Goal: Task Accomplishment & Management: Use online tool/utility

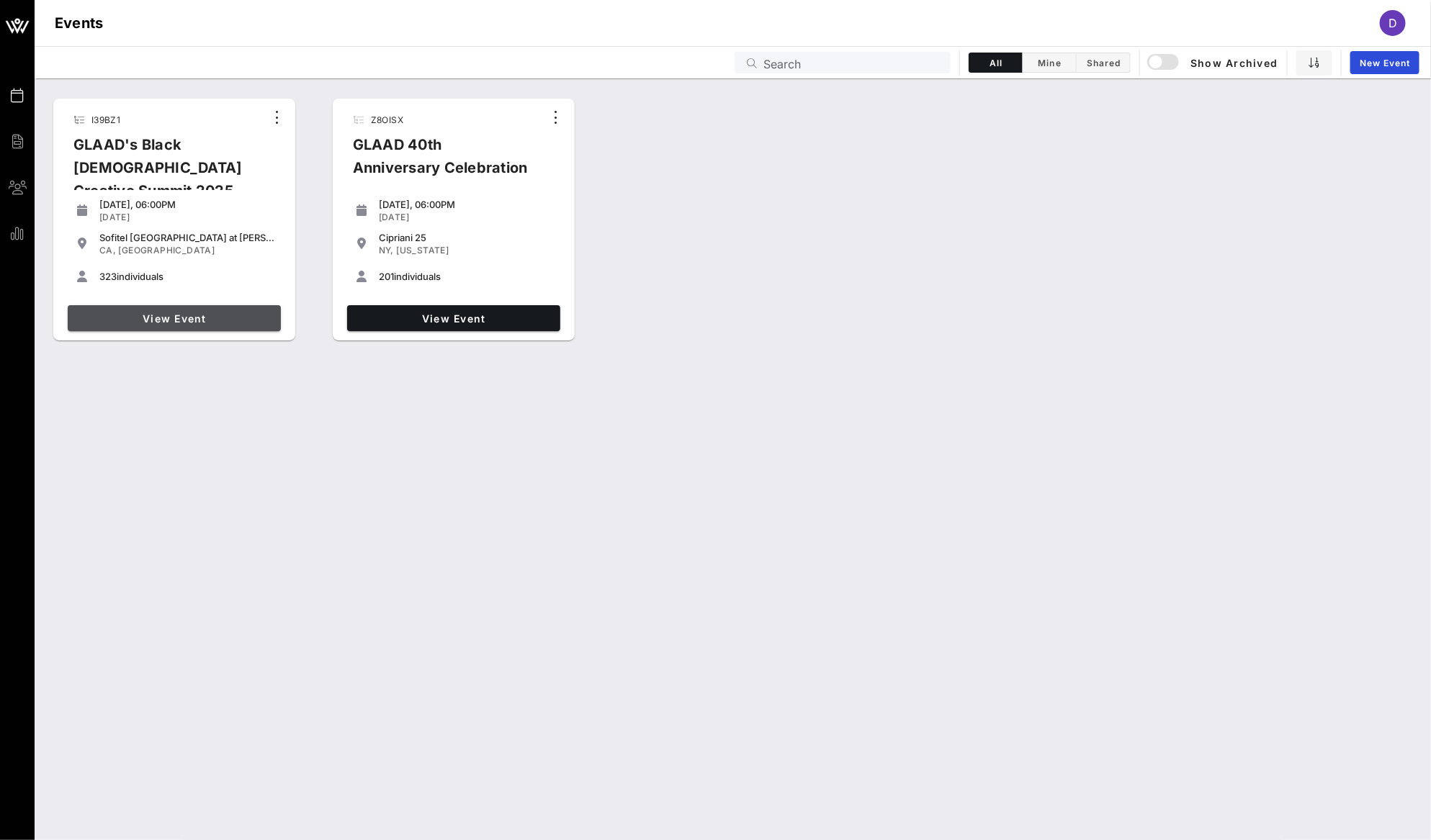
click at [197, 322] on span "View Event" at bounding box center [174, 319] width 201 height 12
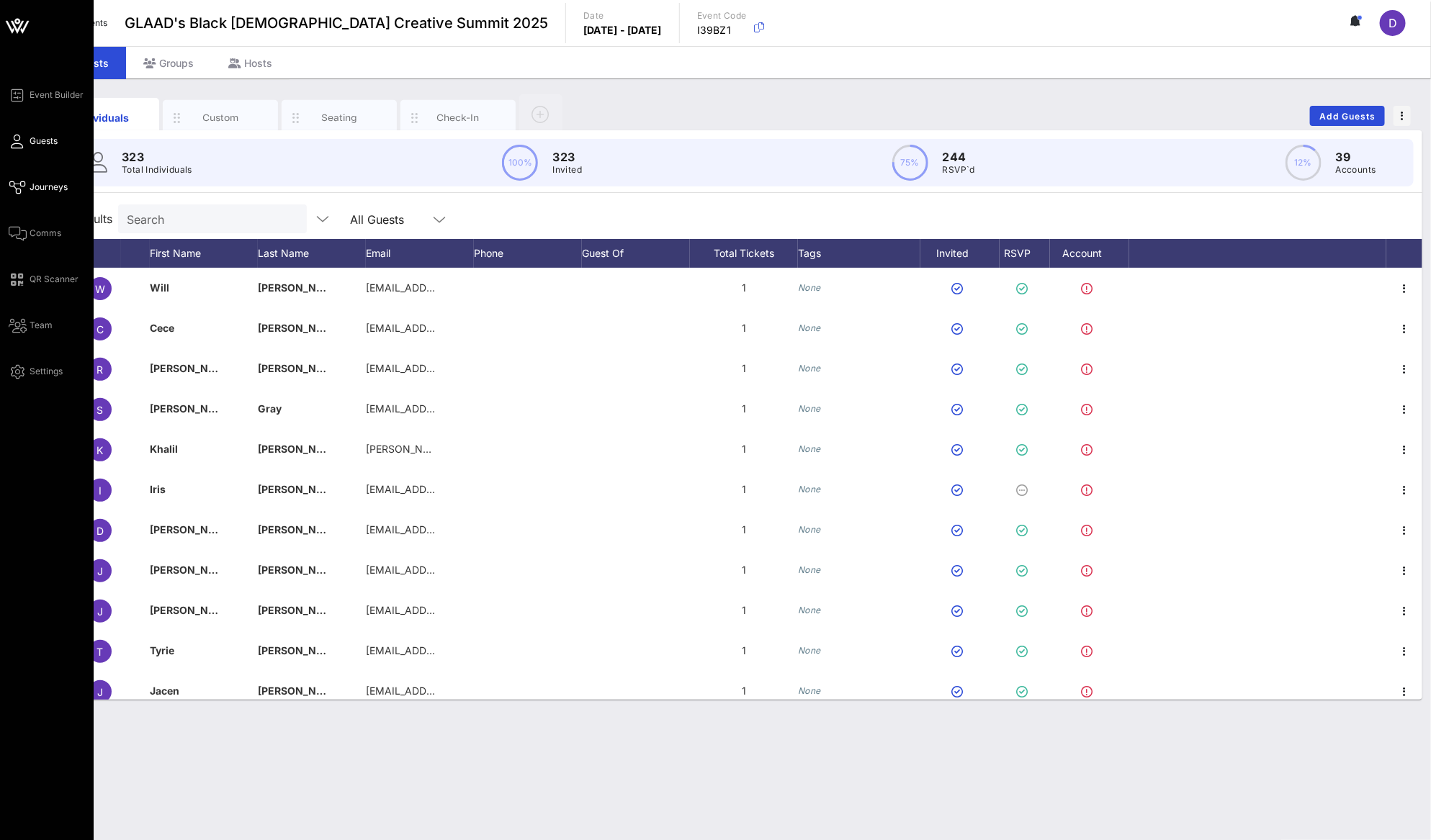
click at [36, 191] on span "Journeys" at bounding box center [48, 187] width 38 height 13
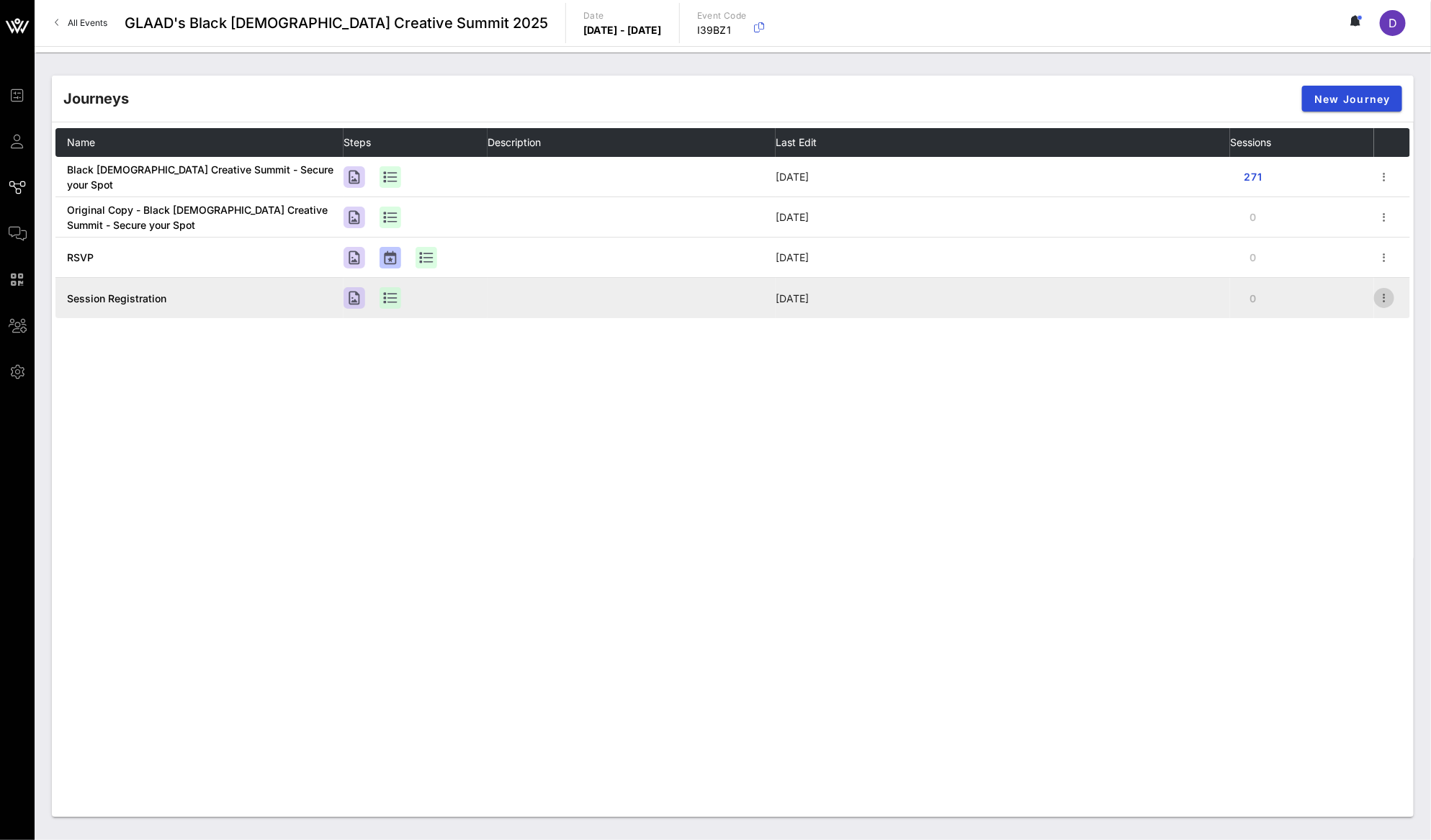
click at [1389, 300] on icon "button" at bounding box center [1383, 297] width 17 height 17
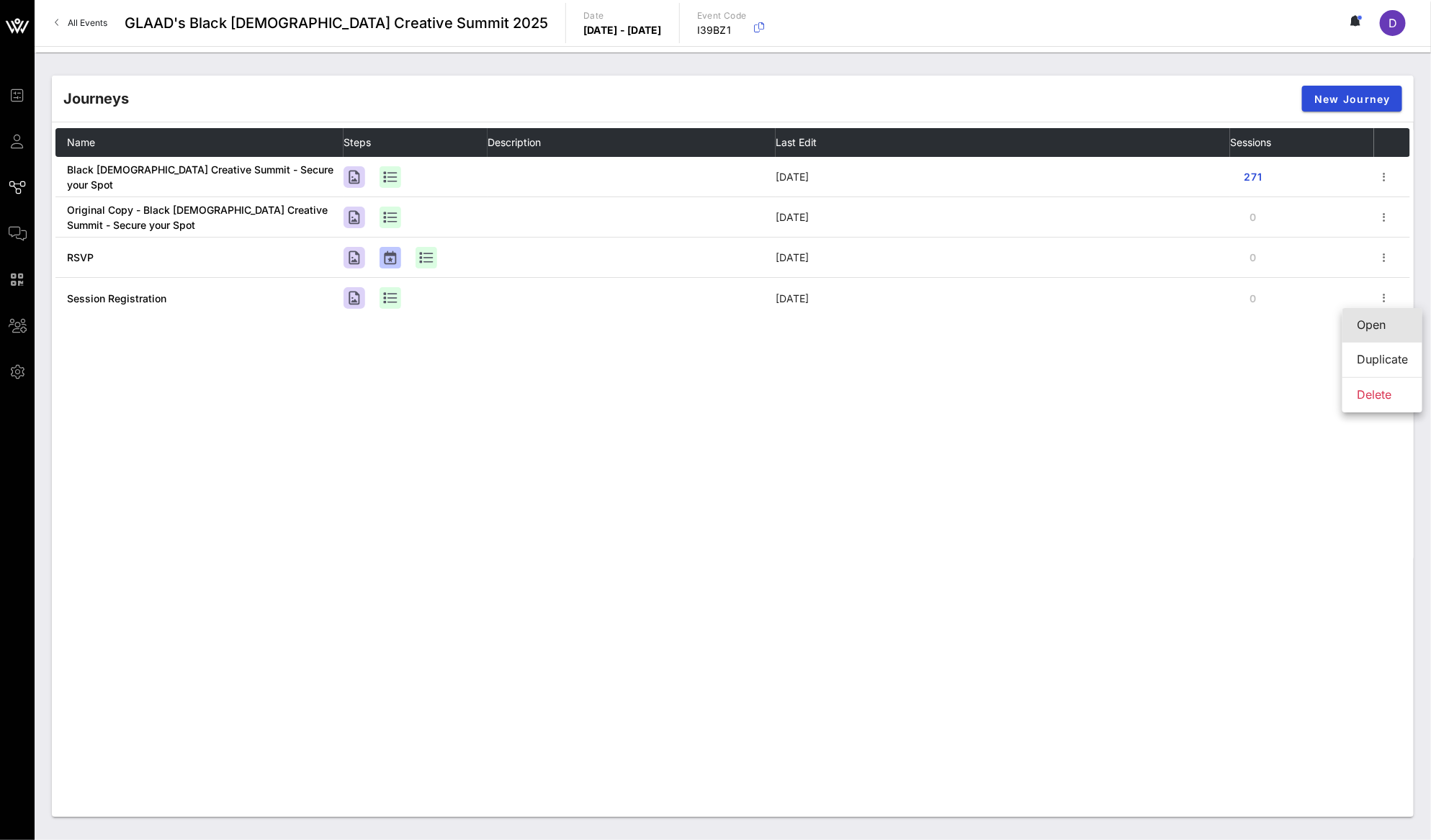
click at [1380, 320] on div "Open" at bounding box center [1383, 325] width 51 height 14
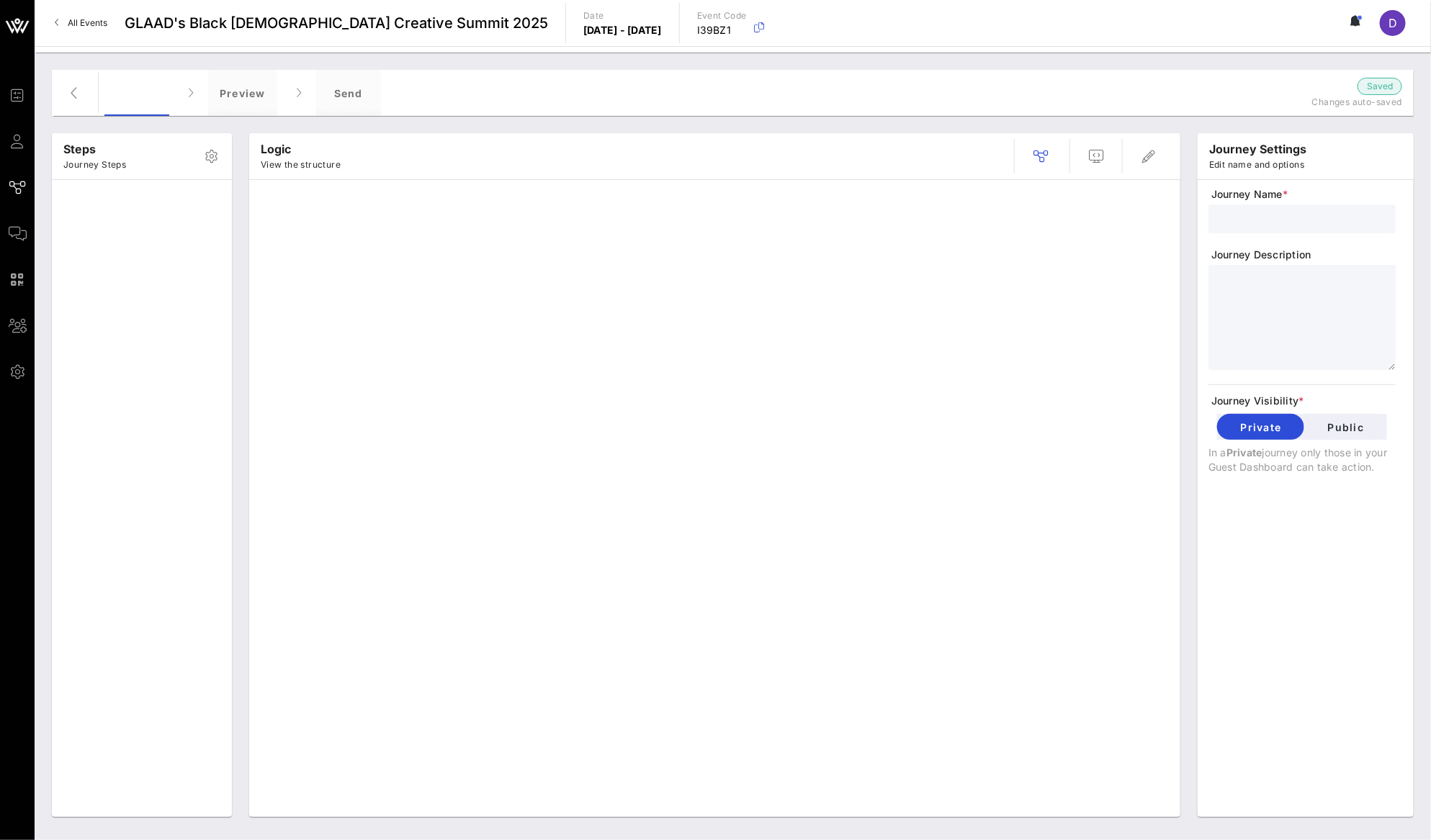
type input "Session Registration"
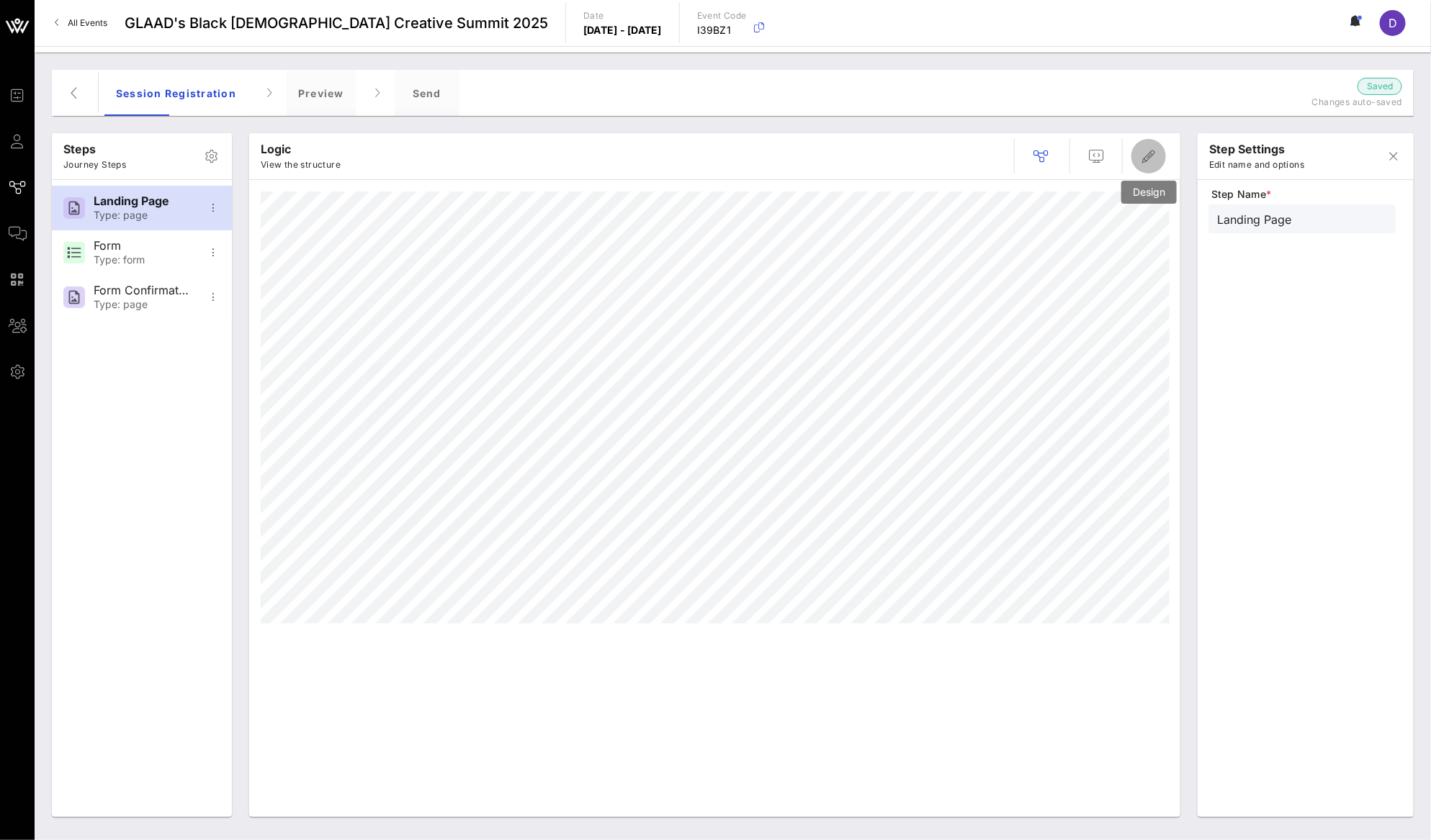
click at [1141, 160] on icon "button" at bounding box center [1148, 156] width 17 height 17
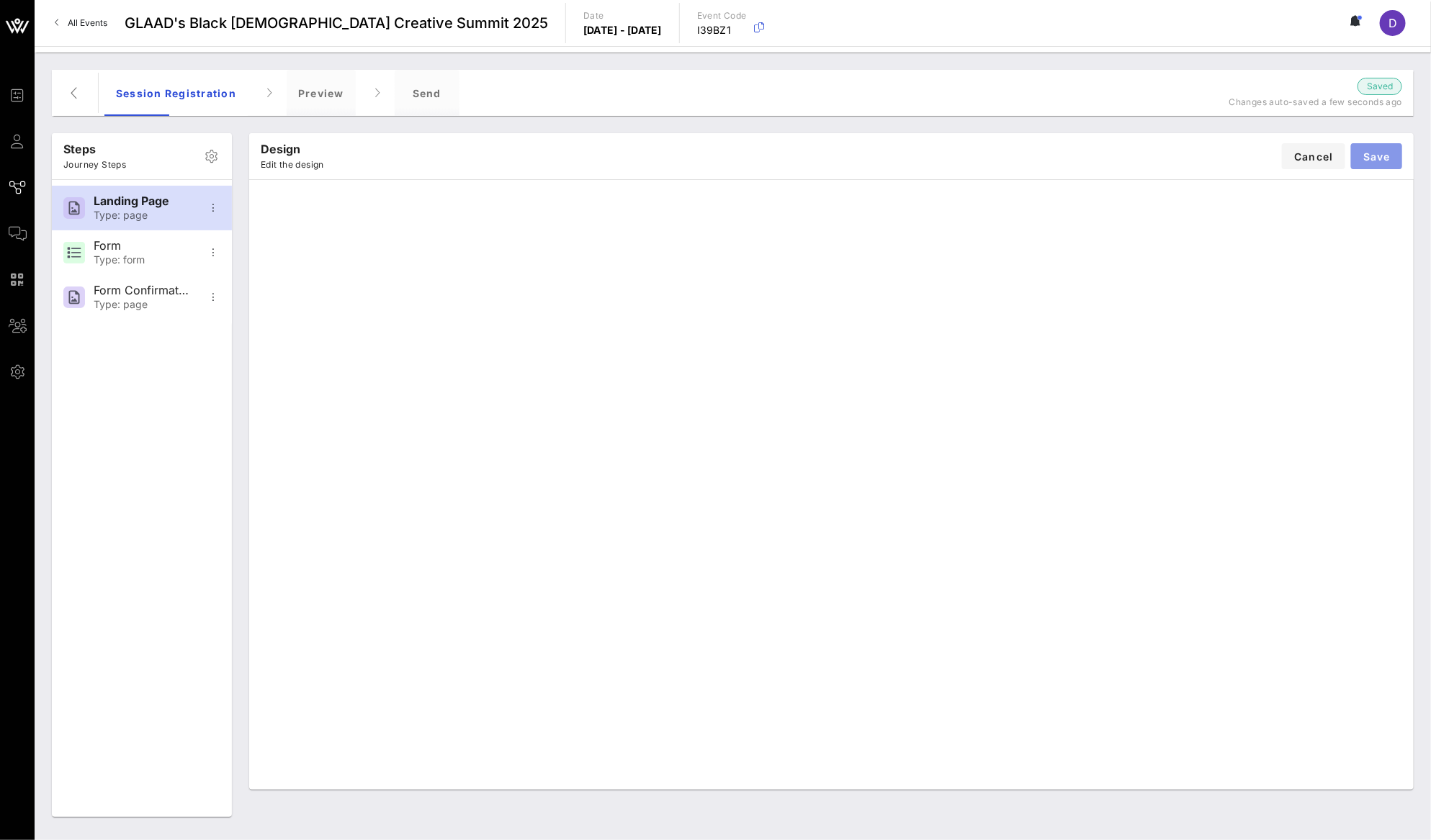
click at [1372, 156] on span "Save" at bounding box center [1376, 157] width 28 height 12
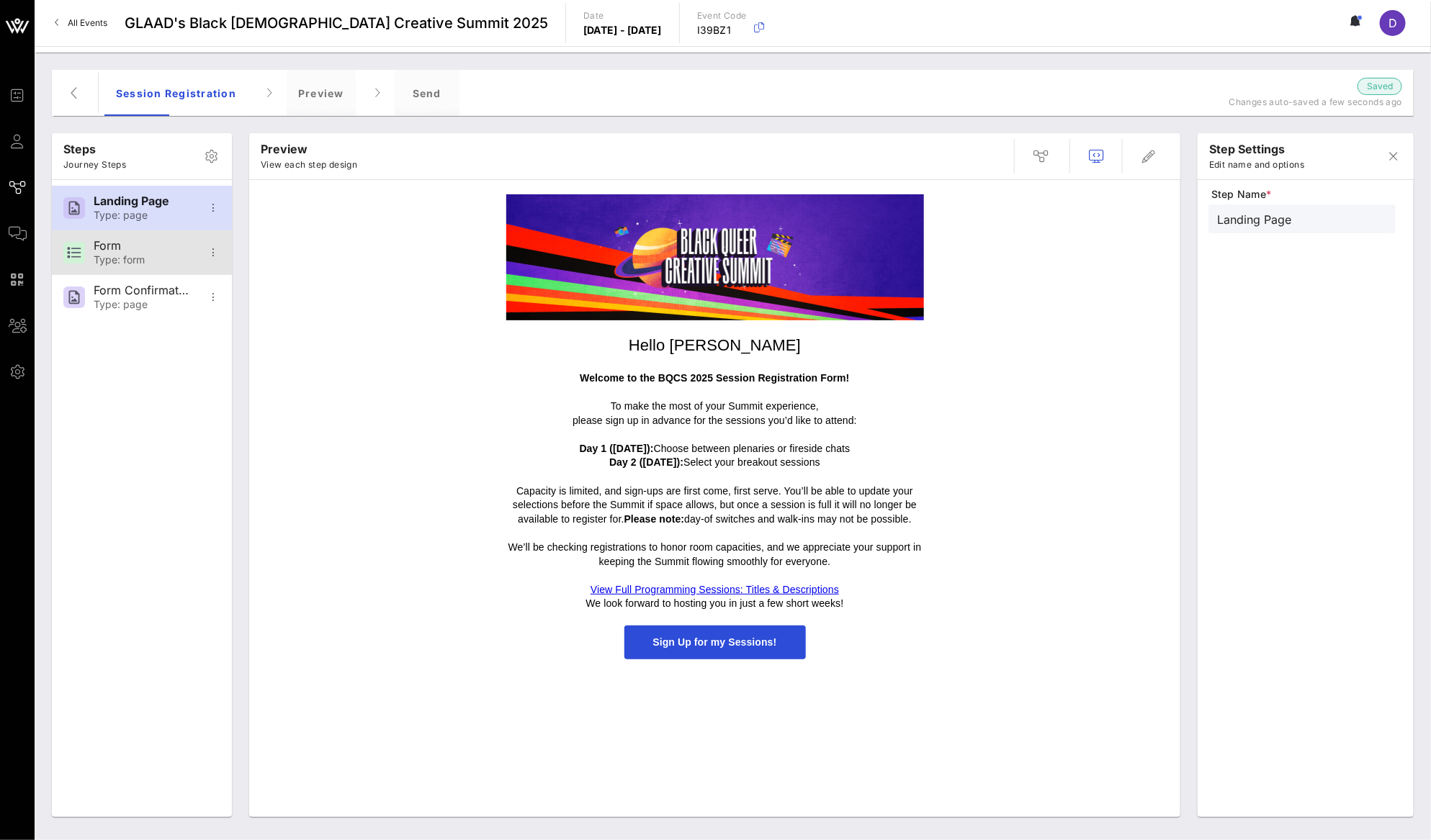
click at [176, 257] on div "Type: form" at bounding box center [142, 260] width 95 height 12
type input "Form"
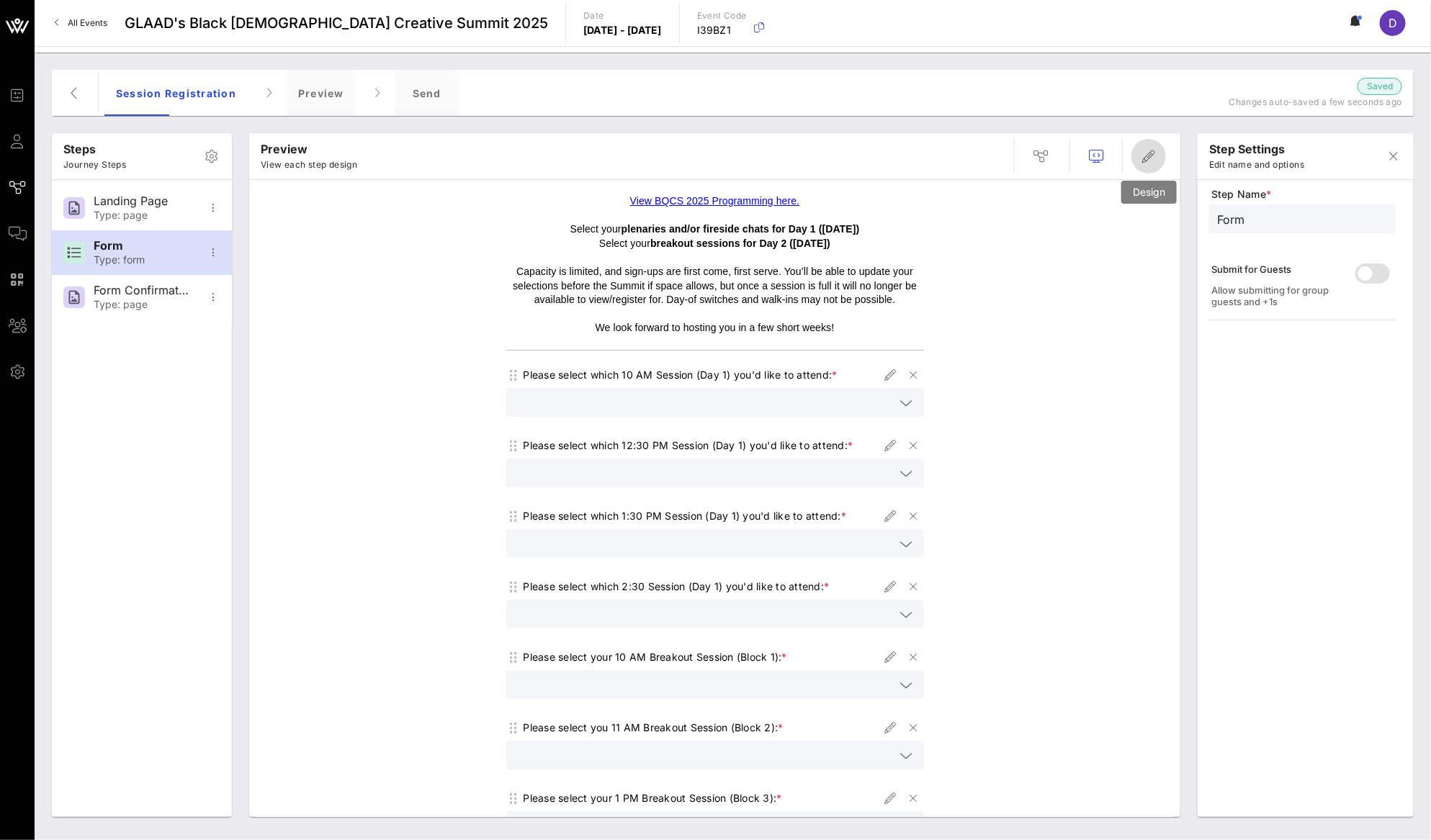
click at [1150, 159] on icon "button" at bounding box center [1148, 156] width 17 height 17
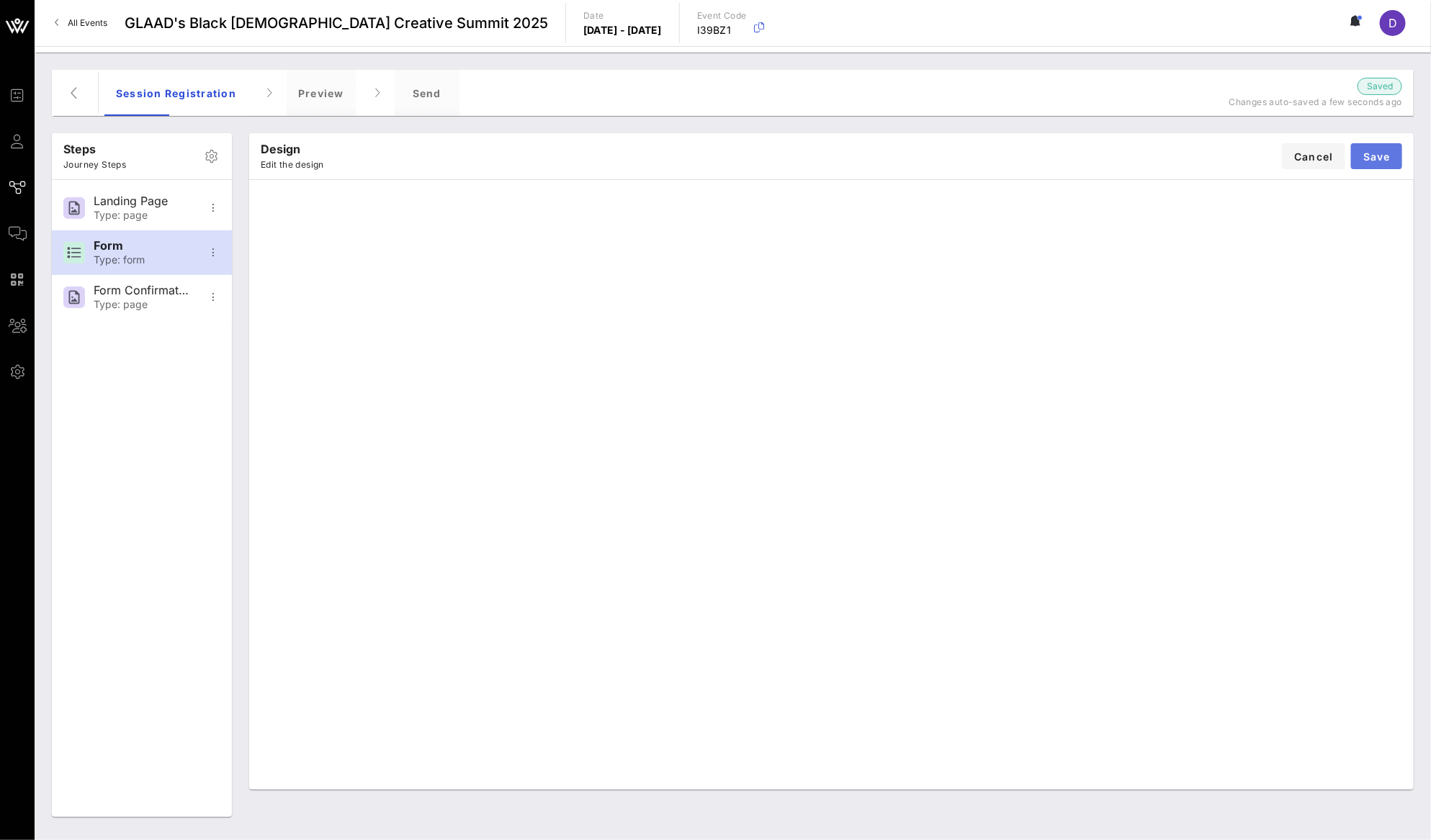
click at [1383, 162] on span "Save" at bounding box center [1376, 157] width 28 height 12
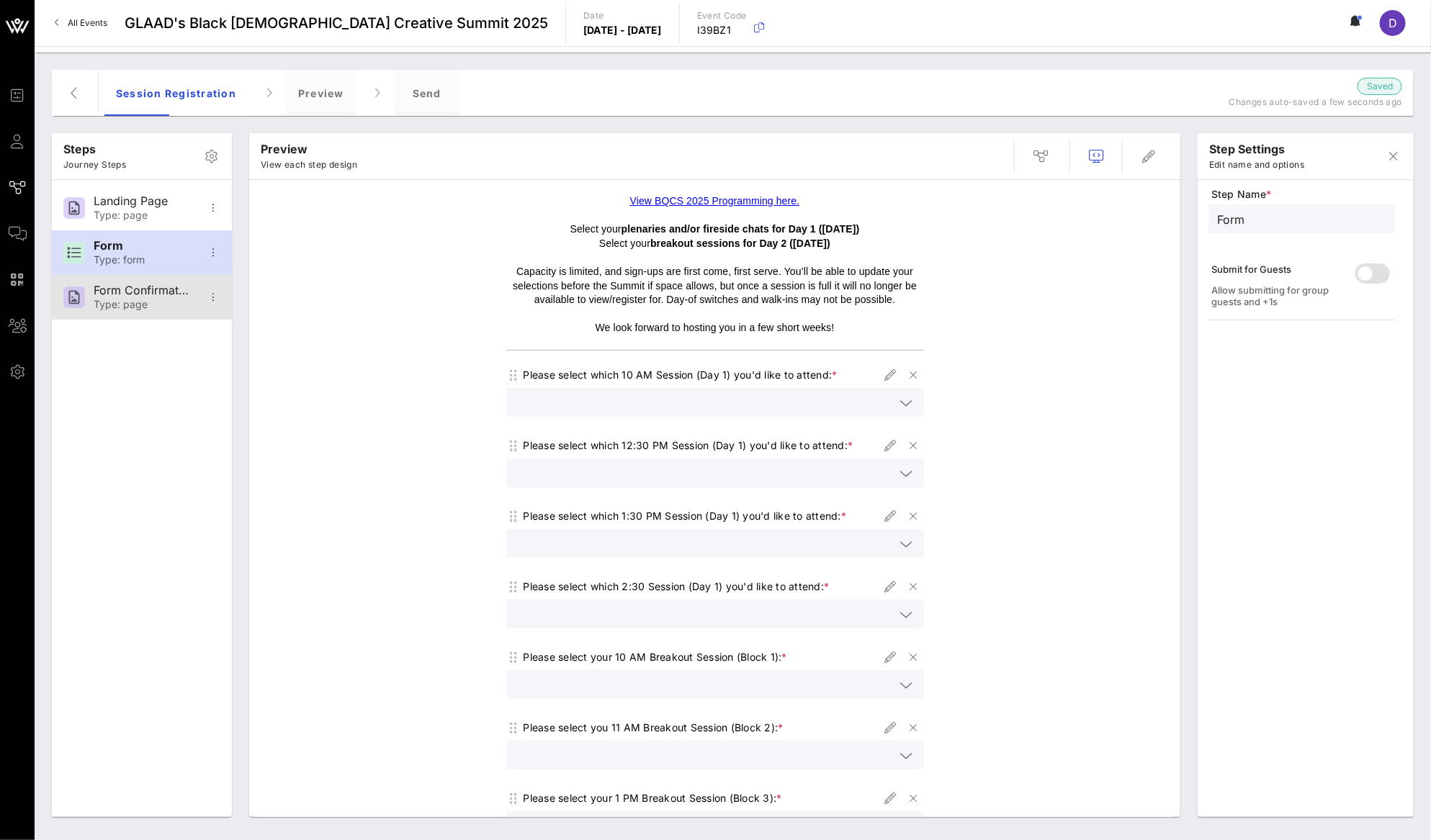
click at [146, 299] on div "Type: page" at bounding box center [142, 305] width 95 height 12
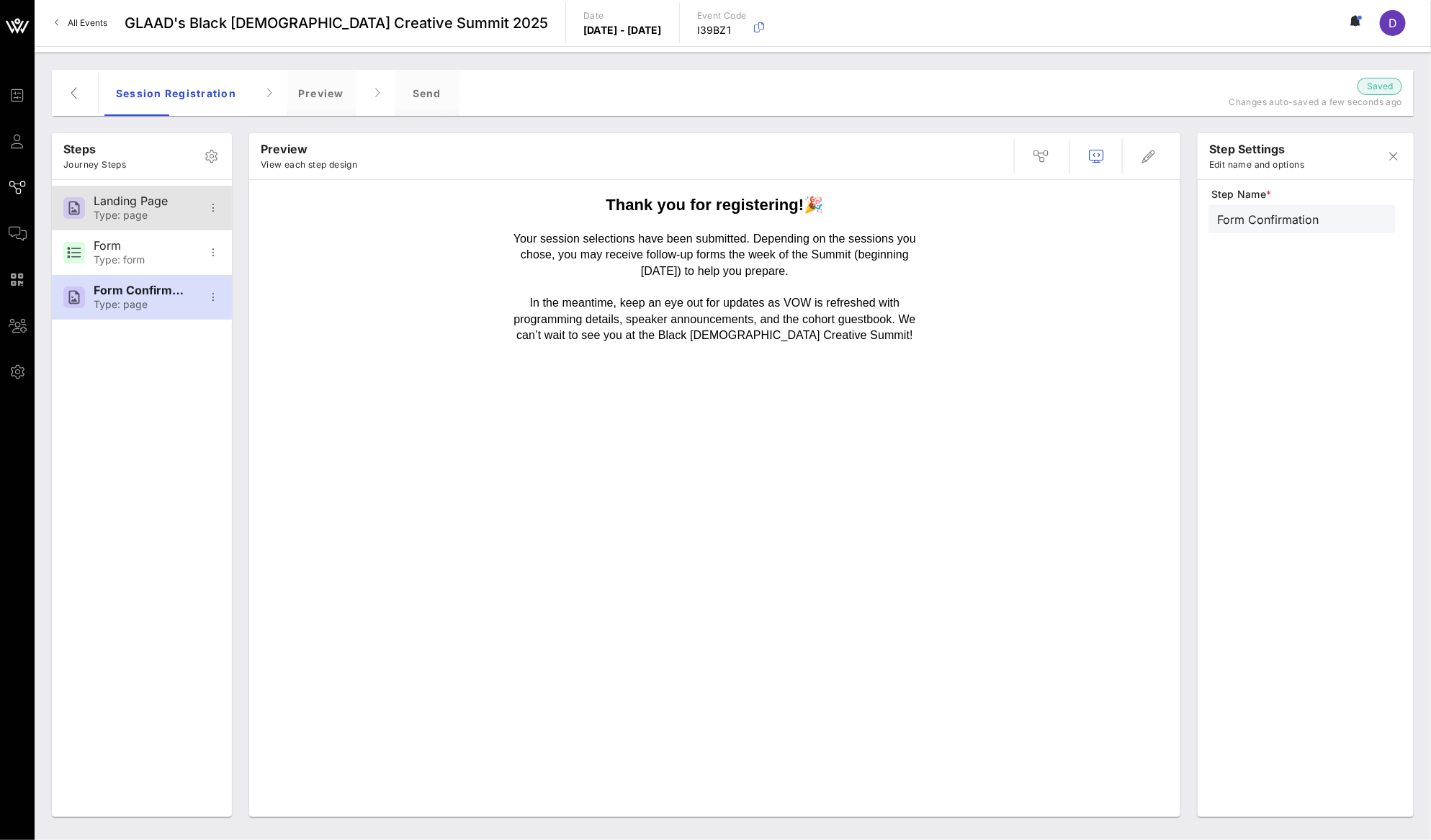
click at [149, 207] on div "Landing Page" at bounding box center [142, 201] width 95 height 14
type input "Landing Page"
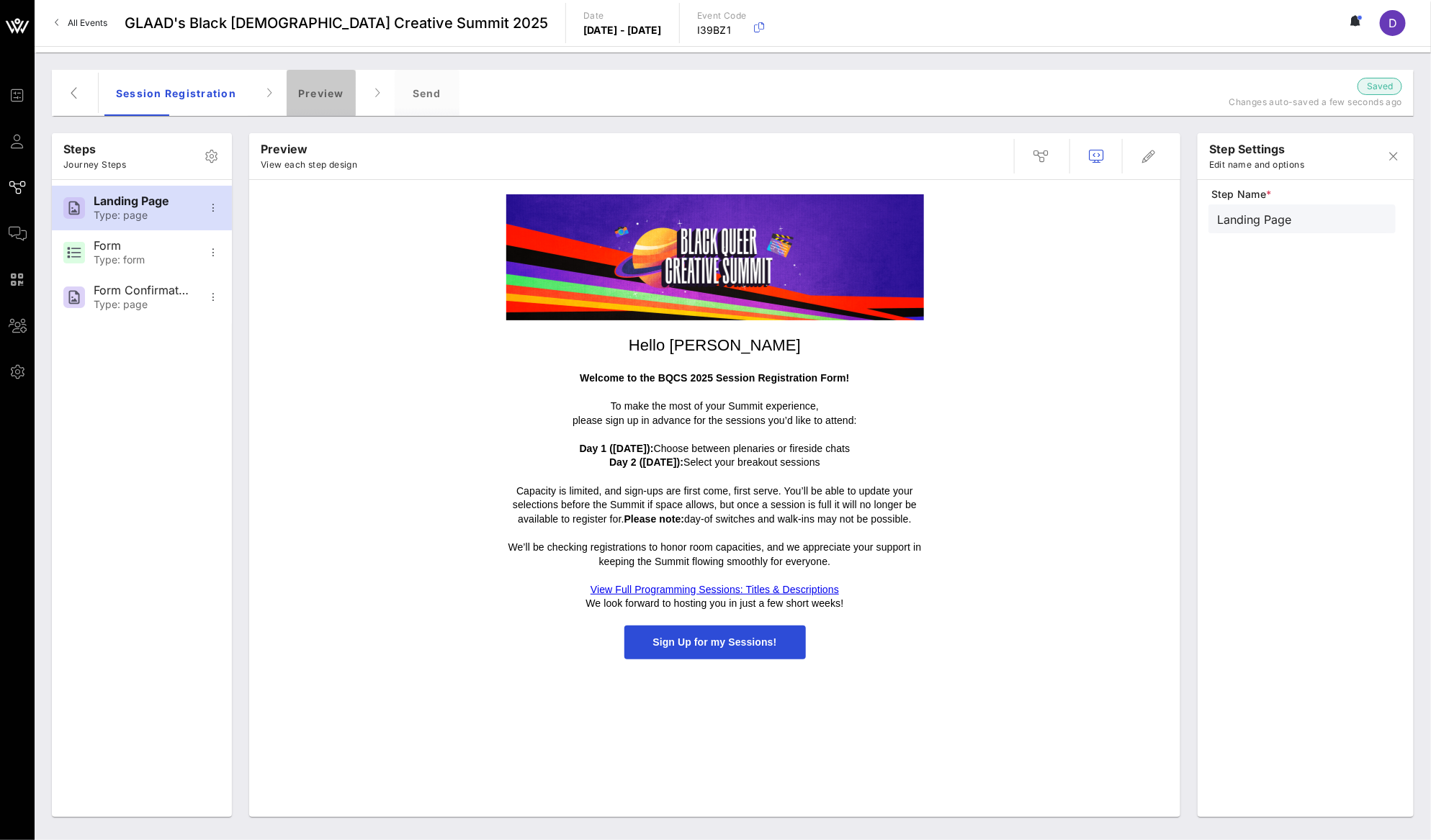
click at [337, 100] on div "Preview" at bounding box center [320, 92] width 69 height 46
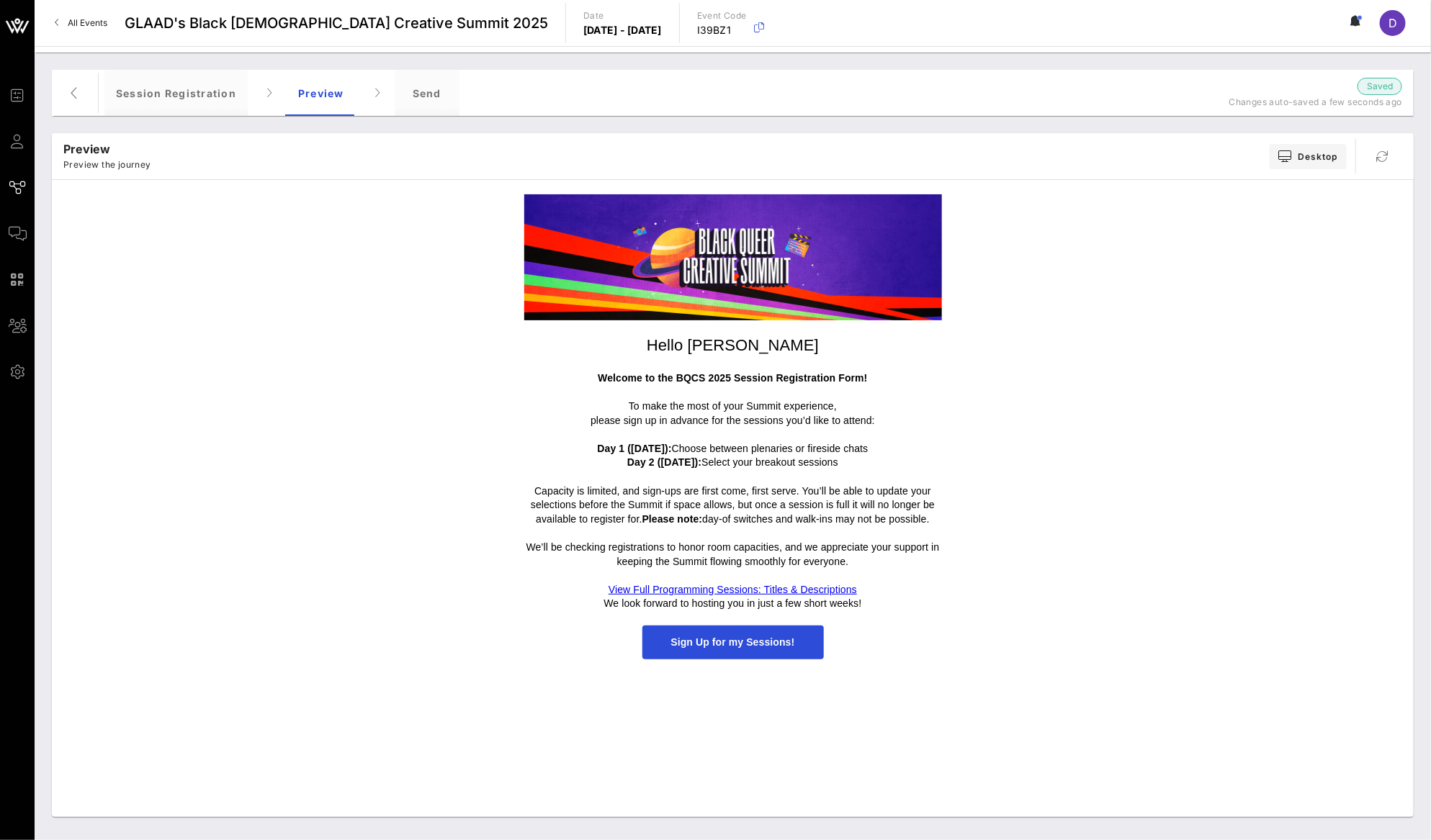
click at [737, 642] on span "Sign Up for my Sessions!" at bounding box center [733, 642] width 124 height 11
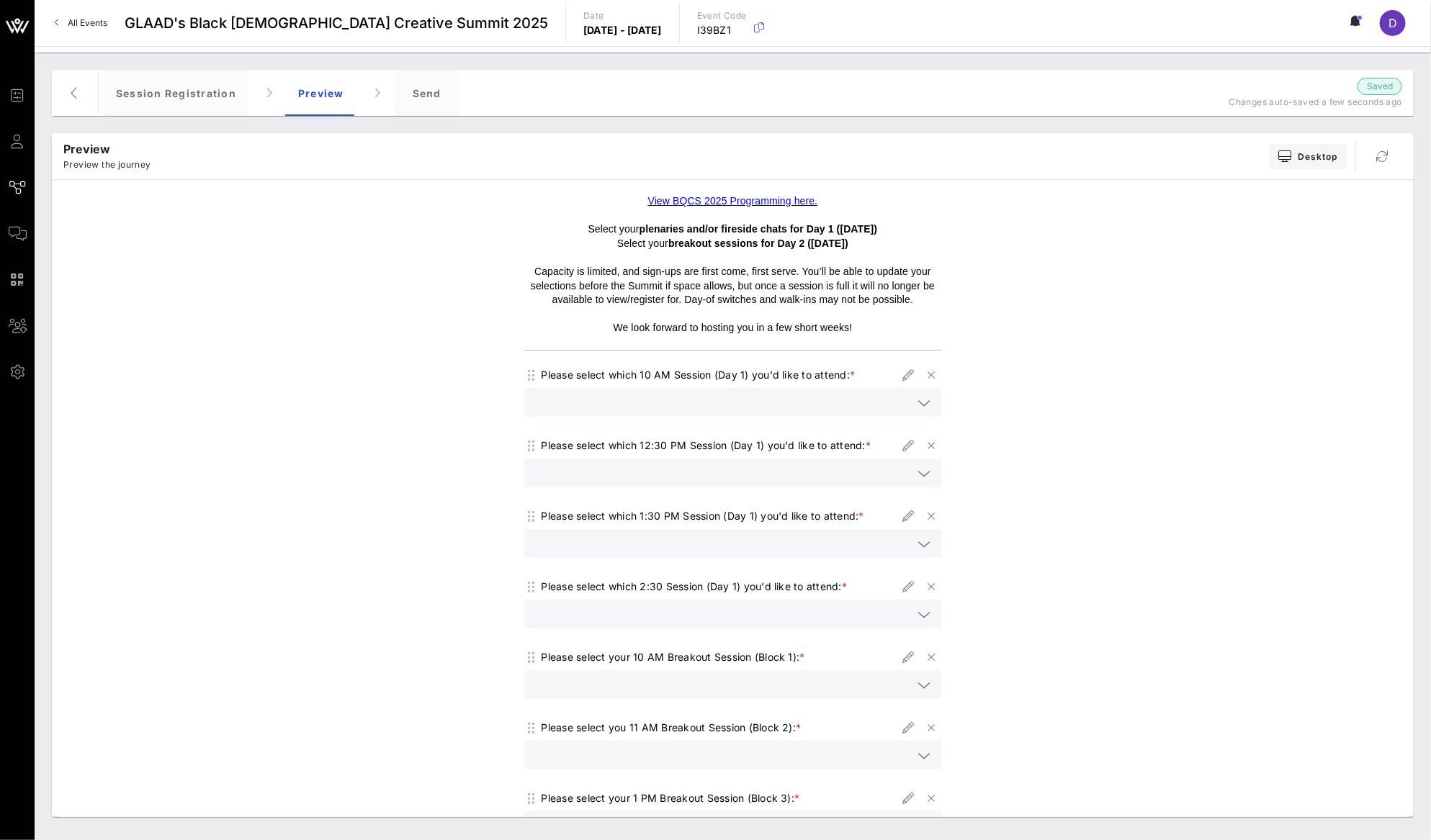
click at [758, 403] on input "text" at bounding box center [723, 402] width 380 height 19
click at [766, 496] on div at bounding box center [733, 495] width 401 height 10
click at [765, 480] on input "text" at bounding box center [723, 472] width 380 height 19
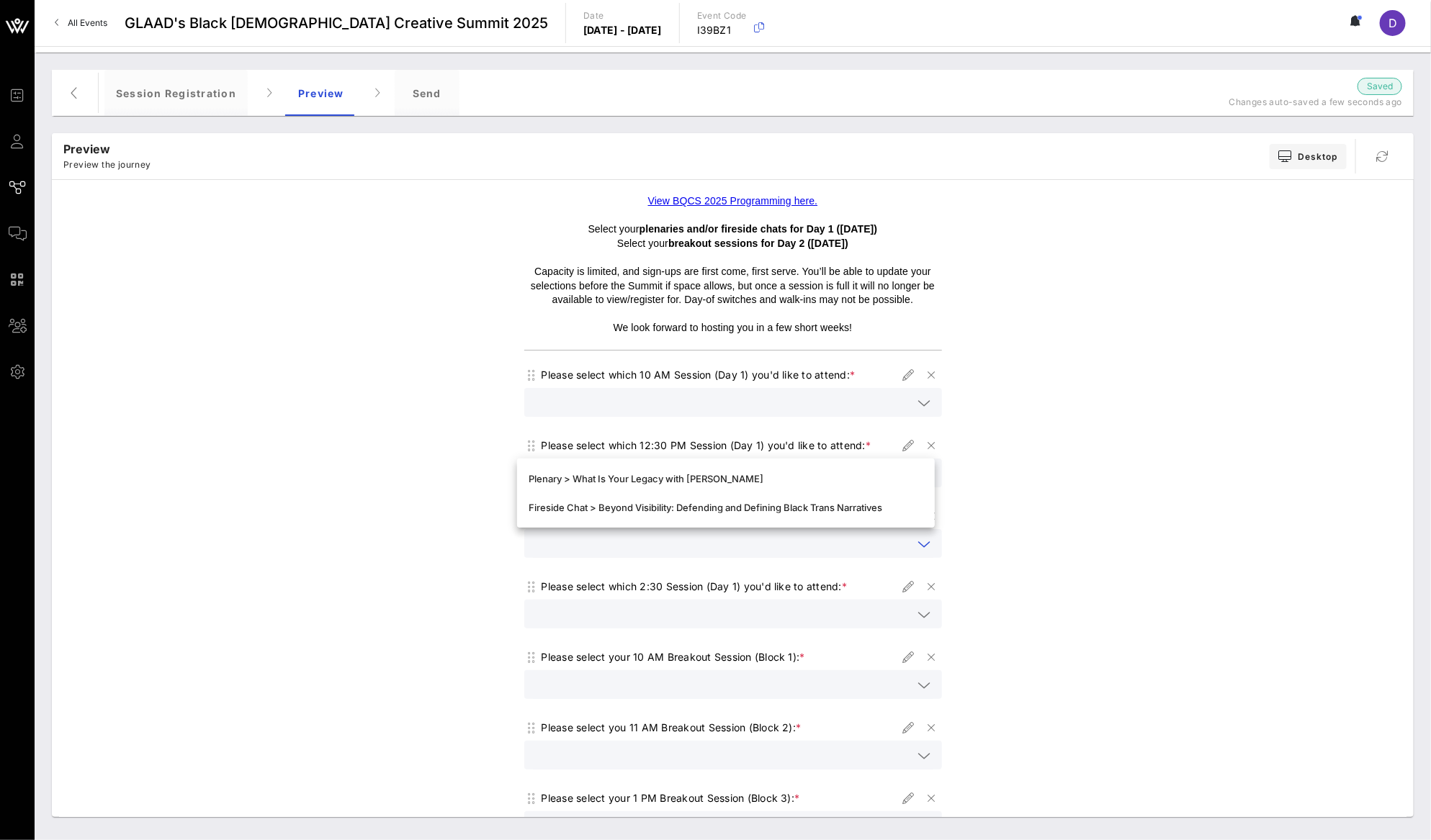
click at [774, 549] on input "text" at bounding box center [723, 543] width 380 height 19
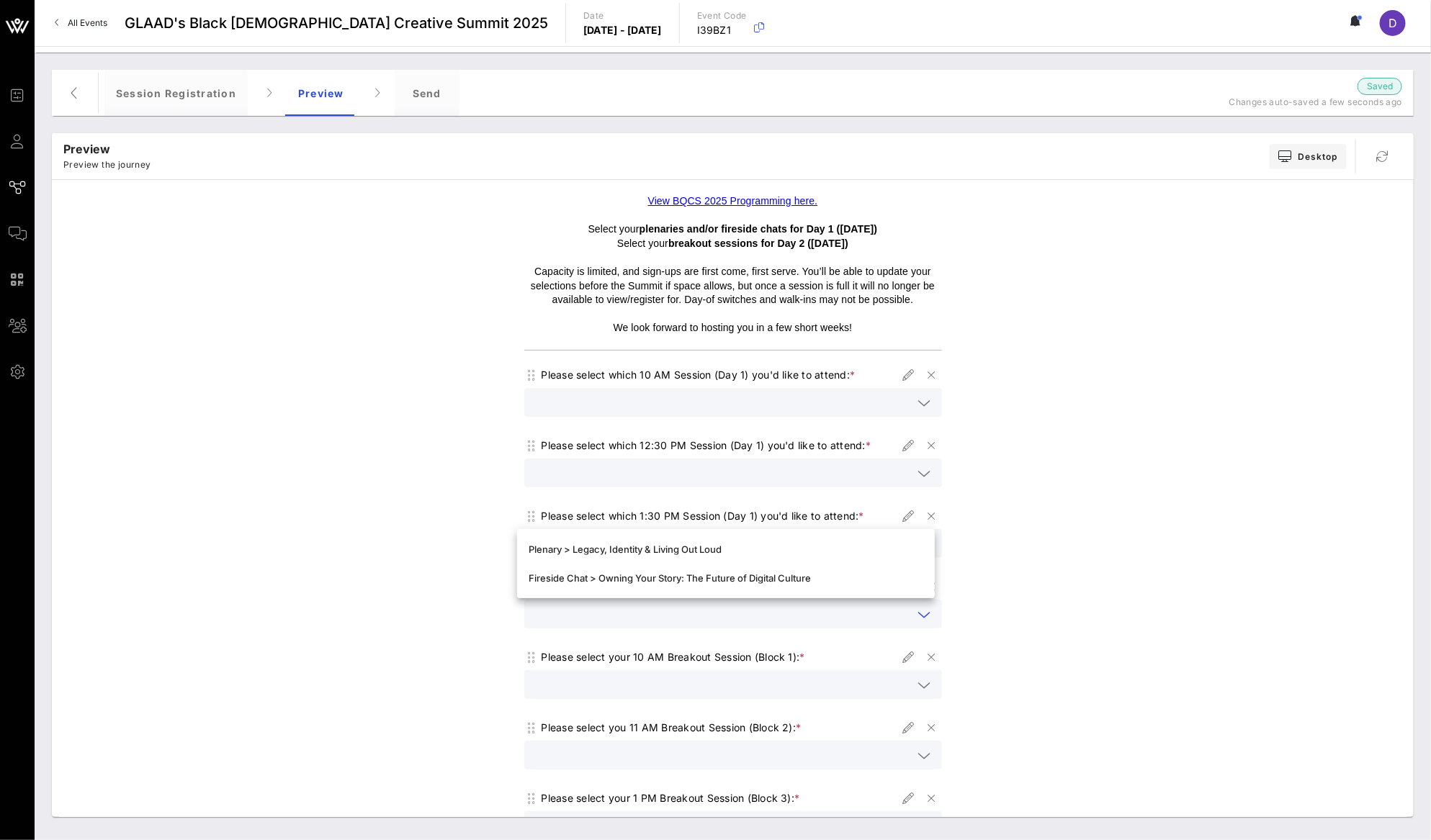
click at [785, 619] on input "text" at bounding box center [723, 614] width 380 height 19
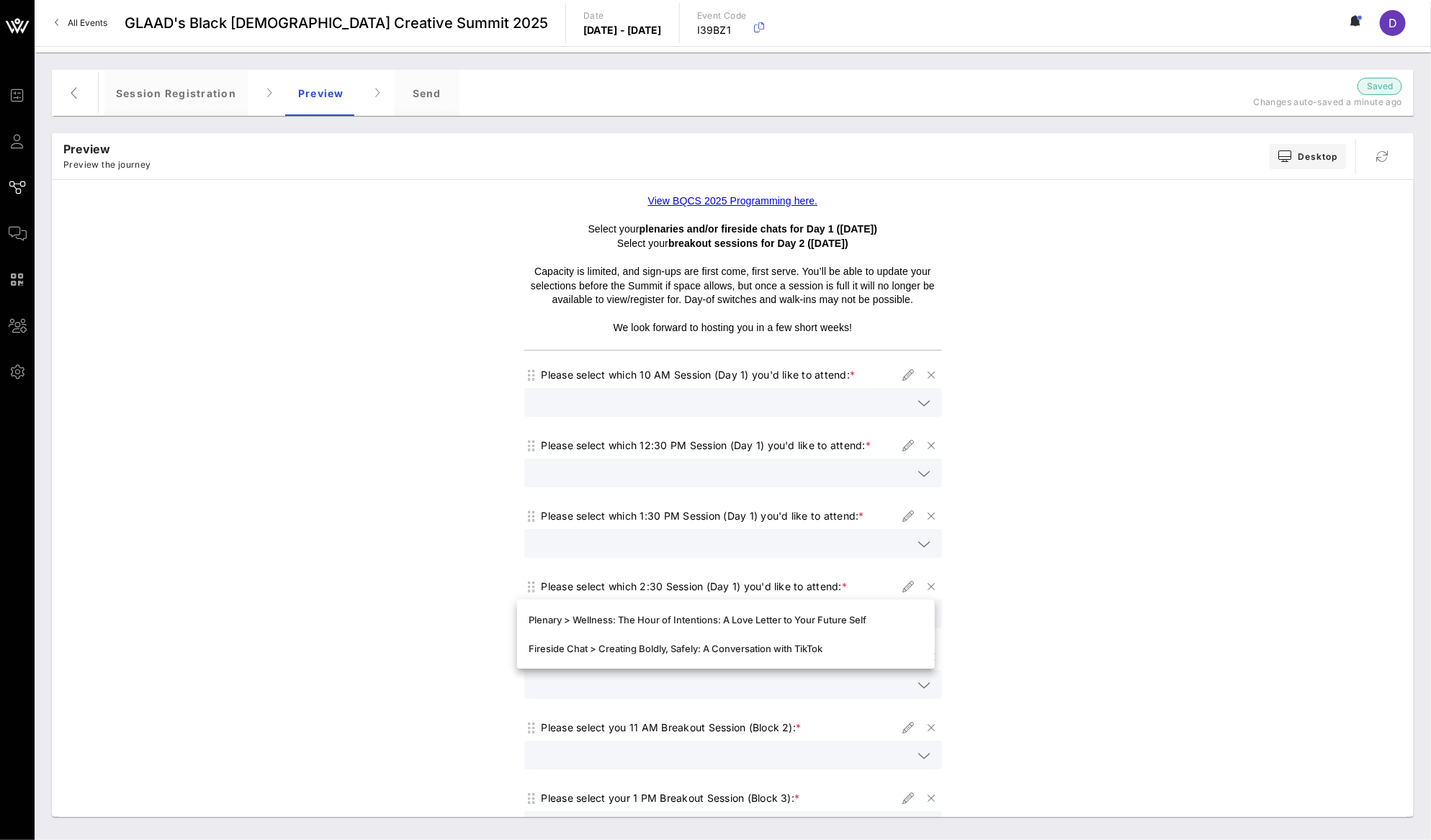
click at [793, 693] on input "text" at bounding box center [723, 684] width 380 height 19
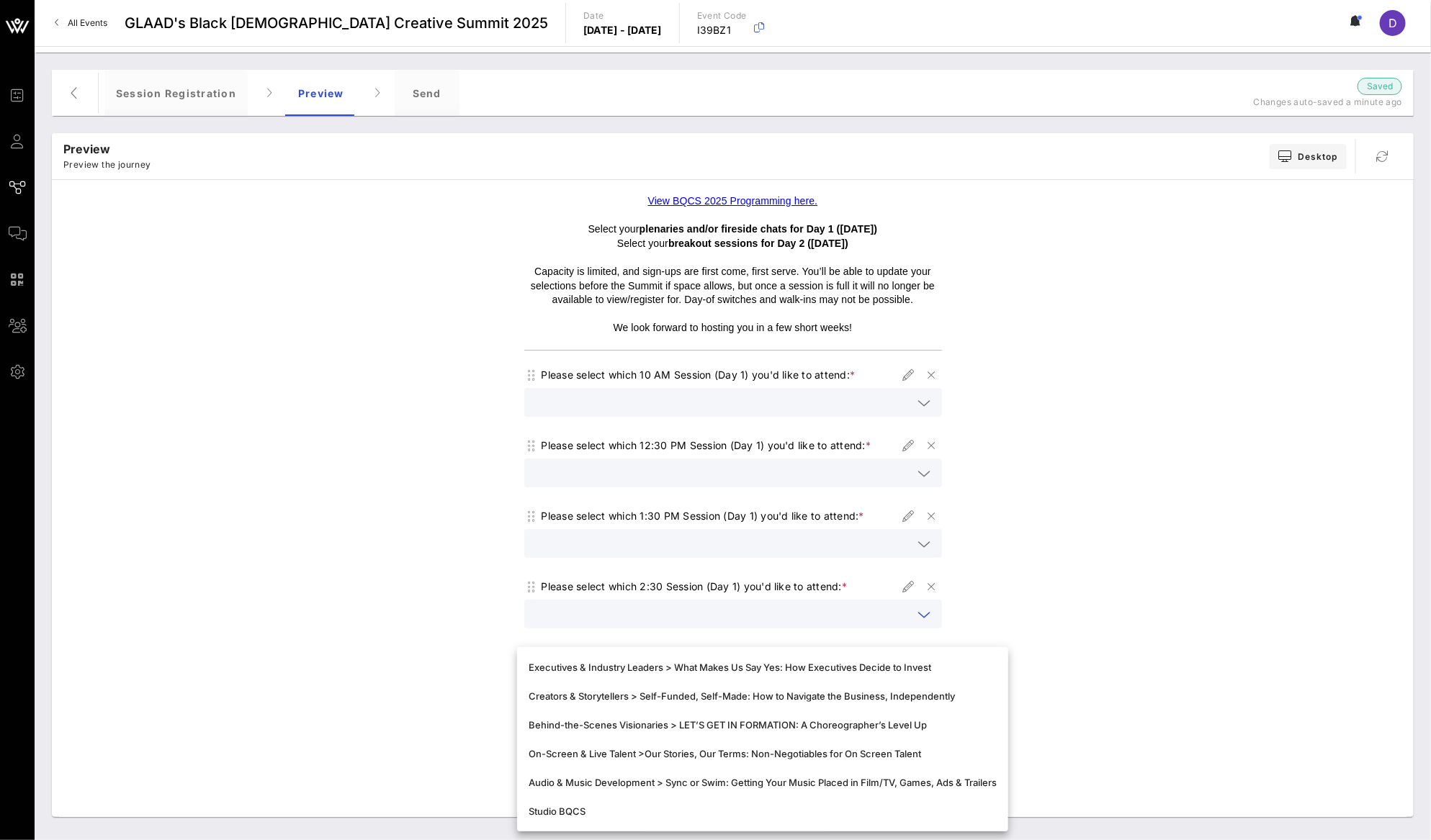
click at [811, 605] on input "text" at bounding box center [723, 614] width 380 height 19
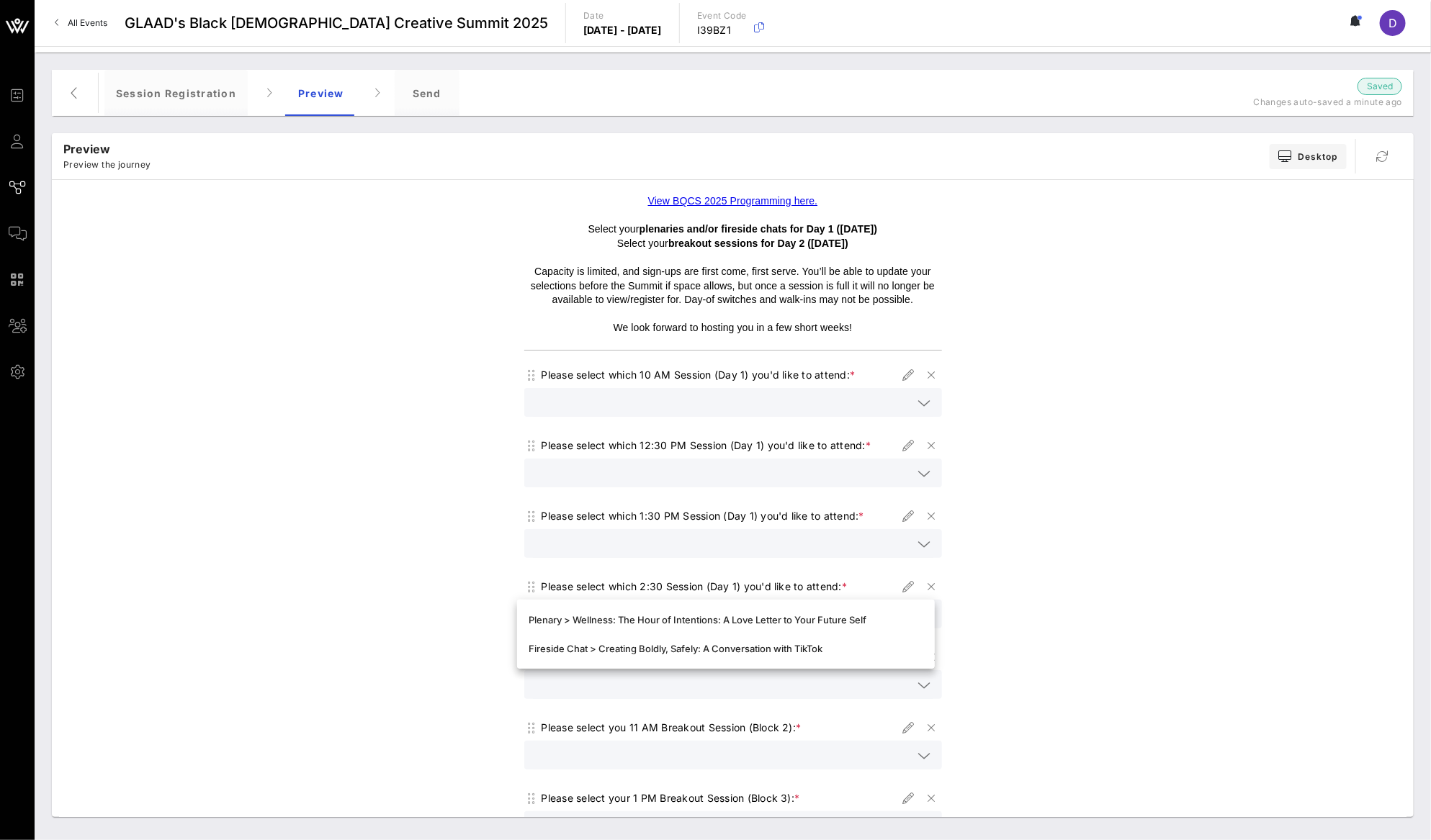
click at [1060, 584] on div "View BQCS 2025 Programming here. Select your plenaries and/or fireside chats fo…" at bounding box center [732, 704] width 1347 height 1034
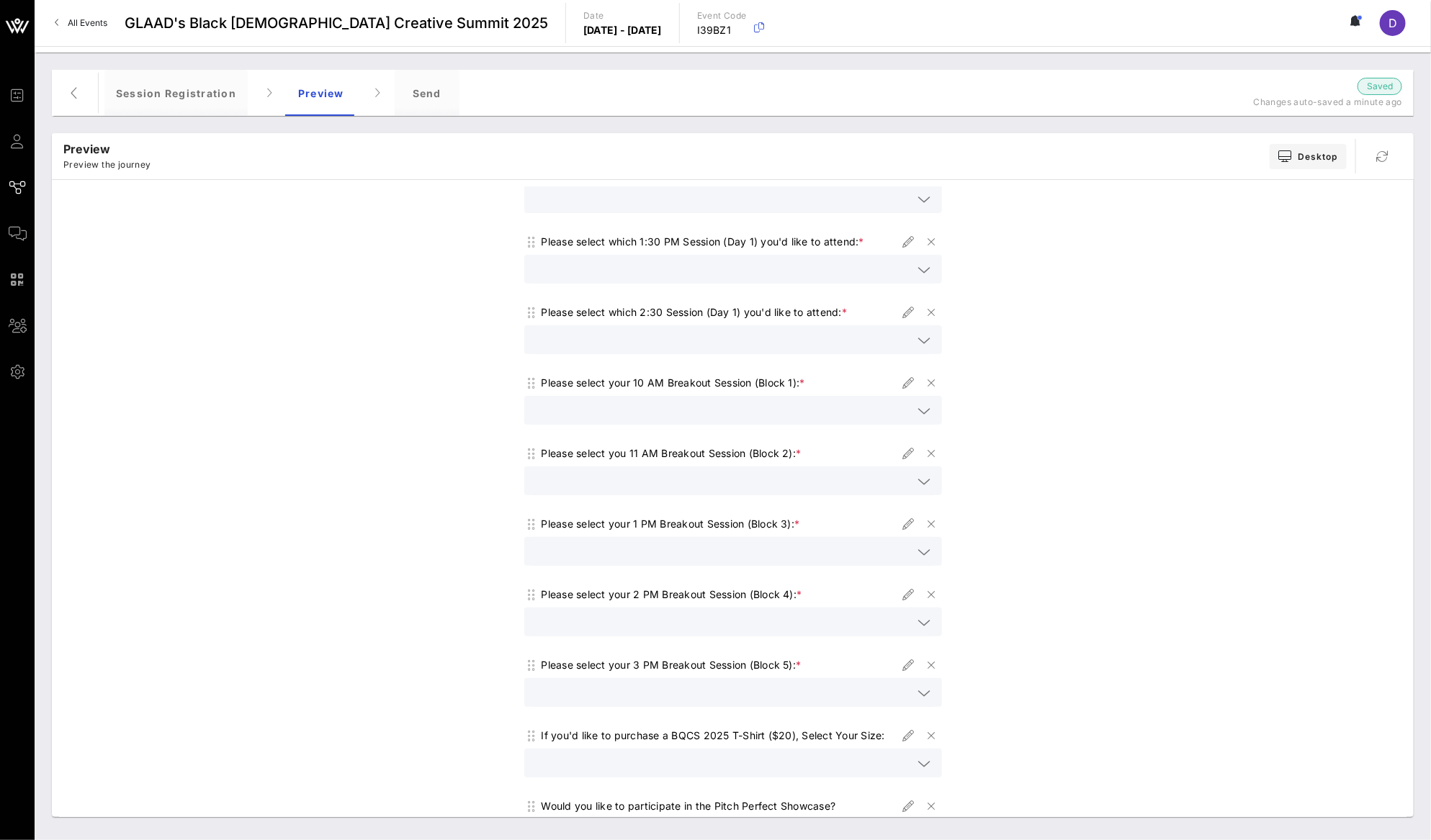
scroll to position [404, 0]
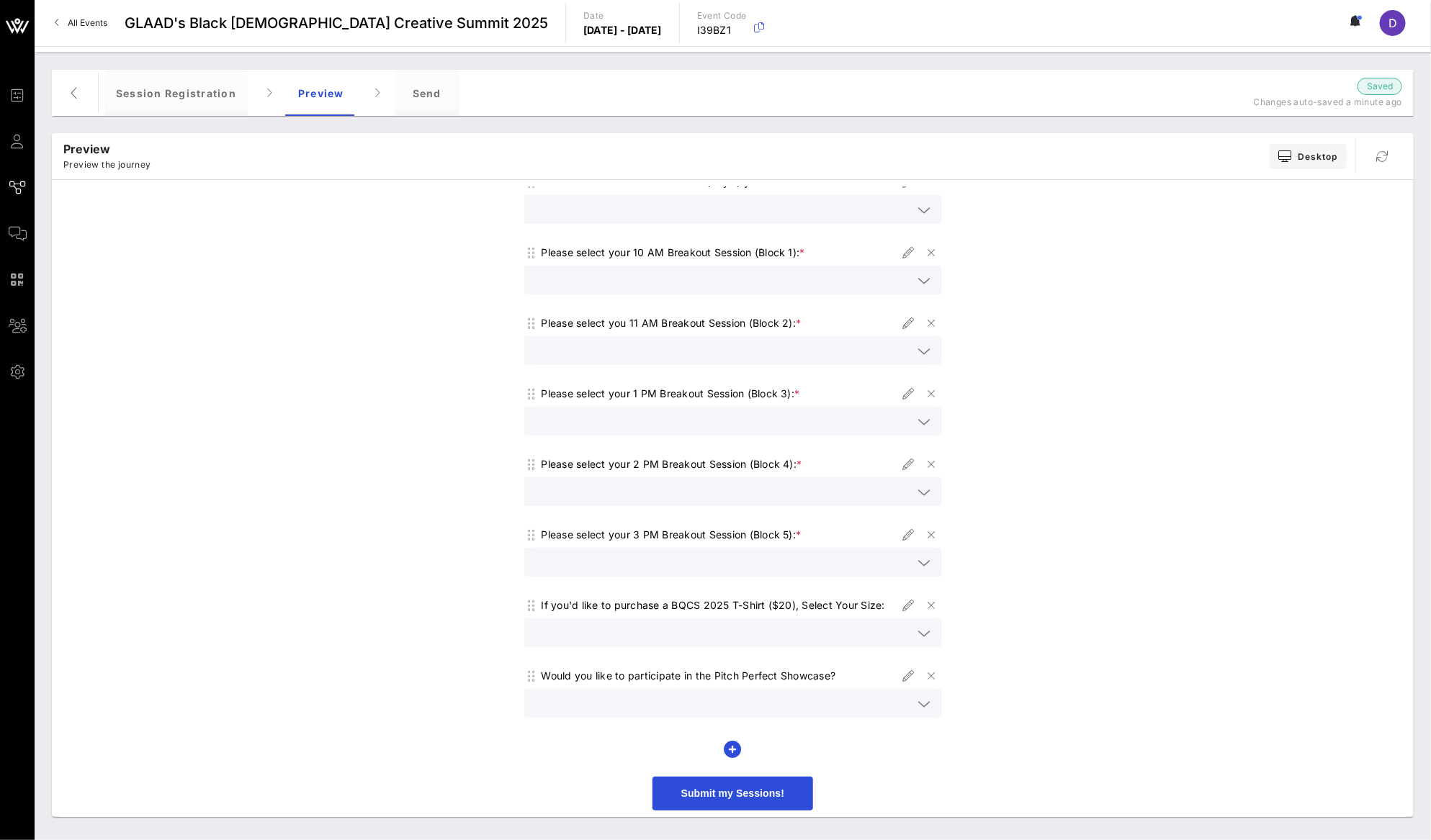
click at [716, 805] on span "Submit my Sessions!" at bounding box center [733, 793] width 161 height 34
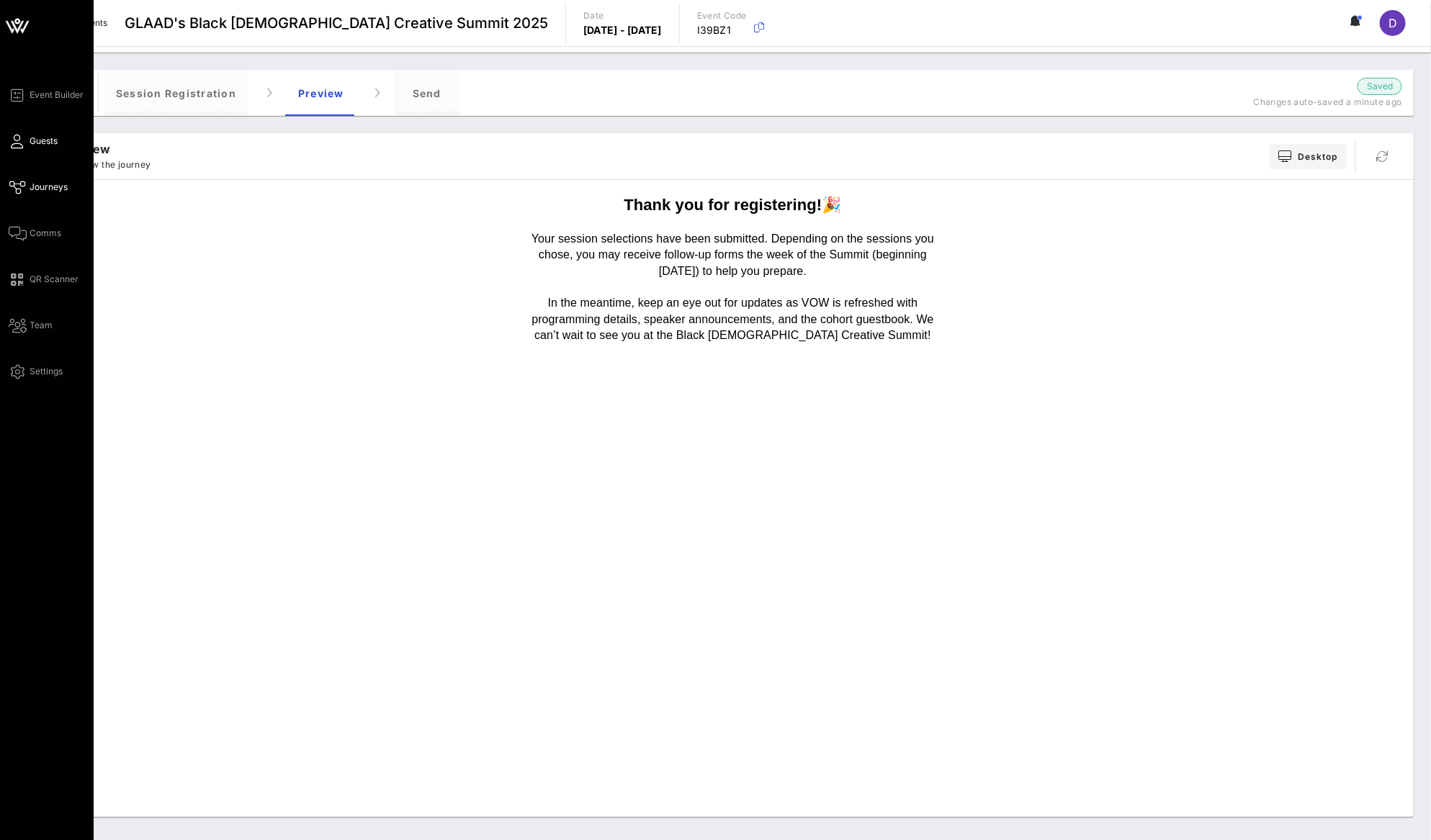
click at [28, 135] on link "Guests" at bounding box center [33, 141] width 49 height 17
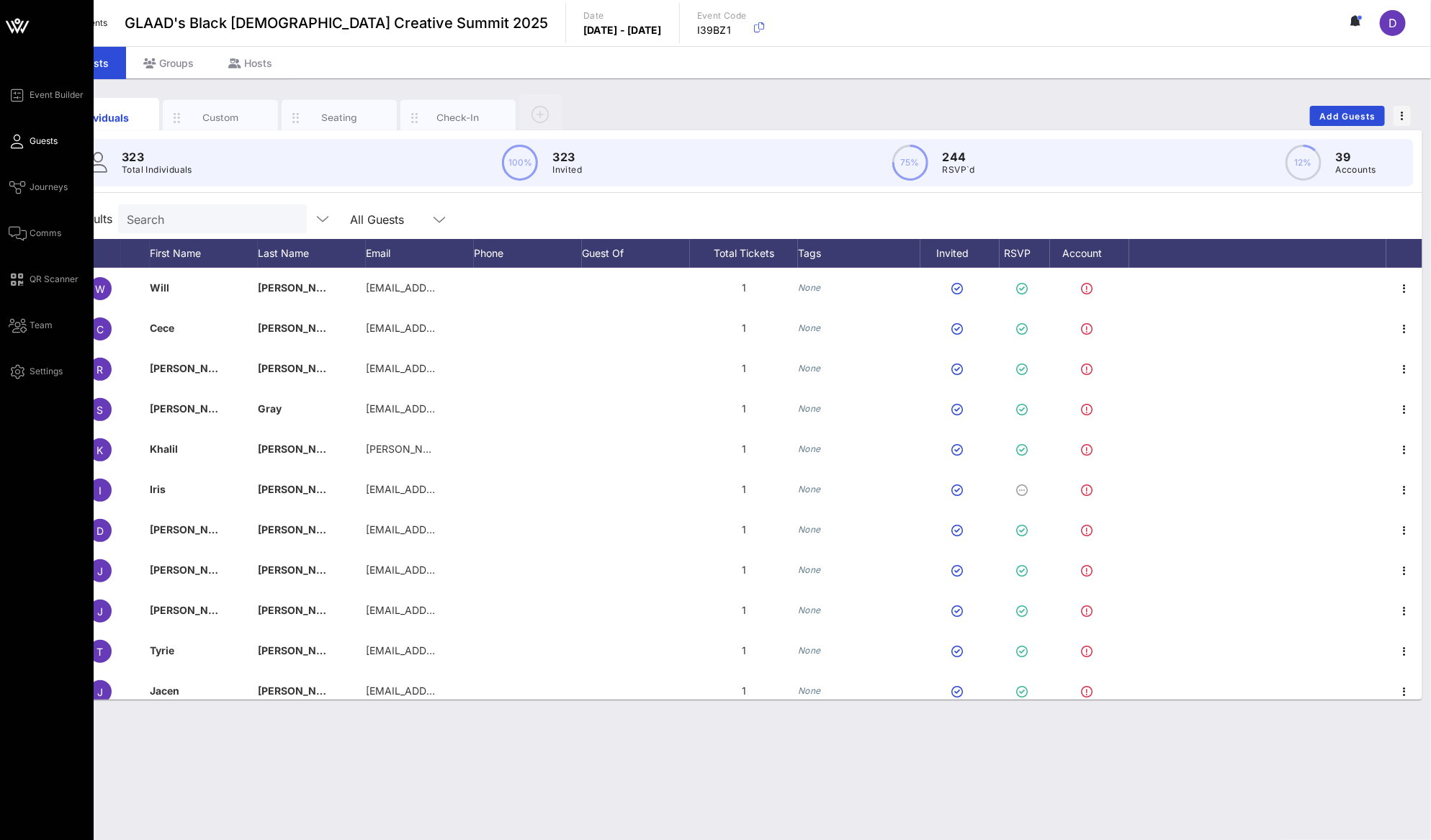
click at [20, 140] on icon at bounding box center [17, 141] width 18 height 2
click at [39, 138] on span "Guests" at bounding box center [43, 141] width 28 height 13
click at [41, 99] on span "Event Builder" at bounding box center [56, 95] width 54 height 13
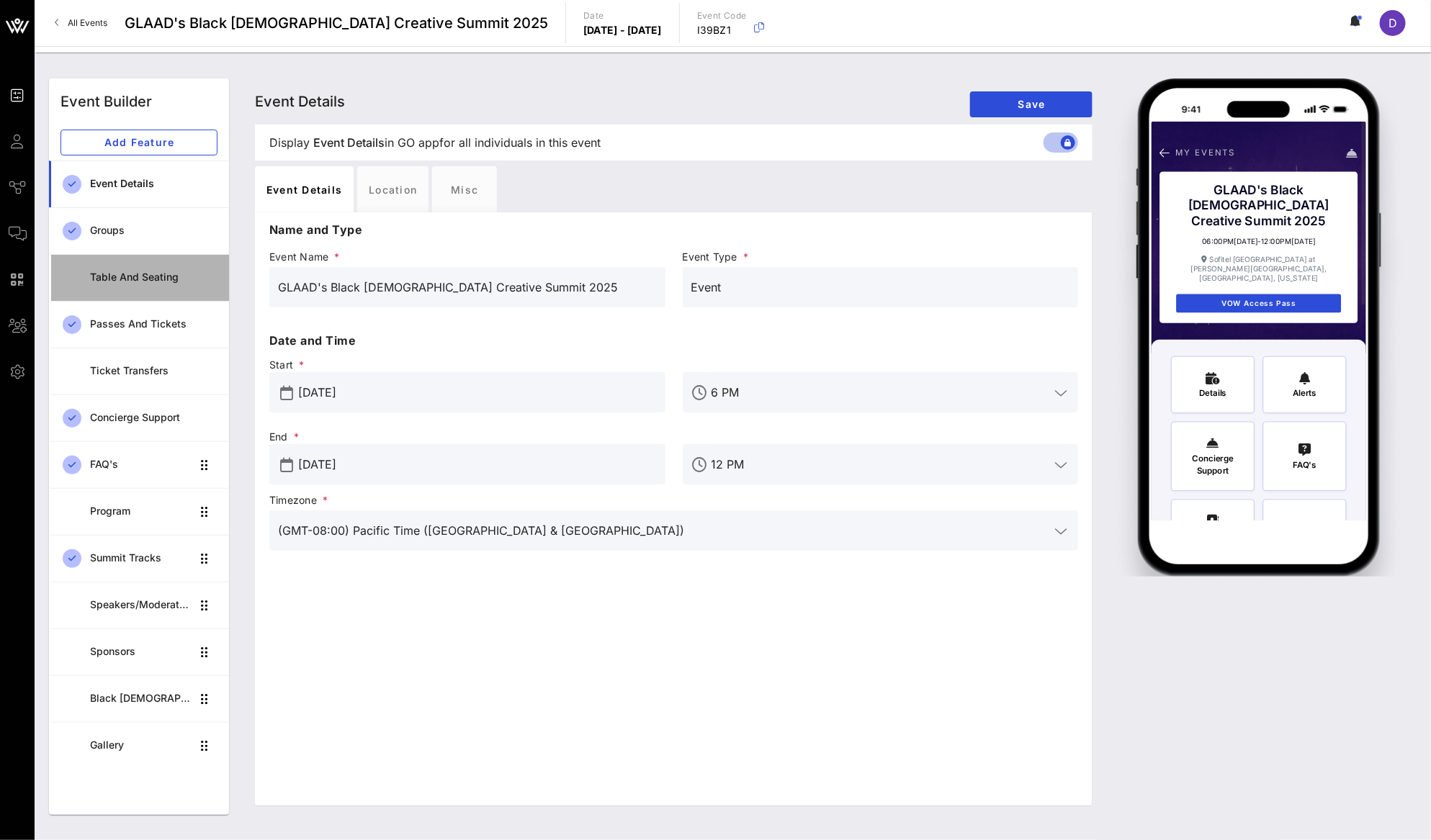
click at [129, 280] on div "Table and Seating" at bounding box center [154, 278] width 127 height 12
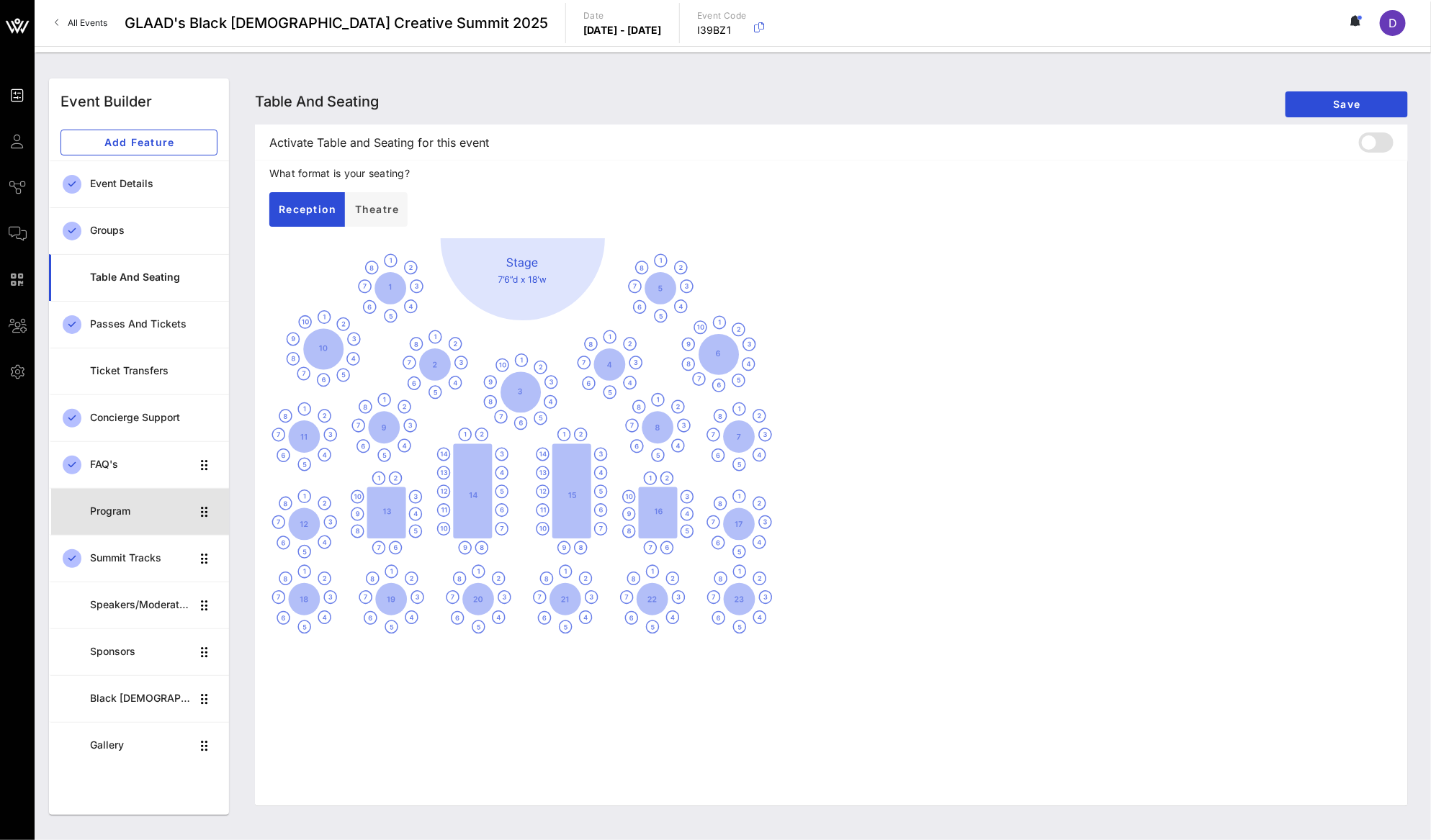
click at [121, 514] on div "Program" at bounding box center [141, 512] width 101 height 12
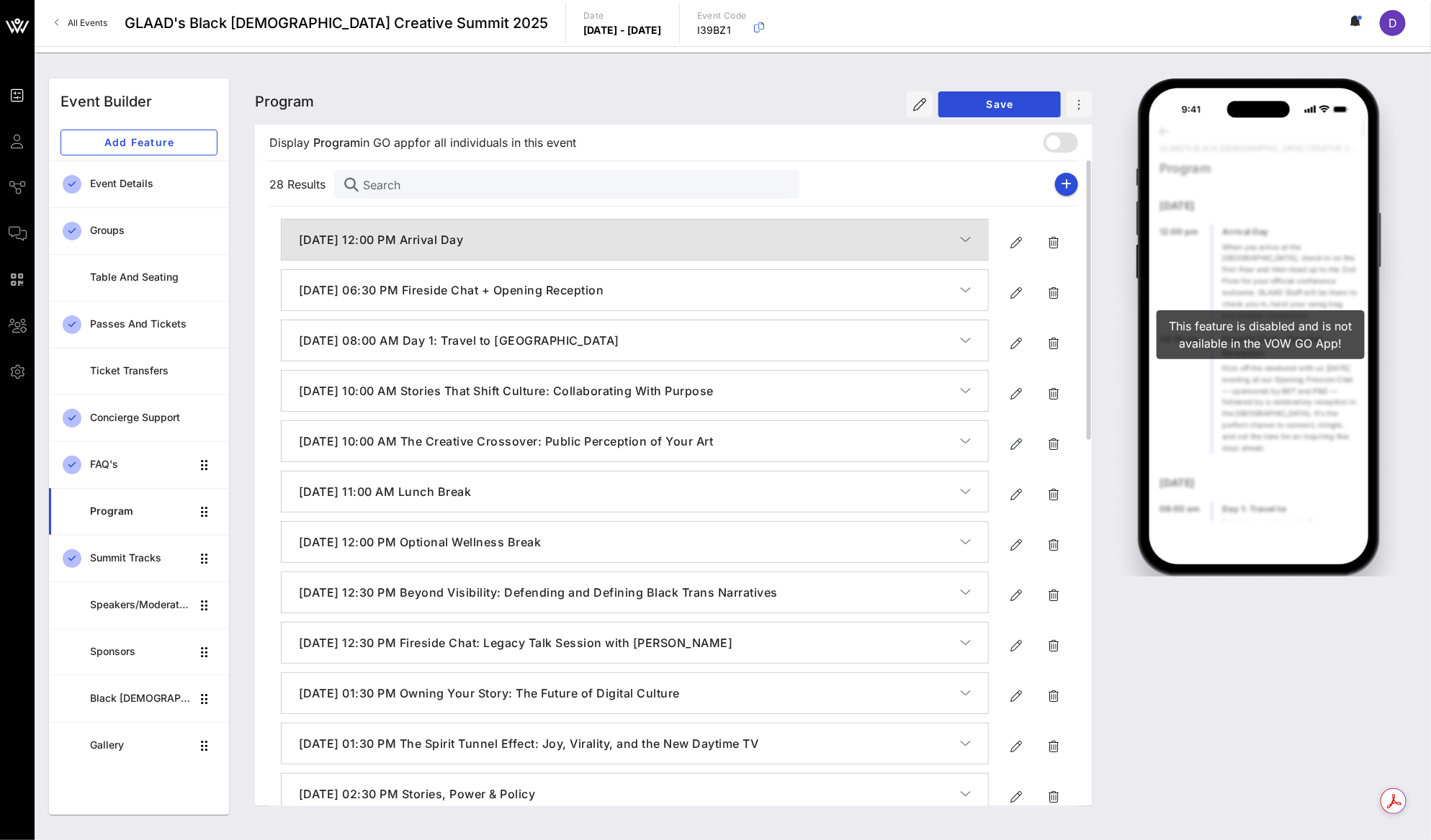
click at [977, 243] on button "September 18, 2025, 12:00 PM Arrival Day" at bounding box center [634, 239] width 706 height 40
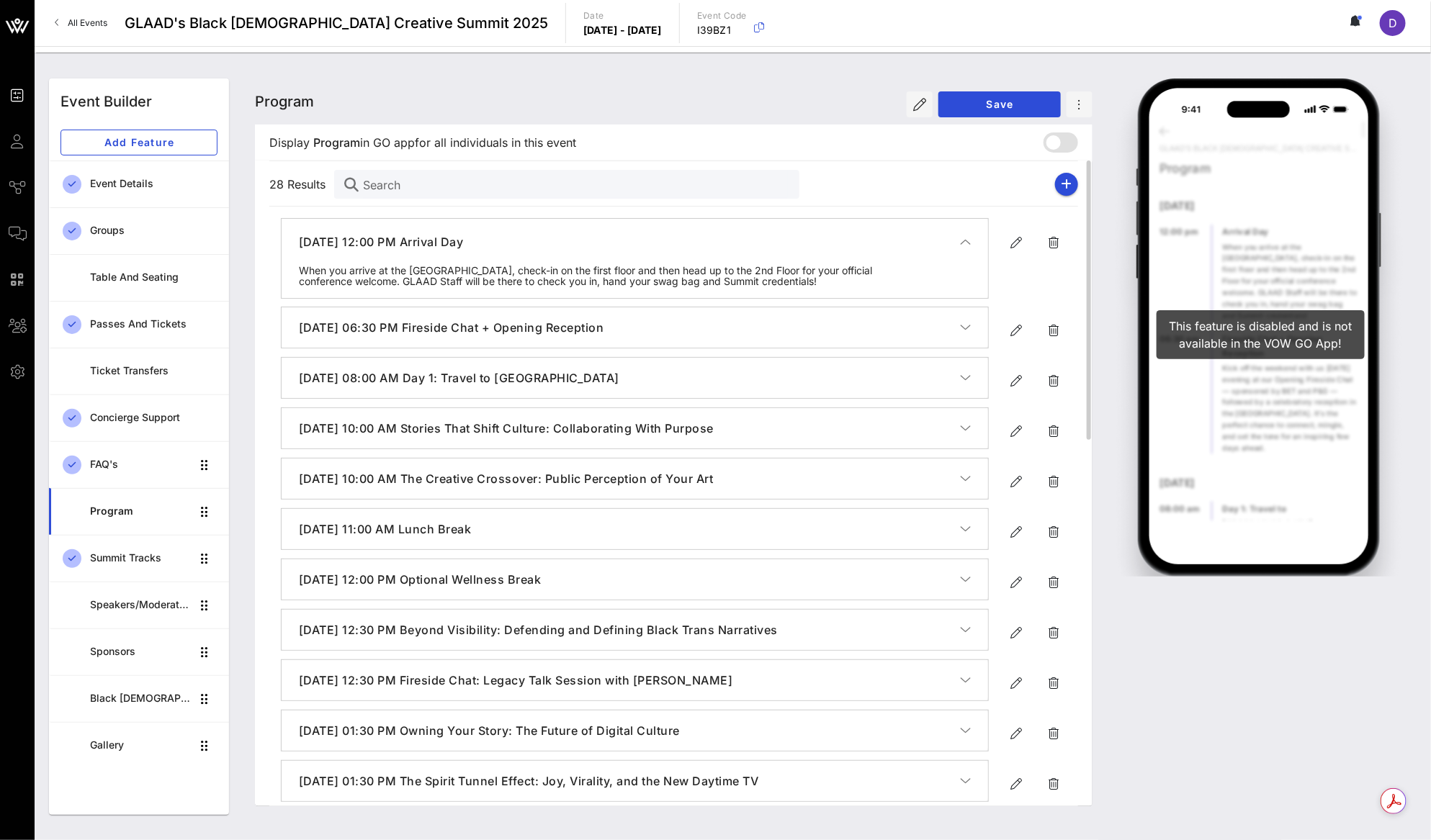
click at [968, 240] on icon "button" at bounding box center [965, 241] width 11 height 14
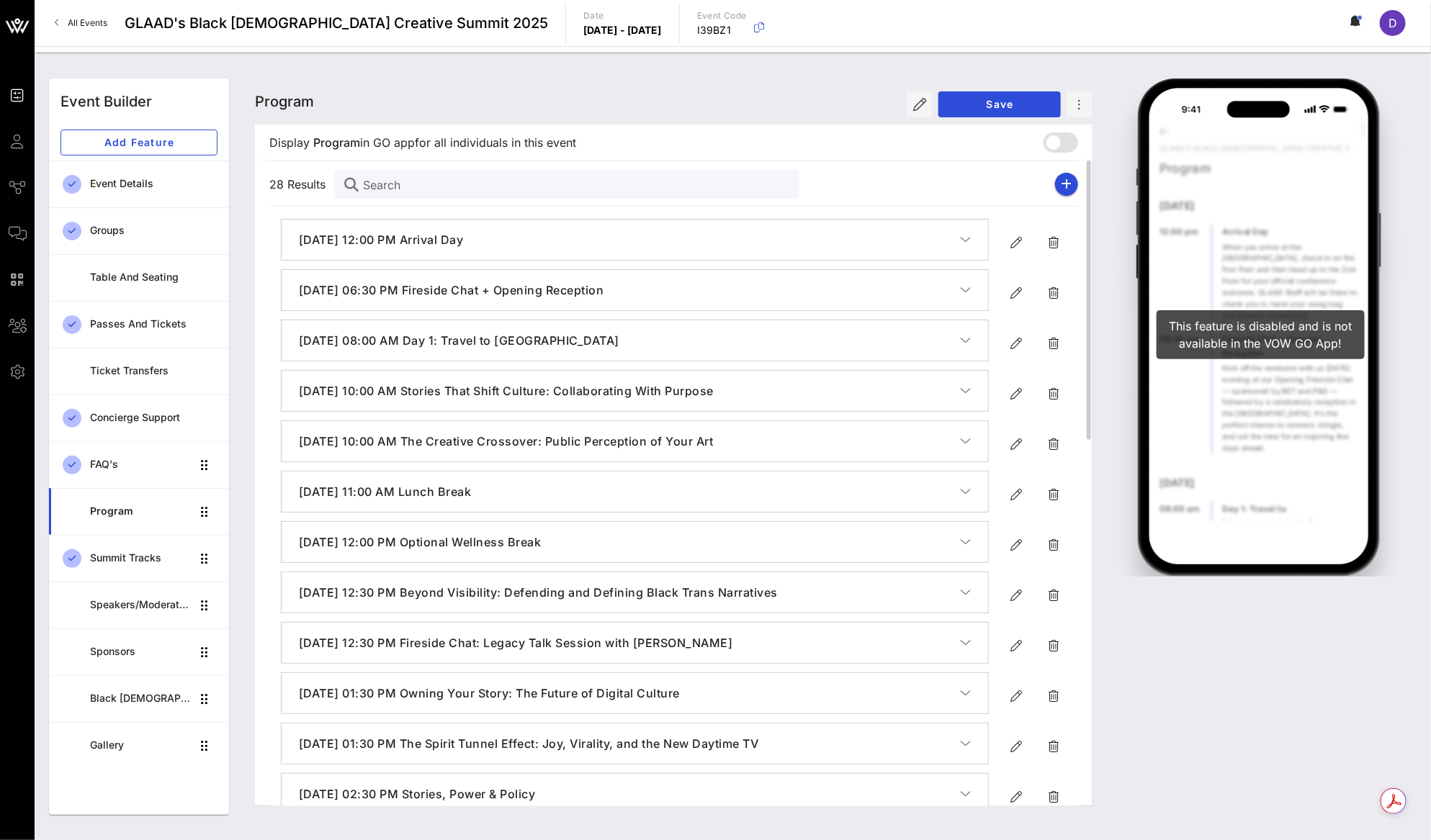
click at [974, 284] on button "September 18, 2025, 06:30 PM Fireside Chat + Opening Reception" at bounding box center [634, 290] width 706 height 40
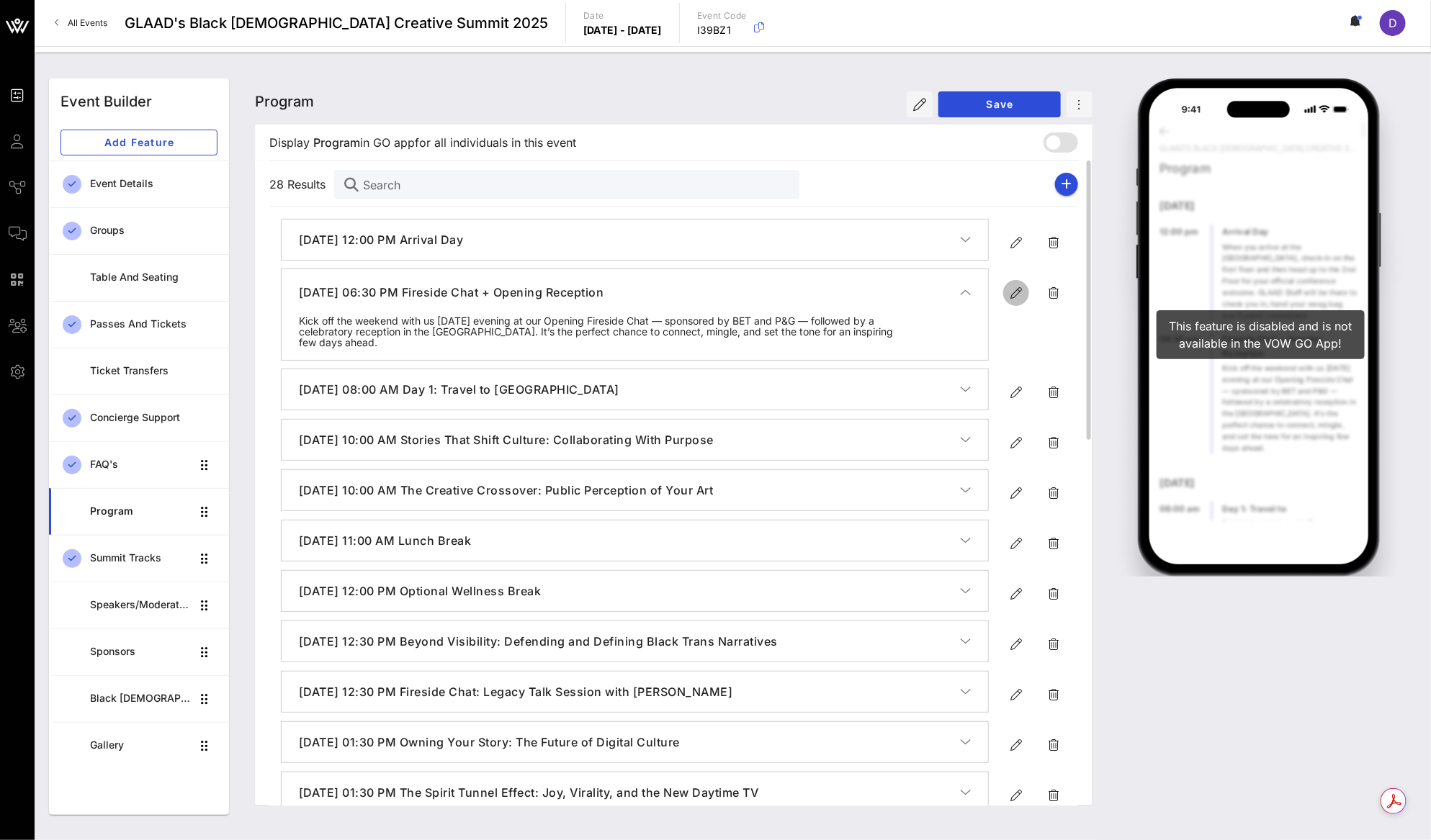
click at [1020, 300] on icon "button" at bounding box center [1015, 293] width 17 height 17
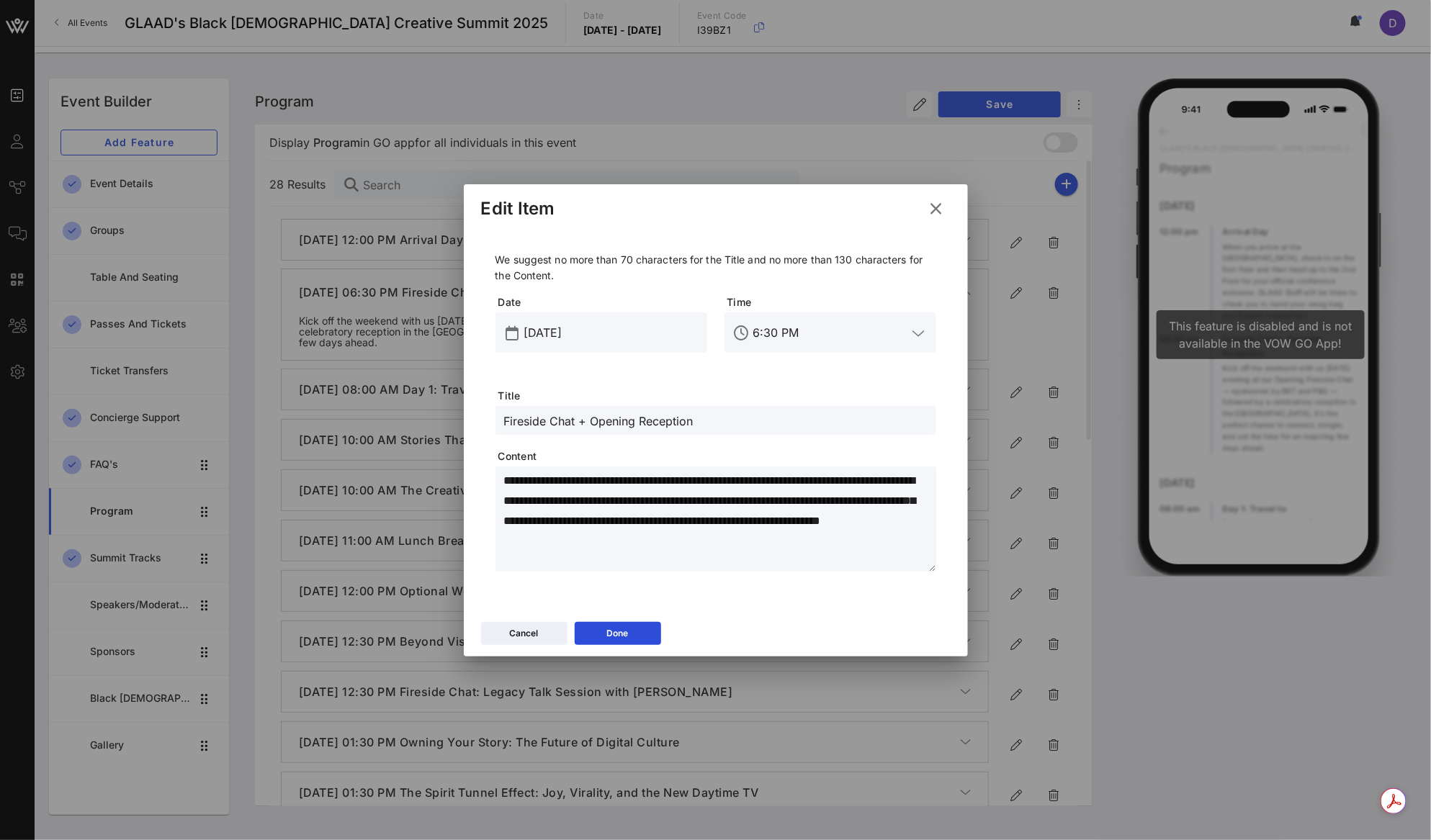
click at [574, 432] on div "Fireside Chat + Opening Reception" at bounding box center [716, 420] width 423 height 29
click at [574, 432] on html "Event Builder Guests Journeys Comms QR Scanner Team Settings GLAAD's Black Quee…" at bounding box center [716, 420] width 1431 height 840
click at [574, 432] on div "Fireside Chat + Opening Reception" at bounding box center [716, 420] width 423 height 29
paste input "Shaping Black Queer Narratives with Joy, Power & Authenticity"
click at [572, 424] on input "Fireside Chat + Opening ReceptionShaping Black Queer Narratives with Joy, Power…" at bounding box center [716, 420] width 423 height 19
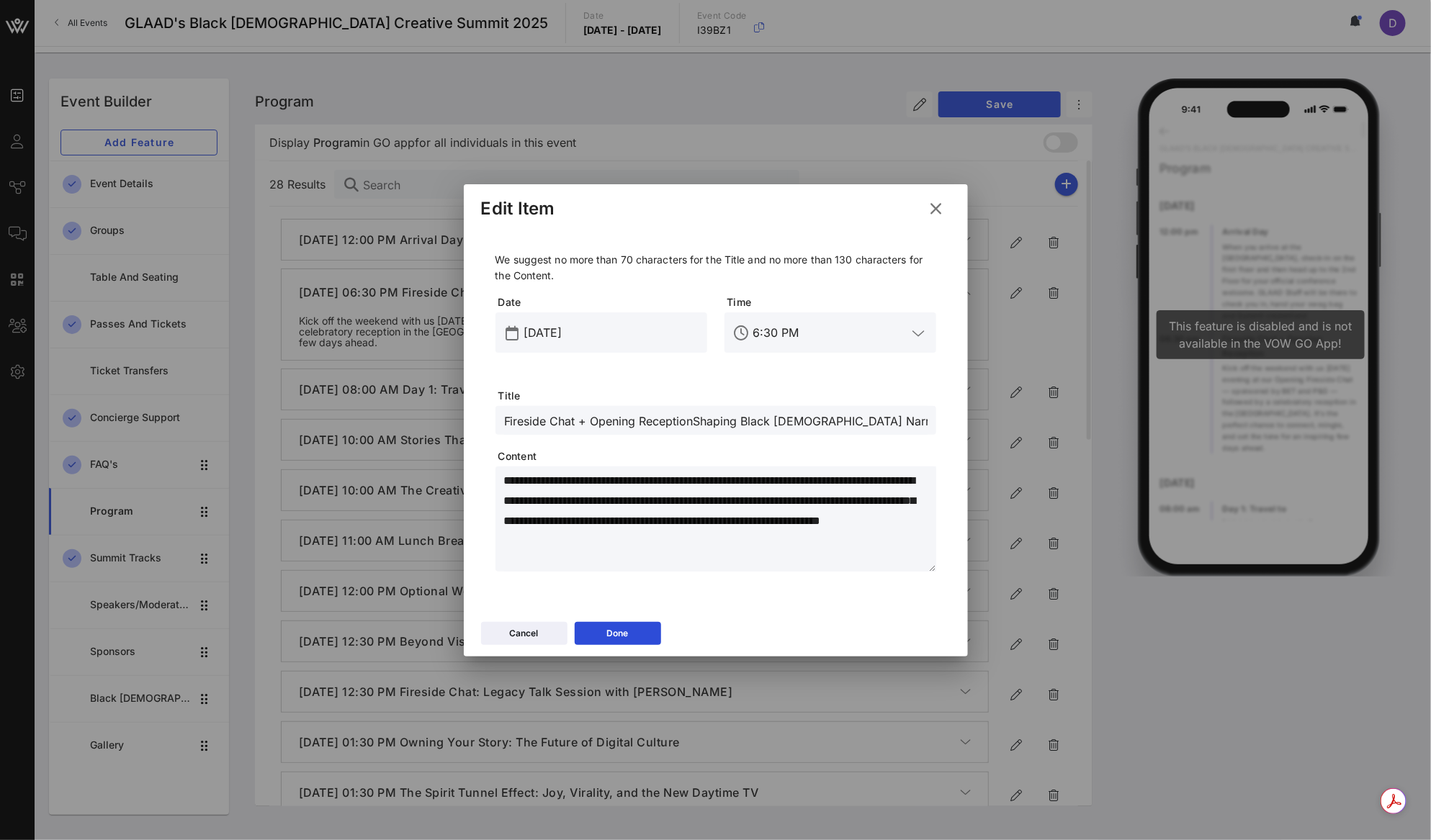
click at [572, 424] on input "Fireside Chat + Opening ReceptionShaping Black Queer Narratives with Joy, Power…" at bounding box center [716, 420] width 423 height 19
paste input "text"
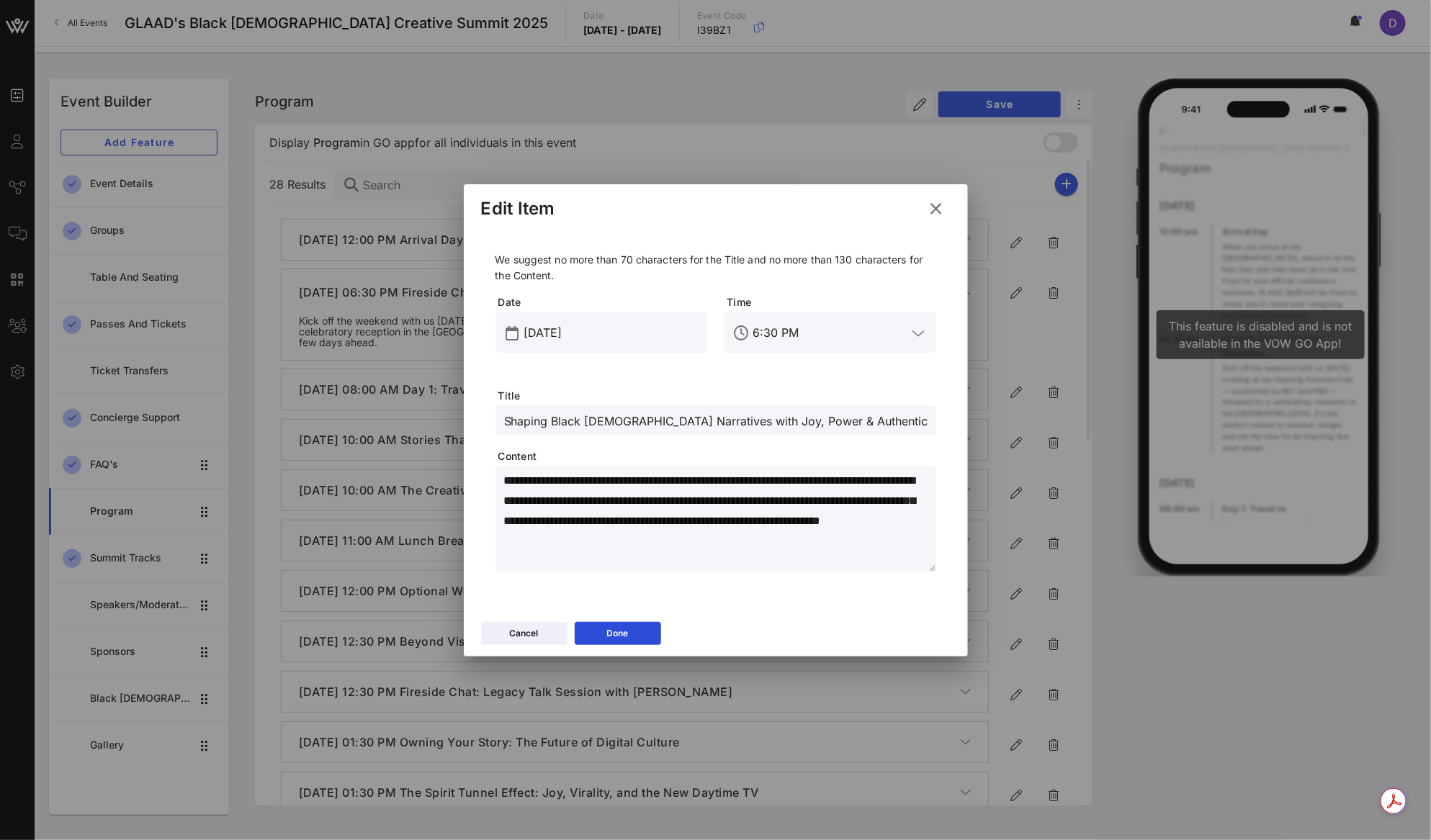
type input "Shaping Black Queer Narratives with Joy, Power & Authenticity"
click at [621, 498] on textarea "**********" at bounding box center [720, 521] width 432 height 101
click at [592, 521] on textarea "**********" at bounding box center [720, 521] width 432 height 101
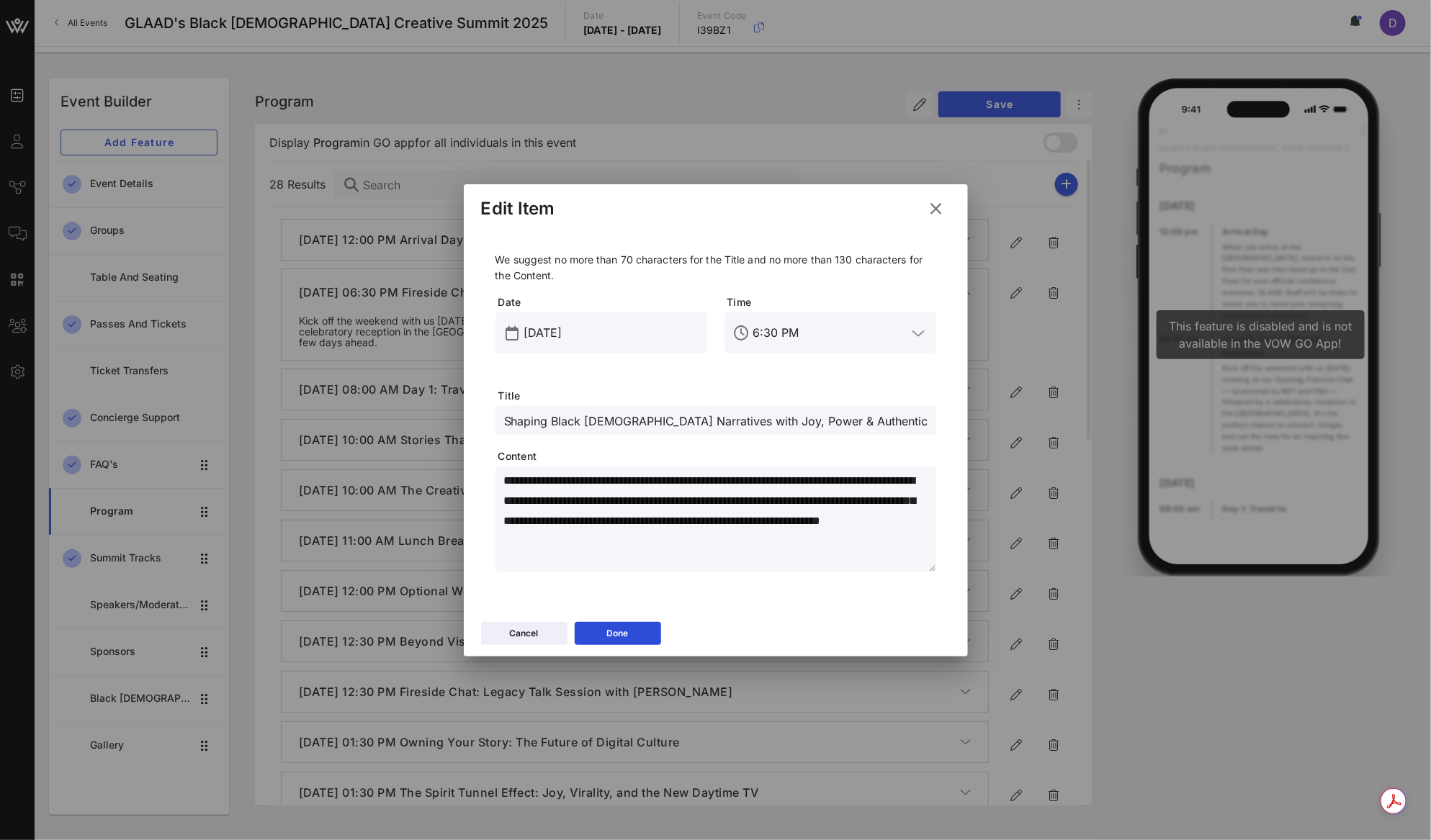
paste textarea "**********"
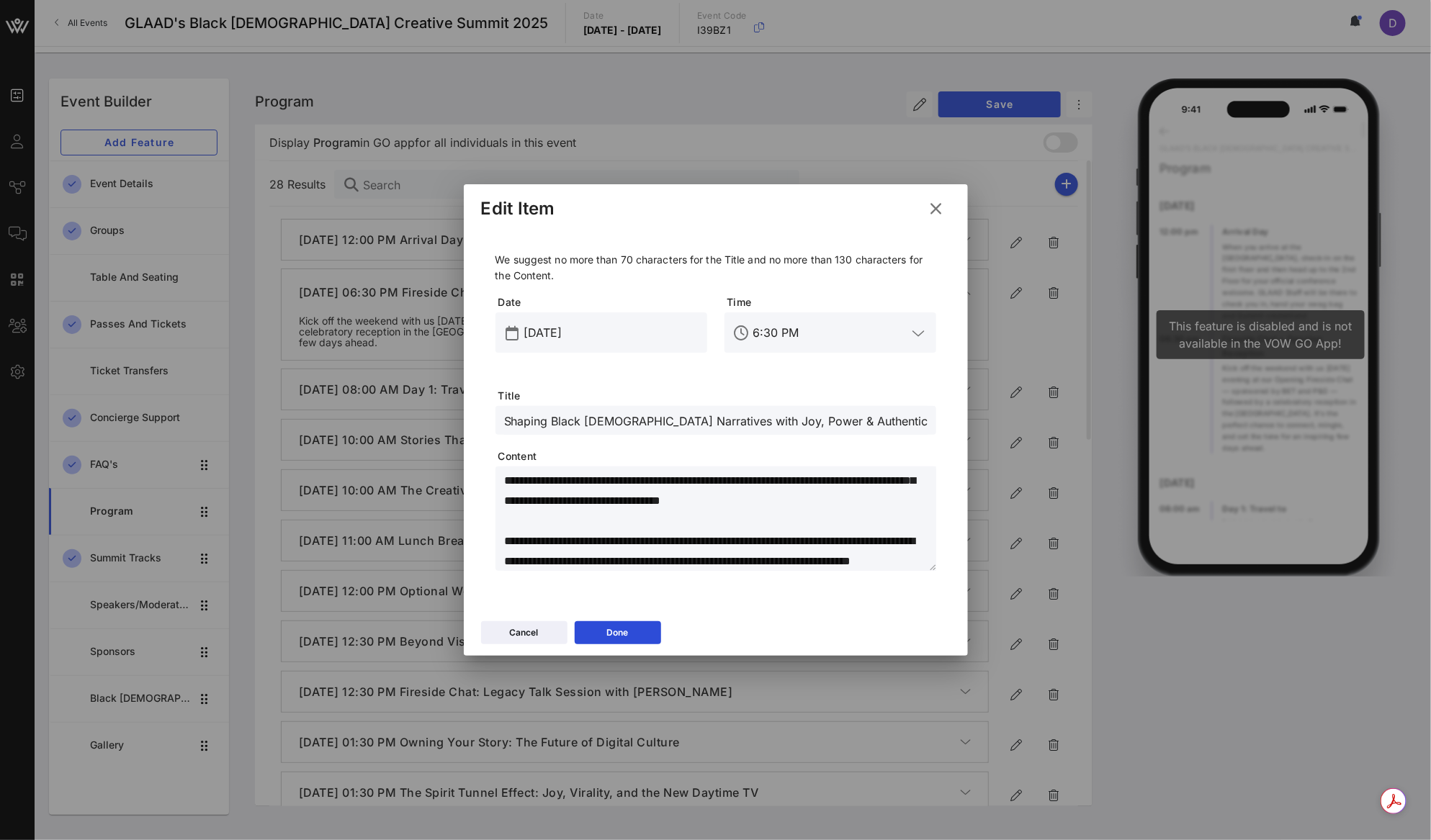
scroll to position [101, 0]
type textarea "**********"
click at [622, 627] on div "Done" at bounding box center [618, 632] width 22 height 14
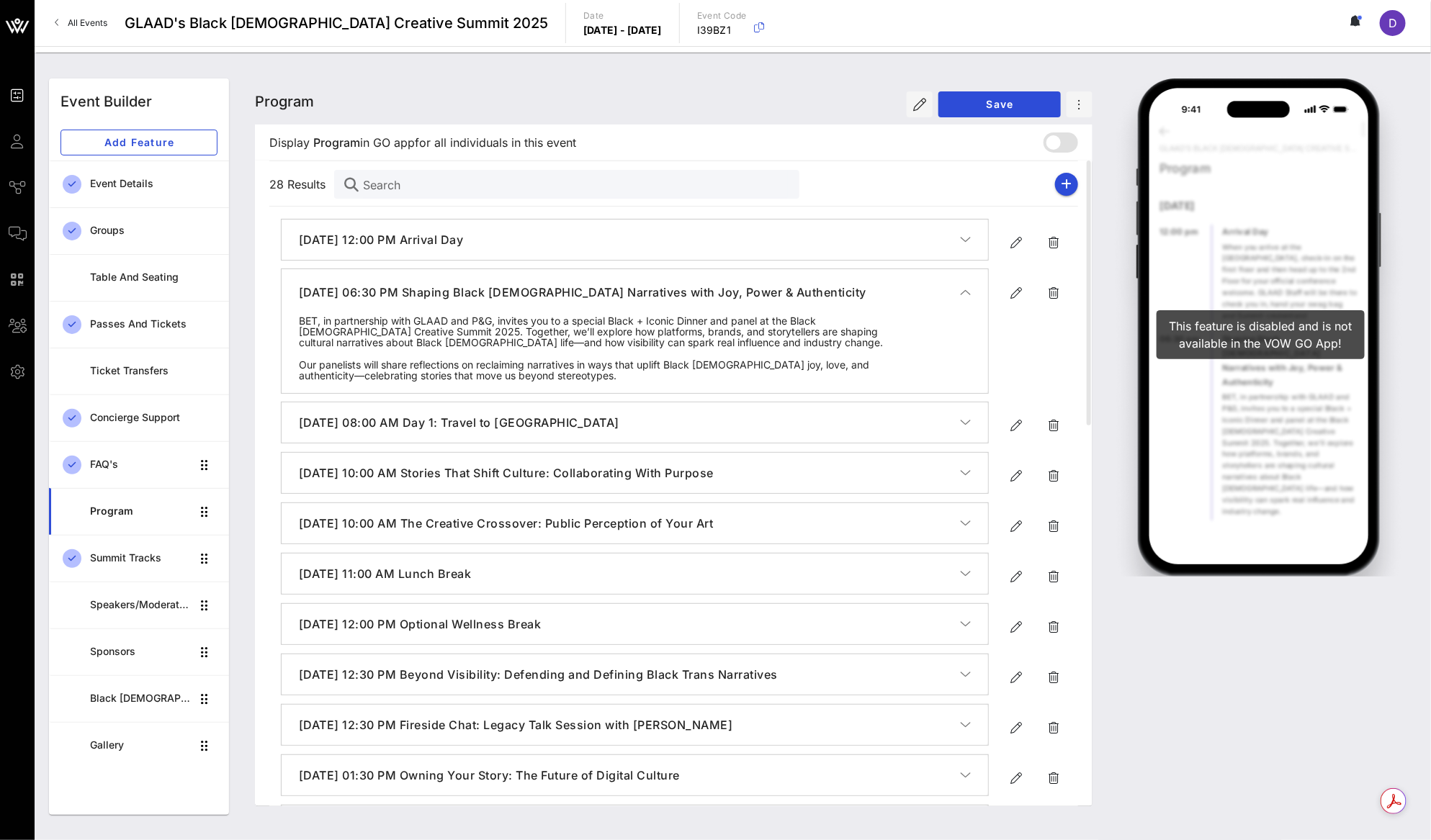
scroll to position [0, 0]
click at [967, 429] on icon "button" at bounding box center [965, 422] width 11 height 14
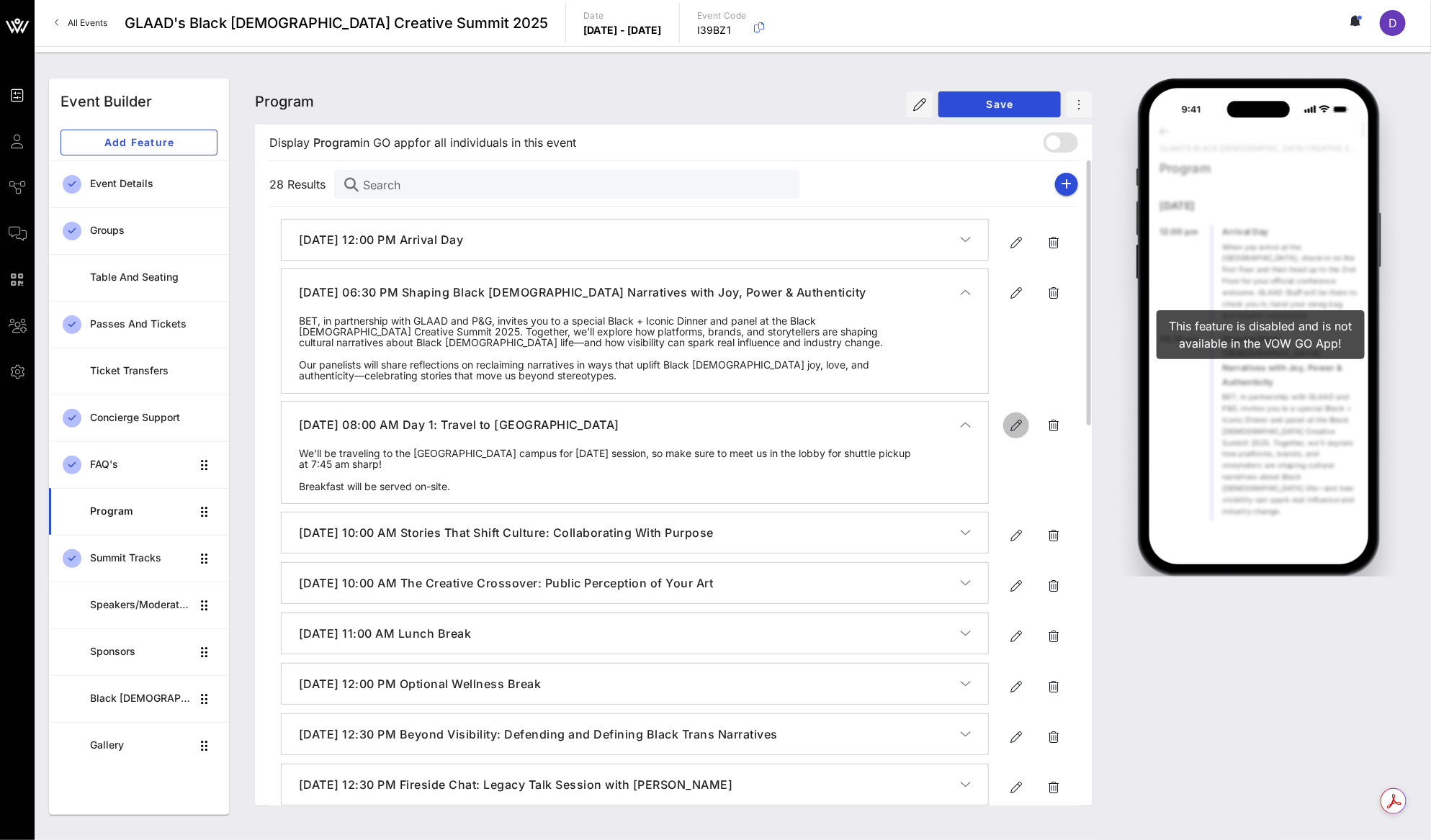
click at [1015, 427] on icon "button" at bounding box center [1015, 425] width 17 height 17
type input "Sep 19, 2025"
type input "8 AM"
type input "Day 1: Travel to CAA"
type textarea "**********"
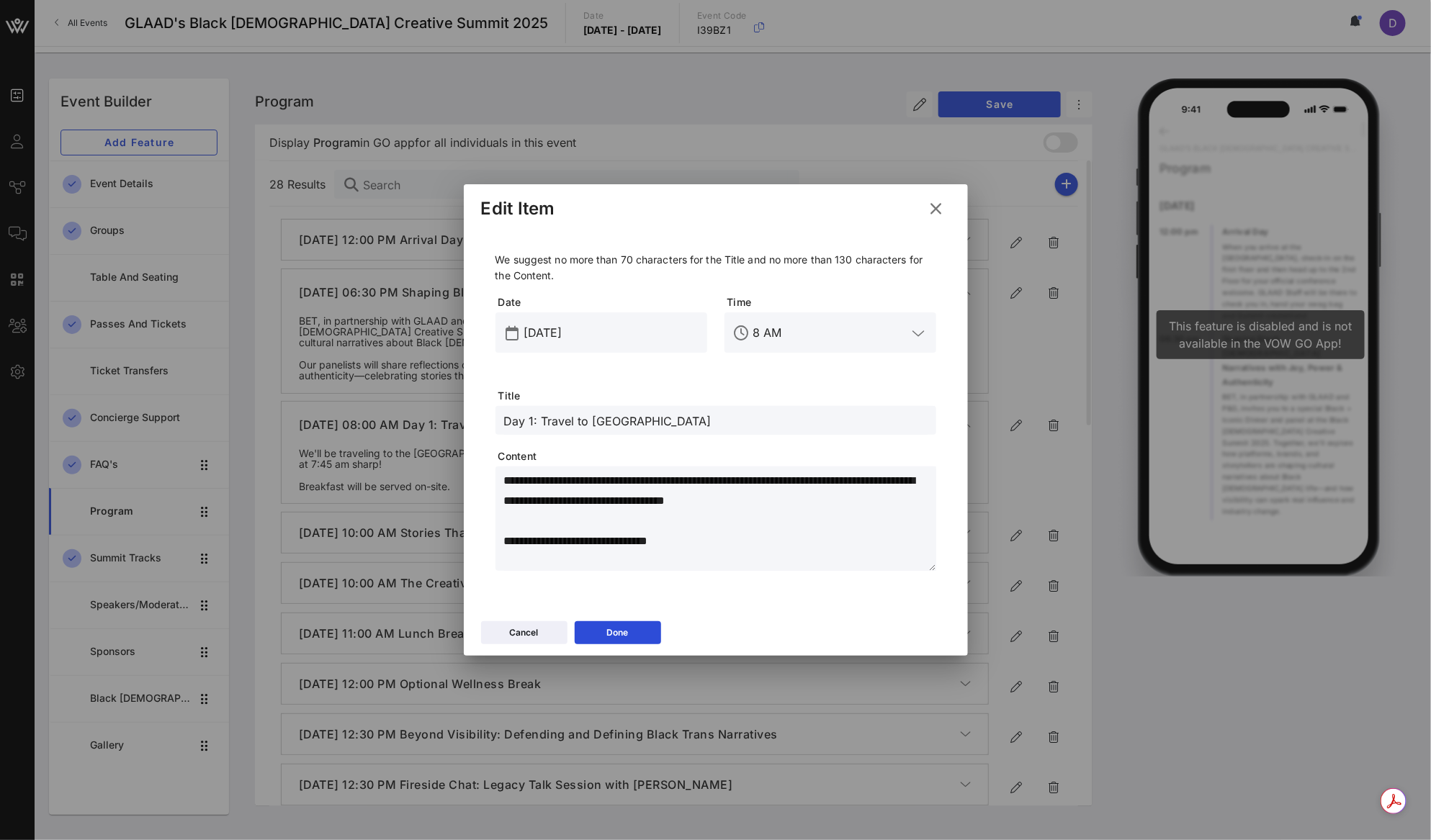
click at [625, 618] on div "Cancel Done" at bounding box center [716, 634] width 504 height 42
click at [626, 634] on div "Done" at bounding box center [618, 632] width 22 height 14
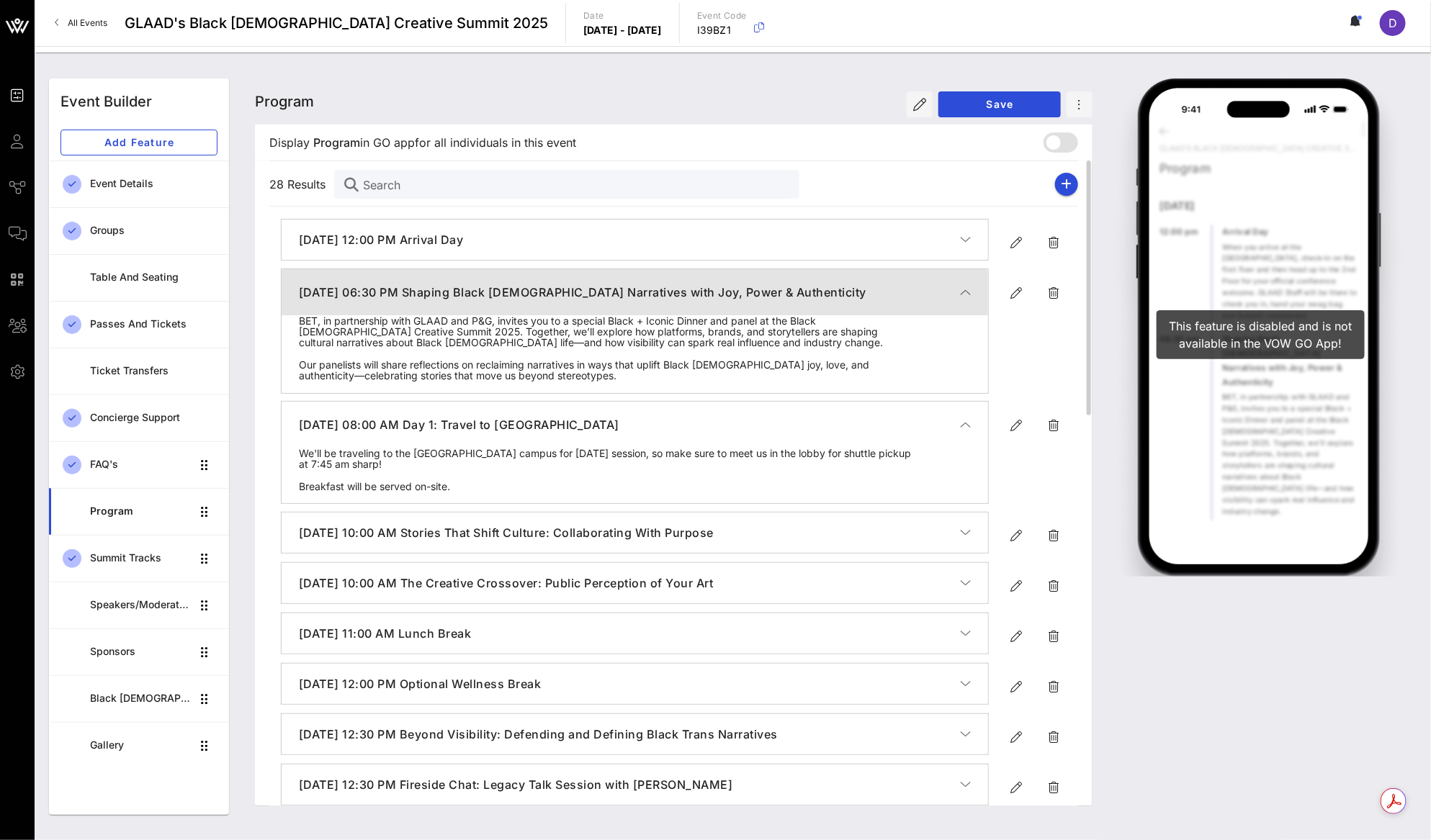
click at [970, 291] on icon "button" at bounding box center [965, 292] width 11 height 14
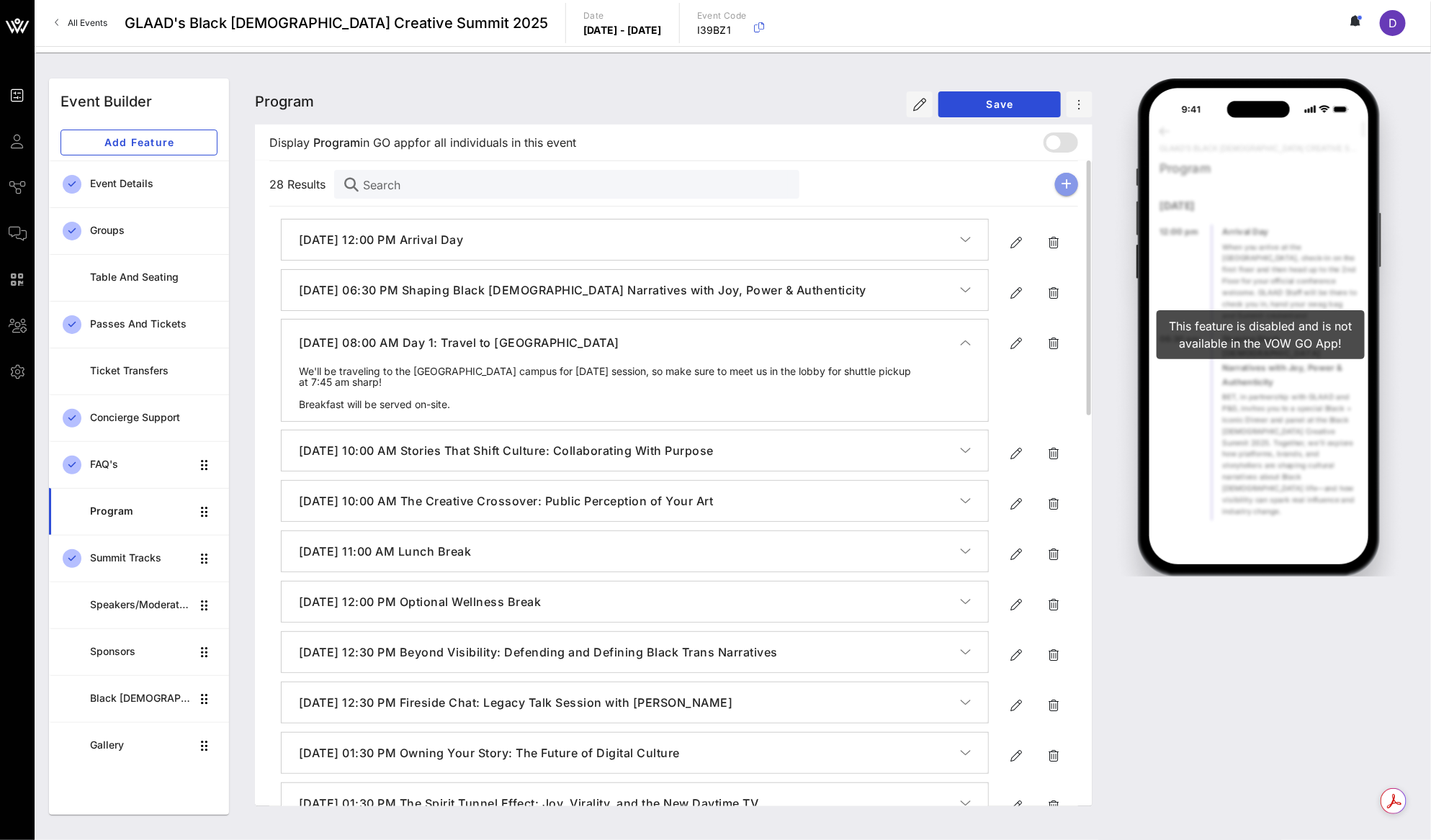
click at [1068, 185] on icon "button" at bounding box center [1067, 184] width 11 height 11
type input "[DATE]"
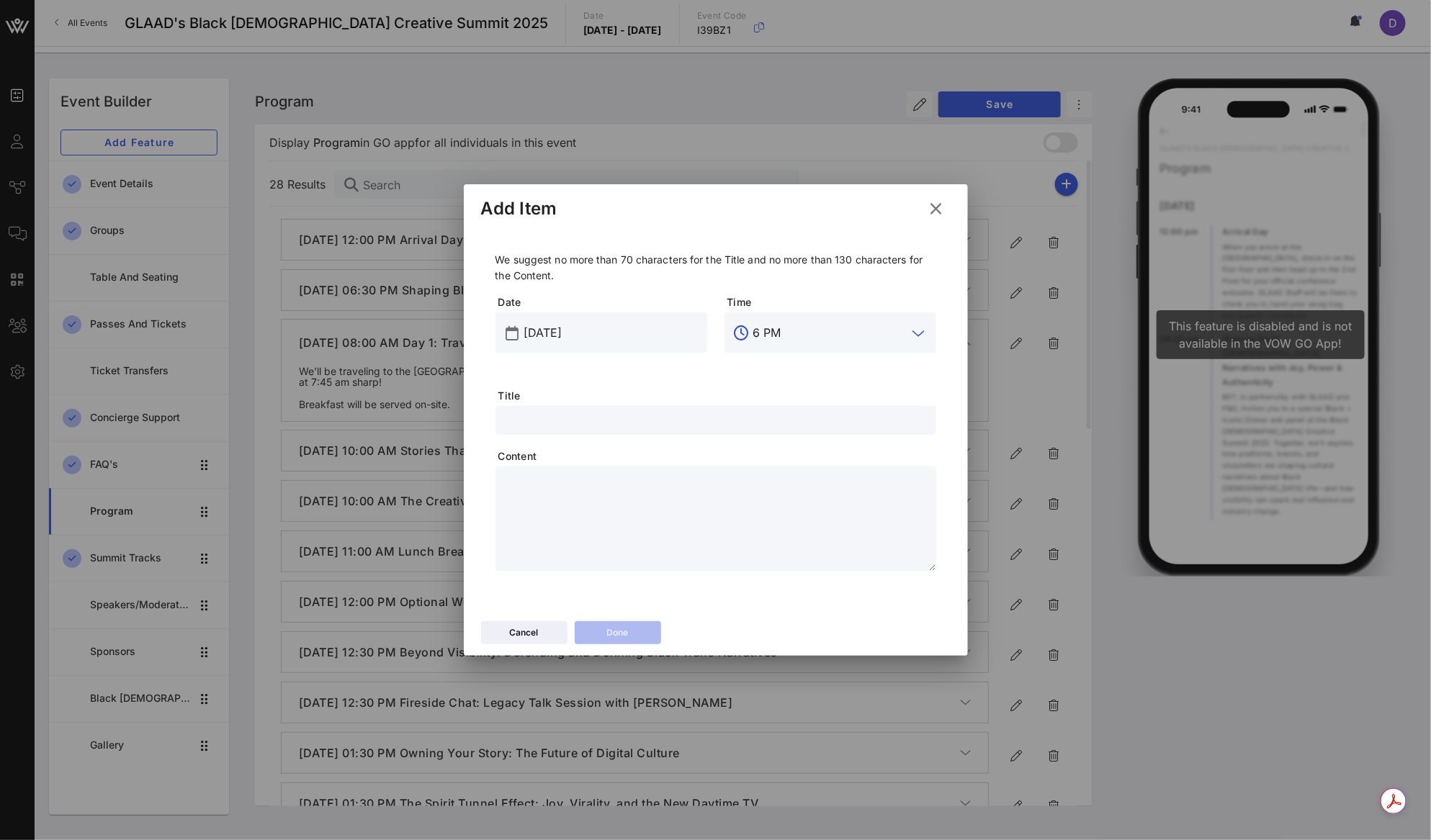
click at [788, 331] on input "6 PM" at bounding box center [831, 332] width 154 height 23
click at [776, 373] on div "8 PM" at bounding box center [830, 376] width 189 height 14
type input "8 PM"
click at [612, 422] on input "text" at bounding box center [716, 420] width 423 height 19
paste input "Black Queer Creative Summit Kick Off Mixer"
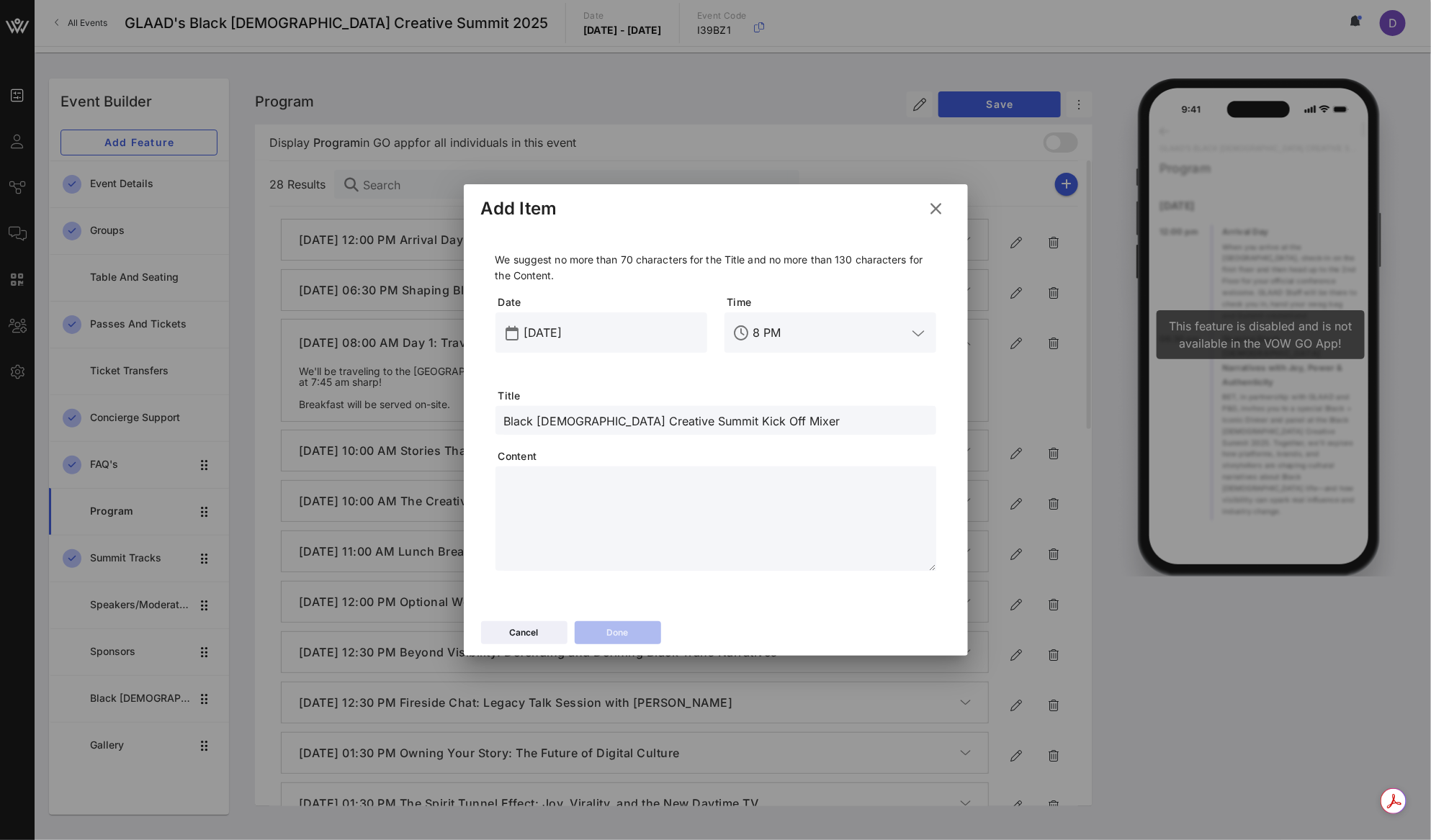
click at [651, 496] on textarea at bounding box center [720, 521] width 432 height 101
drag, startPoint x: 712, startPoint y: 418, endPoint x: 752, endPoint y: 418, distance: 40.0
click at [752, 418] on input "Black Queer Creative Summit Kick Off Mixer" at bounding box center [716, 420] width 423 height 19
drag, startPoint x: 752, startPoint y: 418, endPoint x: 710, endPoint y: 418, distance: 42.0
click at [710, 418] on input "Black Queer Creative Summit Kick Off Mixer" at bounding box center [716, 420] width 423 height 19
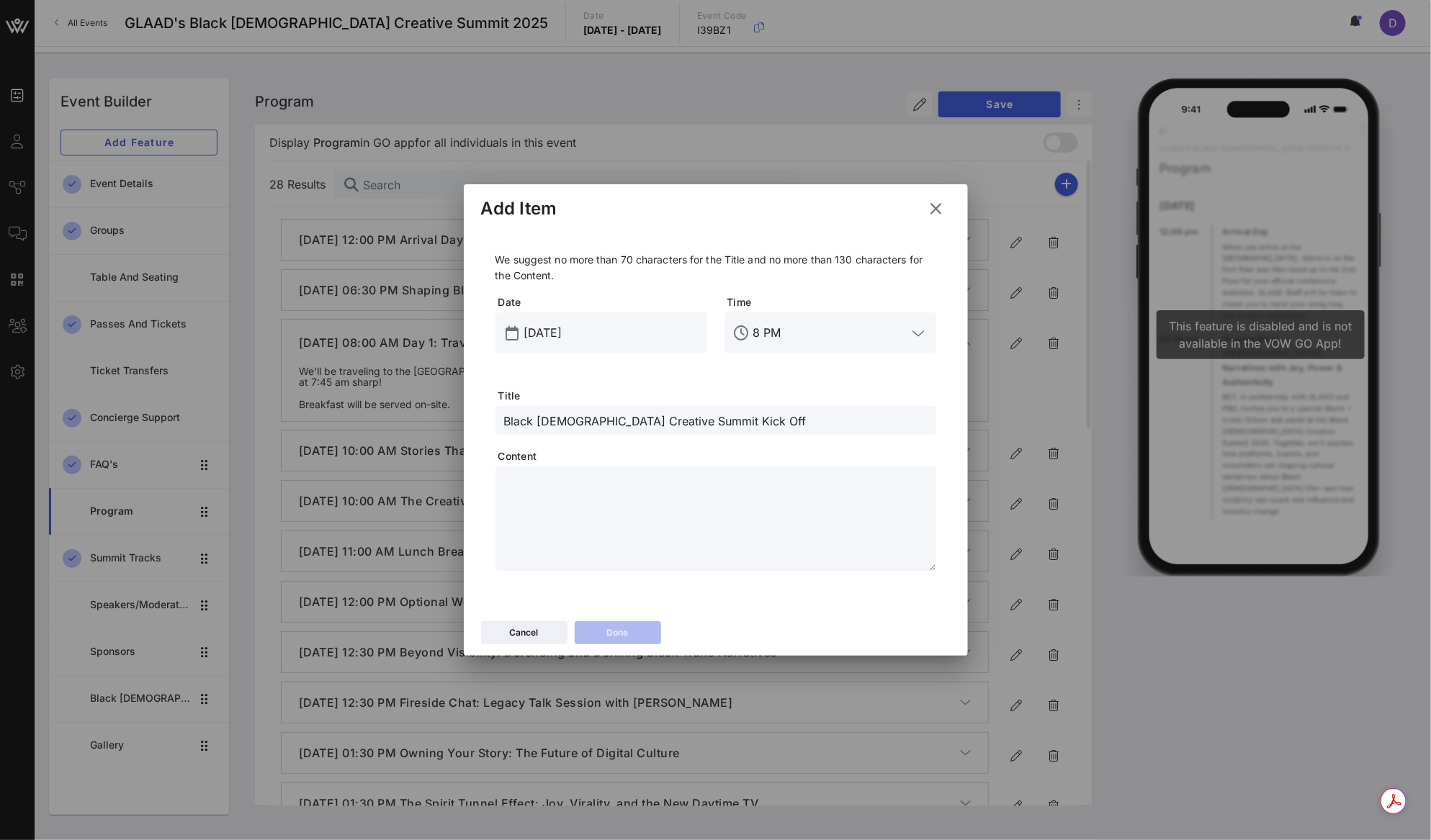
type input "Black Queer Creative Summit Kick Off"
click at [723, 465] on div "We suggest no more than 70 characters for the Title and no more than 130 charac…" at bounding box center [716, 412] width 441 height 319
click at [688, 385] on div "Date Sep 18, 2025" at bounding box center [601, 341] width 229 height 110
click at [931, 205] on icon at bounding box center [936, 208] width 21 height 20
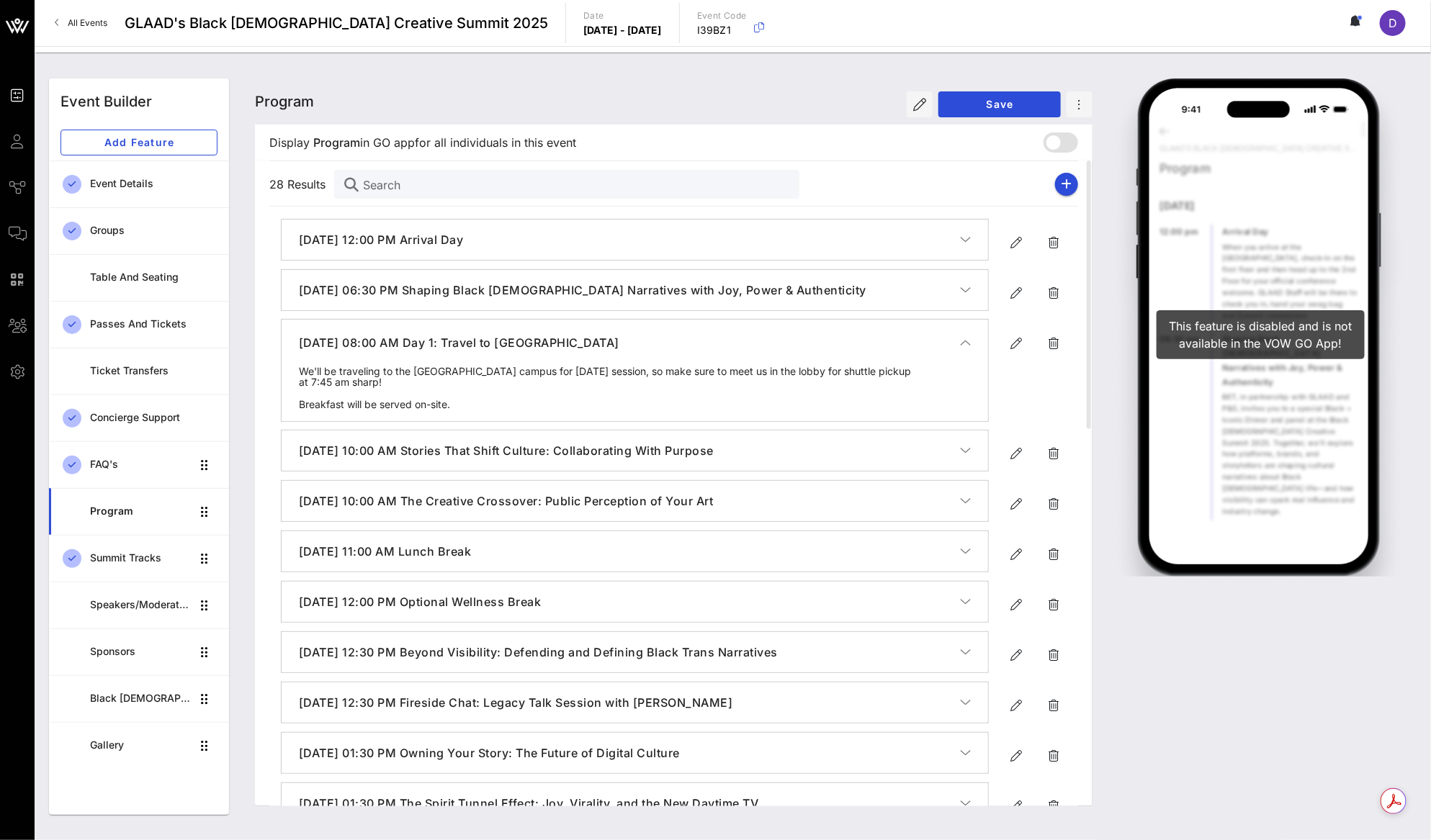
click at [1376, 30] on div "All Events GLAAD's Black Queer Creative Summit 2025 Date Thursday, Sep. 18 - Su…" at bounding box center [733, 23] width 1396 height 46
click at [1395, 31] on div "D" at bounding box center [1392, 23] width 26 height 26
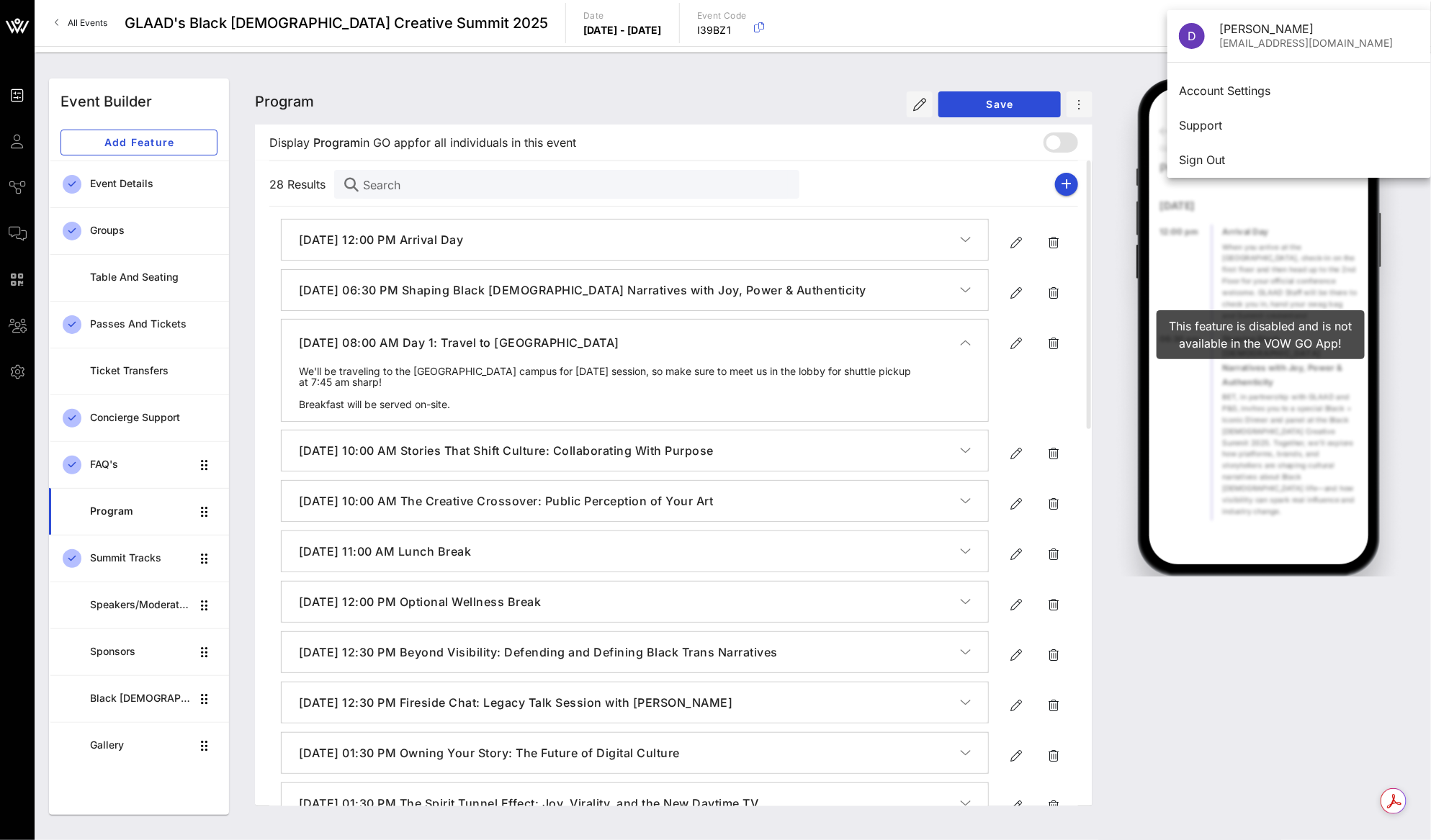
click at [1292, 26] on div "Dashka Gabriel" at bounding box center [1319, 29] width 200 height 14
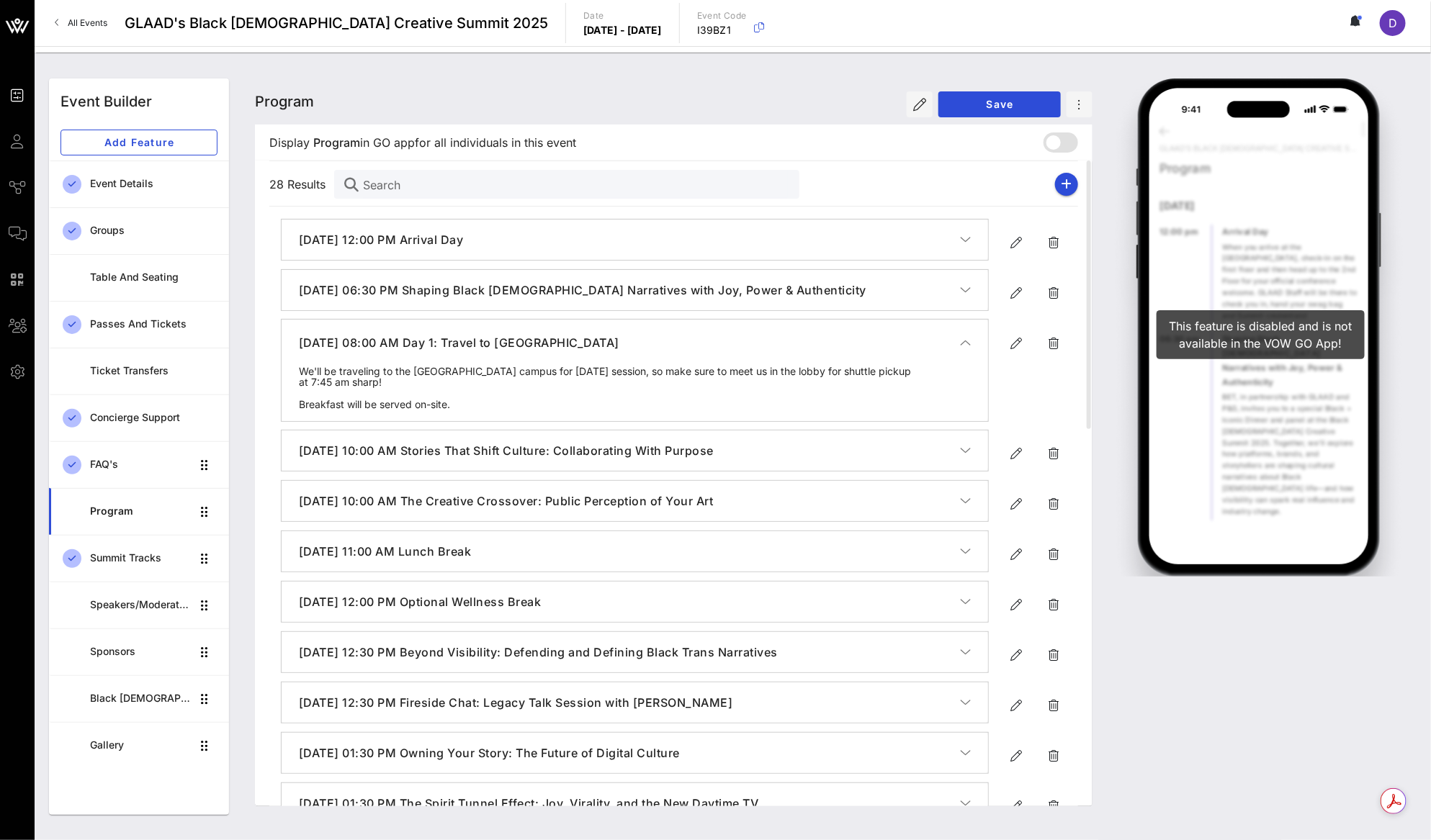
click at [849, 38] on div "All Events GLAAD's Black Queer Creative Summit 2025 Date Thursday, Sep. 18 - Su…" at bounding box center [733, 23] width 1396 height 46
click at [993, 95] on button "Save" at bounding box center [999, 104] width 123 height 26
click at [1068, 179] on icon "button" at bounding box center [1067, 184] width 11 height 11
type input "[DATE]"
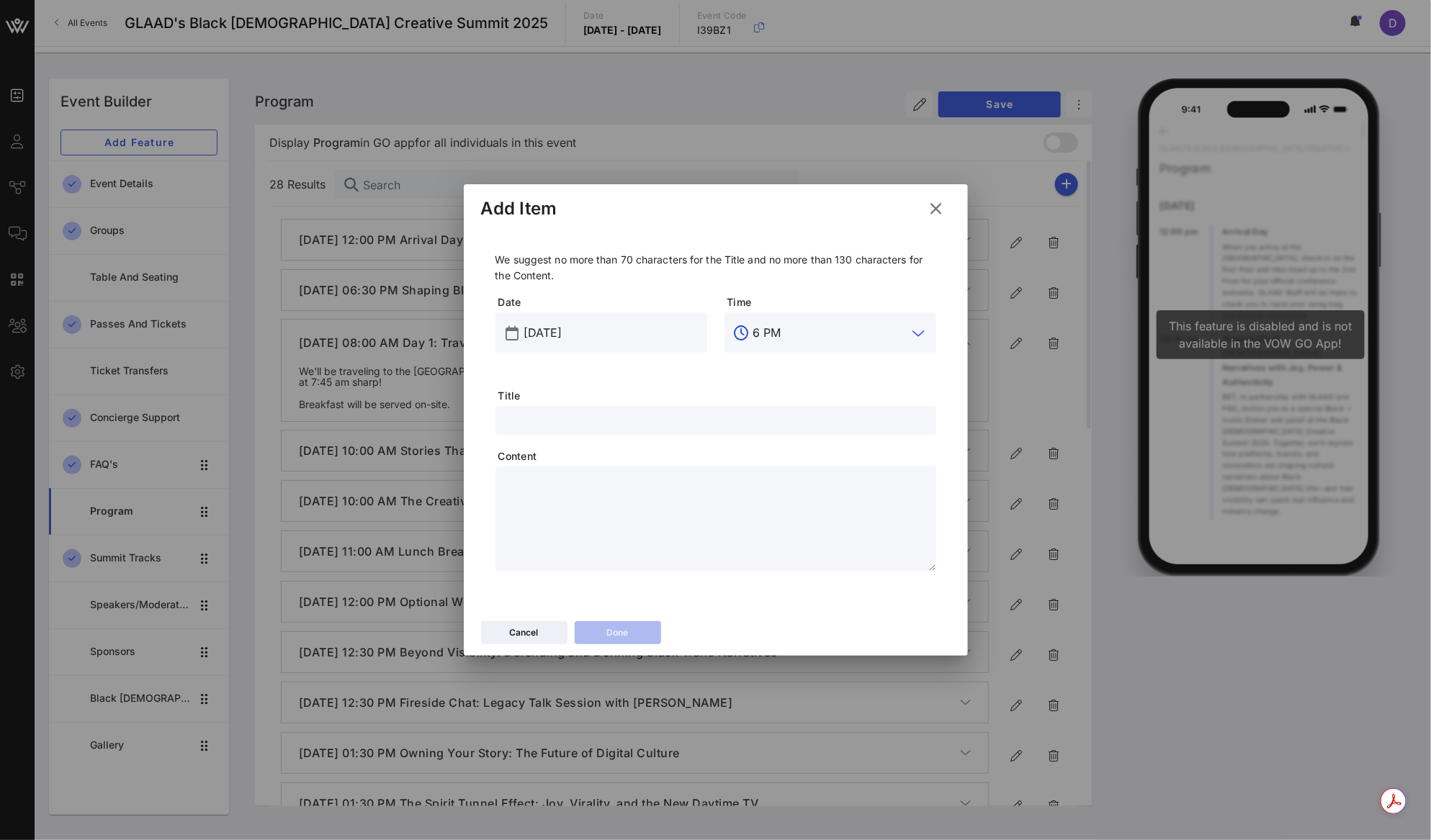
click at [756, 337] on input "6 PM" at bounding box center [831, 332] width 154 height 23
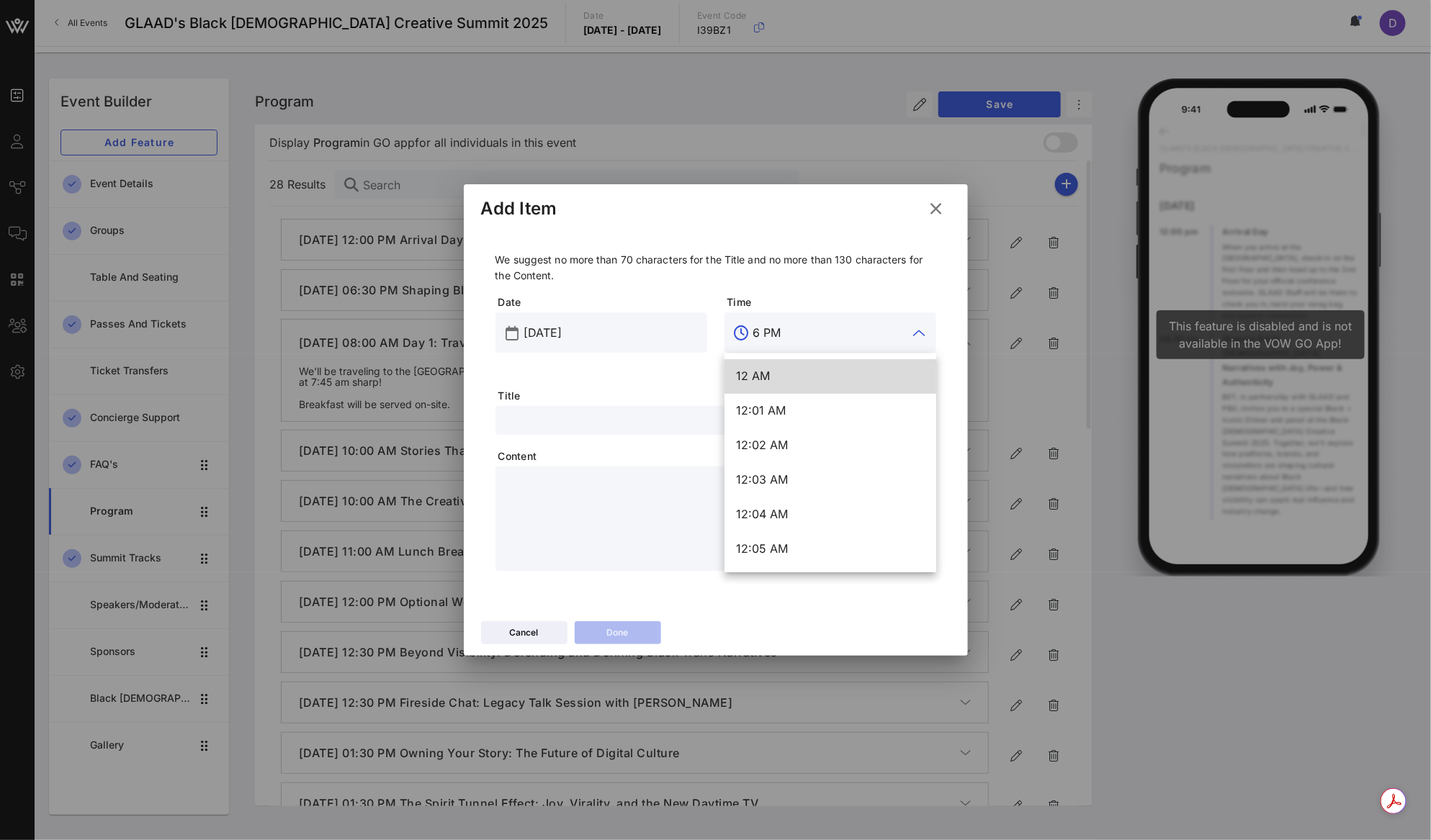
drag, startPoint x: 757, startPoint y: 334, endPoint x: 736, endPoint y: 334, distance: 21.0
click at [736, 334] on div "6 PM" at bounding box center [831, 332] width 212 height 40
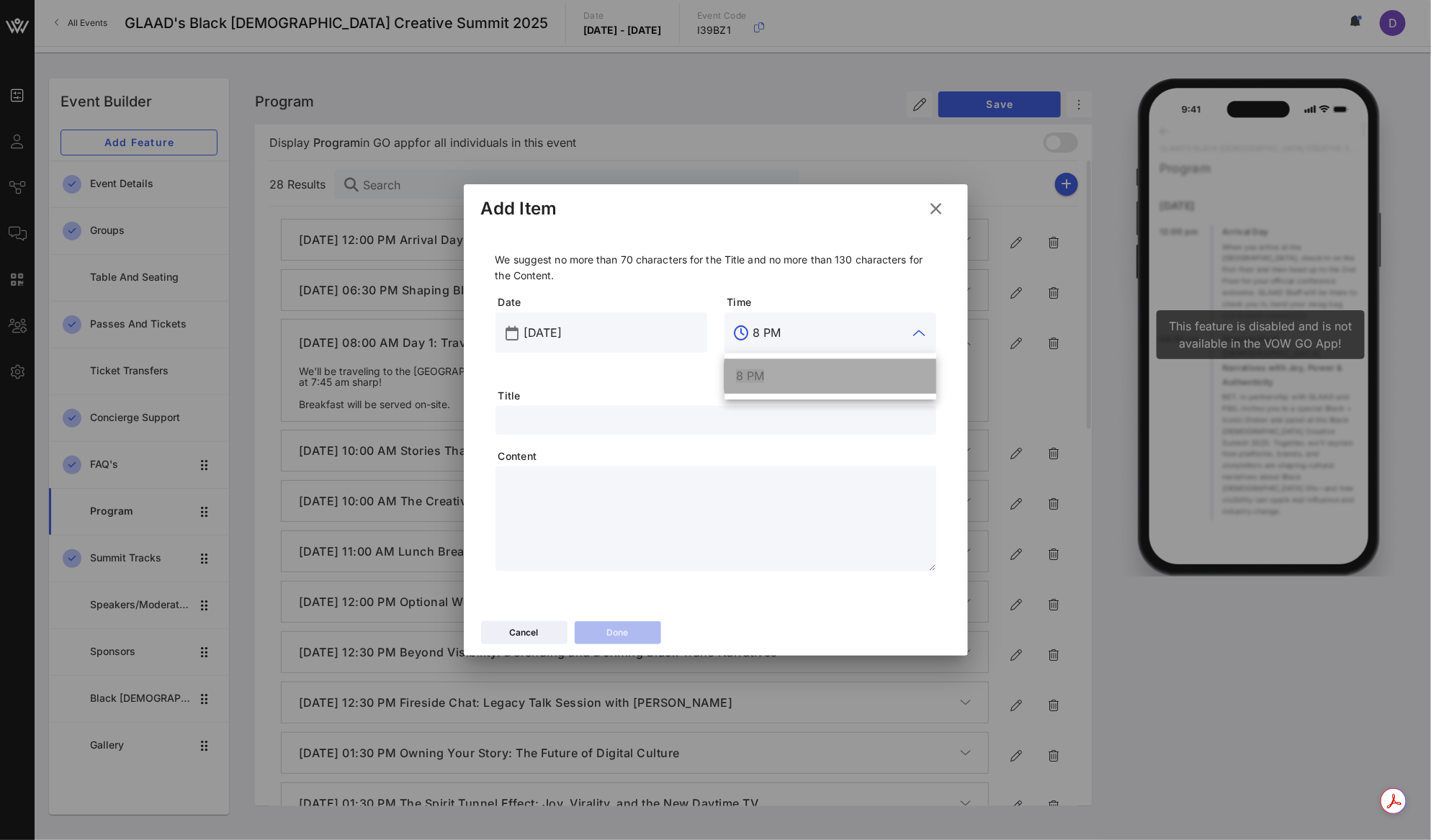
click at [768, 384] on div "8 PM" at bounding box center [830, 375] width 189 height 31
type input "8 PM"
click at [716, 437] on div "We suggest no more than 70 characters for the Title and no more than 130 charac…" at bounding box center [716, 412] width 441 height 319
click at [702, 413] on input "text" at bounding box center [716, 420] width 423 height 19
click at [882, 423] on input "text" at bounding box center [716, 420] width 423 height 19
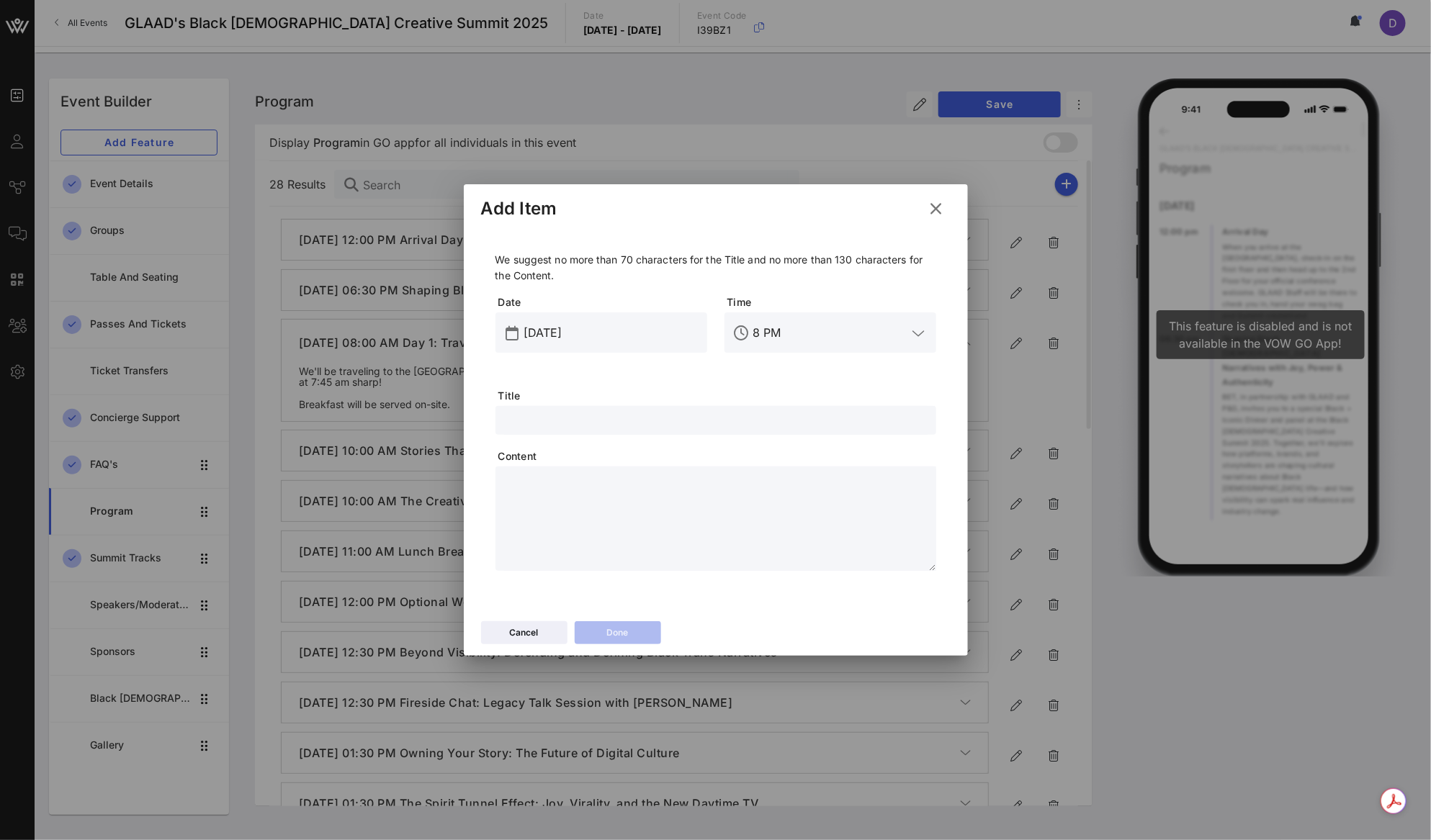
paste input "Black Queer Creative Summit Kick Off Mixer"
type input "Black Queer Creative Summit Kick Off Mixer"
click at [667, 389] on div "Date Sep 18, 2025" at bounding box center [601, 341] width 229 height 110
click at [560, 514] on textarea at bounding box center [720, 521] width 432 height 101
paste textarea "**********"
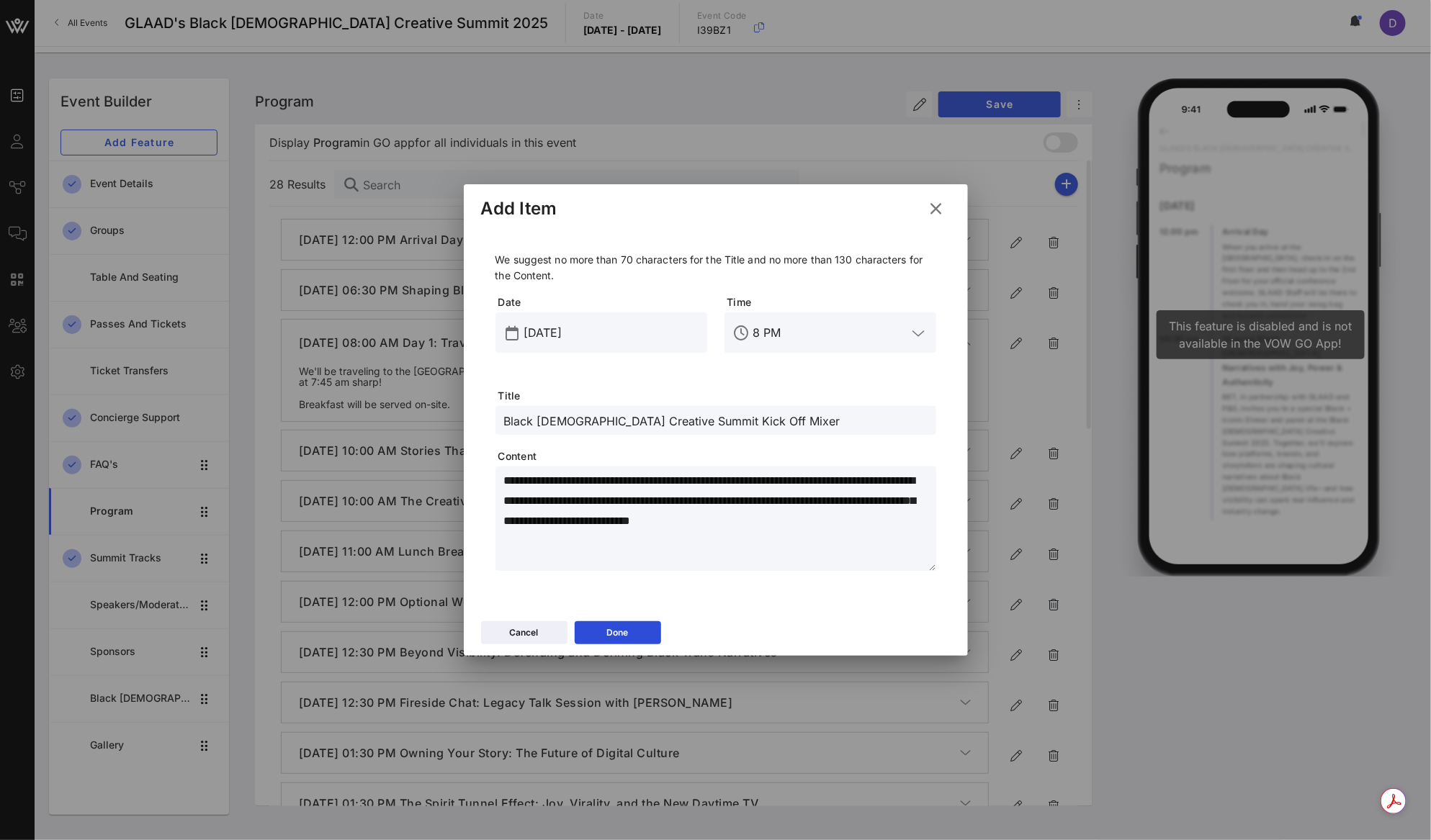
type textarea "**********"
click at [775, 422] on input "Black Queer Creative Summit Kick Off Mixer" at bounding box center [716, 420] width 423 height 19
paste input "La Terrasse"
type input "Black Queer Creative Summit Kick Off Mixer, La Terrasse"
click at [635, 632] on button "Done" at bounding box center [618, 633] width 86 height 23
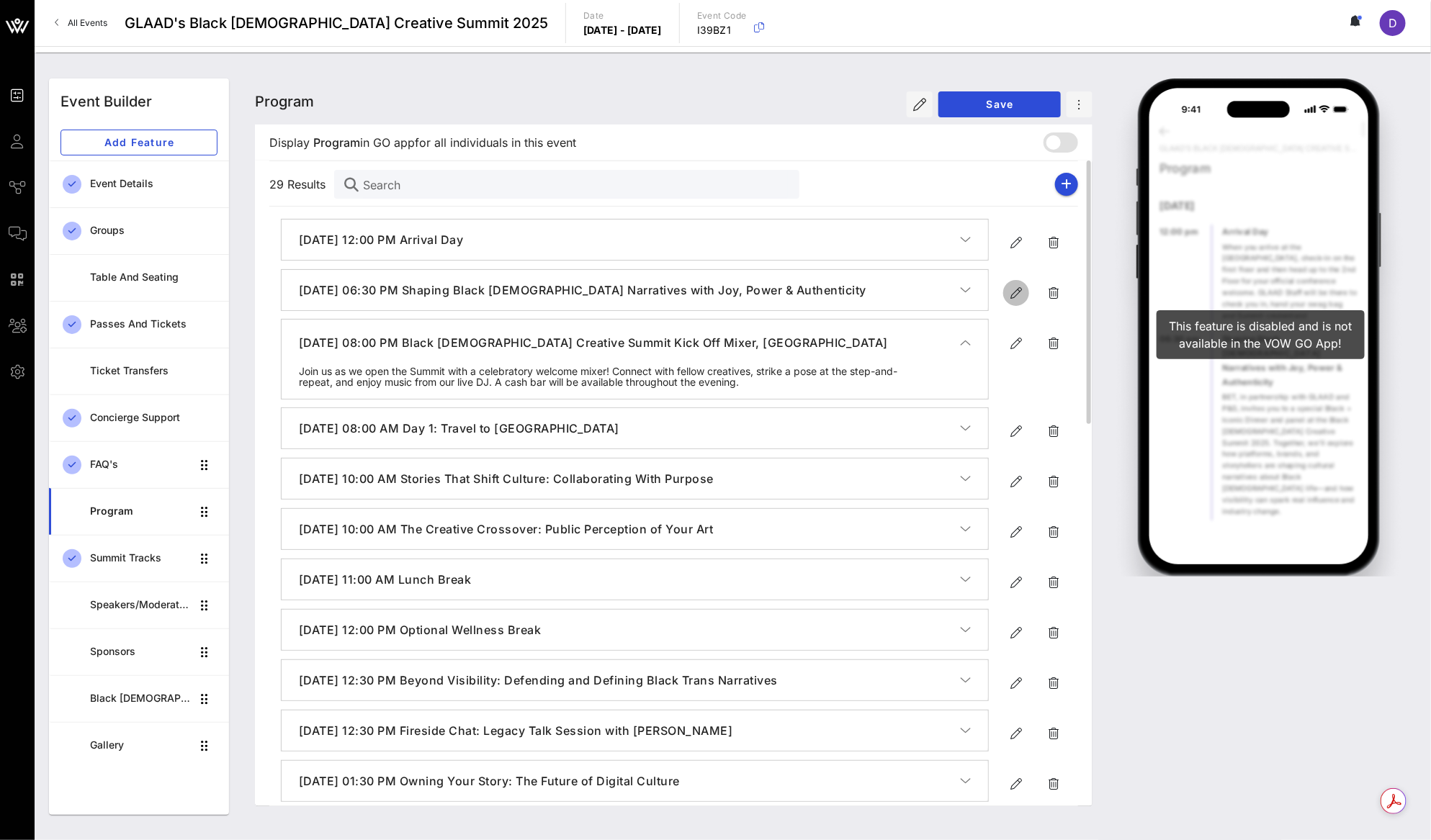
click at [1009, 297] on icon "button" at bounding box center [1015, 293] width 17 height 17
type input "[DATE]"
type input "6:30 PM"
type input "Shaping Black Queer Narratives with Joy, Power & Authenticity"
type textarea "**********"
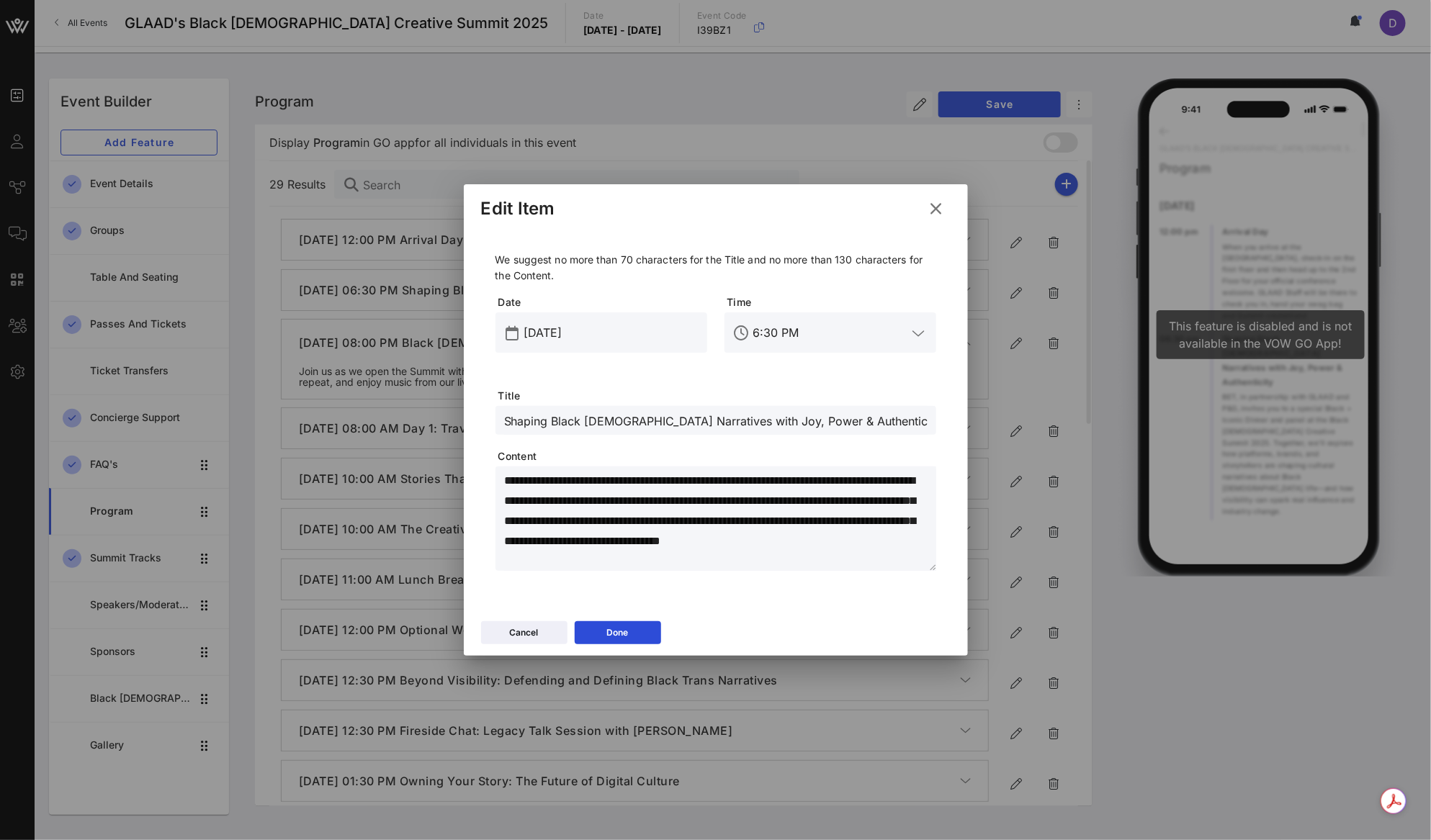
click at [851, 422] on input "Shaping Black Queer Narratives with Joy, Power & Authenticity" at bounding box center [716, 420] width 423 height 19
paste input "Beverly Ballroom"
type input "Shaping Black Queer Narratives with Joy, Power & Authenticity, Beverly Ballroom"
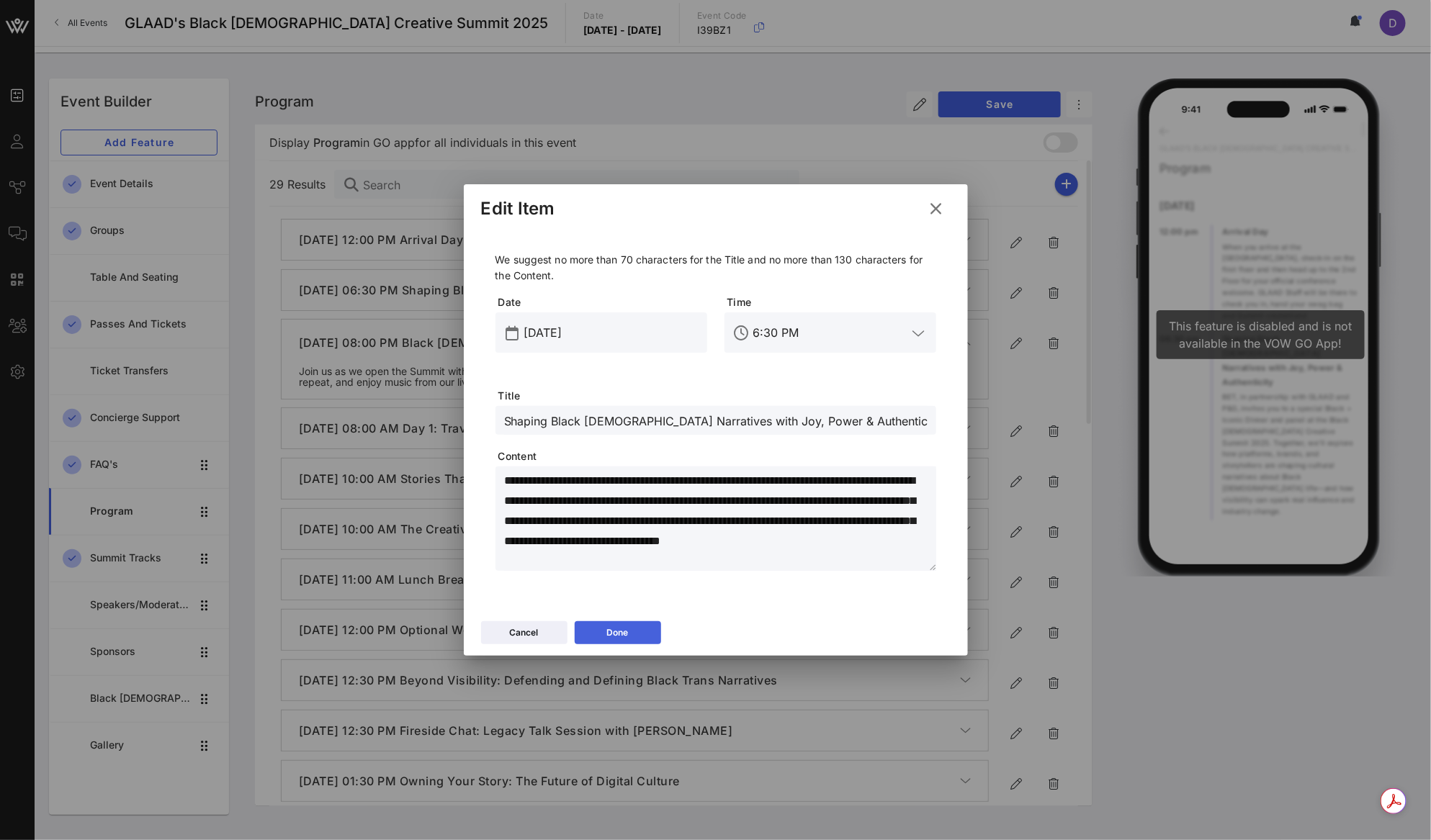
click at [643, 633] on button "Done" at bounding box center [618, 633] width 86 height 23
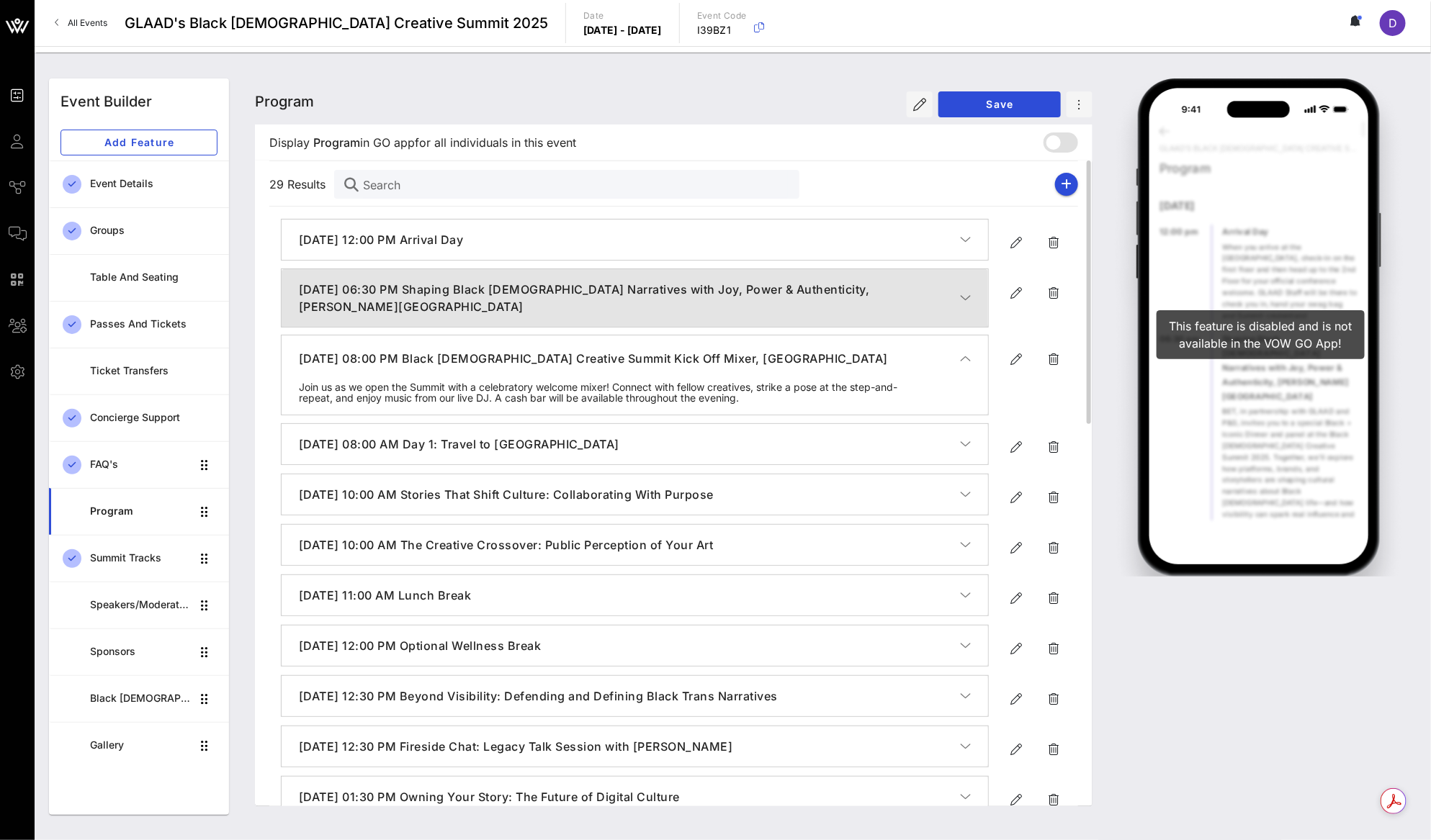
click at [967, 291] on icon "button" at bounding box center [965, 297] width 11 height 14
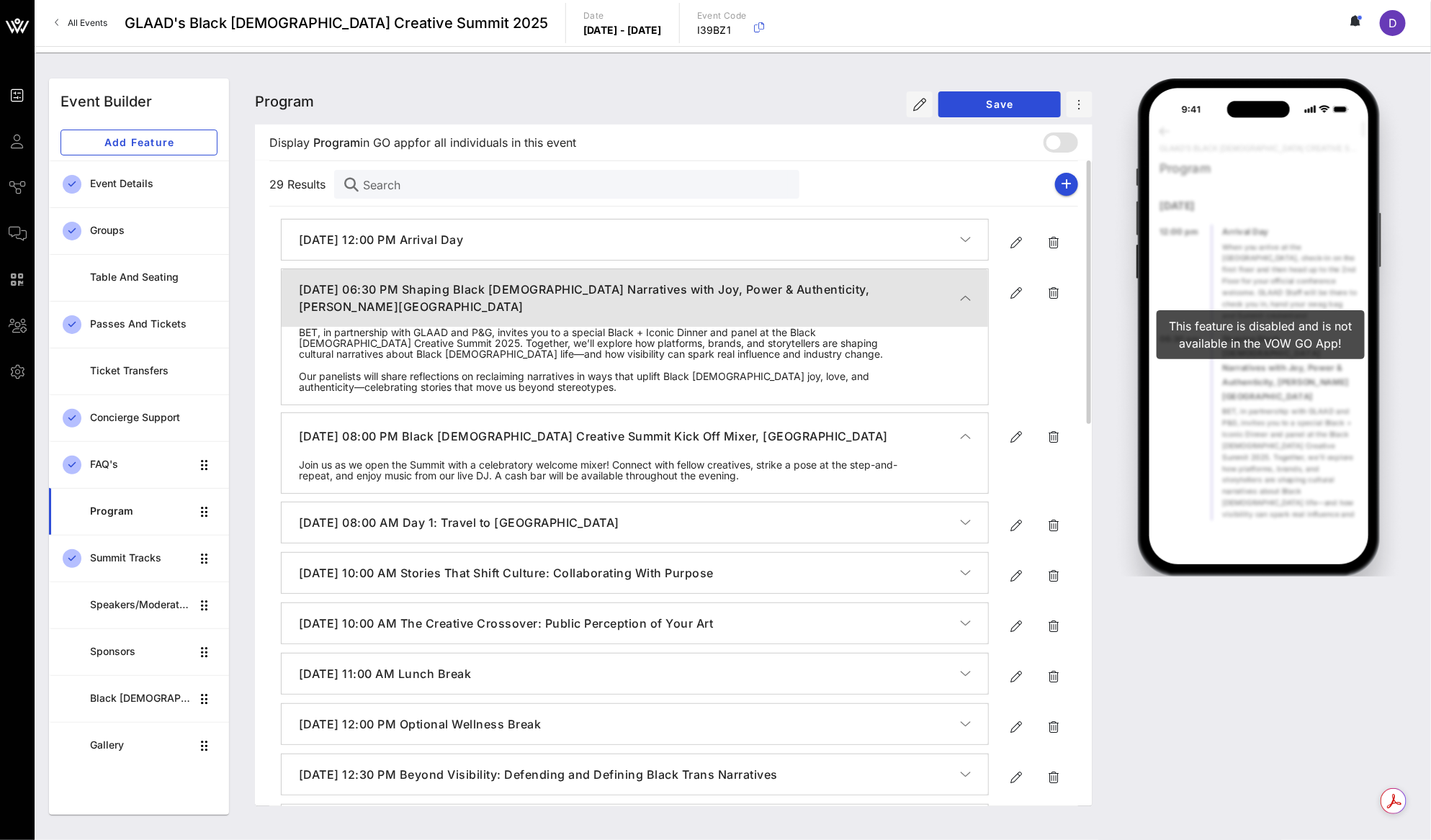
click at [966, 291] on icon "button" at bounding box center [965, 297] width 11 height 14
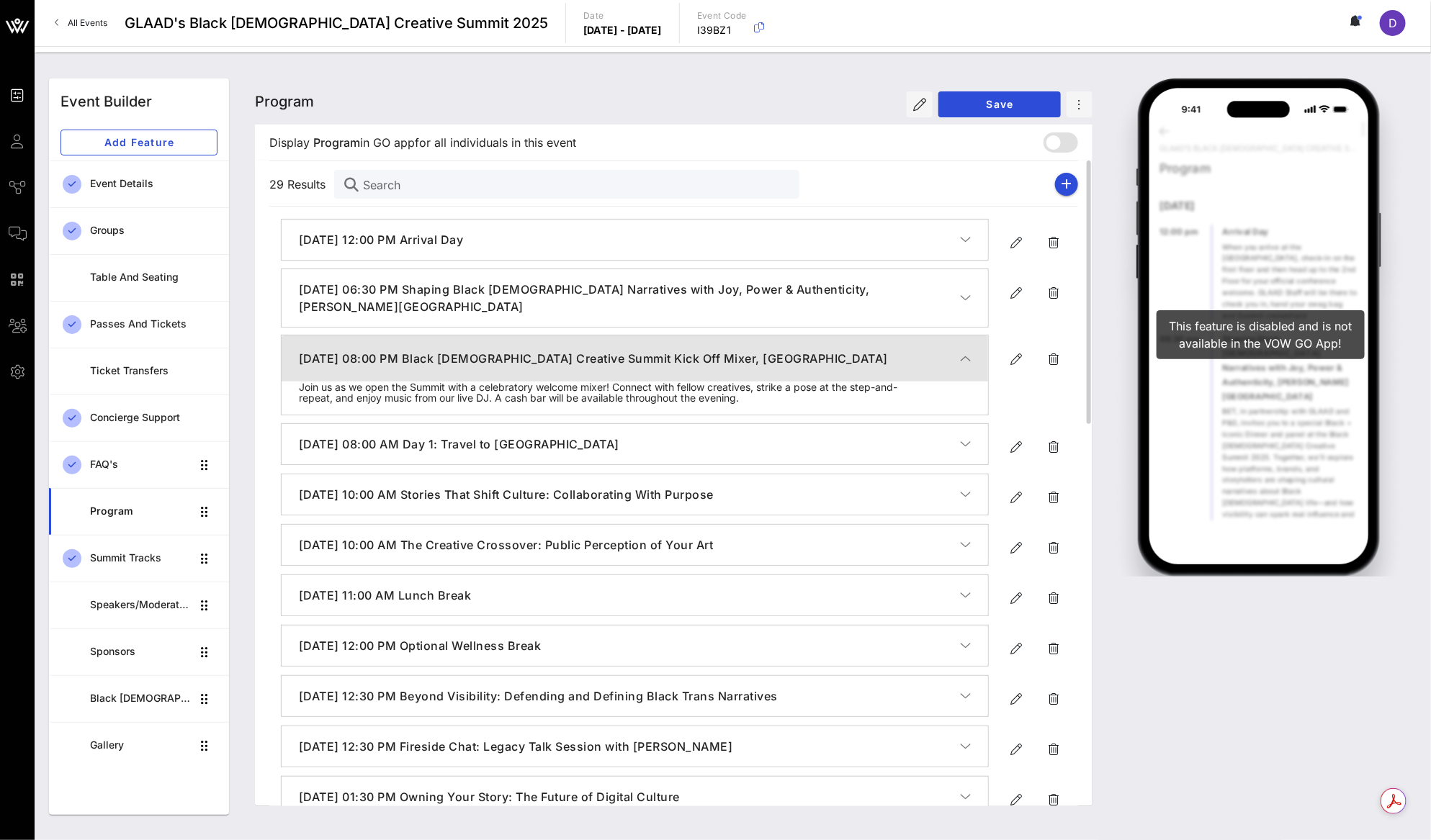
click at [962, 351] on icon "button" at bounding box center [965, 358] width 11 height 14
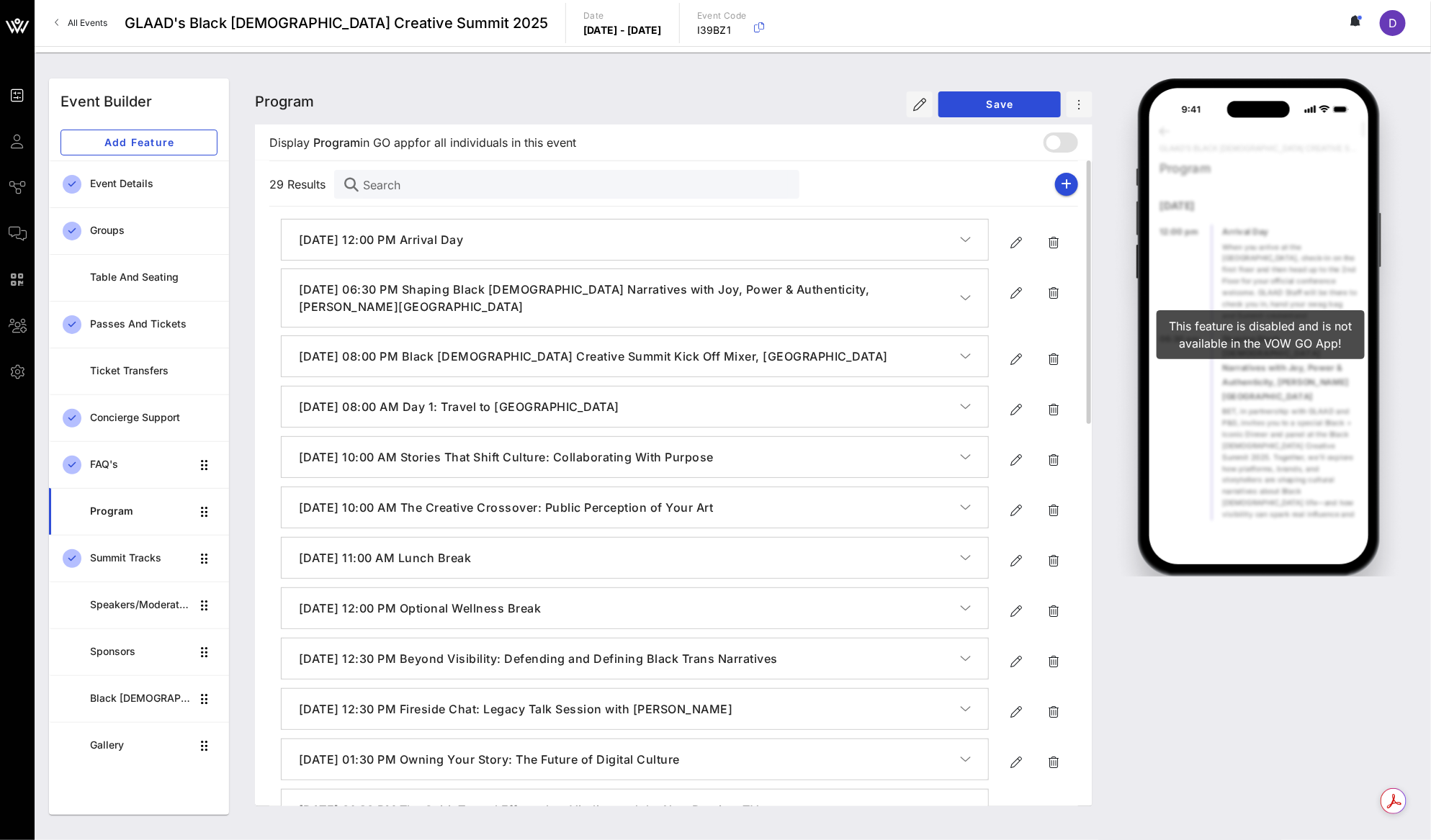
click at [968, 241] on icon "button" at bounding box center [965, 239] width 11 height 14
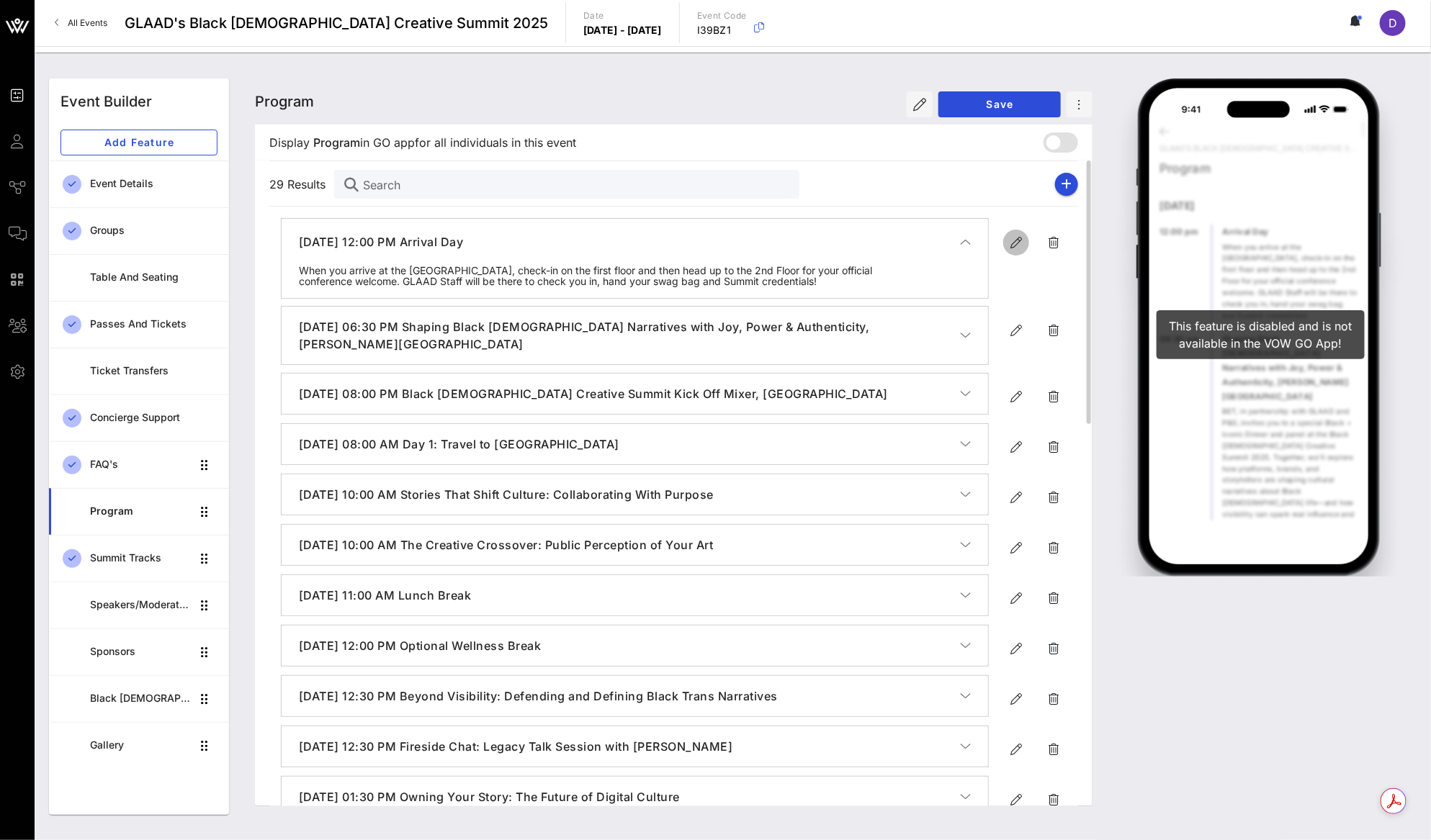
click at [1007, 242] on icon "button" at bounding box center [1015, 242] width 17 height 17
type input "[DATE]"
type input "12 PM"
type input "Arrival Day"
type textarea "**********"
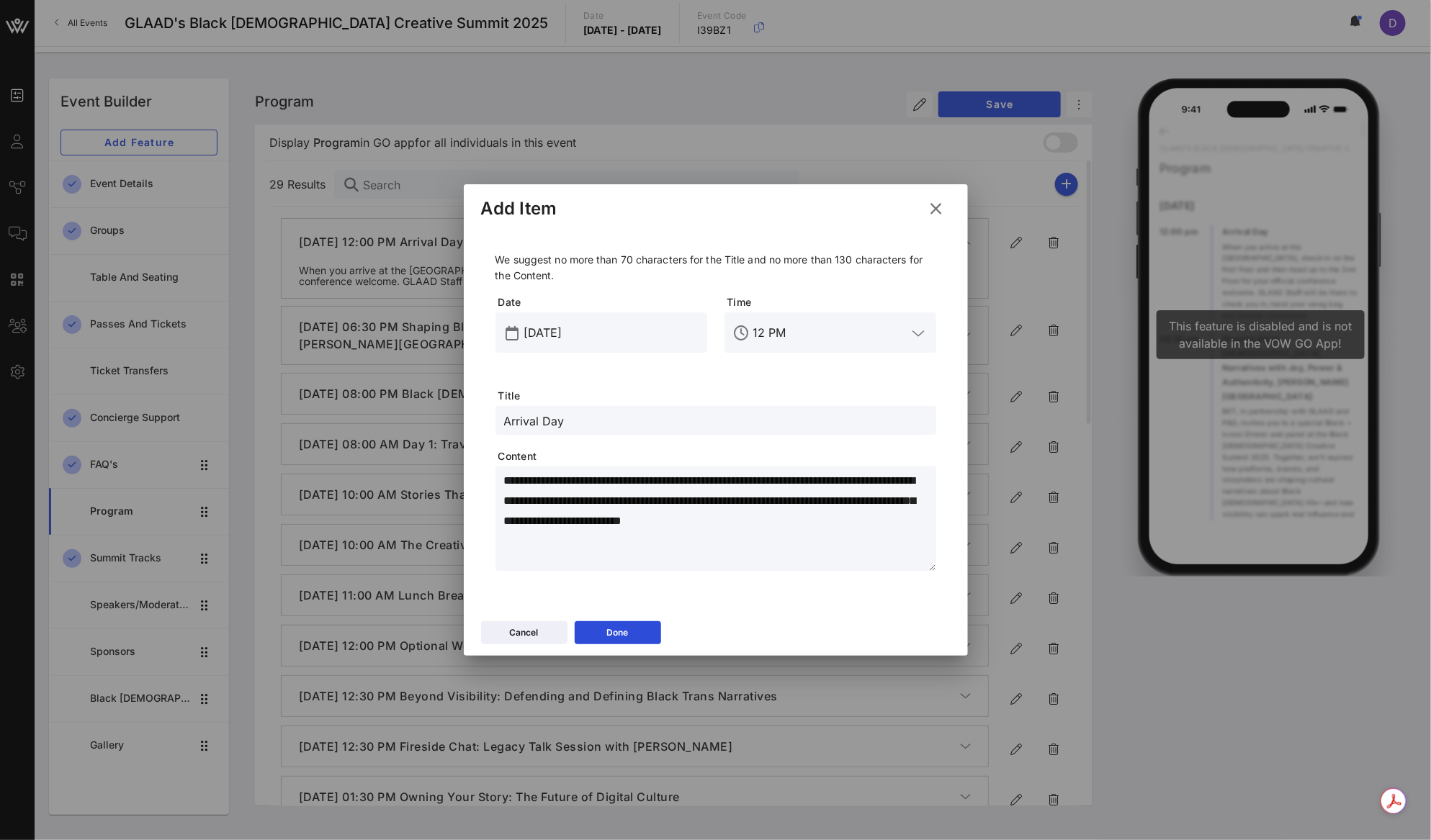
click at [625, 418] on input "Arrival Day" at bounding box center [716, 420] width 423 height 19
drag, startPoint x: 569, startPoint y: 418, endPoint x: 663, endPoint y: 416, distance: 94.0
click at [663, 418] on input "Arrival Day, 2nd Floor" at bounding box center [716, 420] width 423 height 19
type input "Arrival Day, Check In Desk (2nd Floor)"
click at [622, 627] on div "Done" at bounding box center [618, 632] width 22 height 14
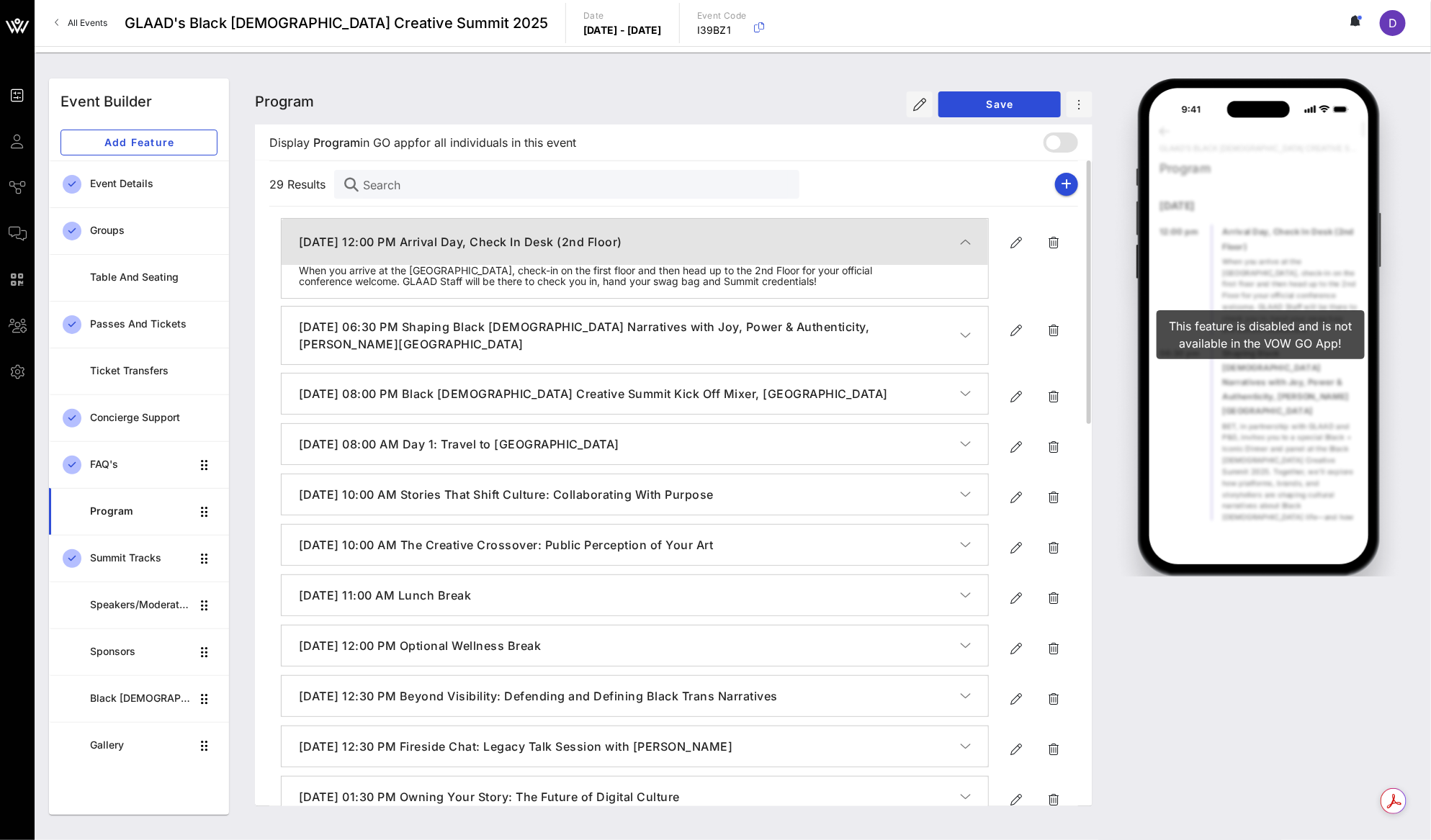
click at [970, 236] on icon "button" at bounding box center [965, 241] width 11 height 14
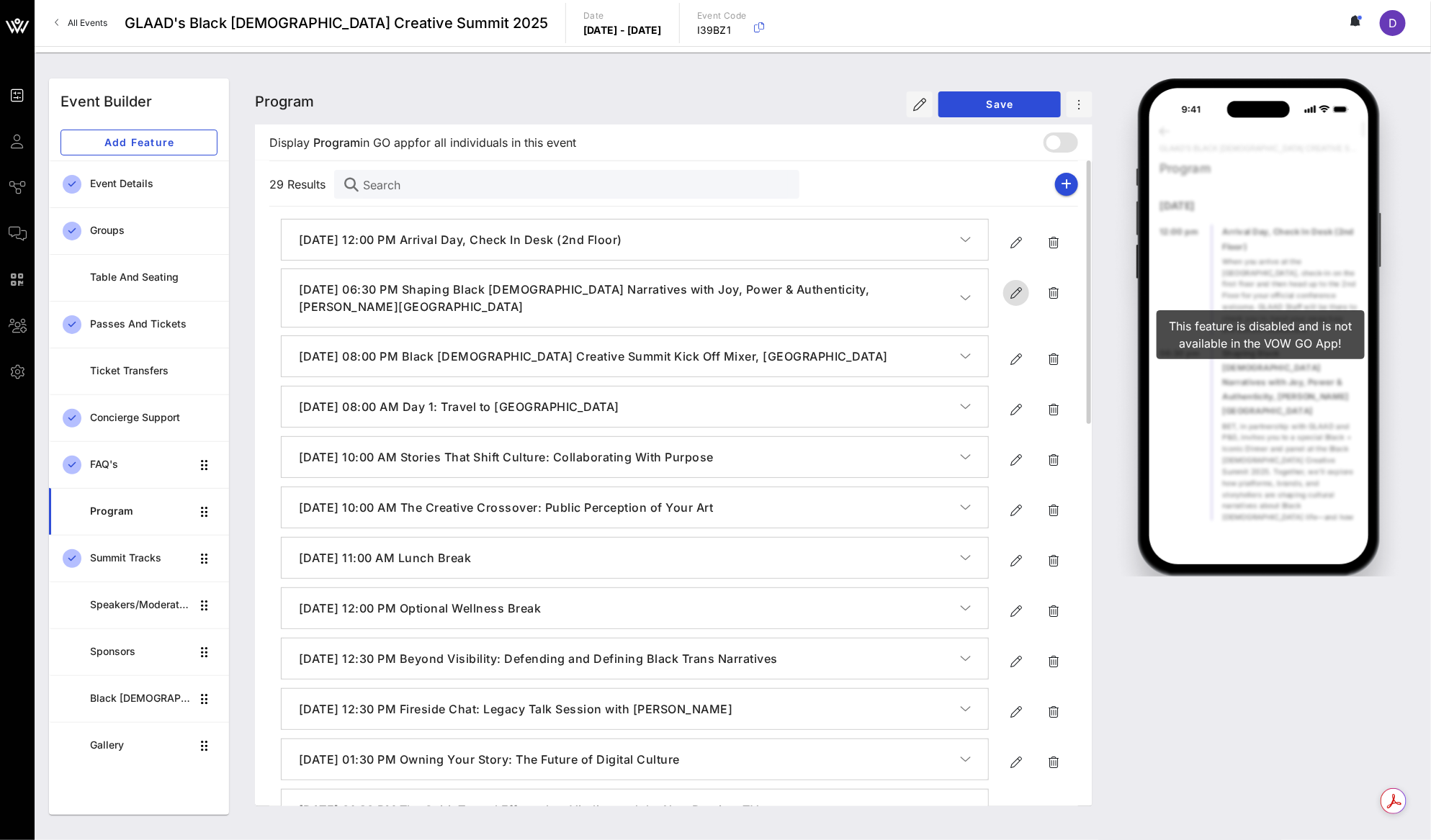
click at [1012, 290] on icon "button" at bounding box center [1015, 293] width 17 height 17
type input "[DATE]"
type input "6:30 PM"
type input "Shaping Black Queer Narratives with Joy, Power & Authenticity, Beverly Ballroom"
type textarea "**********"
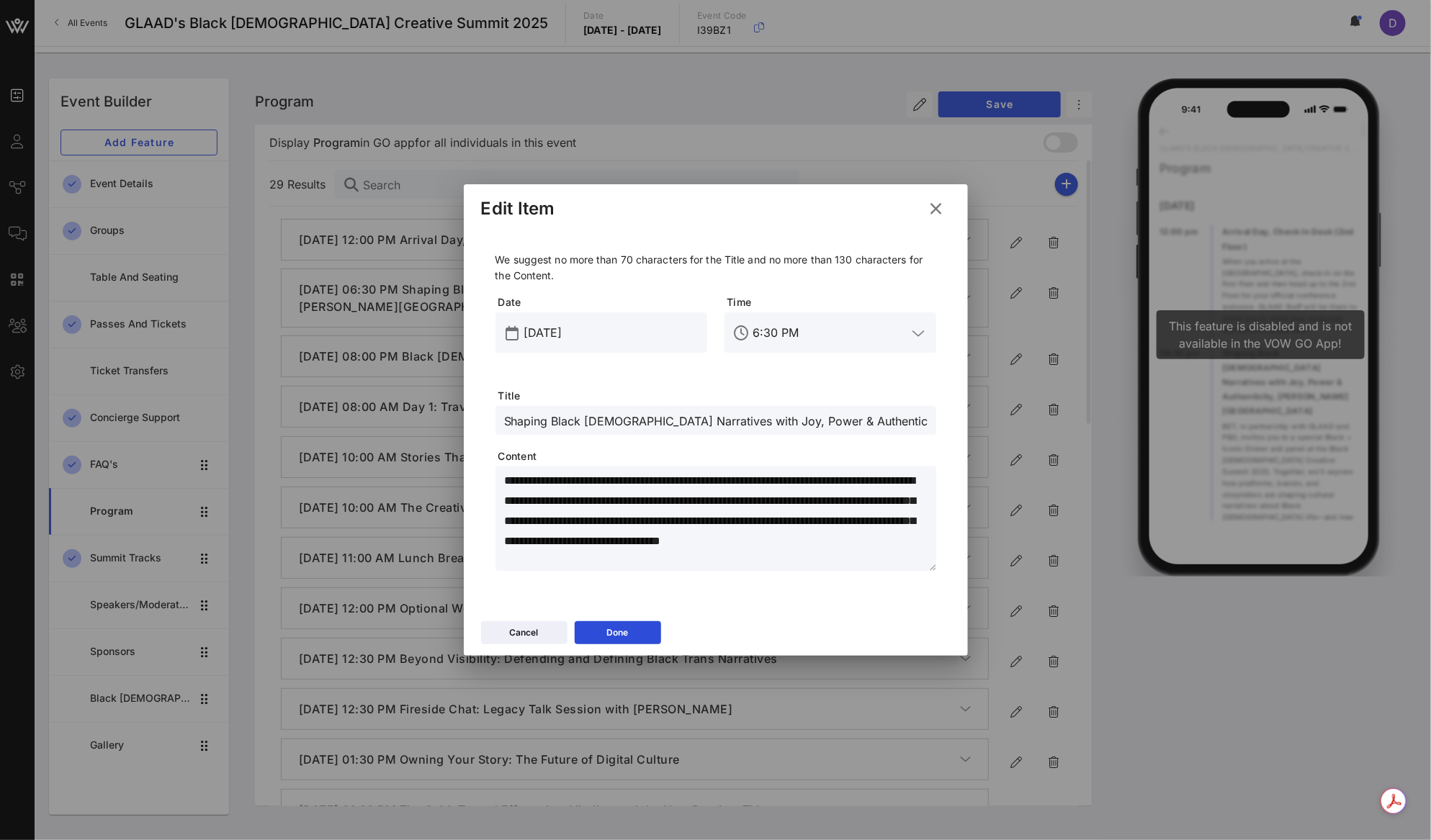
click at [856, 424] on input "Shaping Black Queer Narratives with Joy, Power & Authenticity, Beverly Ballroom" at bounding box center [716, 420] width 423 height 19
drag, startPoint x: 907, startPoint y: 421, endPoint x: 970, endPoint y: 422, distance: 63.0
click at [970, 422] on div "Event Builder Guests Journeys Comms QR Scanner Team Settings GLAAD's Black Quee…" at bounding box center [716, 420] width 1431 height 840
type input "Shaping Black [DEMOGRAPHIC_DATA] Narratives with Joy, Power & Authenticity ([PE…"
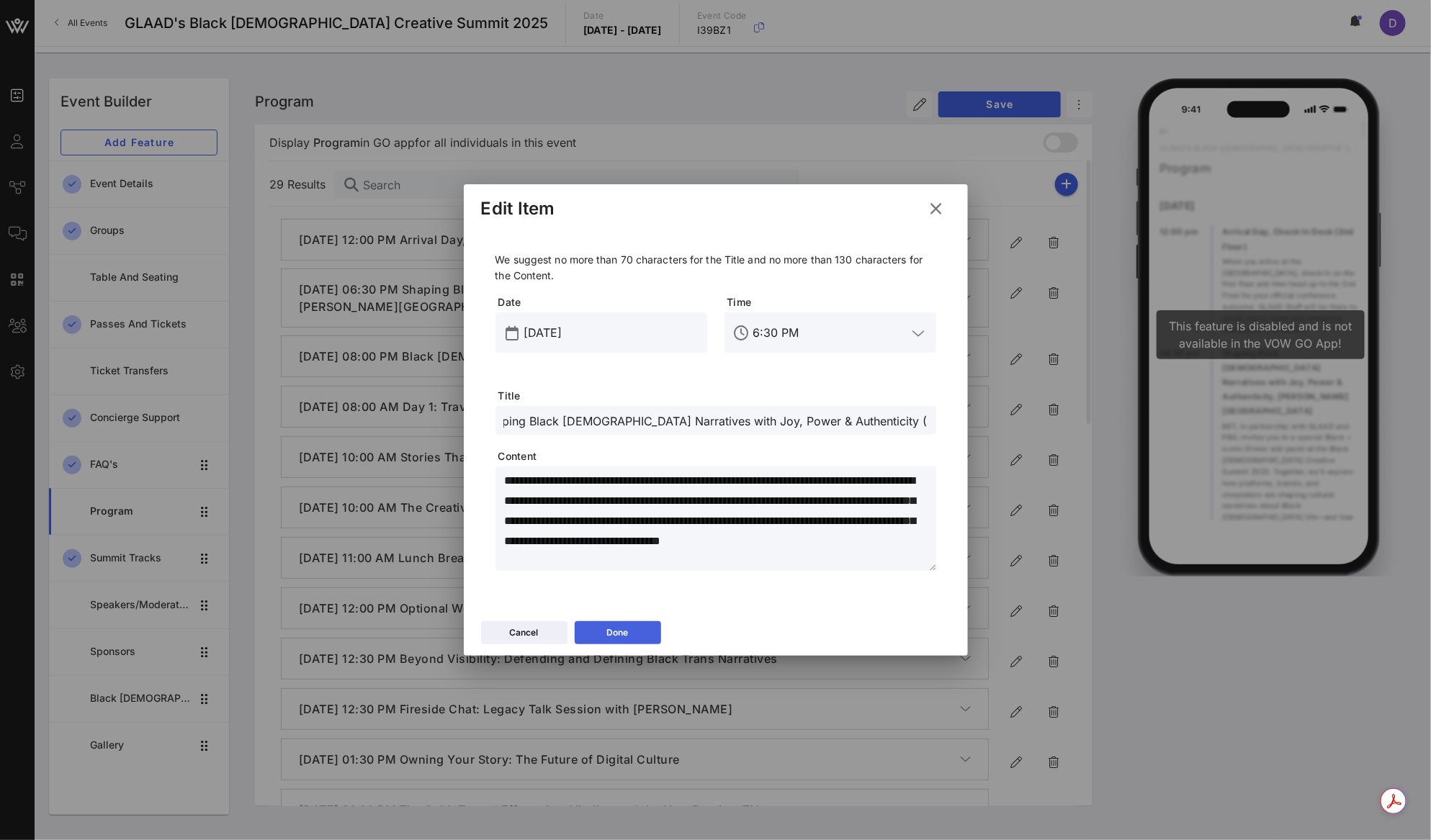
scroll to position [0, 0]
click at [631, 627] on button "Done" at bounding box center [618, 633] width 86 height 23
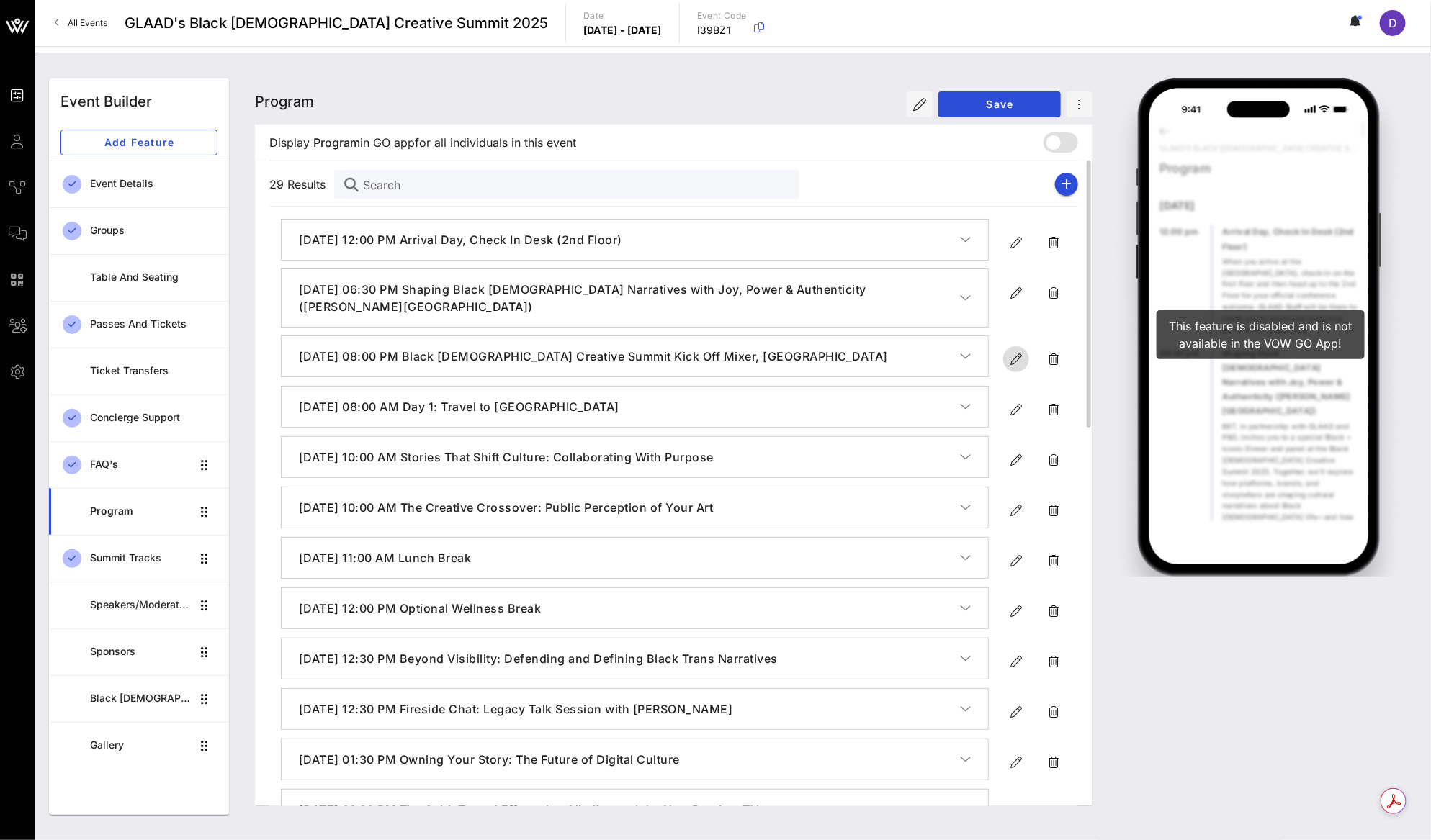
click at [1017, 360] on icon "button" at bounding box center [1015, 359] width 17 height 17
type input "[DATE]"
type input "8 PM"
type input "Black Queer Creative Summit Kick Off Mixer, La Terrasse"
type textarea "**********"
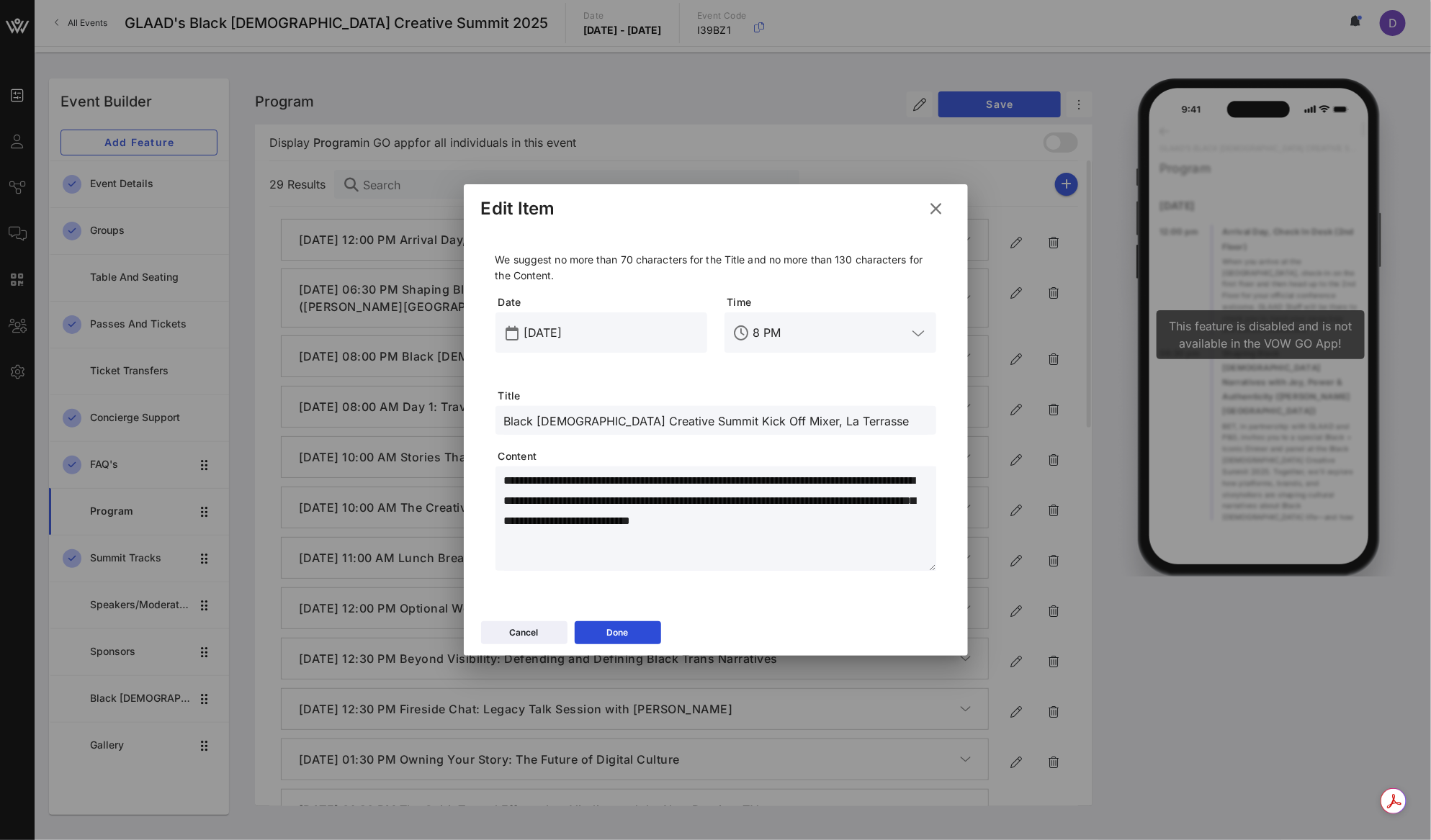
click at [747, 418] on input "Black Queer Creative Summit Kick Off Mixer, La Terrasse" at bounding box center [716, 420] width 423 height 19
click at [833, 420] on input "Black Queer Creative Summit Kick Off Mixer ( La Terrasse" at bounding box center [716, 420] width 423 height 19
click at [756, 416] on input "Black Queer Creative Summit Kick Off Mixer ( La Terrasse)" at bounding box center [716, 420] width 423 height 19
type input "Black [DEMOGRAPHIC_DATA] Creative Summit Kick Off Mixer (La Terrasse)"
click at [628, 636] on button "Done" at bounding box center [618, 633] width 86 height 23
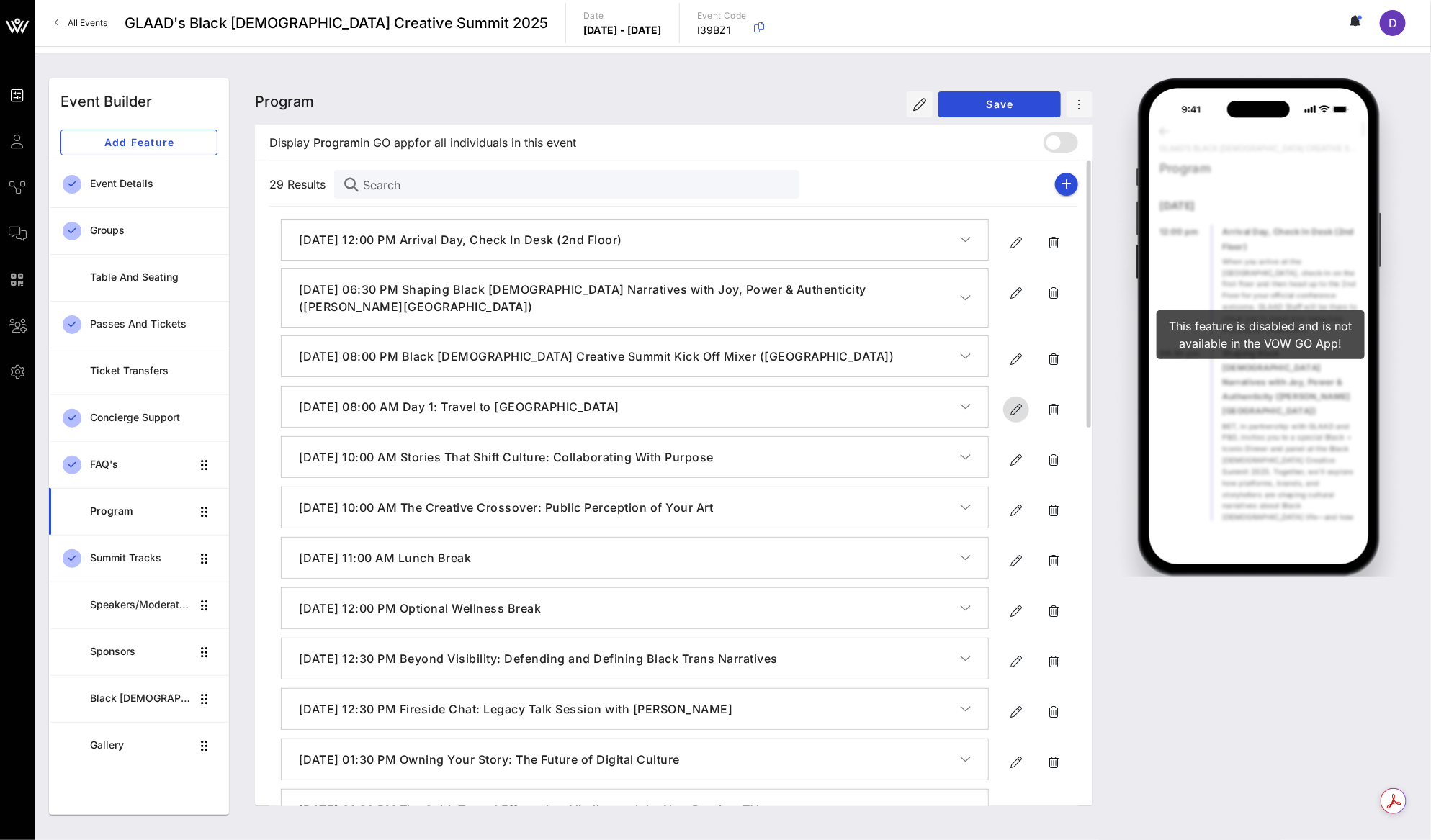
click at [1006, 409] on span "button" at bounding box center [1016, 409] width 26 height 17
type input "Sep 19, 2025"
type input "8 AM"
type input "Day 1: Travel to CAA"
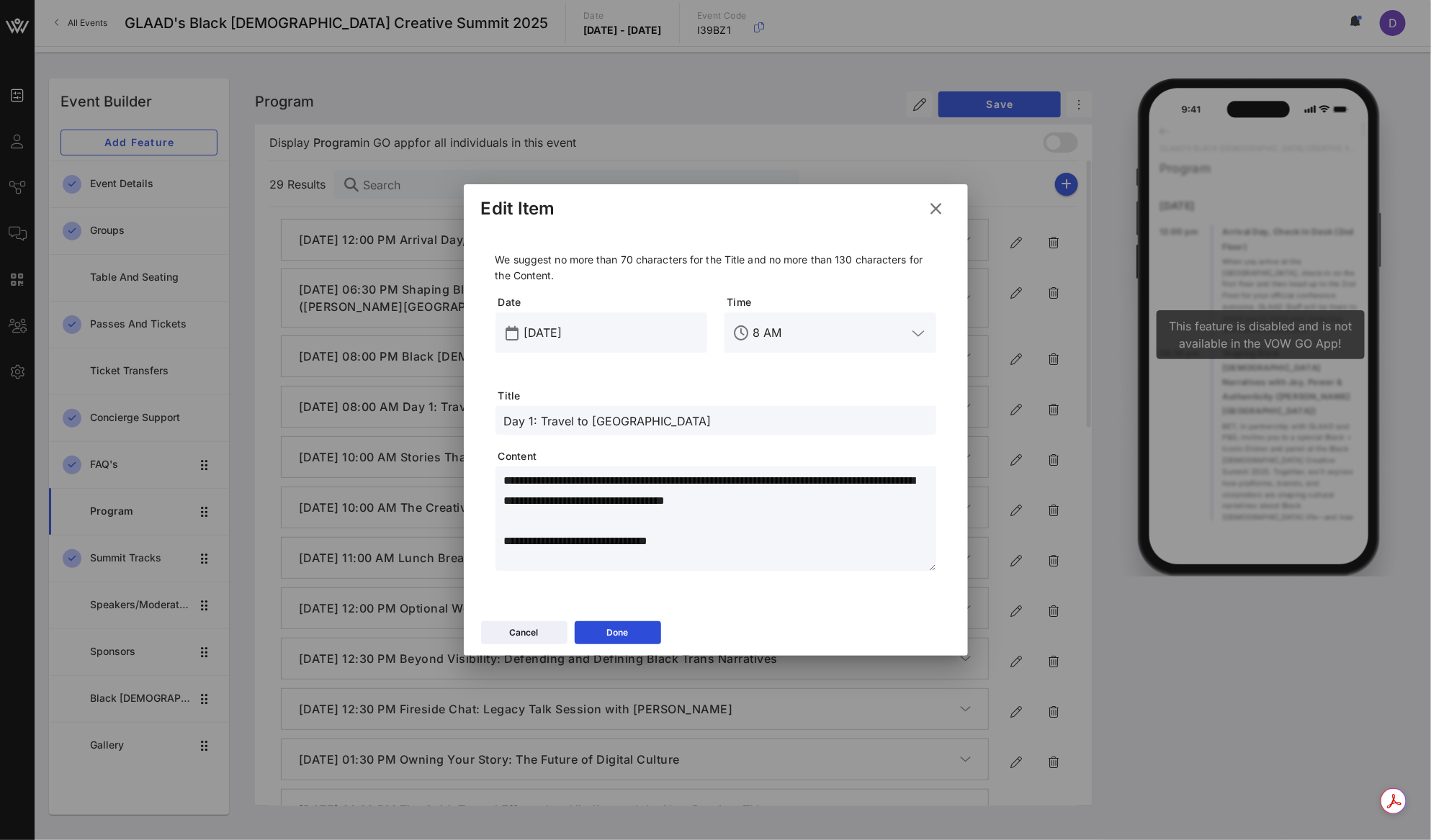
click at [624, 506] on textarea "**********" at bounding box center [720, 521] width 432 height 101
click at [749, 468] on div "**********" at bounding box center [720, 518] width 432 height 105
click at [800, 504] on textarea "**********" at bounding box center [720, 521] width 432 height 101
drag, startPoint x: 756, startPoint y: 499, endPoint x: 756, endPoint y: 516, distance: 17.0
click at [756, 499] on textarea "**********" at bounding box center [720, 521] width 432 height 101
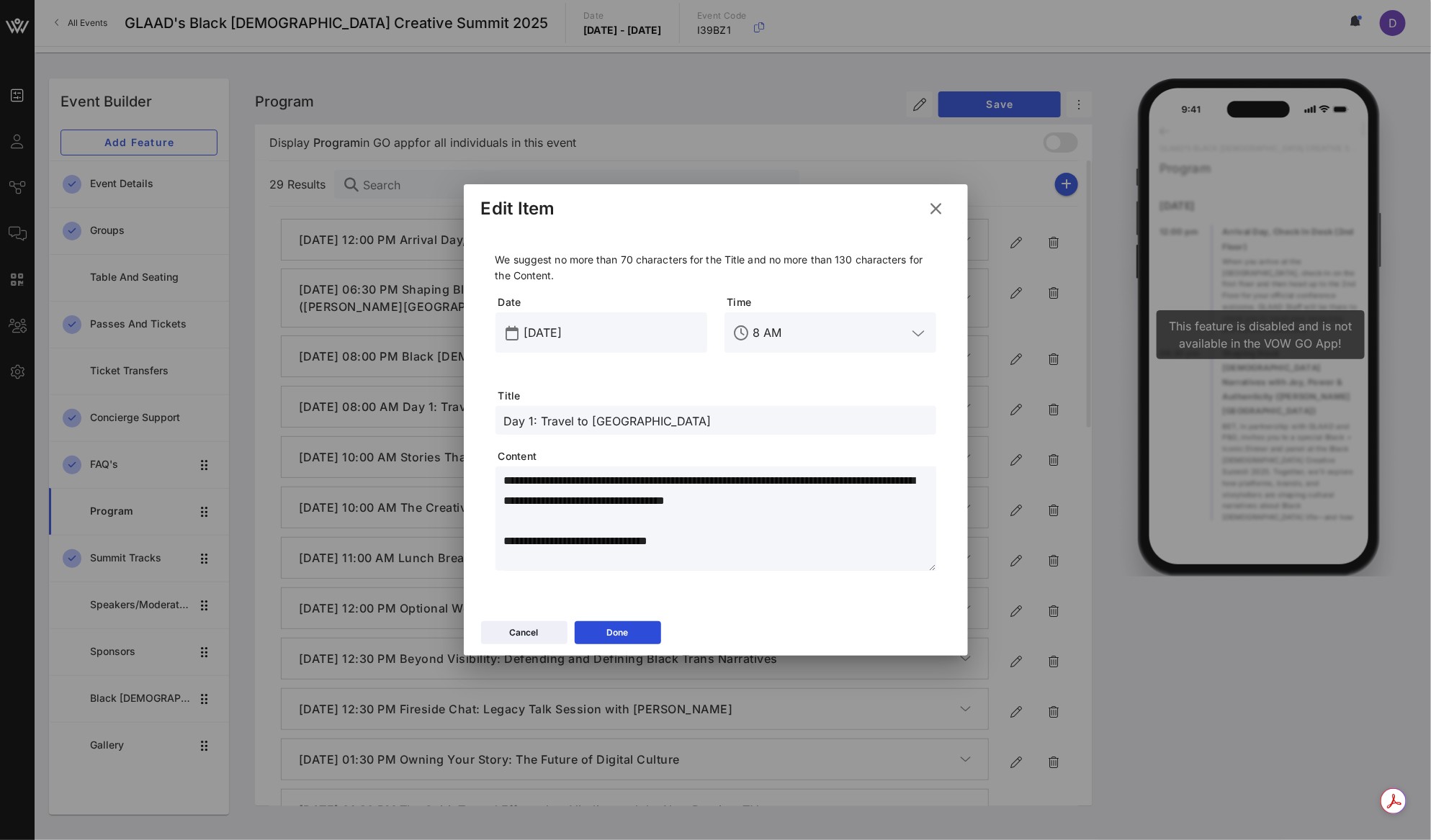
click at [756, 520] on textarea "**********" at bounding box center [720, 521] width 432 height 101
click at [752, 499] on textarea "**********" at bounding box center [720, 521] width 432 height 101
click at [665, 478] on textarea "**********" at bounding box center [720, 521] width 432 height 101
type textarea "**********"
click at [634, 406] on div "Day 1: Travel to CAA" at bounding box center [716, 420] width 423 height 29
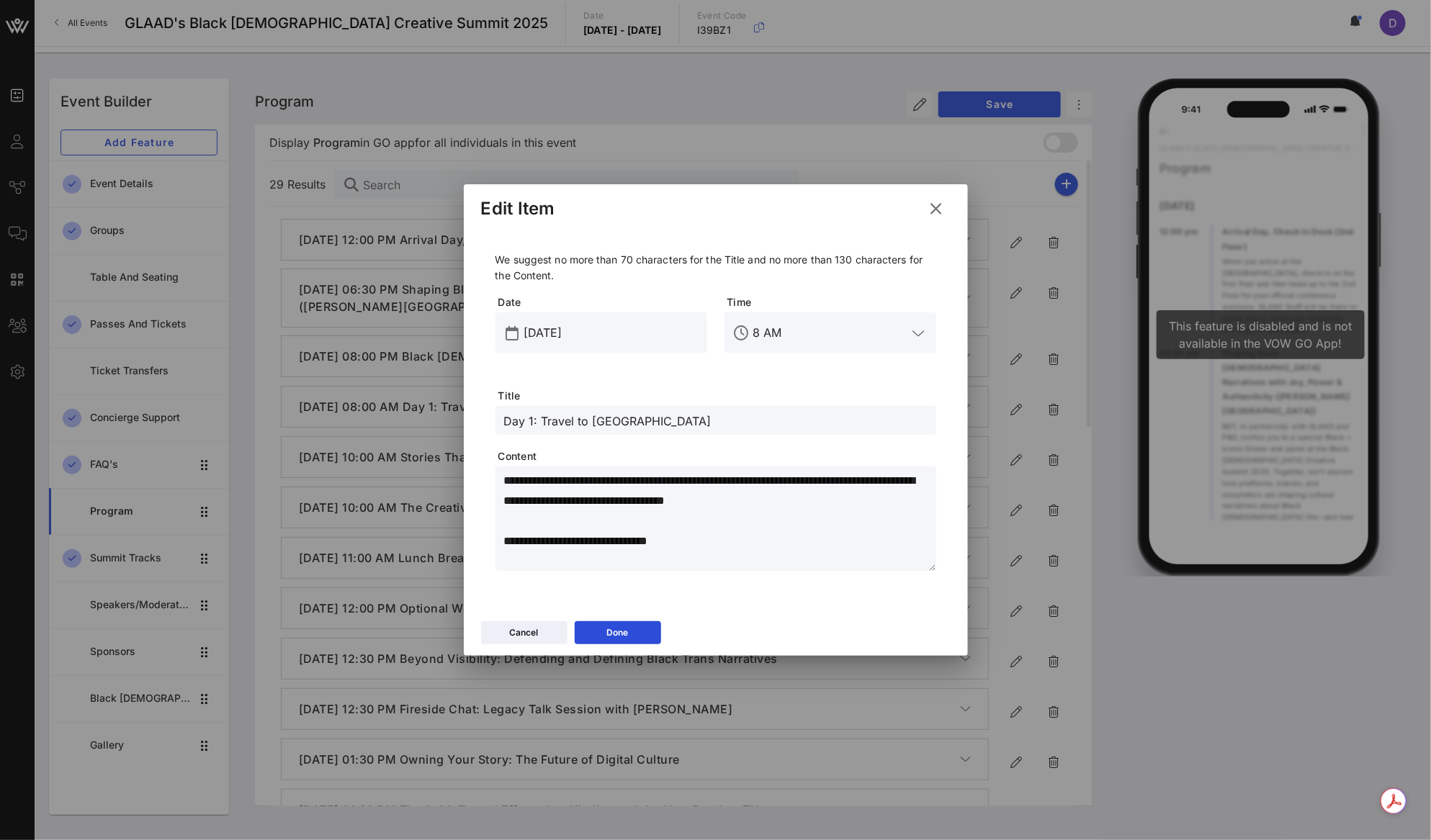
click at [691, 384] on div "Date Sep 19, 2025" at bounding box center [601, 341] width 229 height 110
click at [776, 339] on input "8 AM" at bounding box center [831, 332] width 154 height 23
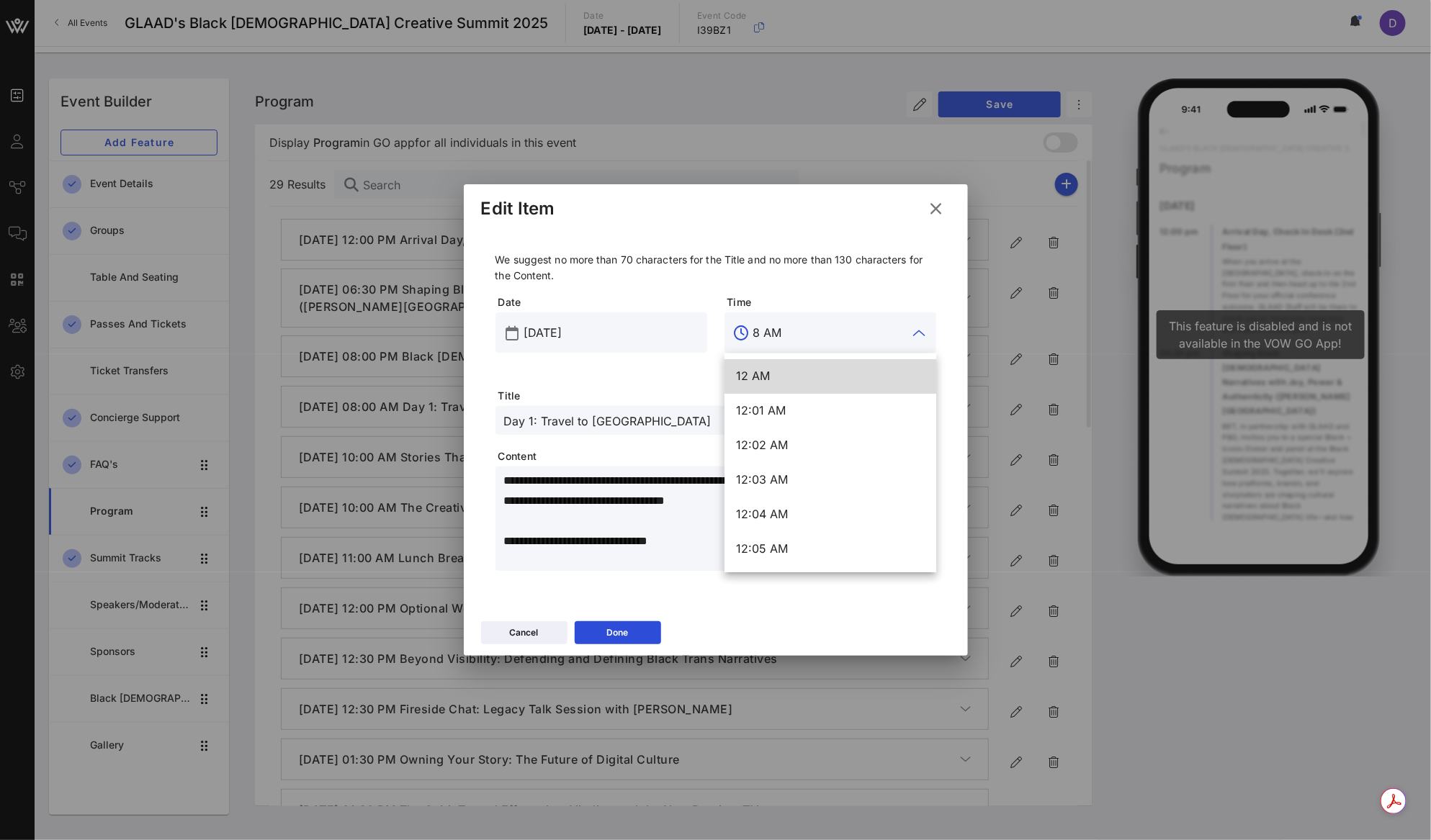
click at [776, 339] on input "8 AM" at bounding box center [831, 332] width 154 height 23
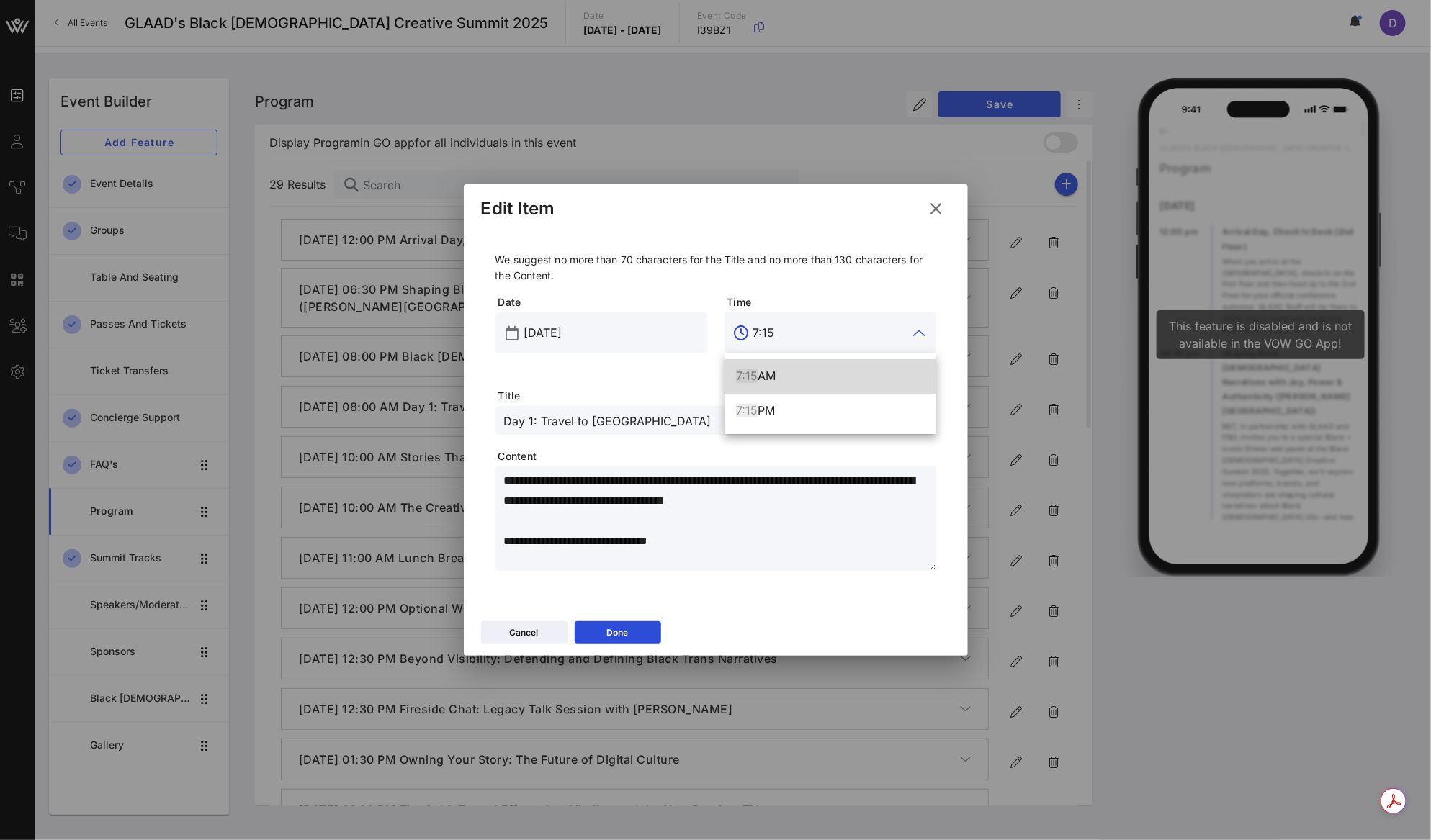
click at [803, 382] on div "7:15 AM" at bounding box center [830, 376] width 189 height 14
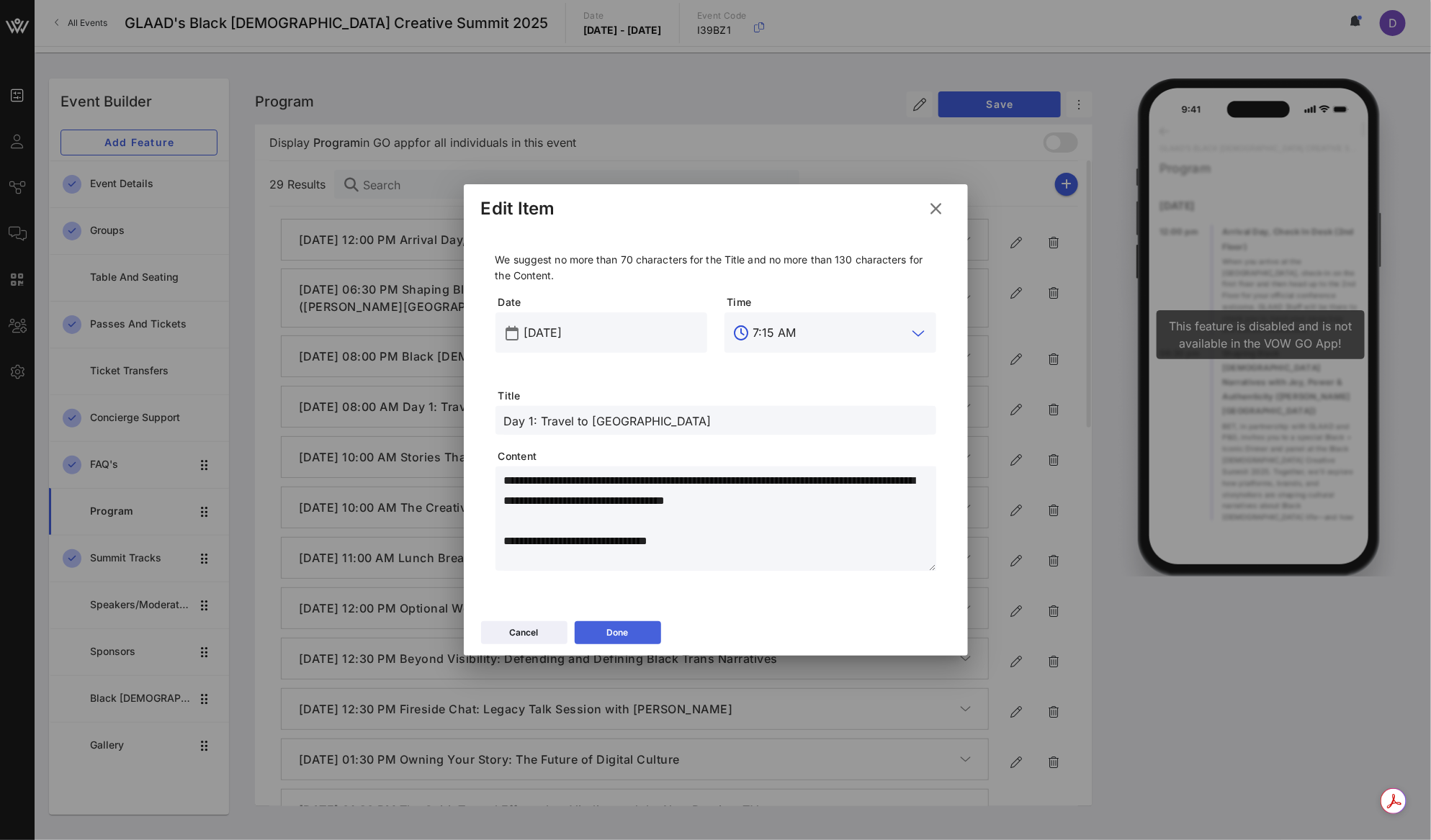
type input "7:15 AM"
click at [613, 635] on icon at bounding box center [616, 632] width 13 height 13
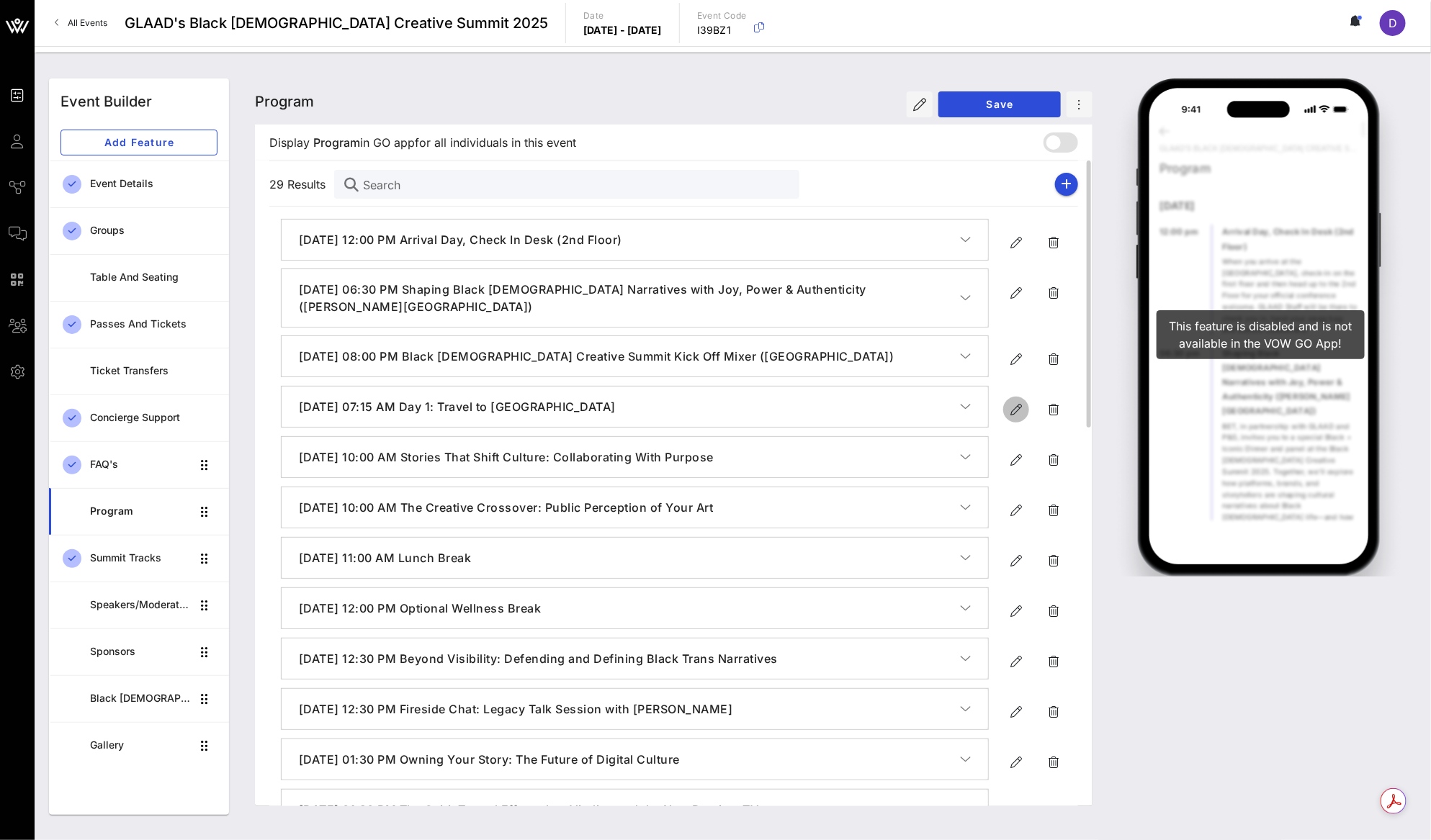
click at [1012, 410] on icon "button" at bounding box center [1015, 409] width 17 height 17
type input "Sep 19, 2025"
type input "7:15 AM"
type input "Day 1: Travel to CAA"
type textarea "**********"
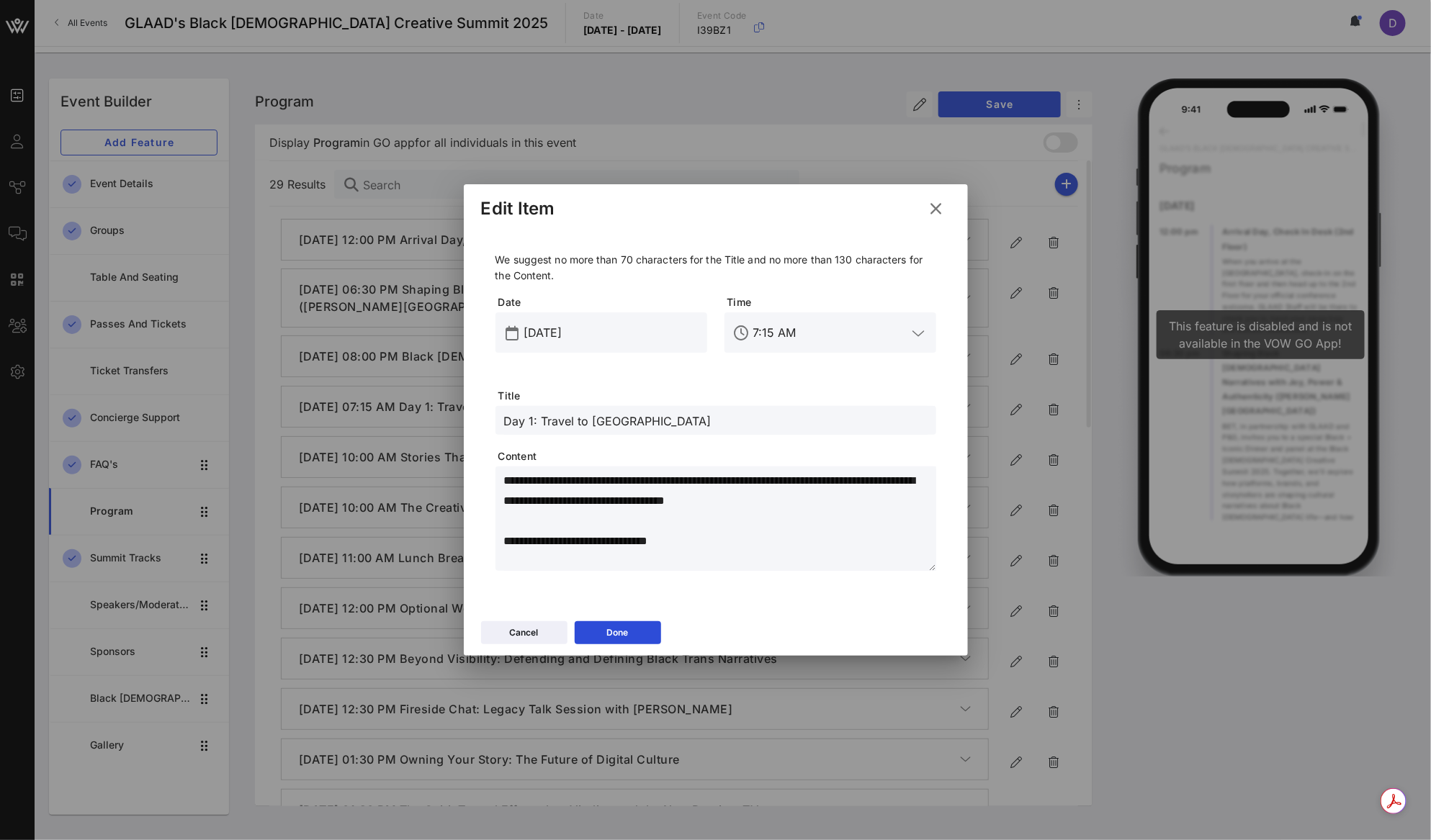
click at [504, 422] on input "Day 1: Travel to CAA" at bounding box center [716, 420] width 423 height 19
type input "Summit Day 1: Travel to [GEOGRAPHIC_DATA]"
click at [626, 627] on div "Done" at bounding box center [618, 632] width 22 height 14
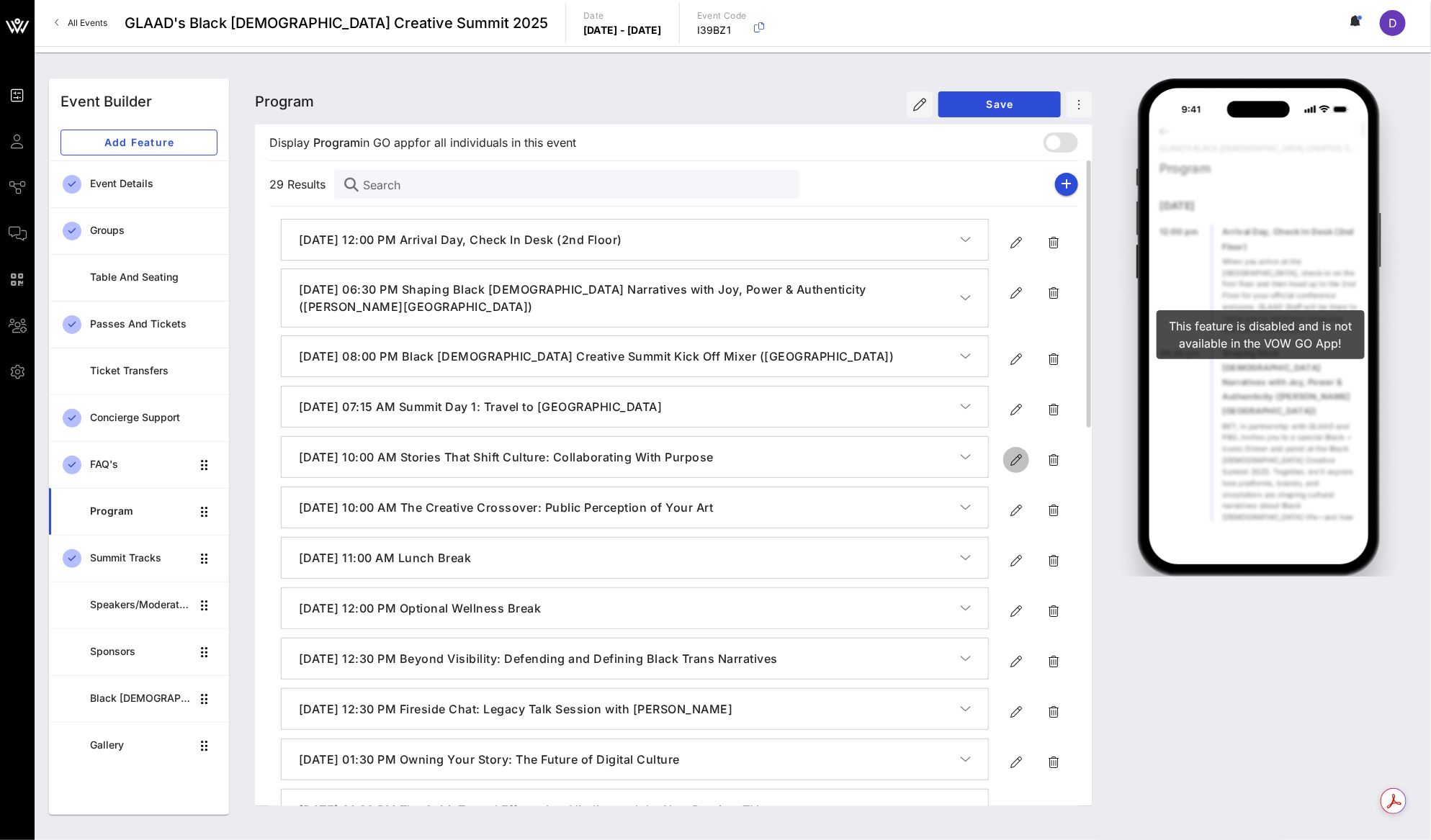
click at [1014, 459] on icon "button" at bounding box center [1015, 459] width 17 height 17
type input "Sep 19, 2025"
type input "10 AM"
type input "Stories That Shift Culture: Collaborating With Purpose"
type textarea "**********"
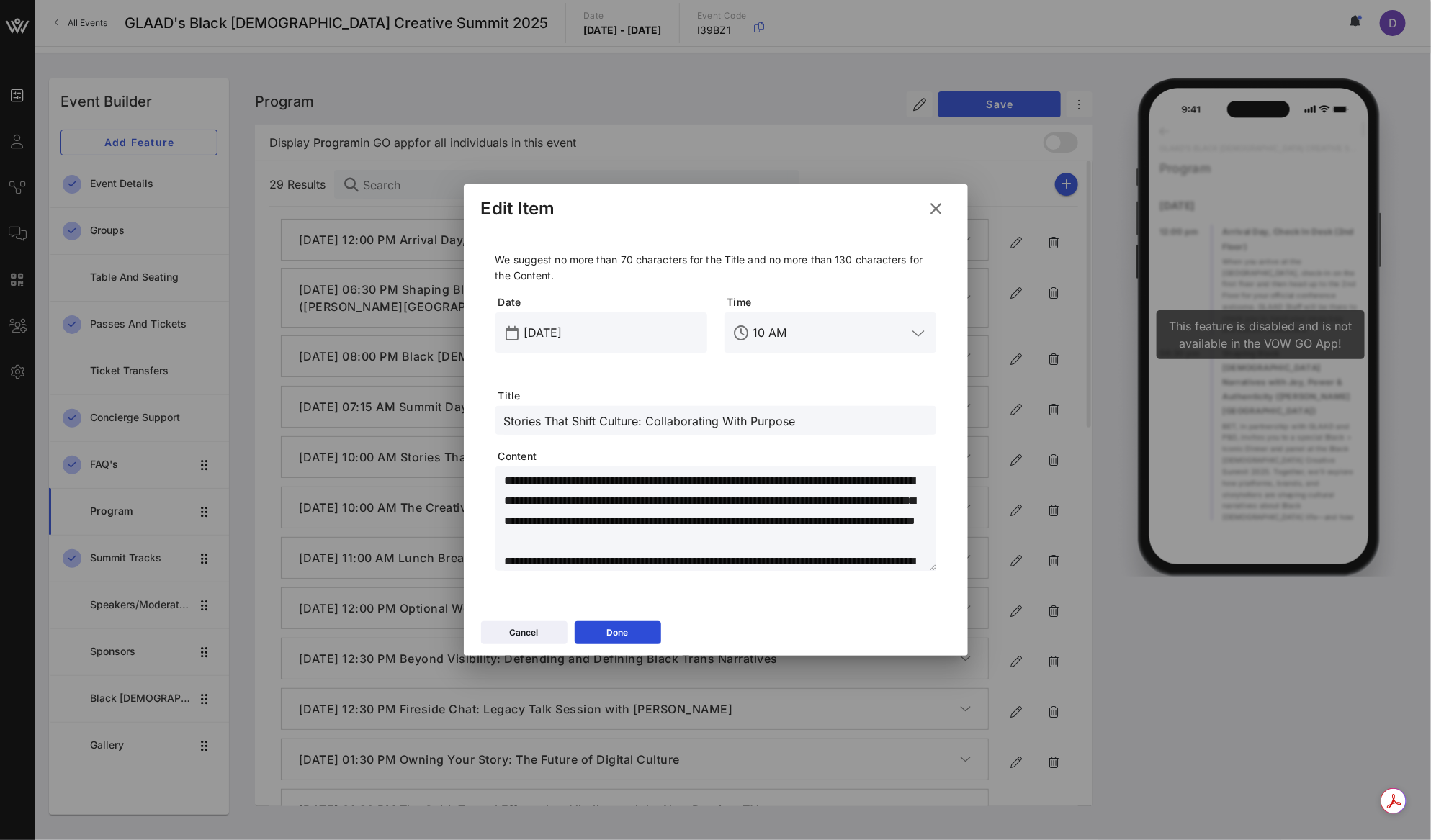
click at [933, 218] on button at bounding box center [936, 209] width 28 height 26
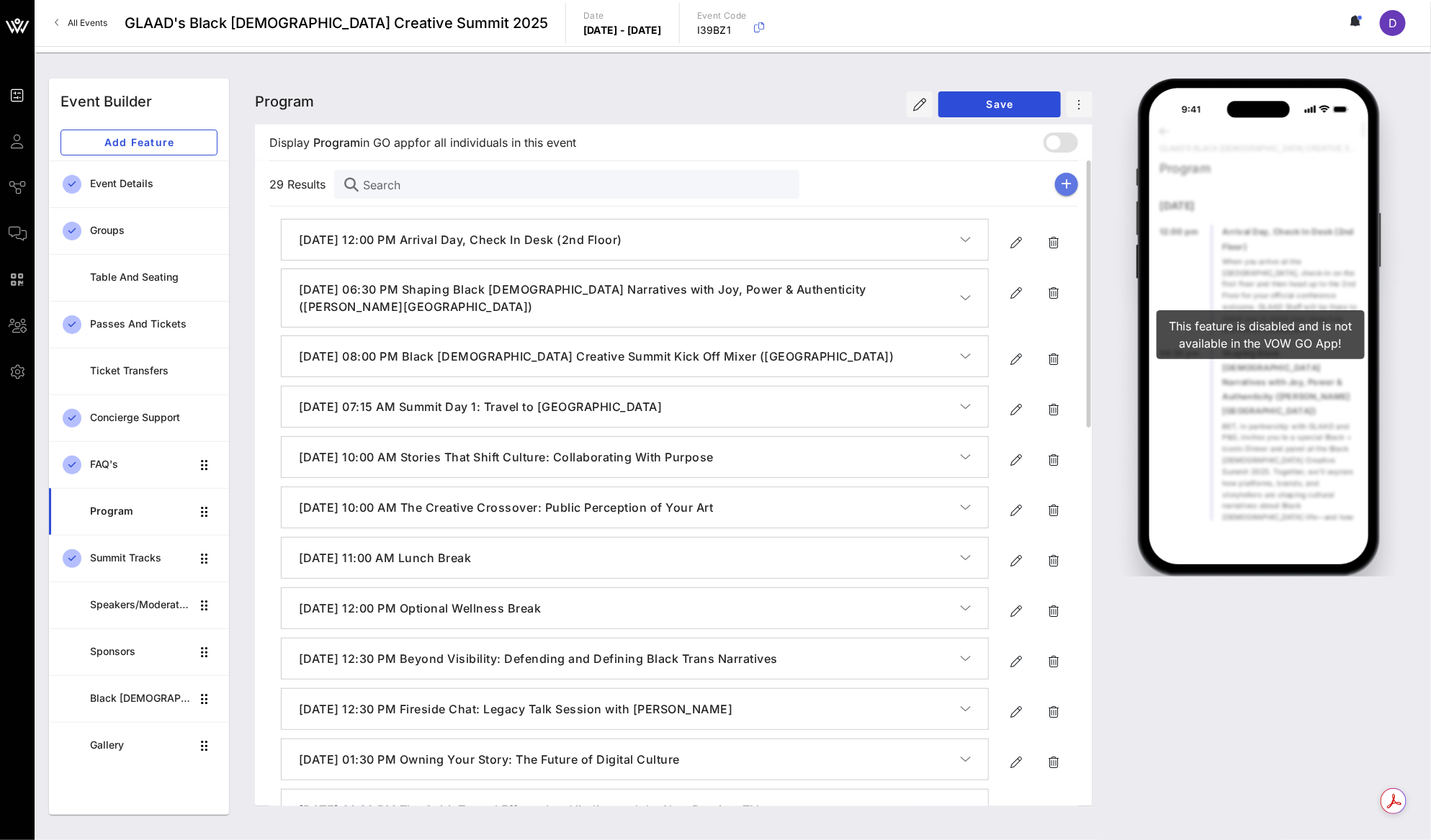
click at [1065, 184] on icon "button" at bounding box center [1067, 184] width 11 height 11
type input "[DATE]"
type input "6 PM"
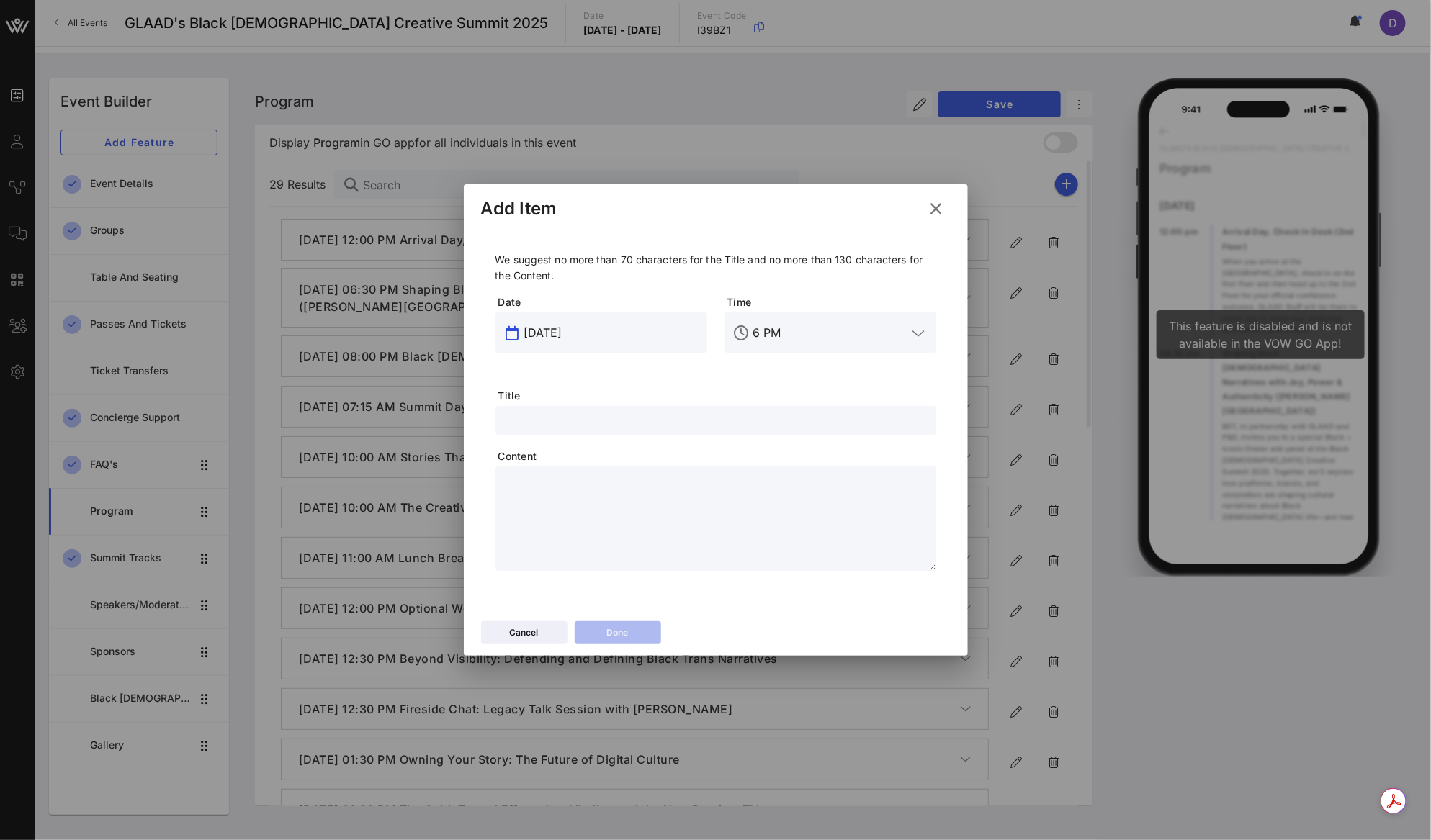
click at [559, 321] on input "[DATE]" at bounding box center [611, 332] width 174 height 23
click at [683, 493] on div "19" at bounding box center [682, 497] width 23 height 11
type input "Sep 19, 2025"
click at [789, 331] on input "6 PM" at bounding box center [831, 332] width 154 height 23
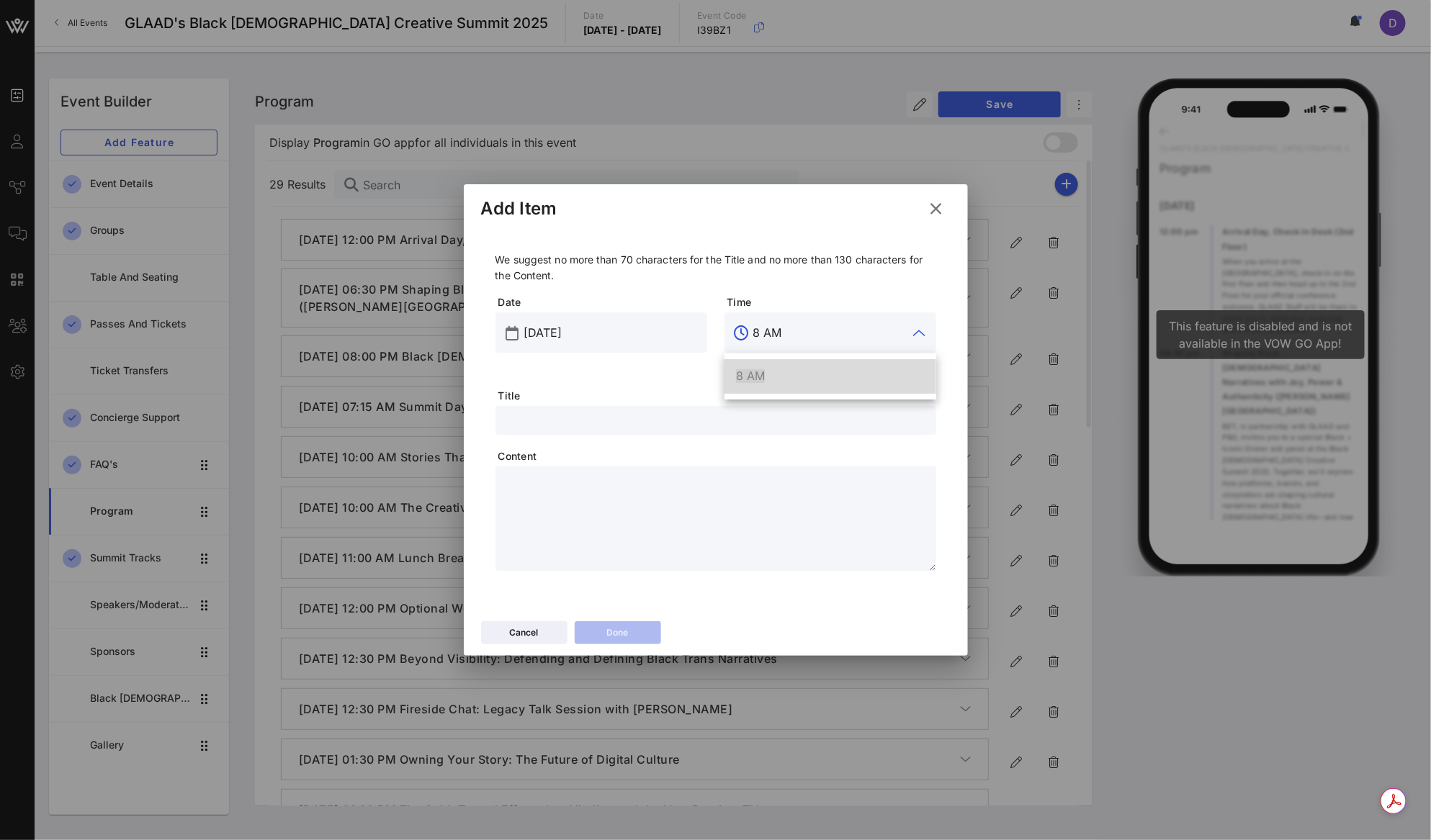
click at [690, 390] on div "Date Sep 19, 2025" at bounding box center [601, 341] width 229 height 110
click at [797, 325] on input "6 PM" at bounding box center [831, 332] width 154 height 23
click at [797, 375] on div "8 AM" at bounding box center [830, 376] width 189 height 14
type input "8 AM"
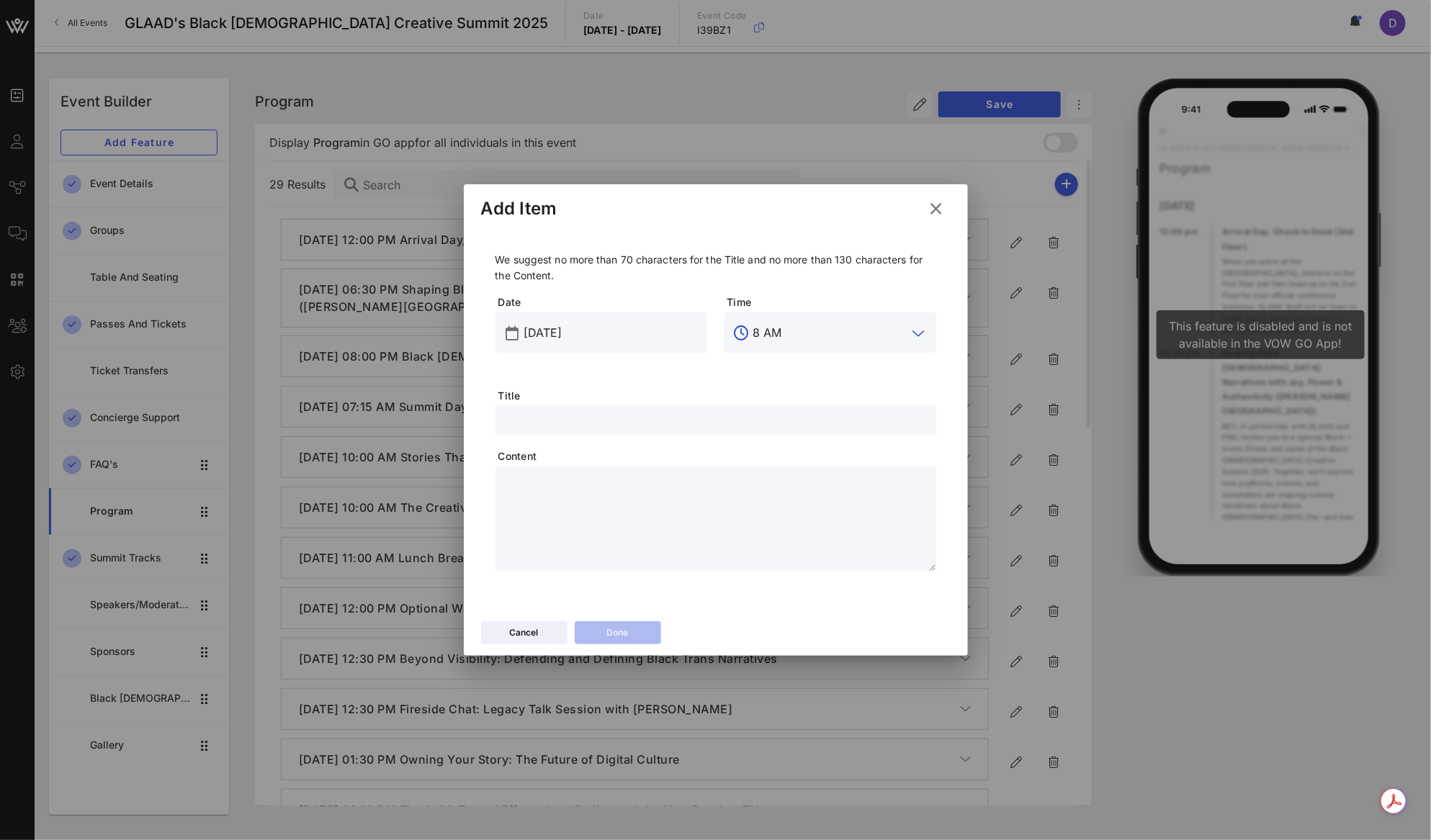
click at [762, 420] on input "text" at bounding box center [716, 420] width 423 height 19
type input "Summit Breakfast"
click at [721, 503] on textarea at bounding box center [720, 521] width 432 height 101
paste textarea "**********"
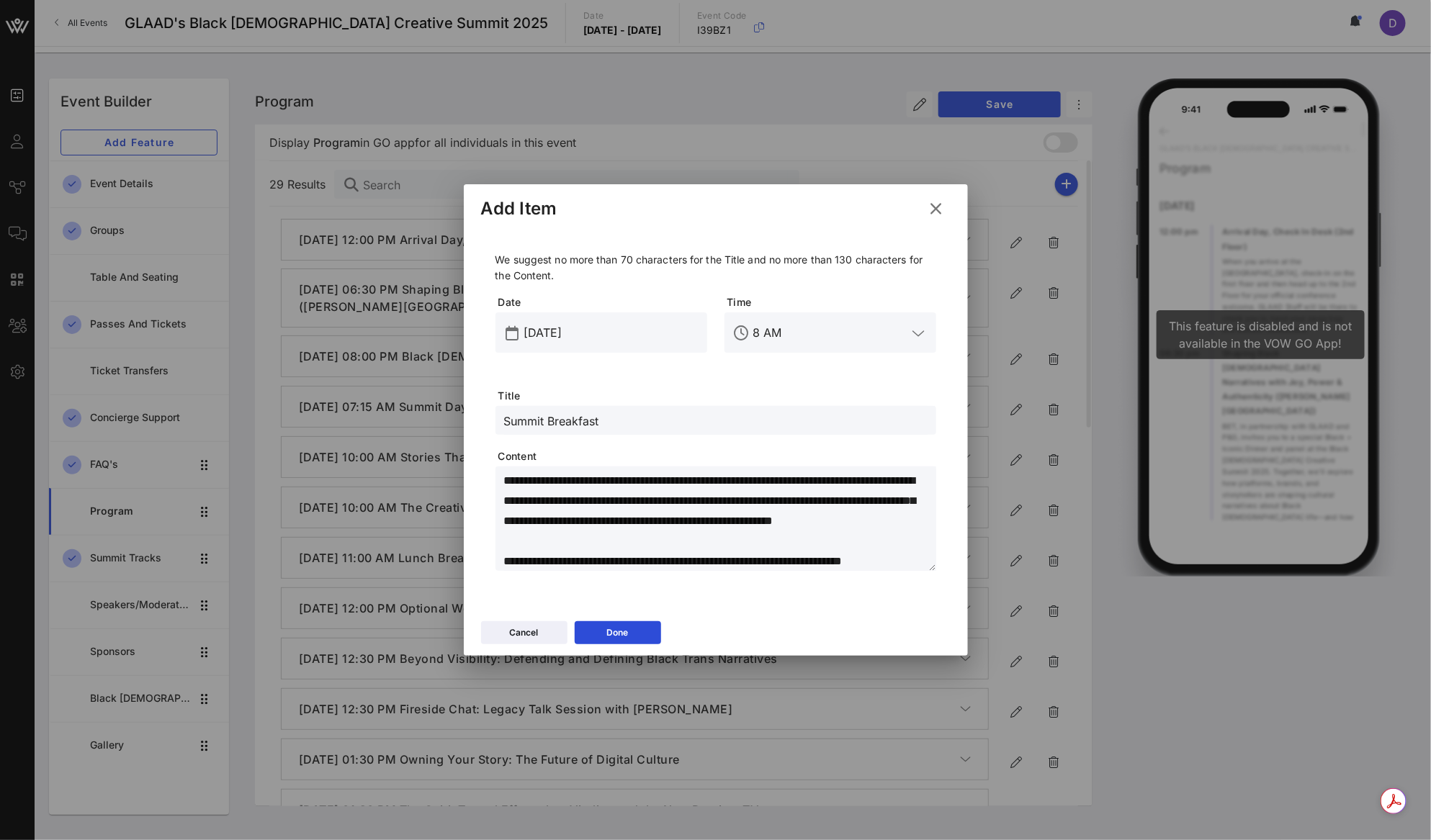
scroll to position [60, 0]
click at [582, 517] on textarea "**********" at bounding box center [720, 521] width 432 height 101
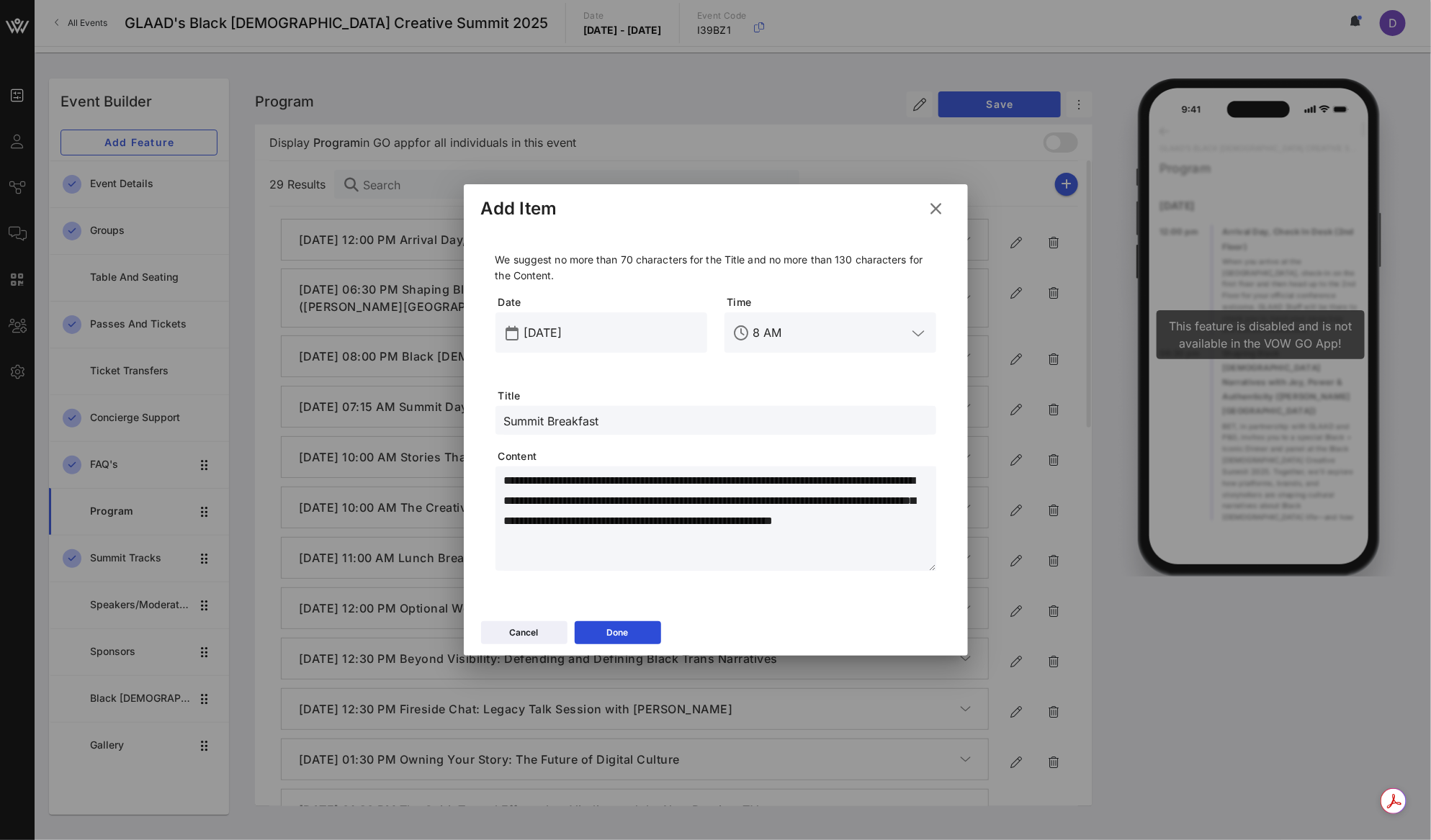
type textarea "**********"
click at [628, 646] on div "Cancel Done" at bounding box center [716, 634] width 504 height 42
click at [626, 635] on div "Done" at bounding box center [618, 632] width 22 height 14
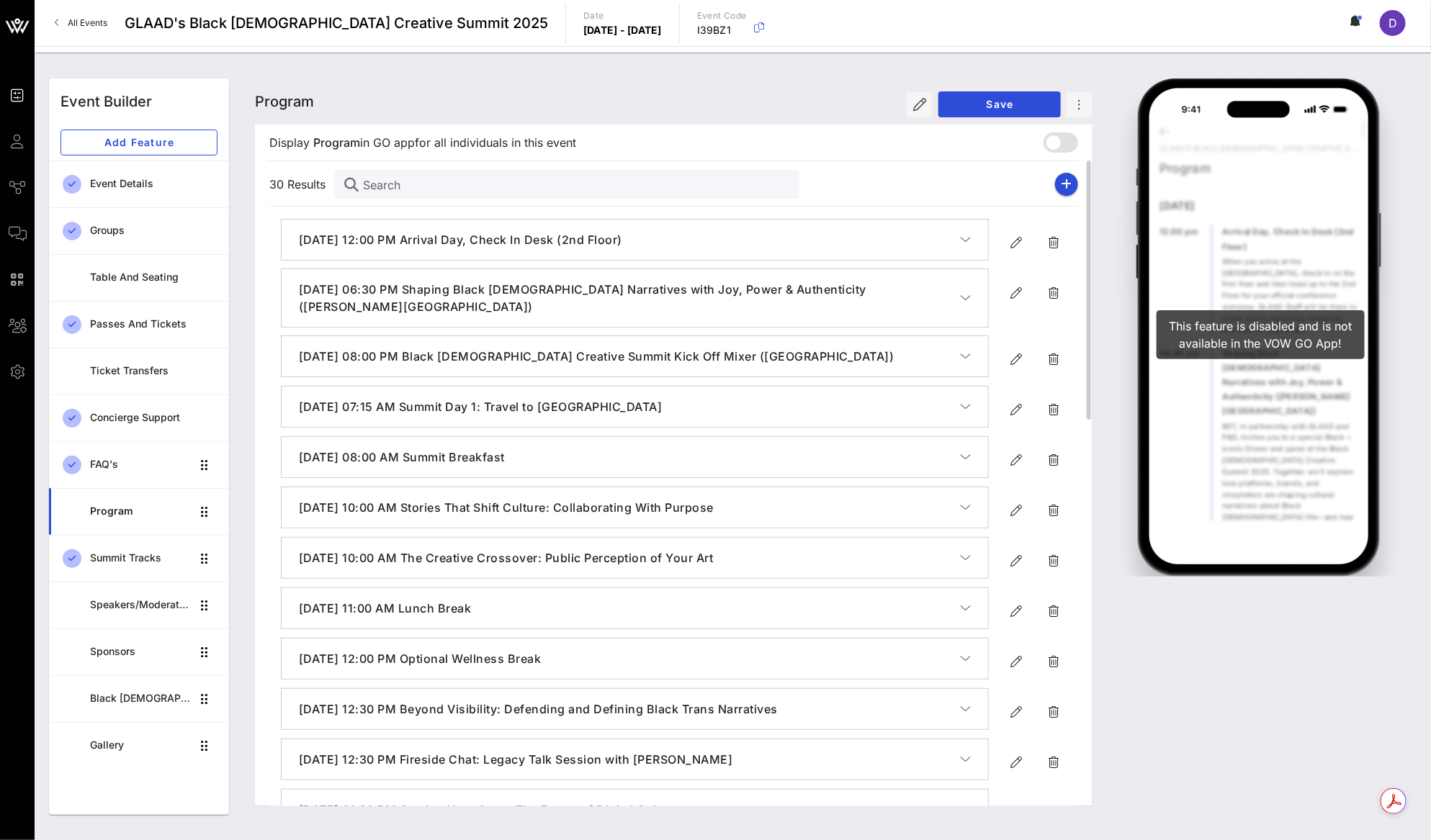
click at [965, 407] on icon "button" at bounding box center [965, 406] width 11 height 14
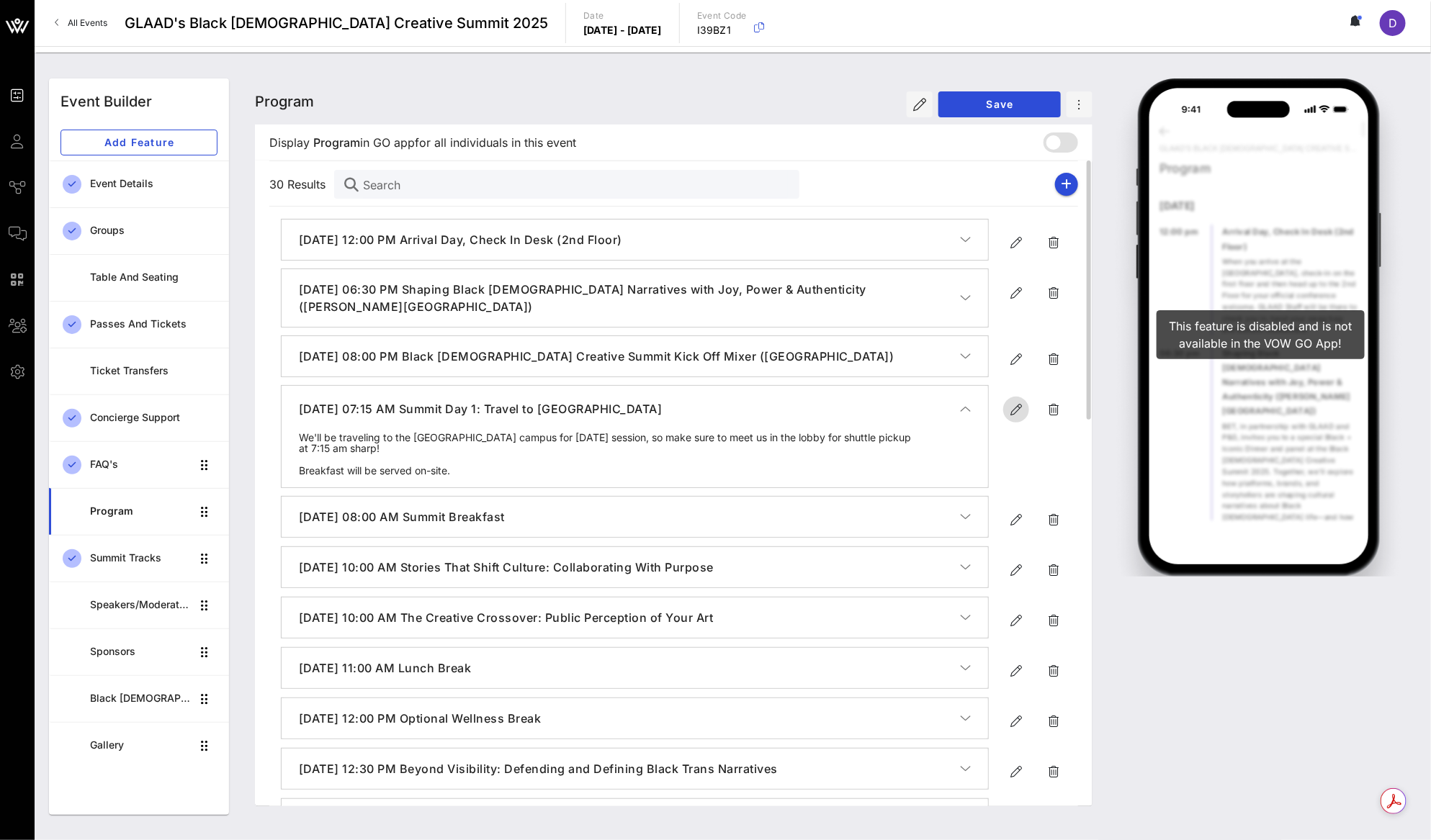
click at [1015, 407] on icon "button" at bounding box center [1015, 409] width 17 height 17
type input "Sep 19, 2025"
type input "7:15 AM"
type input "Summit Day 1: Travel to [GEOGRAPHIC_DATA]"
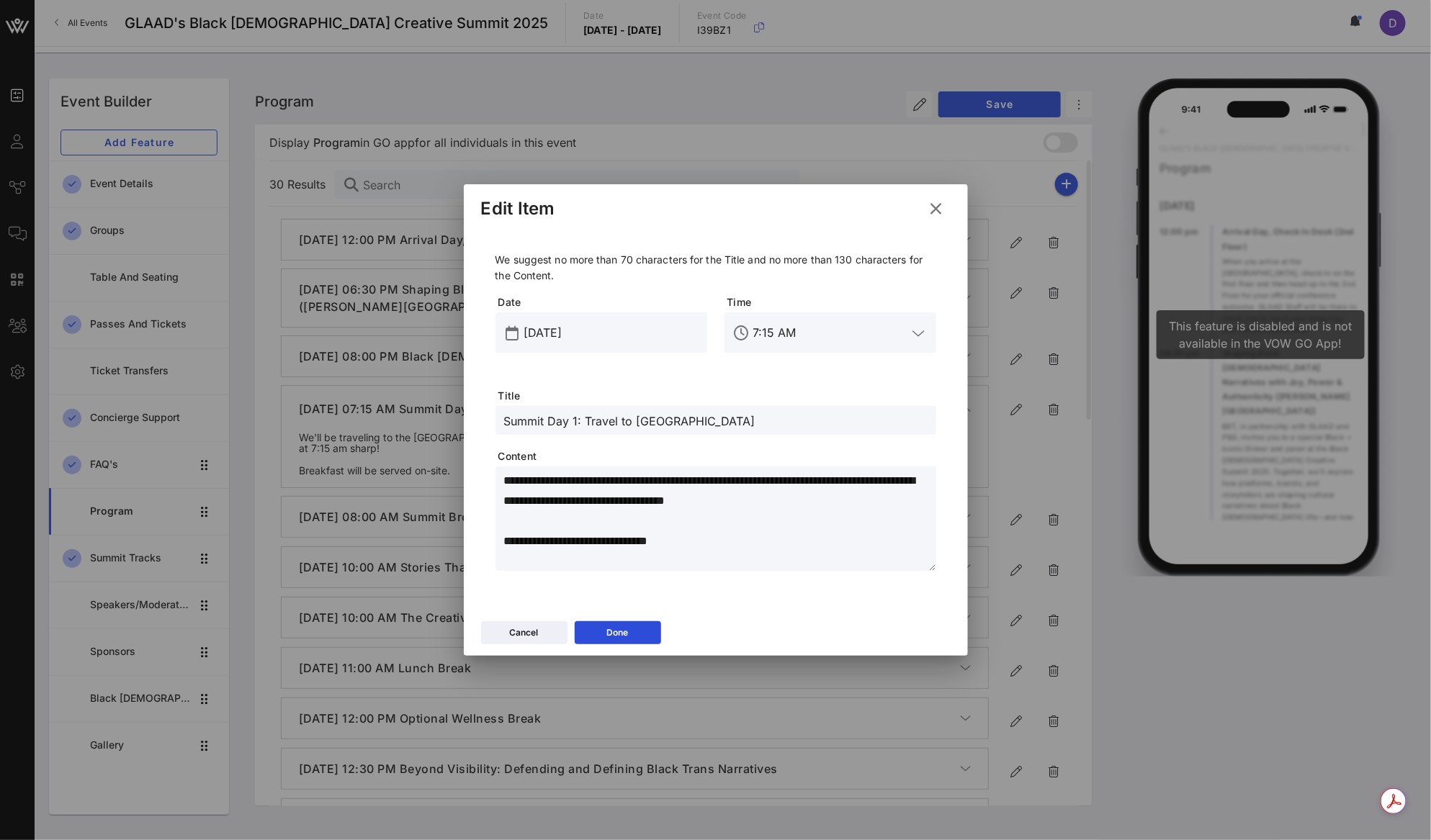
click at [694, 534] on textarea "**********" at bounding box center [720, 521] width 432 height 101
paste textarea "**********"
click at [682, 524] on textarea "**********" at bounding box center [720, 521] width 432 height 101
click at [507, 526] on textarea "**********" at bounding box center [720, 521] width 432 height 101
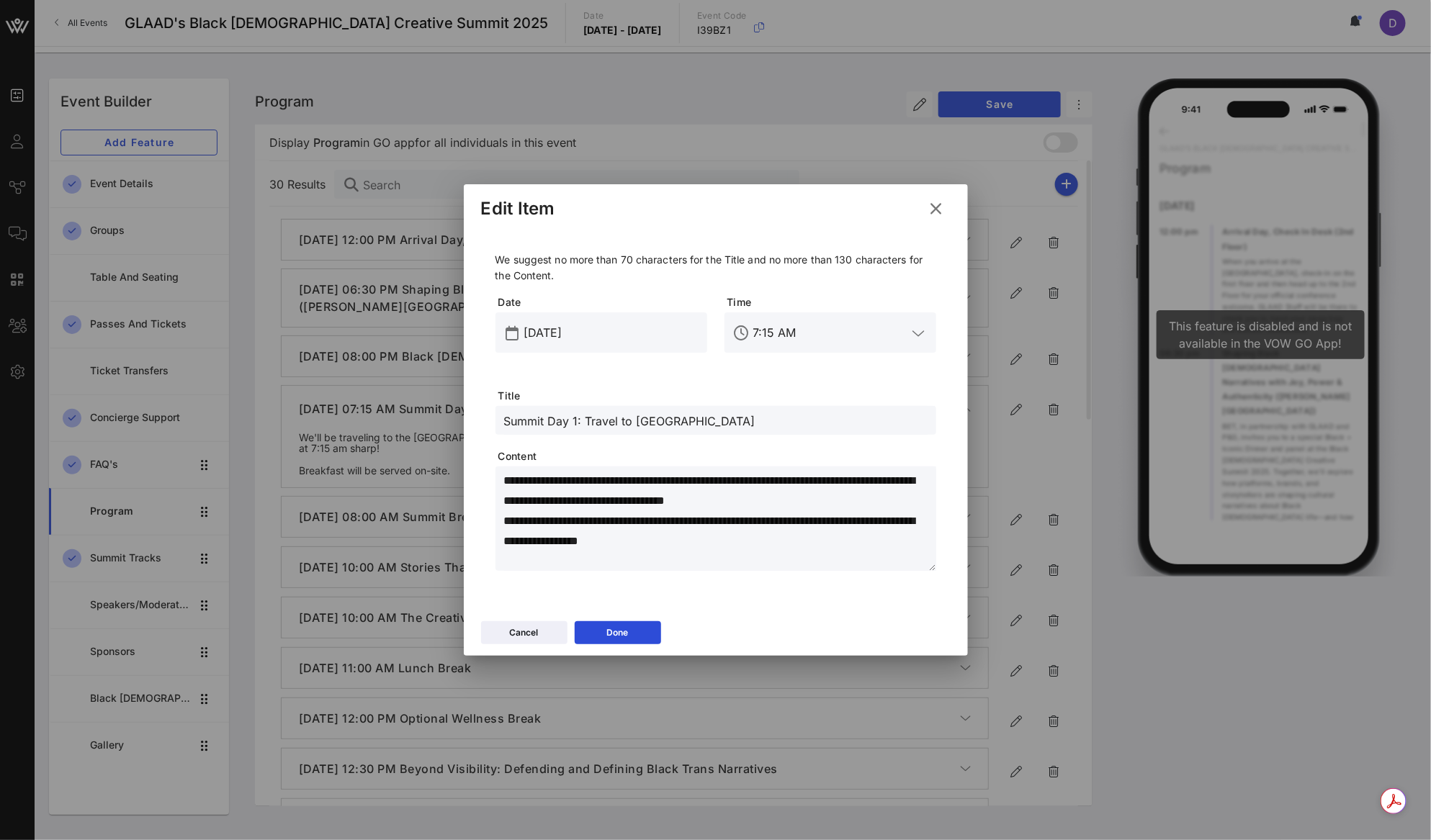
scroll to position [0, 0]
click at [591, 515] on textarea "**********" at bounding box center [720, 521] width 432 height 101
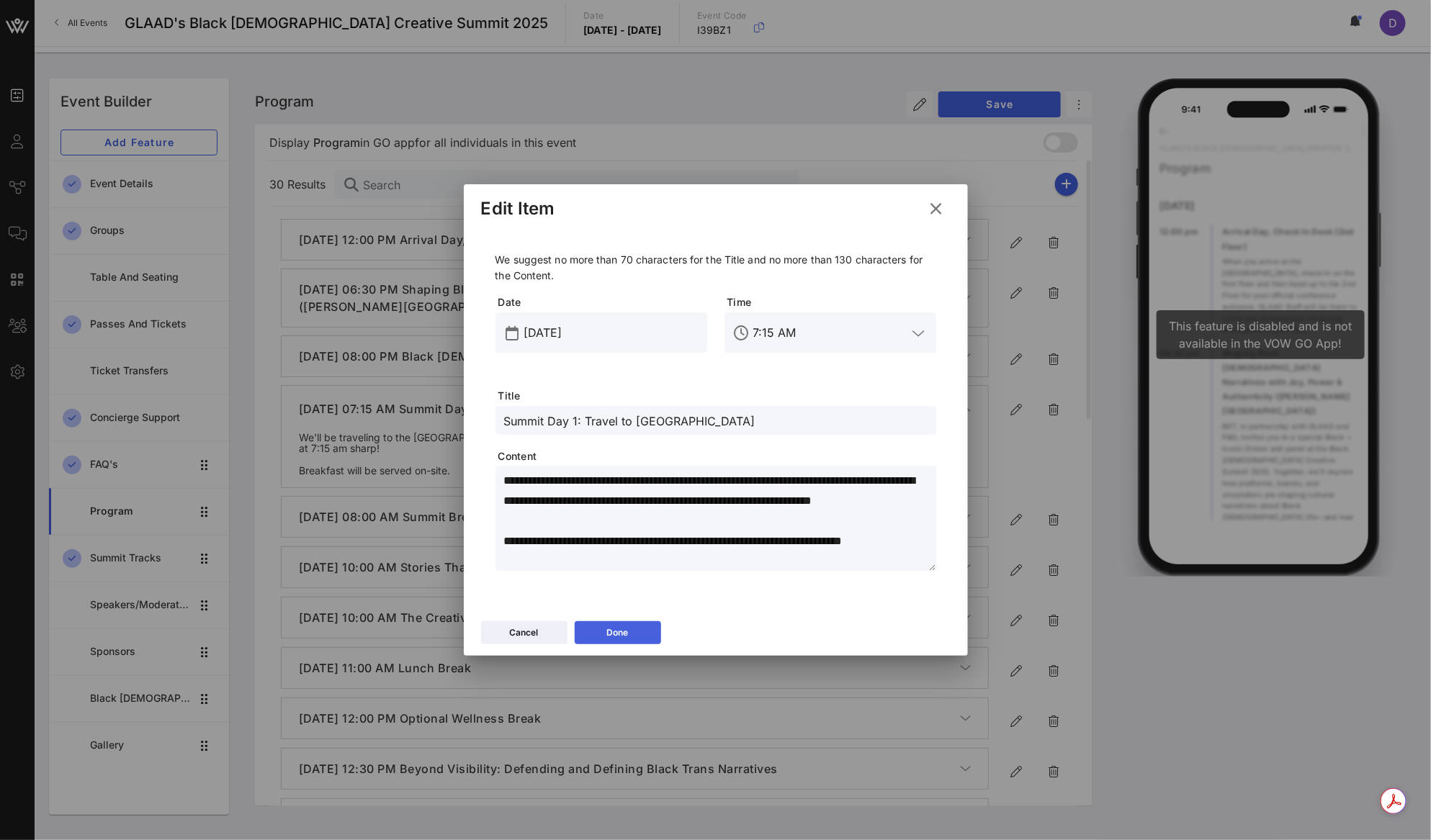
type textarea "**********"
click at [625, 630] on div "Done" at bounding box center [618, 632] width 22 height 14
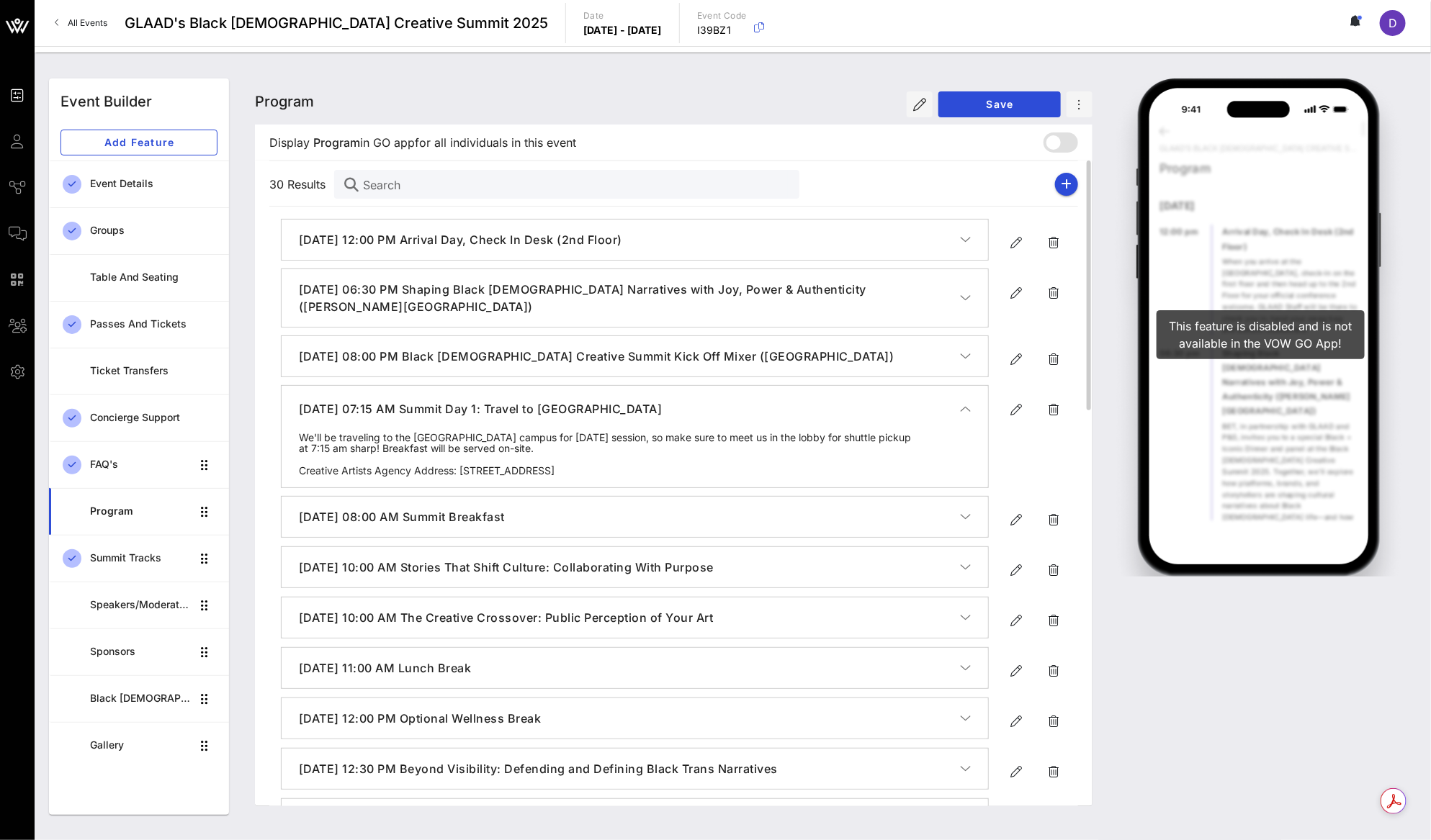
click at [971, 408] on button "[DATE] 07:15 AM Summit Day 1: Travel to [GEOGRAPHIC_DATA]" at bounding box center [634, 409] width 706 height 46
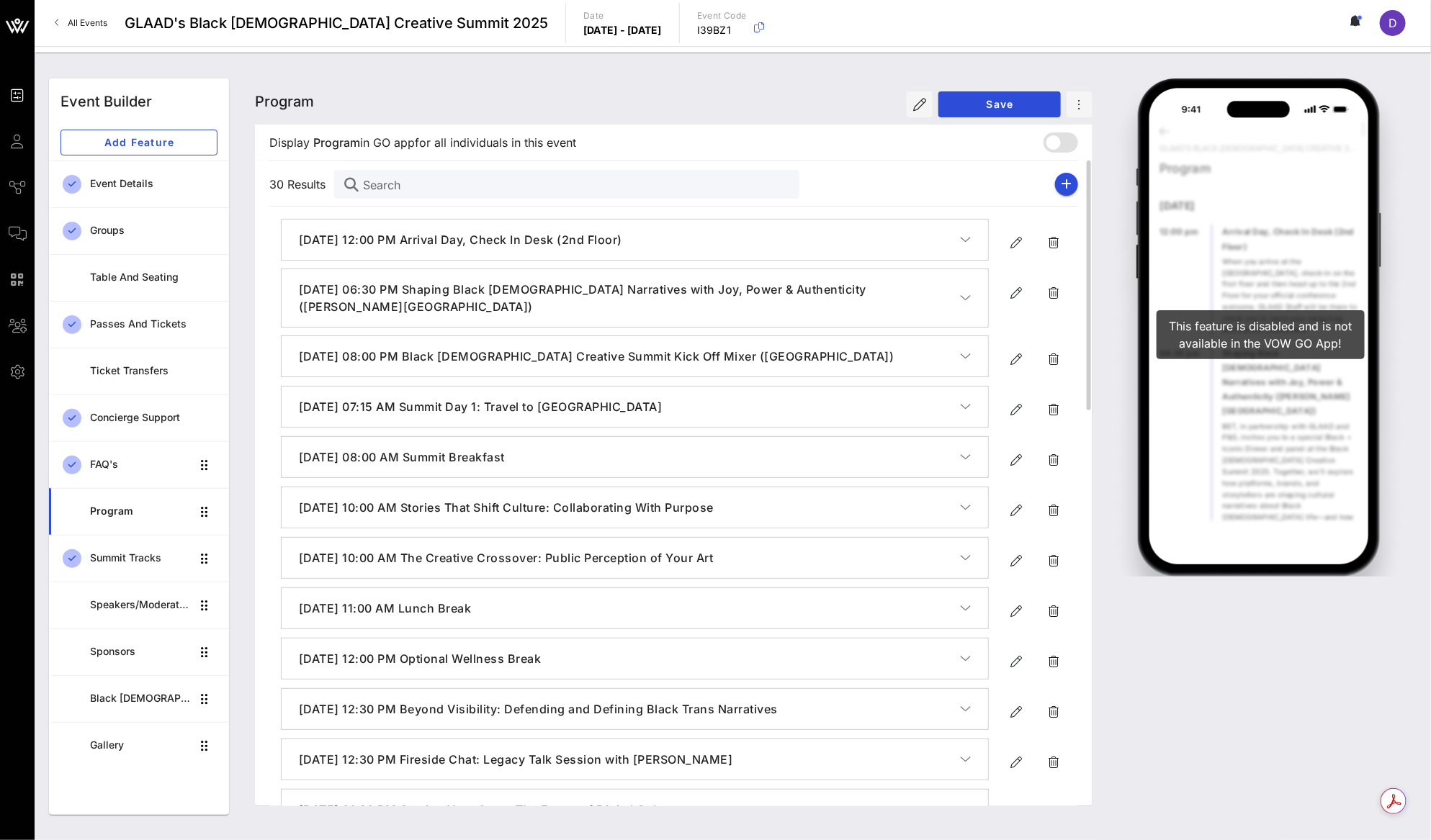
click at [965, 438] on button "September 19, 2025, 08:00 AM Summit Breakfast" at bounding box center [634, 456] width 706 height 40
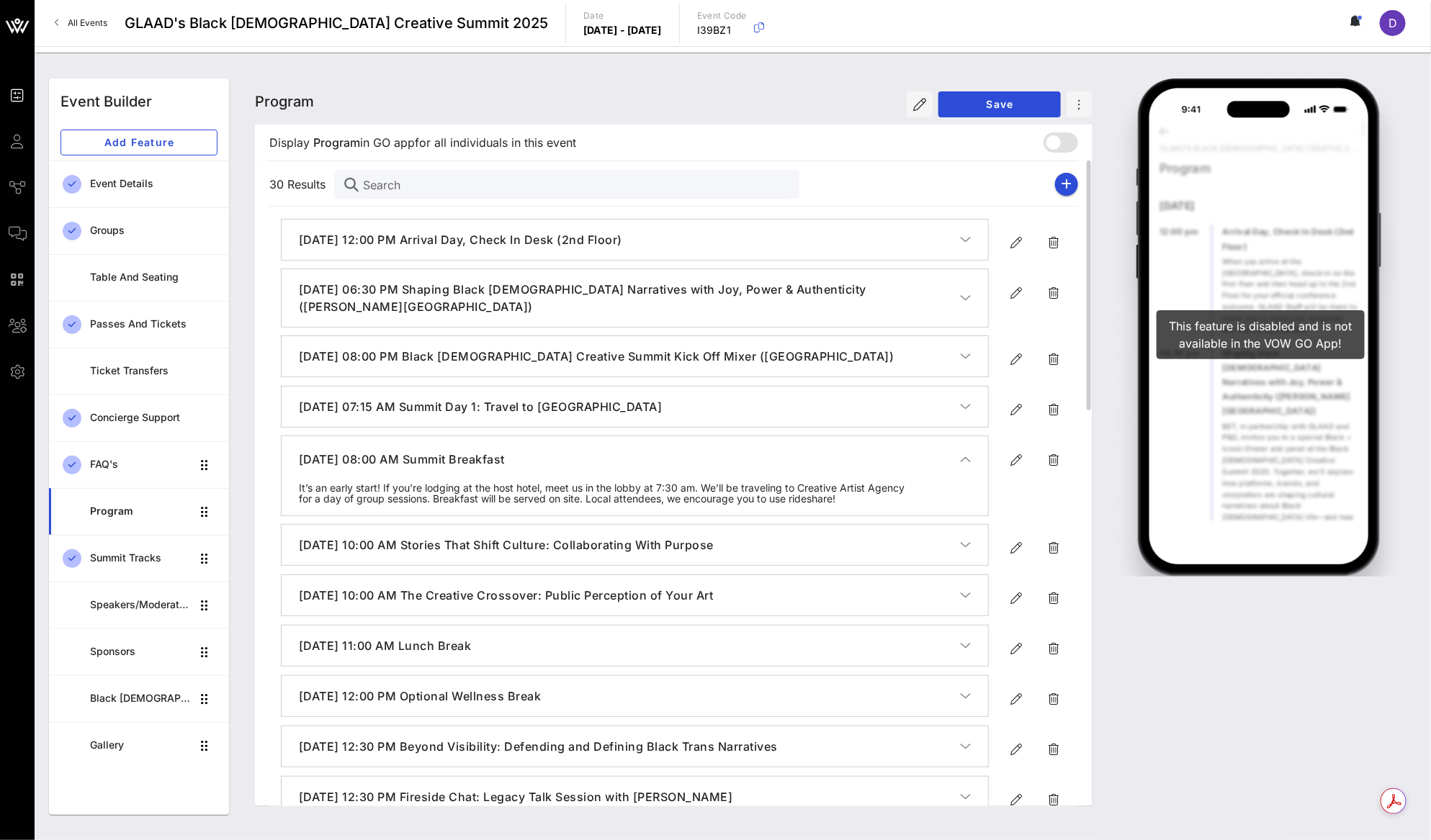
click at [968, 453] on icon "button" at bounding box center [965, 459] width 11 height 14
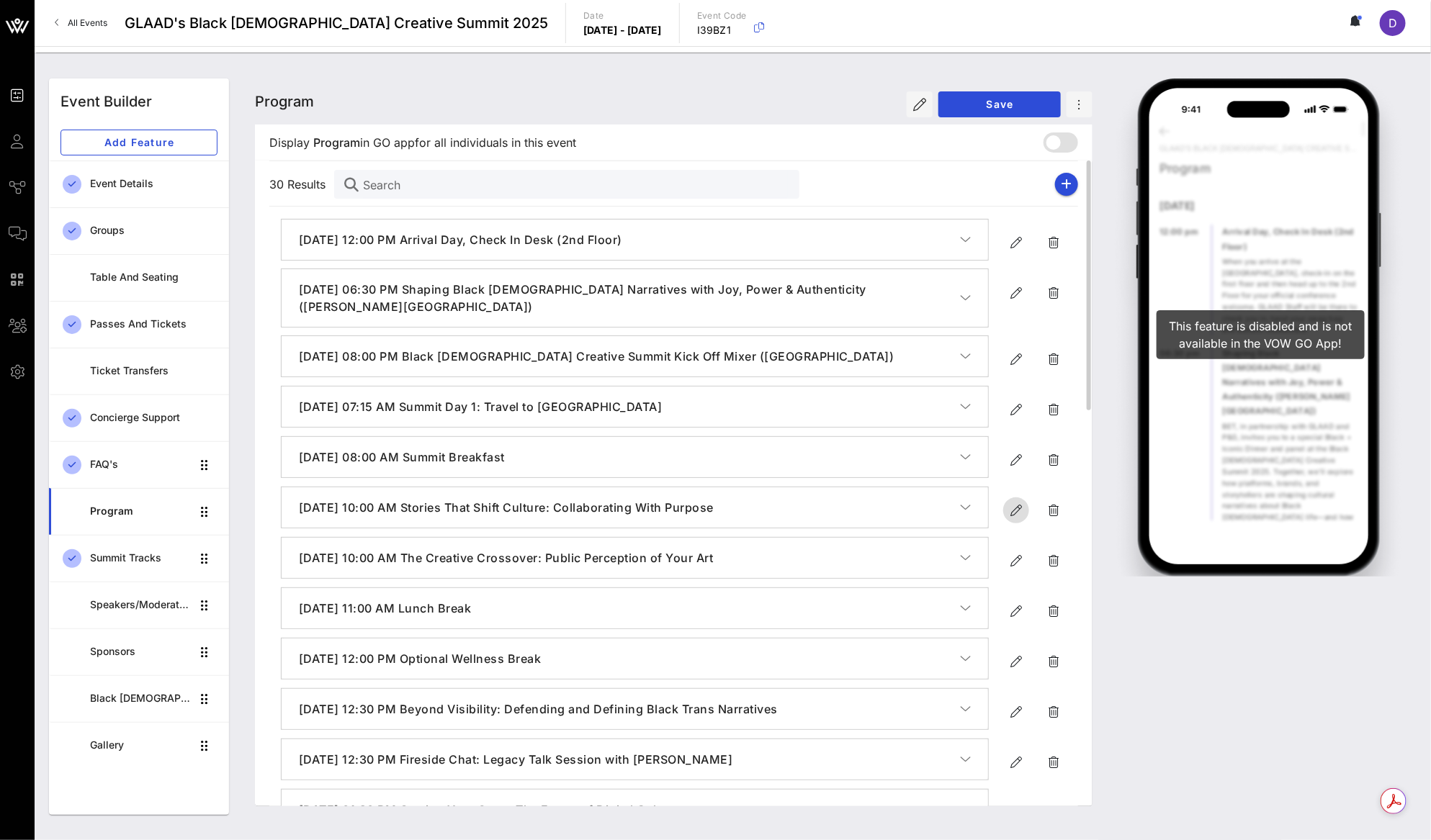
click at [1005, 506] on span "button" at bounding box center [1016, 510] width 26 height 17
type input "Sep 19, 2025"
type input "10 AM"
type input "Stories That Shift Culture: Collaborating With Purpose"
type textarea "**********"
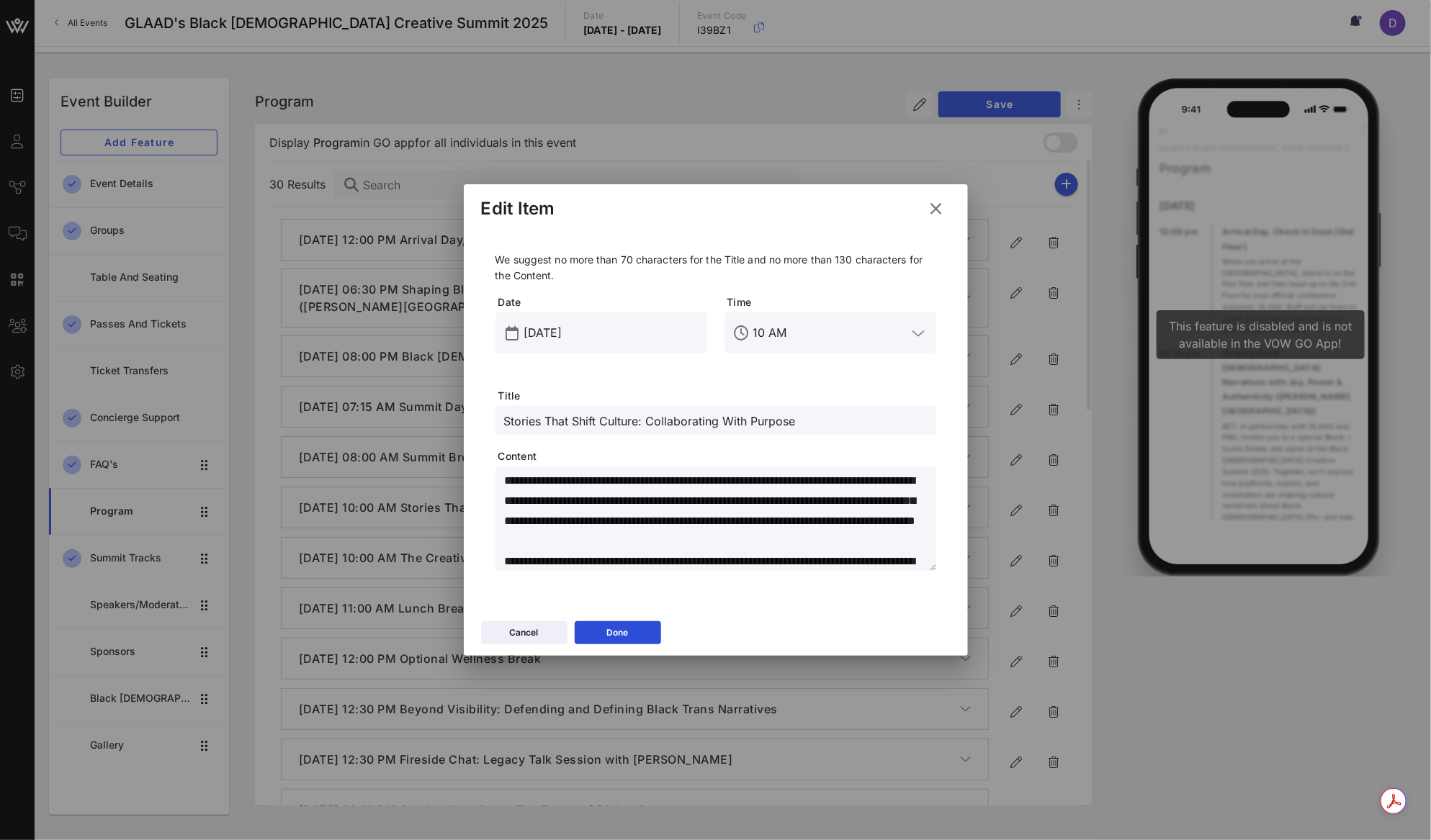
click at [822, 336] on input "10 AM" at bounding box center [831, 332] width 154 height 23
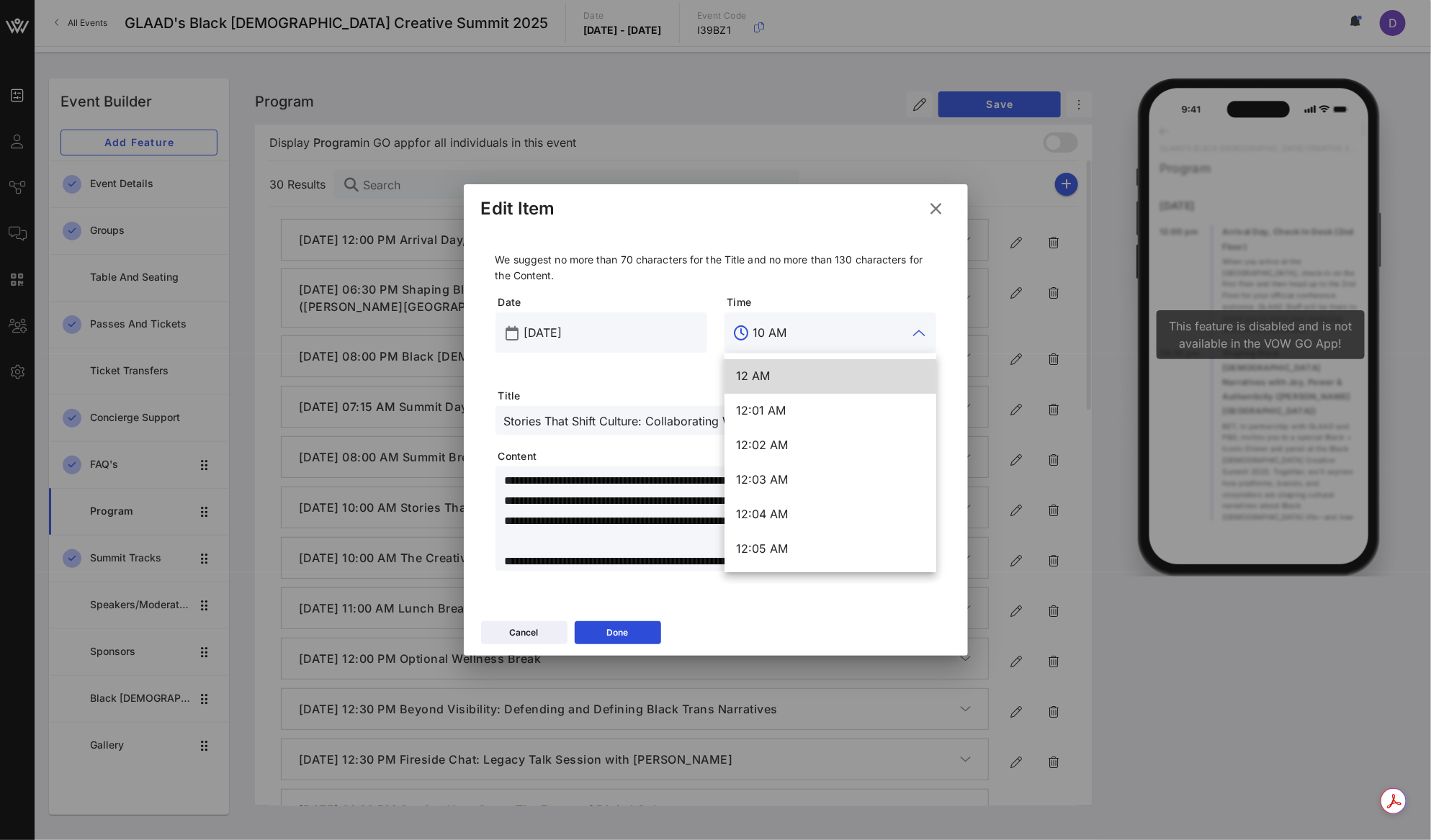
click at [822, 336] on input "10 AM" at bounding box center [831, 332] width 154 height 23
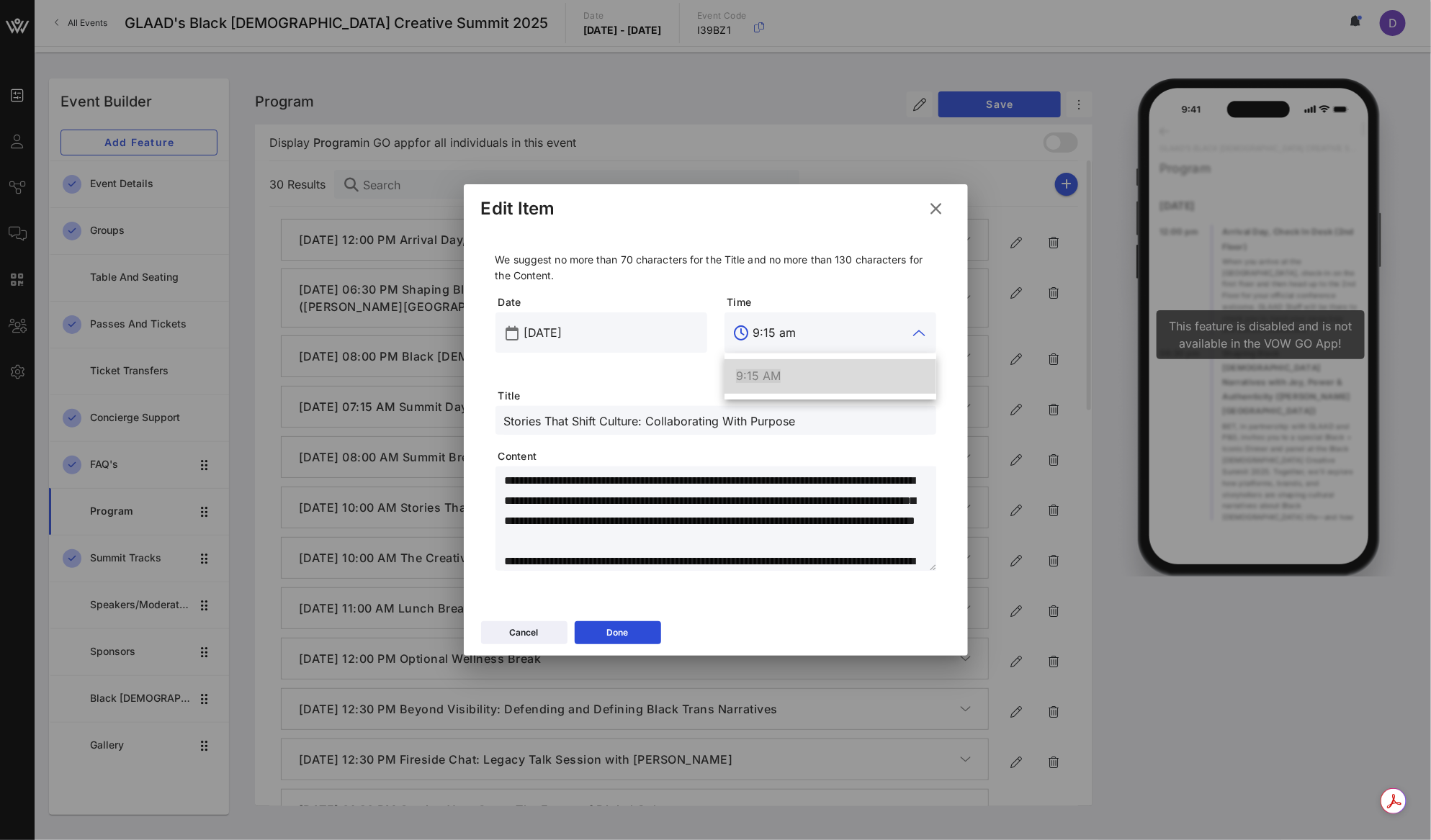
click at [831, 374] on div "9:15 AM" at bounding box center [830, 376] width 189 height 14
type input "9:15 AM"
click at [717, 425] on input "Stories That Shift Culture: Collaborating With Purpose" at bounding box center [716, 420] width 423 height 19
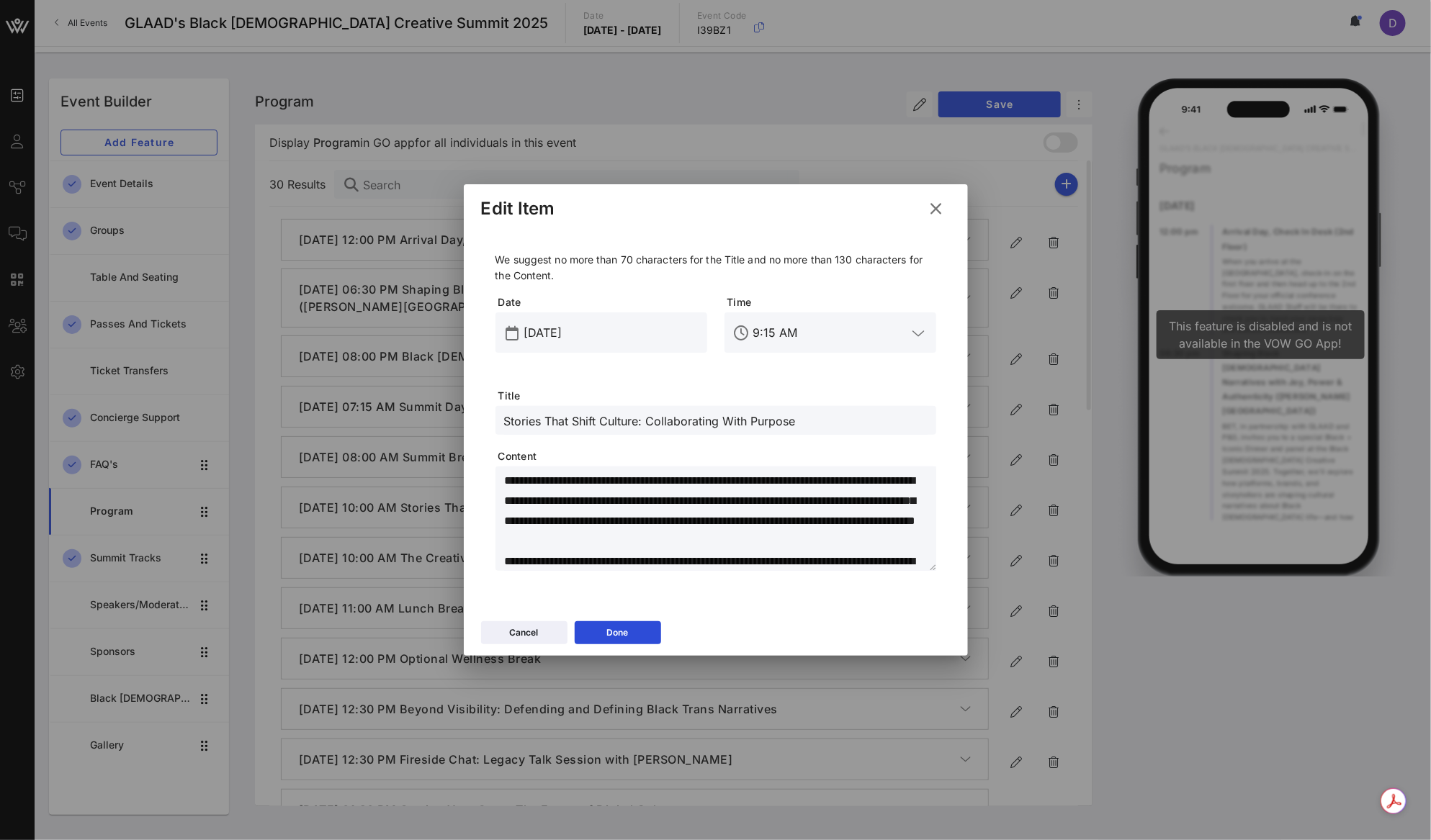
click at [717, 415] on input "Stories That Shift Culture: Collaborating With Purpose" at bounding box center [716, 420] width 423 height 19
click at [717, 421] on input "Stories That Shift Culture: Collaborating With Purpose" at bounding box center [716, 420] width 423 height 19
click at [709, 421] on input "Stories That Shift Culture: Collaborating With Purpose" at bounding box center [716, 420] width 423 height 19
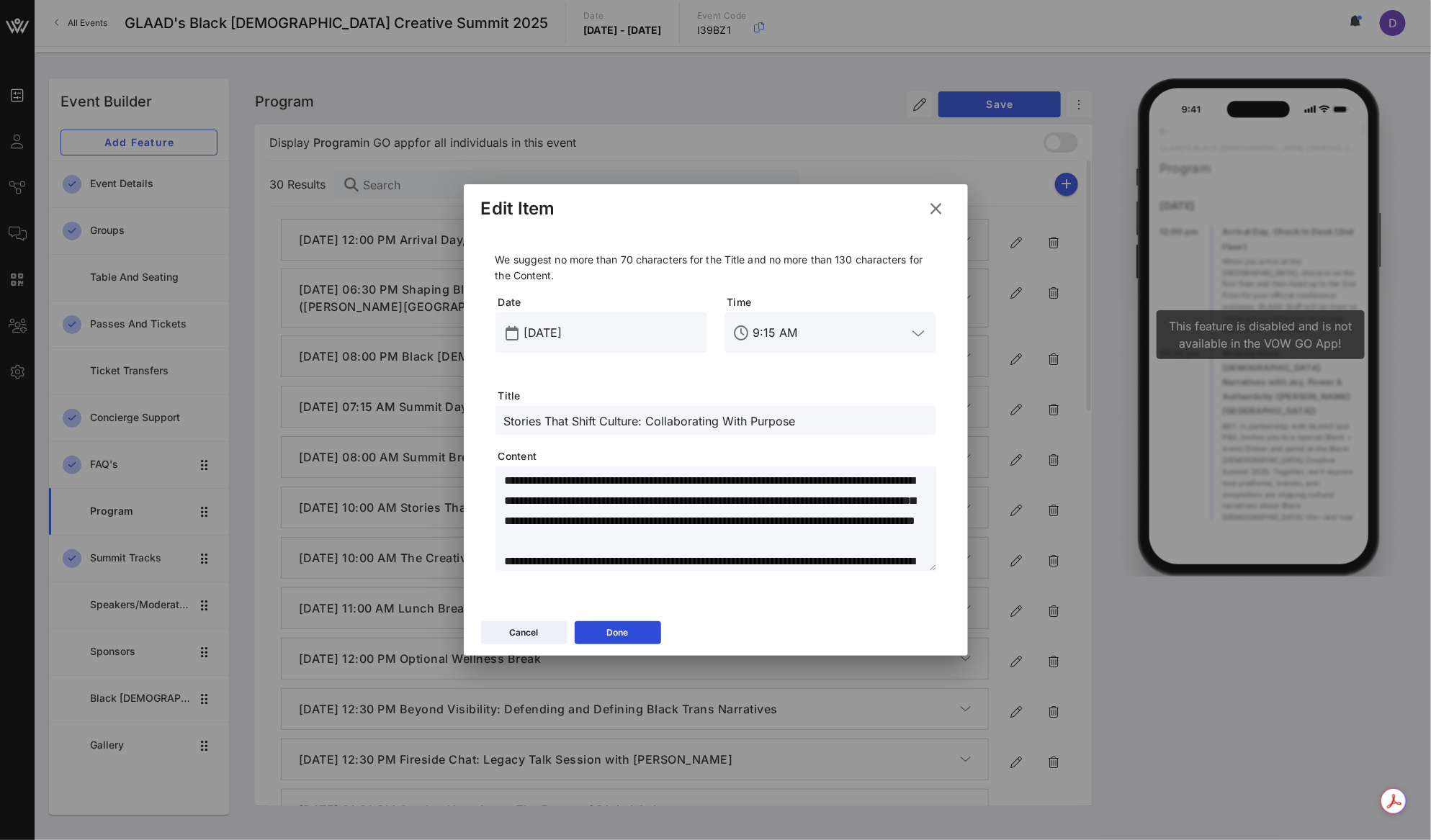
click at [709, 421] on input "Stories That Shift Culture: Collaborating With Purpose" at bounding box center [716, 420] width 423 height 19
paste input "Welcome, Showcase Series, Recaps, Schedules"
type input "Welcome, Showcase Series, Recaps, Schedules"
click at [697, 543] on textarea "**********" at bounding box center [720, 521] width 432 height 101
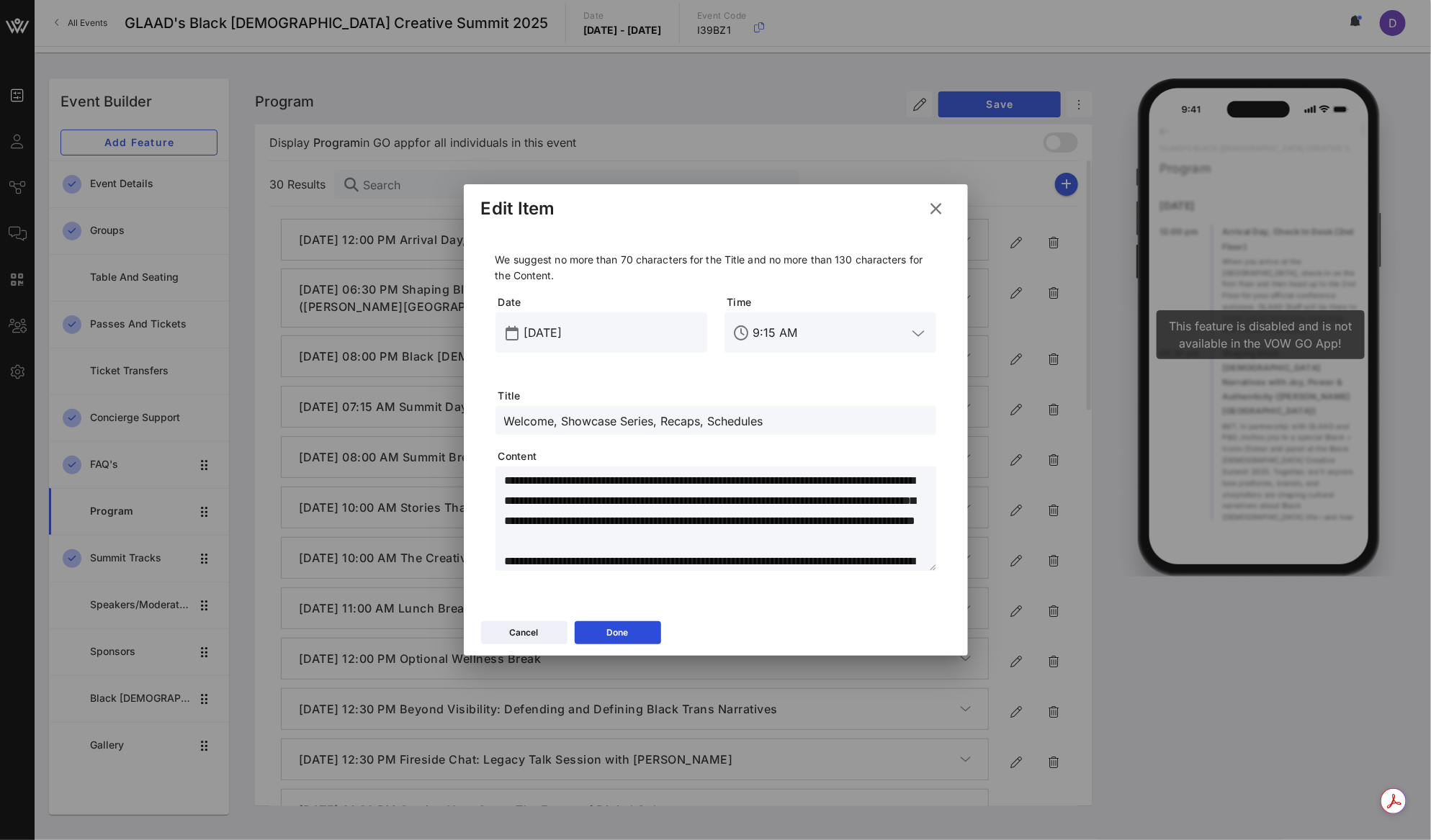
click at [604, 484] on textarea "**********" at bounding box center [720, 521] width 432 height 101
paste textarea
type textarea "**********"
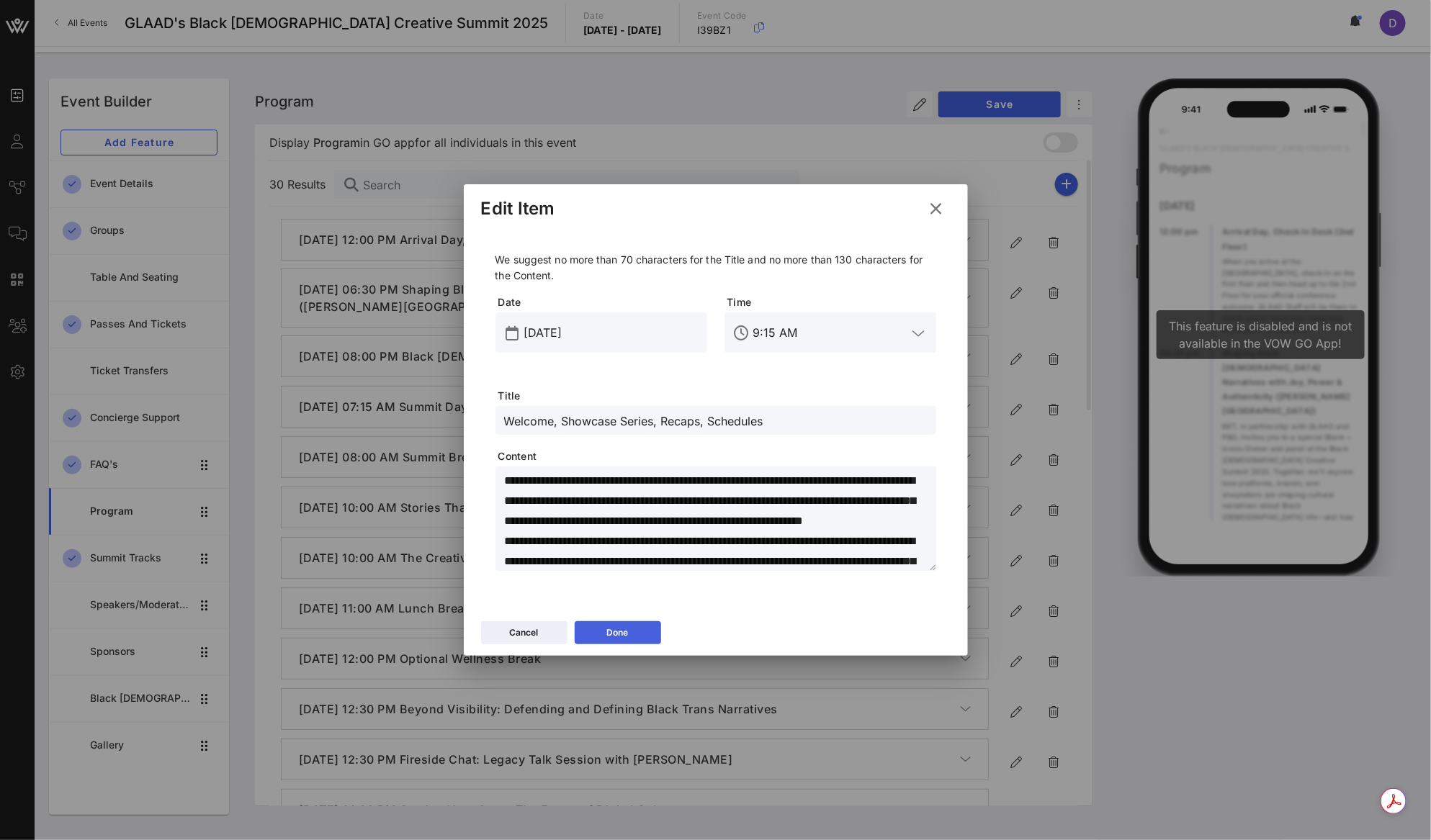
click at [636, 632] on button "Done" at bounding box center [618, 633] width 86 height 23
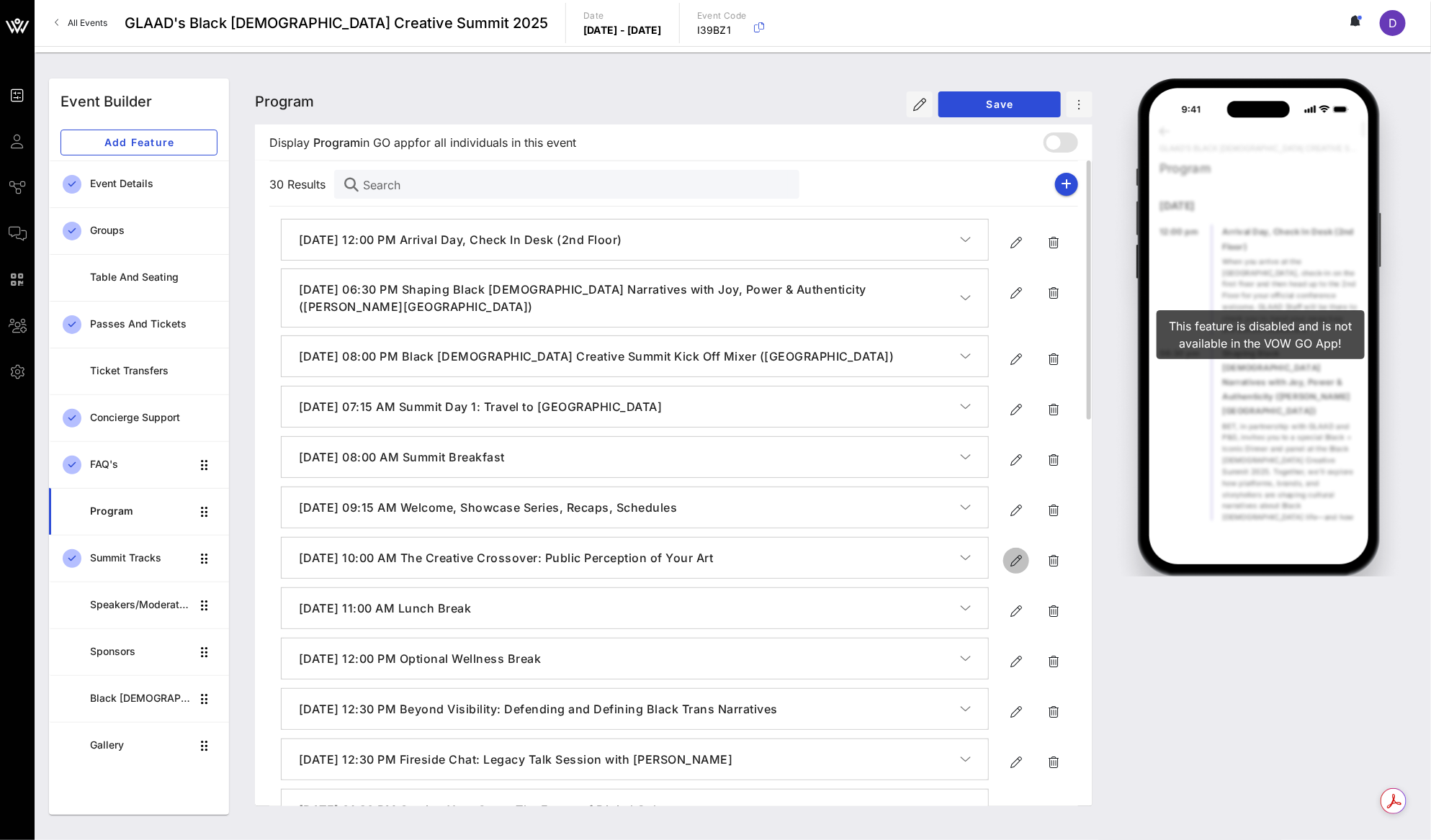
click at [1007, 559] on icon "button" at bounding box center [1015, 560] width 17 height 17
type input "Sep 19, 2025"
type input "10 AM"
type input "The Creative Crossover: Public Perception of Your Art"
type textarea "**********"
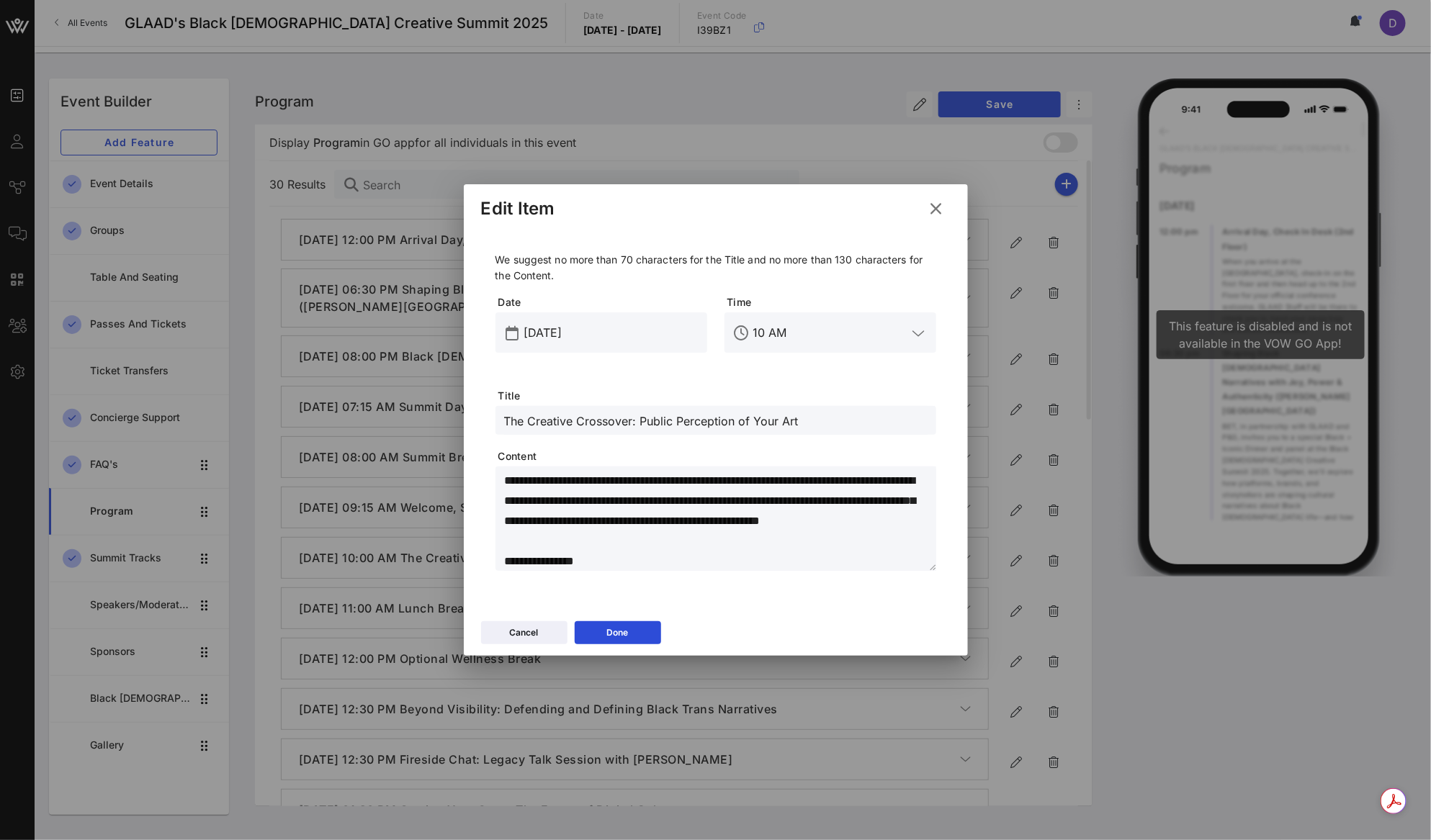
click at [593, 420] on input "The Creative Crossover: Public Perception of Your Art" at bounding box center [716, 420] width 423 height 19
paste input "Wellness: The Hour of Intentions: A Love Letter to Your Future Self"
type input "Wellness: The Hour of Intentions: A Love Letter to Your Future Self"
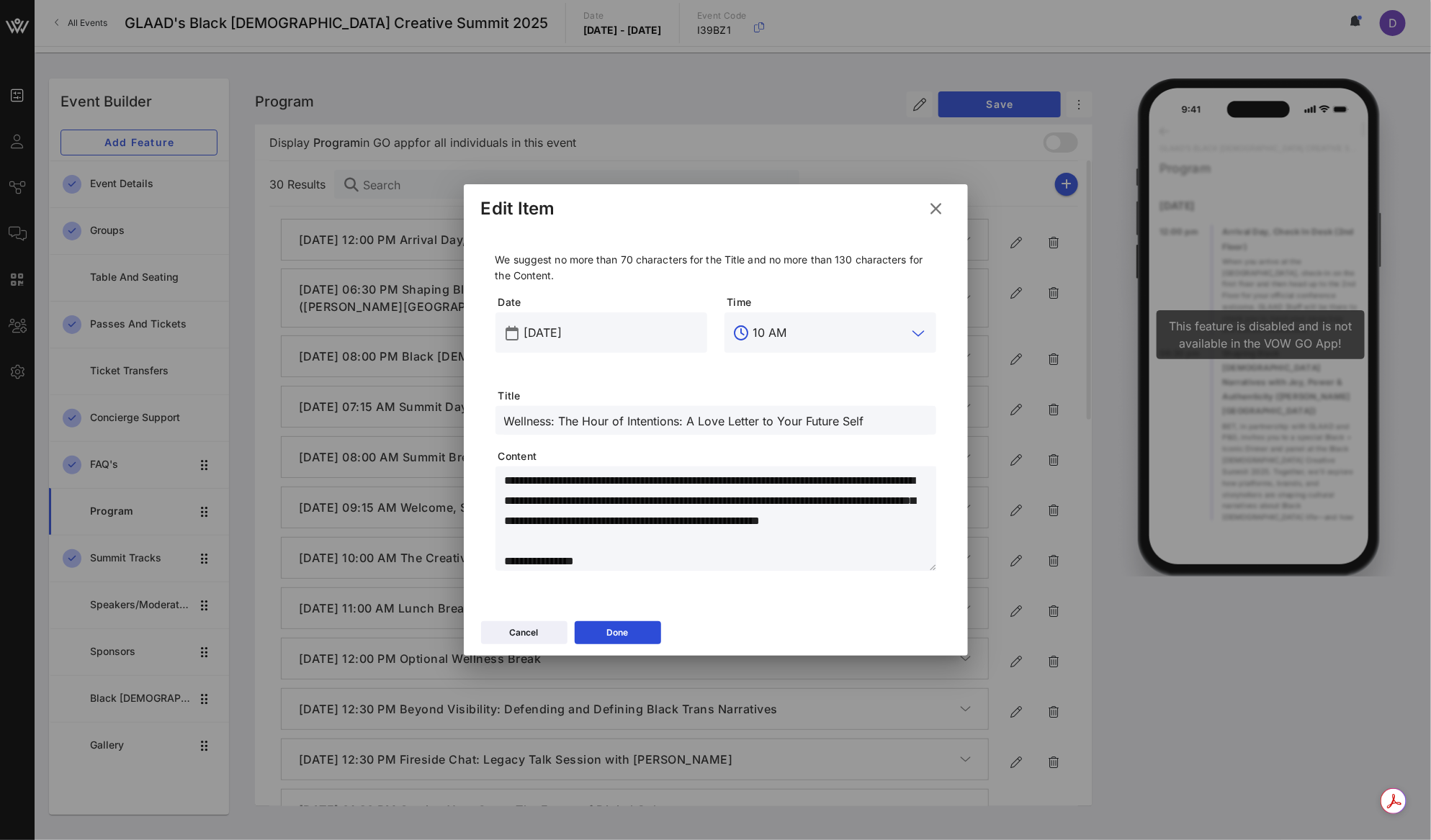
click at [803, 325] on input "10 AM" at bounding box center [831, 332] width 154 height 23
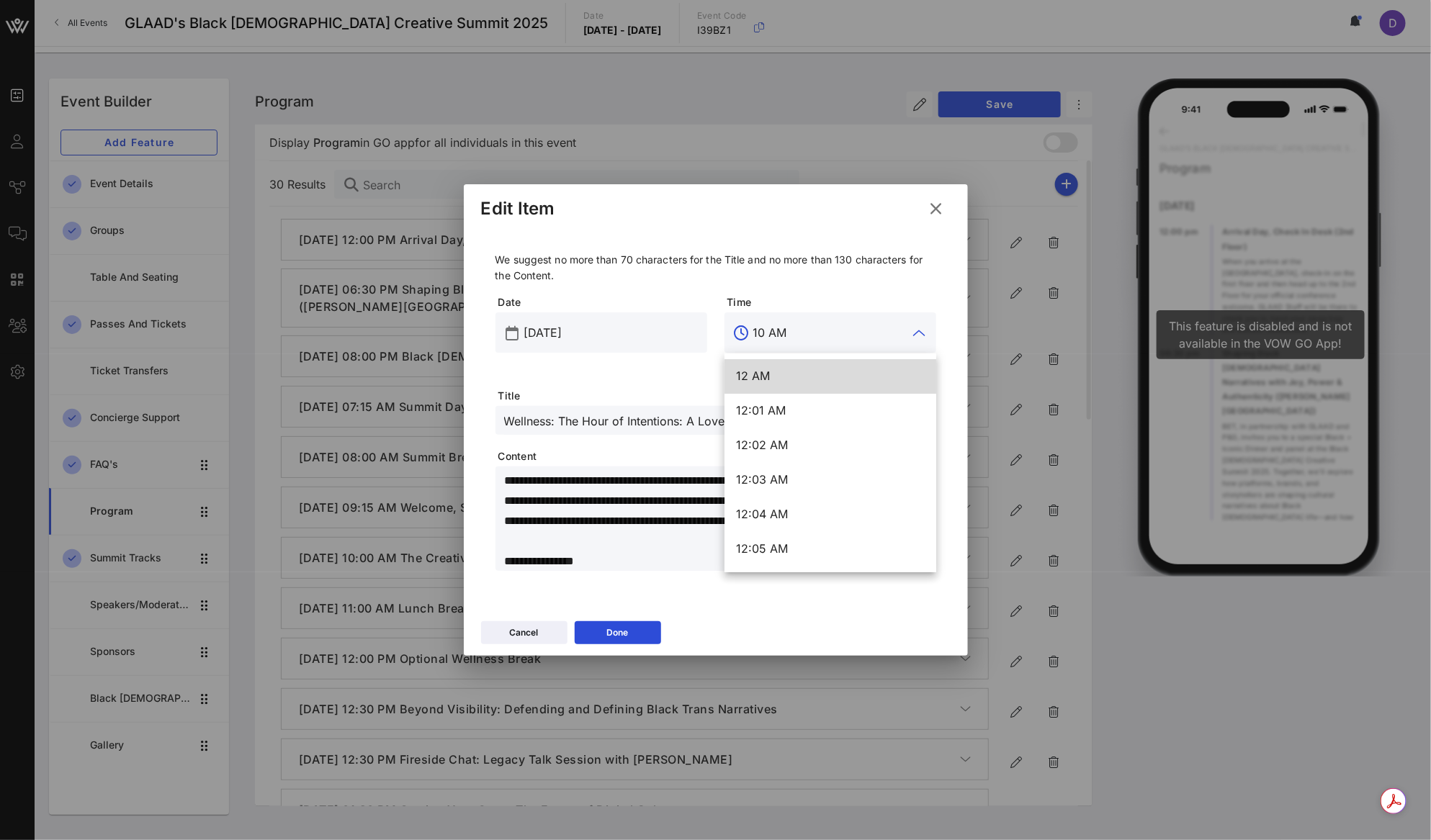
click at [803, 325] on input "10 AM" at bounding box center [831, 332] width 154 height 23
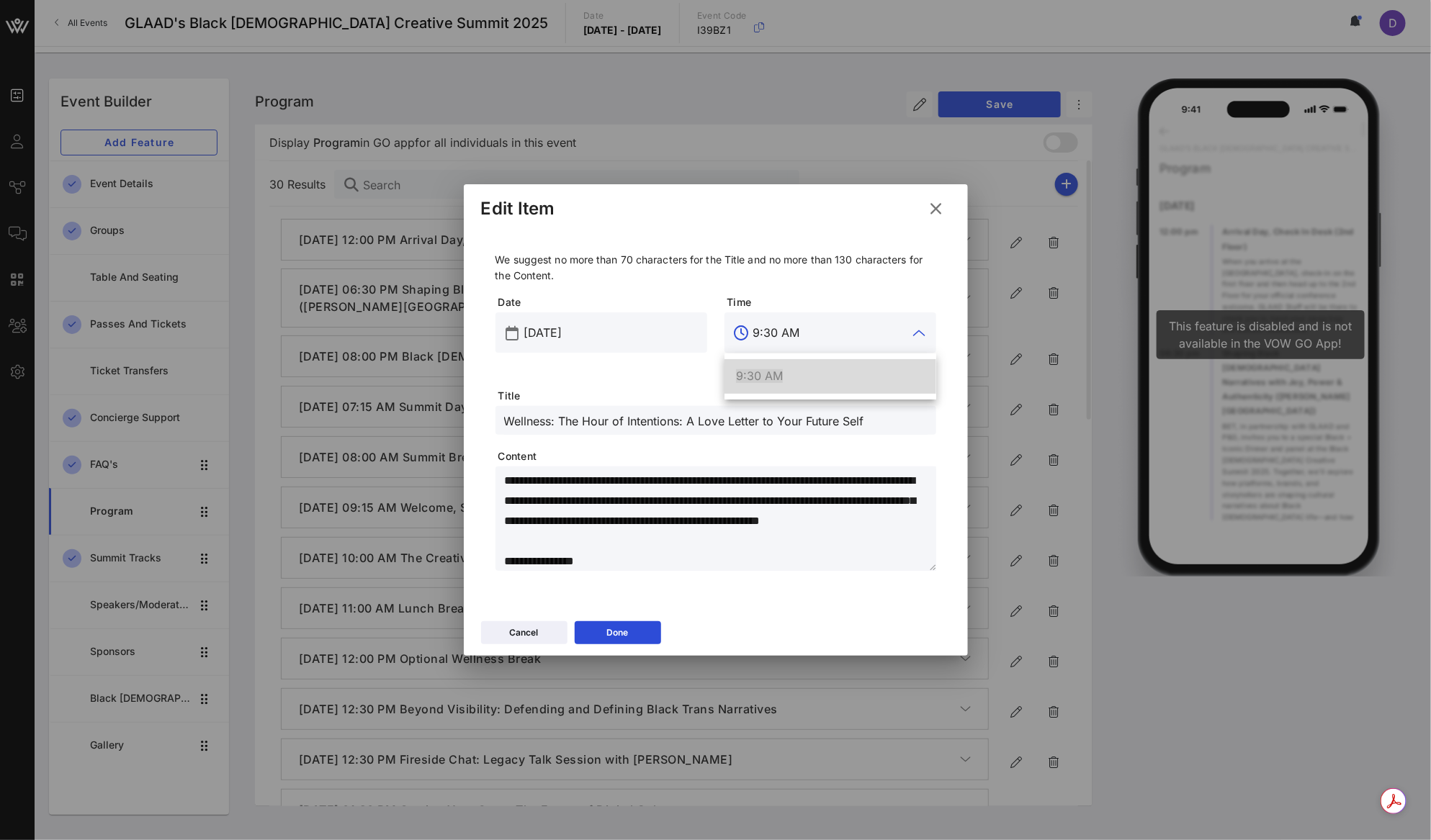
click at [812, 375] on div "9:30 AM" at bounding box center [830, 376] width 189 height 14
type input "9:30 AM"
click at [565, 503] on textarea "**********" at bounding box center [720, 521] width 432 height 101
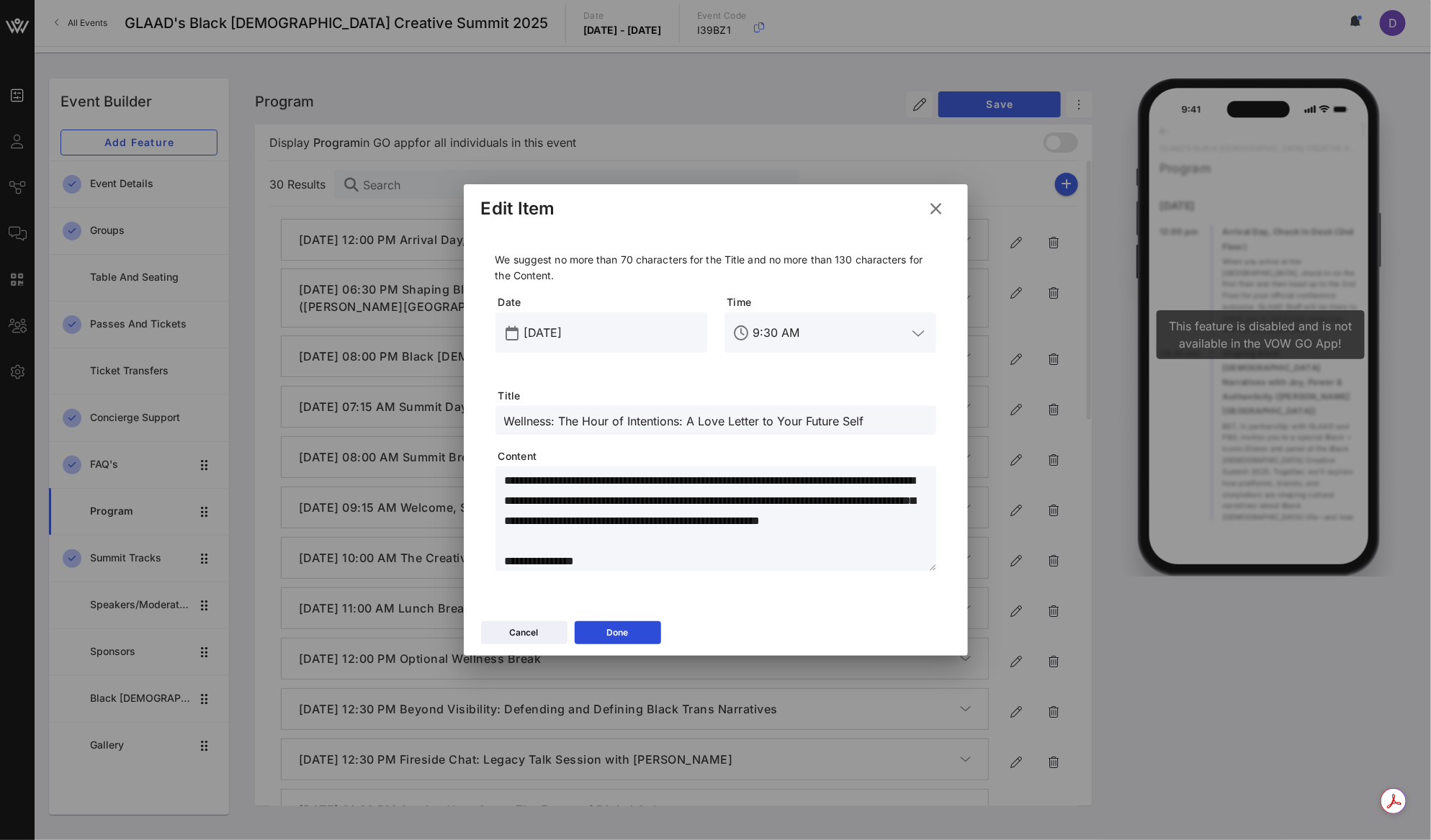
paste textarea "**********"
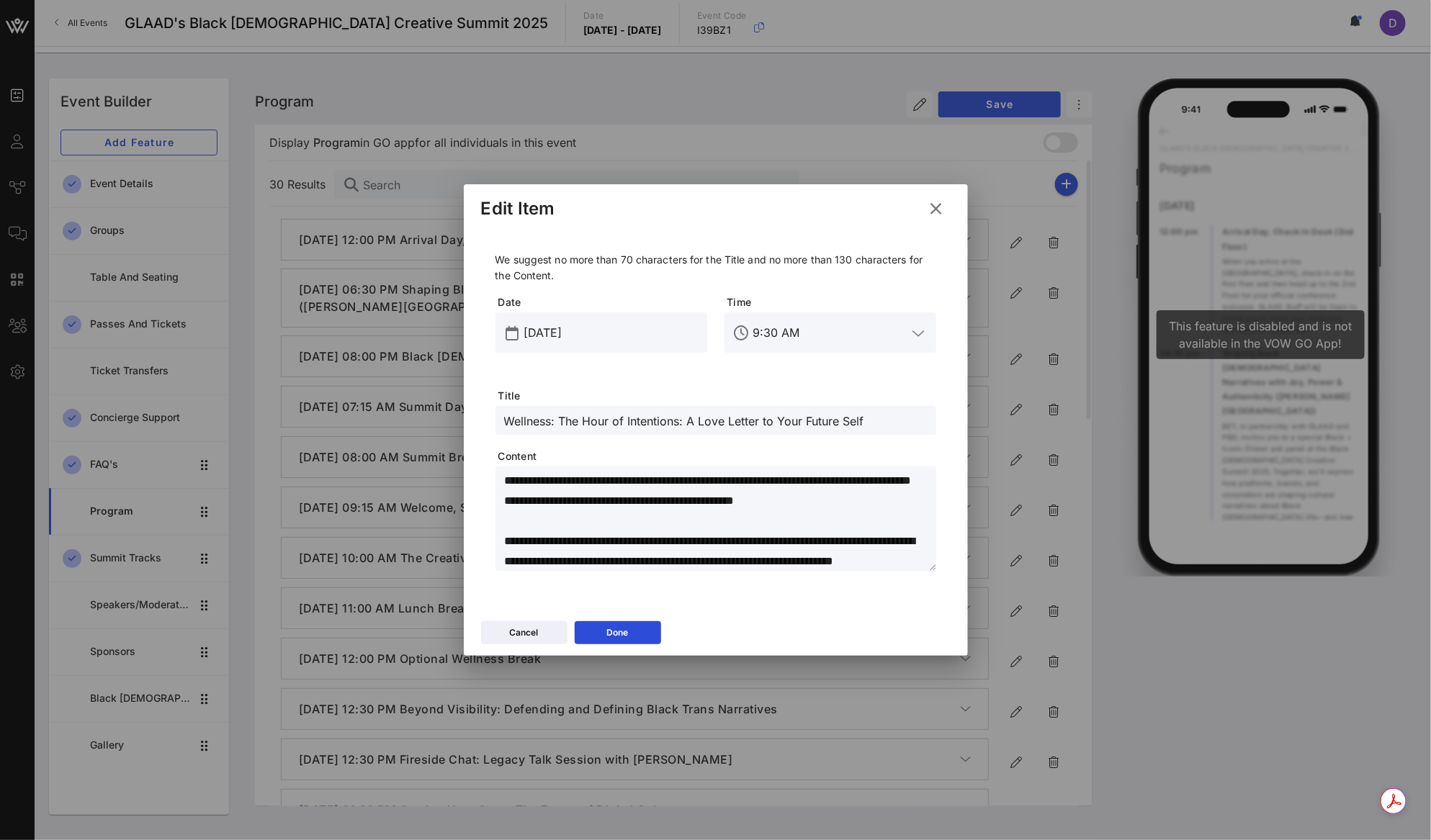
scroll to position [240, 0]
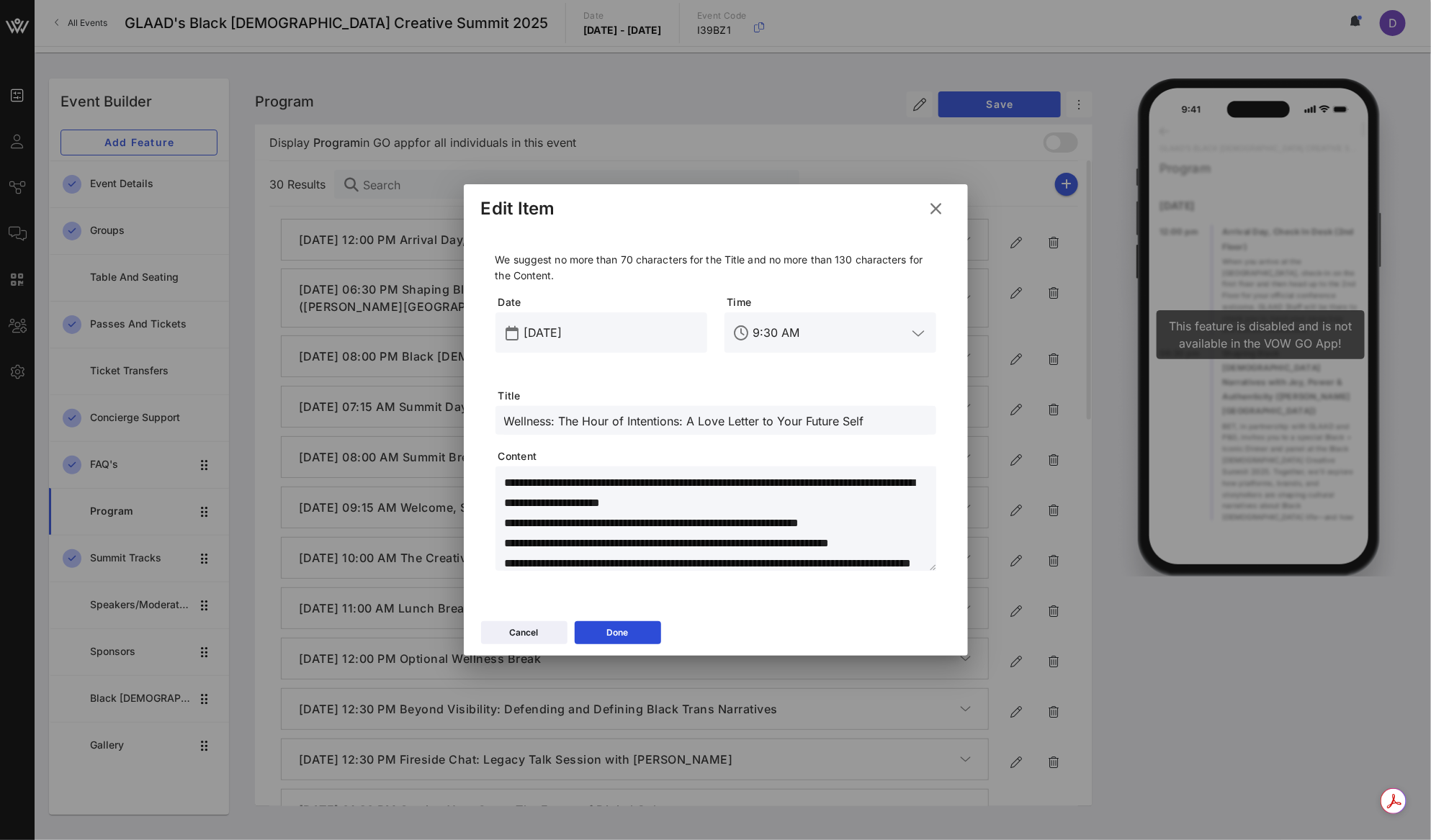
click at [614, 542] on textarea at bounding box center [720, 521] width 432 height 101
paste textarea
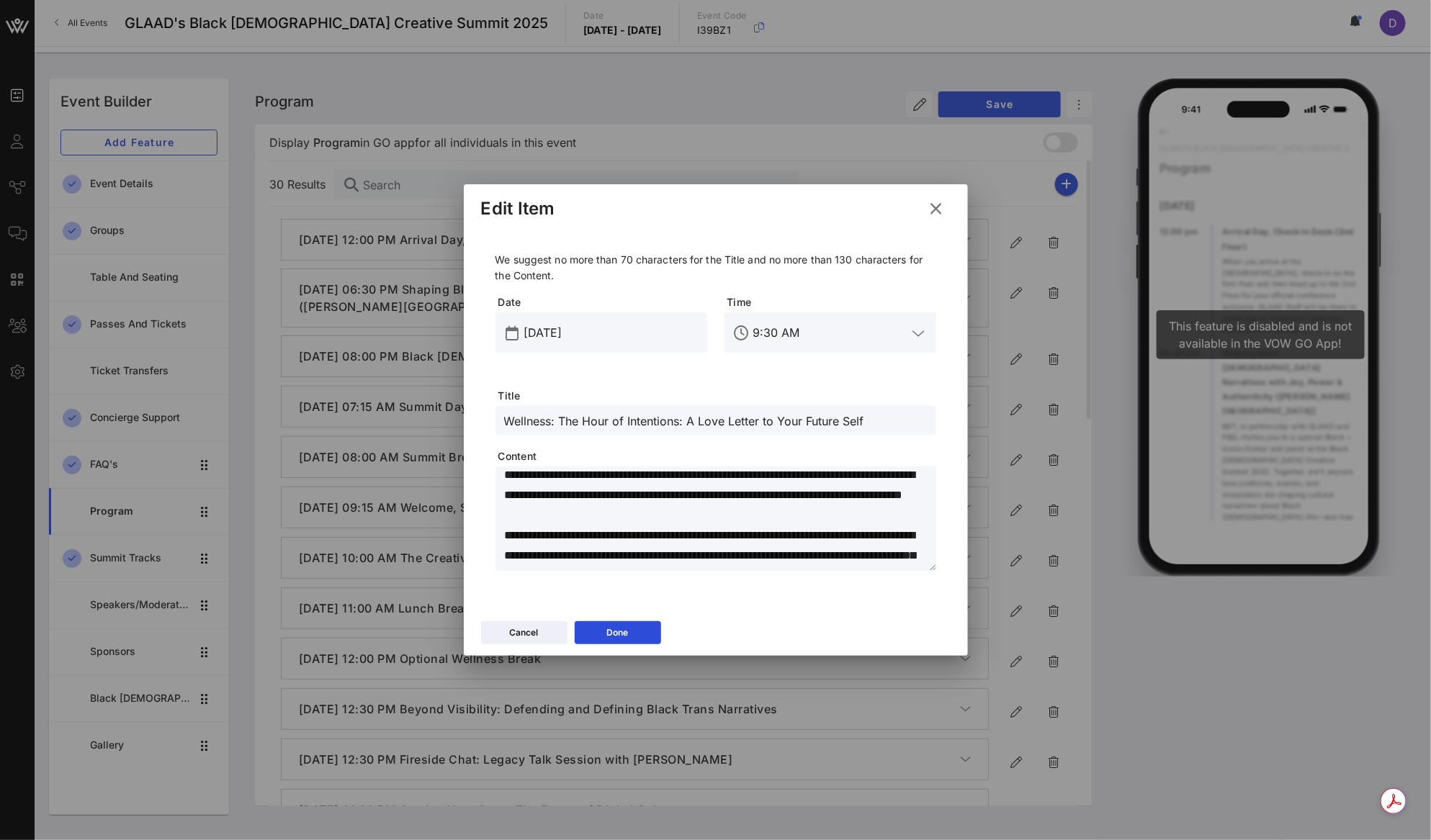
scroll to position [0, 0]
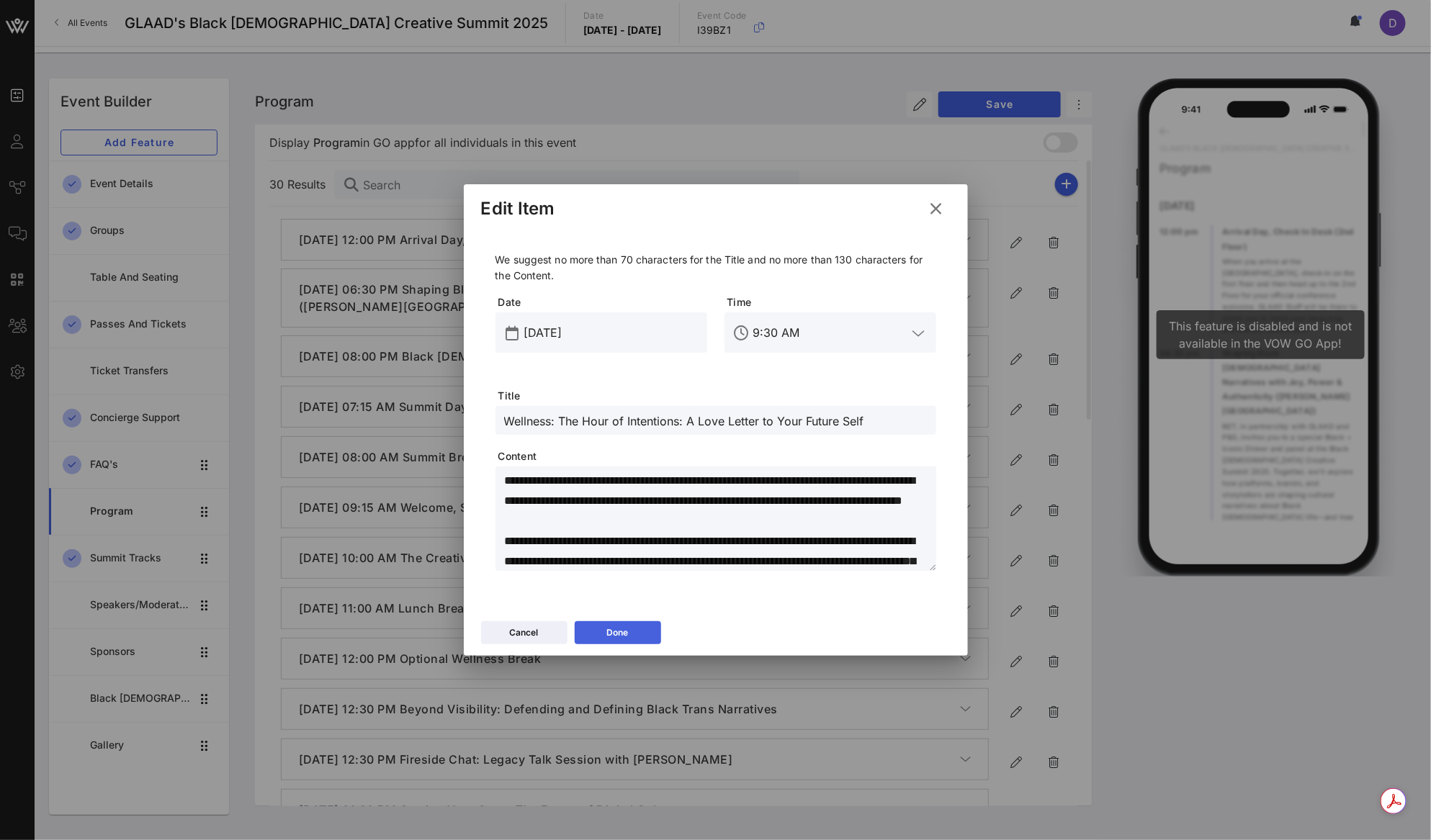
type textarea "**********"
click at [617, 638] on button "Done" at bounding box center [618, 633] width 86 height 23
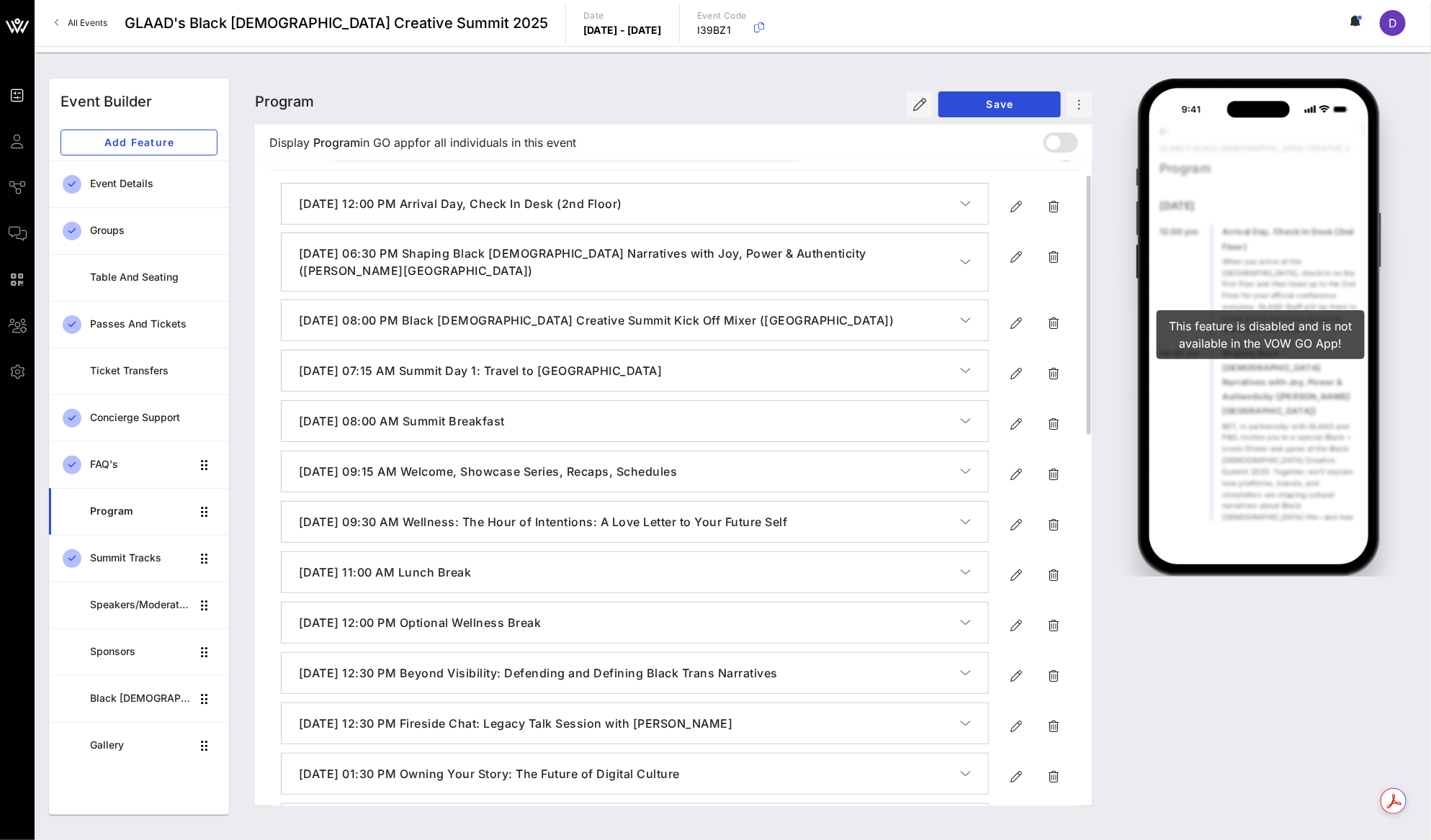
scroll to position [56, 0]
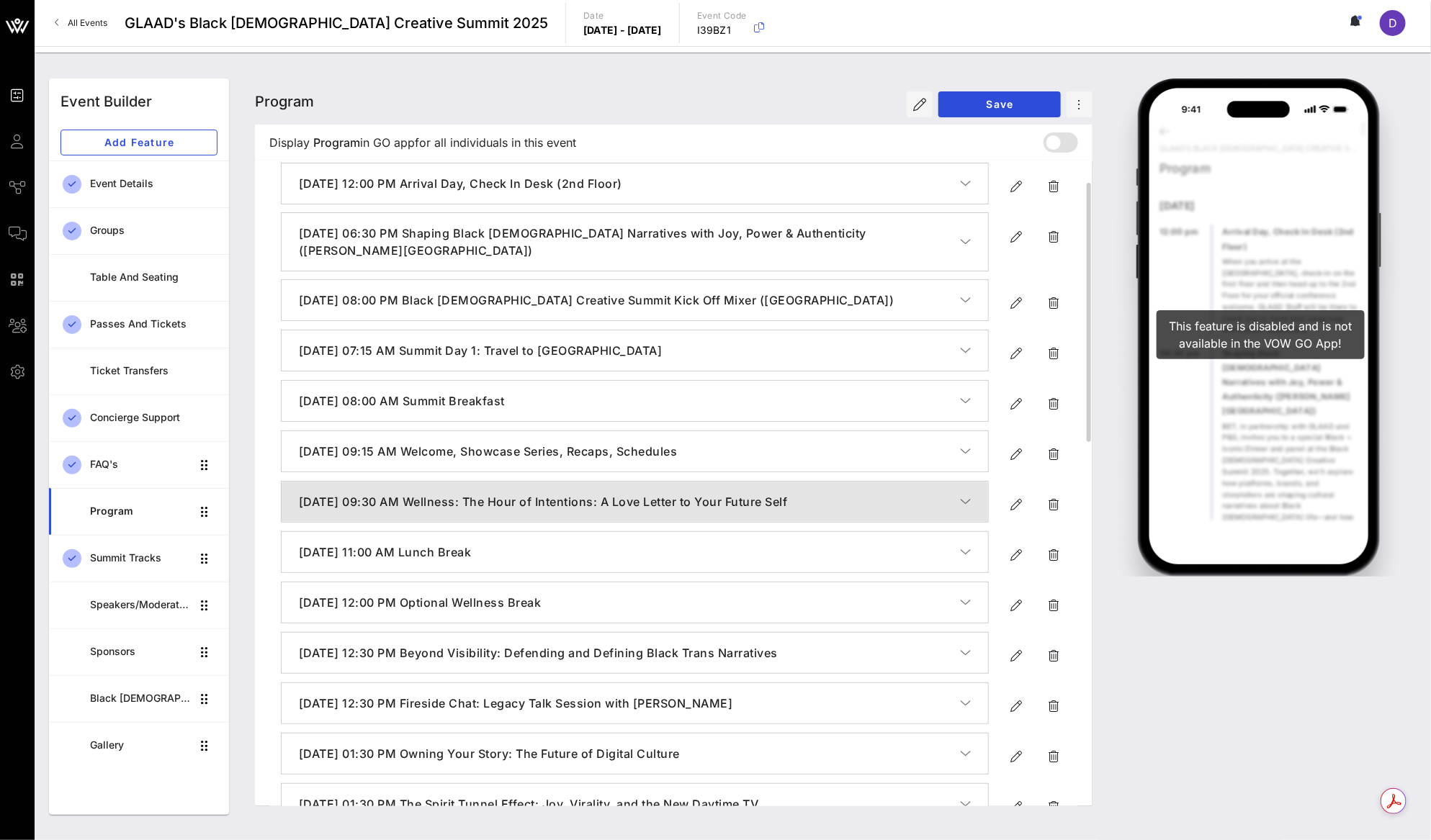
click at [970, 498] on icon "button" at bounding box center [965, 501] width 11 height 14
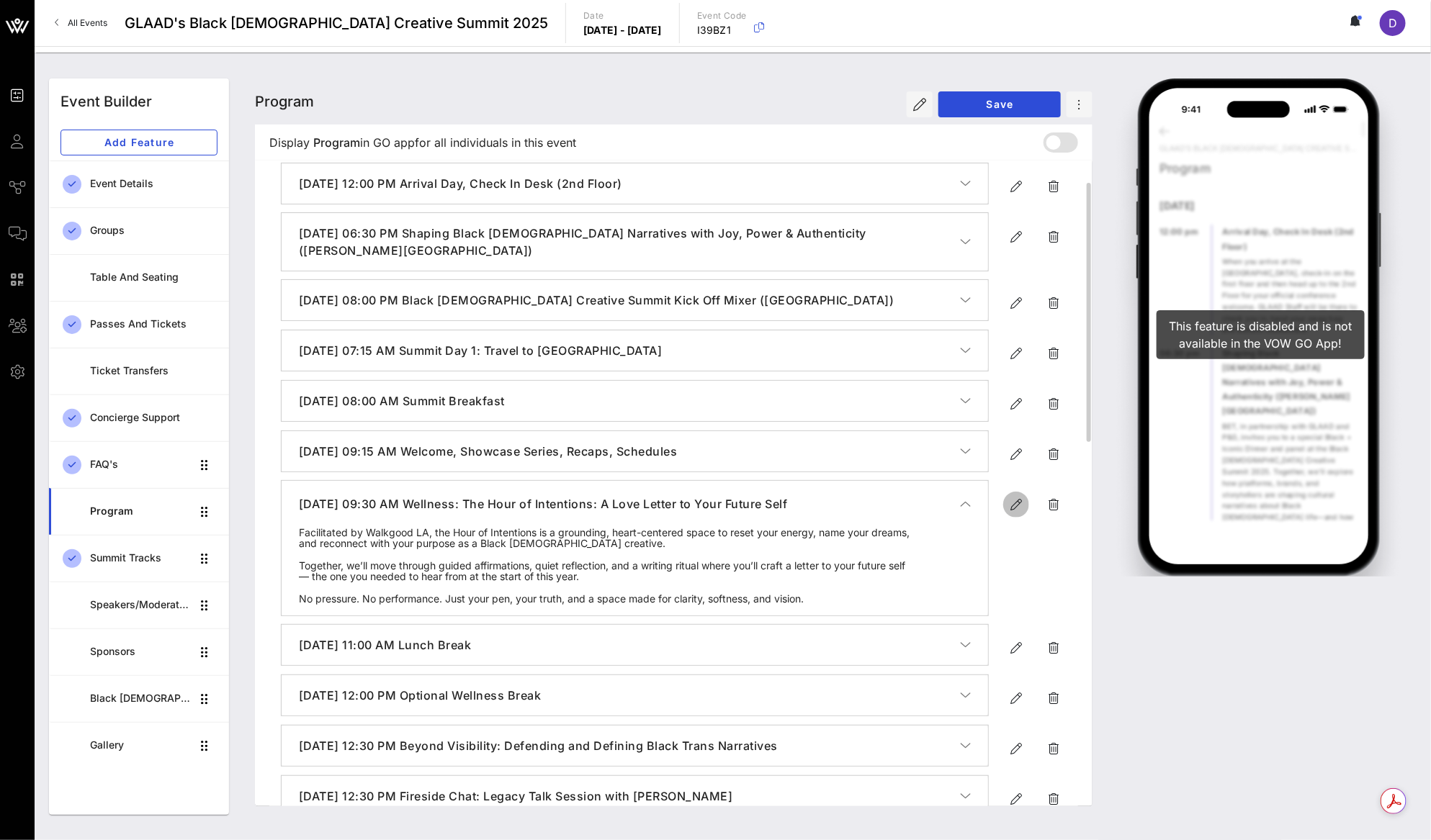
click at [1012, 503] on icon "button" at bounding box center [1015, 504] width 17 height 17
type input "Sep 19, 2025"
type input "9:30 AM"
type input "Wellness: The Hour of Intentions: A Love Letter to Your Future Self"
type textarea "**********"
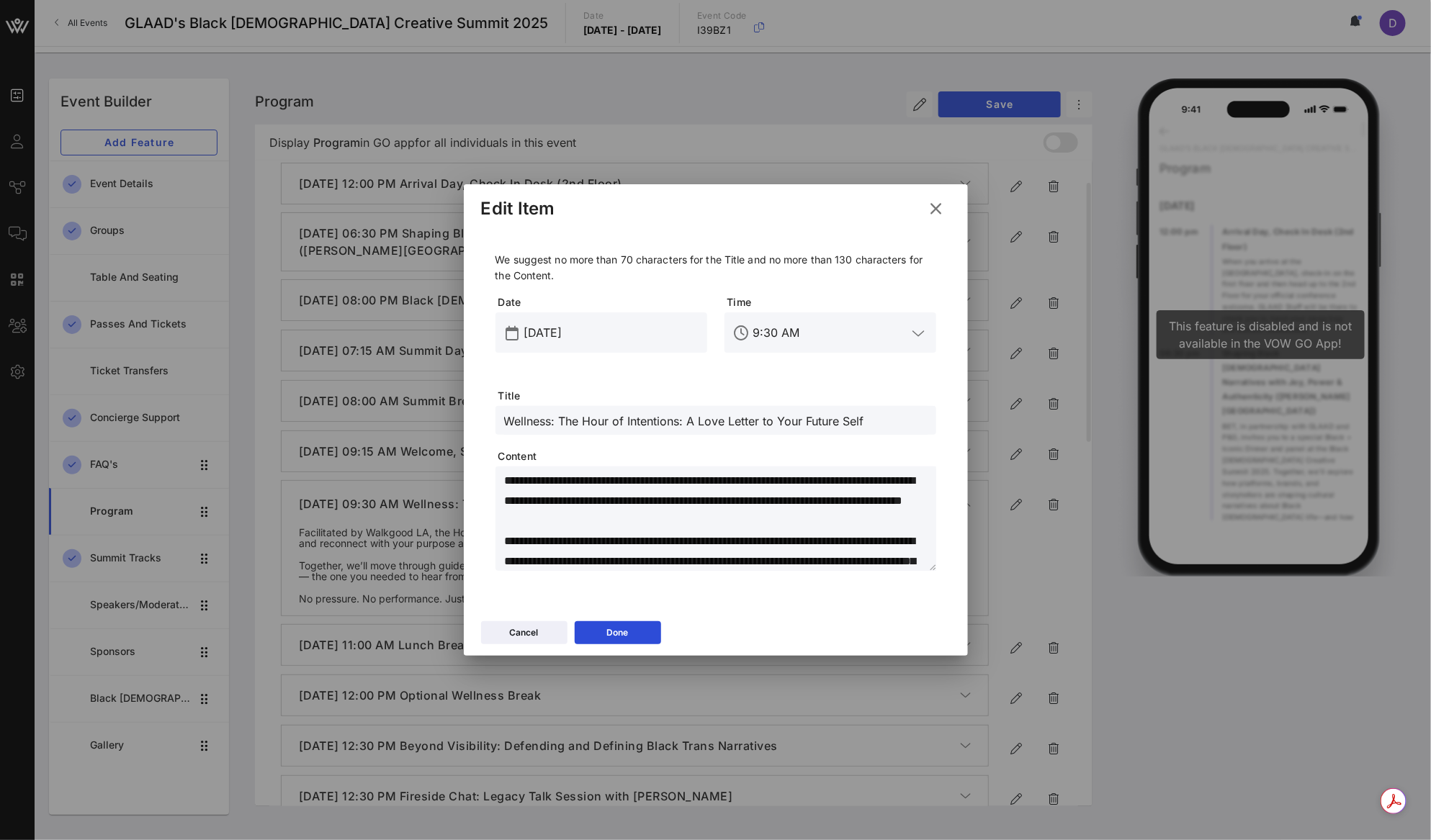
click at [788, 328] on input "9:30 AM" at bounding box center [831, 332] width 154 height 23
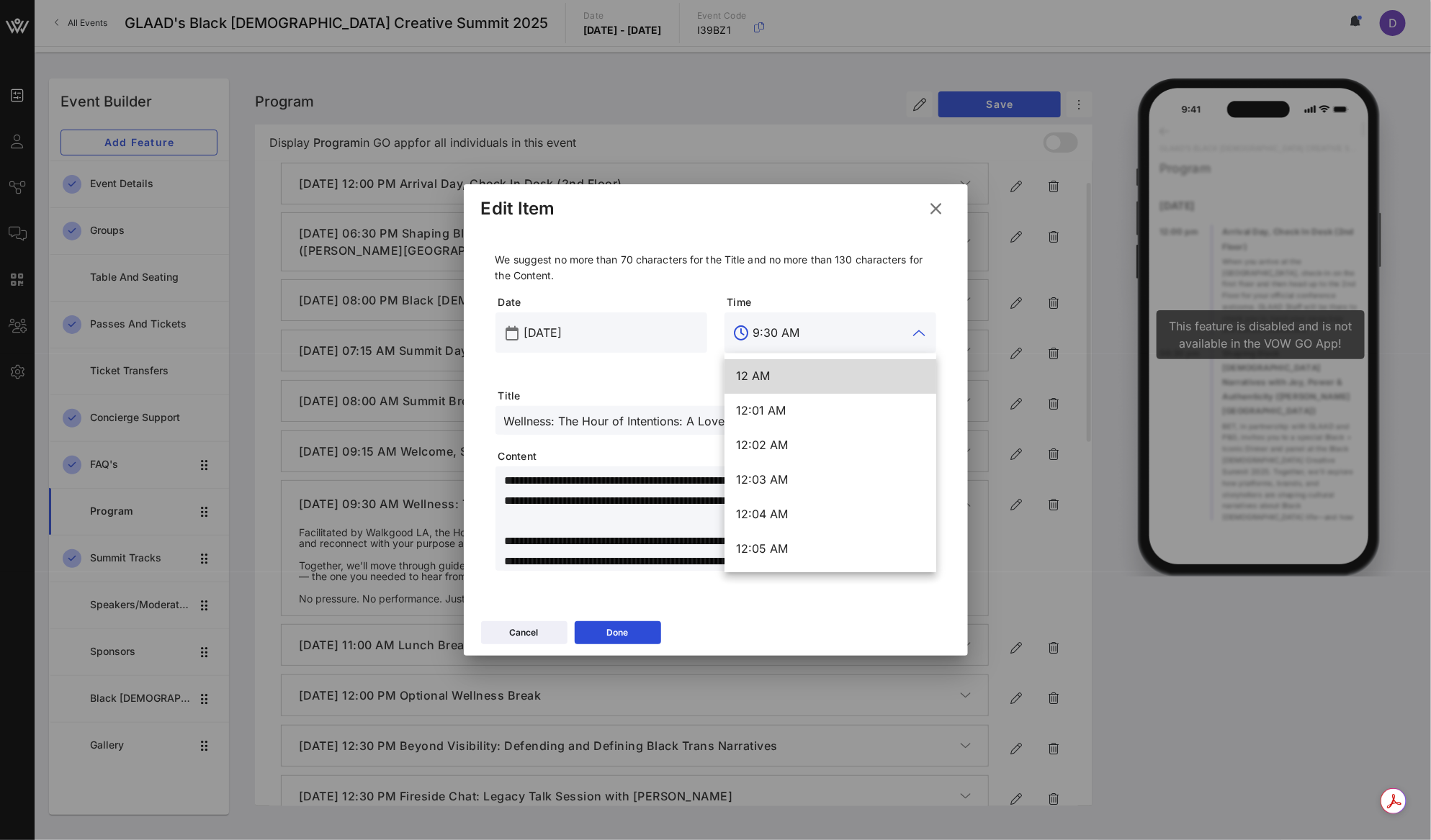
click at [788, 328] on input "9:30 AM" at bounding box center [831, 332] width 154 height 23
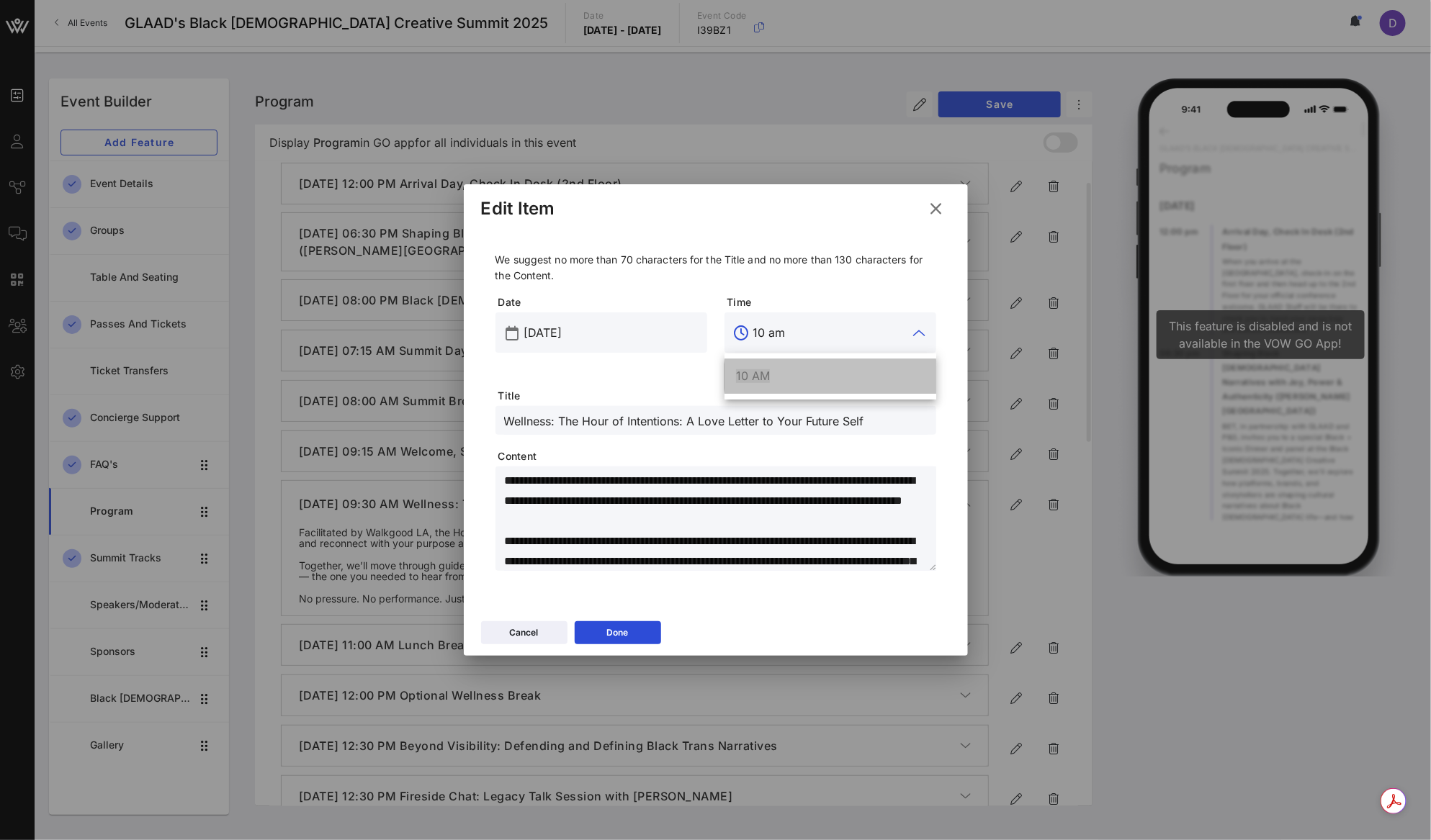
click at [806, 378] on div "10 AM" at bounding box center [830, 376] width 189 height 14
type input "10 AM"
click at [726, 504] on textarea "**********" at bounding box center [720, 521] width 432 height 101
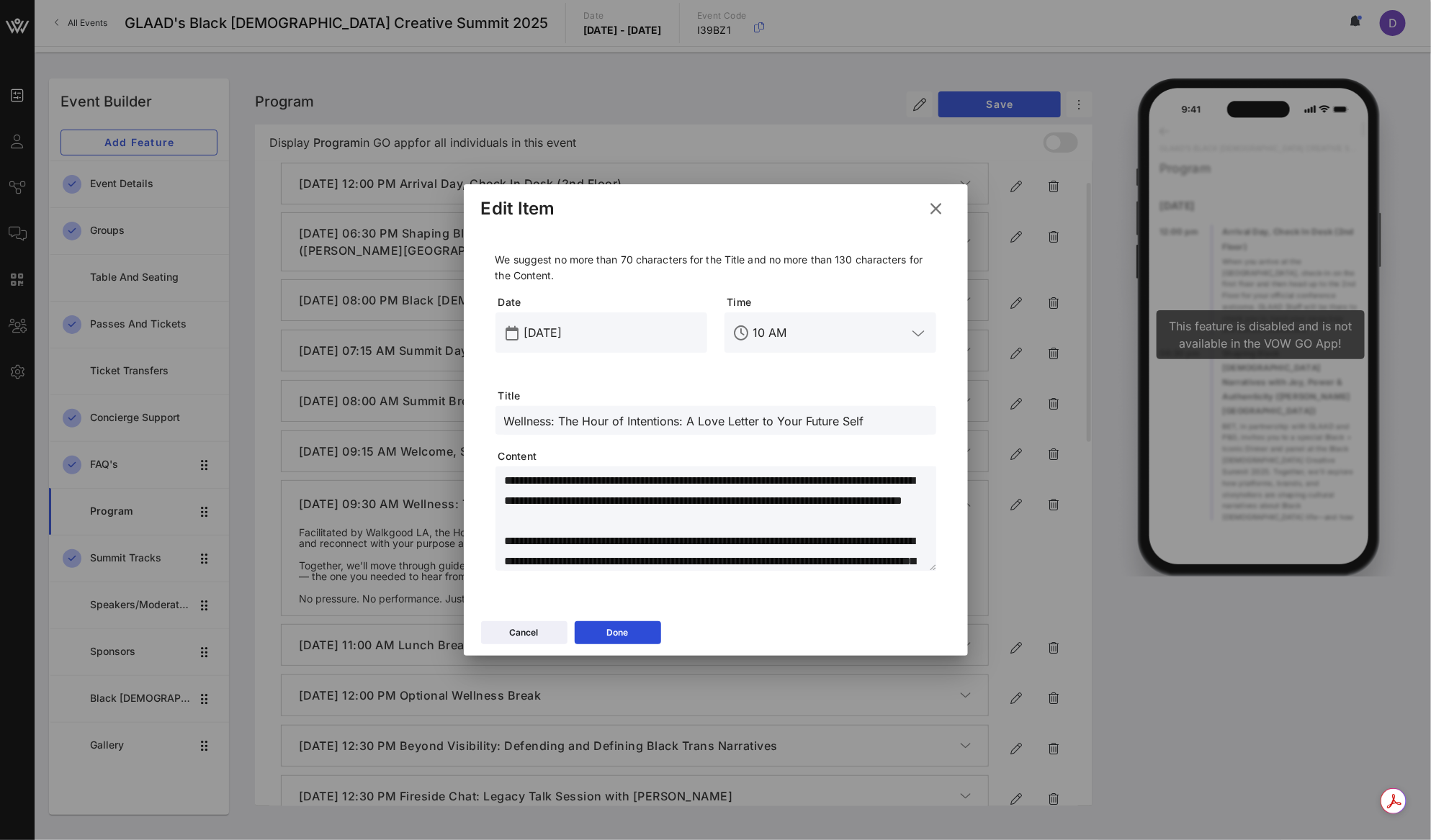
click at [724, 436] on div "**********" at bounding box center [716, 412] width 441 height 319
click at [722, 421] on input "Wellness: The Hour of Intentions: A Love Letter to Your Future Self" at bounding box center [716, 420] width 423 height 19
click at [617, 421] on input "Wellness: The Hour of Intentions: A Love Letter to Your Future Self" at bounding box center [716, 420] width 423 height 19
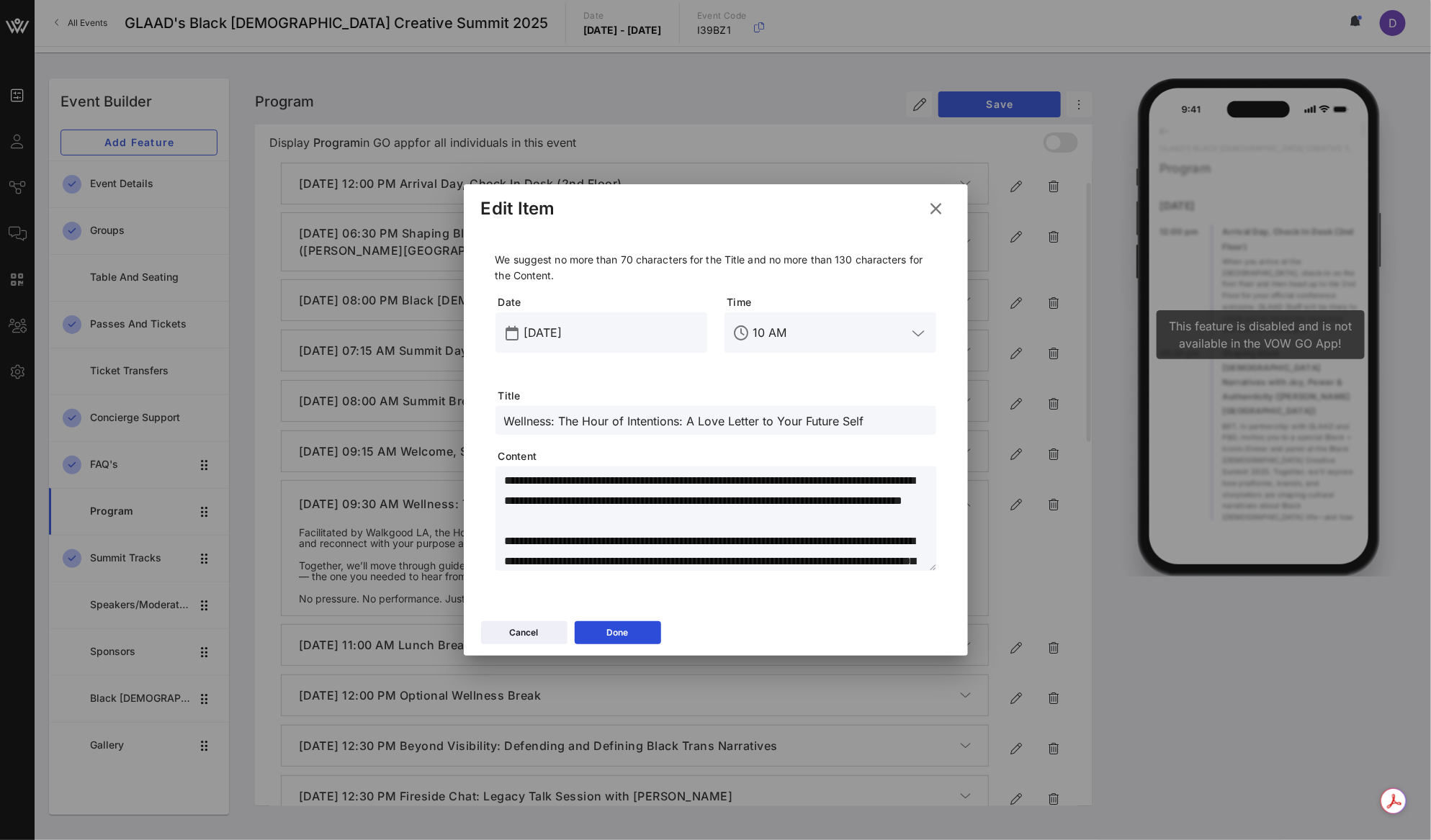
click at [617, 421] on input "Wellness: The Hour of Intentions: A Love Letter to Your Future Self" at bounding box center [716, 420] width 423 height 19
paste input "Stories That Shift Culture: Collaborating with Purpose"
type input "Stories That Shift Culture: Collaborating with Purpose"
click at [616, 518] on textarea "**********" at bounding box center [720, 521] width 432 height 101
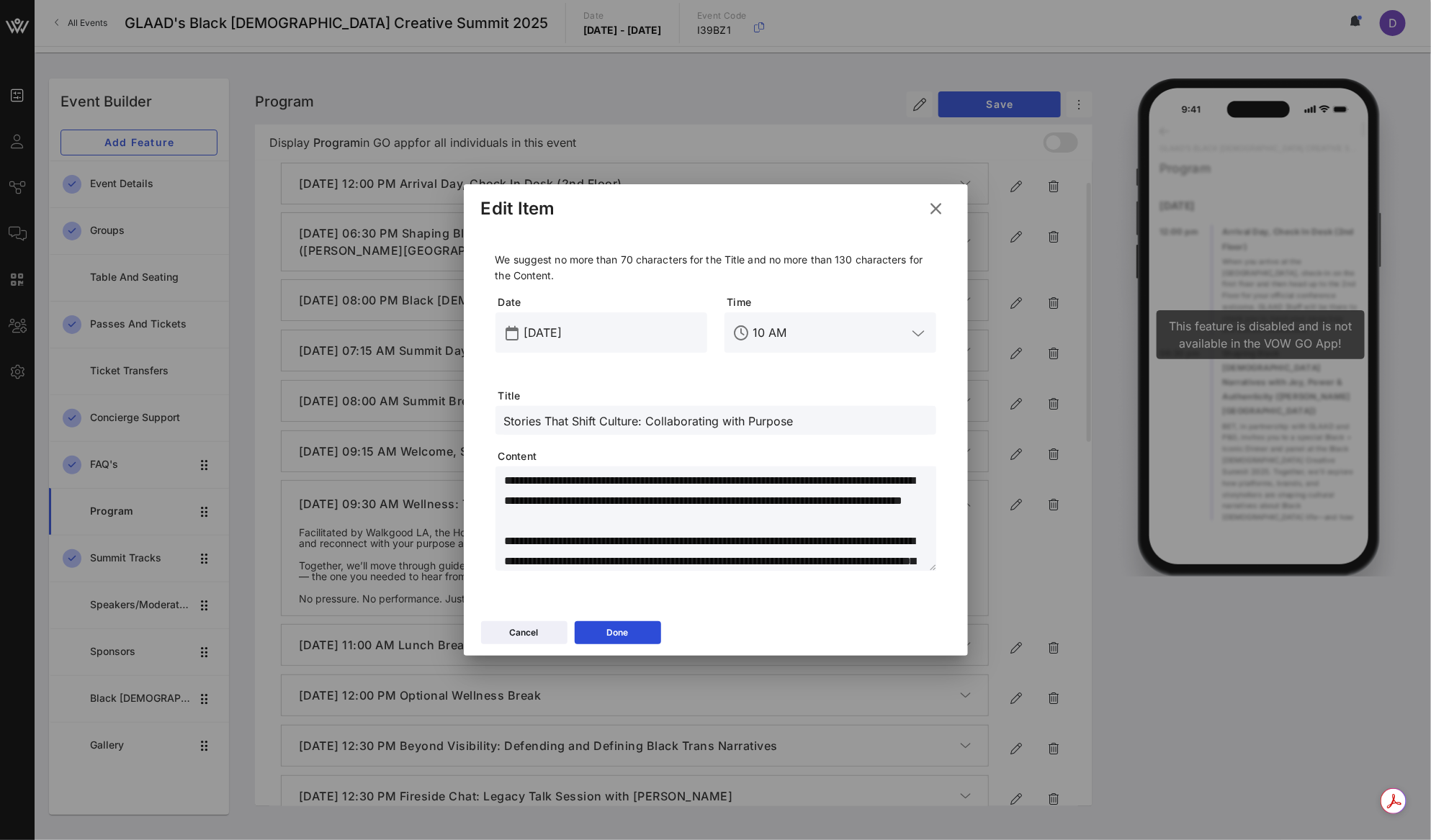
click at [539, 547] on textarea "**********" at bounding box center [720, 521] width 432 height 101
click at [540, 509] on textarea "**********" at bounding box center [720, 521] width 432 height 101
paste textarea "**********"
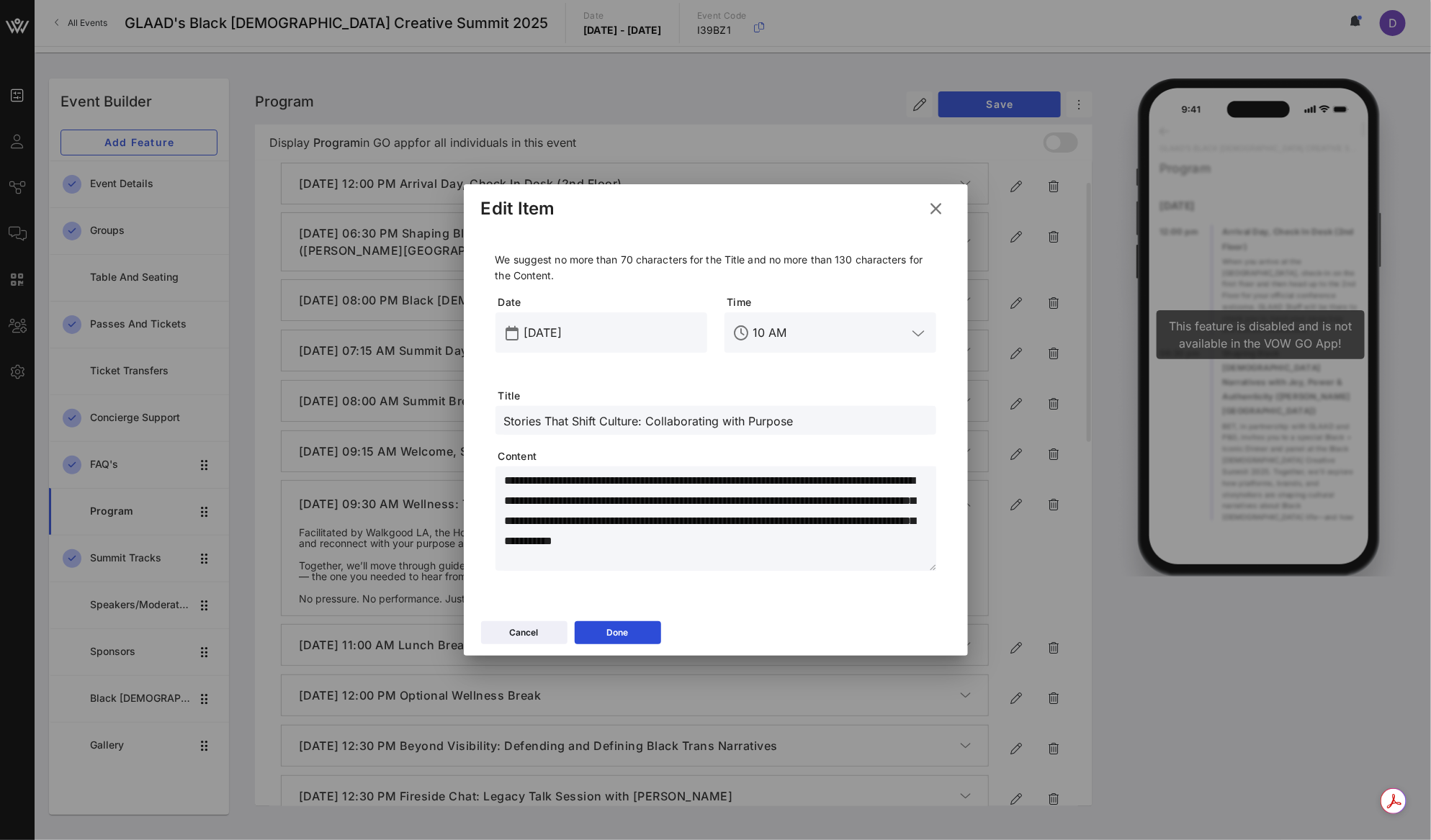
type textarea "**********"
click at [506, 431] on div "Stories That Shift Culture: Collaborating with Purpose" at bounding box center [716, 420] width 423 height 29
click at [507, 423] on input "Stories That Shift Culture: Collaborating with Purpose" at bounding box center [716, 420] width 423 height 19
type input "Plenary: Stories That Shift Culture: Collaborating with Purpose"
click at [566, 488] on textarea "**********" at bounding box center [720, 521] width 432 height 101
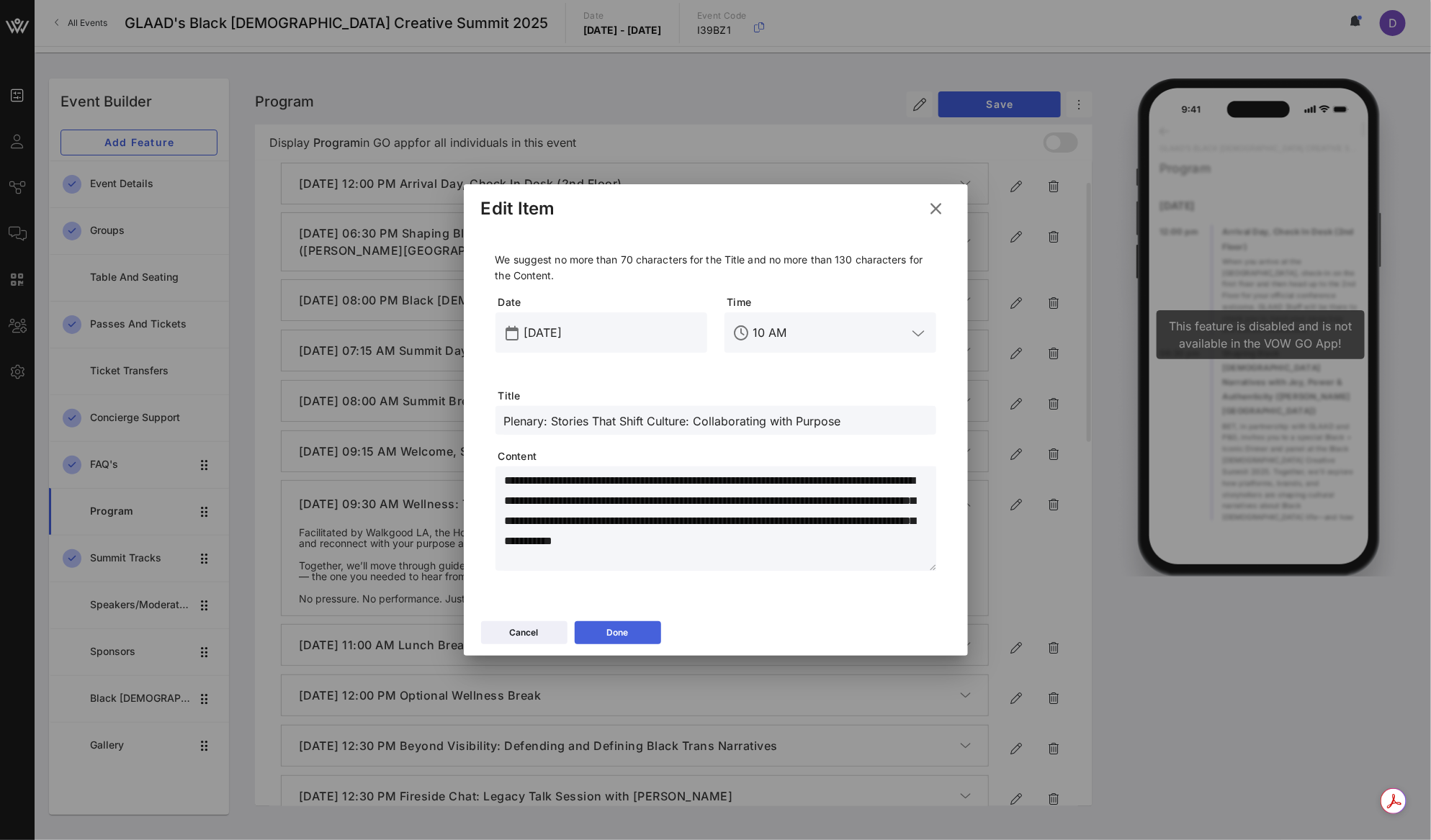
click at [611, 630] on button "Done" at bounding box center [618, 633] width 86 height 23
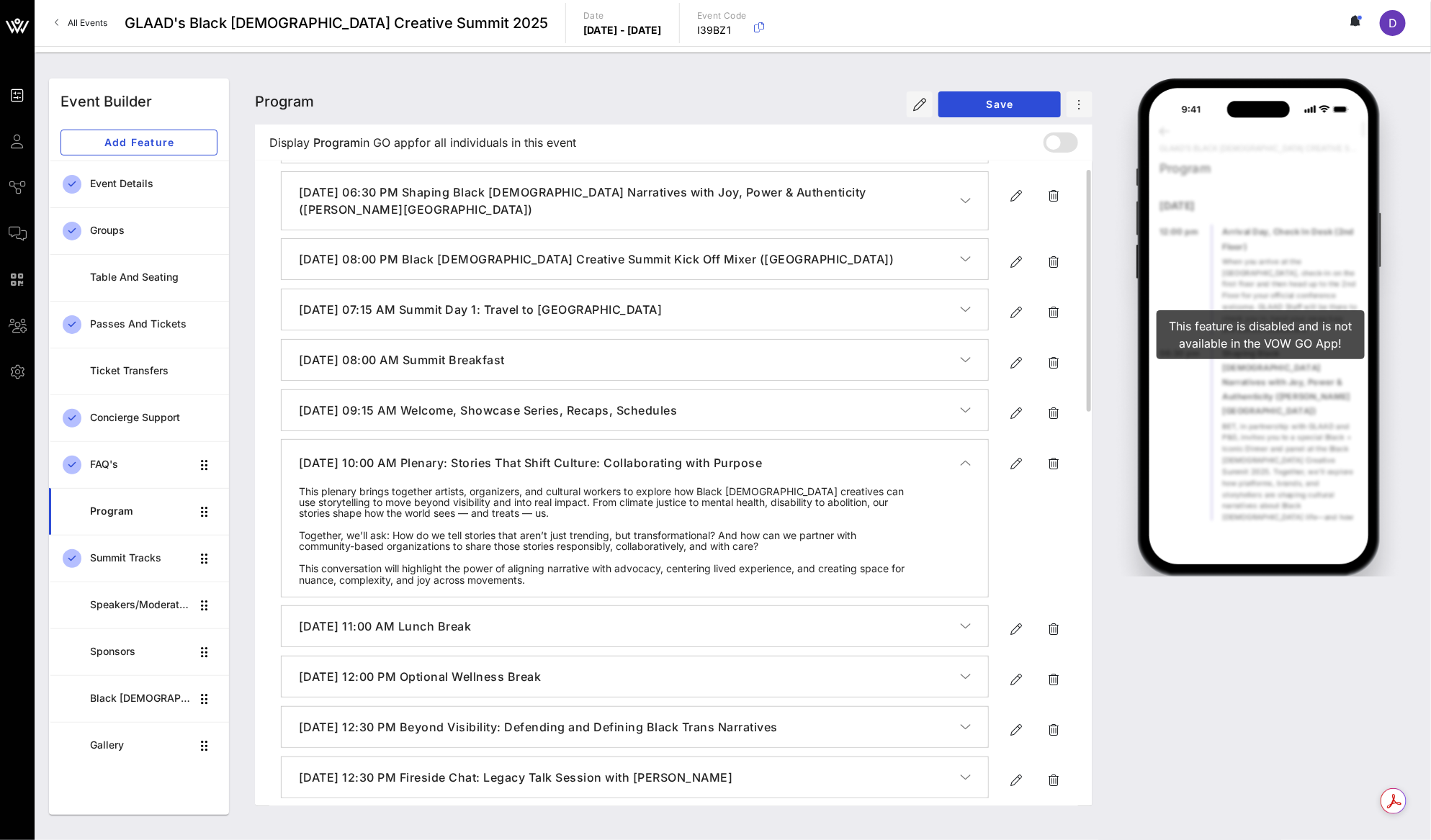
scroll to position [98, 0]
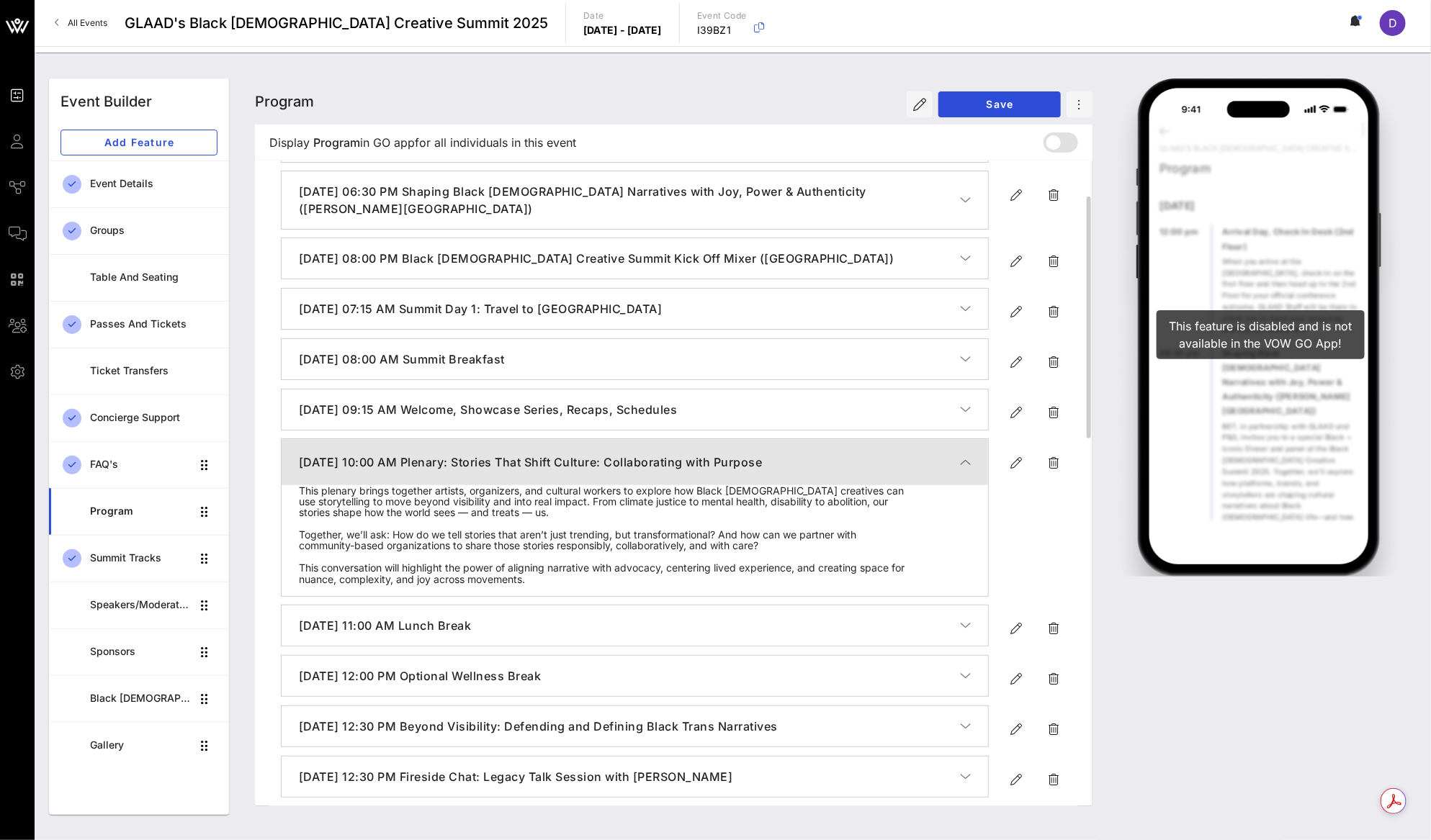
click at [972, 461] on button "September 19, 2025, 10:00 AM Plenary: Stories That Shift Culture: Collaborating…" at bounding box center [634, 462] width 706 height 46
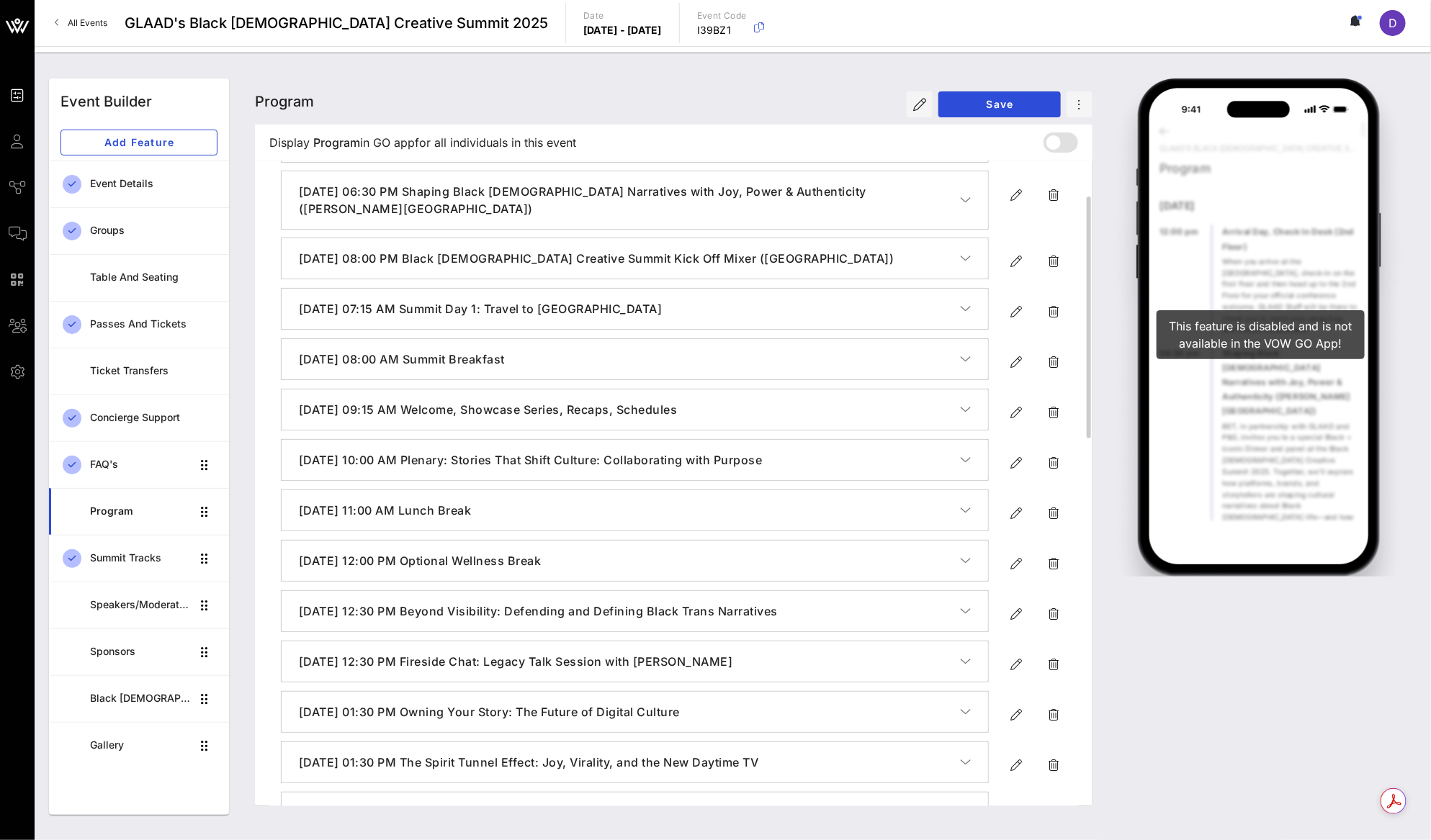
click at [940, 460] on h4 "September 19, 2025, 10:00 AM Plenary: Stories That Shift Culture: Collaborating…" at bounding box center [629, 459] width 661 height 17
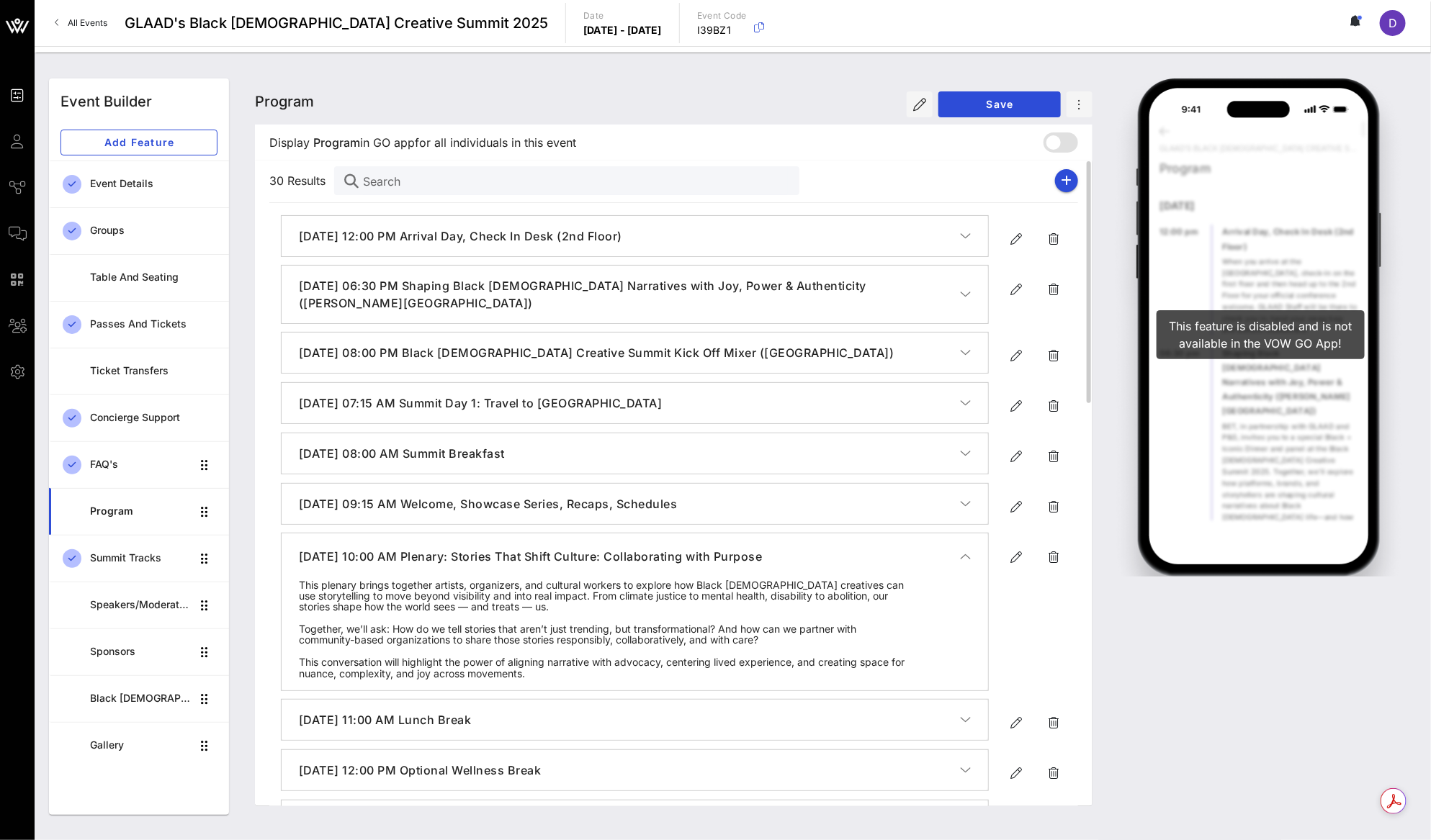
scroll to position [0, 0]
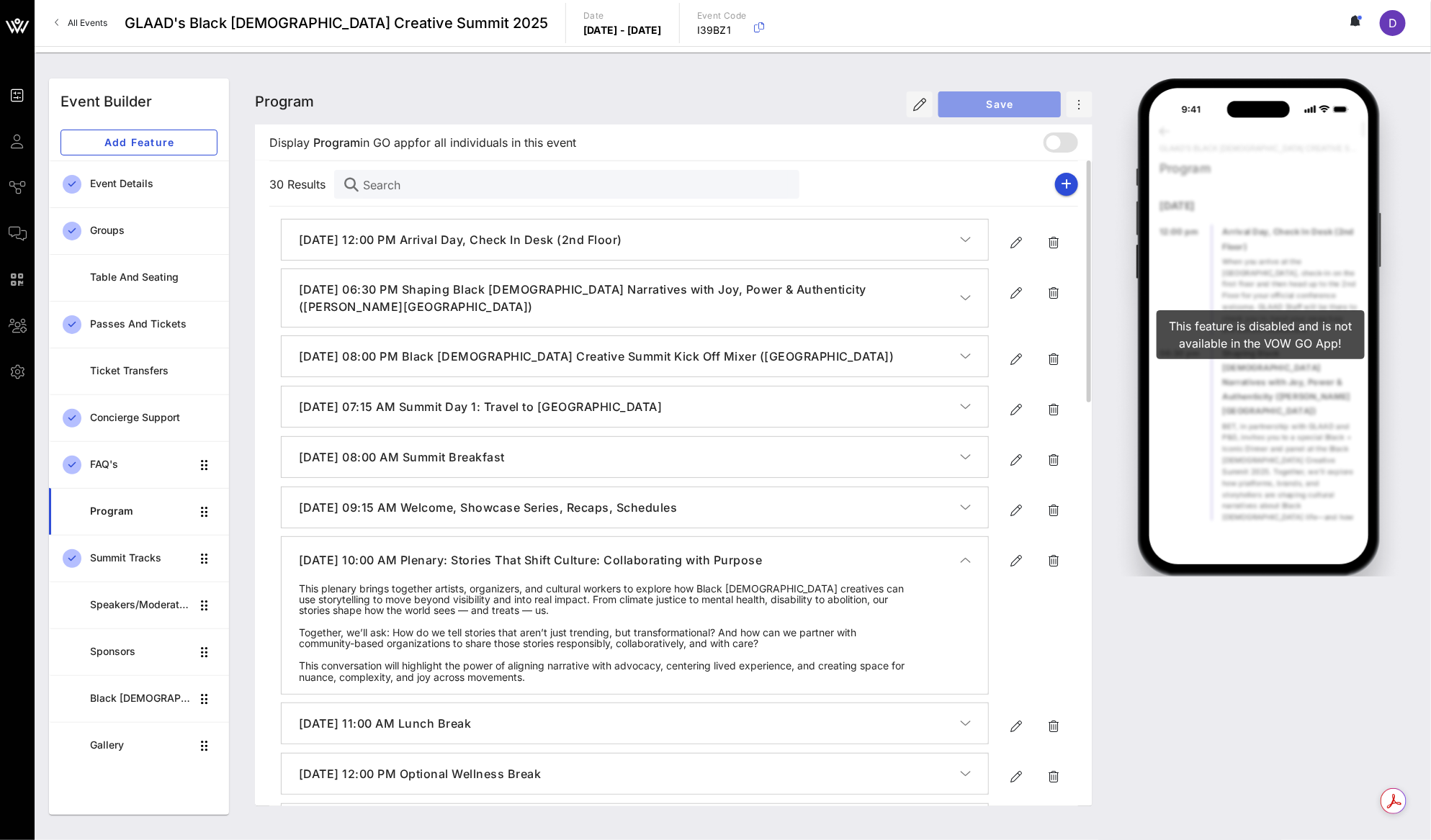
click at [999, 95] on button "Save" at bounding box center [999, 104] width 123 height 26
click at [964, 508] on icon "button" at bounding box center [965, 507] width 11 height 14
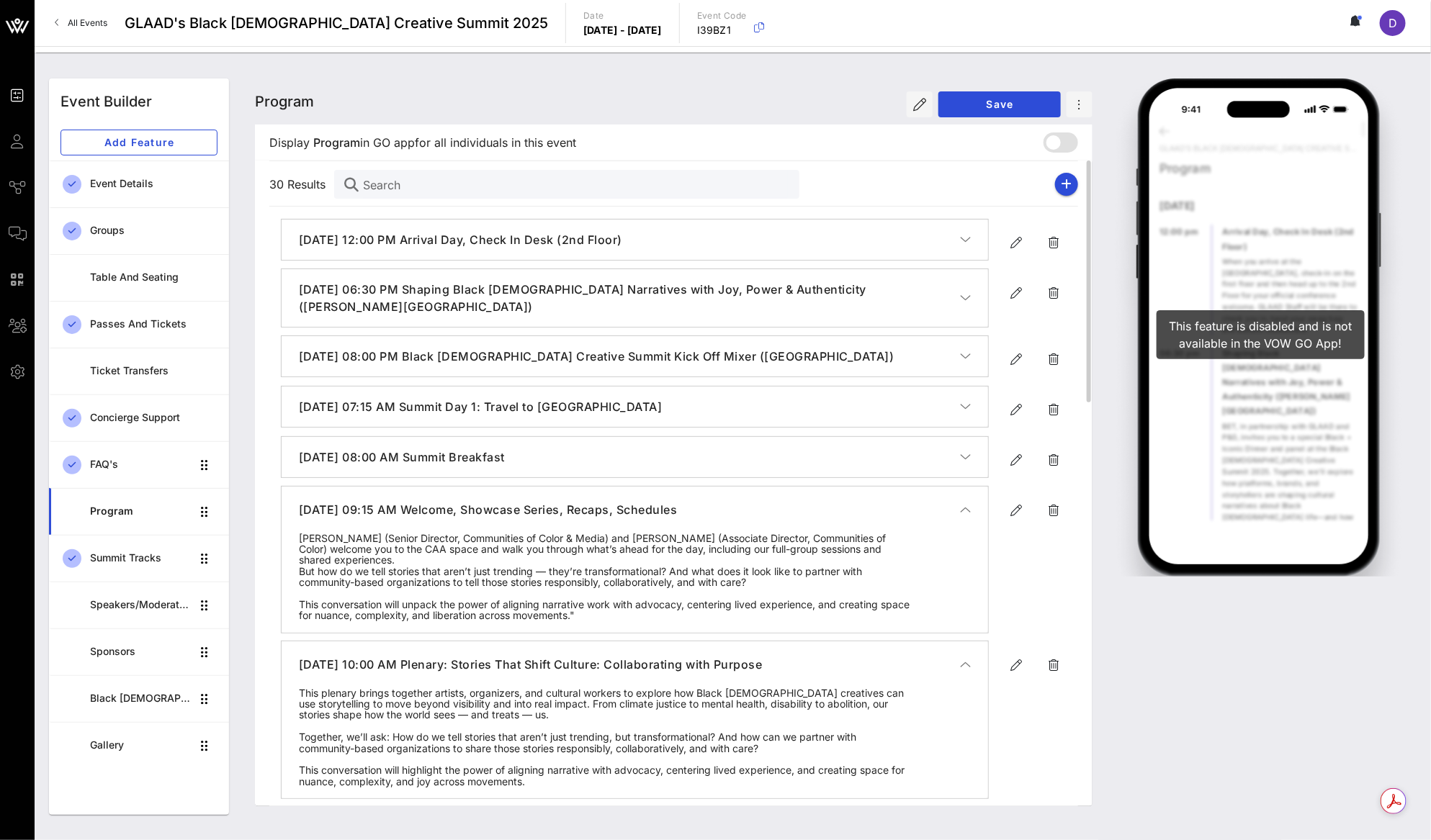
click at [964, 508] on icon "button" at bounding box center [965, 509] width 11 height 14
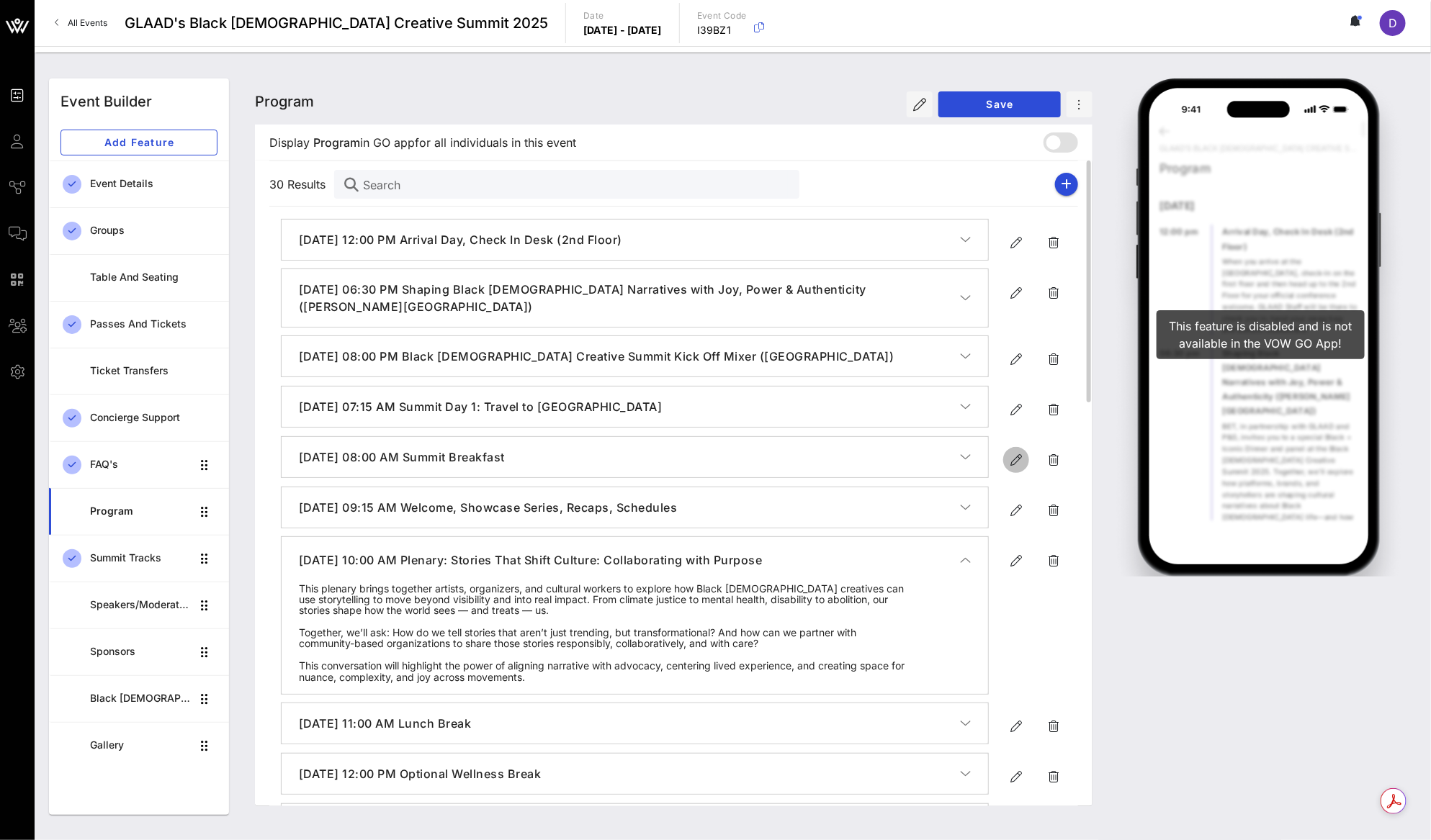
click at [1013, 451] on icon "button" at bounding box center [1015, 459] width 17 height 17
type input "Sep 19, 2025"
type input "8 AM"
type input "Summit Breakfast"
type textarea "**********"
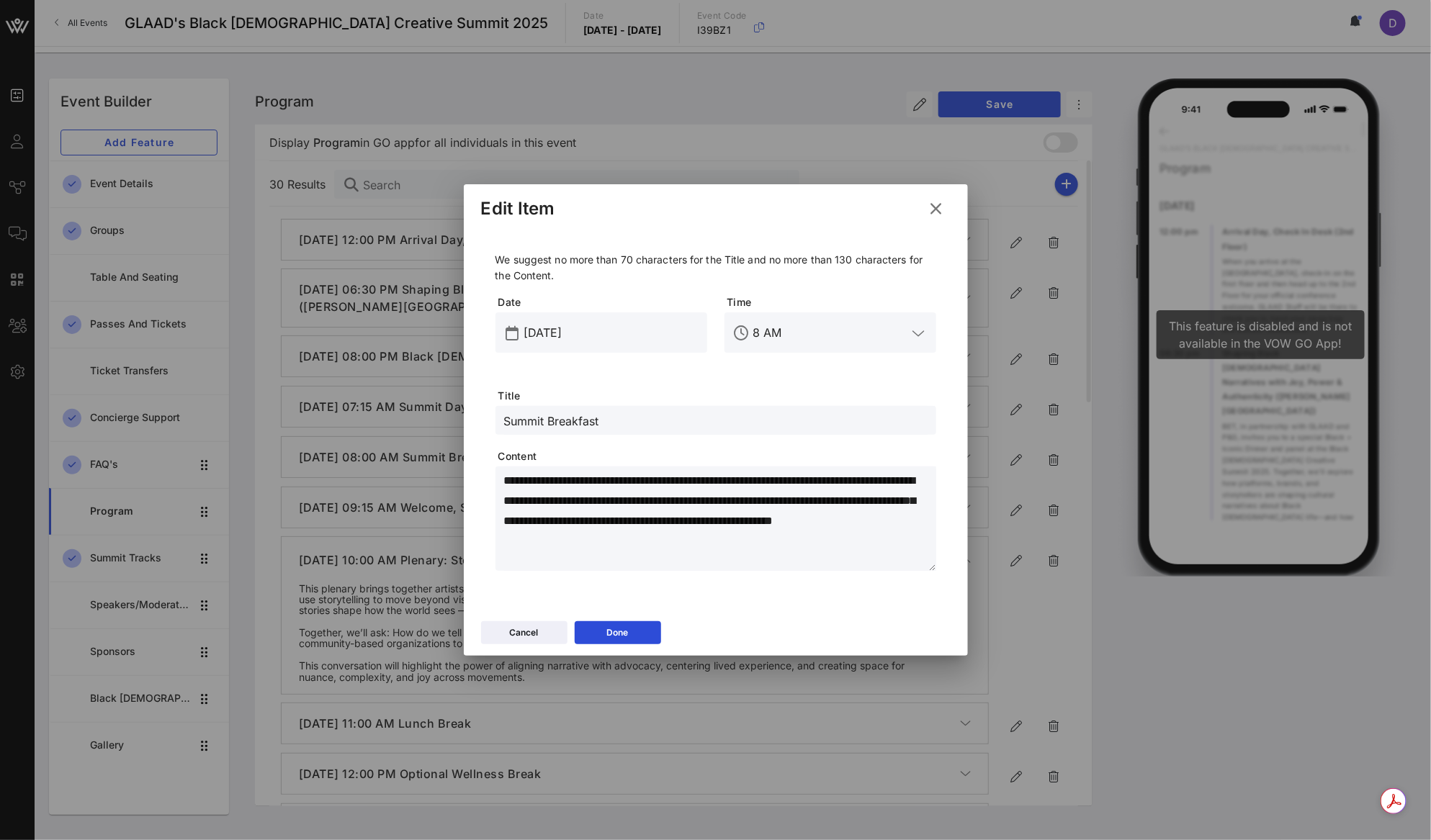
click at [746, 440] on div "**********" at bounding box center [716, 412] width 441 height 319
click at [740, 418] on input "Summit Breakfast" at bounding box center [716, 420] width 423 height 19
click at [610, 425] on input "Summit Breakfast (Atrium/Patrio" at bounding box center [716, 420] width 423 height 19
drag, startPoint x: 675, startPoint y: 418, endPoint x: 727, endPoint y: 422, distance: 52.2
click at [727, 422] on input "Summit Breakfast (CAA Atrium/Patrio" at bounding box center [716, 420] width 423 height 19
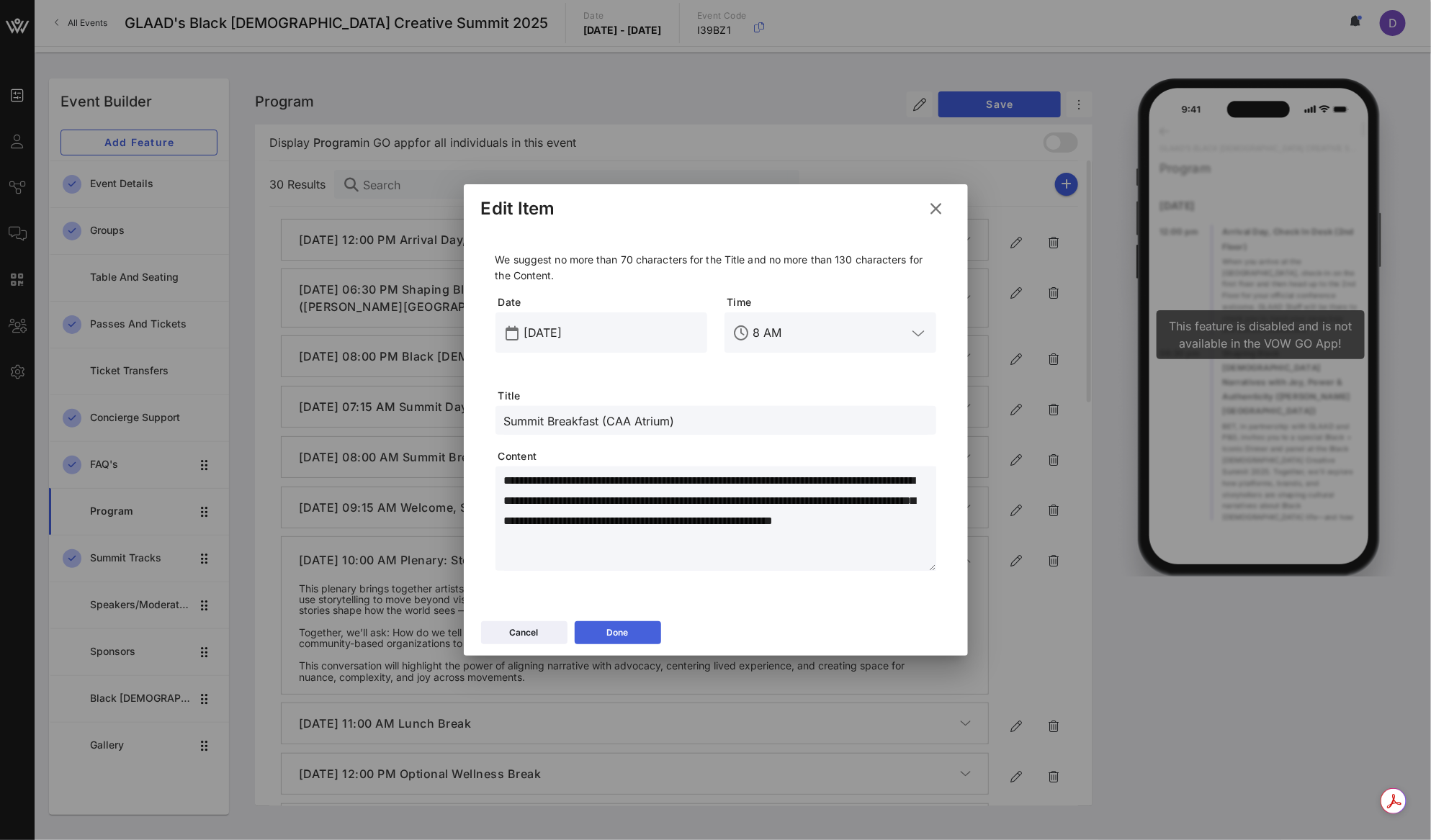
type input "Summit Breakfast (CAA Atrium)"
click at [647, 629] on button "Done" at bounding box center [618, 633] width 86 height 23
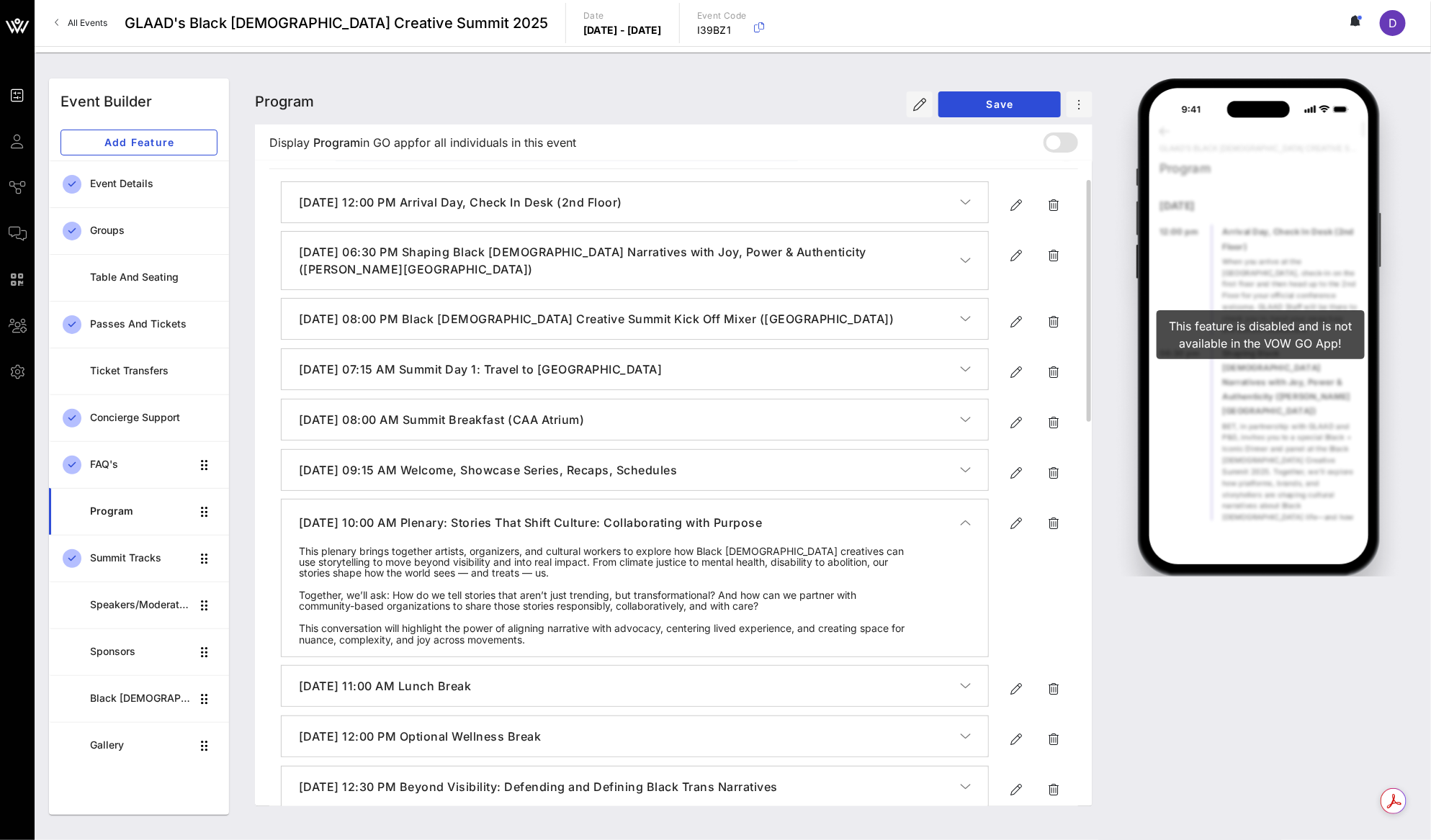
scroll to position [44, 0]
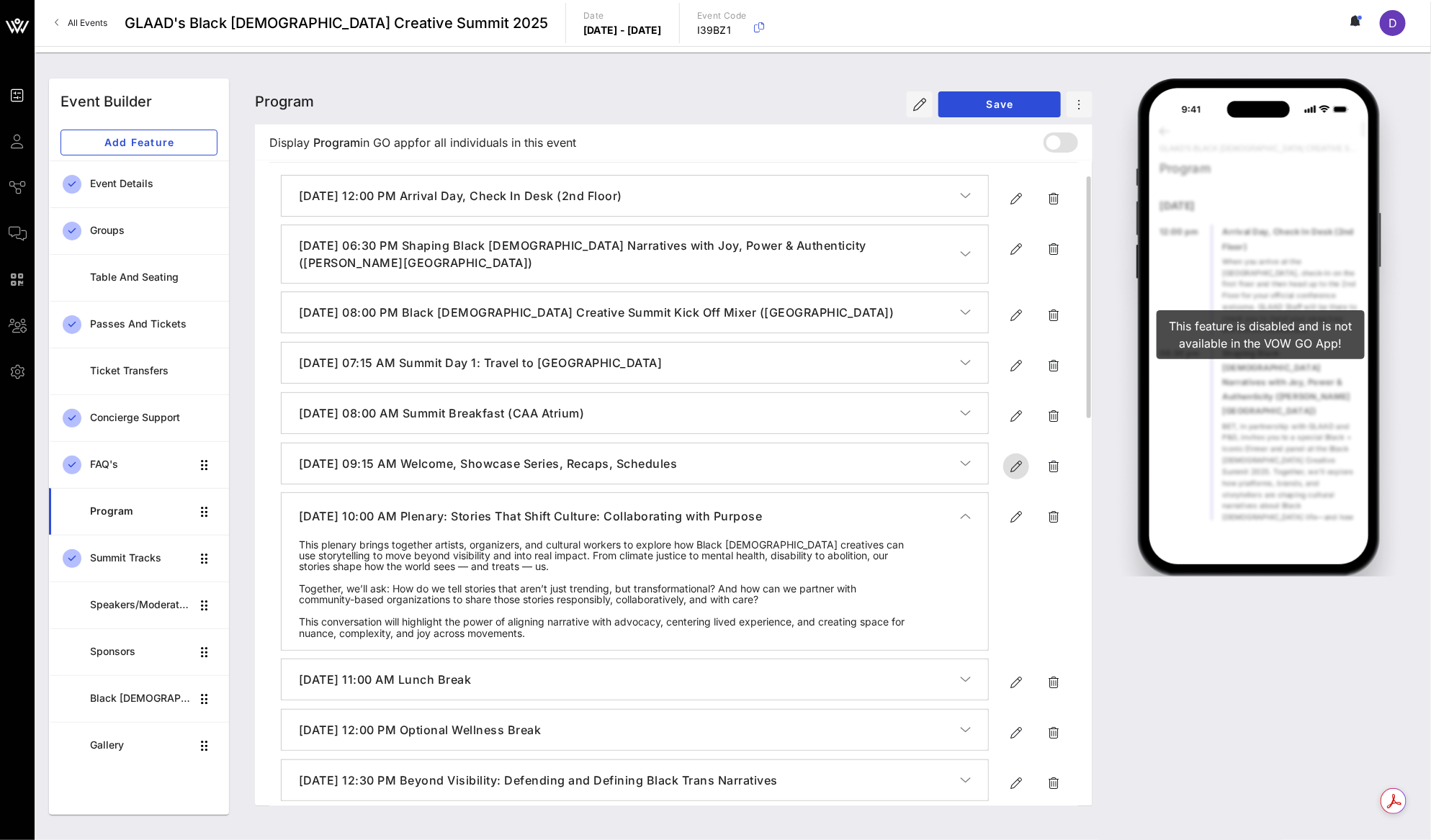
click at [1011, 468] on icon "button" at bounding box center [1015, 466] width 17 height 17
type input "Sep 19, 2025"
type input "9:15 AM"
type input "Welcome, Showcase Series, Recaps, Schedules"
type textarea "**********"
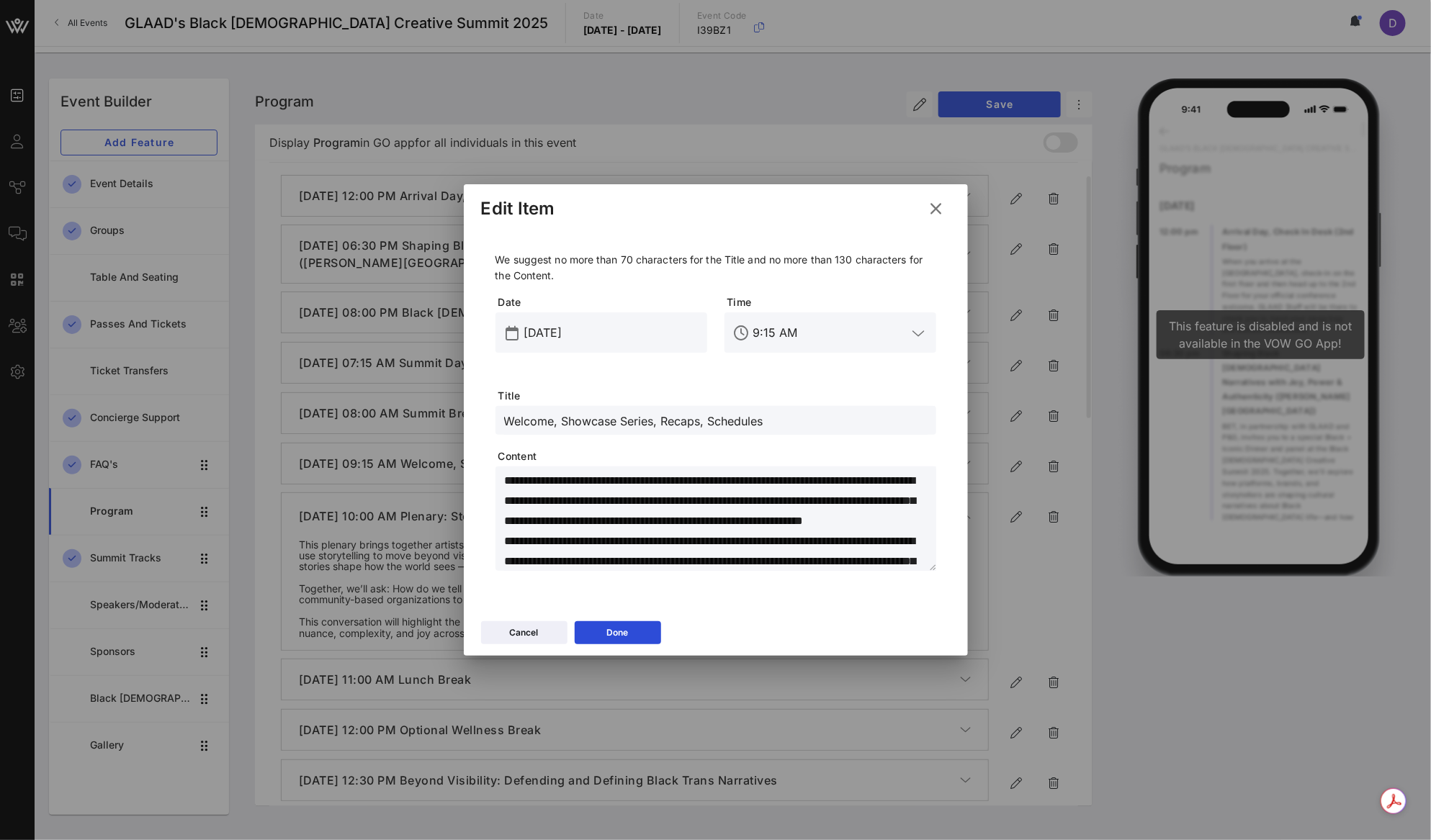
click at [795, 422] on input "Welcome, Showcase Series, Recaps, Schedules" at bounding box center [716, 420] width 423 height 19
type input "Welcome, Showcase Series, Recaps, Schedules (Katz Theater)"
click at [644, 626] on button "Done" at bounding box center [618, 633] width 86 height 23
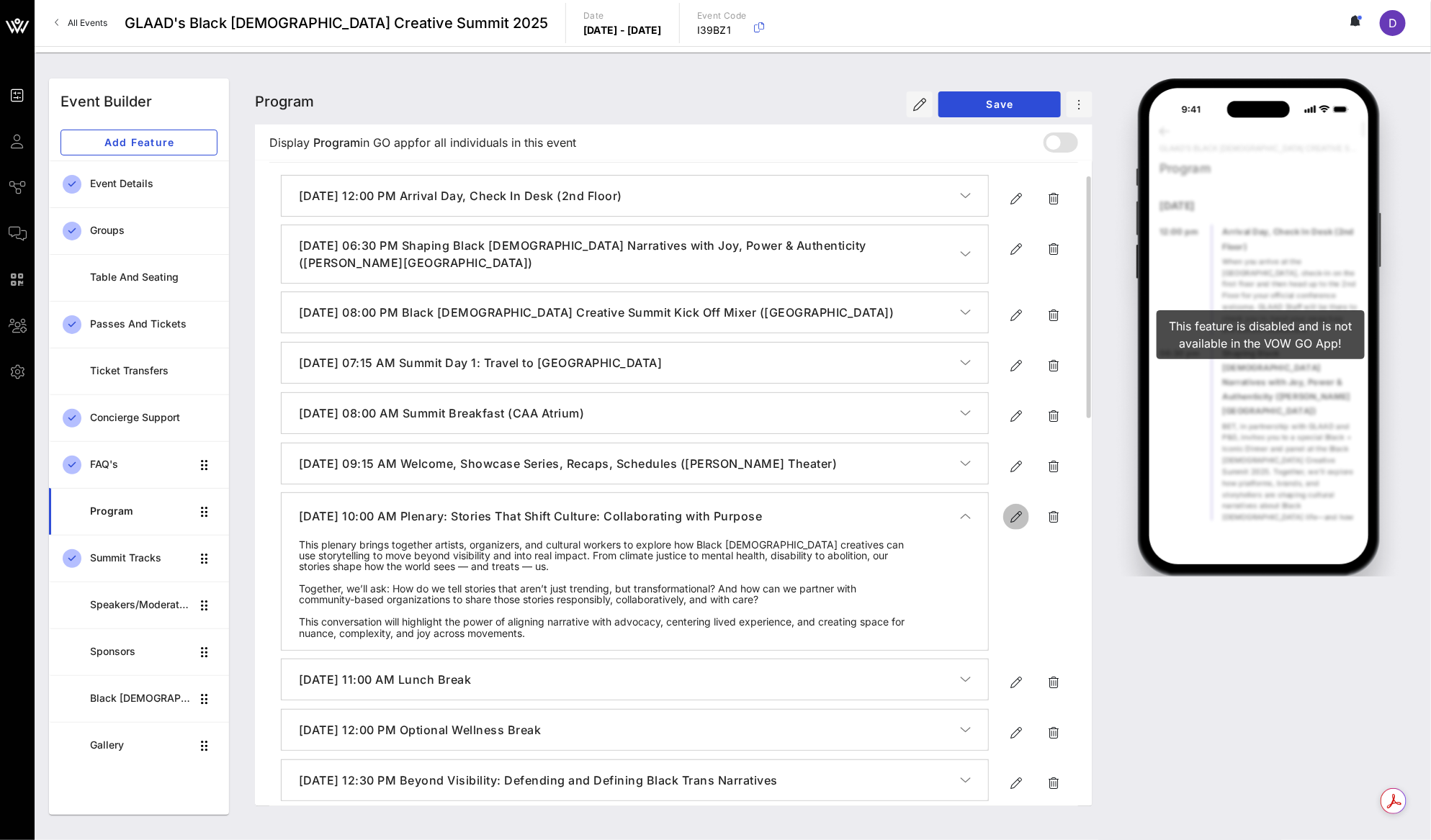
click at [1009, 512] on icon "button" at bounding box center [1015, 516] width 17 height 17
type input "Sep 19, 2025"
type input "10 AM"
type input "Plenary: Stories That Shift Culture: Collaborating with Purpose"
type textarea "**********"
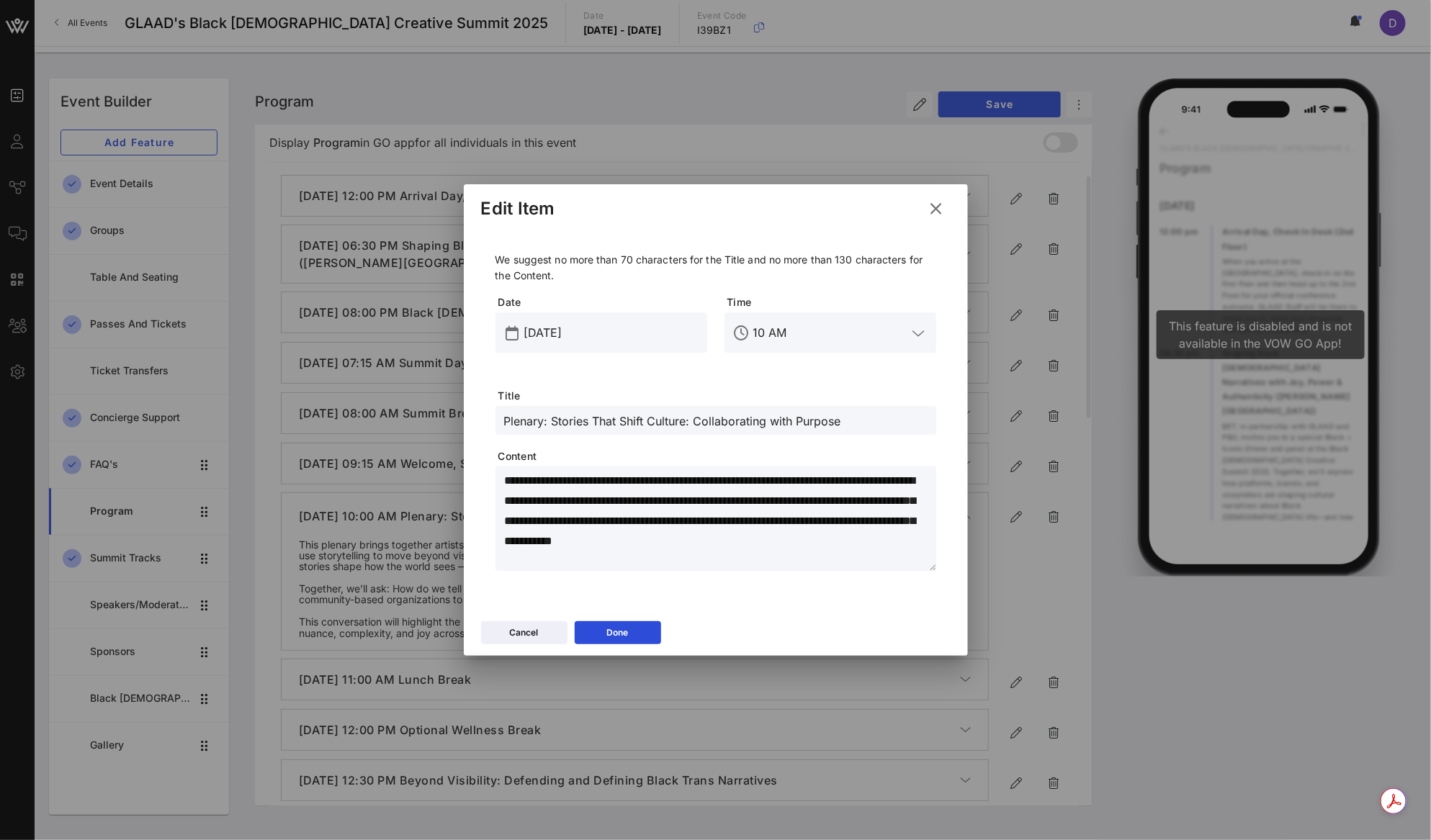
click at [859, 422] on input "Plenary: Stories That Shift Culture: Collaborating with Purpose" at bounding box center [716, 420] width 423 height 19
type input "Plenary: Stories That Shift Culture: Collaborating with Purpose (Katz Theatre)"
click at [629, 624] on button "Done" at bounding box center [618, 633] width 86 height 23
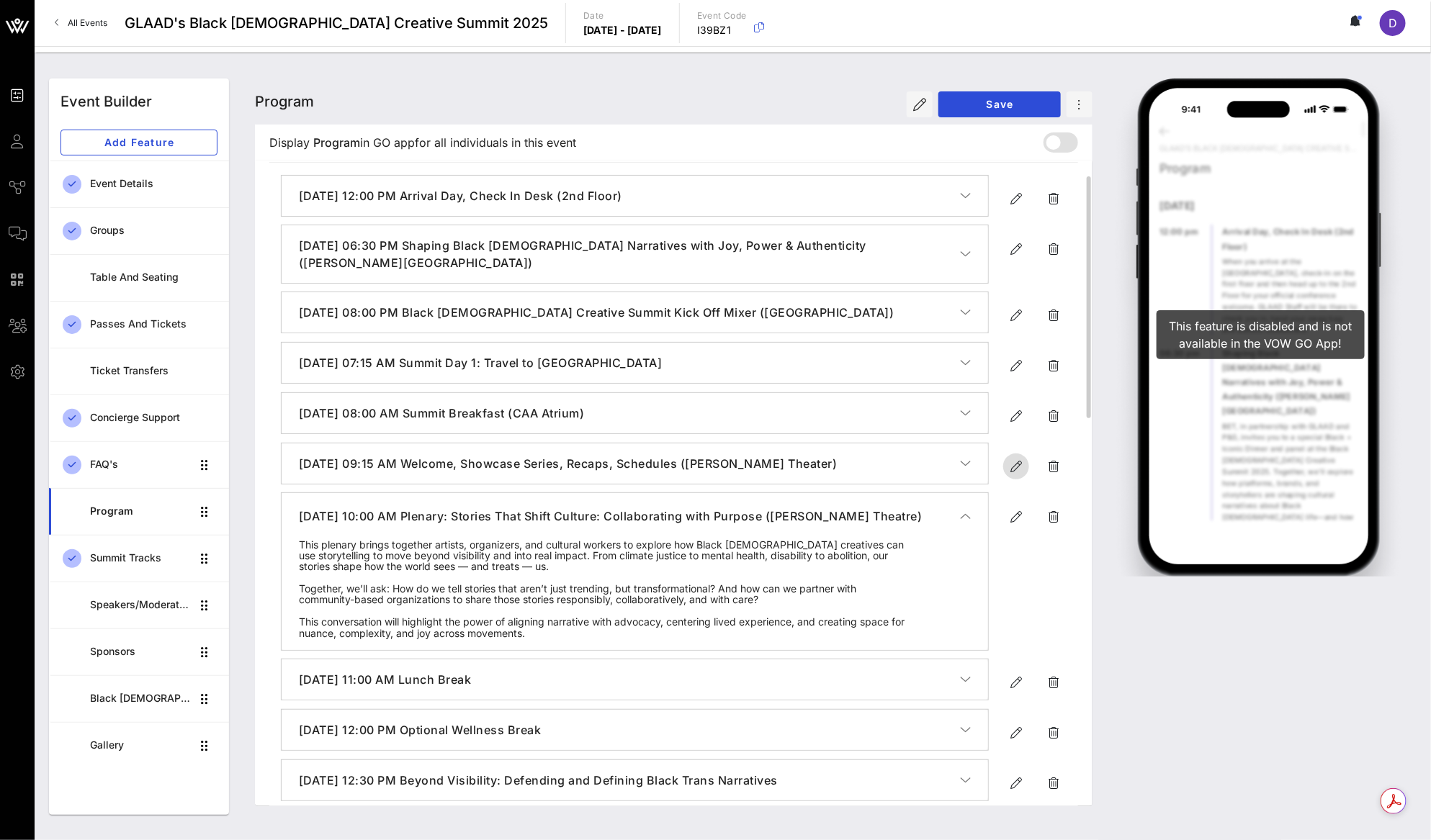
click at [1018, 459] on icon "button" at bounding box center [1015, 466] width 17 height 17
type input "Sep 19, 2025"
type input "9:15 AM"
type input "Welcome, Showcase Series, Recaps, Schedules (Katz Theater)"
type textarea "**********"
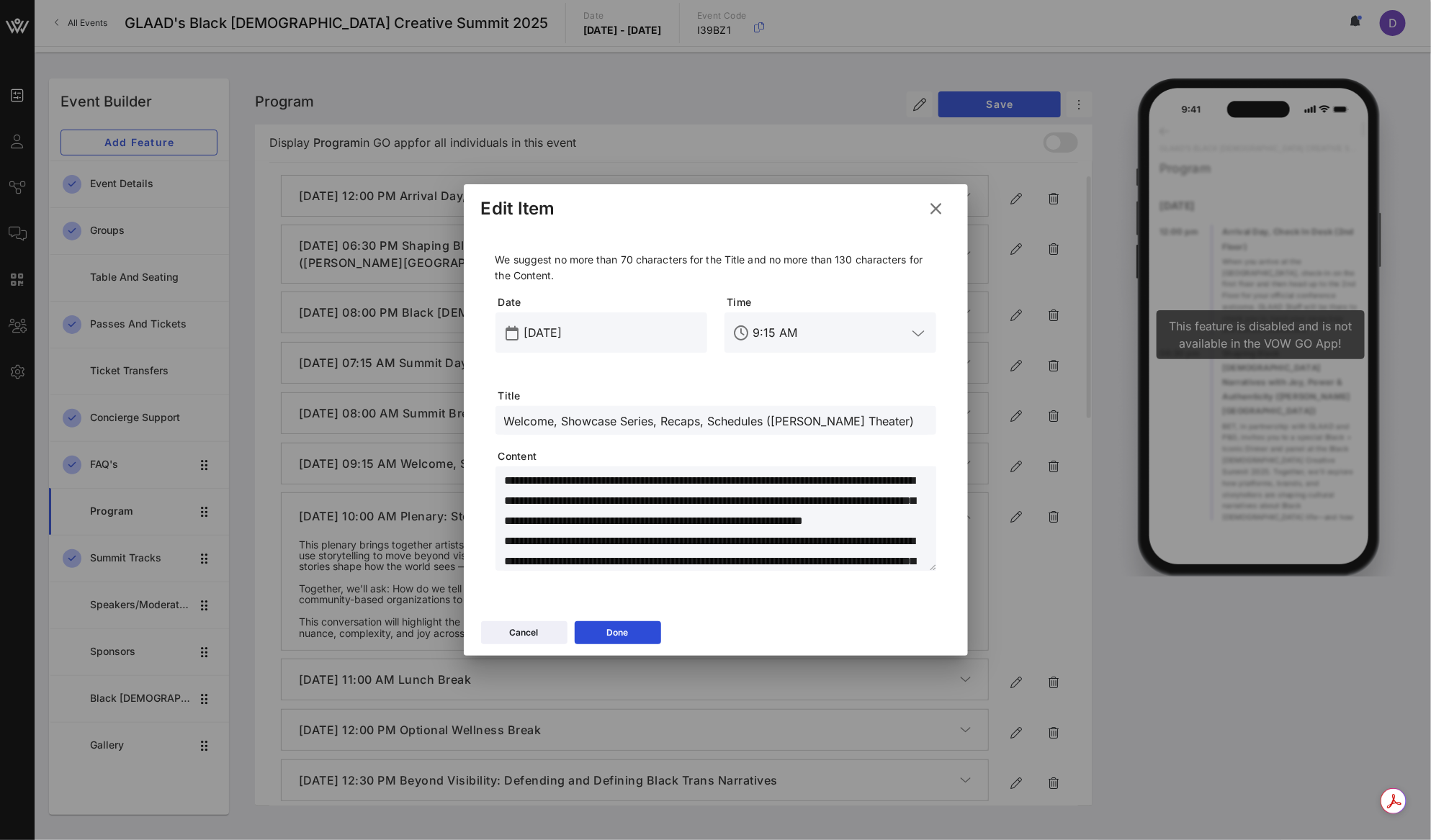
click at [840, 423] on input "Welcome, Showcase Series, Recaps, Schedules (Katz Theater)" at bounding box center [716, 420] width 423 height 19
type input "Welcome, Showcase Series, Recaps, Schedules ([PERSON_NAME] Theatre)"
click at [619, 638] on icon at bounding box center [617, 633] width 11 height 9
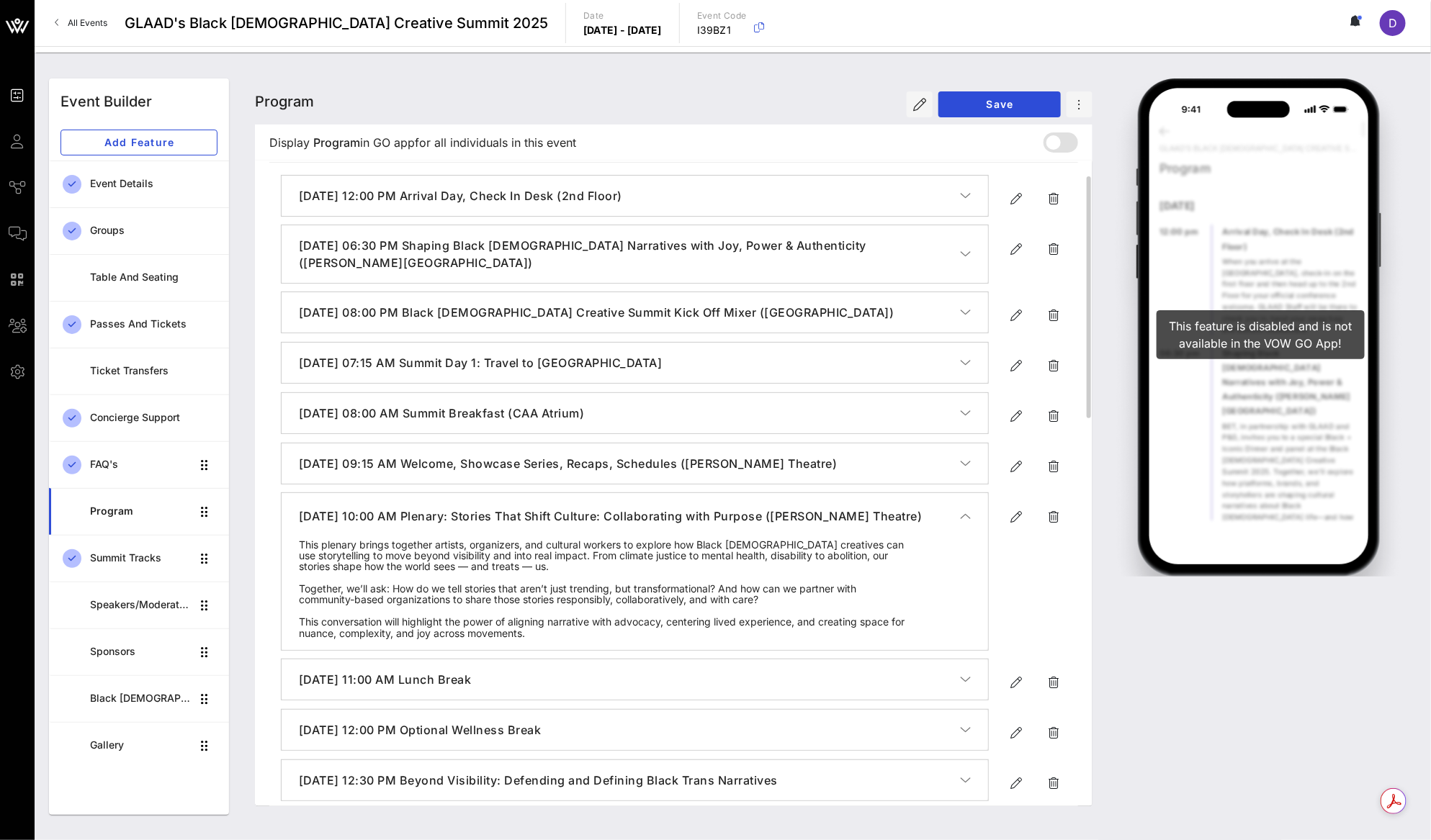
click at [971, 512] on icon "button" at bounding box center [965, 515] width 11 height 14
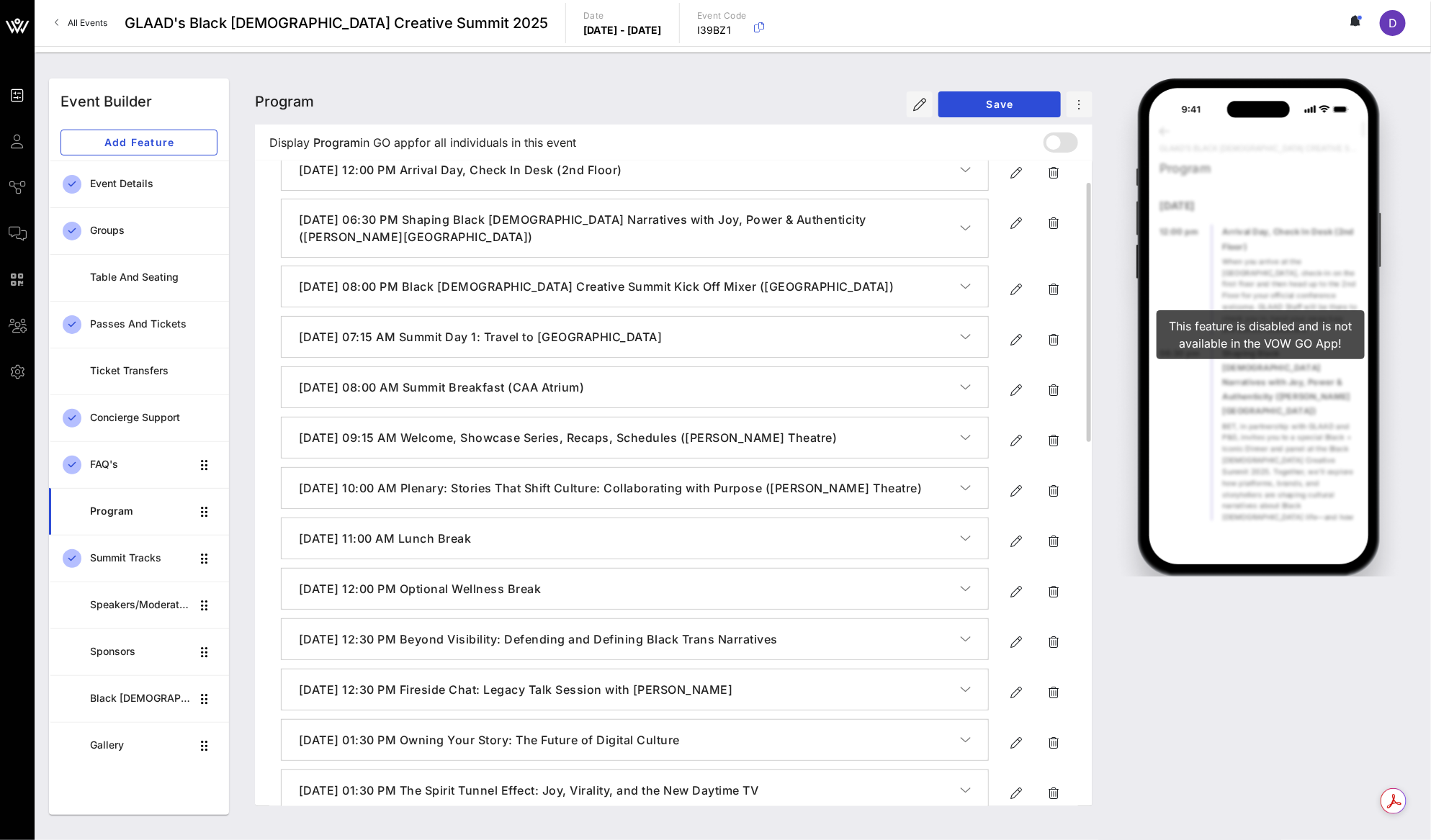
scroll to position [74, 0]
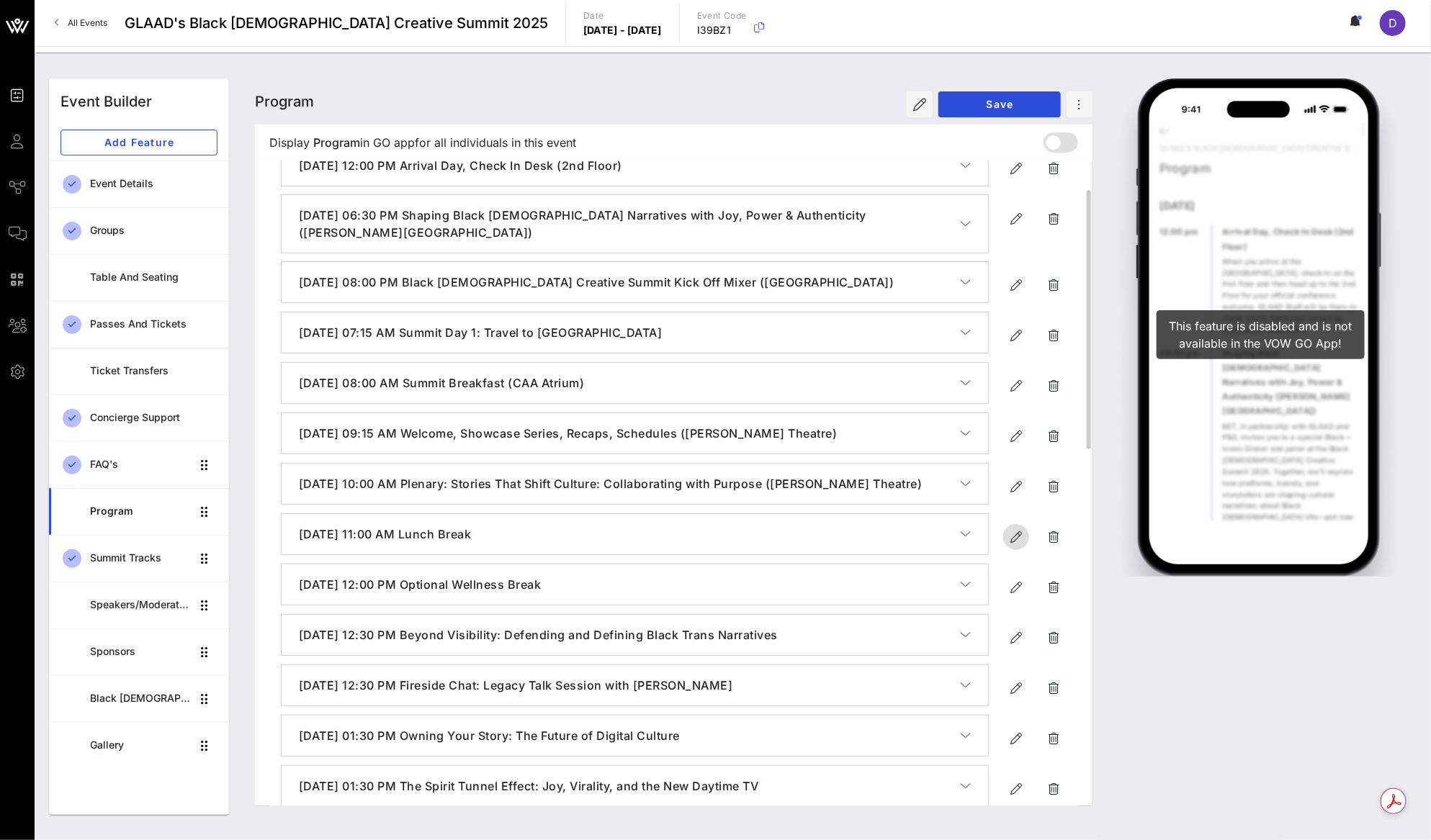
click at [1010, 536] on icon "button" at bounding box center [1015, 537] width 17 height 17
type input "Sep 19, 2025"
type input "11 AM"
type input "Lunch Break"
type textarea "**********"
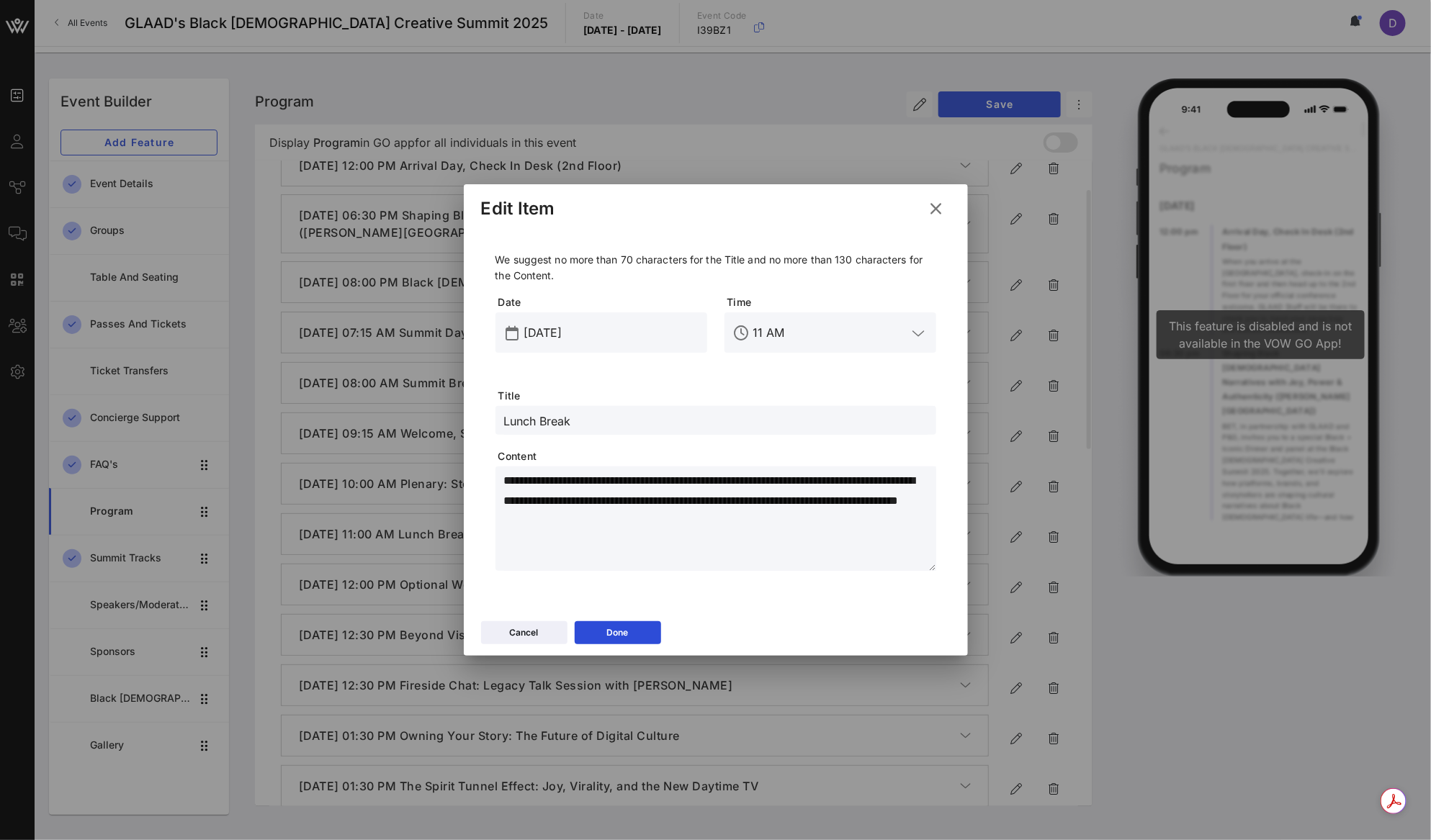
click at [580, 422] on input "Lunch Break" at bounding box center [716, 420] width 423 height 19
paste input "The Creative Crossover: Public Perception of Your Art"
type input "The Creative Crossover: Public Perception of Your Art"
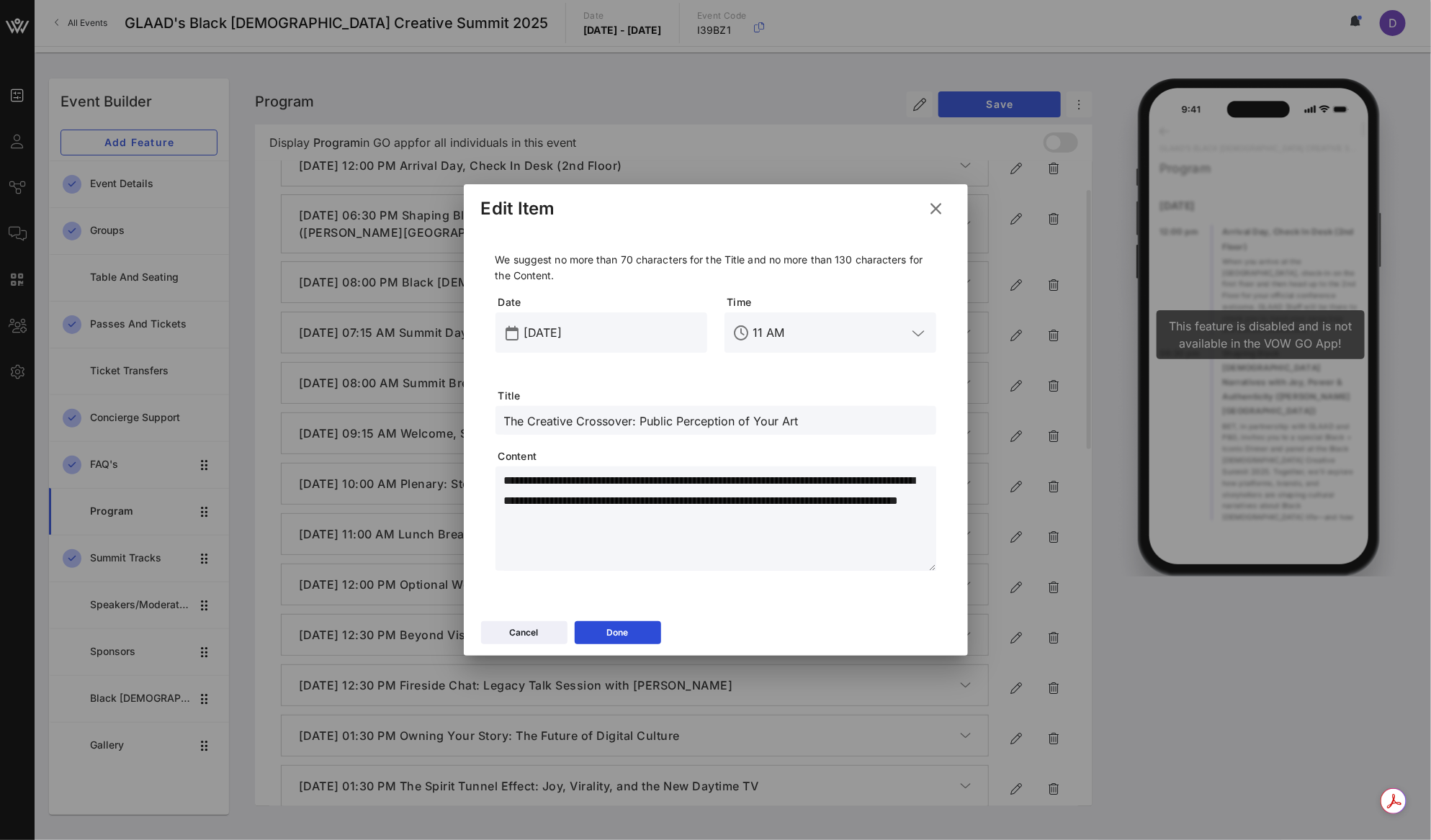
click at [794, 337] on input "11 AM" at bounding box center [831, 332] width 154 height 23
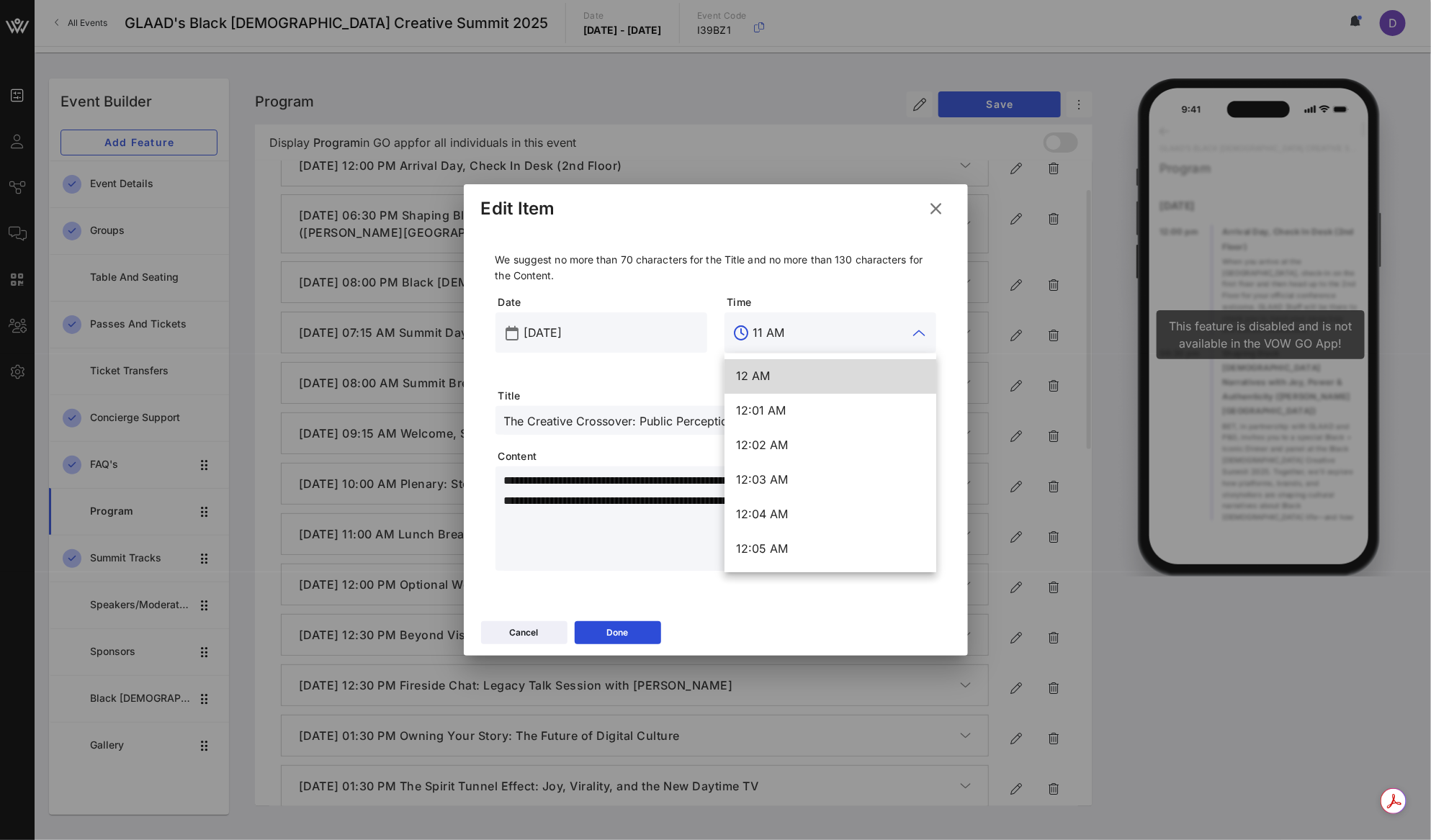
click at [794, 337] on input "11 AM" at bounding box center [831, 332] width 154 height 23
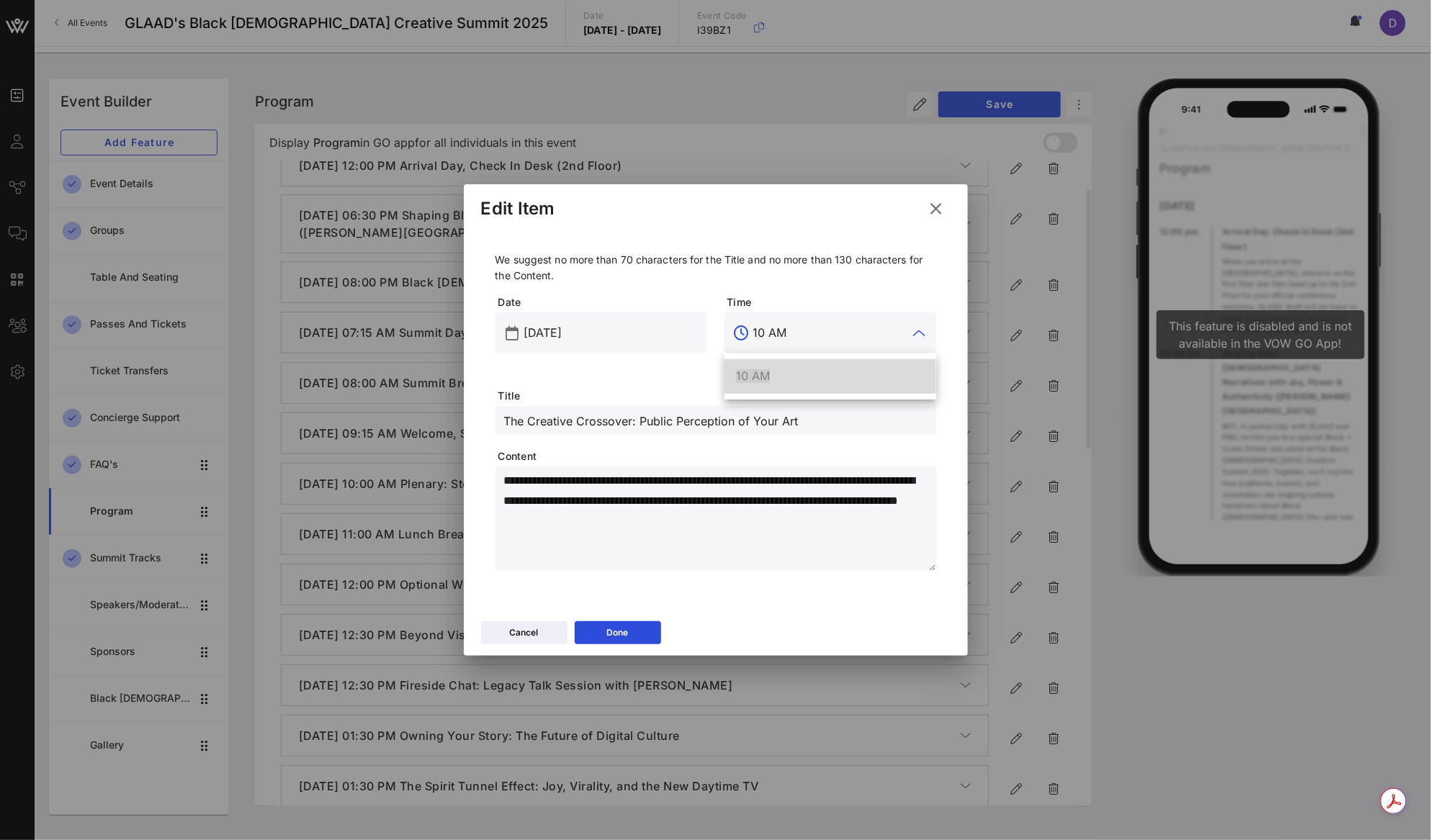
click at [790, 379] on div "10 AM" at bounding box center [830, 376] width 189 height 14
type input "10 AM"
click at [513, 412] on input "The Creative Crossover: Public Perception of Your Art" at bounding box center [716, 420] width 423 height 19
type input "Fireside Chat > The Creative Crossover: Public Perception of Your Art"
click at [580, 516] on textarea "**********" at bounding box center [720, 521] width 432 height 101
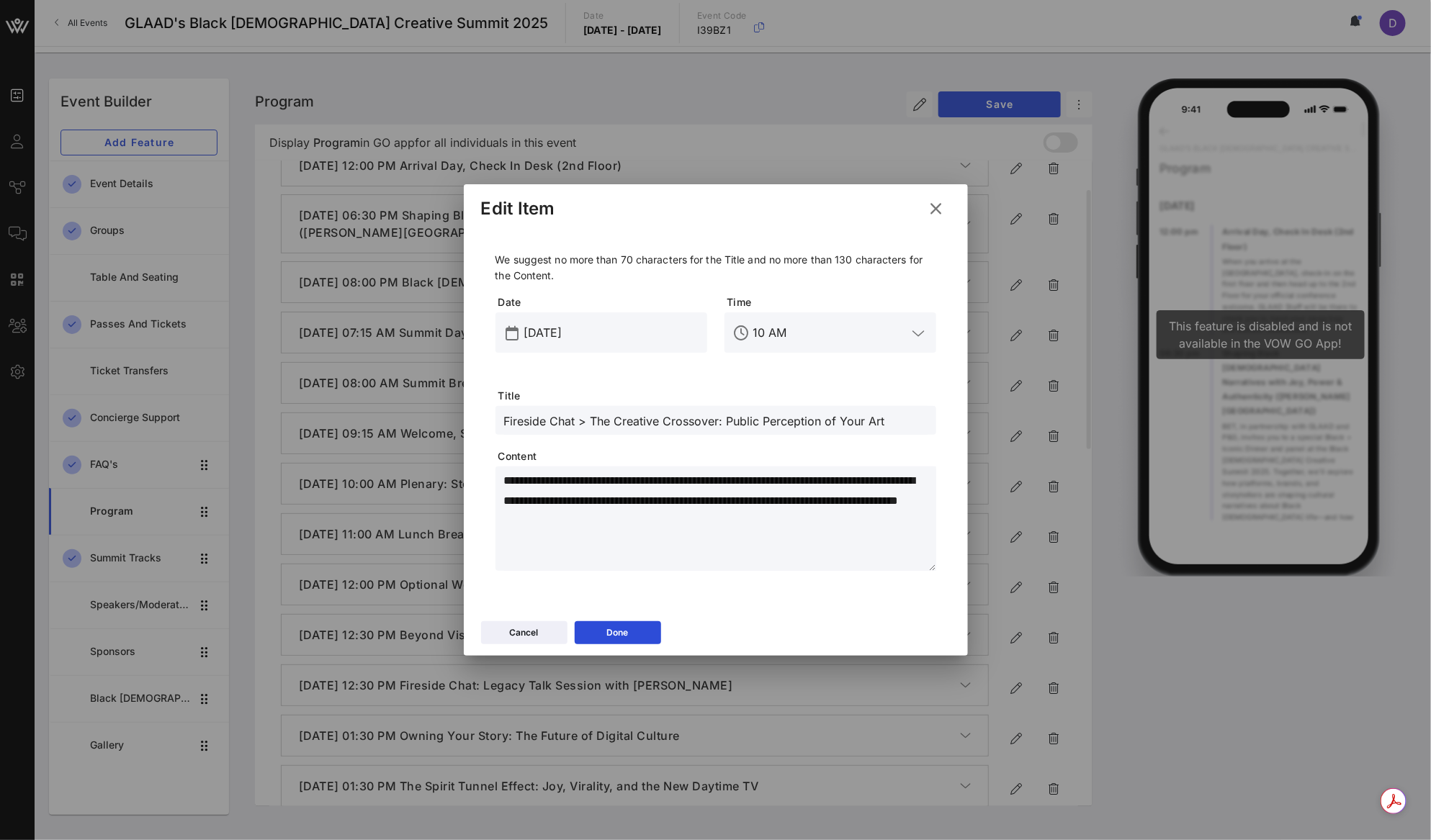
paste textarea "**********"
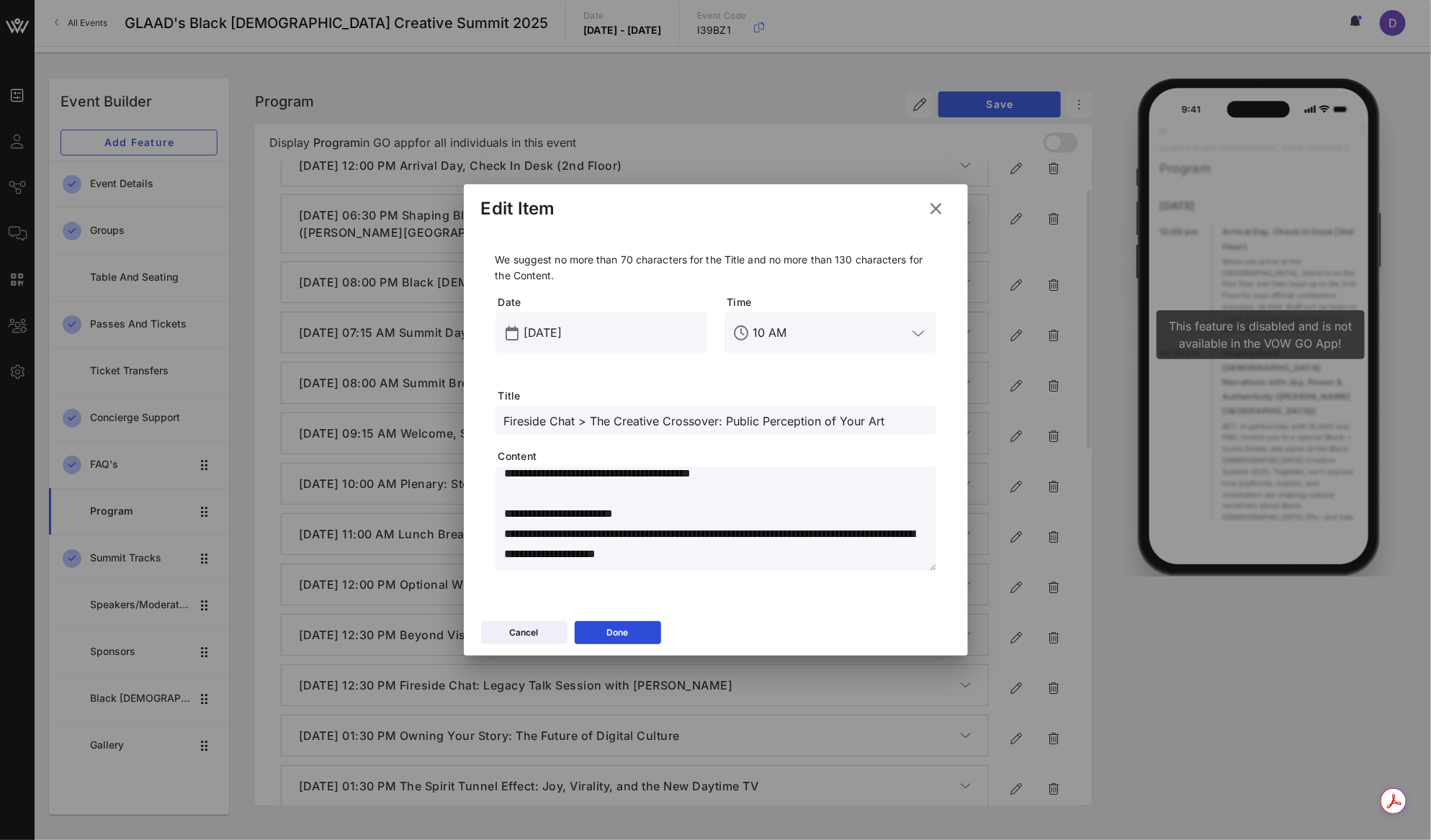
scroll to position [89, 0]
type textarea "**********"
click at [638, 633] on button "Done" at bounding box center [618, 633] width 86 height 23
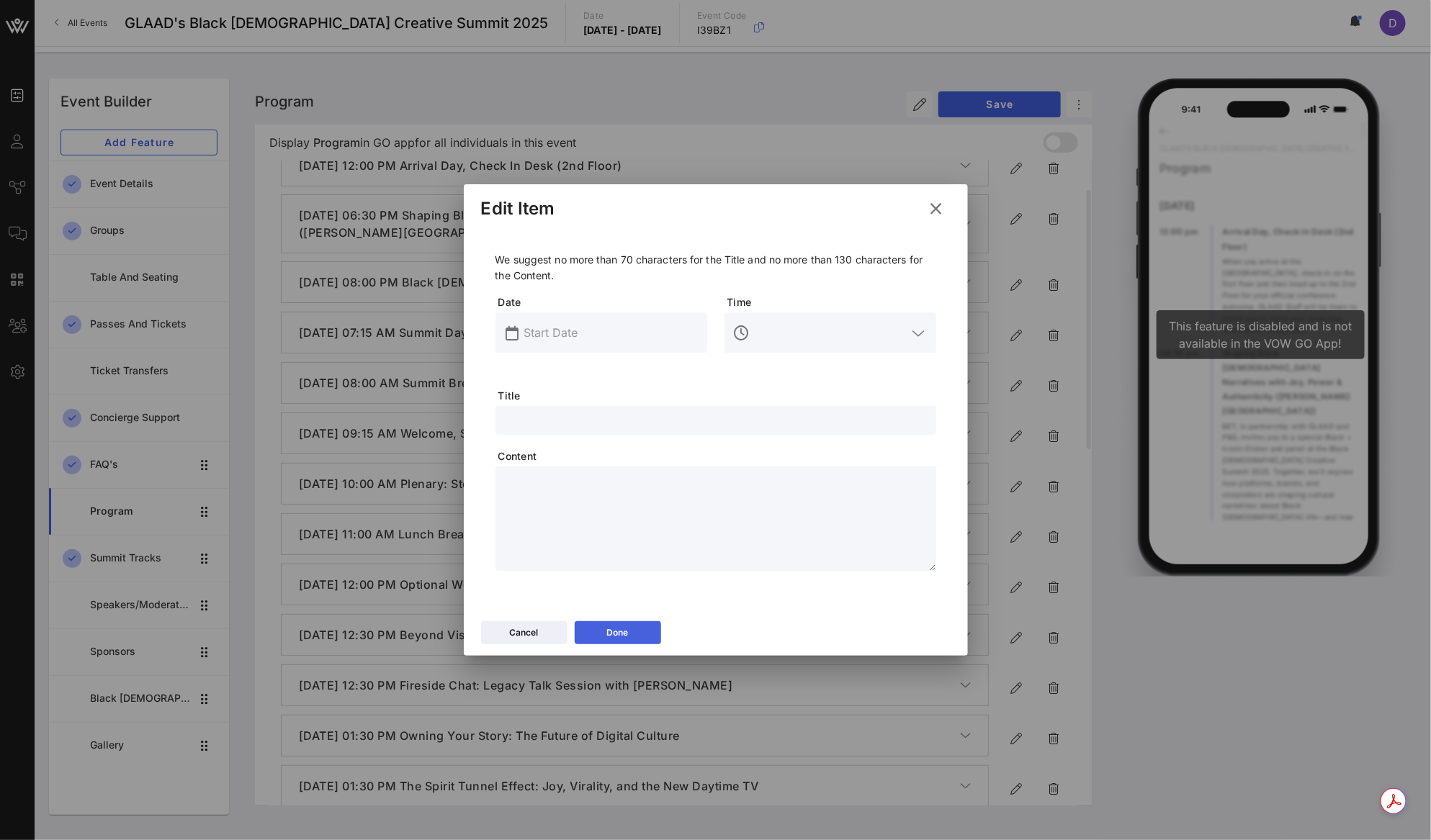
scroll to position [0, 0]
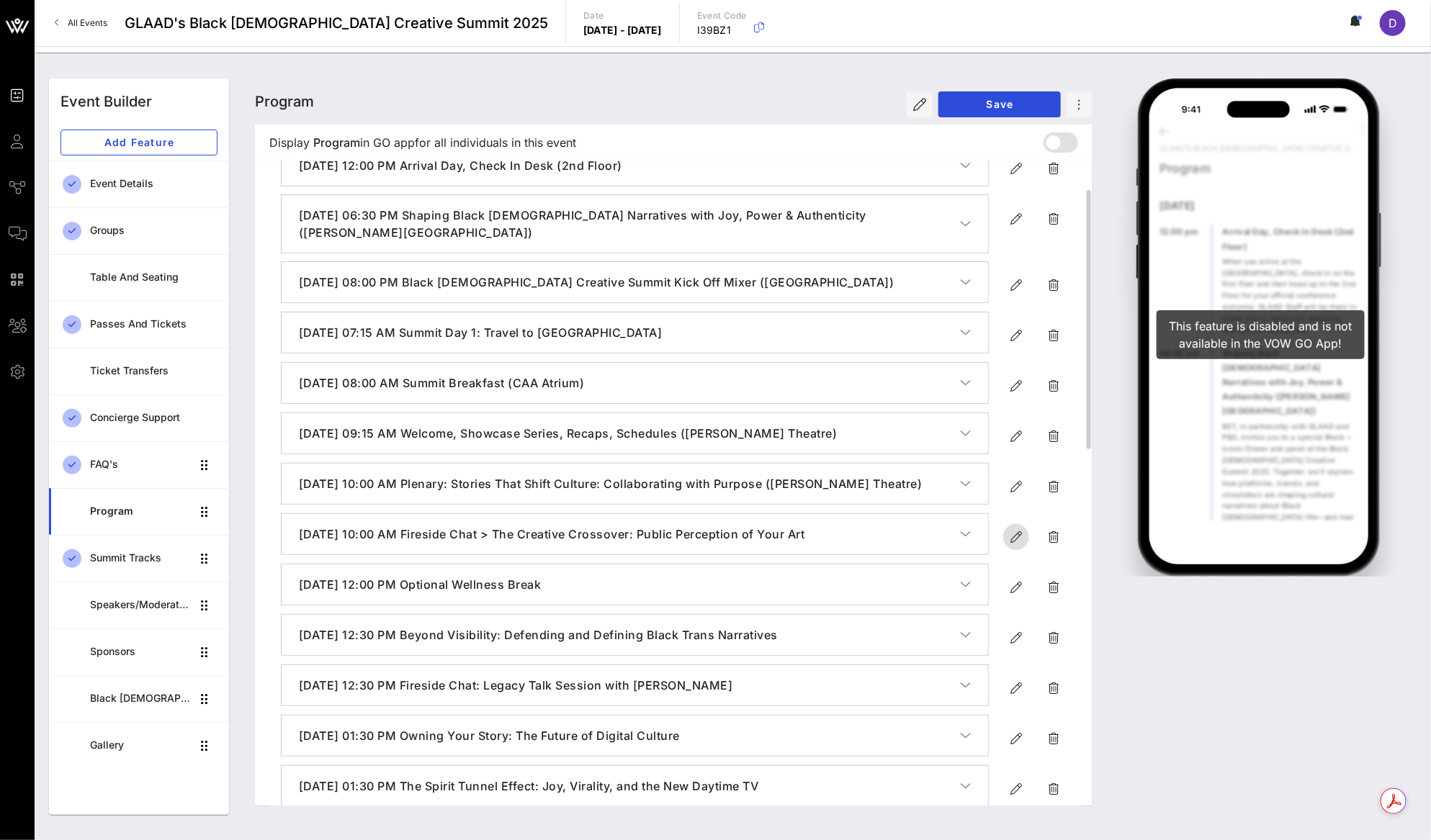
click at [1005, 536] on span "button" at bounding box center [1016, 537] width 26 height 17
type input "Sep 19, 2025"
type input "10 AM"
type input "Fireside Chat > The Creative Crossover: Public Perception of Your Art"
type textarea "**********"
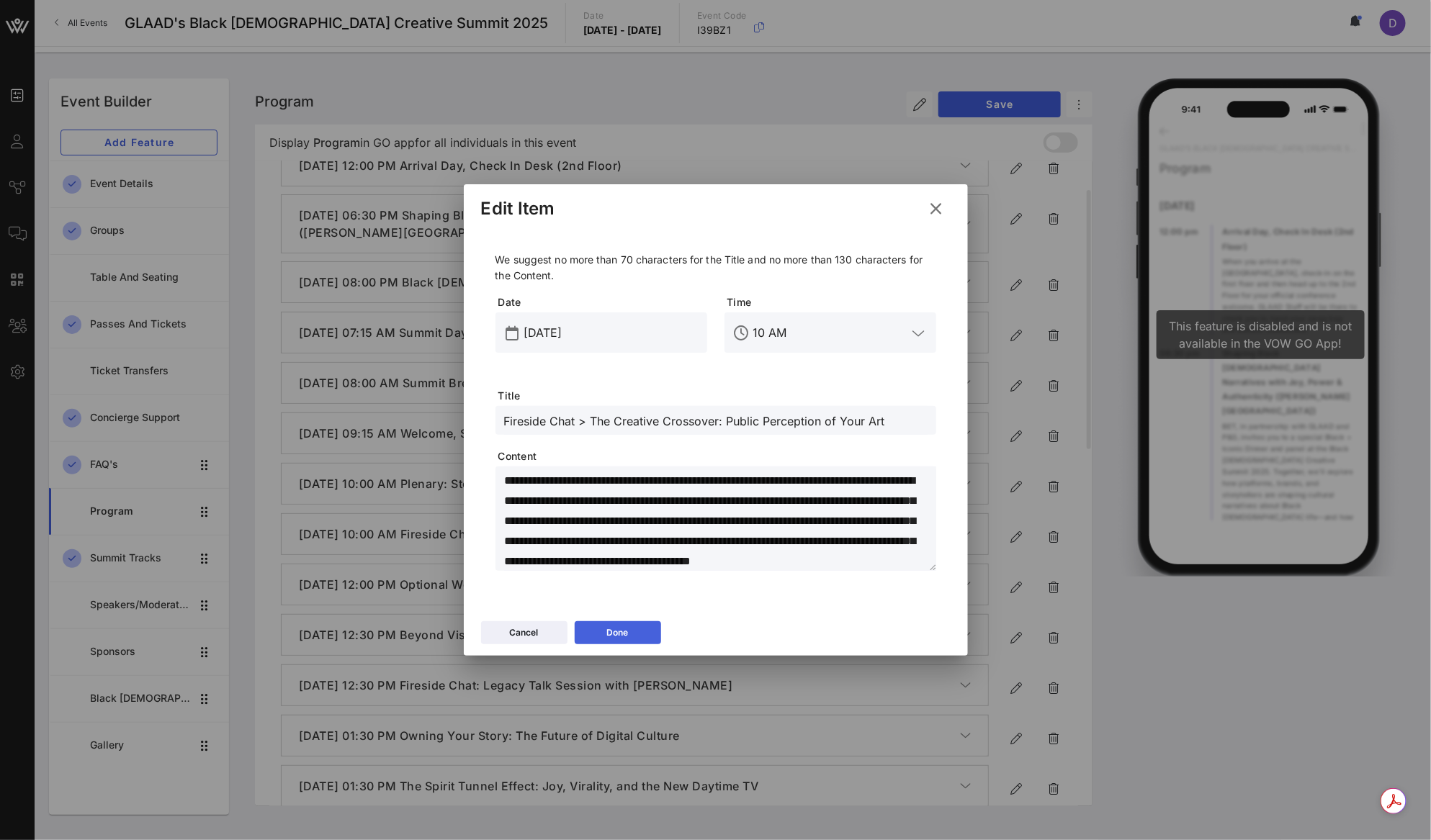
click at [607, 631] on div "Done" at bounding box center [618, 632] width 22 height 14
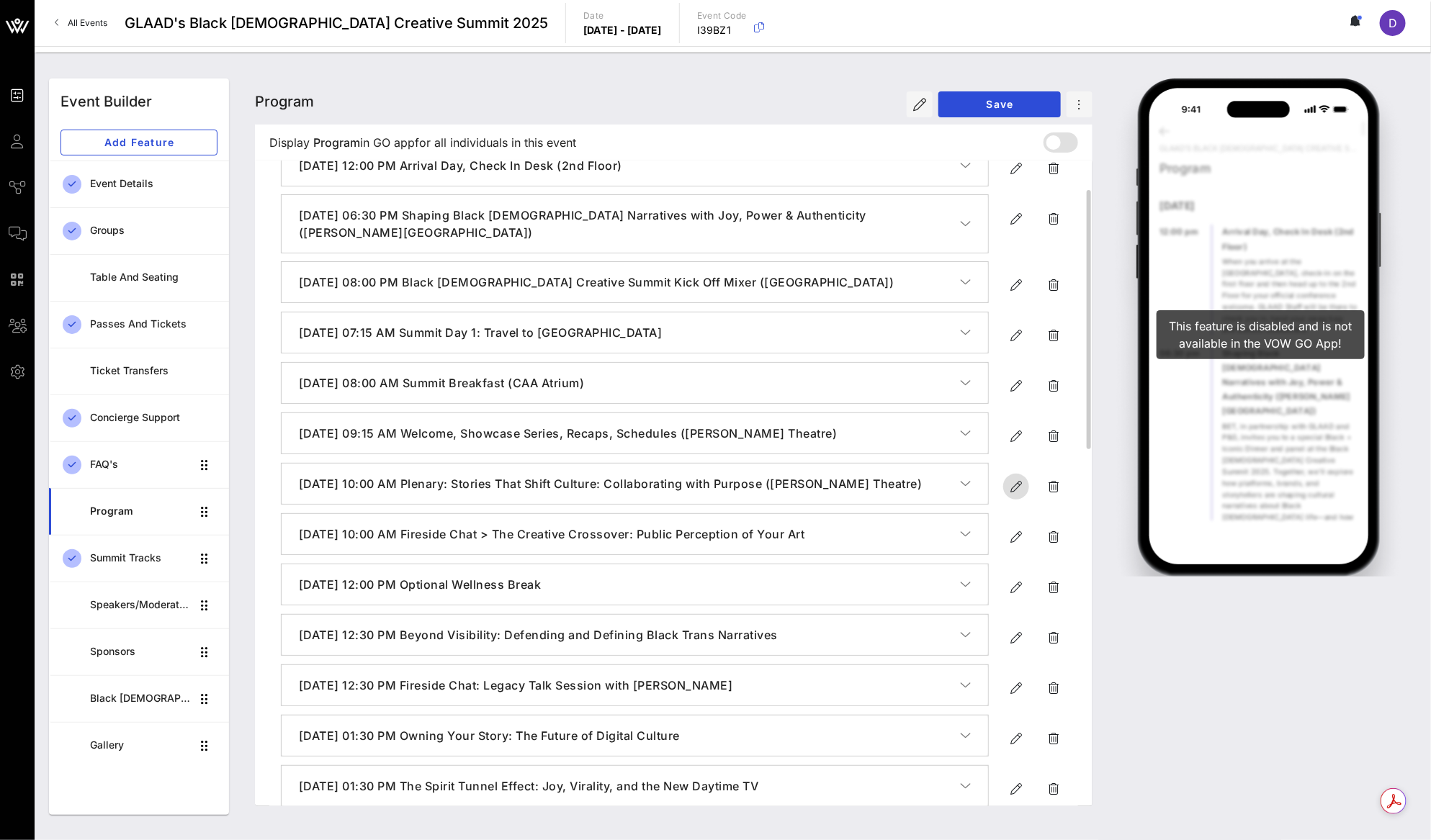
click at [1009, 487] on icon "button" at bounding box center [1015, 486] width 17 height 17
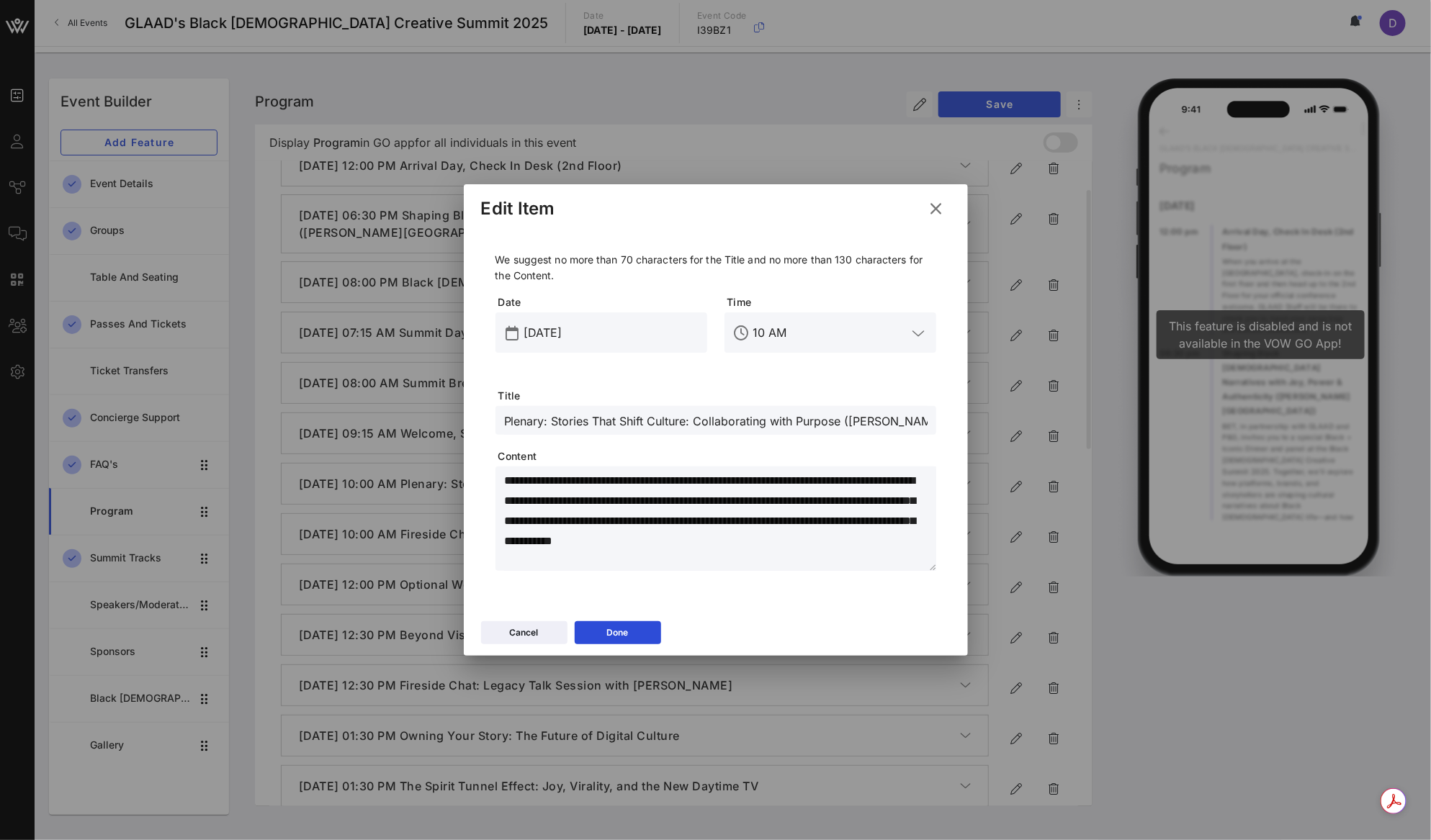
click at [550, 421] on input "Plenary: Stories That Shift Culture: Collaborating with Purpose (Katz Theatre)" at bounding box center [716, 420] width 423 height 19
click at [619, 634] on icon at bounding box center [617, 632] width 10 height 8
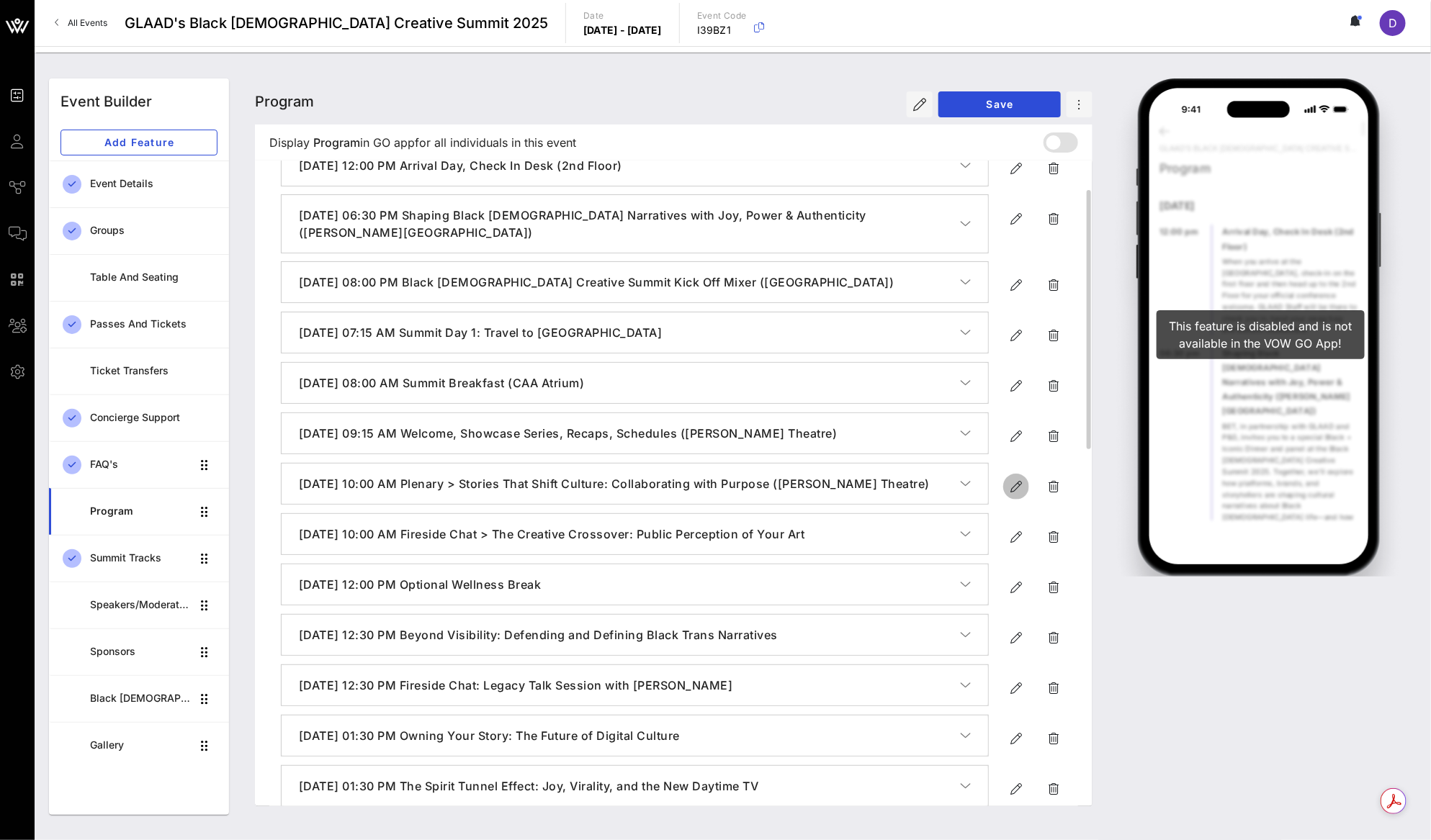
click at [1010, 491] on icon "button" at bounding box center [1015, 486] width 17 height 17
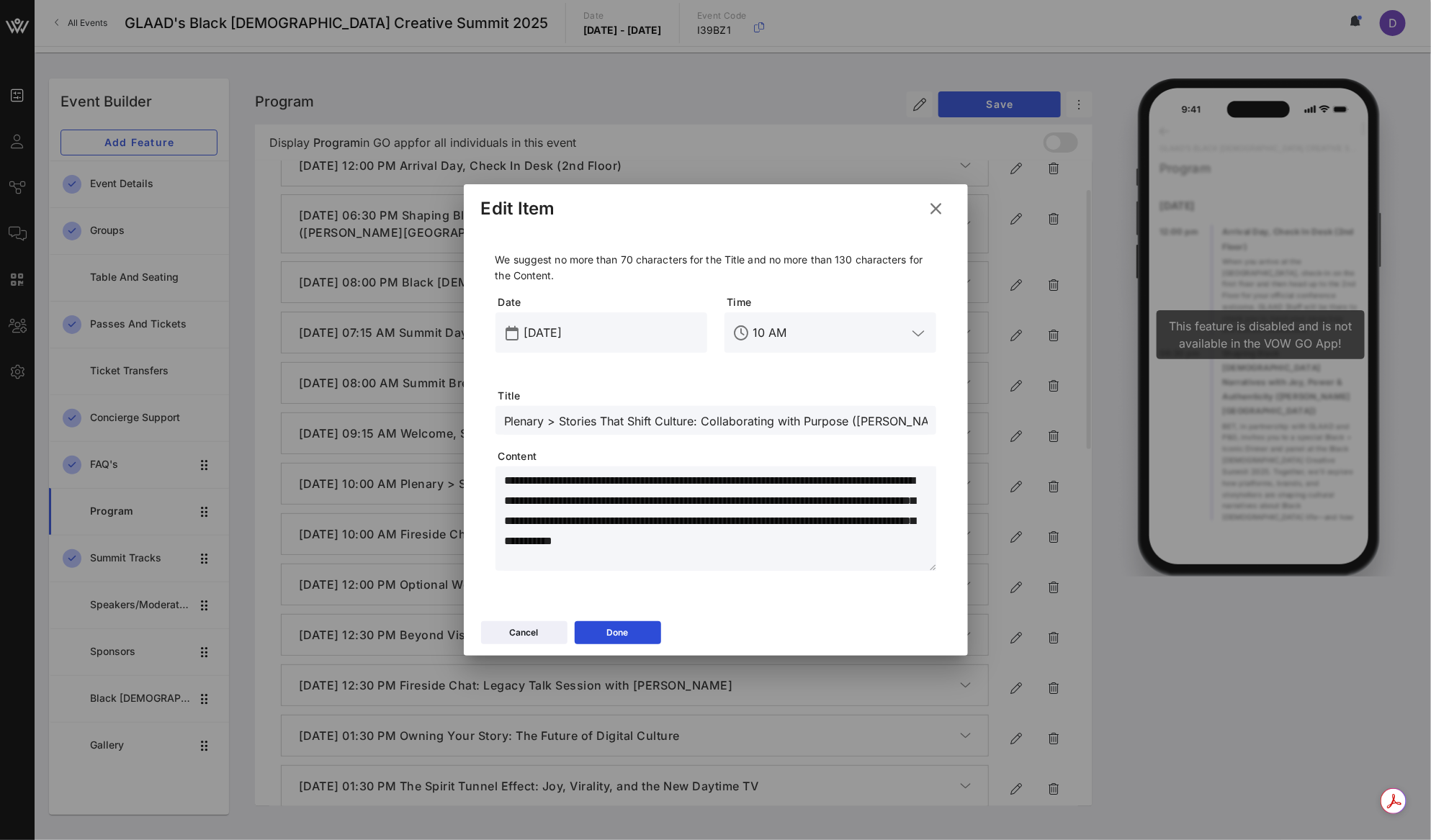
click at [620, 422] on input "Plenary > Stories That Shift Culture: Collaborating with Purpose ([PERSON_NAME]…" at bounding box center [716, 420] width 423 height 19
click at [554, 418] on input "Plenary > Stories That Shift Culture: Collaborating with Purpose ([PERSON_NAME]…" at bounding box center [716, 420] width 423 height 19
drag, startPoint x: 662, startPoint y: 419, endPoint x: 939, endPoint y: 436, distance: 277.5
click at [940, 436] on div "**********" at bounding box center [716, 414] width 469 height 372
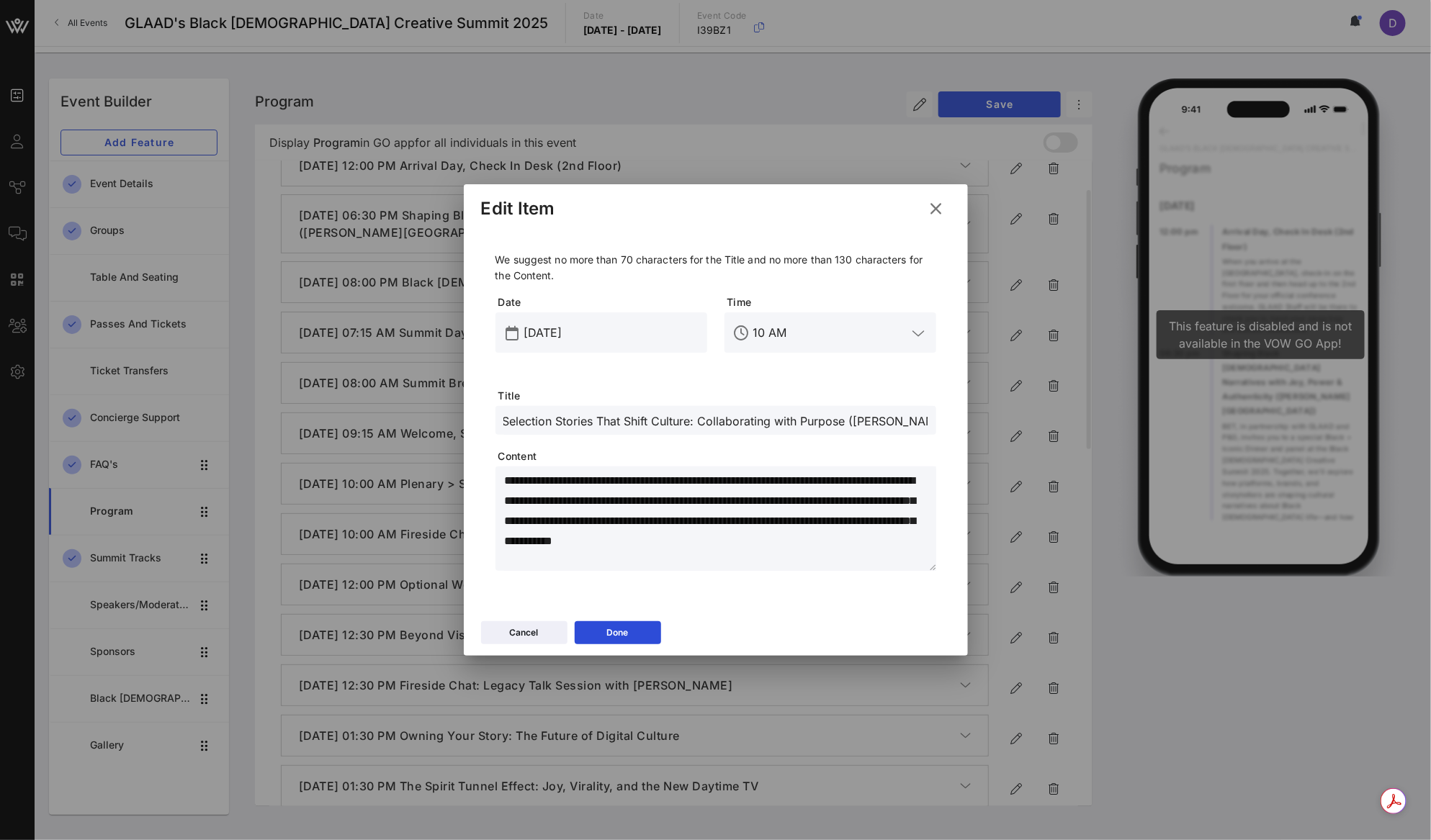
click at [789, 418] on input "Plenary or Fireside Selection Stories That Shift Culture: Collaborating with Pu…" at bounding box center [716, 420] width 423 height 19
click at [564, 430] on div "Plenary or Fireside Selection Stories That Shift Culture: Collaborating with Pu…" at bounding box center [716, 420] width 423 height 29
click at [536, 652] on div "Cancel Done" at bounding box center [716, 634] width 504 height 42
click at [536, 623] on button "Cancel" at bounding box center [524, 633] width 86 height 23
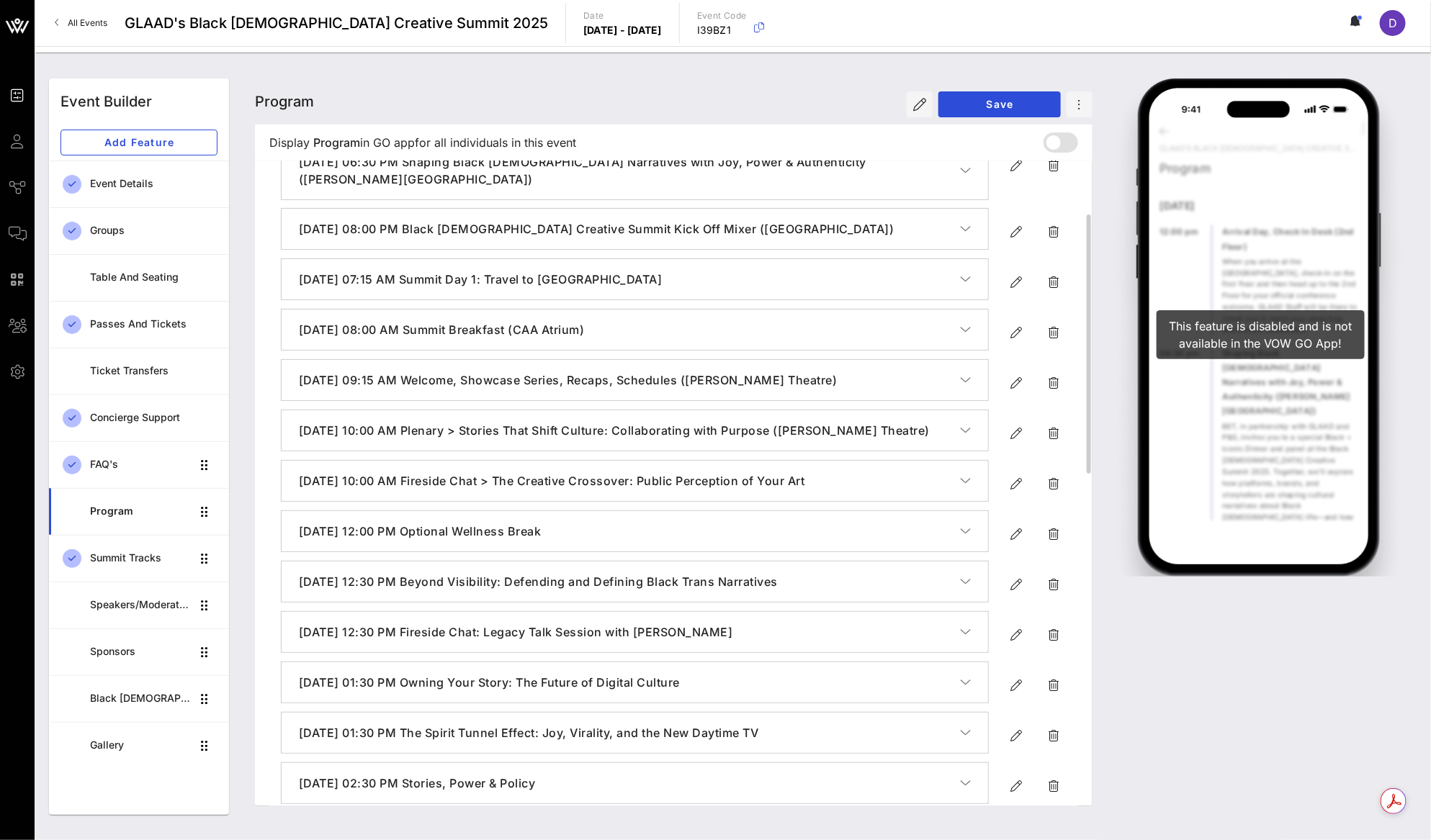
scroll to position [129, 0]
click at [956, 105] on span "Save" at bounding box center [999, 104] width 99 height 12
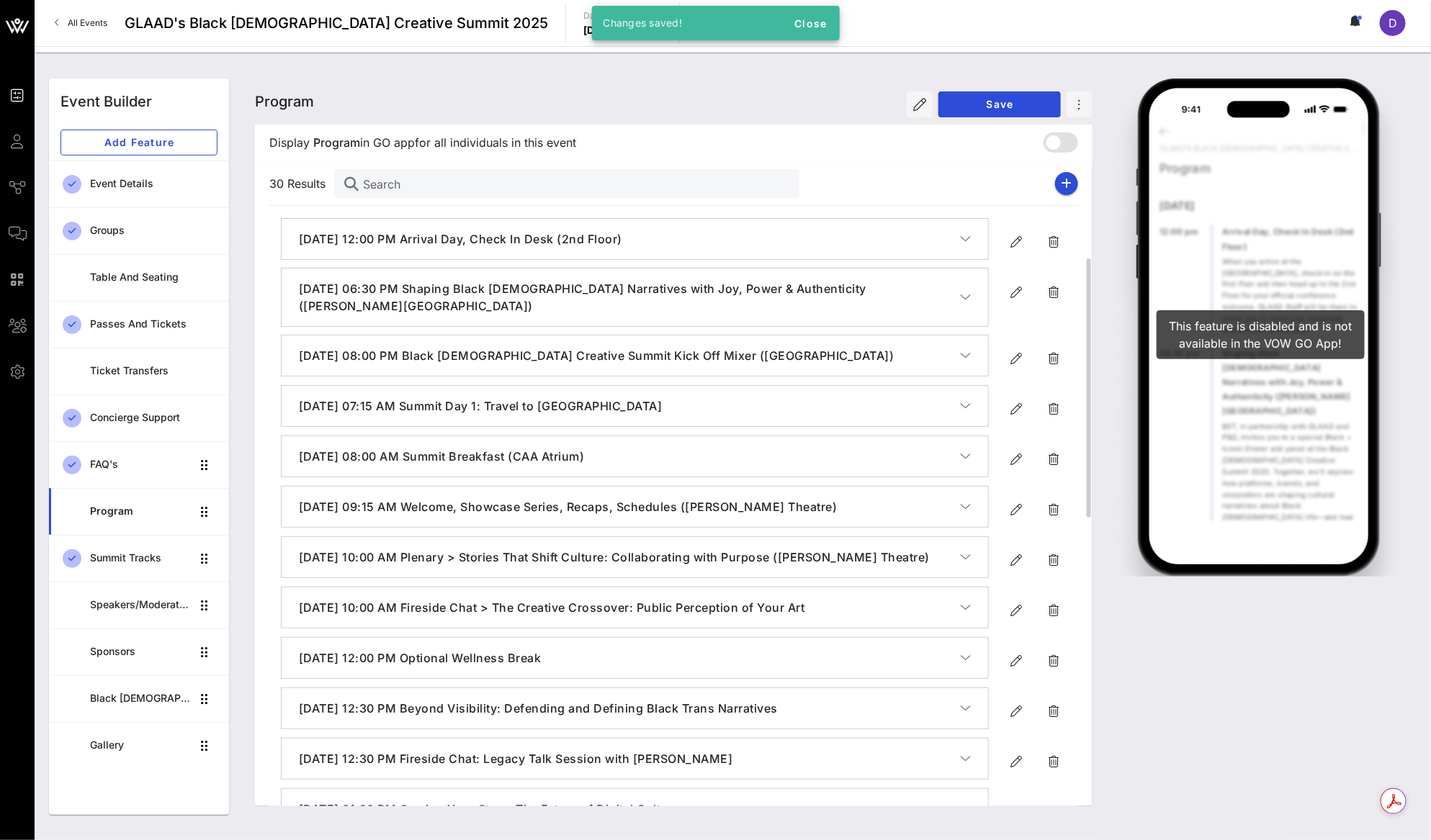
scroll to position [0, 0]
click at [1062, 183] on icon "button" at bounding box center [1067, 184] width 11 height 11
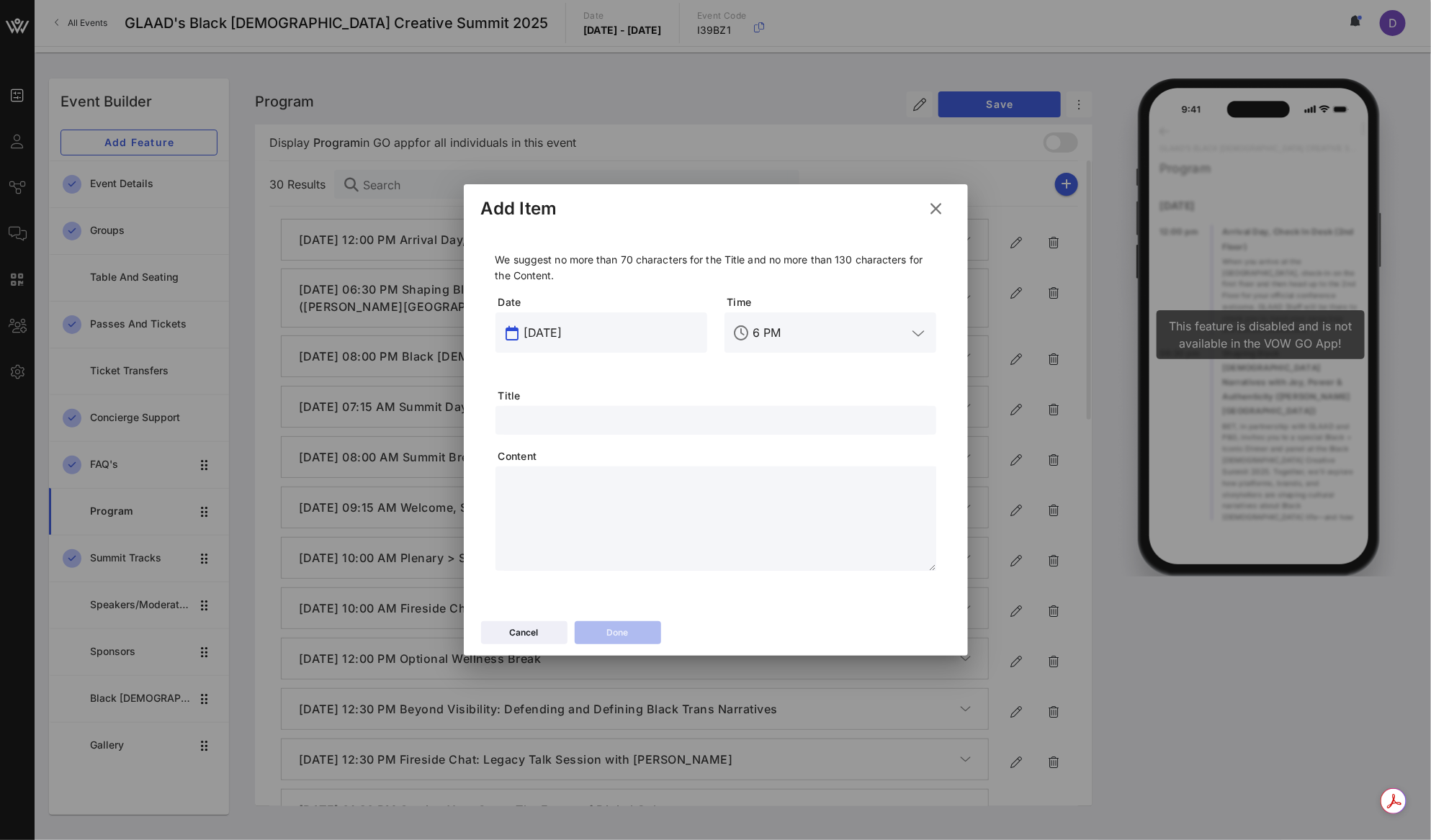
click at [573, 334] on input "[DATE]" at bounding box center [611, 332] width 174 height 23
click at [681, 495] on div "19" at bounding box center [682, 497] width 23 height 11
click at [771, 331] on input "6 PM" at bounding box center [831, 332] width 154 height 23
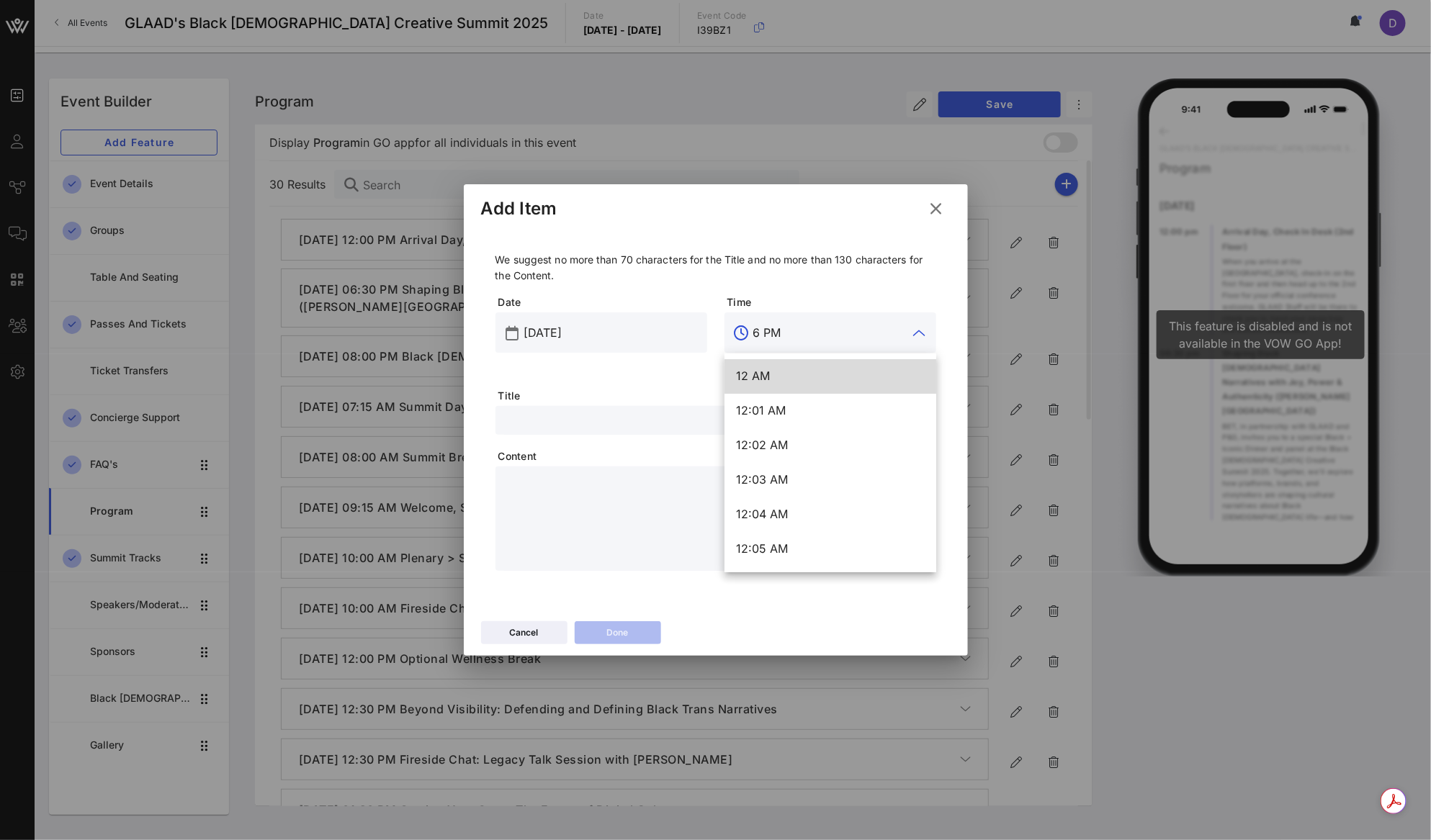
click at [771, 331] on input "6 PM" at bounding box center [831, 332] width 154 height 23
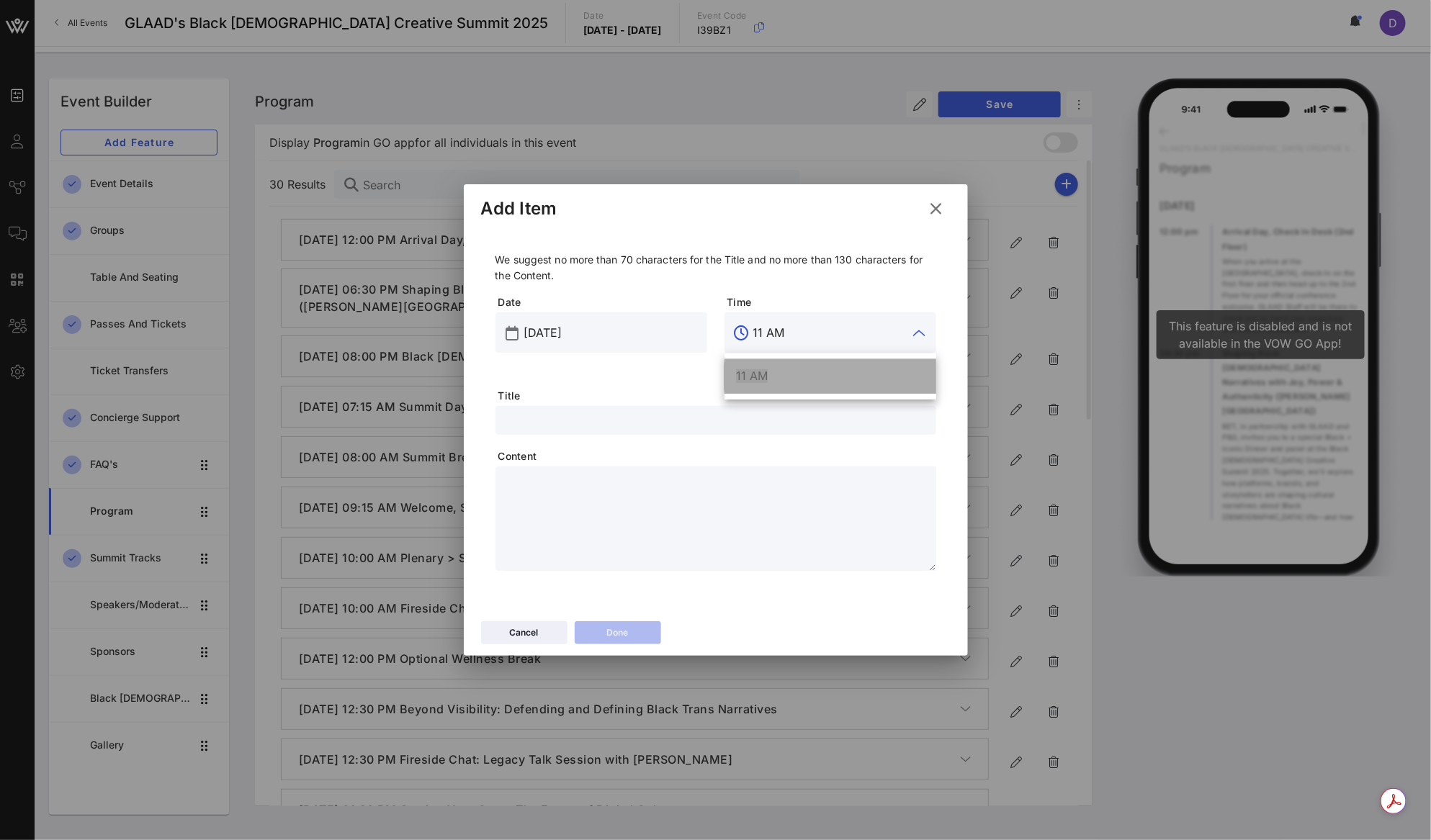
click at [776, 375] on div "11 AM" at bounding box center [830, 376] width 189 height 14
click at [765, 412] on input "text" at bounding box center [716, 420] width 423 height 19
paste input "Summit Lunch"
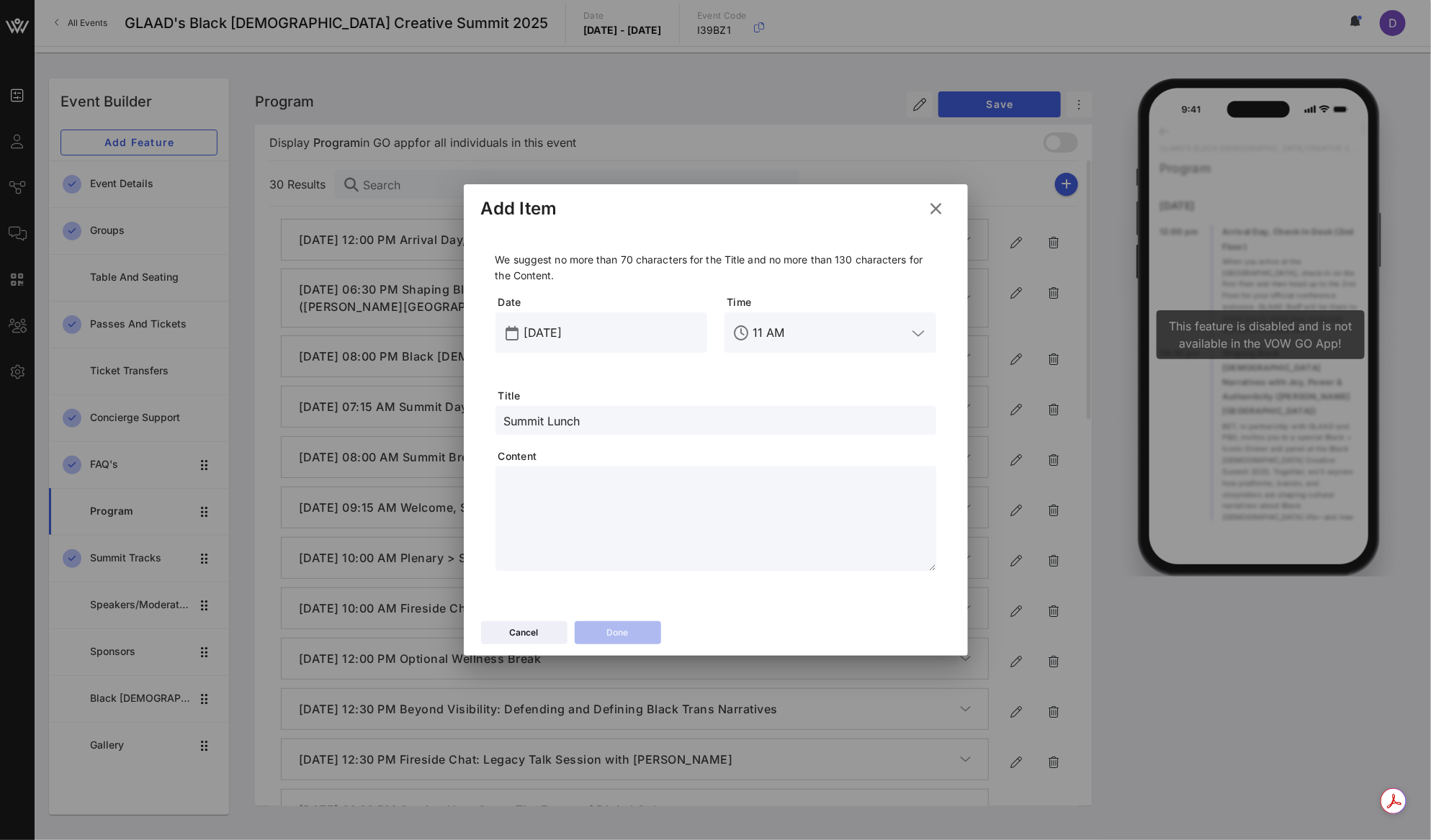
paste input "Take a break, recharge, and connect with fellow attendees over lunch before hea…"
click at [610, 509] on textarea at bounding box center [720, 521] width 432 height 101
paste textarea "**********"
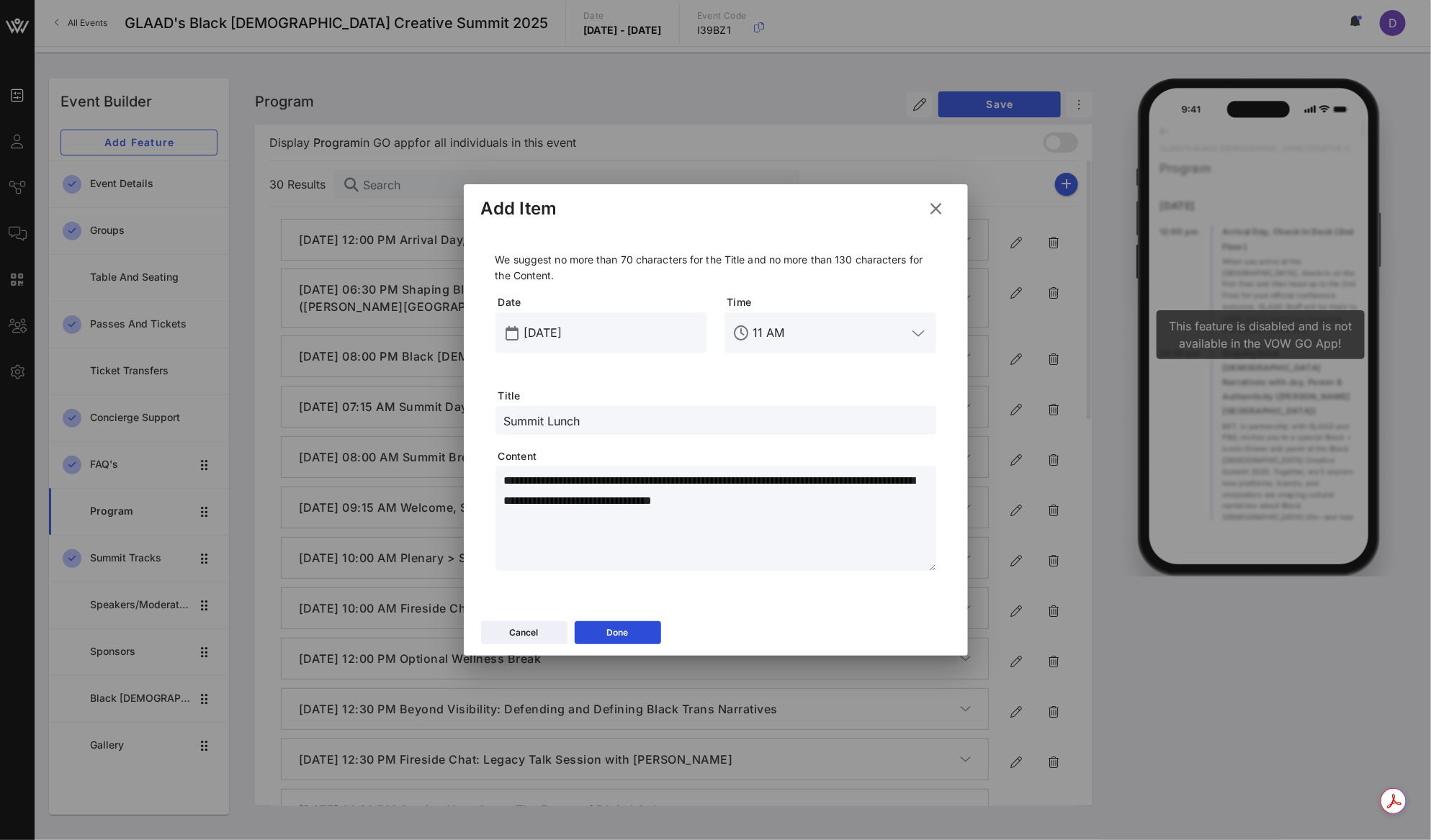
click at [631, 418] on input "Summit Lunch" at bounding box center [716, 420] width 423 height 19
click at [614, 631] on icon at bounding box center [617, 632] width 10 height 8
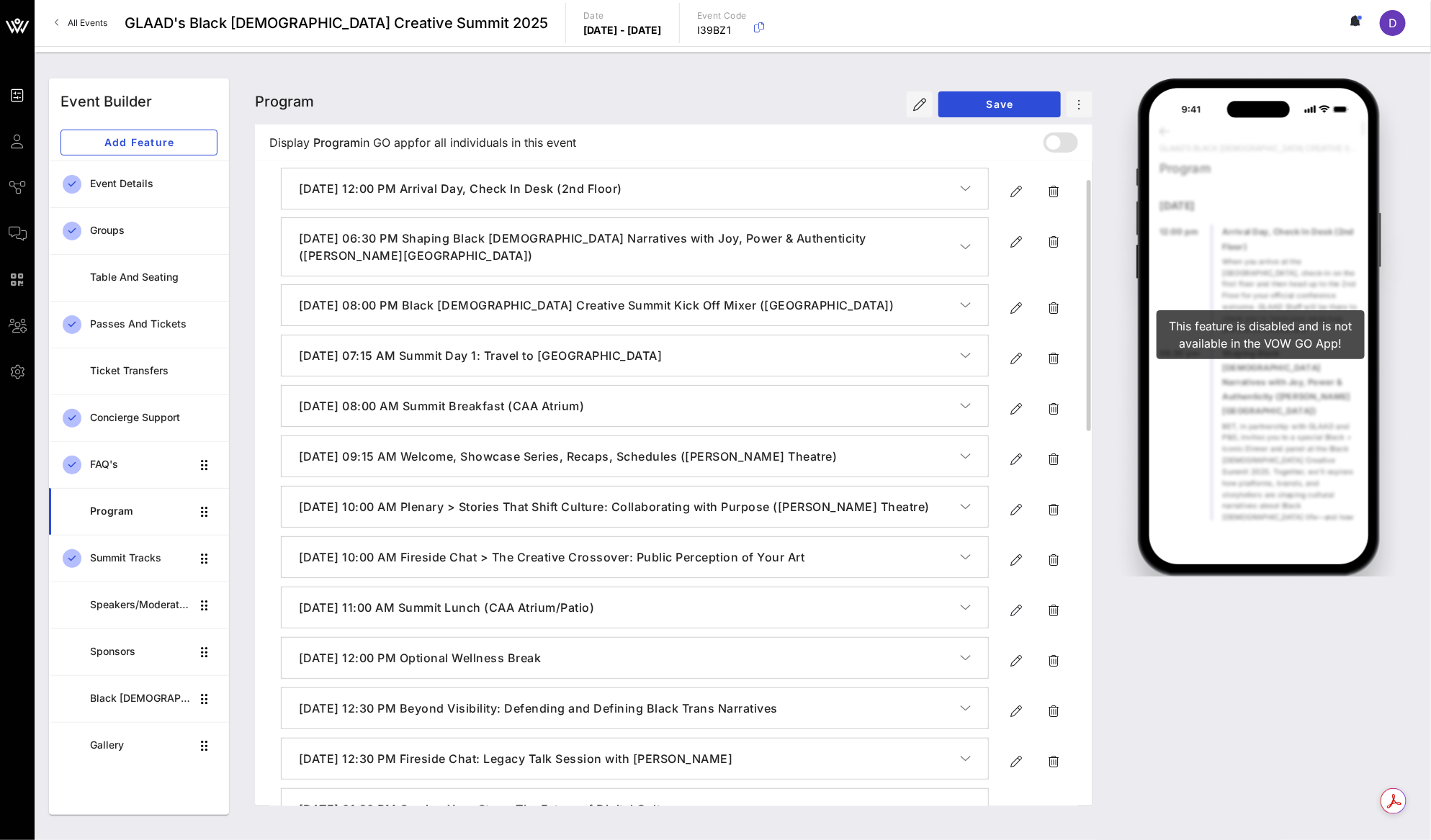
scroll to position [56, 0]
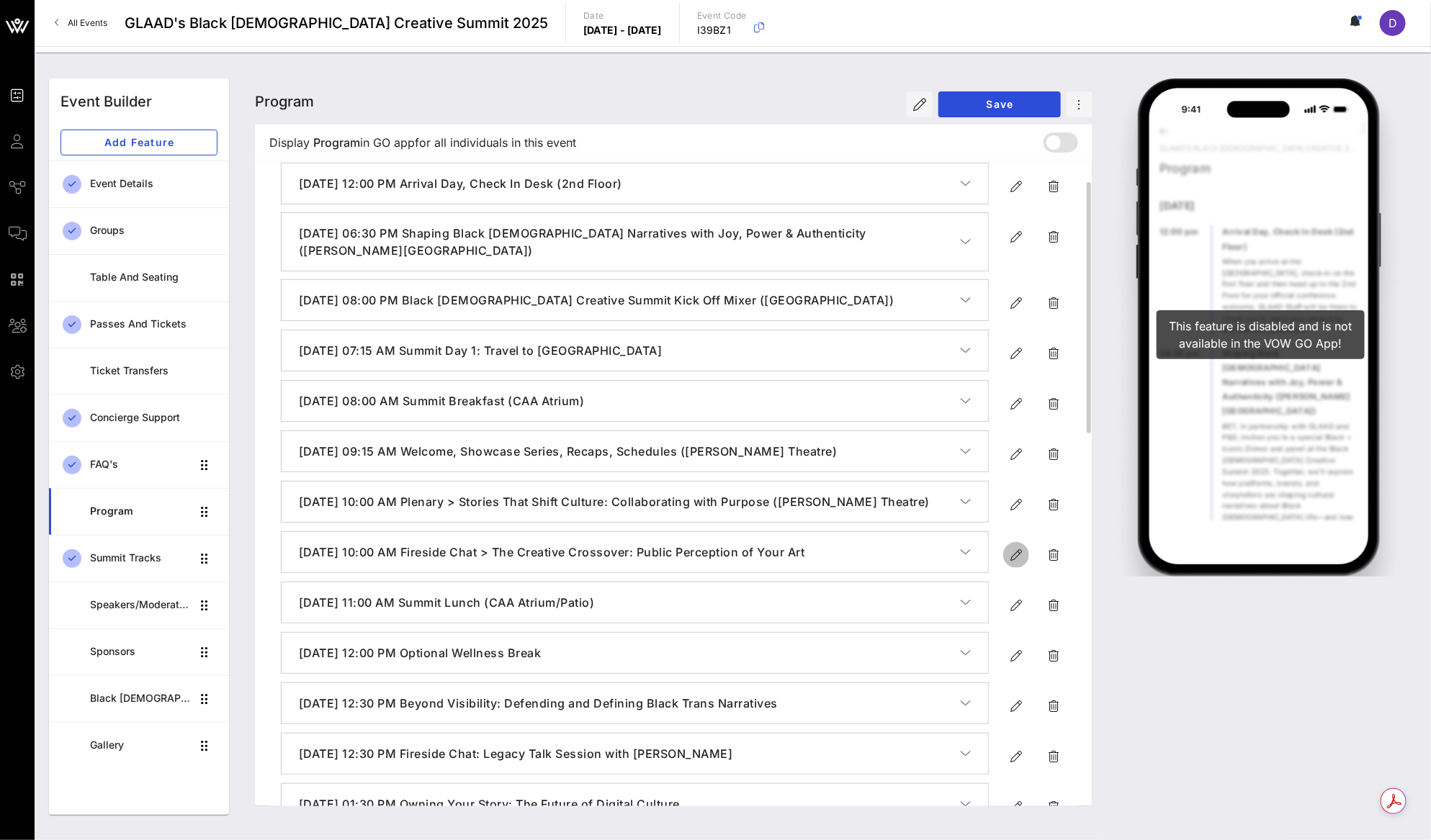
click at [1014, 563] on button "button" at bounding box center [1016, 555] width 26 height 26
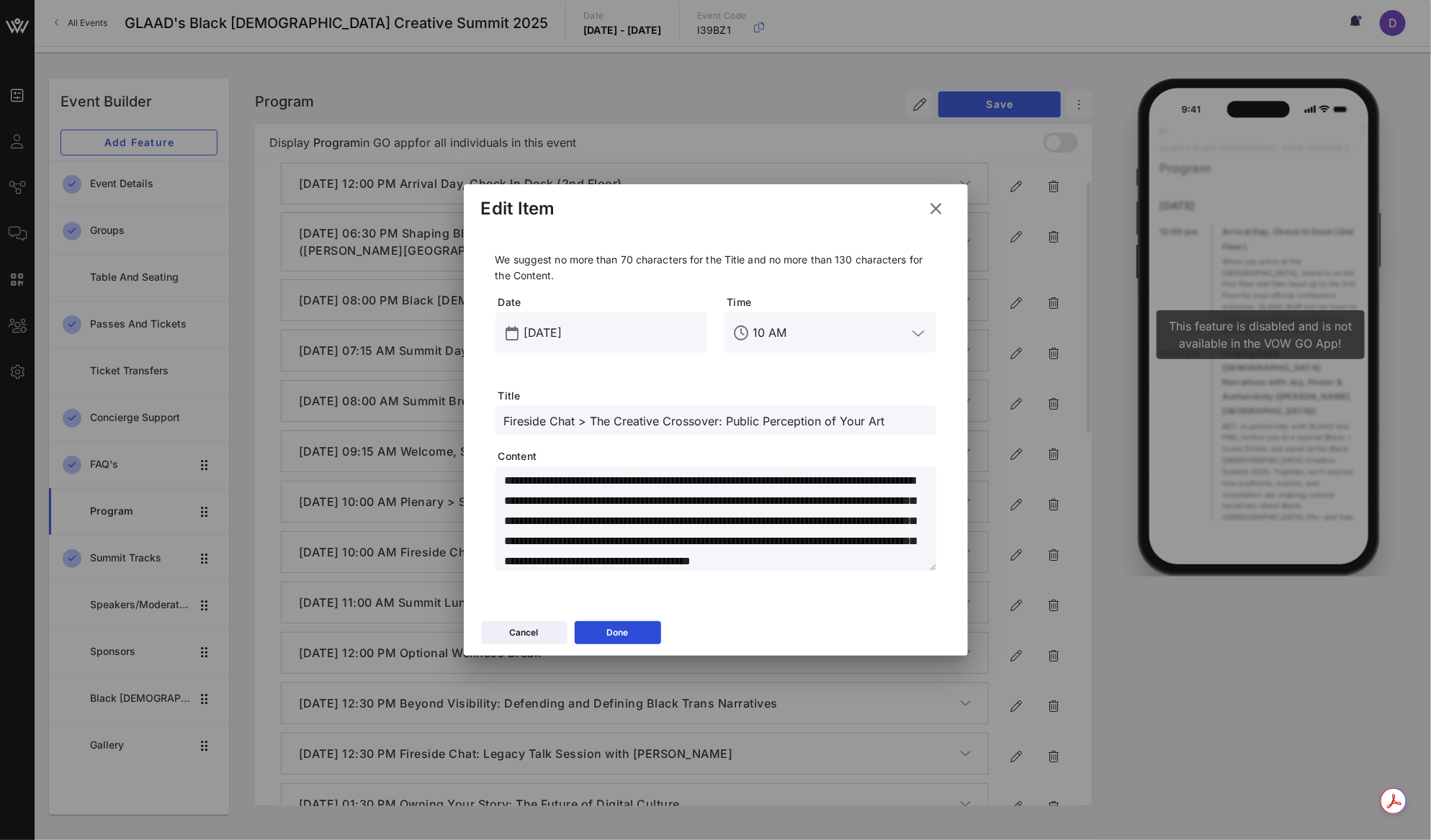
click at [893, 409] on div "Fireside Chat > The Creative Crossover: Public Perception of Your Art" at bounding box center [716, 420] width 423 height 29
click at [893, 429] on div "Fireside Chat > The Creative Crossover: Public Perception of Your Art" at bounding box center [716, 420] width 423 height 29
click at [634, 634] on button "Done" at bounding box center [618, 633] width 86 height 23
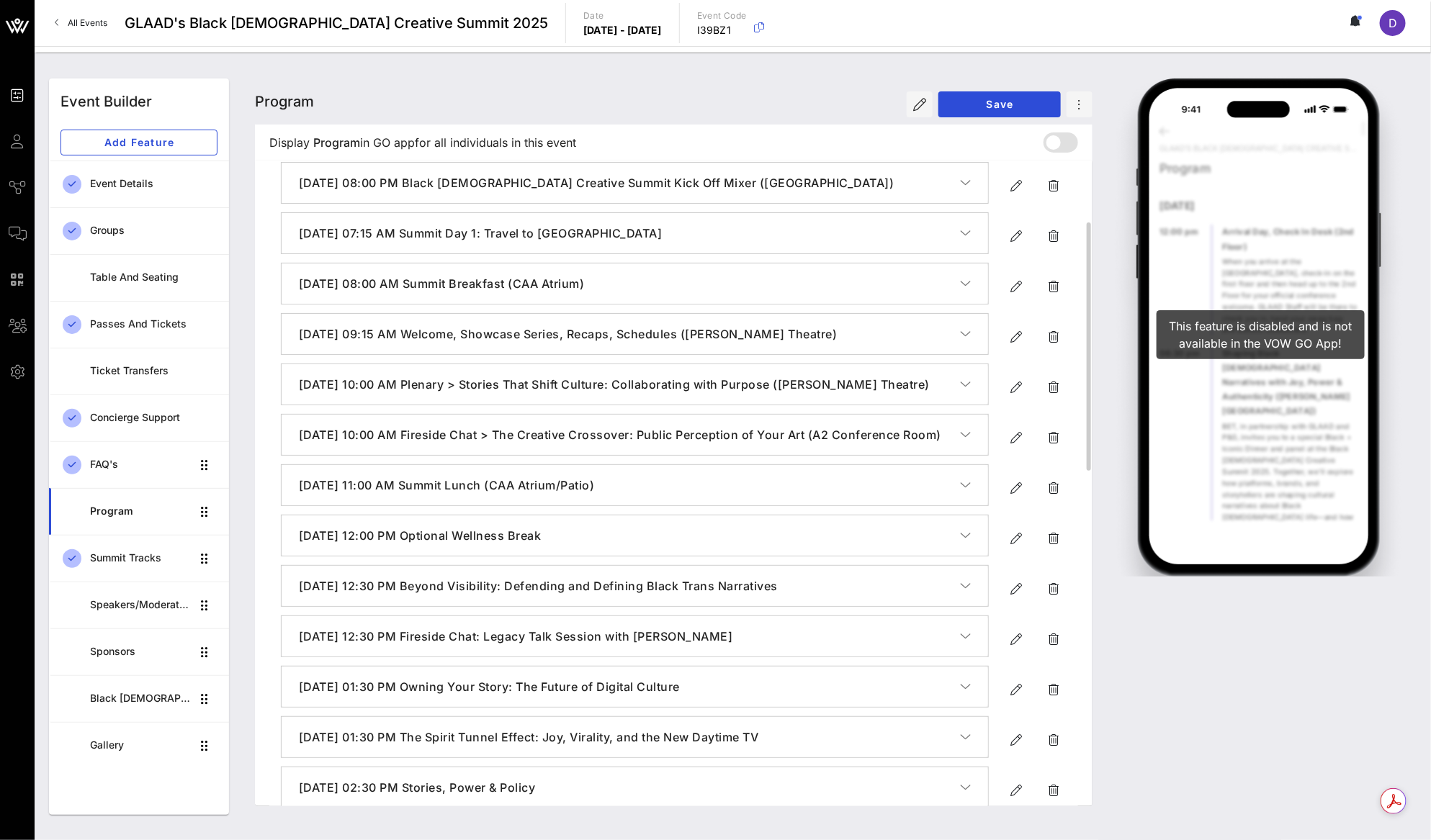
scroll to position [175, 0]
click at [1006, 546] on span "button" at bounding box center [1016, 537] width 26 height 17
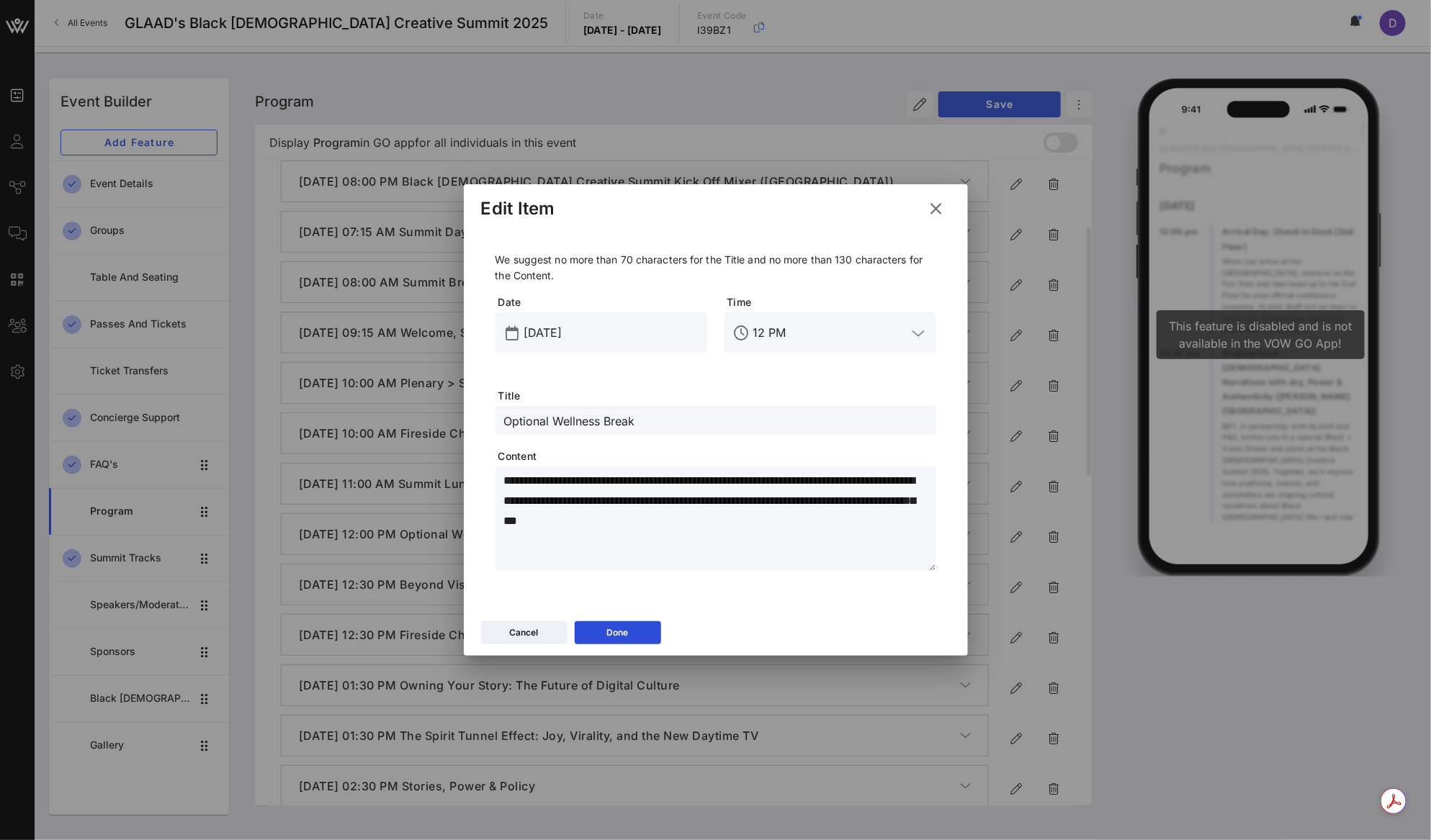
click at [580, 413] on input "Optional Wellness Break" at bounding box center [716, 420] width 423 height 19
paste input "What Is Your Legacy with Lena Waithe"
click at [643, 427] on input "What Is Your Legacy with Lena Waithe" at bounding box center [716, 420] width 423 height 19
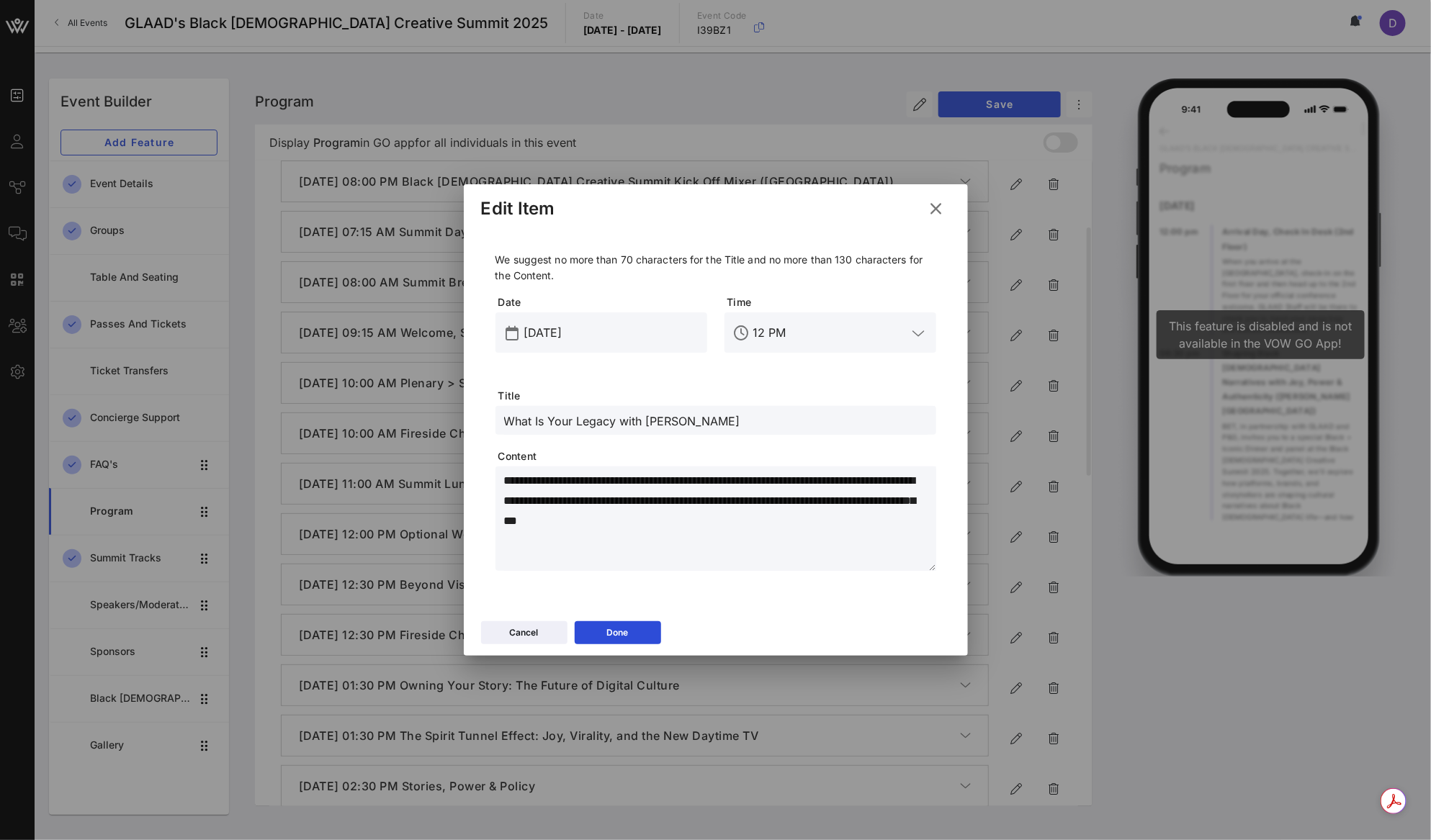
click at [805, 331] on input "12 PM" at bounding box center [831, 332] width 154 height 23
click at [799, 389] on div "12:30 PM" at bounding box center [830, 375] width 189 height 31
click at [528, 513] on textarea "**********" at bounding box center [720, 521] width 432 height 101
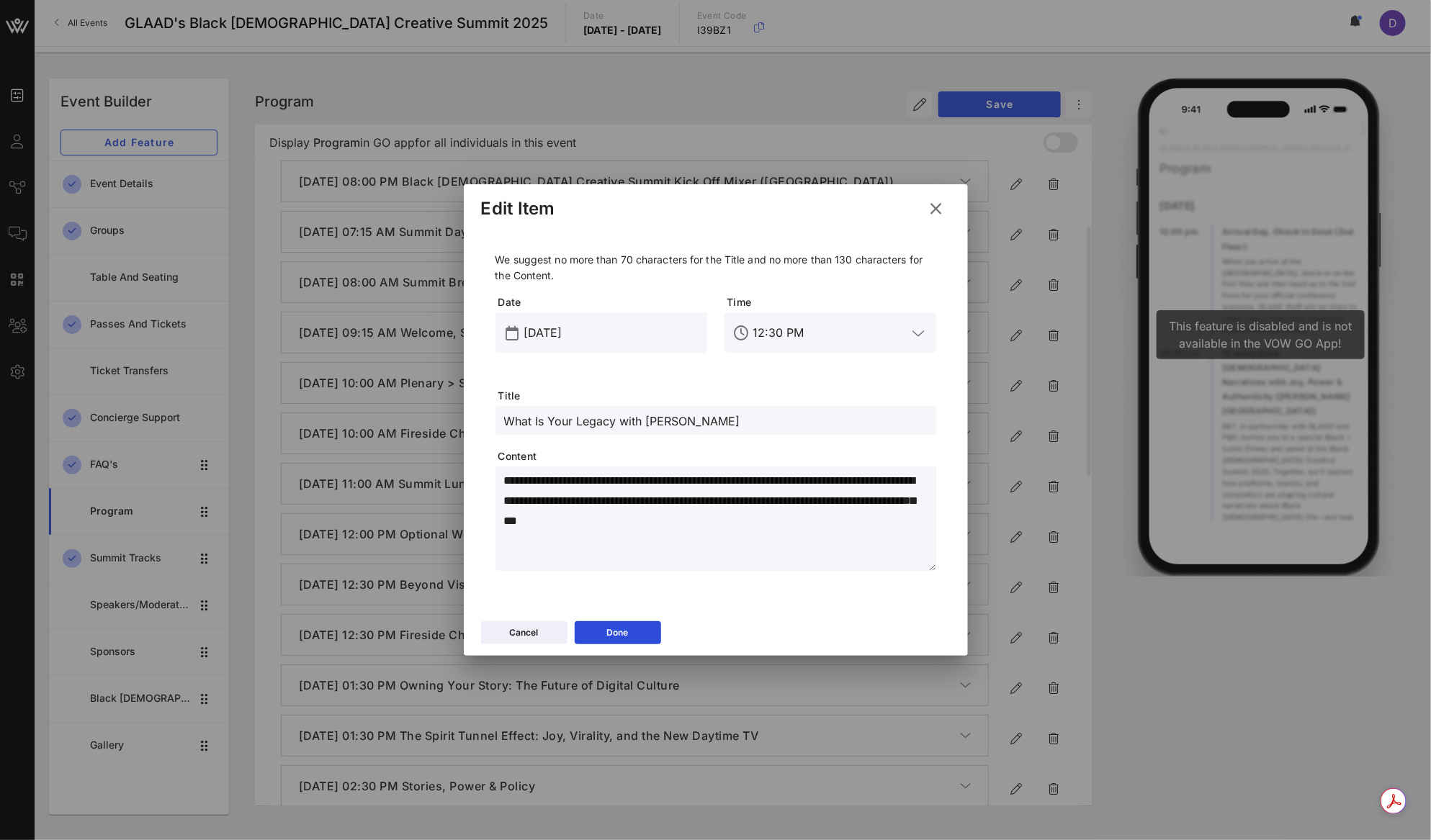
paste textarea "**********"
click at [662, 504] on textarea "**********" at bounding box center [720, 521] width 432 height 101
click at [628, 636] on button "Done" at bounding box center [618, 633] width 86 height 23
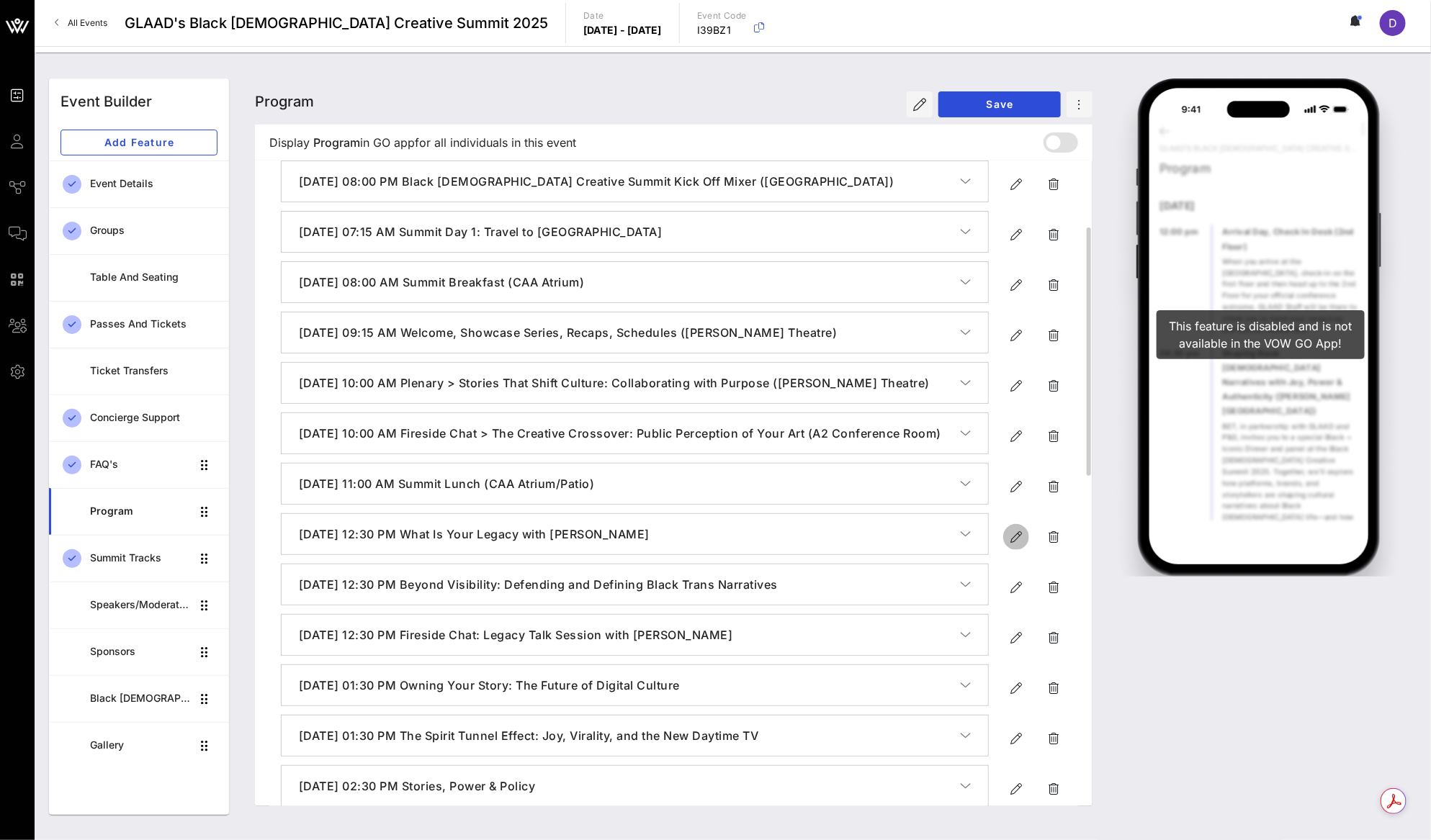
click at [1021, 546] on icon "button" at bounding box center [1015, 537] width 17 height 17
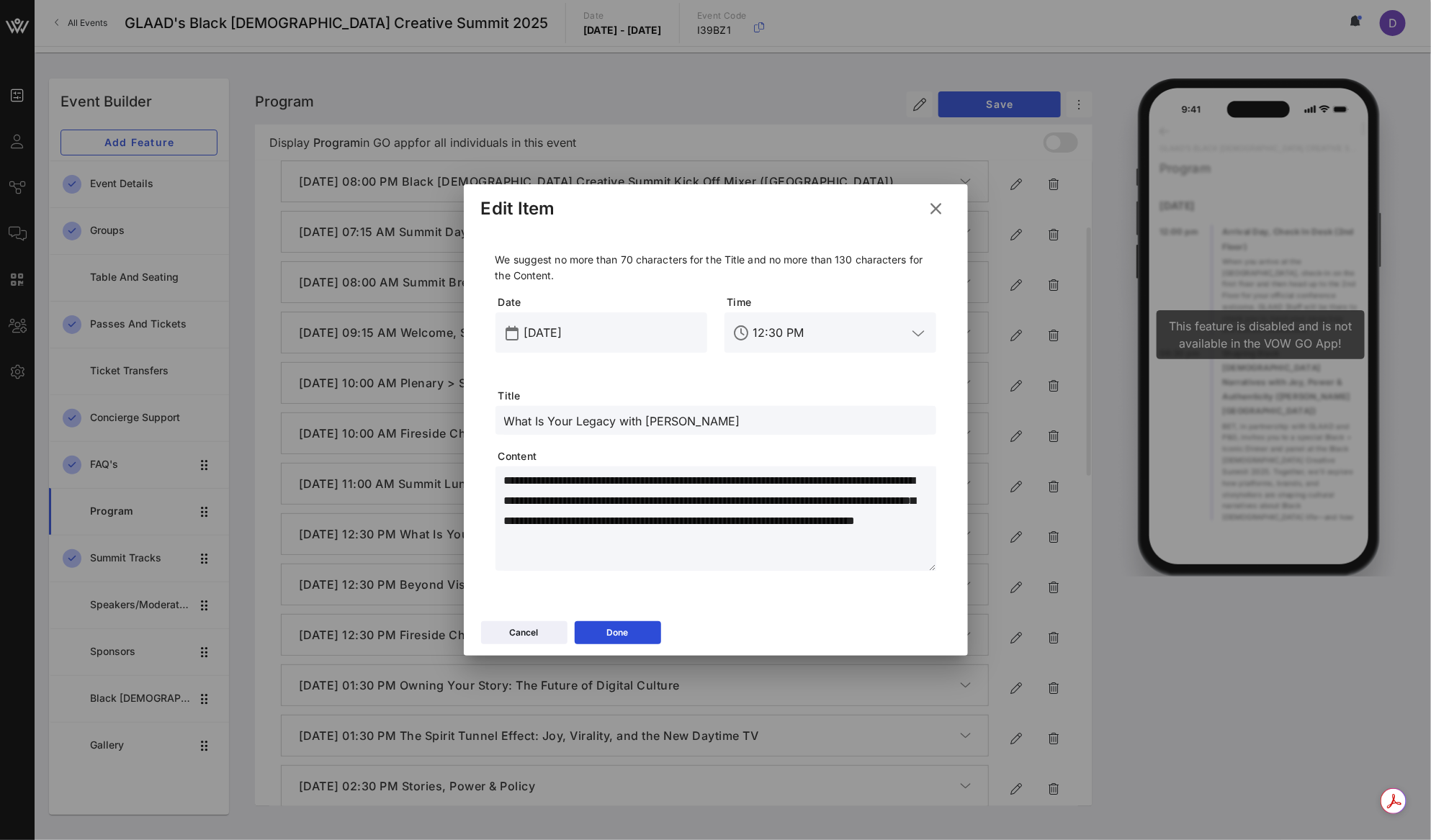
click at [776, 418] on input "What Is Your Legacy with Lena Waithe" at bounding box center [716, 420] width 423 height 19
click at [644, 632] on button "Done" at bounding box center [618, 633] width 86 height 23
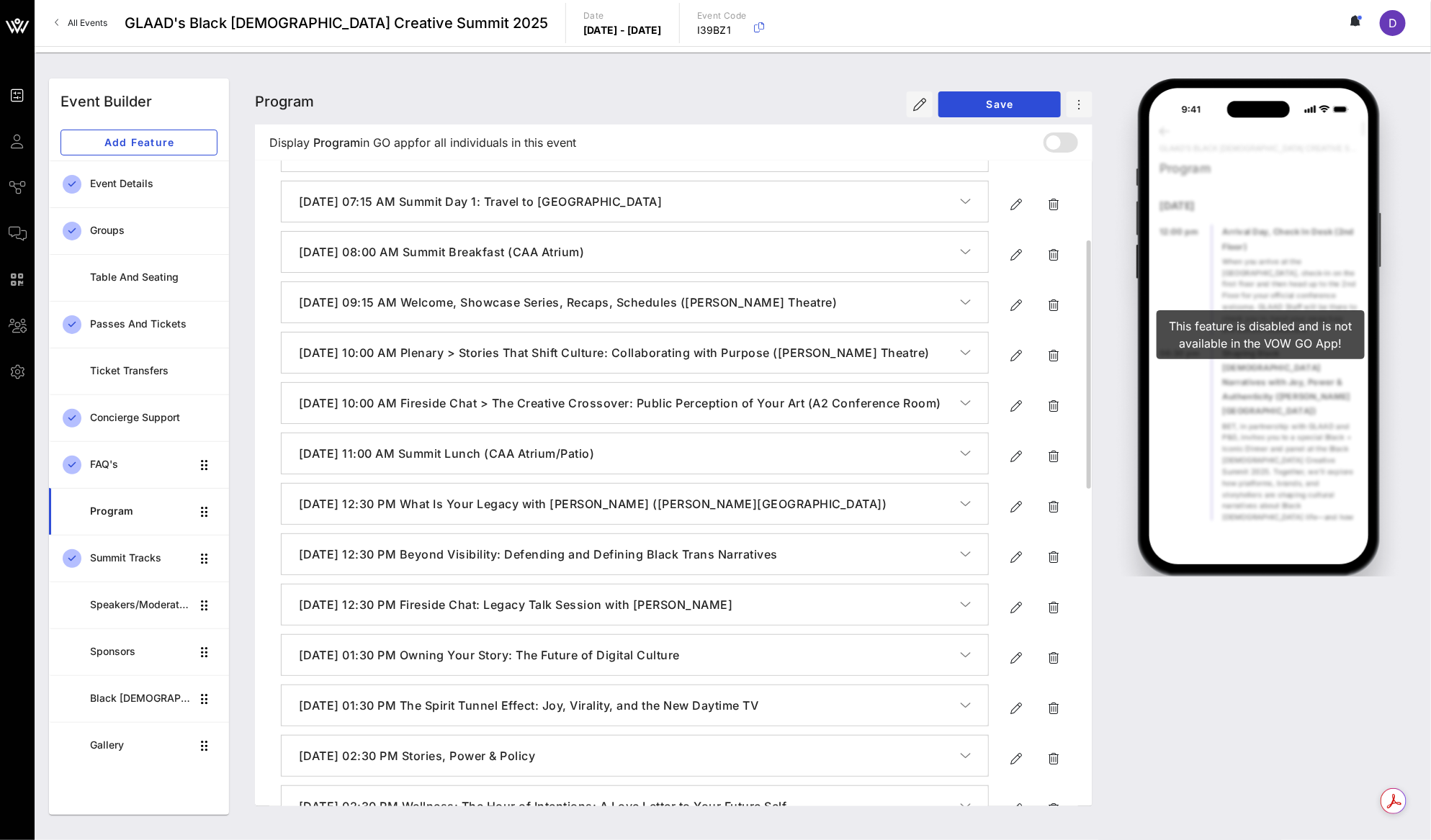
scroll to position [206, 0]
click at [1018, 565] on icon "button" at bounding box center [1015, 556] width 17 height 17
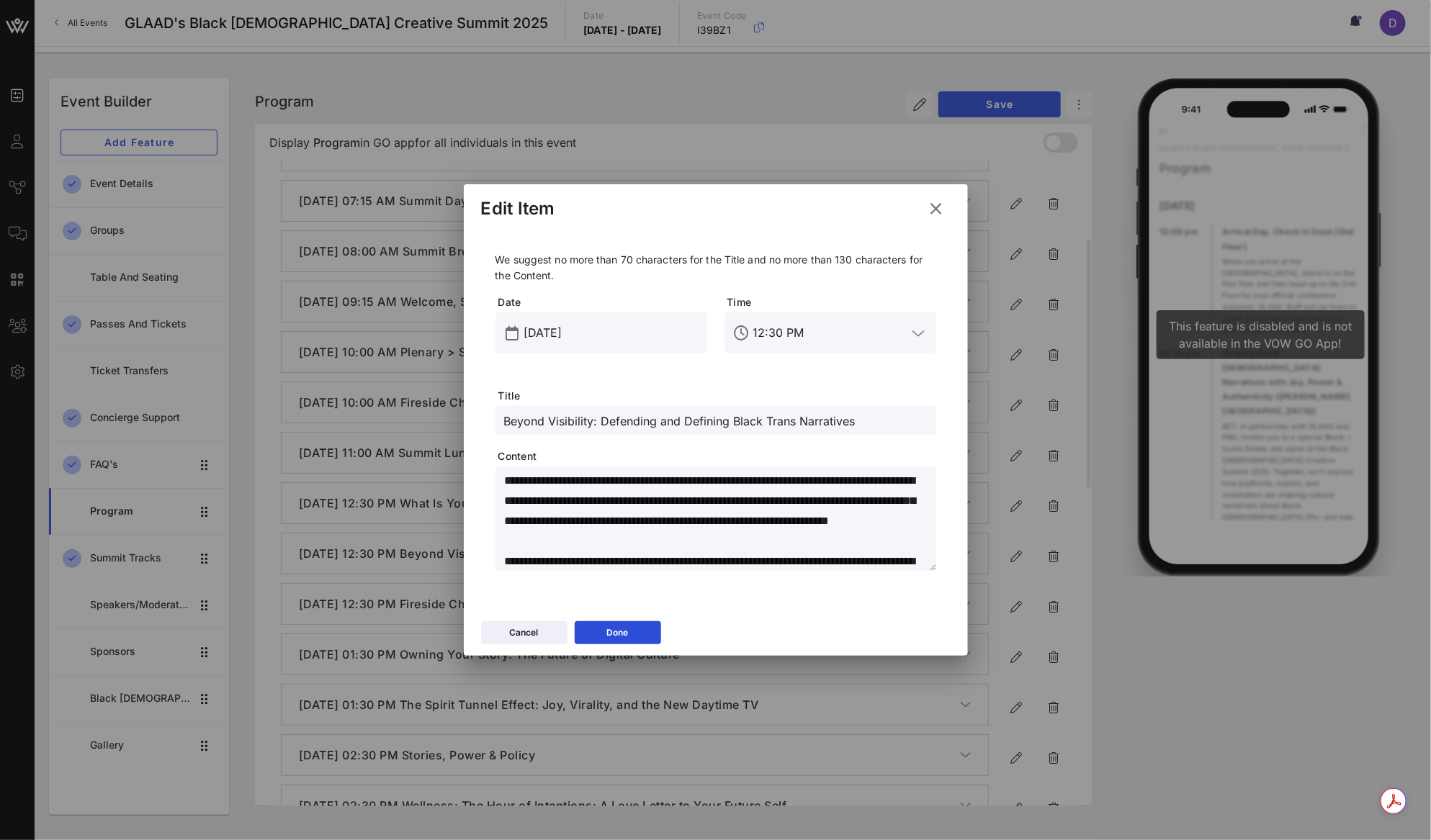
click at [887, 419] on input "Beyond Visibility: Defending and Defining Black Trans Narratives" at bounding box center [716, 420] width 423 height 19
click at [637, 629] on button "Done" at bounding box center [618, 633] width 86 height 23
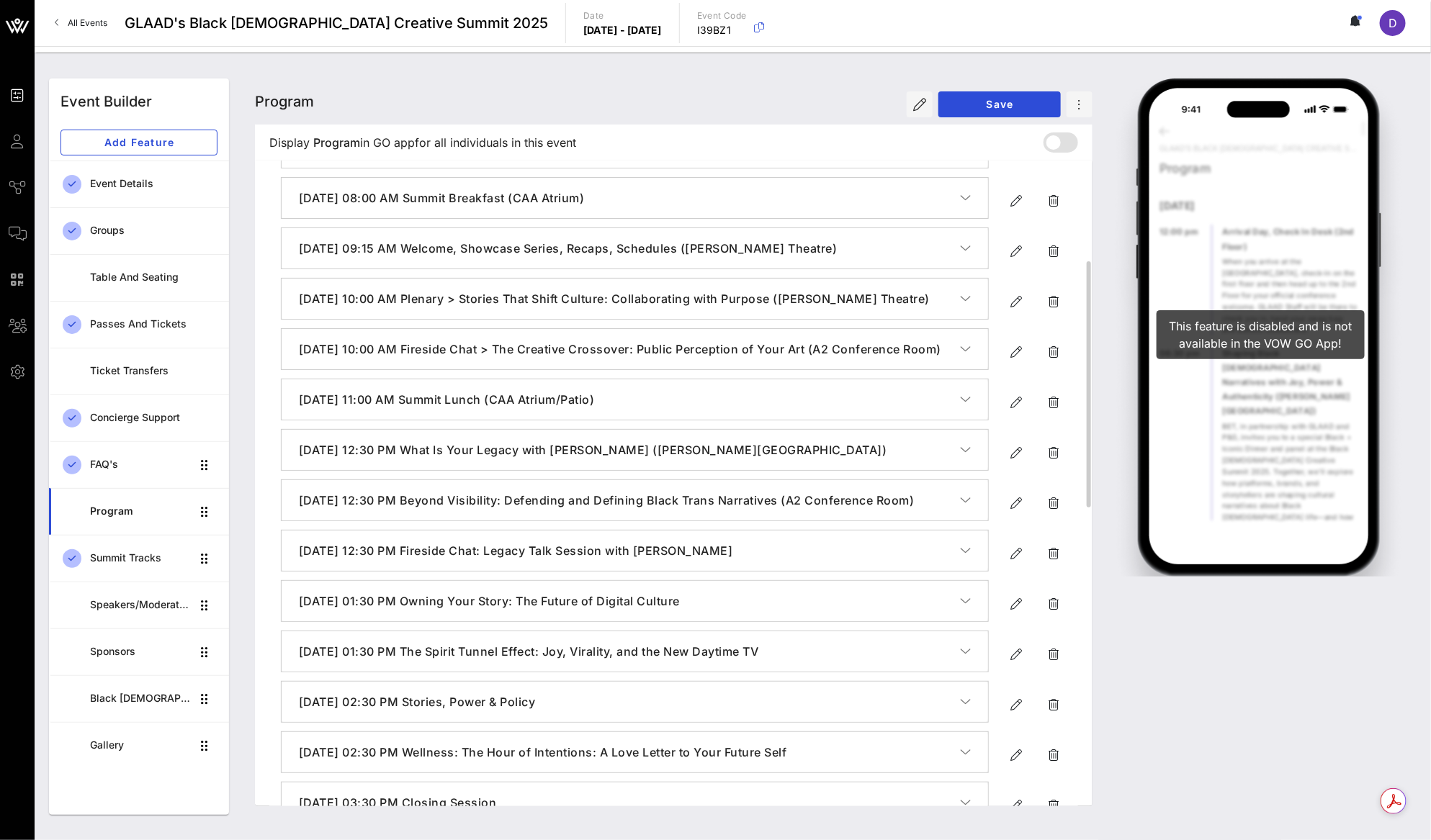
scroll to position [260, 0]
click at [1010, 561] on icon "button" at bounding box center [1015, 552] width 17 height 17
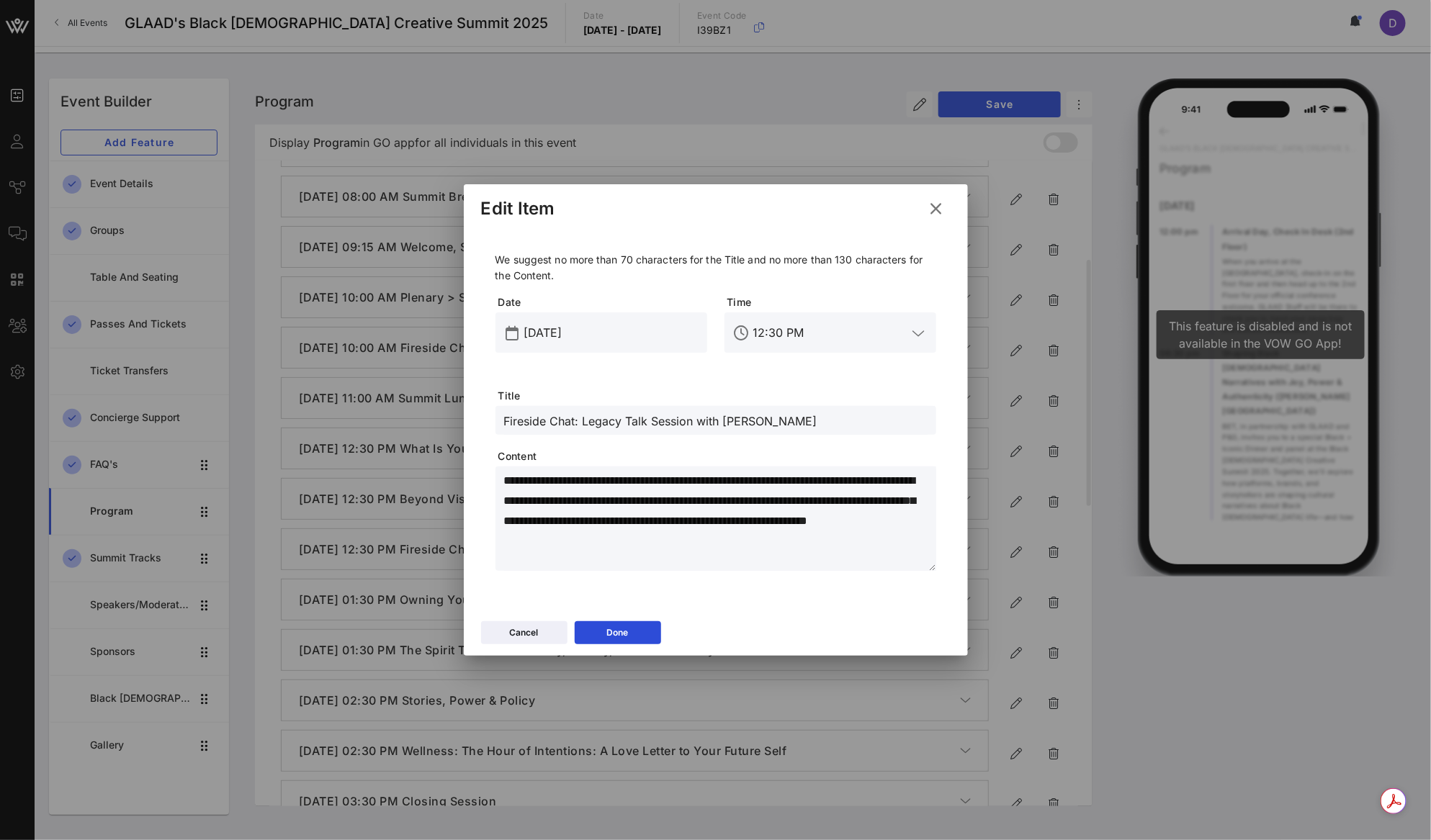
click at [645, 423] on input "Fireside Chat: Legacy Talk Session with Lena Waithe" at bounding box center [716, 420] width 423 height 19
paste input "Legacy, Identity & Living Out Loud"
click at [775, 333] on input "12:30 PM" at bounding box center [831, 332] width 154 height 23
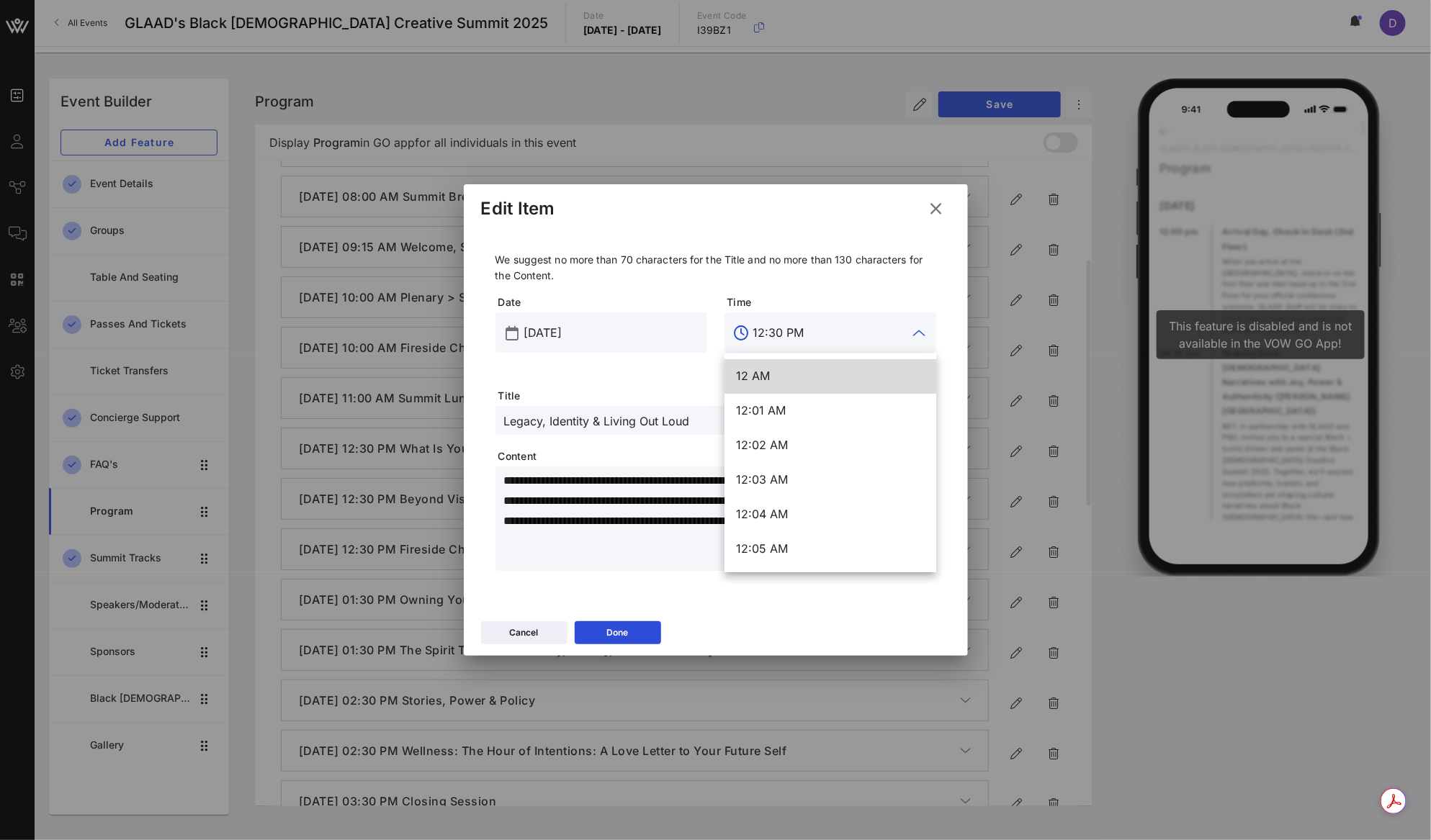
click at [775, 333] on input "12:30 PM" at bounding box center [831, 332] width 154 height 23
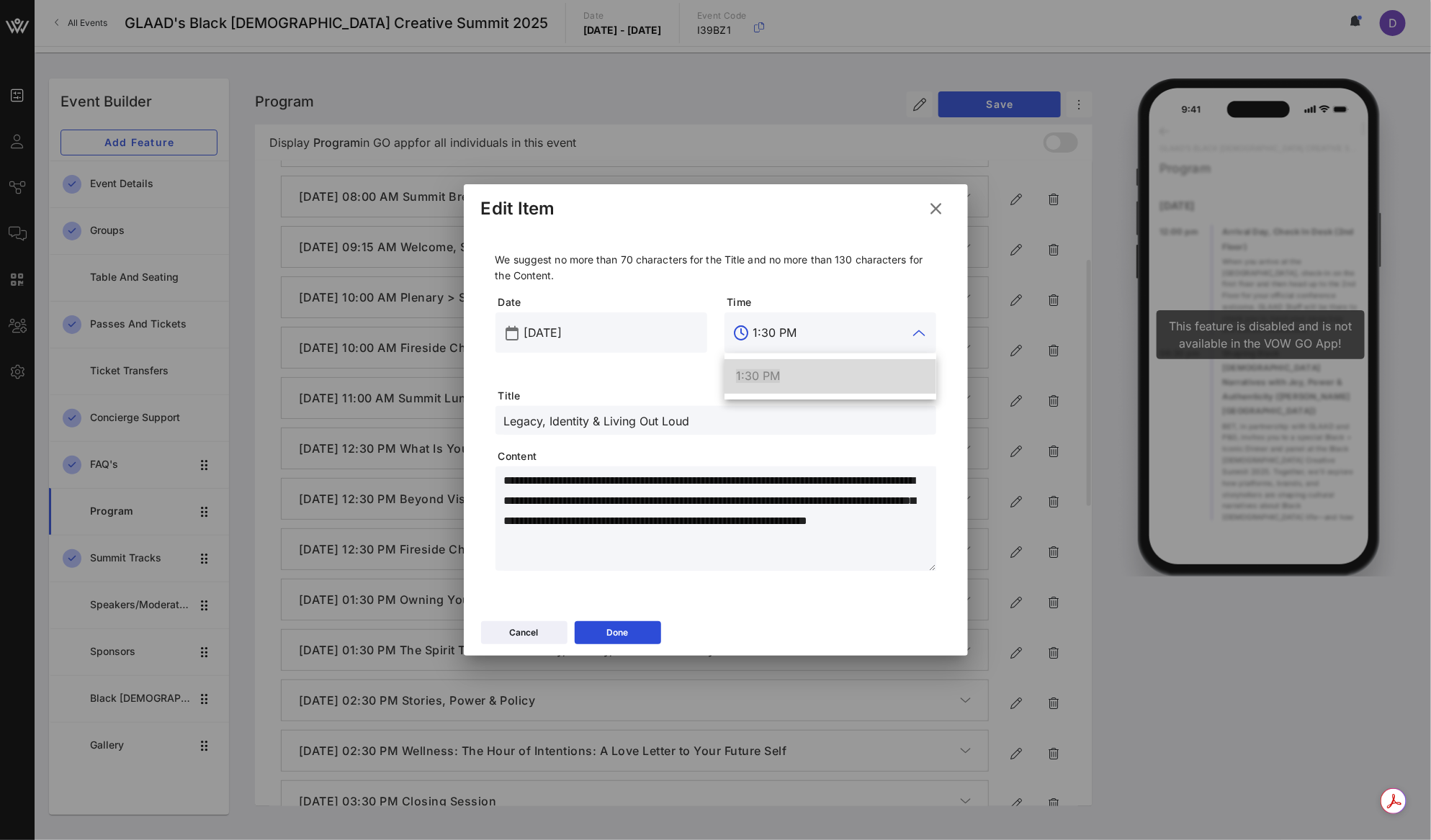
click at [775, 378] on span "1:30 PM" at bounding box center [758, 375] width 44 height 14
click at [747, 549] on textarea "**********" at bounding box center [720, 521] width 432 height 101
click at [594, 518] on textarea "**********" at bounding box center [720, 521] width 432 height 101
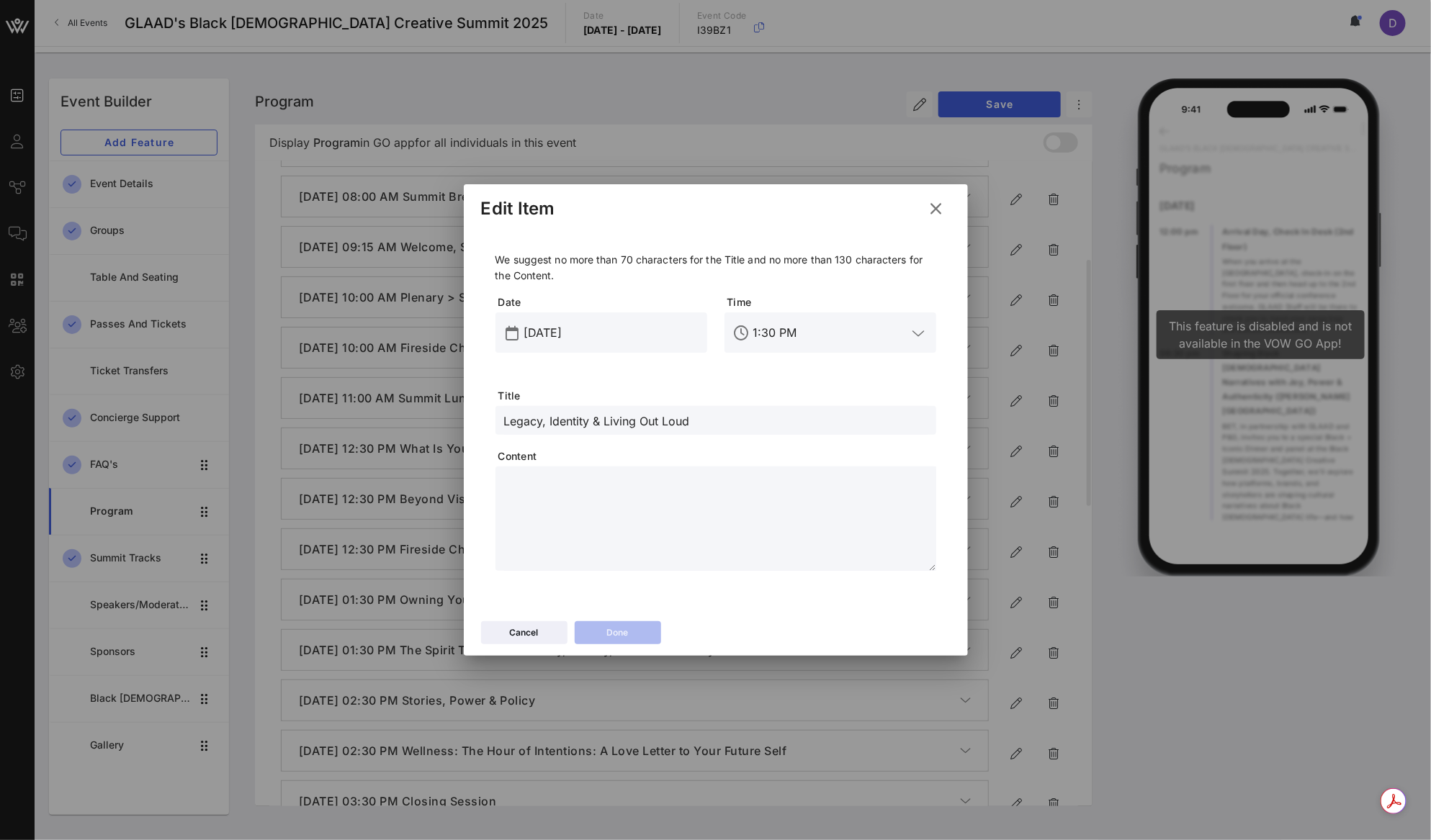
paste textarea "**********"
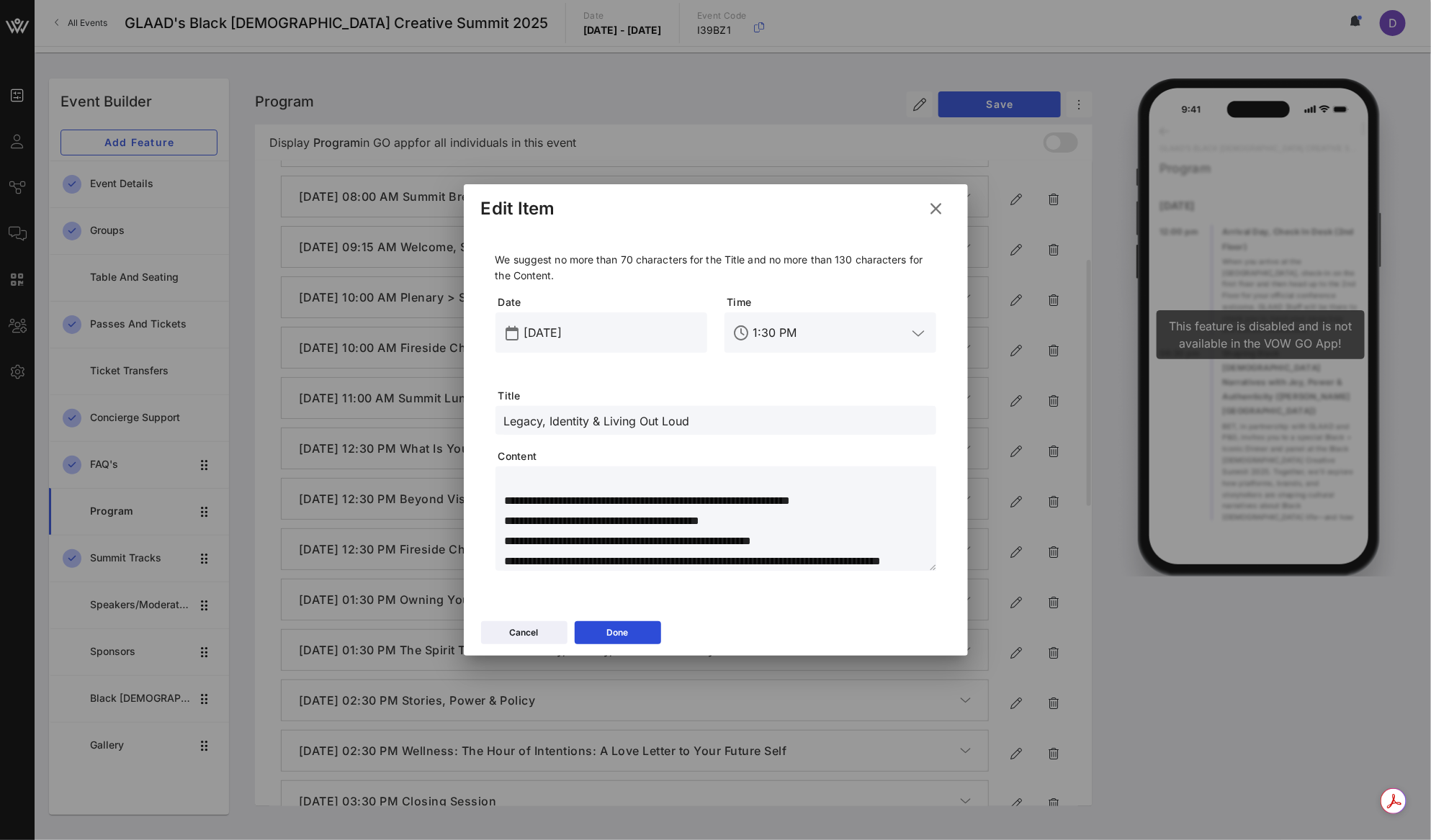
scroll to position [0, 0]
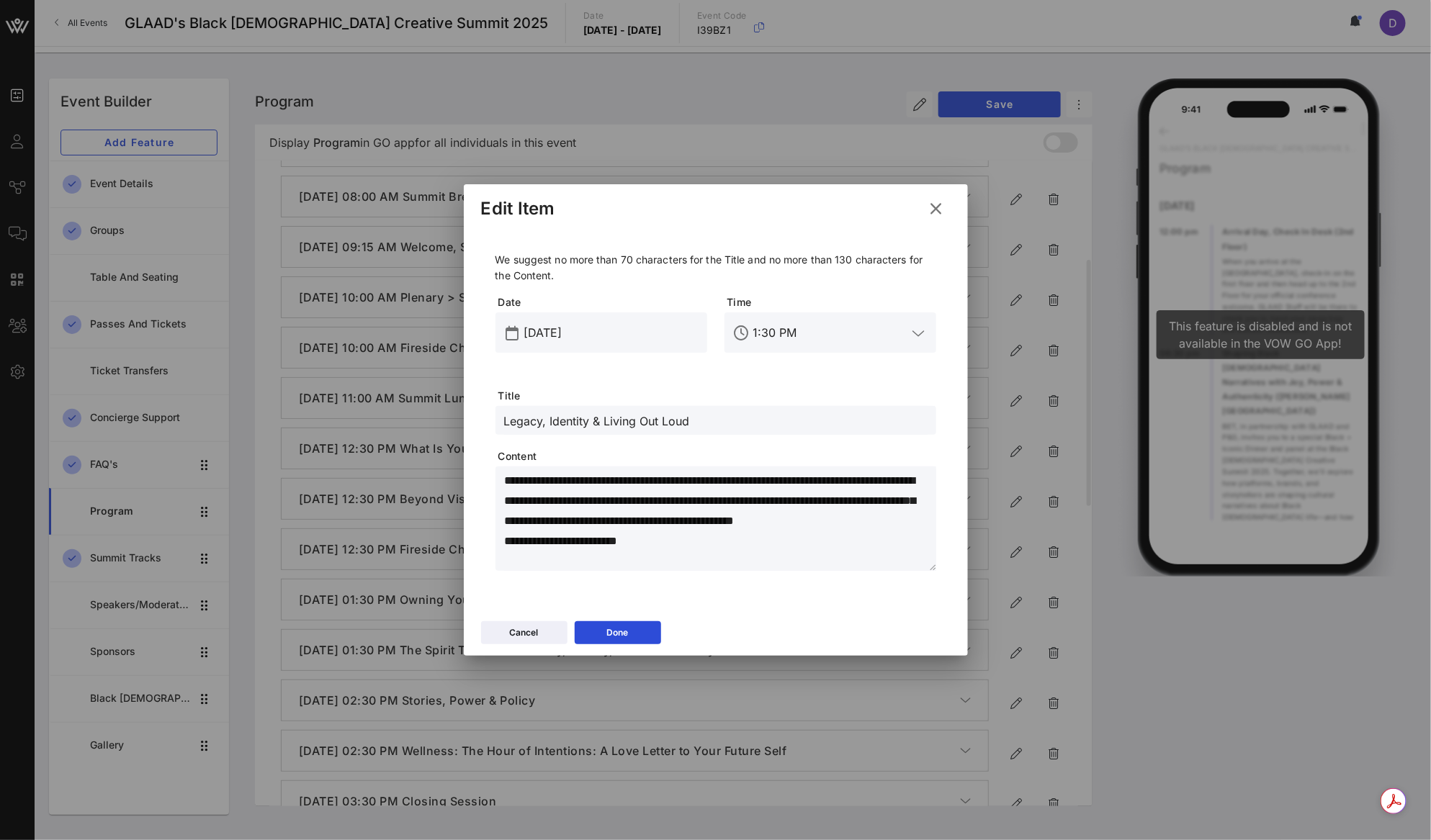
click at [602, 542] on textarea "**********" at bounding box center [720, 521] width 432 height 101
click at [620, 632] on icon at bounding box center [617, 632] width 10 height 8
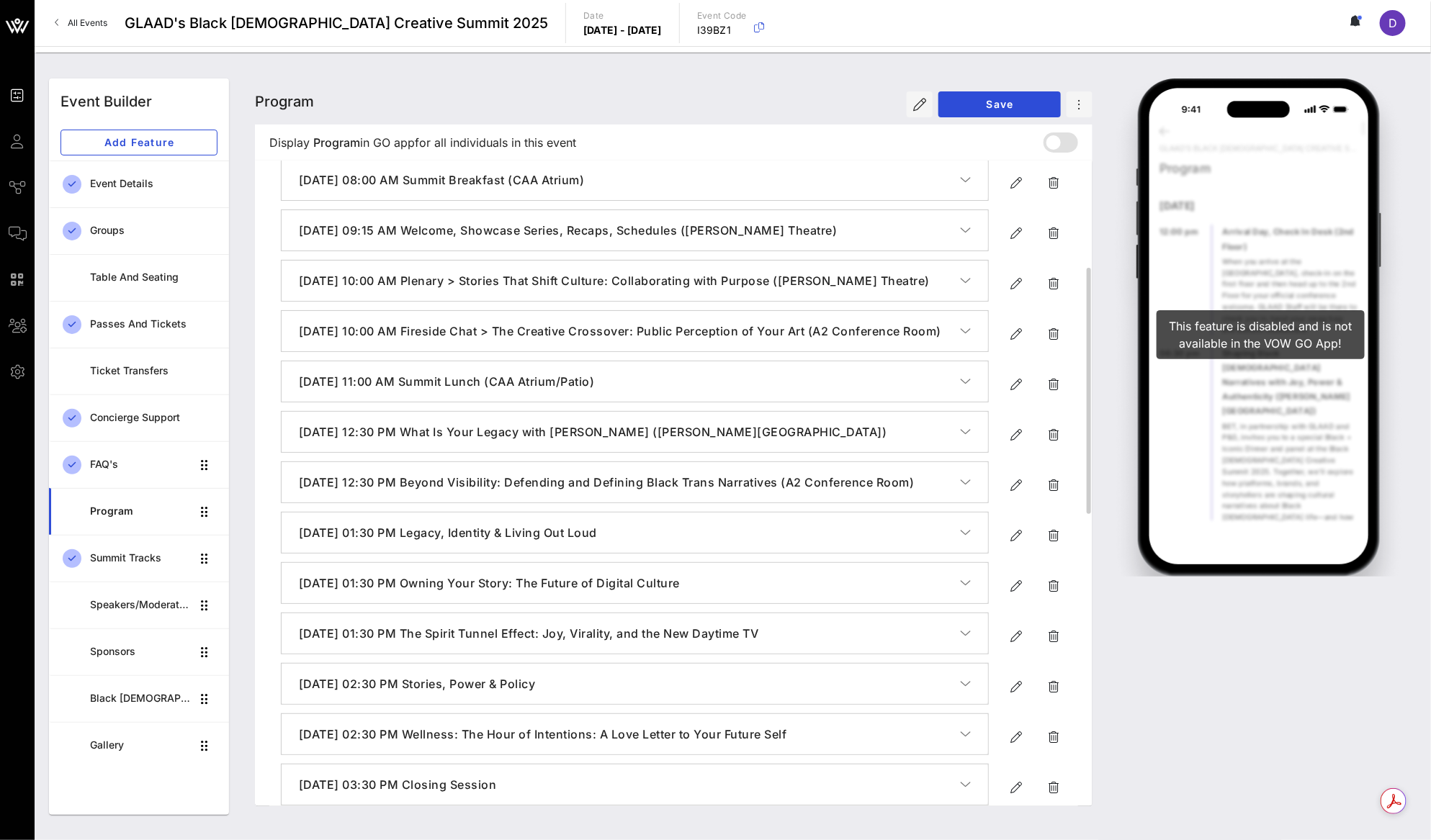
scroll to position [279, 0]
click at [1014, 542] on icon "button" at bounding box center [1015, 533] width 17 height 17
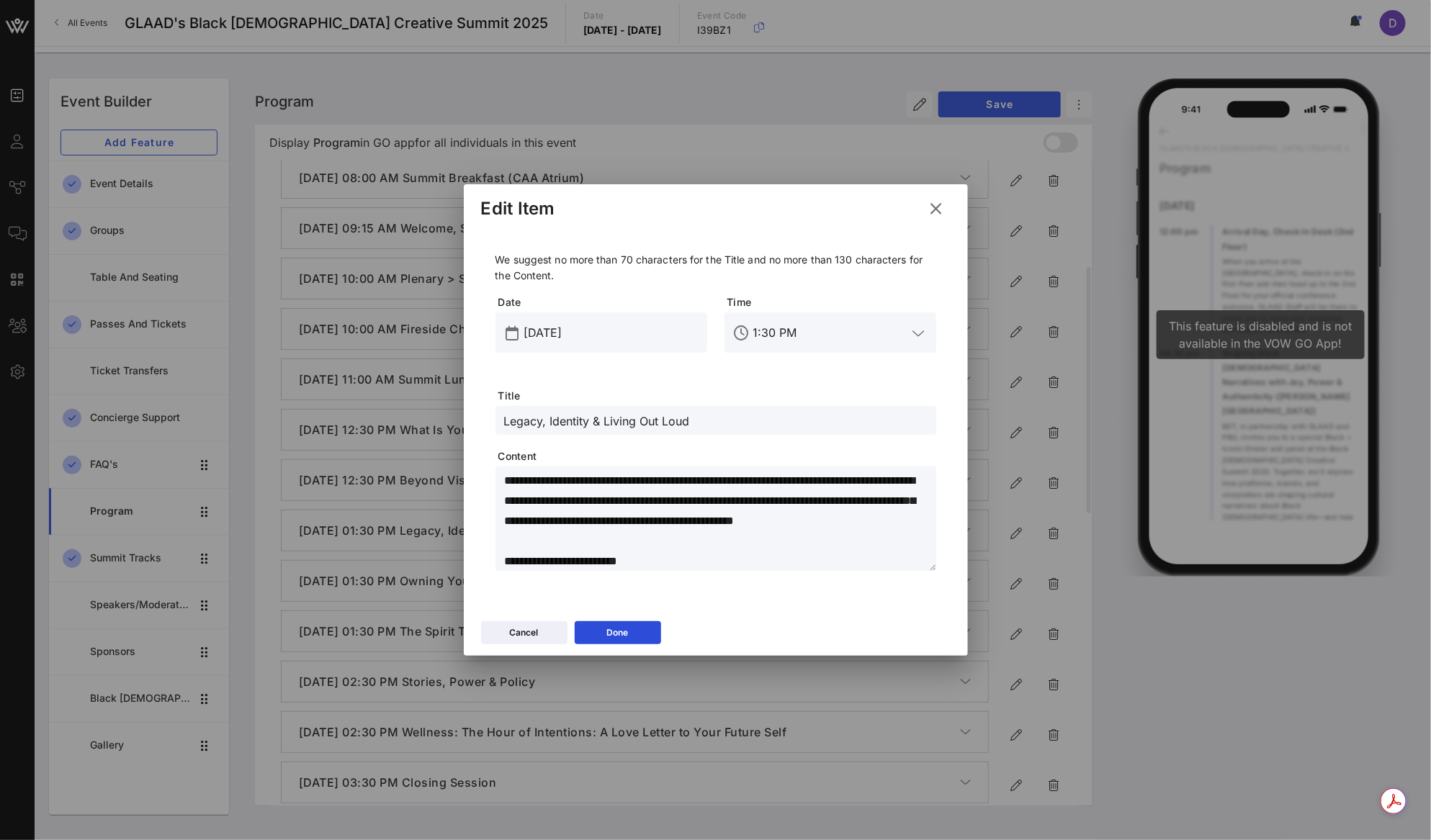
click at [708, 409] on div "Legacy, Identity & Living Out Loud" at bounding box center [716, 420] width 423 height 29
click at [615, 637] on icon at bounding box center [617, 632] width 10 height 8
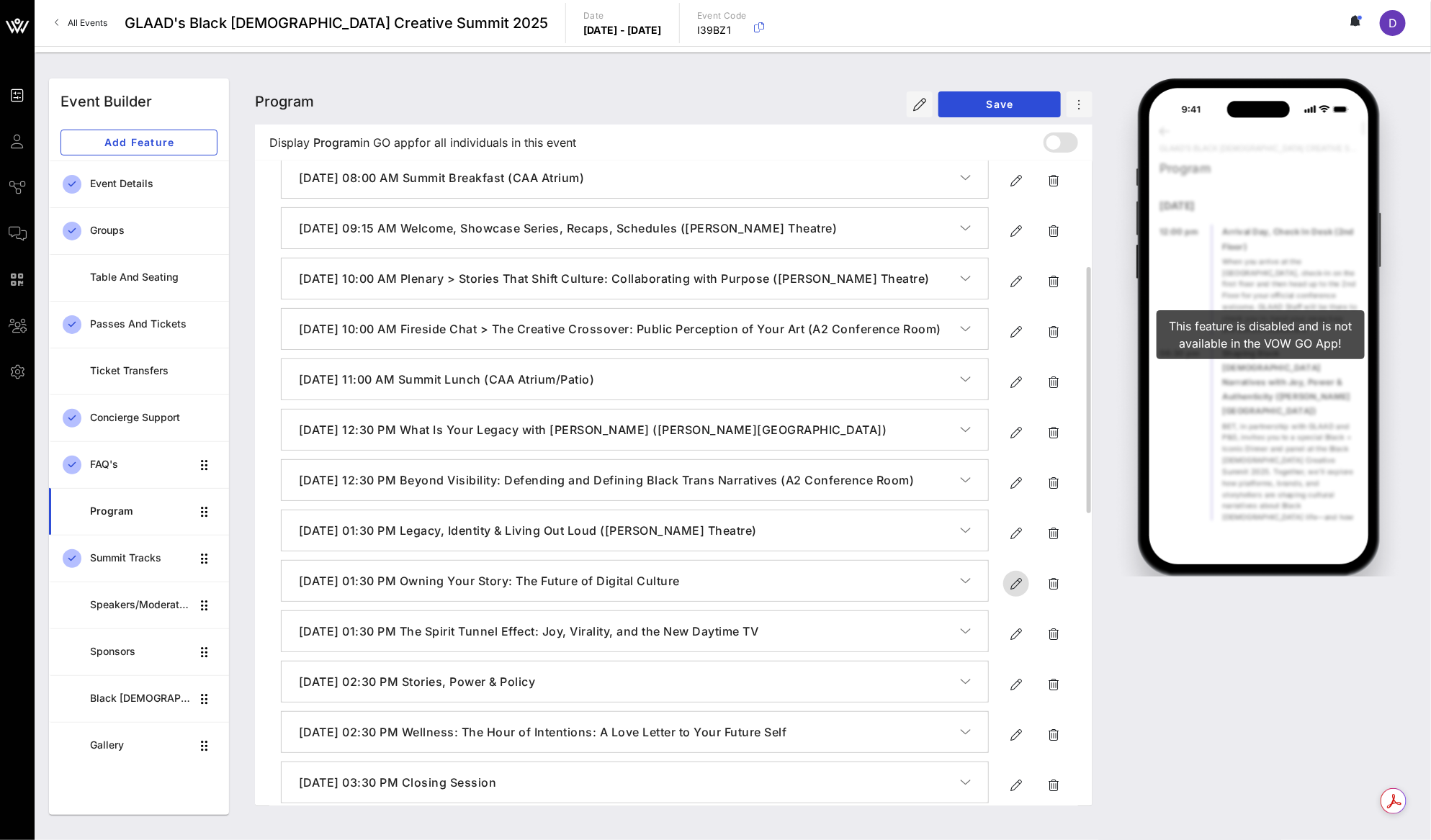
click at [1011, 593] on icon "button" at bounding box center [1015, 583] width 17 height 17
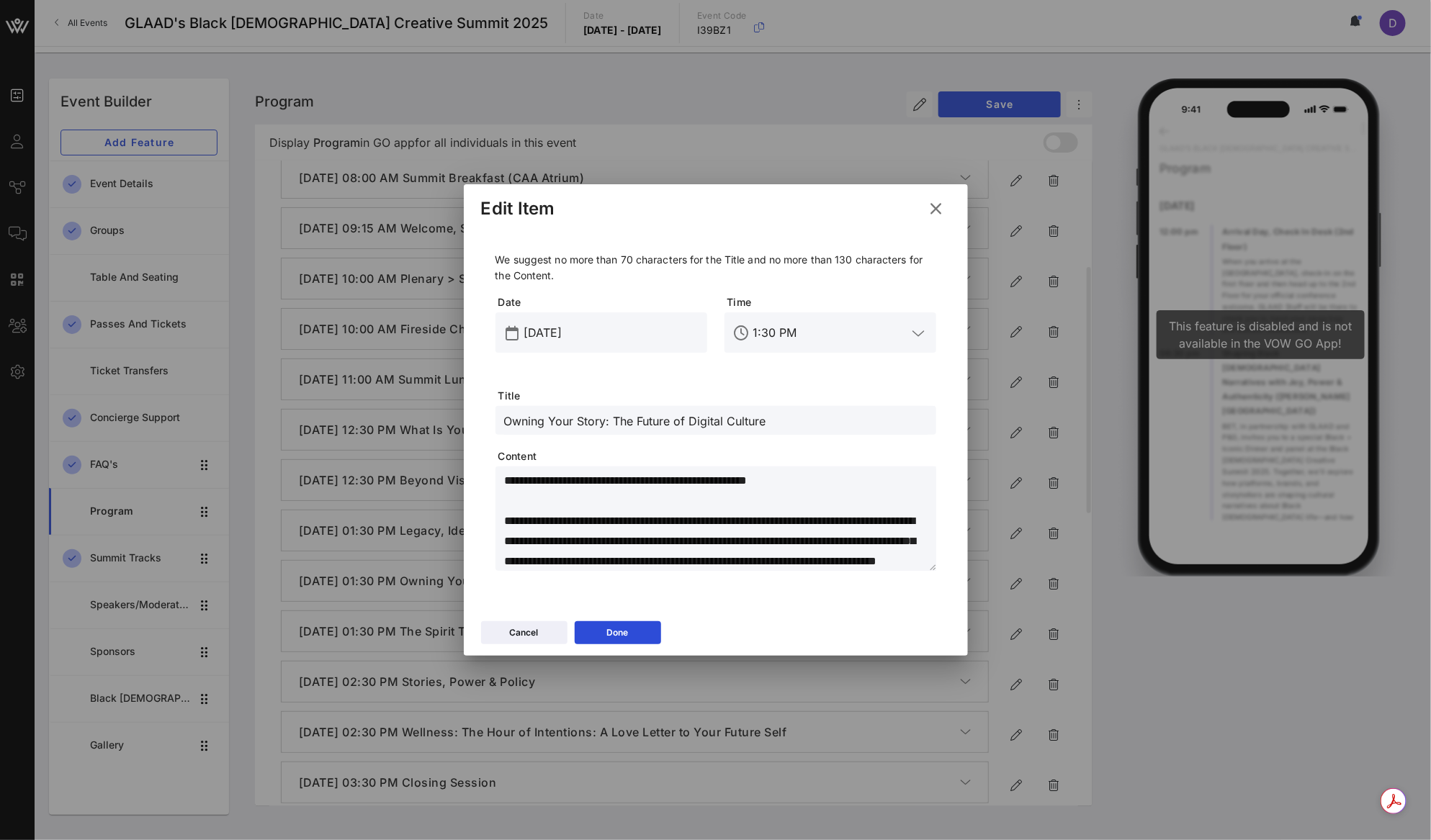
click at [701, 421] on input "Owning Your Story: The Future of Digital Culture" at bounding box center [716, 420] width 423 height 19
paste input "text"
click at [707, 518] on textarea "**********" at bounding box center [720, 521] width 432 height 101
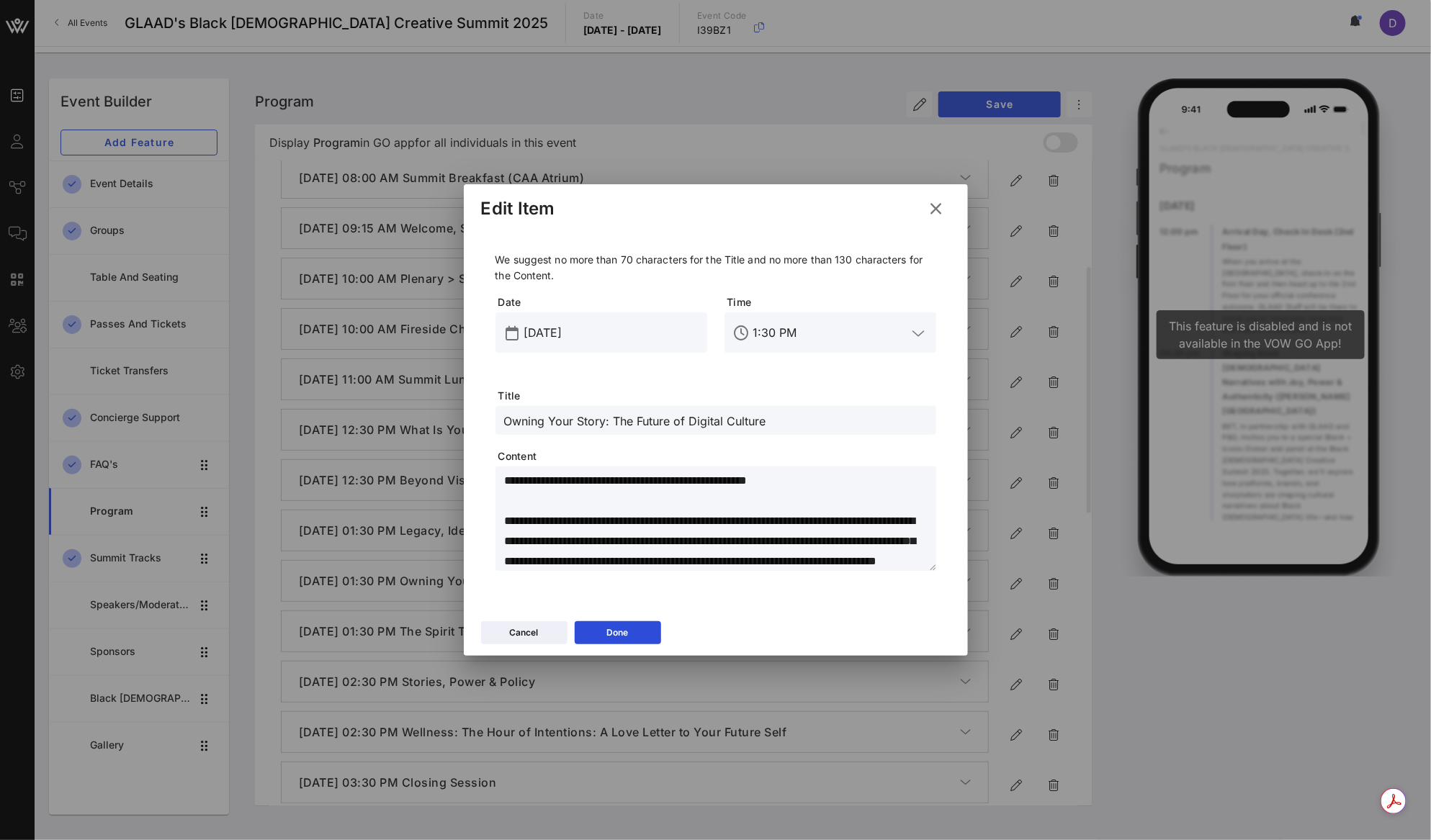
click at [732, 543] on textarea "**********" at bounding box center [720, 521] width 432 height 101
paste textarea "**********"
click at [802, 420] on input "Owning Your Story: The Future of Digital Culture" at bounding box center [716, 420] width 423 height 19
click at [628, 630] on div "Done" at bounding box center [618, 632] width 22 height 14
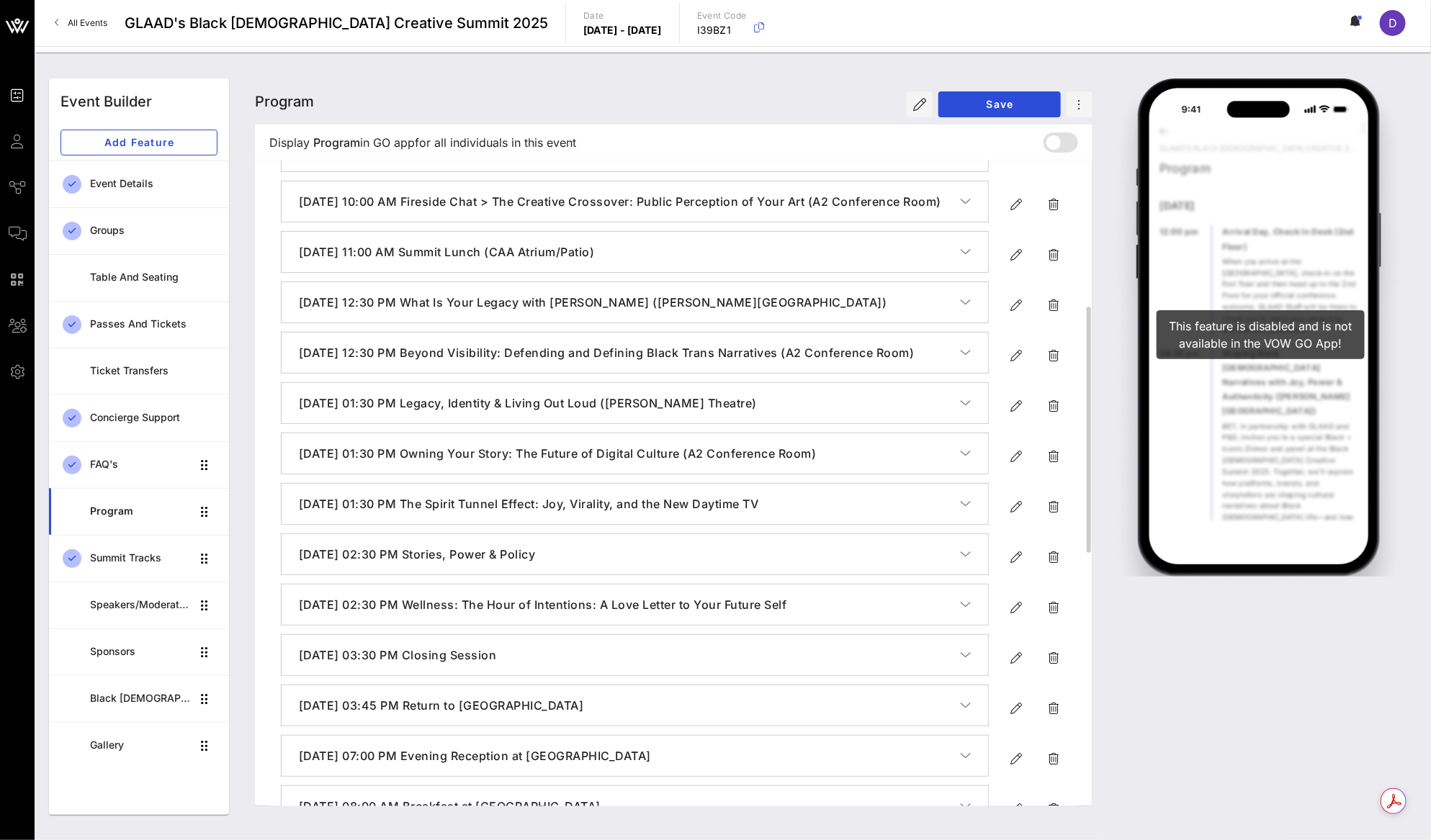
scroll to position [408, 0]
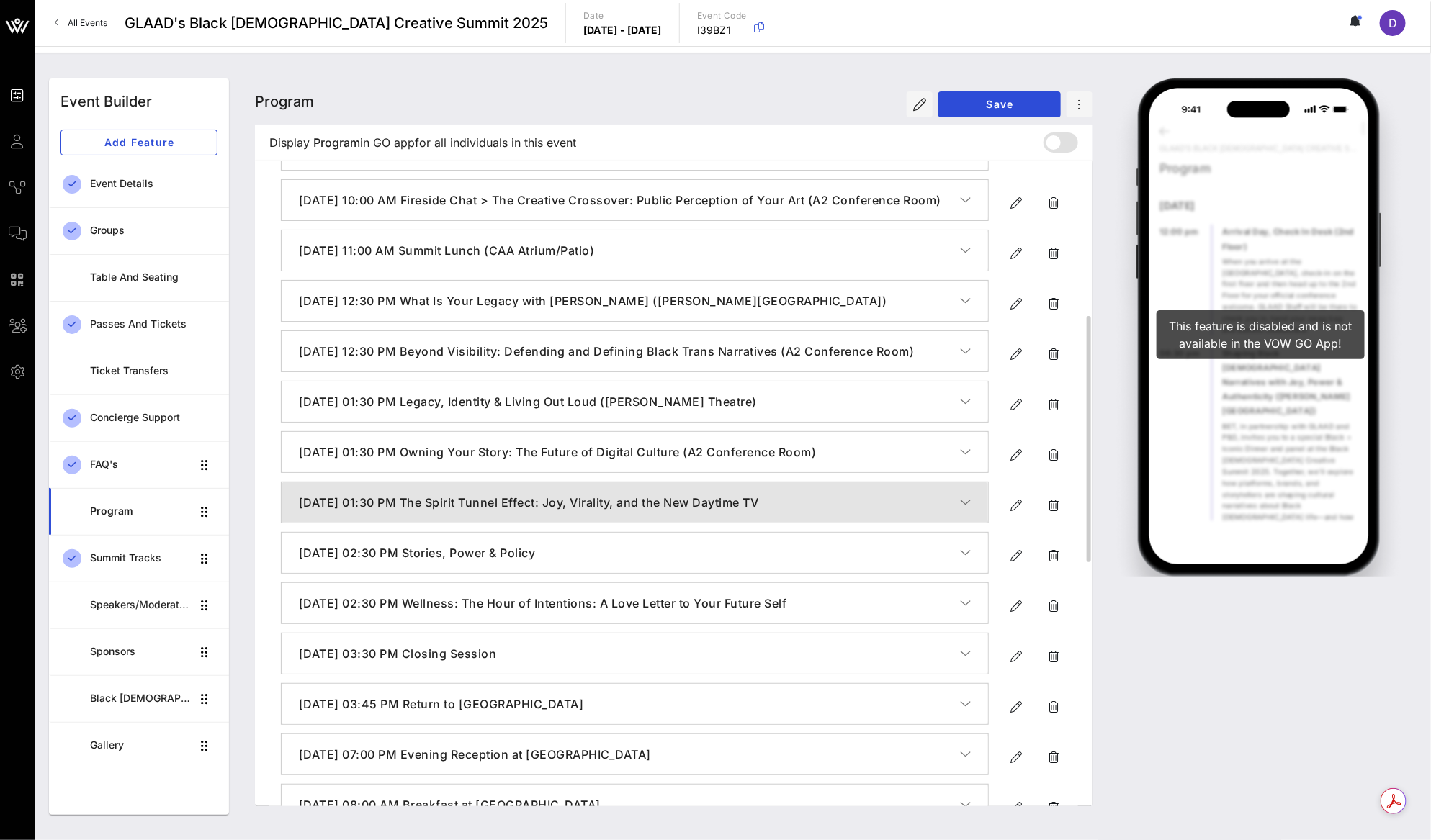
click at [960, 509] on icon "button" at bounding box center [965, 502] width 11 height 14
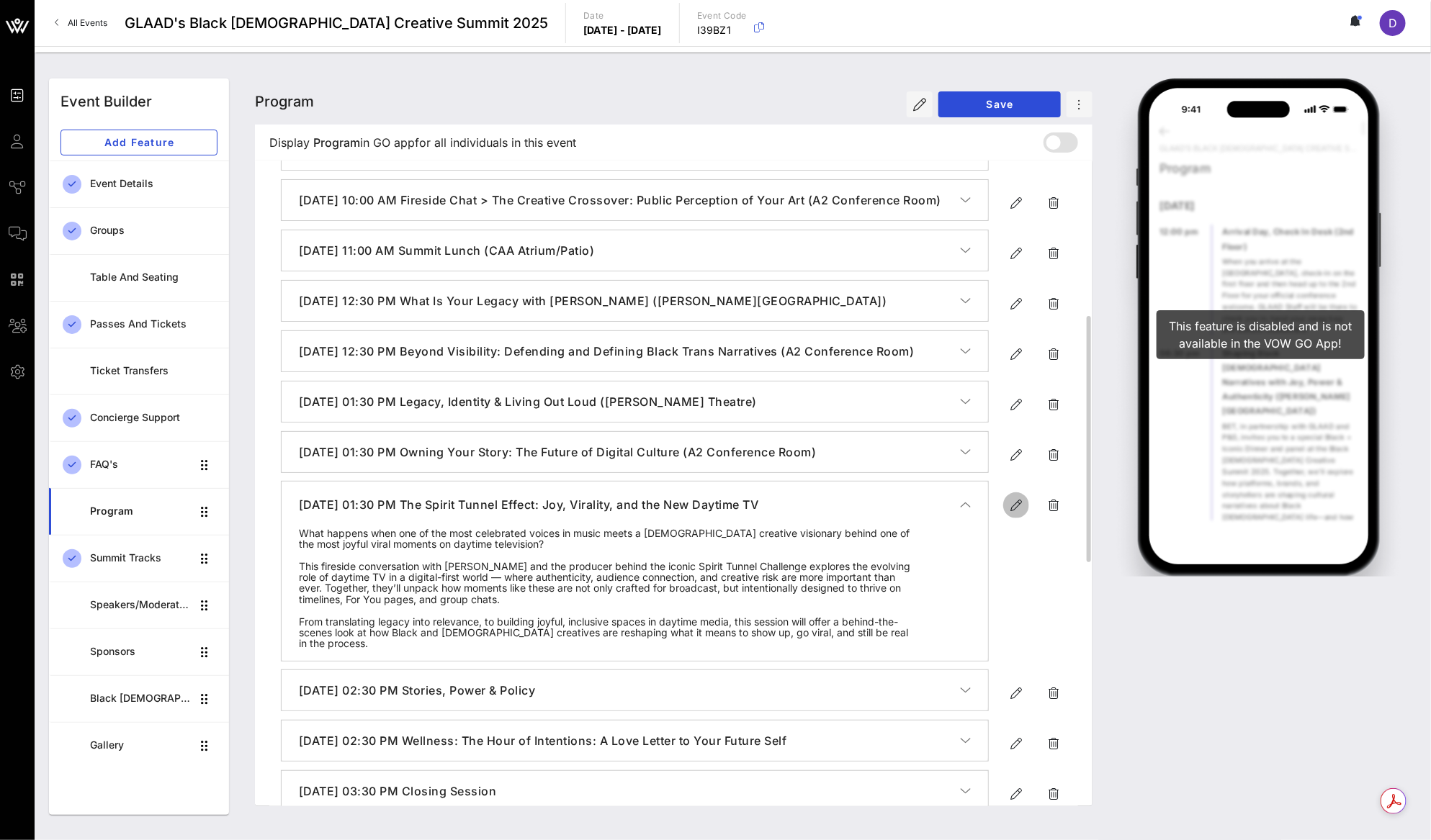
click at [1018, 514] on icon "button" at bounding box center [1015, 505] width 17 height 17
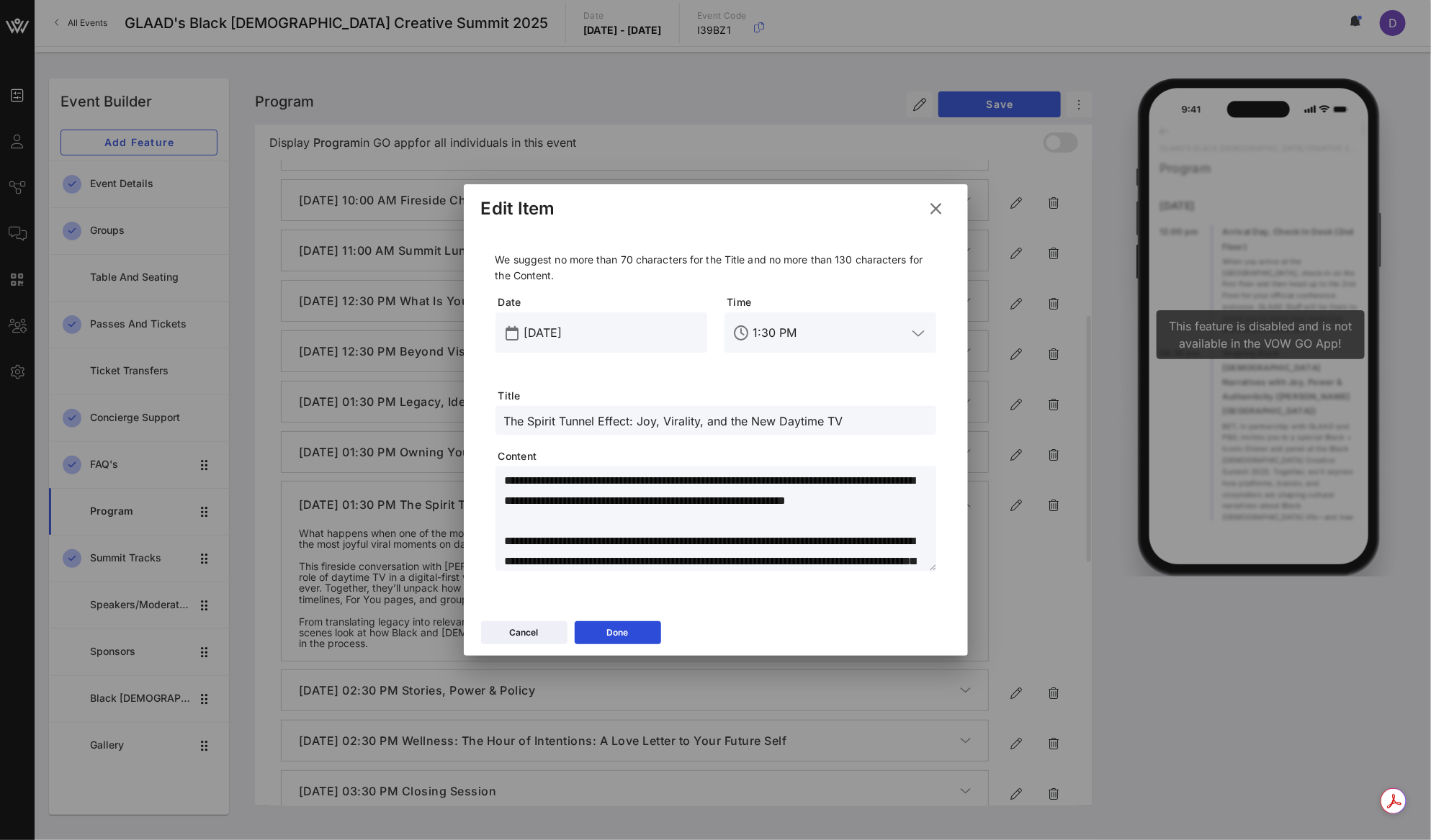
click at [771, 321] on input "1:30 PM" at bounding box center [831, 332] width 154 height 23
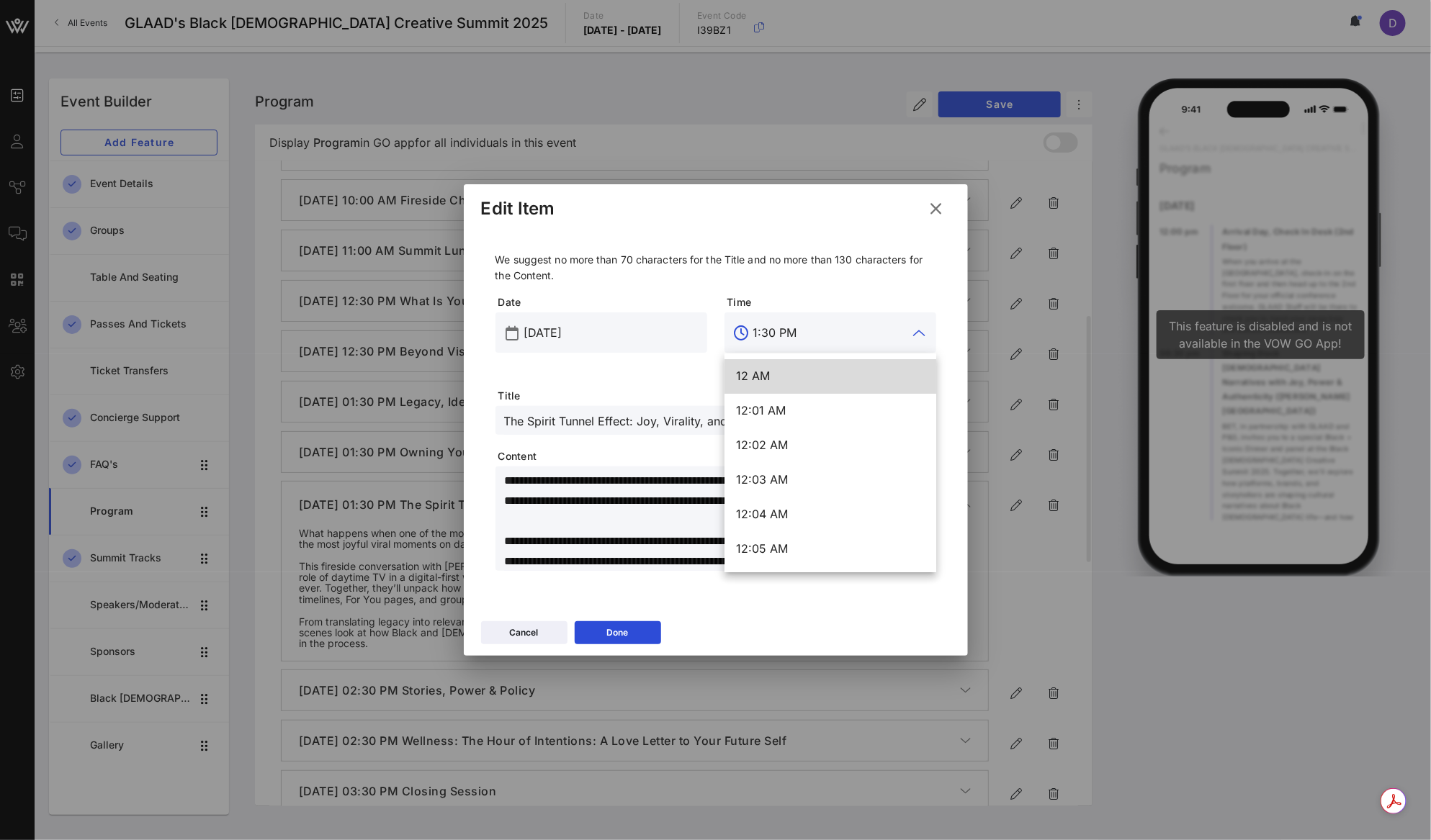
drag, startPoint x: 758, startPoint y: 333, endPoint x: 748, endPoint y: 333, distance: 10.0
click at [748, 333] on div "1:30 PM" at bounding box center [831, 332] width 212 height 40
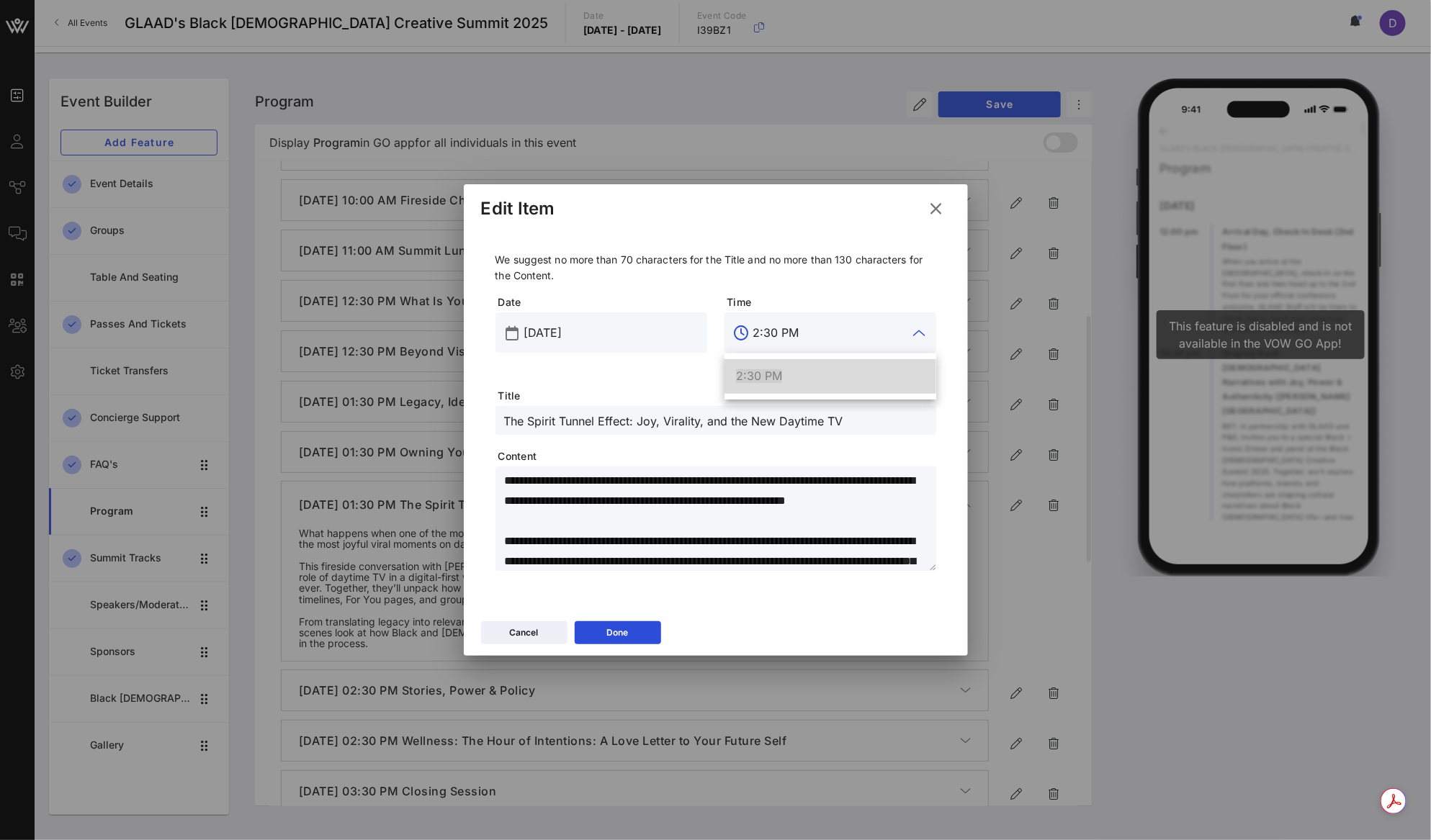
click at [773, 388] on div "2:30 PM" at bounding box center [830, 375] width 189 height 31
click at [754, 425] on input "The Spirit Tunnel Effect: Joy, Virality, and the New Daytime TV" at bounding box center [716, 420] width 423 height 19
click at [699, 425] on input "The Spirit Tunnel Effect: Joy, Virality, and the New Daytime TV" at bounding box center [716, 420] width 423 height 19
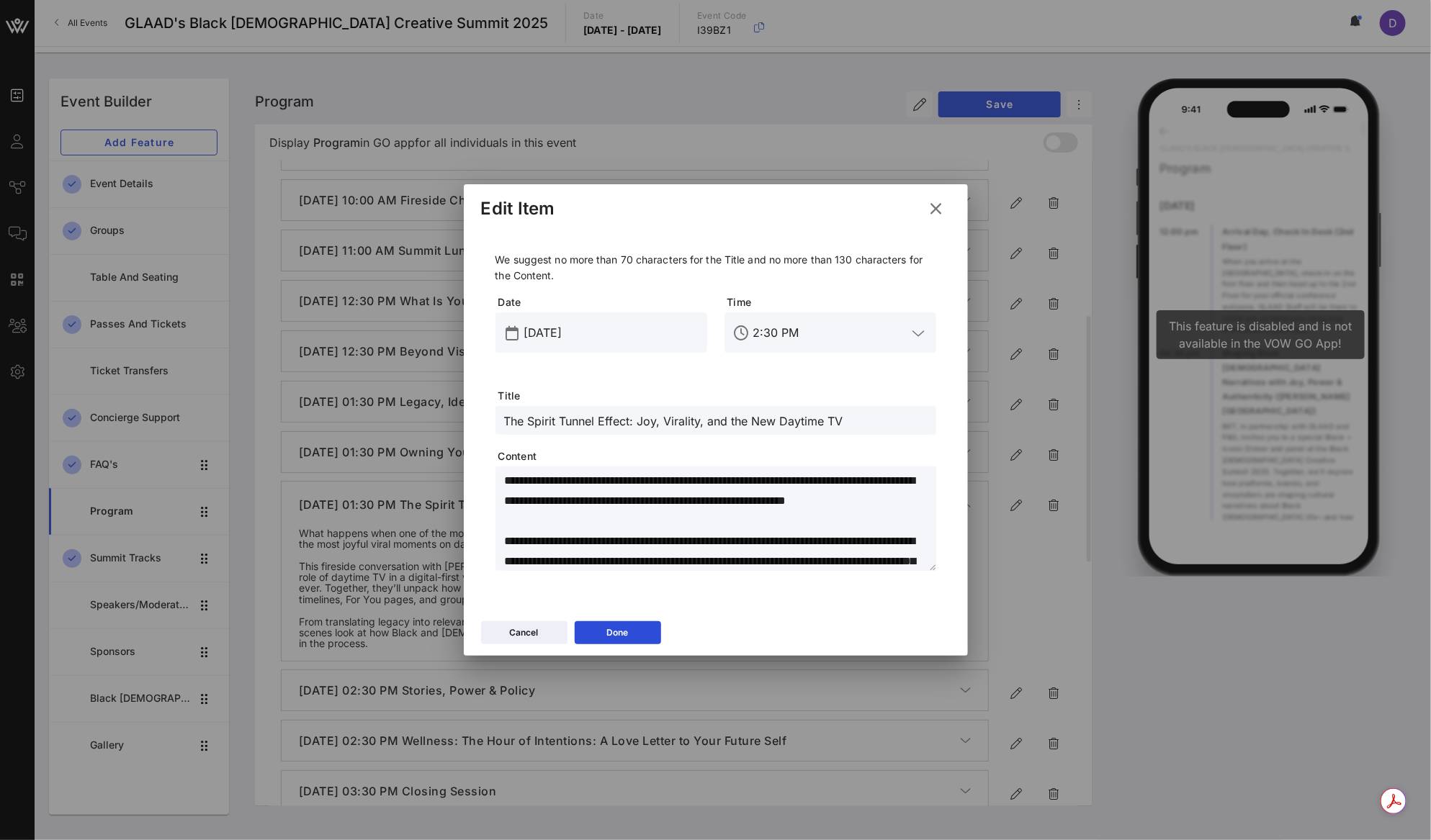
paste input "Wellness: The Hour of Intentions: A Love Letter to Your Future Self"
click at [585, 517] on textarea "**********" at bounding box center [720, 521] width 432 height 101
paste textarea "**********"
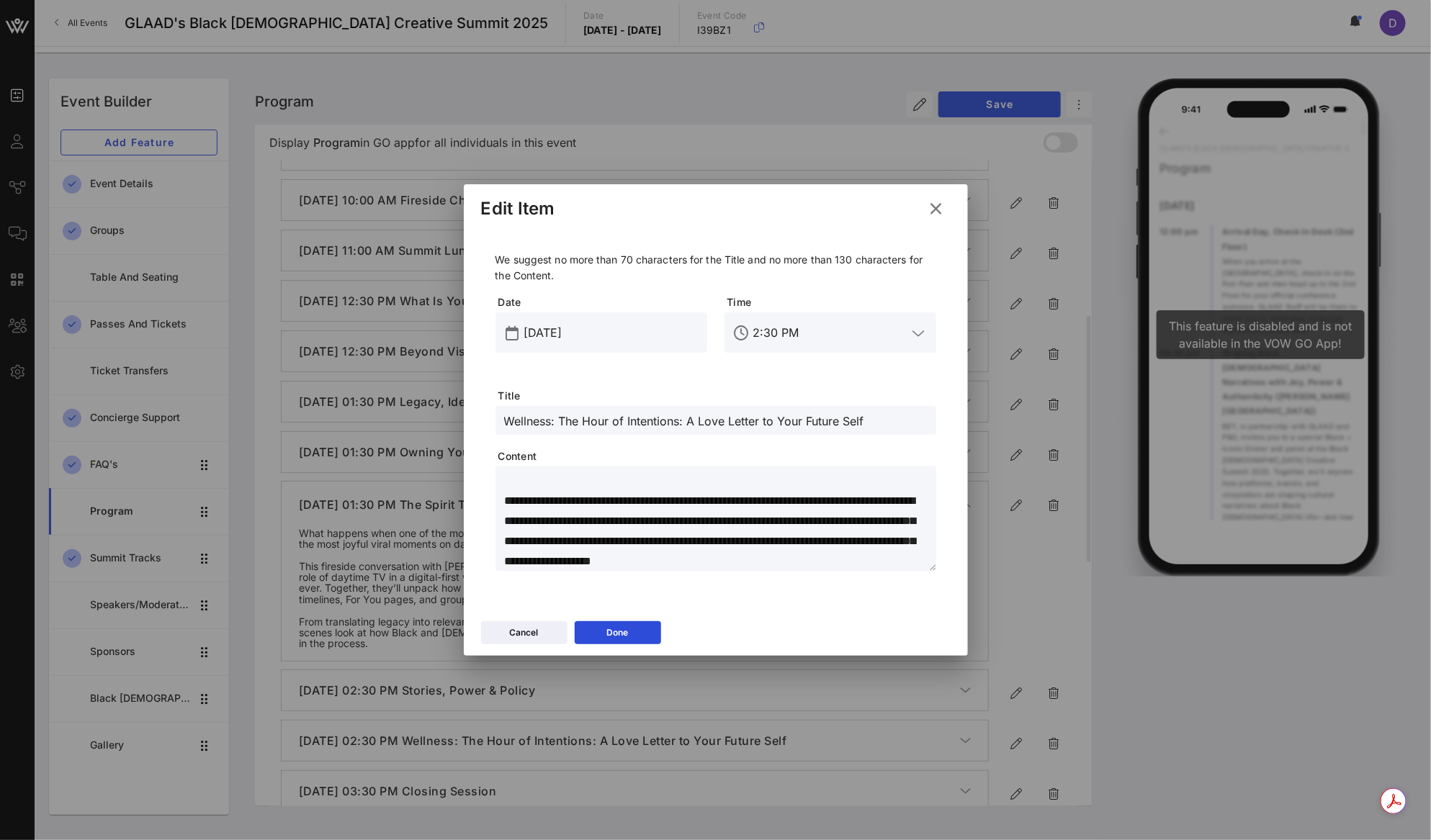
scroll to position [0, 0]
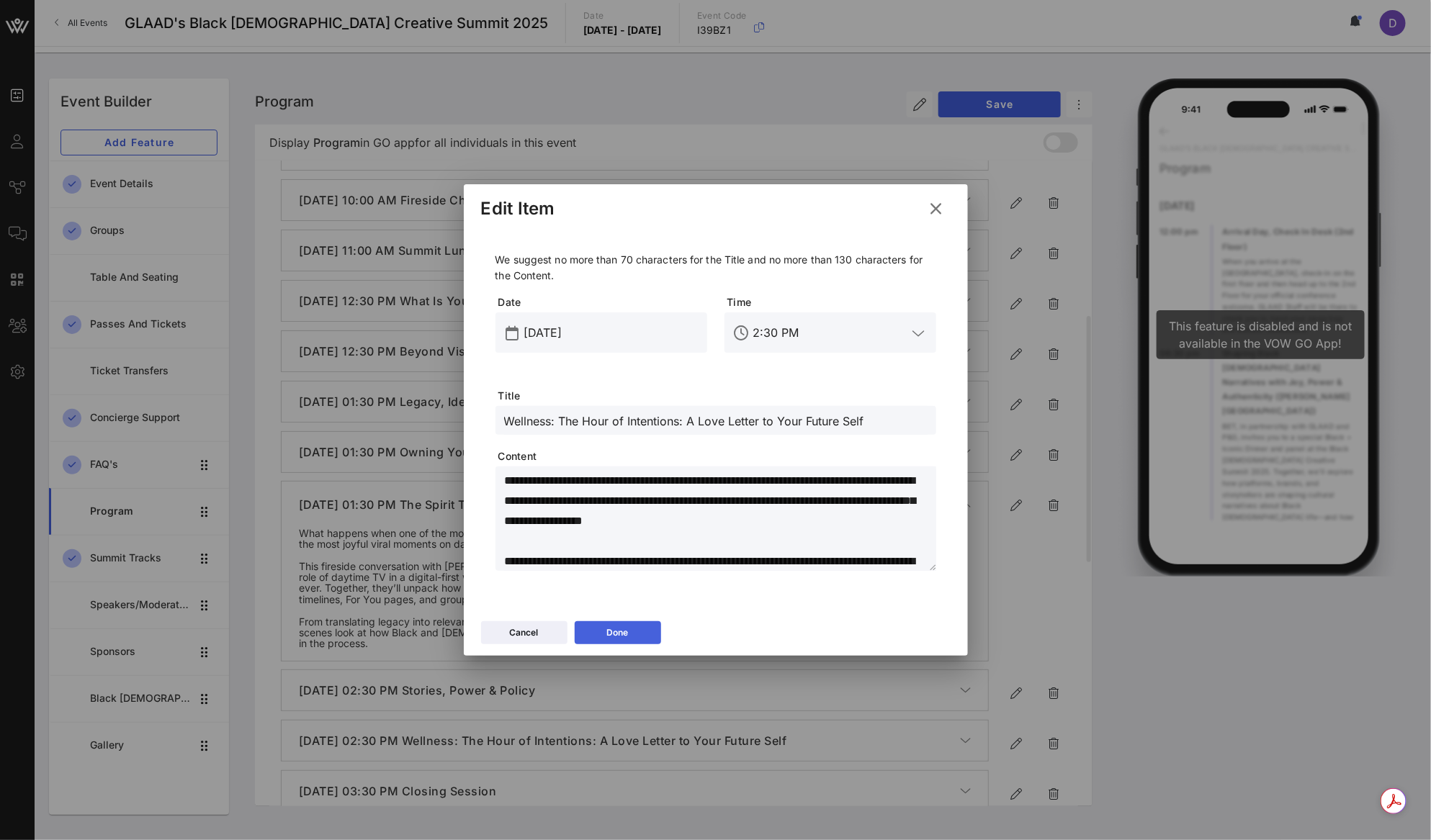
click at [600, 632] on button "Done" at bounding box center [618, 633] width 86 height 23
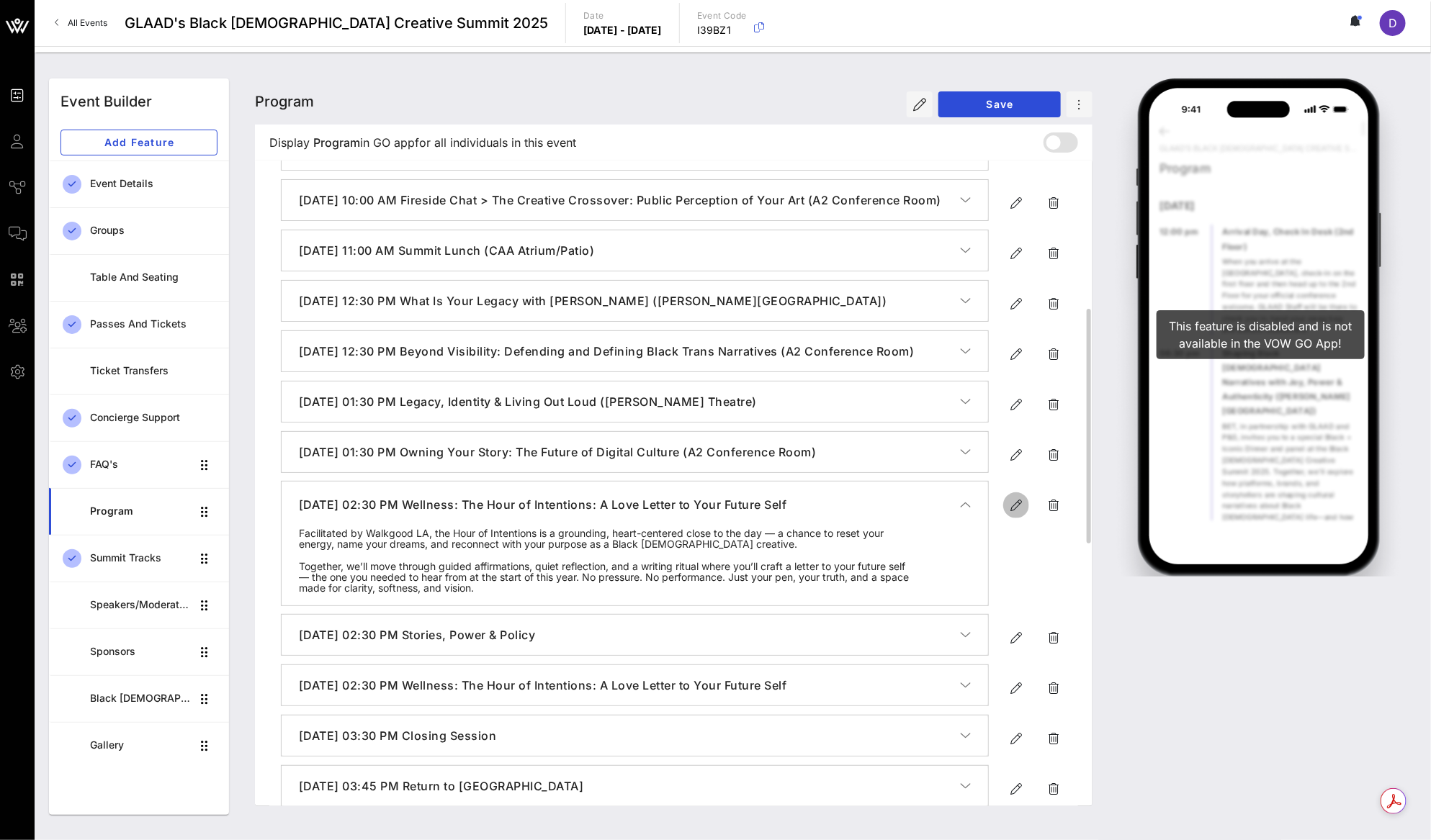
click at [1005, 514] on span "button" at bounding box center [1016, 505] width 26 height 17
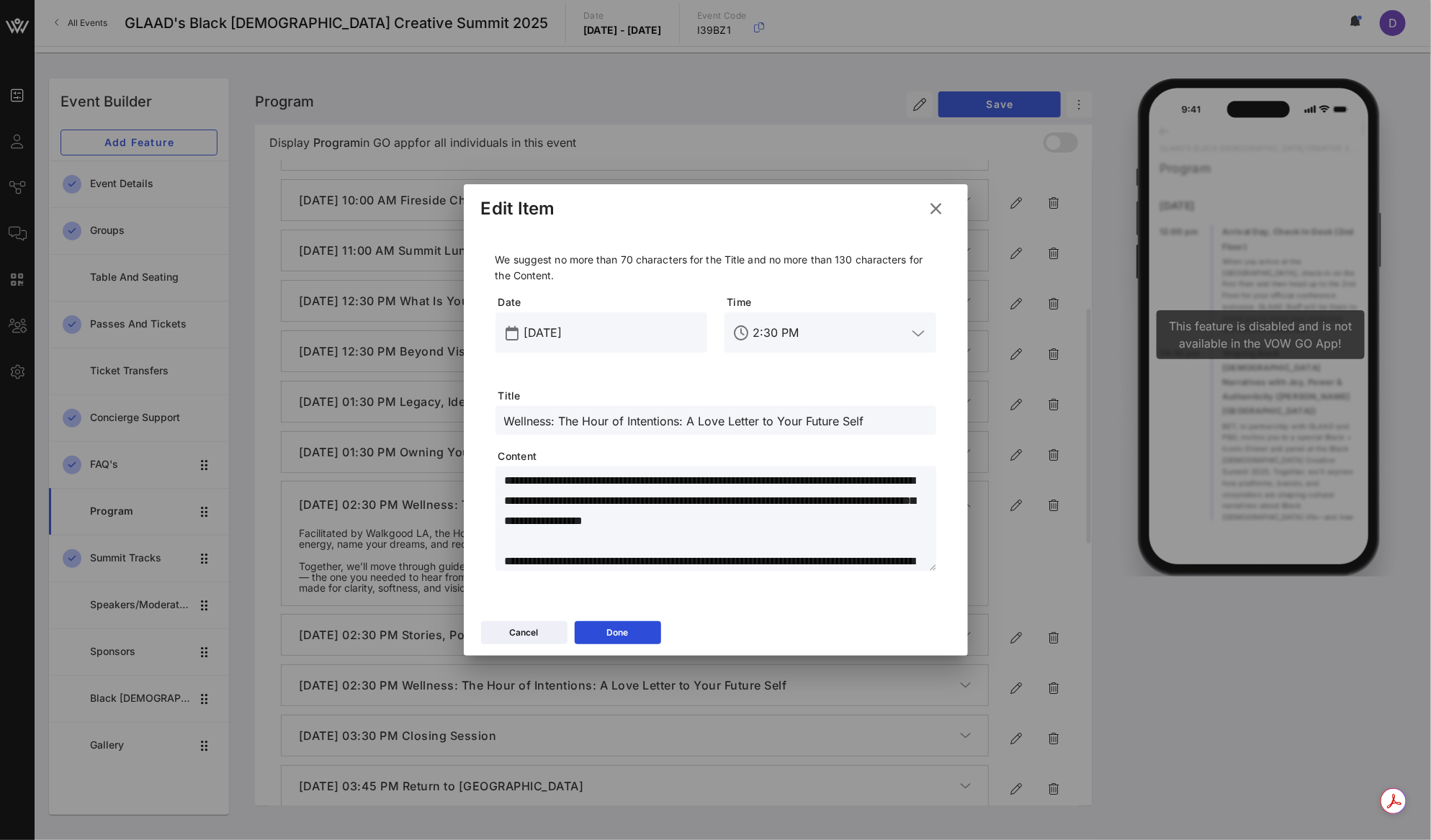
click at [874, 424] on input "Wellness: The Hour of Intentions: A Love Letter to Your Future Self" at bounding box center [716, 420] width 423 height 19
click at [622, 627] on div "Done" at bounding box center [618, 632] width 22 height 14
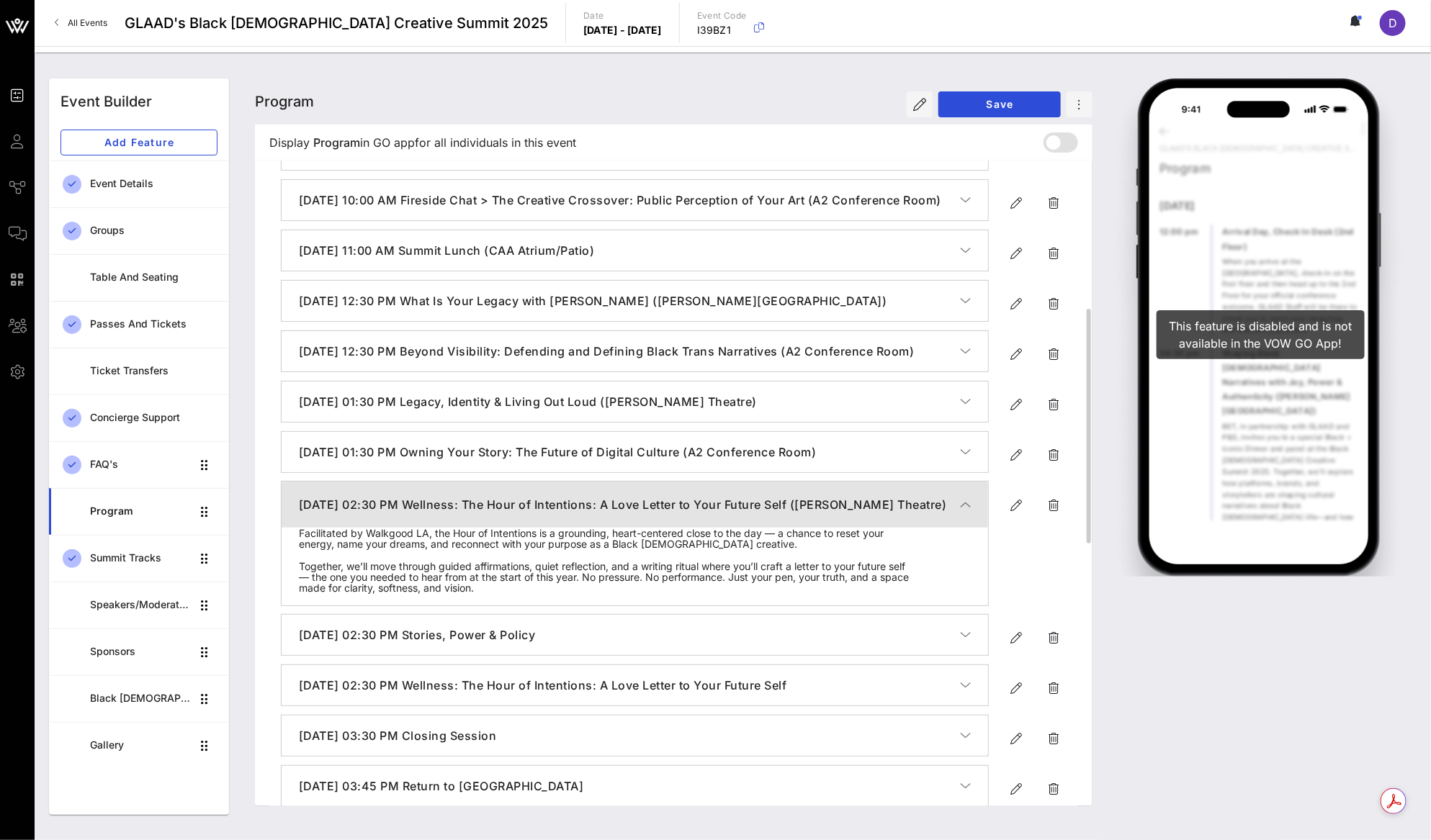
click at [962, 512] on icon "button" at bounding box center [965, 504] width 11 height 14
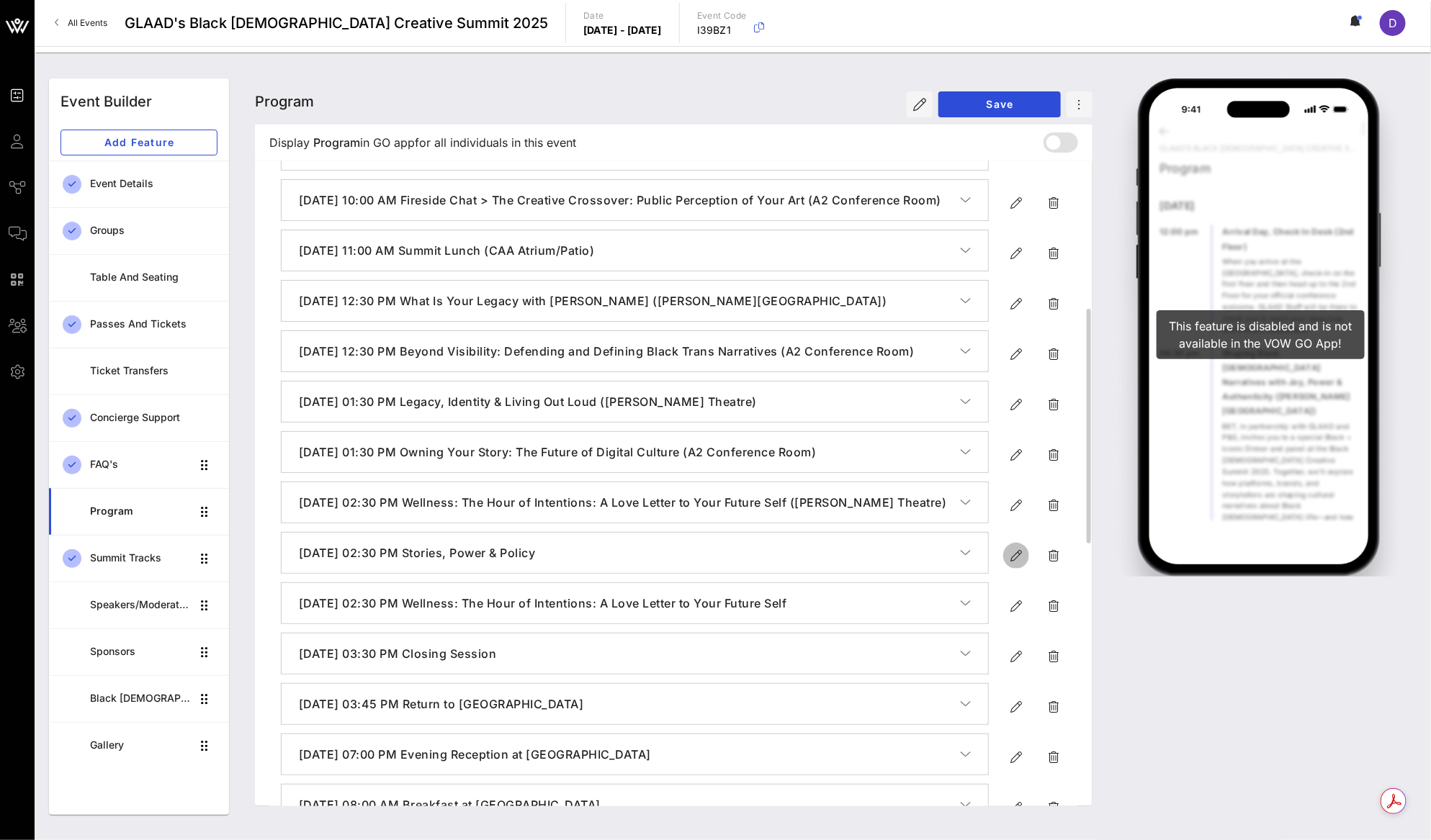
click at [1011, 565] on icon "button" at bounding box center [1015, 555] width 17 height 17
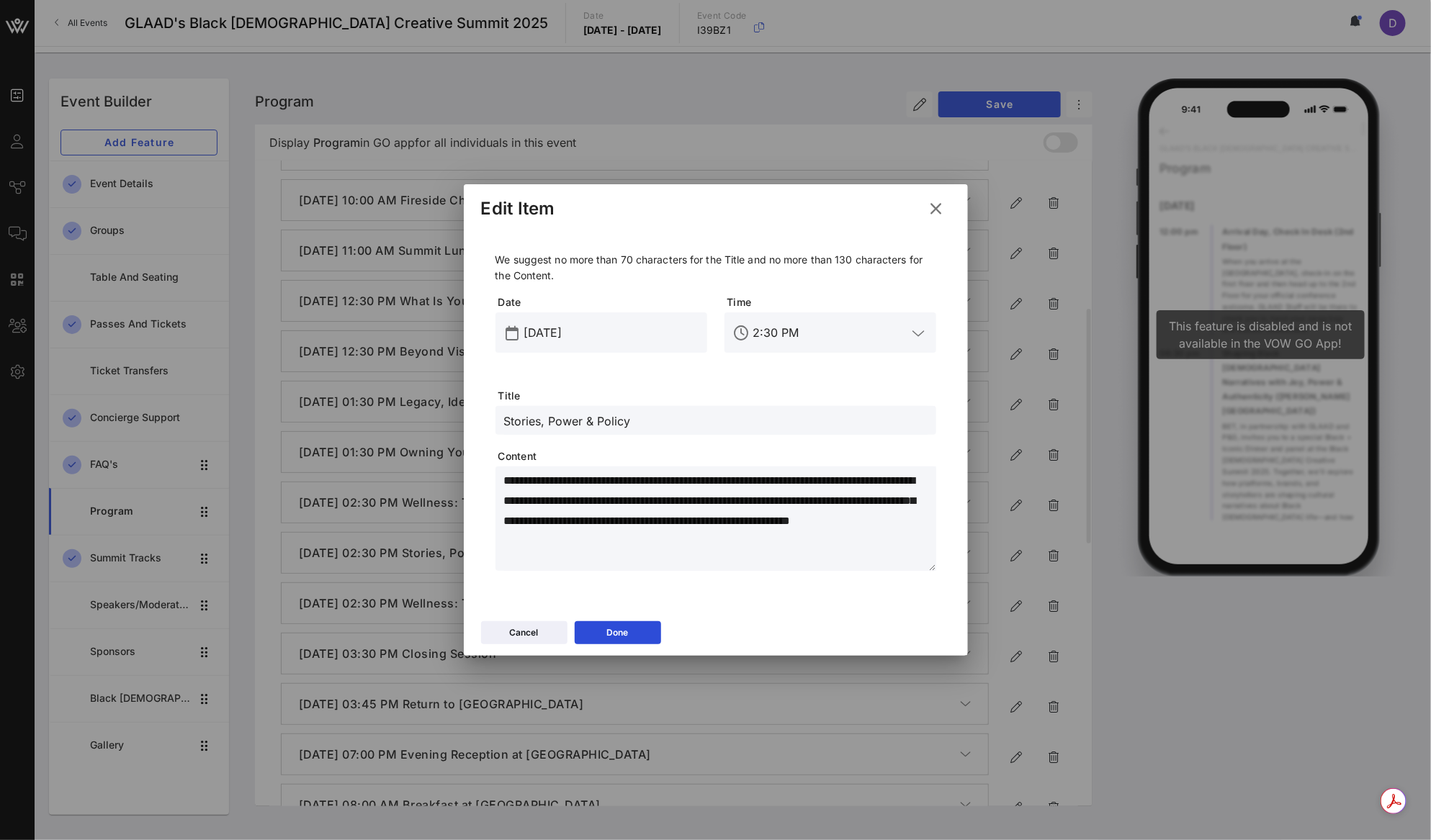
click at [606, 422] on input "Stories, Power & Policy" at bounding box center [716, 420] width 423 height 19
paste input "Creating Boldly, Safely: A Conversation with TikTok"
click at [653, 512] on textarea "**********" at bounding box center [720, 521] width 432 height 101
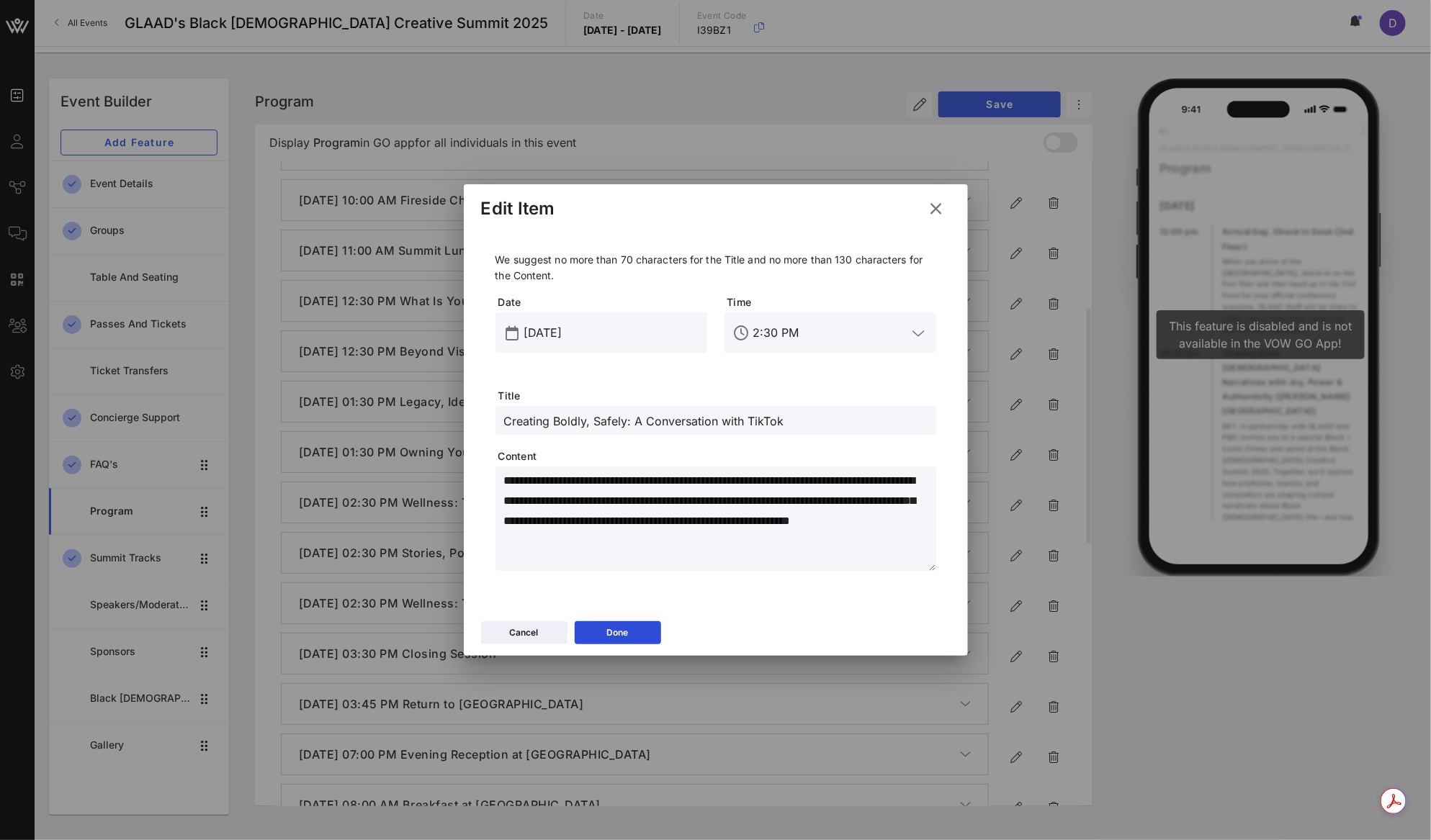
click at [631, 492] on textarea "**********" at bounding box center [720, 521] width 432 height 101
paste textarea "**********"
click at [842, 393] on div "Time 2:30 PM" at bounding box center [830, 341] width 229 height 110
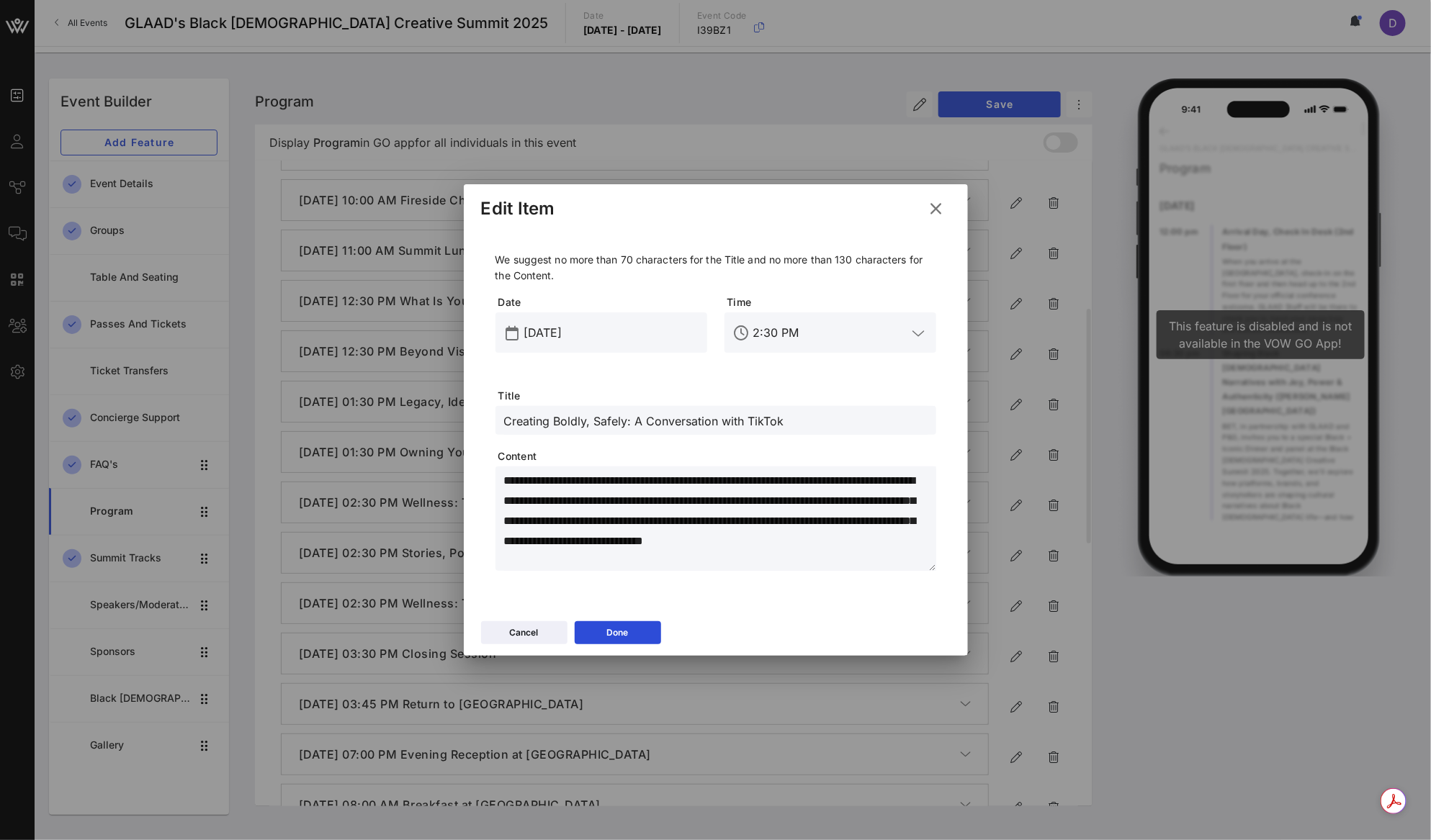
click at [834, 423] on input "Creating Boldly, Safely: A Conversation with TikTok" at bounding box center [716, 420] width 423 height 19
click at [637, 630] on button "Done" at bounding box center [618, 633] width 86 height 23
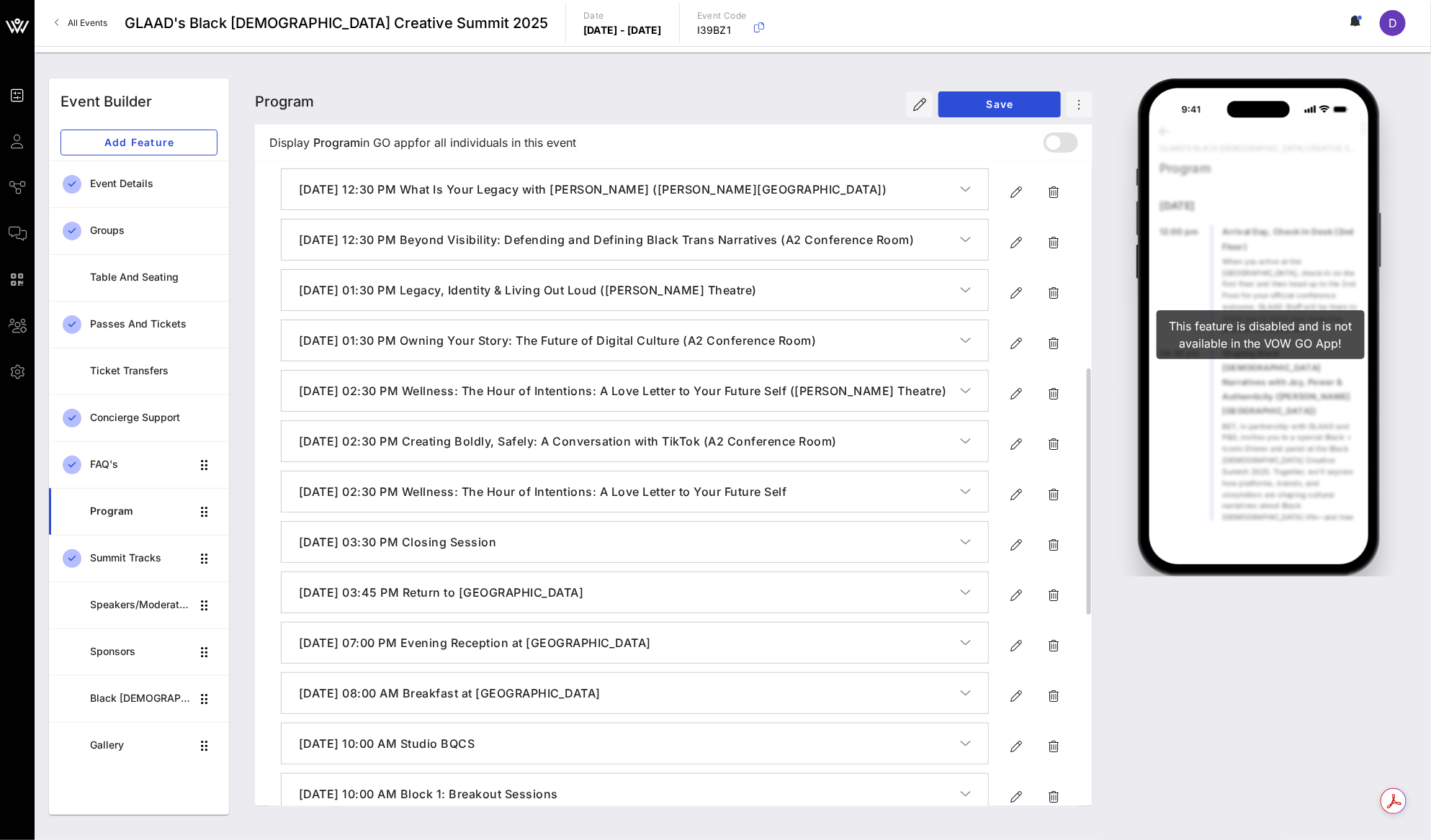
scroll to position [527, 0]
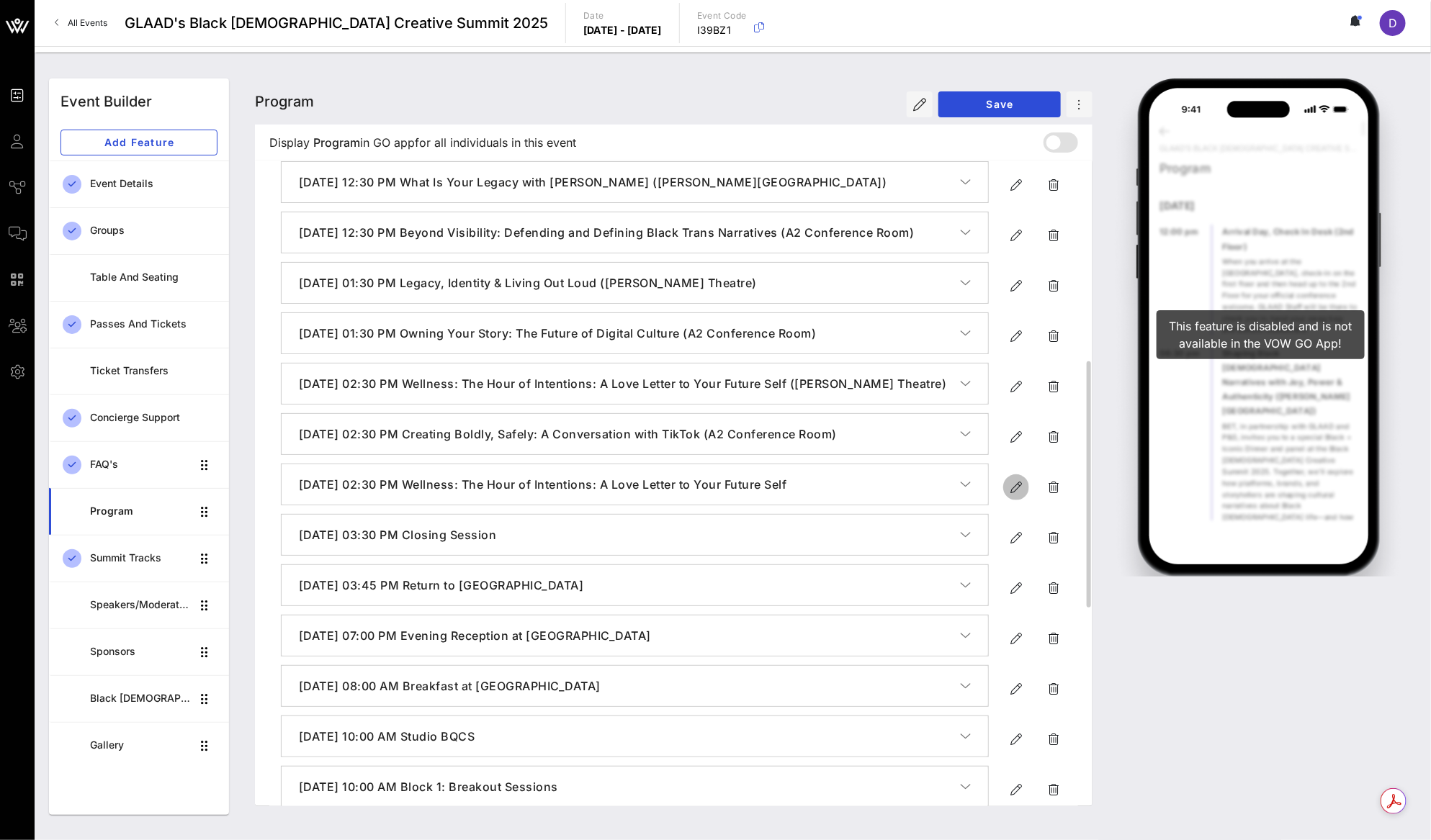
click at [1018, 496] on icon "button" at bounding box center [1015, 487] width 17 height 17
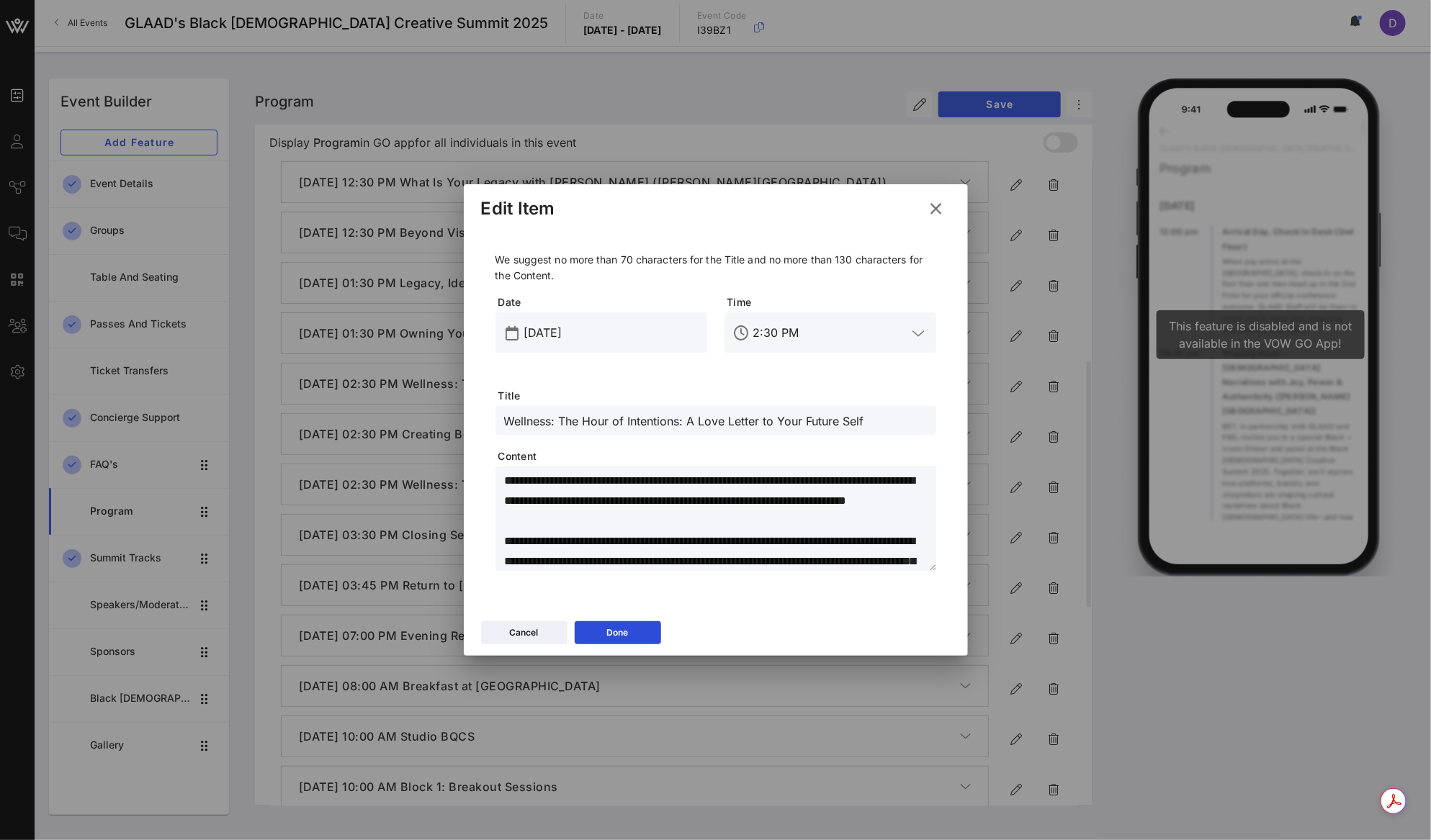
click at [691, 414] on input "Wellness: The Hour of Intentions: A Love Letter to Your Future Self" at bounding box center [716, 420] width 423 height 19
paste input "Closing Session + Evening Overview"
click at [776, 331] on input "2:30 PM" at bounding box center [831, 332] width 154 height 23
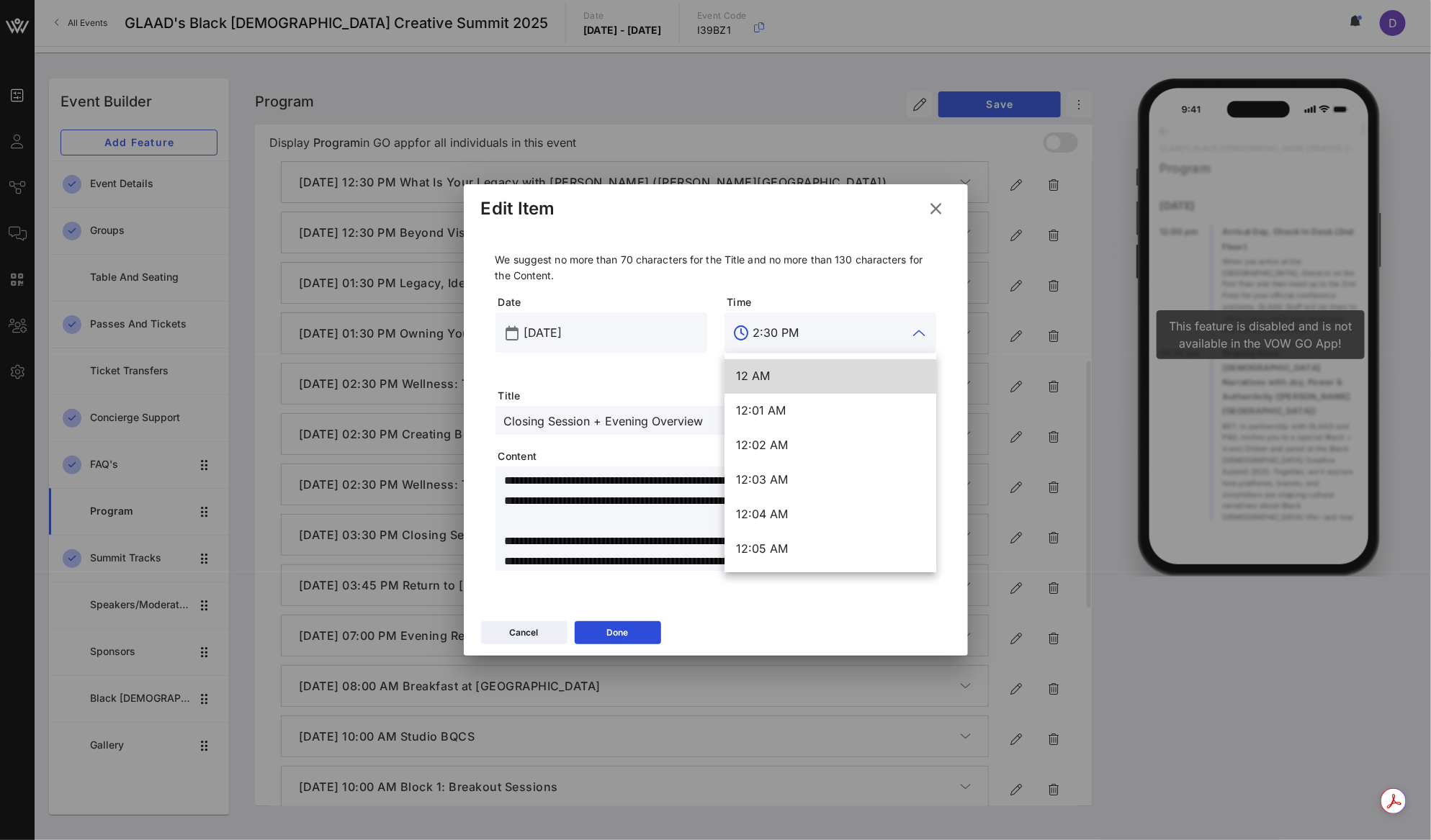
click at [749, 330] on div at bounding box center [741, 333] width 17 height 17
click at [756, 331] on input "2:30 PM" at bounding box center [831, 332] width 154 height 23
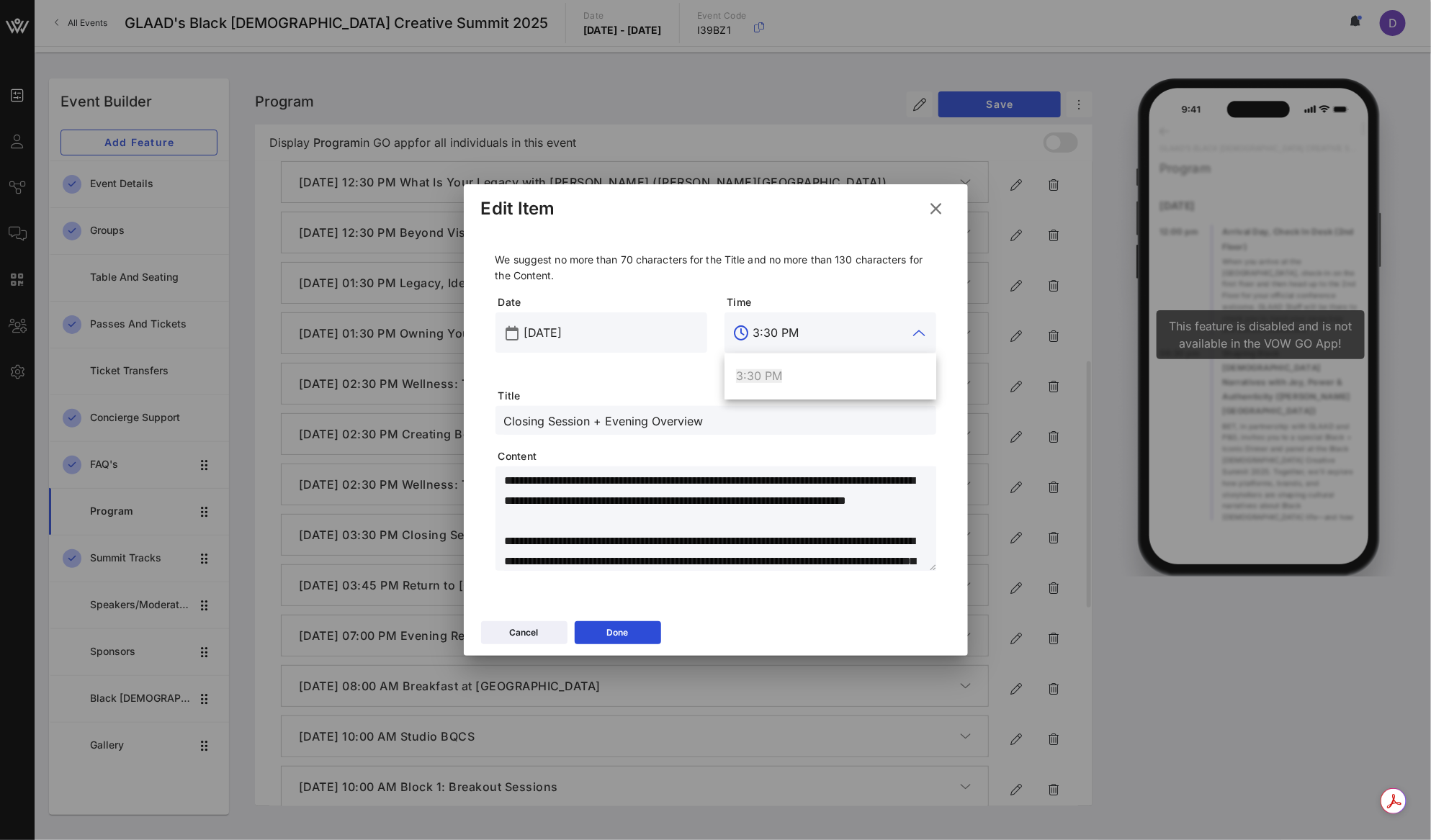
click at [769, 371] on span "3:30 PM" at bounding box center [759, 375] width 46 height 14
click at [638, 496] on textarea "**********" at bounding box center [720, 521] width 432 height 101
paste textarea
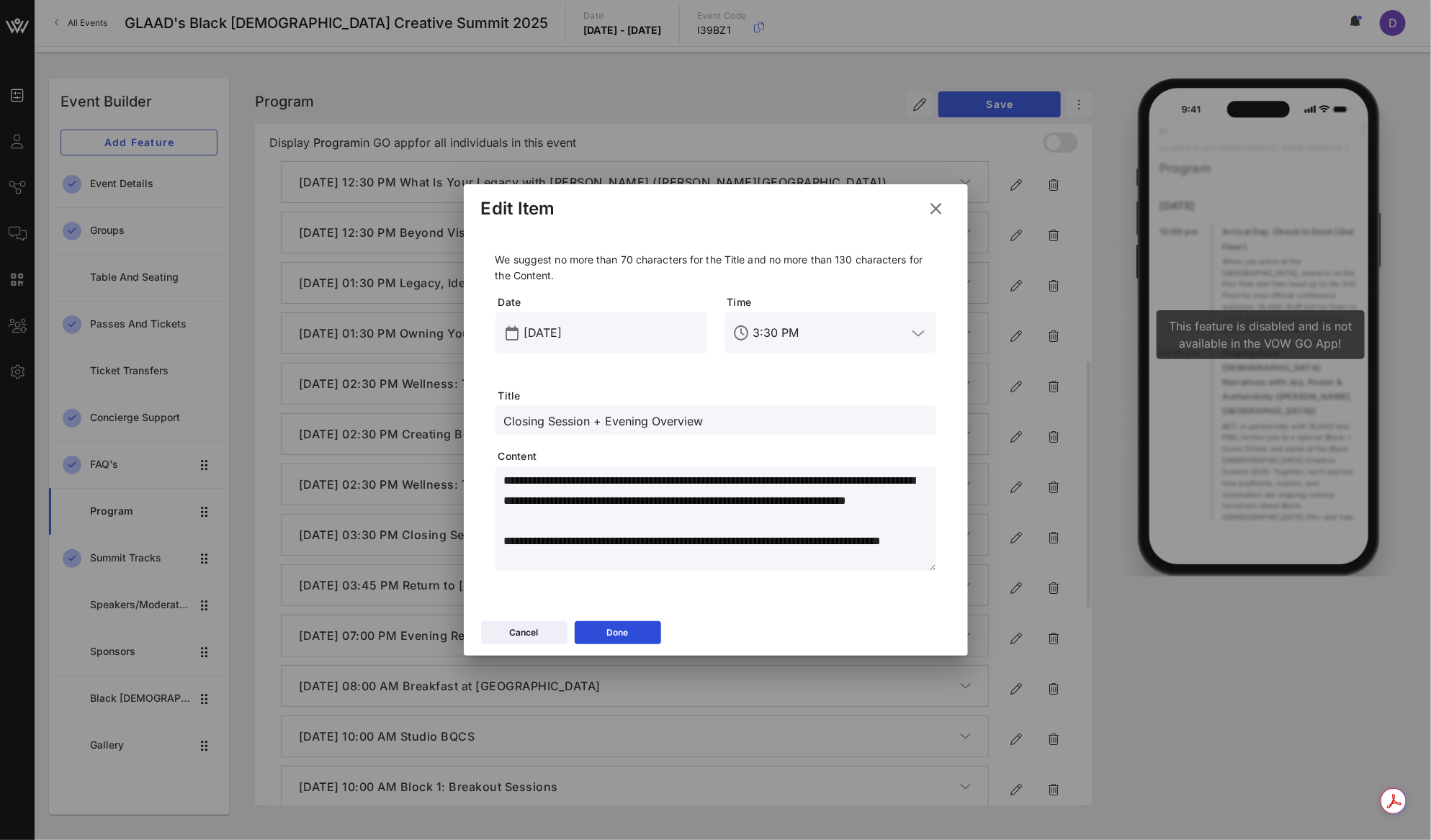
scroll to position [36, 0]
click at [727, 422] on input "Closing Session + Evening Overview" at bounding box center [716, 420] width 423 height 19
drag, startPoint x: 800, startPoint y: 425, endPoint x: 706, endPoint y: 422, distance: 94.0
click at [706, 422] on input "Closing Session + Evening Overview ([PERSON_NAME] Theater)" at bounding box center [716, 420] width 423 height 19
click at [720, 559] on textarea "**********" at bounding box center [720, 521] width 432 height 101
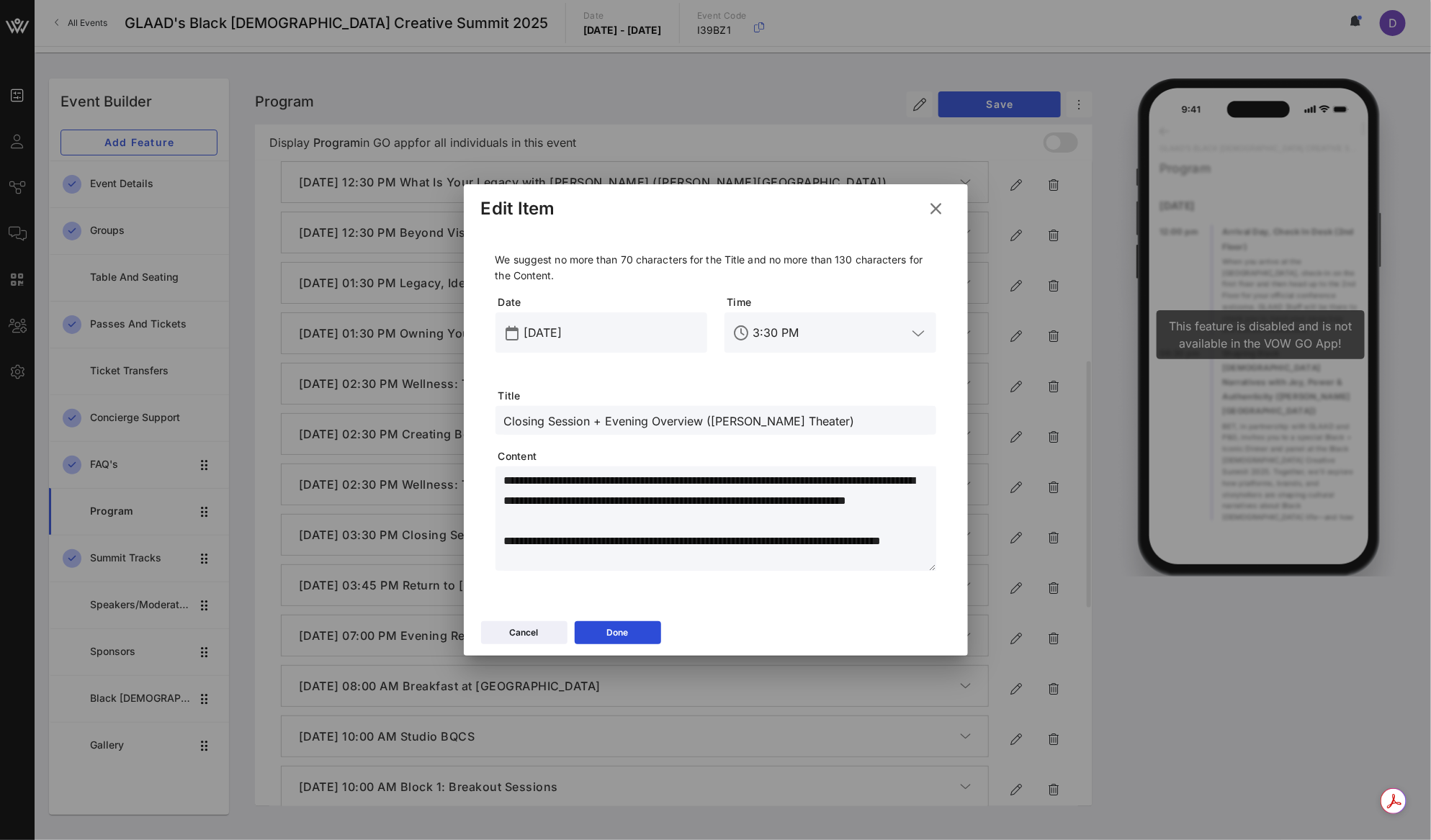
drag, startPoint x: 705, startPoint y: 418, endPoint x: 813, endPoint y: 420, distance: 108.0
click at [813, 420] on input "Closing Session + Evening Overview ([PERSON_NAME] Theater)" at bounding box center [716, 420] width 423 height 19
click at [612, 638] on div "Done" at bounding box center [618, 632] width 22 height 14
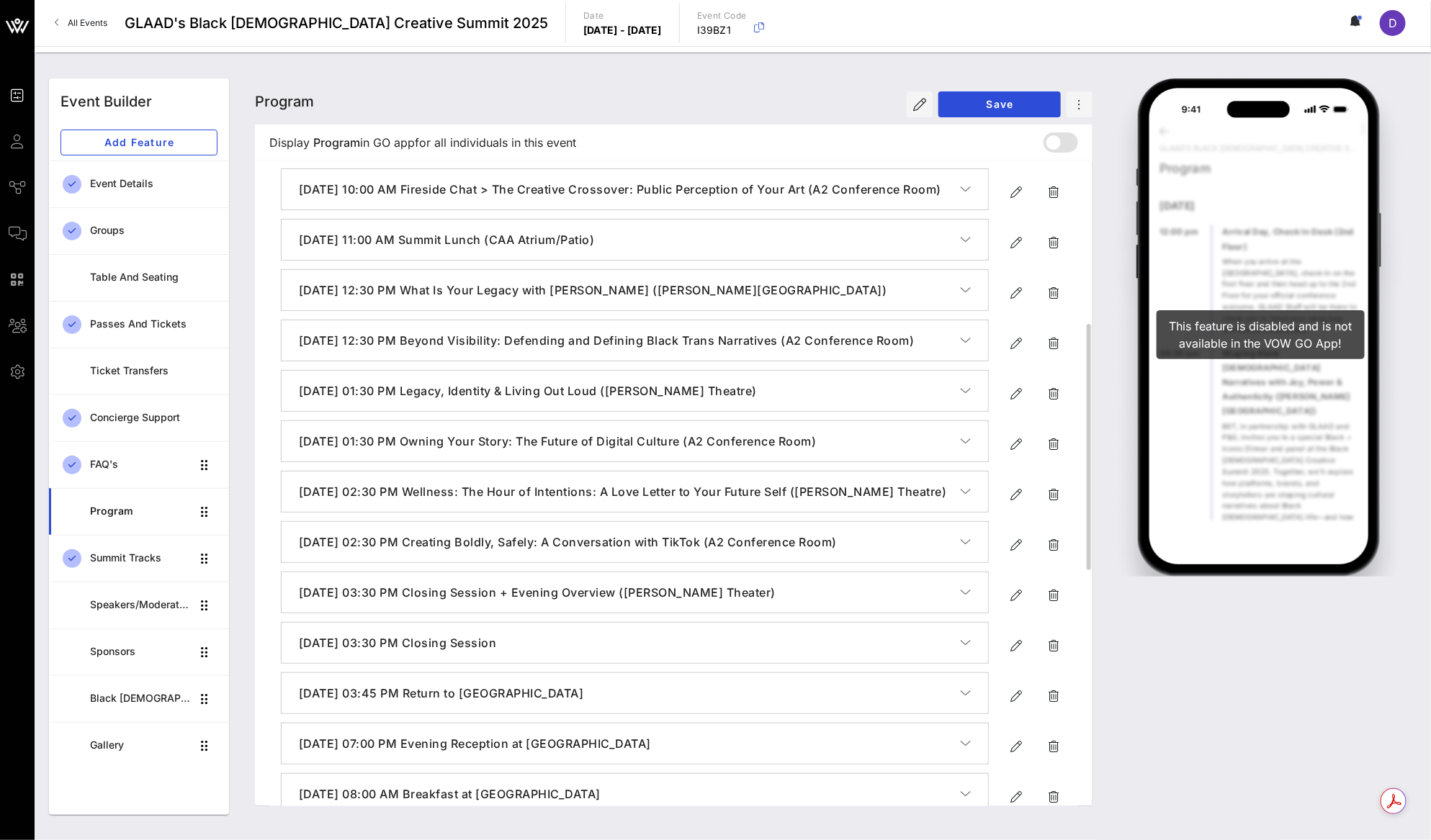
scroll to position [422, 0]
click at [1014, 400] on icon "button" at bounding box center [1015, 390] width 17 height 17
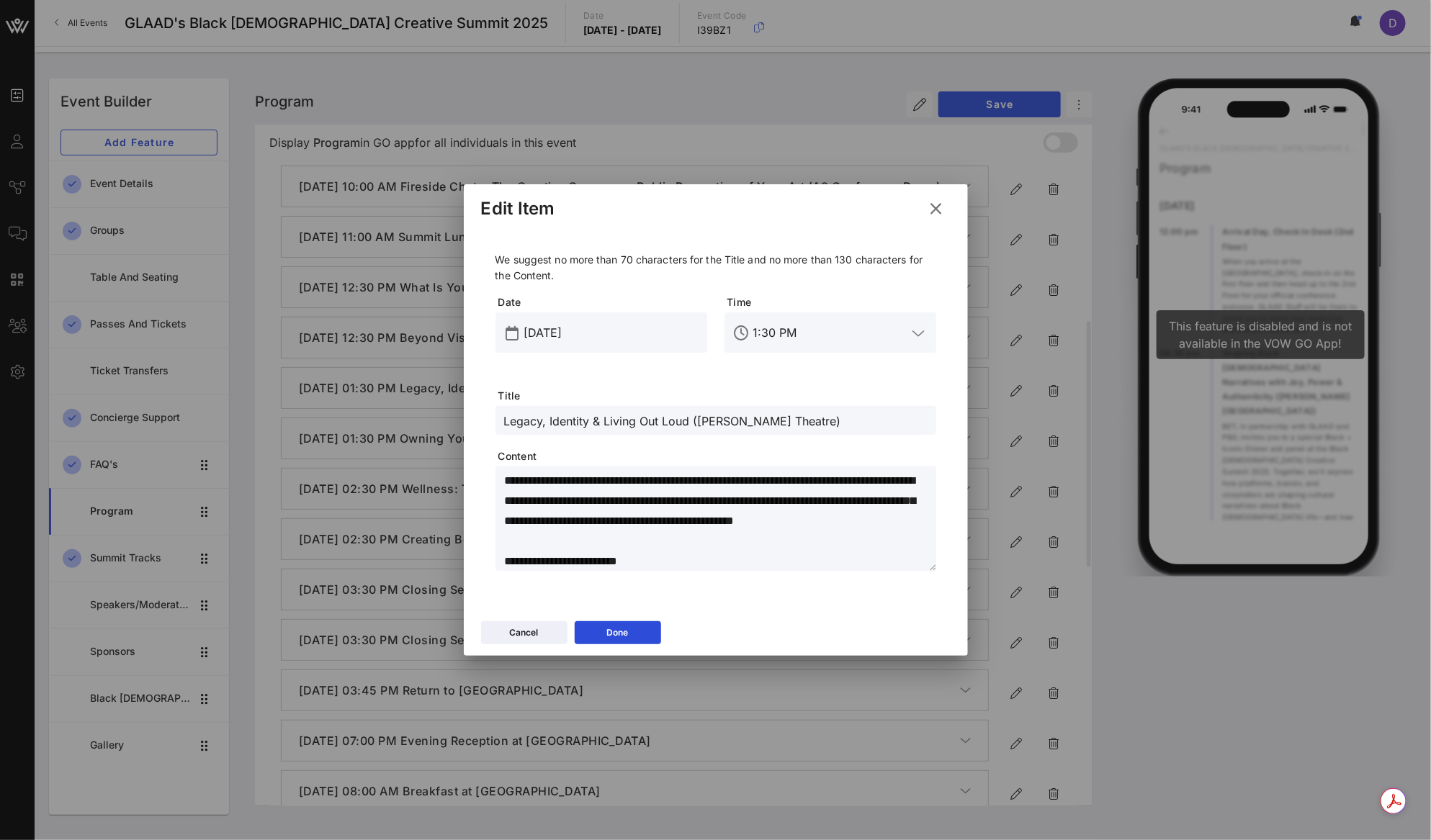
drag, startPoint x: 697, startPoint y: 420, endPoint x: 766, endPoint y: 426, distance: 69.3
click at [766, 426] on input "Legacy, Identity & Living Out Loud (Katz Theatre)" at bounding box center [716, 420] width 423 height 19
paste input "(Katz Theater)"
click at [700, 416] on input "Legacy, Identity & Living Out Loud ((Katz Theater)" at bounding box center [716, 420] width 423 height 19
click at [641, 630] on button "Done" at bounding box center [618, 633] width 86 height 23
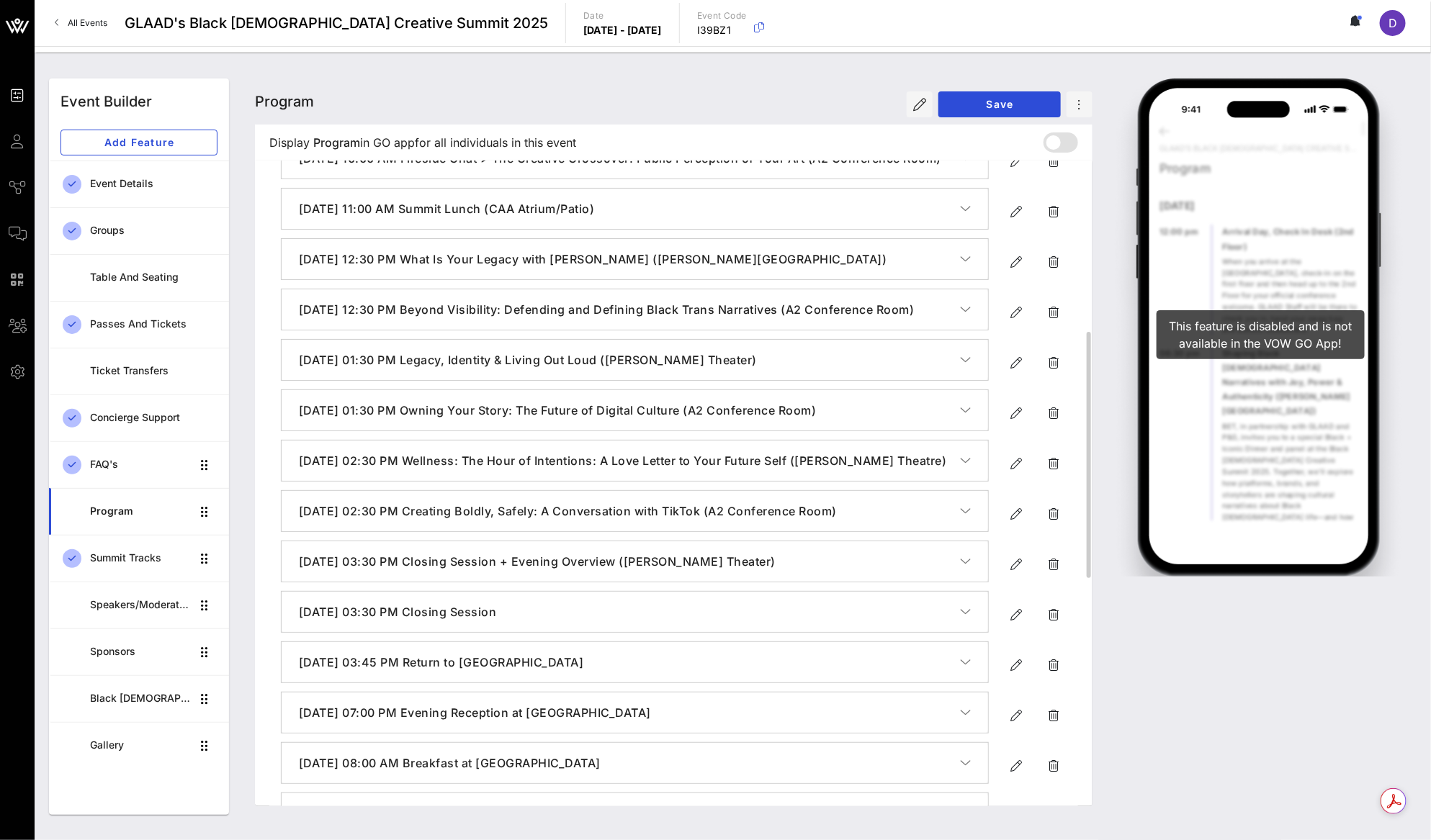
scroll to position [450, 0]
click at [1018, 471] on icon "button" at bounding box center [1015, 462] width 17 height 17
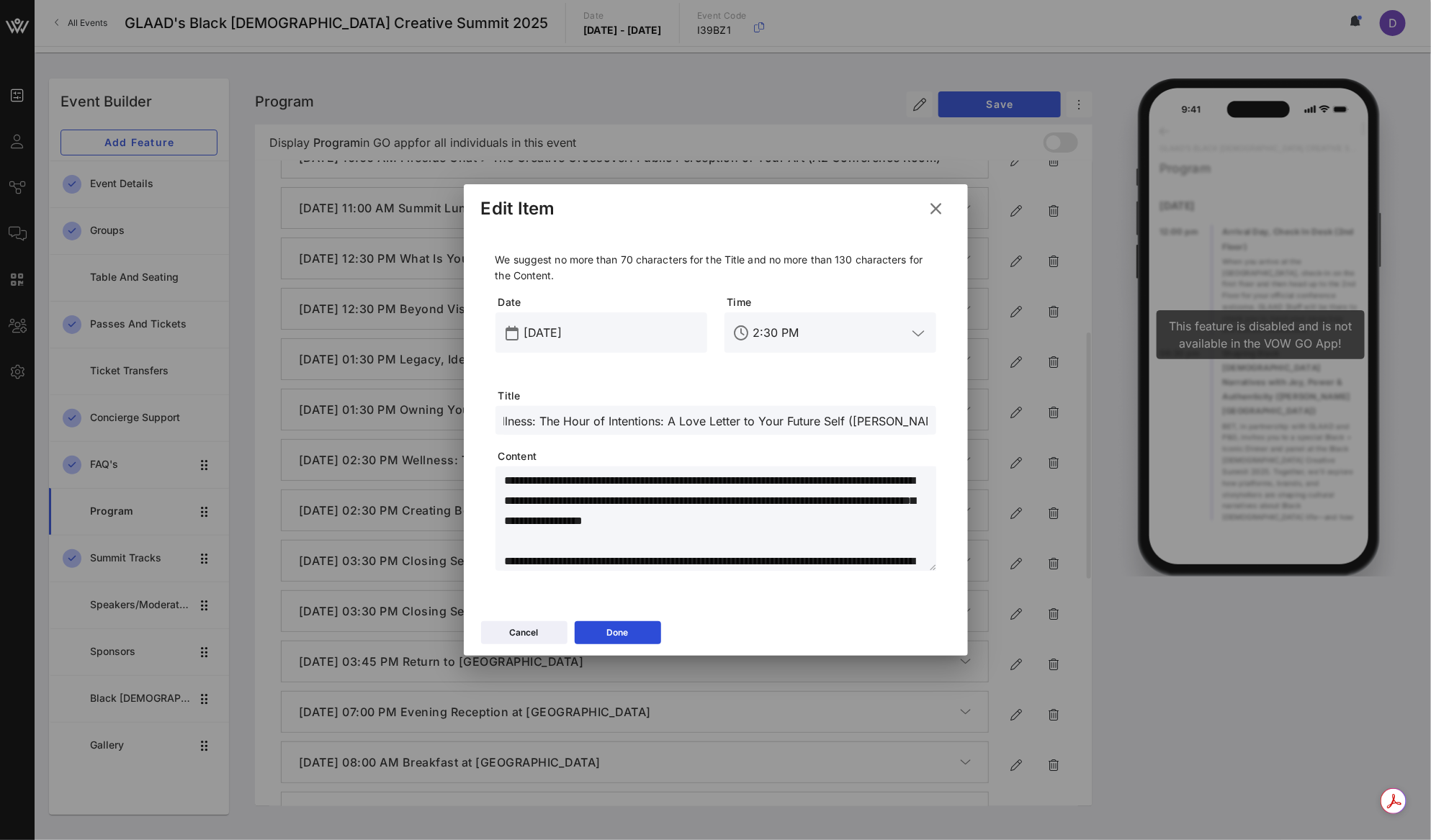
drag, startPoint x: 871, startPoint y: 420, endPoint x: 931, endPoint y: 417, distance: 60.1
click at [931, 417] on div "Wellness: The Hour of Intentions: A Love Letter to Your Future Self (Katz Theat…" at bounding box center [716, 420] width 441 height 29
paste input "(Katz Theater"
click at [855, 423] on input "Wellness: The Hour of Intentions: A Love Letter to Your Future Self ((Katz Thea…" at bounding box center [716, 420] width 423 height 19
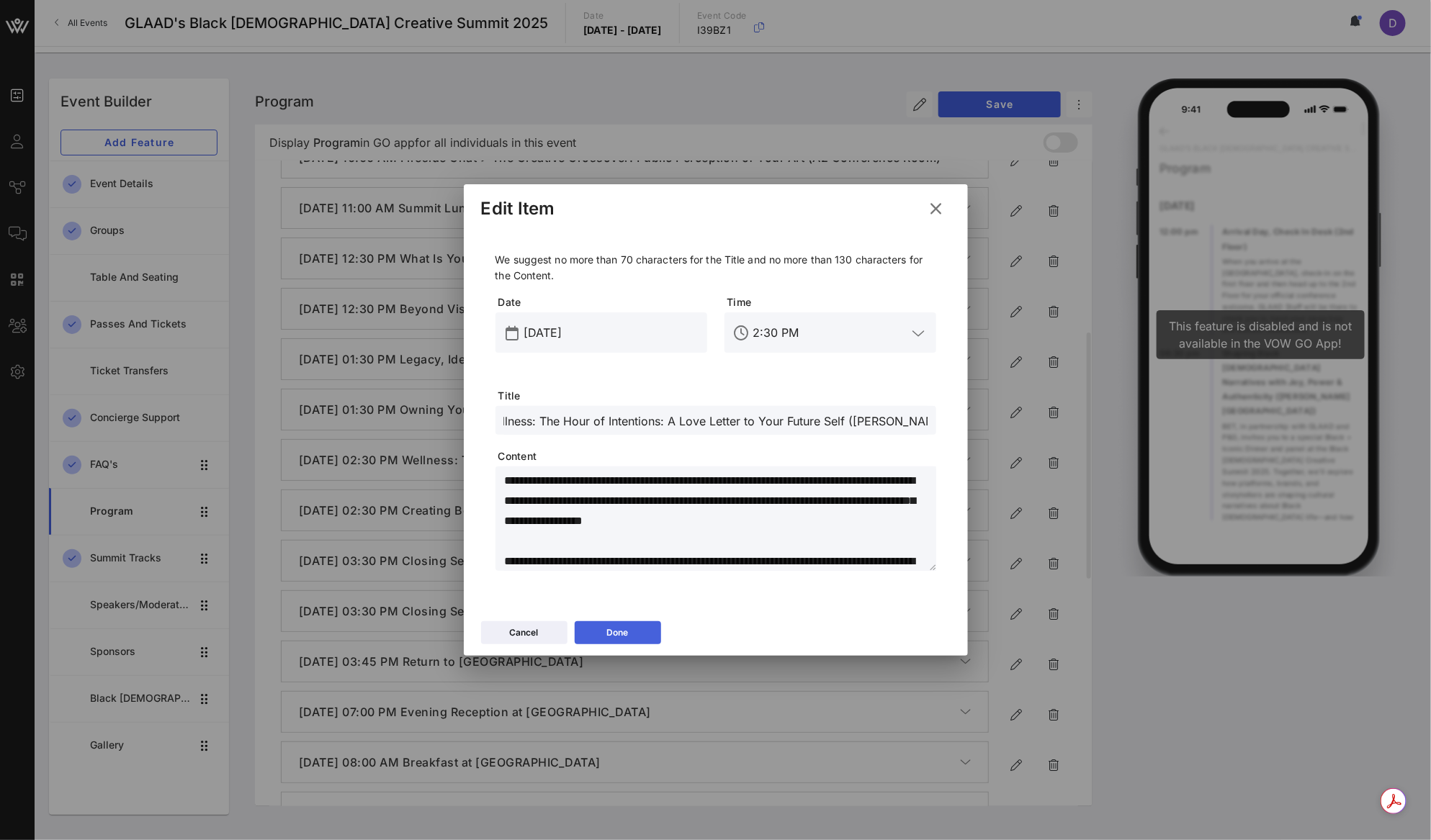
scroll to position [0, 0]
click at [629, 632] on button "Done" at bounding box center [618, 633] width 86 height 23
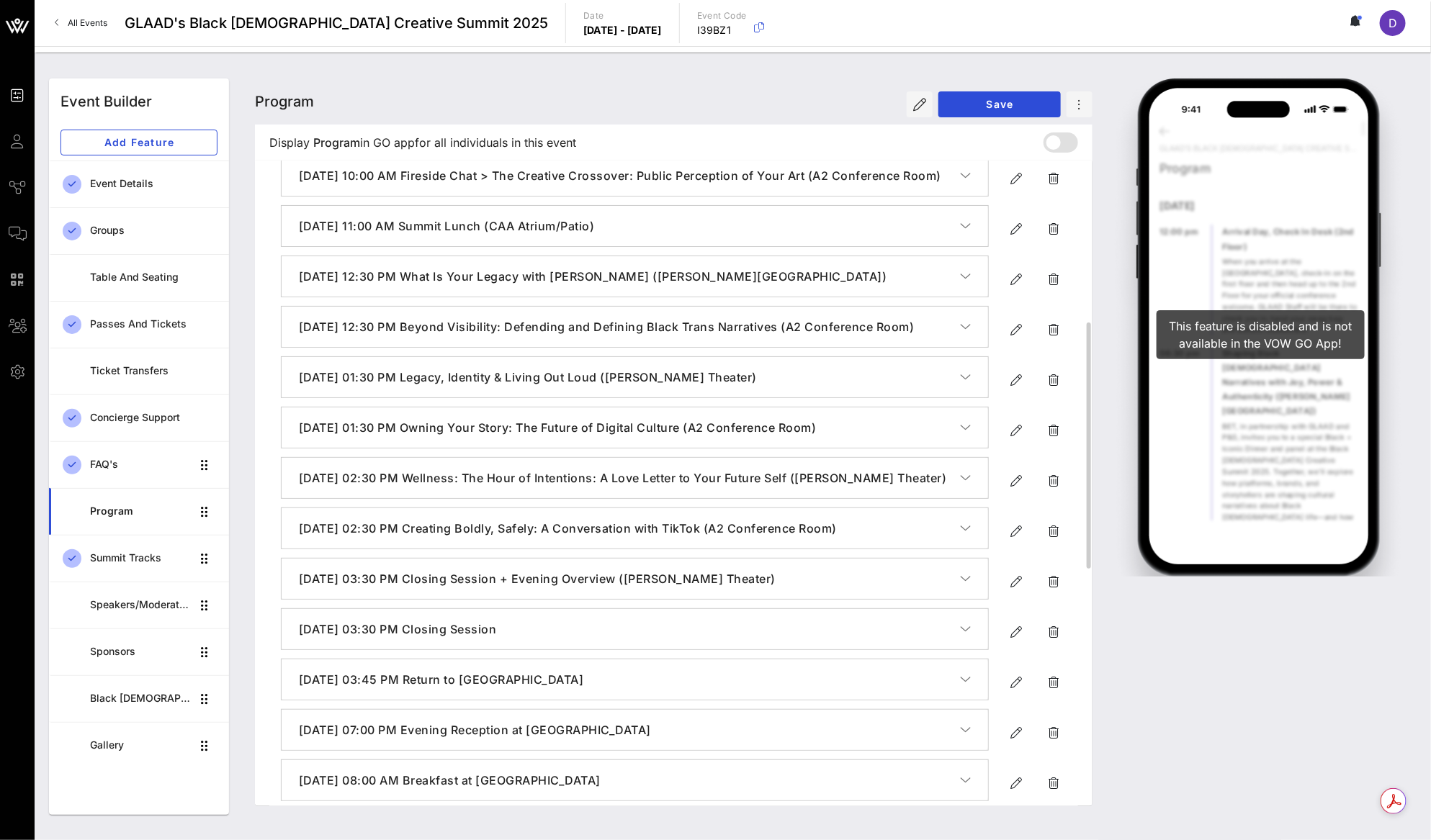
scroll to position [405, 0]
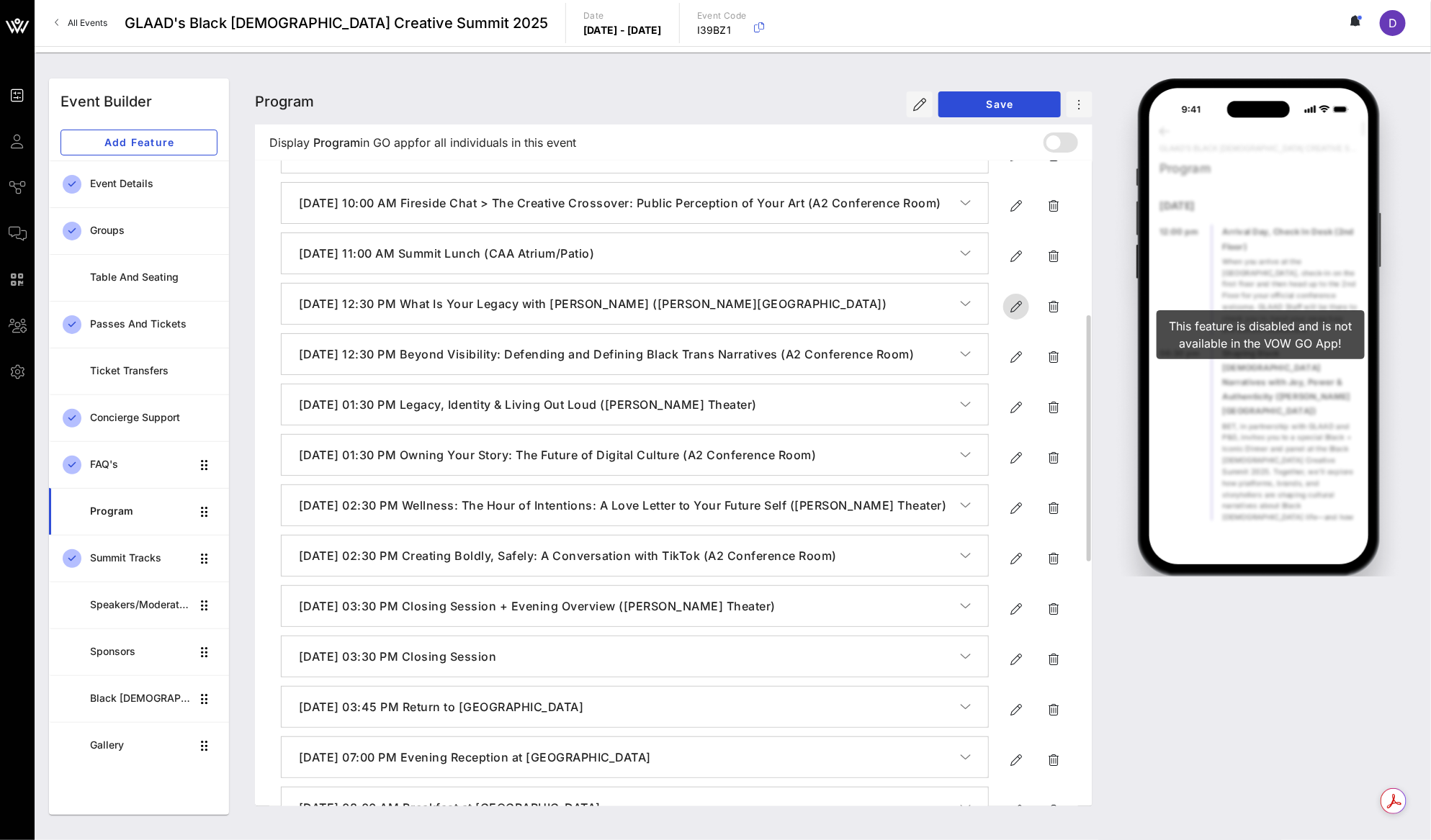
click at [1021, 316] on icon "button" at bounding box center [1015, 306] width 17 height 17
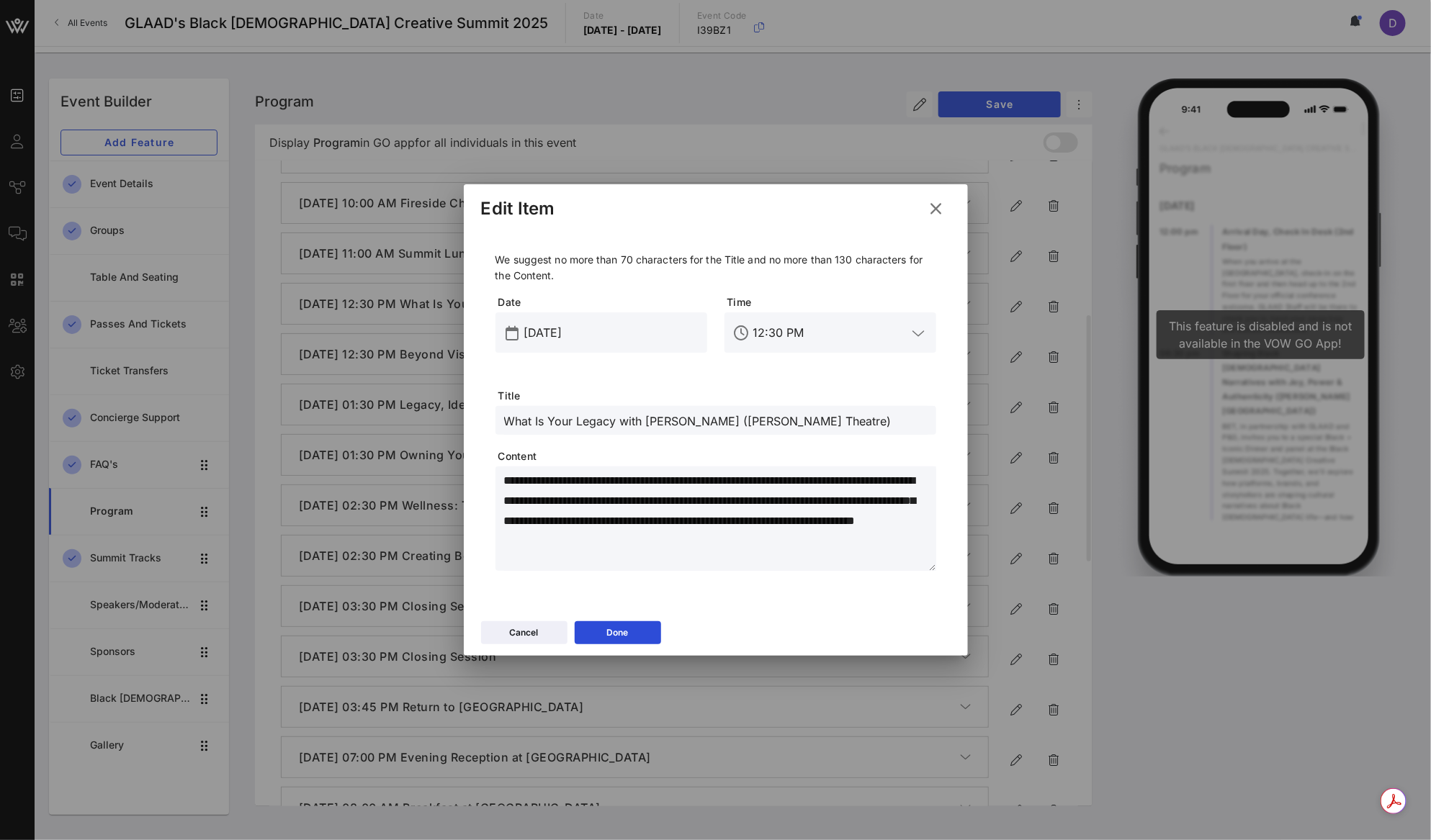
drag, startPoint x: 789, startPoint y: 425, endPoint x: 725, endPoint y: 425, distance: 64.0
click at [725, 425] on input "What Is Your Legacy with Lena Waithe (Katz Theatre)" at bounding box center [716, 420] width 423 height 19
paste input "(Katz Theater)"
click at [727, 418] on input "What Is Your Legacy with Lena Waithe (K(Katz Theater))" at bounding box center [716, 420] width 423 height 19
click at [855, 406] on div "What Is Your Legacy with Lena Waithe(Katz Theater))" at bounding box center [716, 420] width 423 height 29
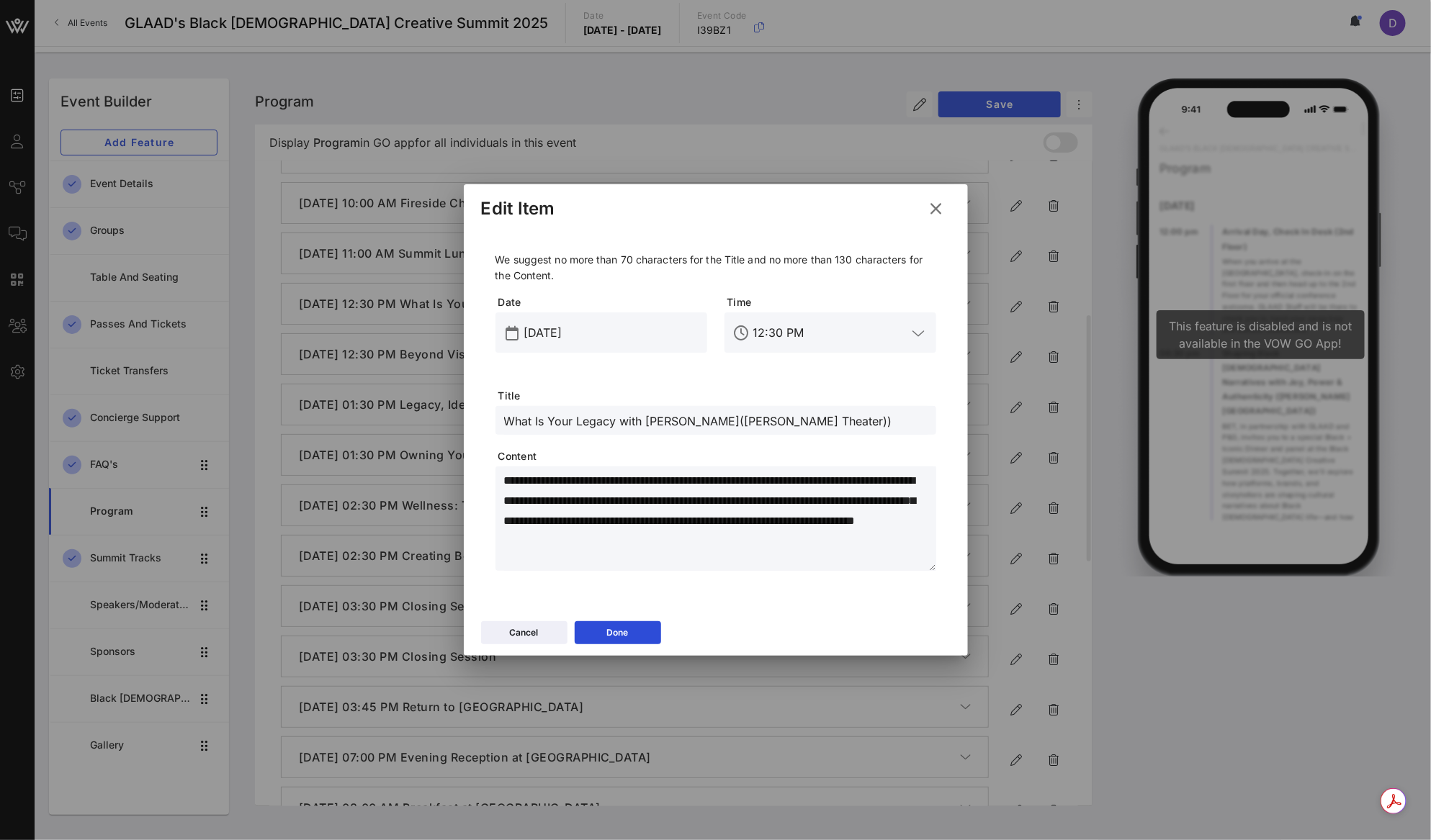
click at [829, 426] on input "What Is Your Legacy with Lena Waithe(Katz Theater))" at bounding box center [716, 420] width 423 height 19
click at [712, 429] on input "What Is Your Legacy with Lena Waithe(Katz Theater)" at bounding box center [716, 420] width 423 height 19
click at [716, 418] on input "What Is Your Legacy with Lena Waithe(Katz Theater)" at bounding box center [716, 420] width 423 height 19
click at [631, 630] on button "Done" at bounding box center [618, 633] width 86 height 23
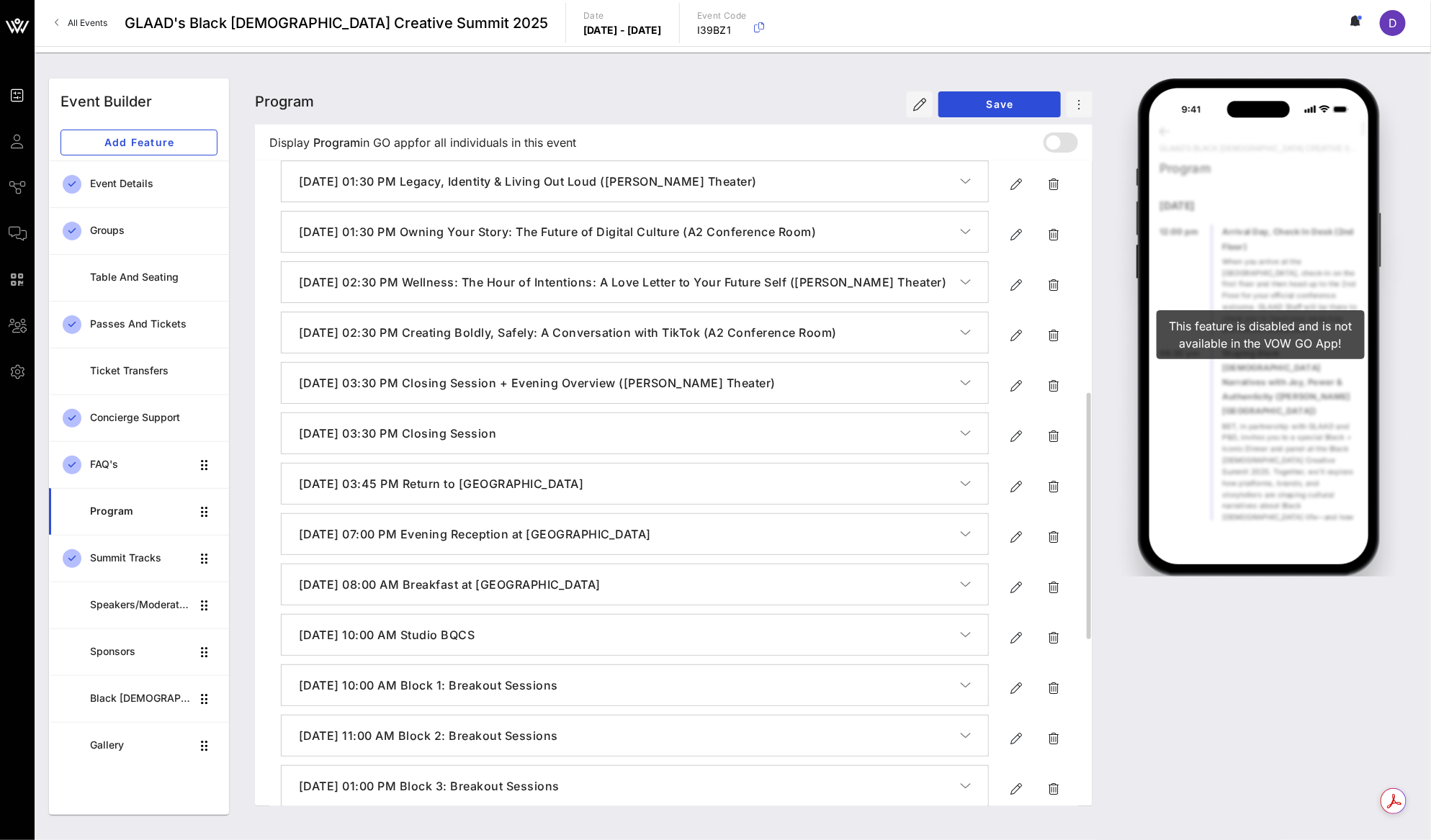
scroll to position [635, 0]
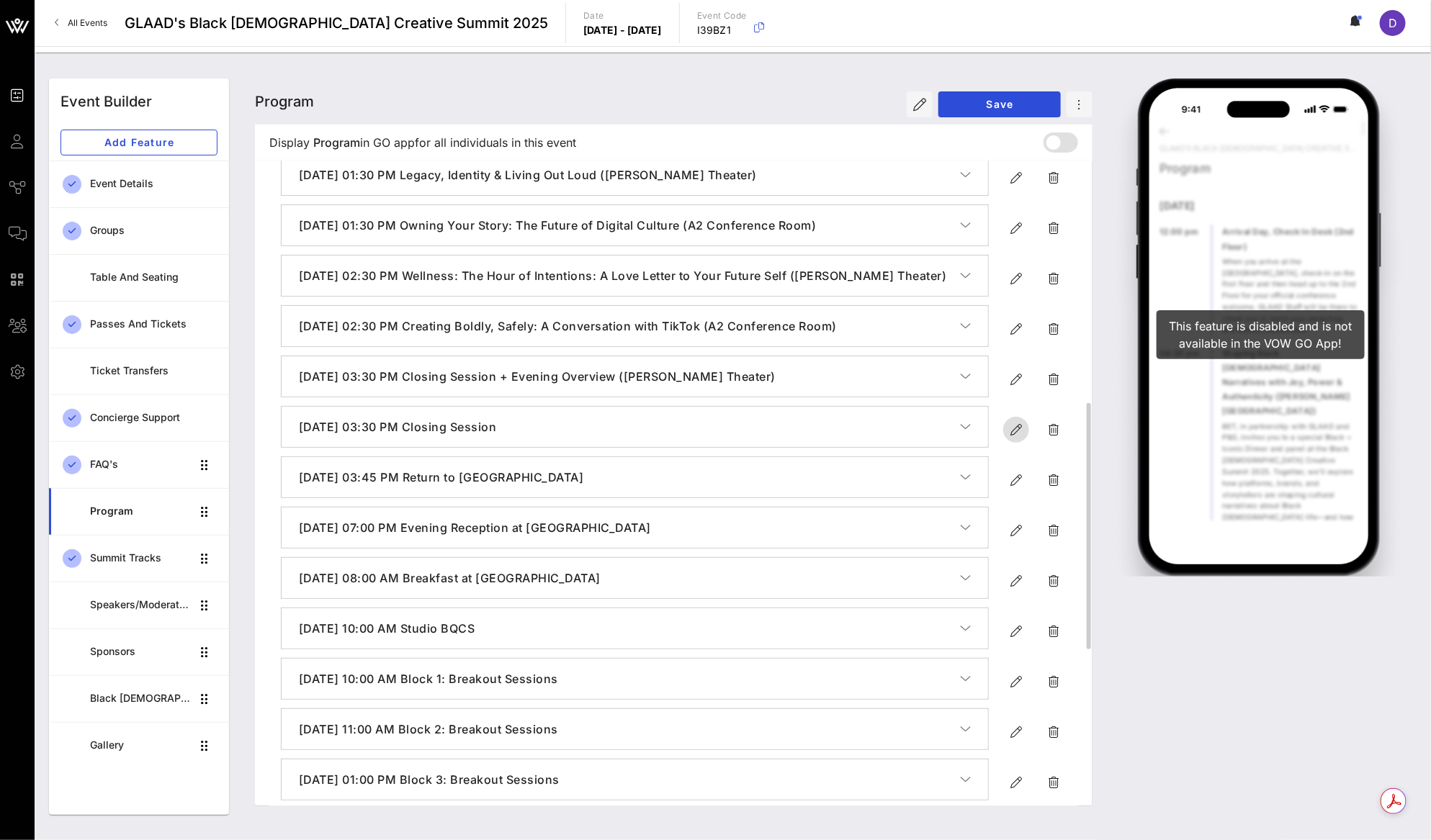
click at [1012, 438] on icon "button" at bounding box center [1015, 429] width 17 height 17
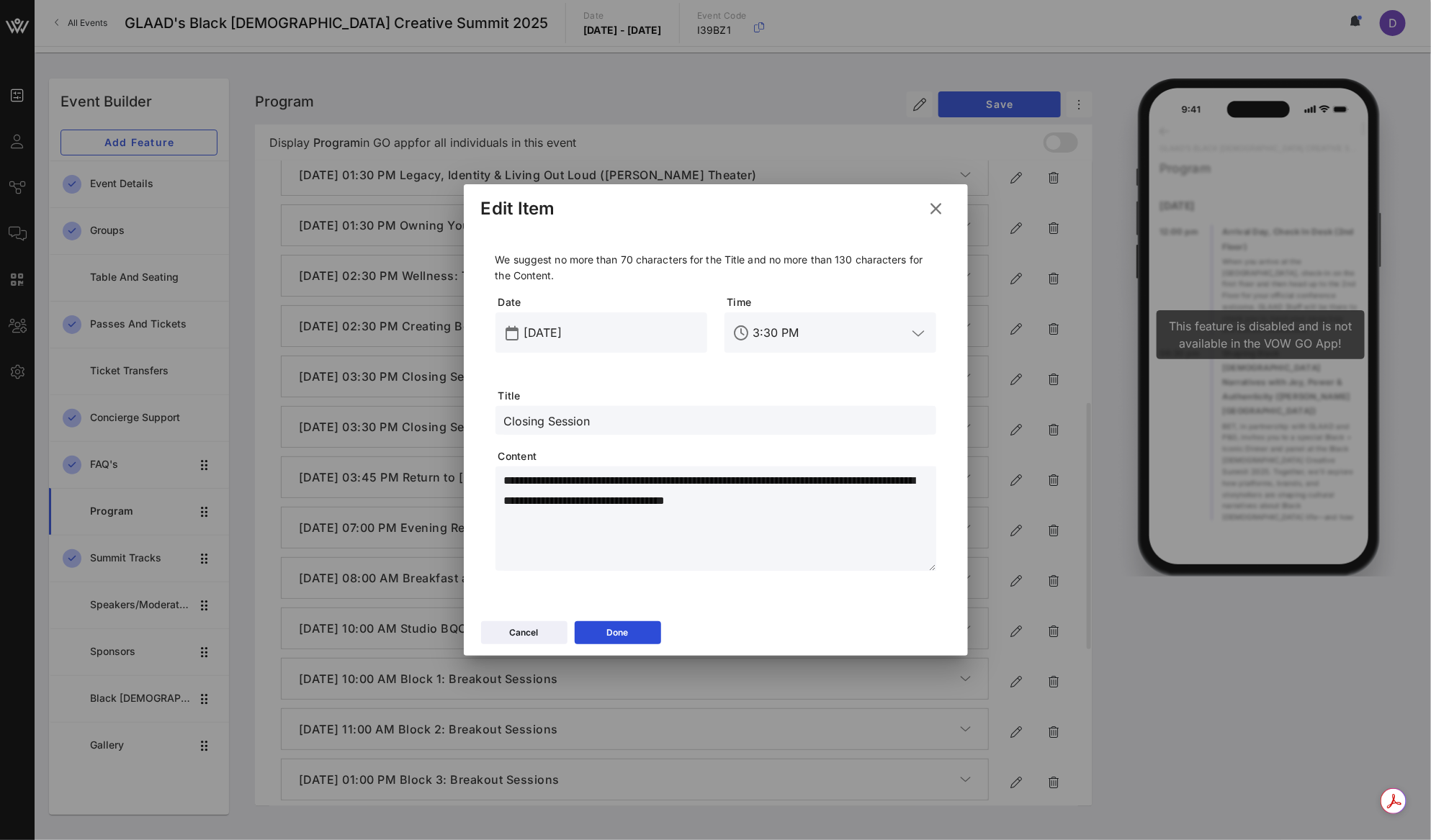
click at [589, 422] on input "Closing Session" at bounding box center [716, 420] width 423 height 19
paste input "Summit Soirée"
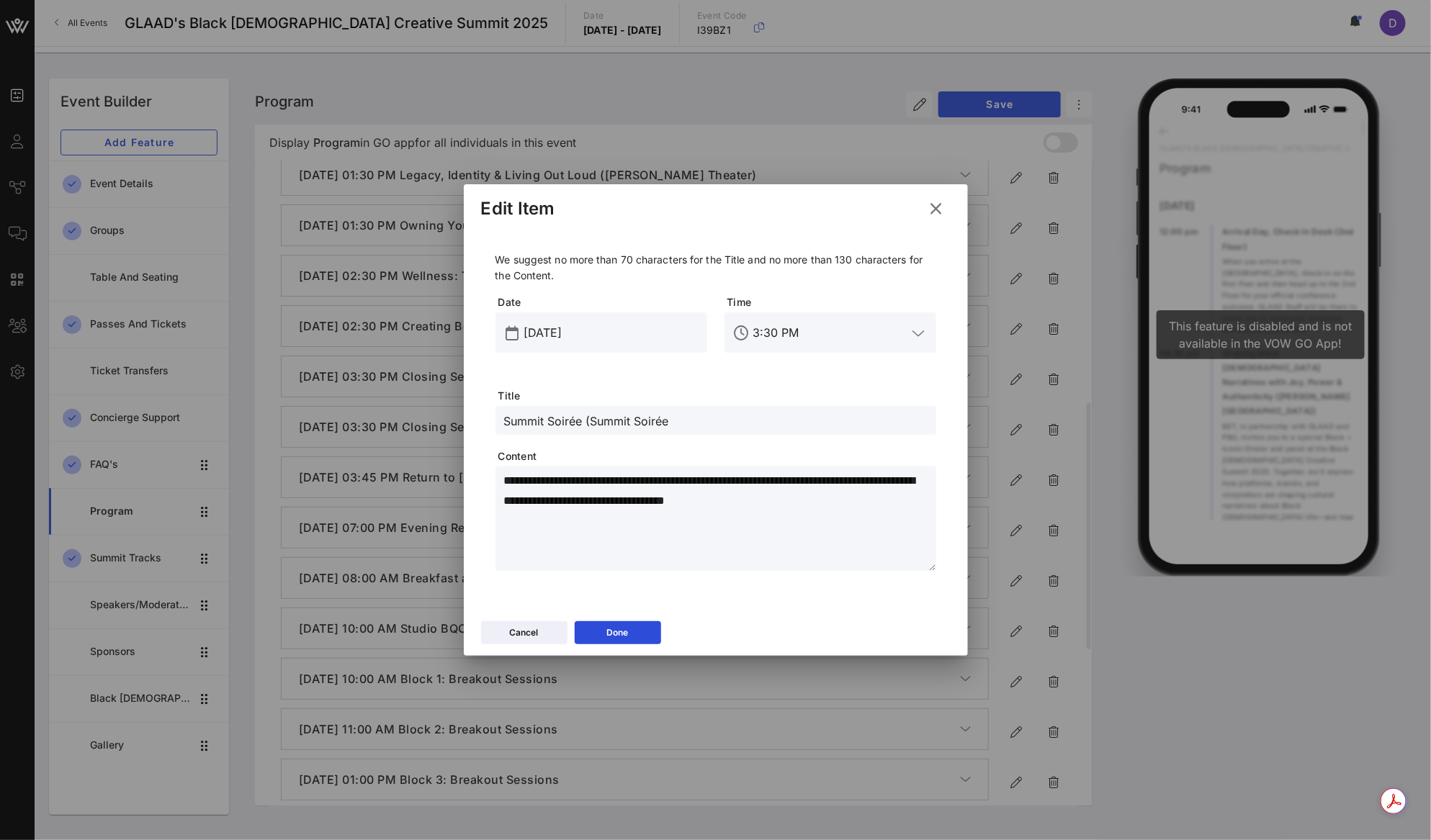
drag, startPoint x: 593, startPoint y: 418, endPoint x: 712, endPoint y: 426, distance: 119.3
click at [712, 427] on input "Summit Soirée (Summit Soirée" at bounding box center [716, 420] width 423 height 19
click at [697, 504] on textarea "**********" at bounding box center [720, 521] width 432 height 101
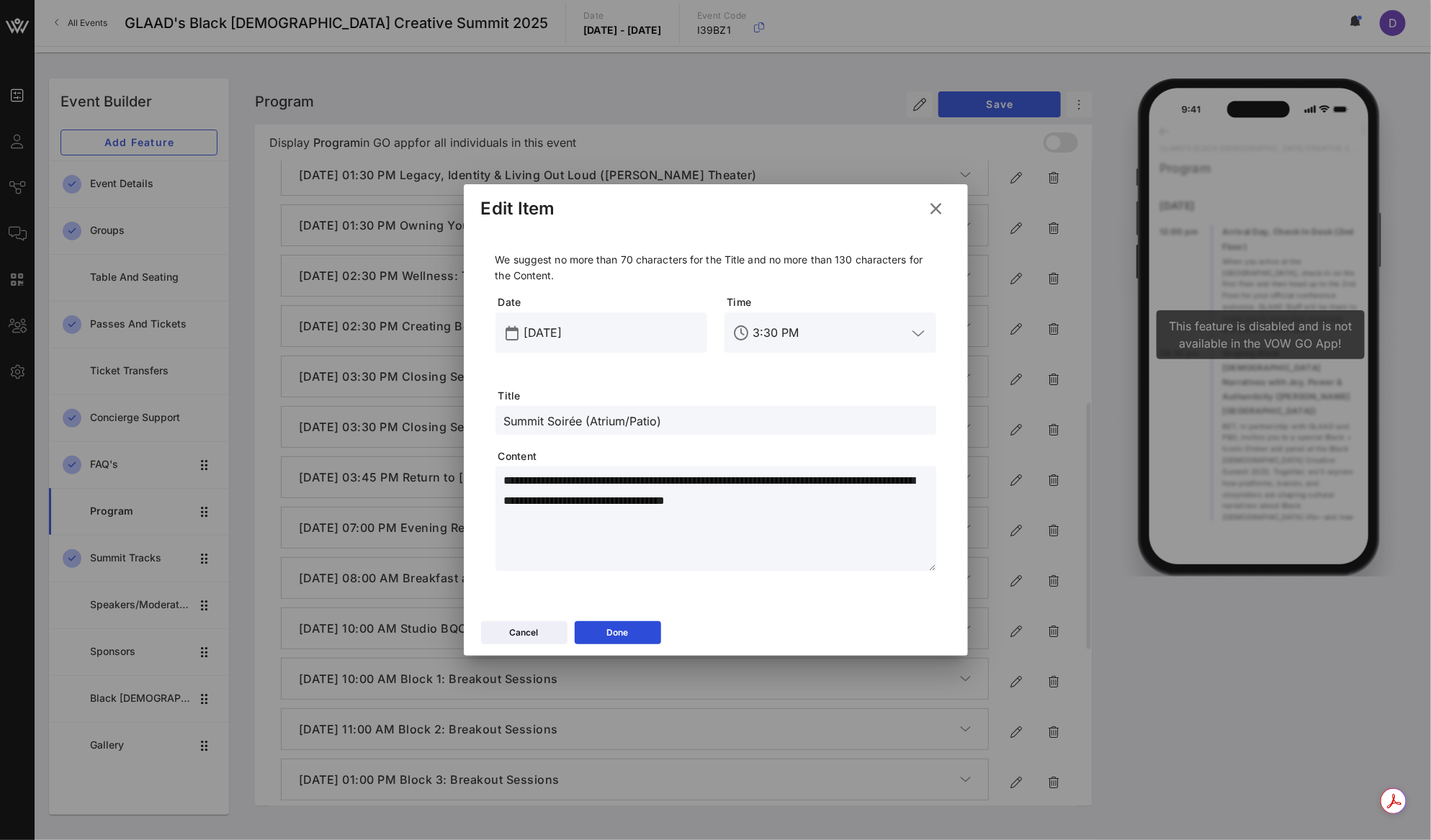
paste textarea "**********"
click at [800, 333] on input "3:30 PM" at bounding box center [831, 332] width 154 height 23
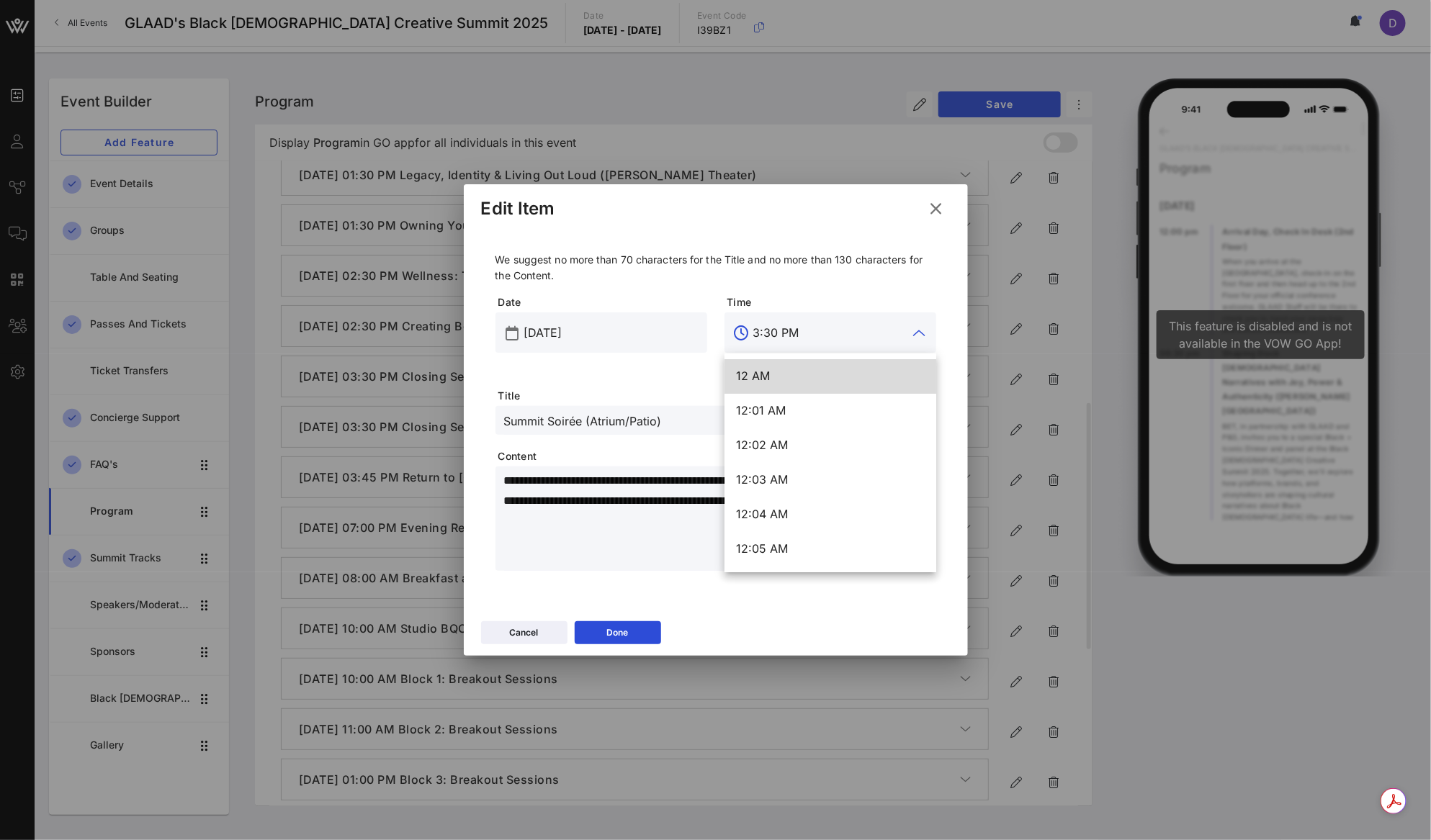
click at [800, 333] on input "3:30 PM" at bounding box center [831, 332] width 154 height 23
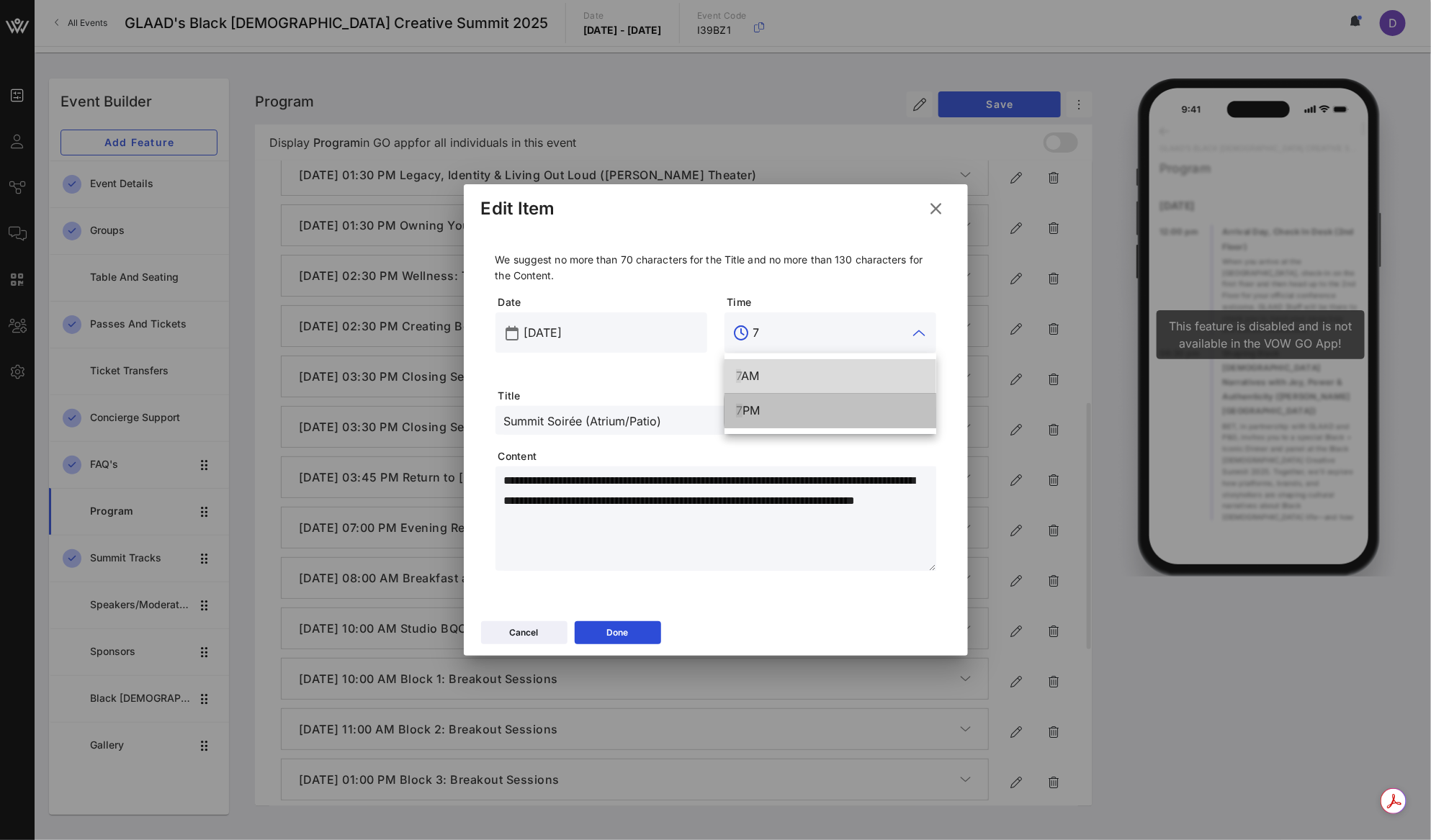
click at [796, 407] on div "7 PM" at bounding box center [830, 410] width 189 height 14
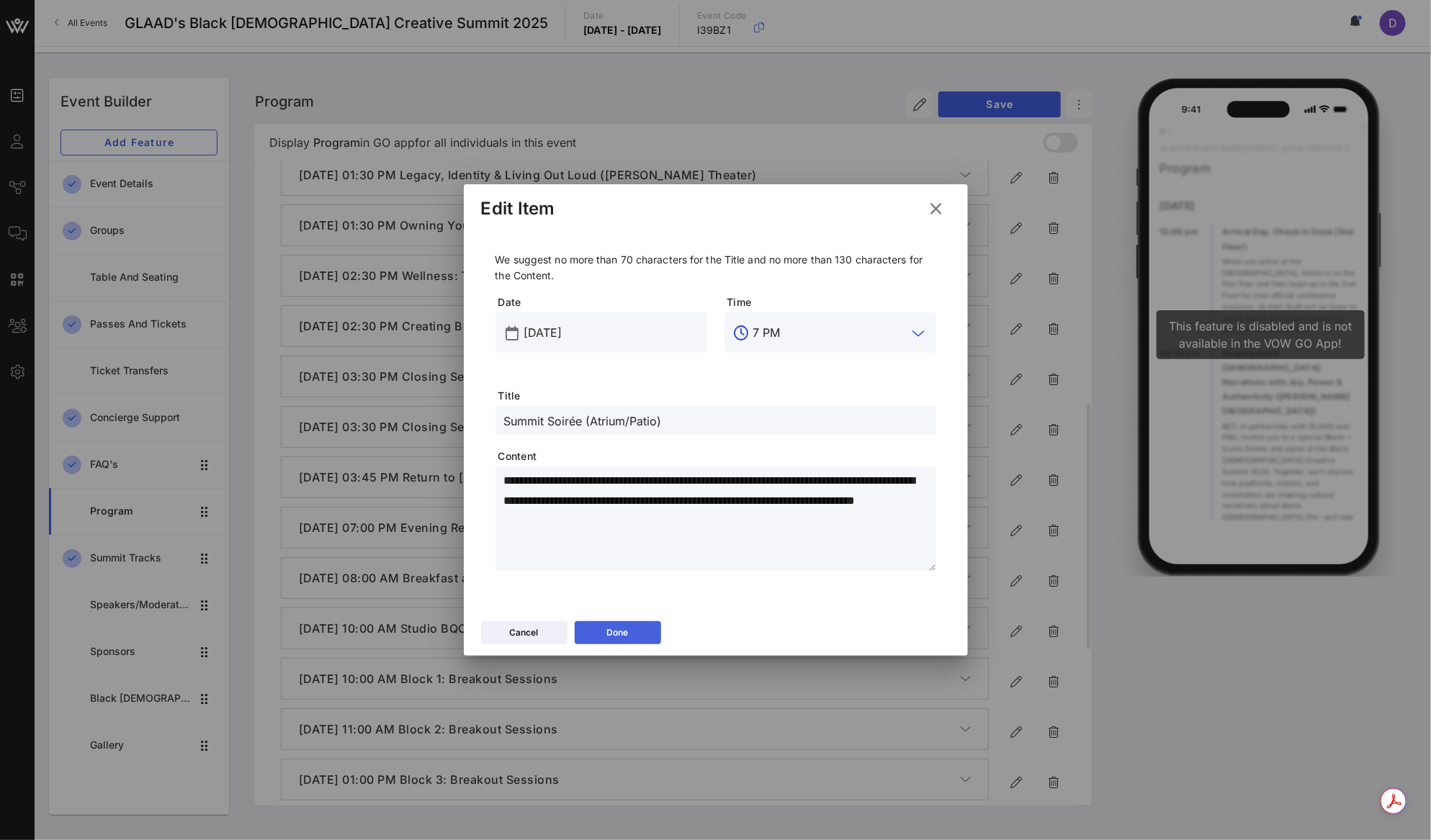
click at [640, 639] on button "Done" at bounding box center [618, 633] width 86 height 23
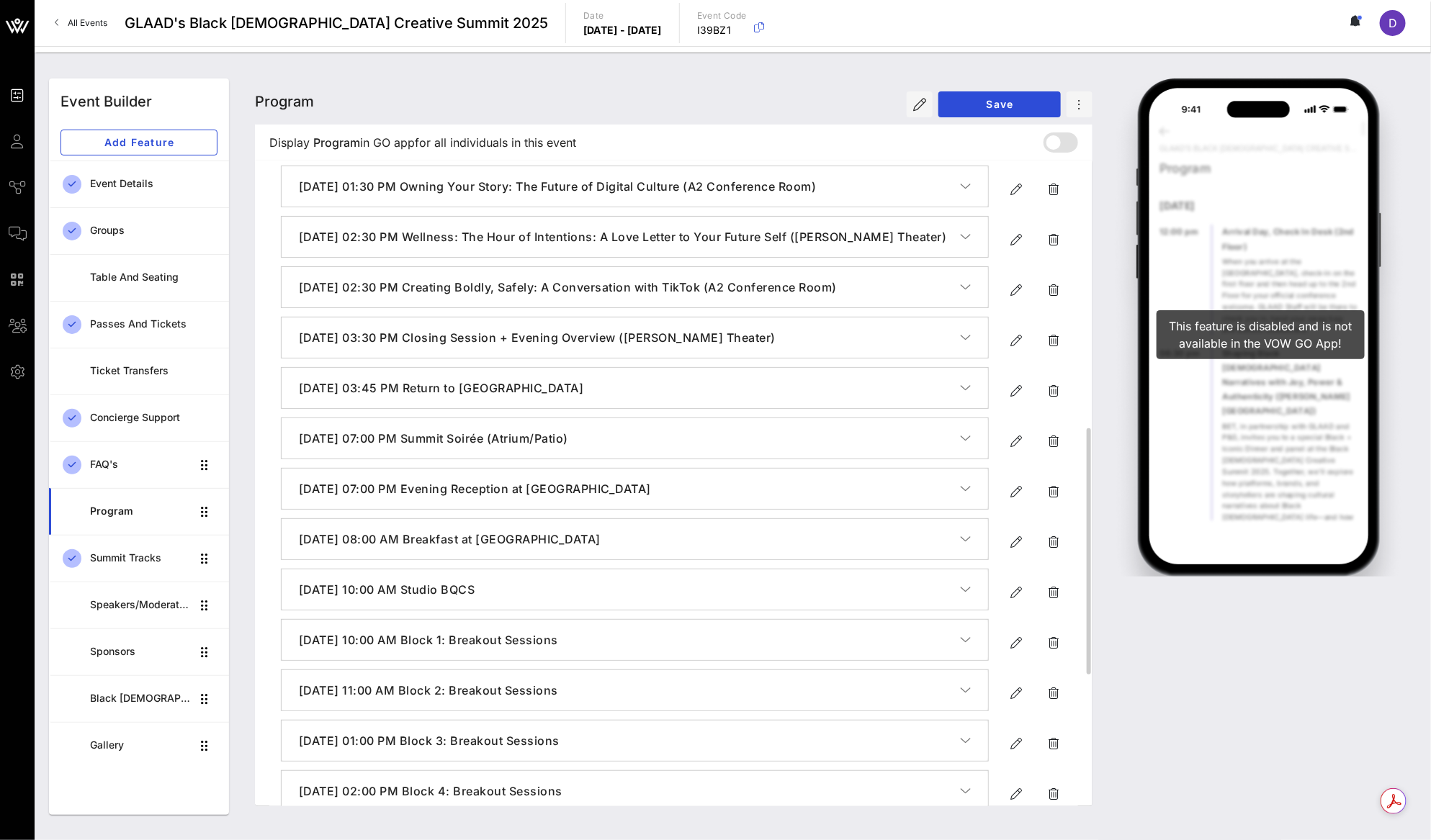
scroll to position [699, 0]
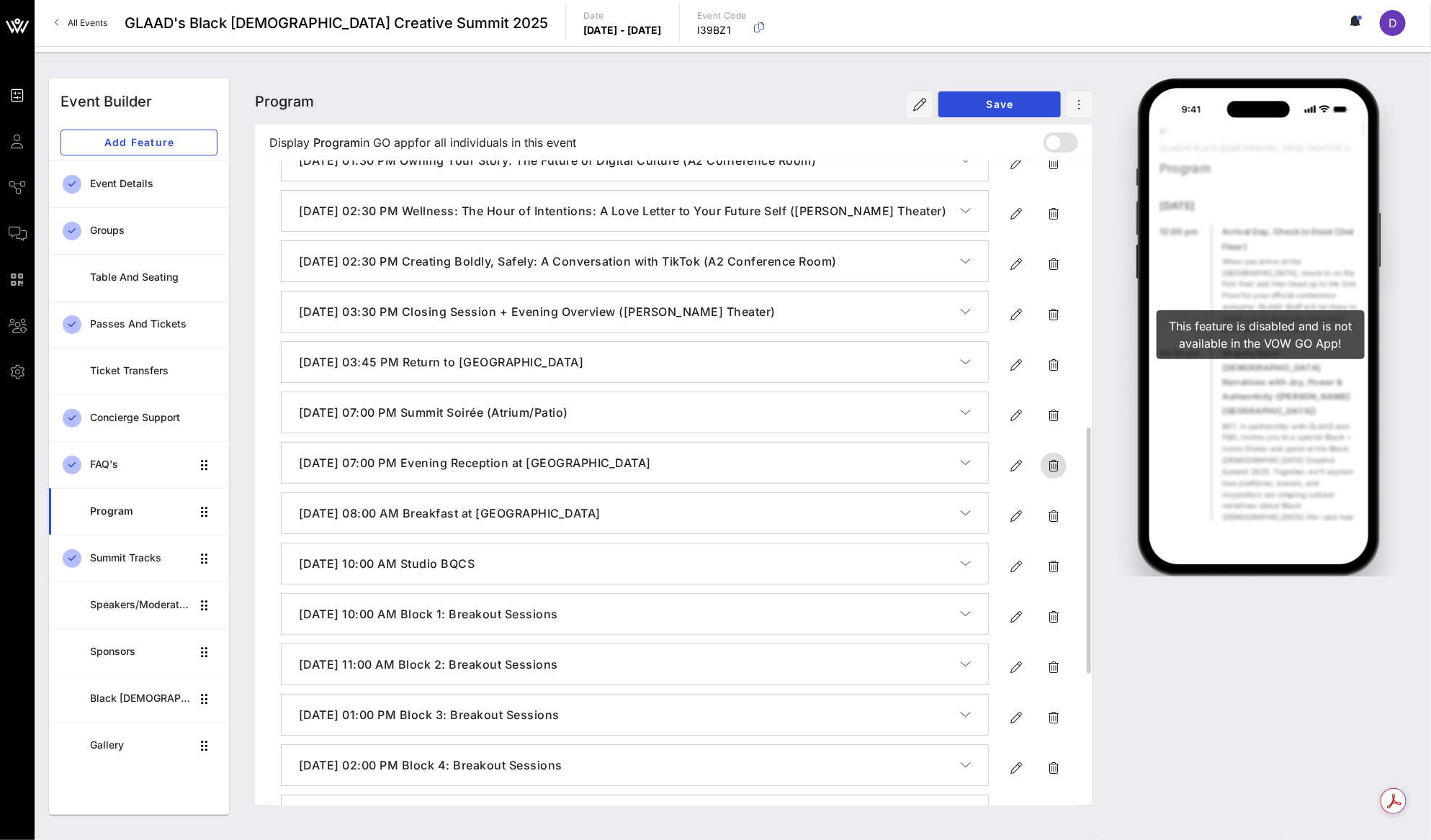
click at [1055, 474] on icon "button" at bounding box center [1053, 465] width 17 height 17
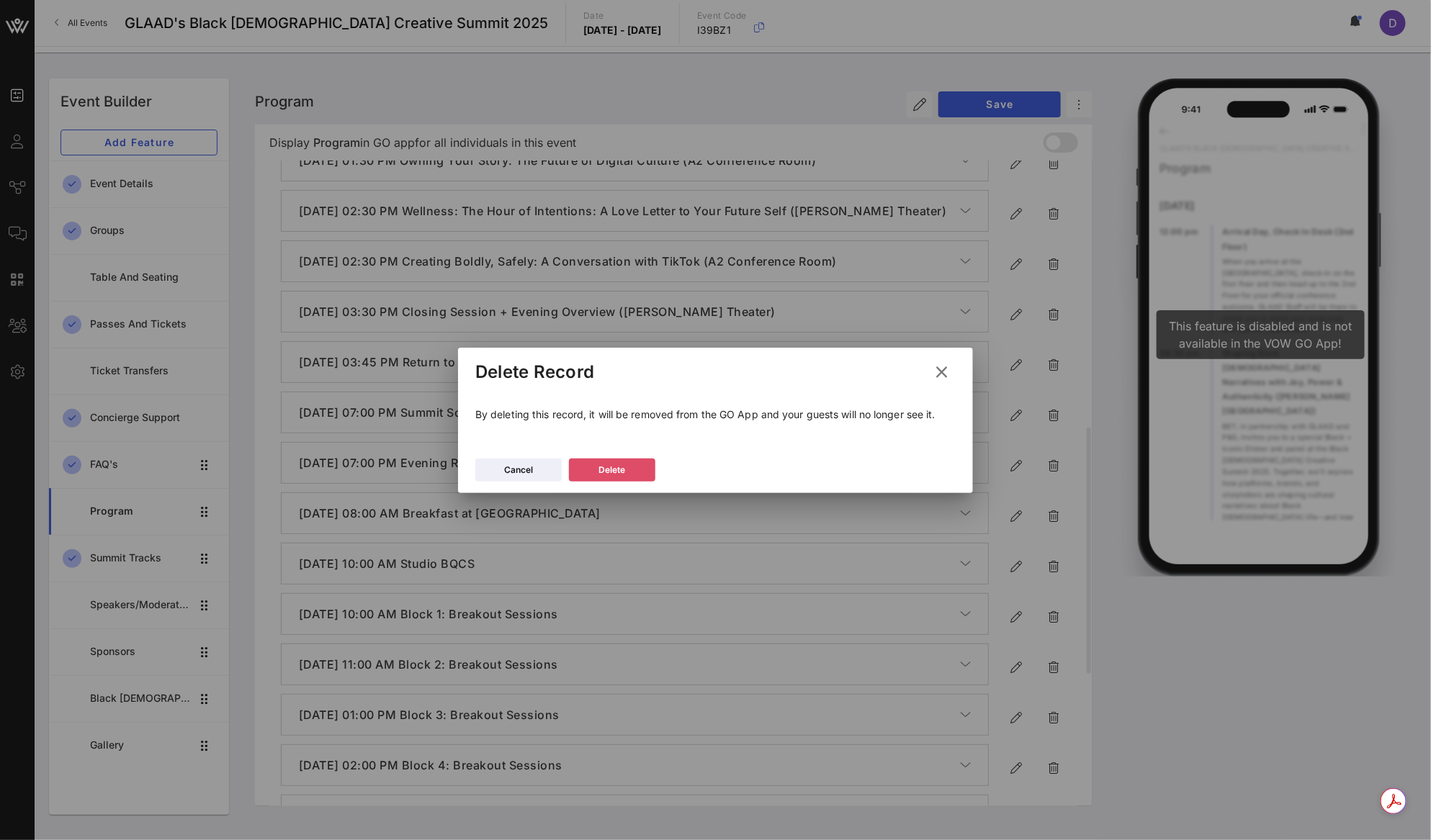
click at [628, 468] on button "Delete" at bounding box center [612, 470] width 86 height 23
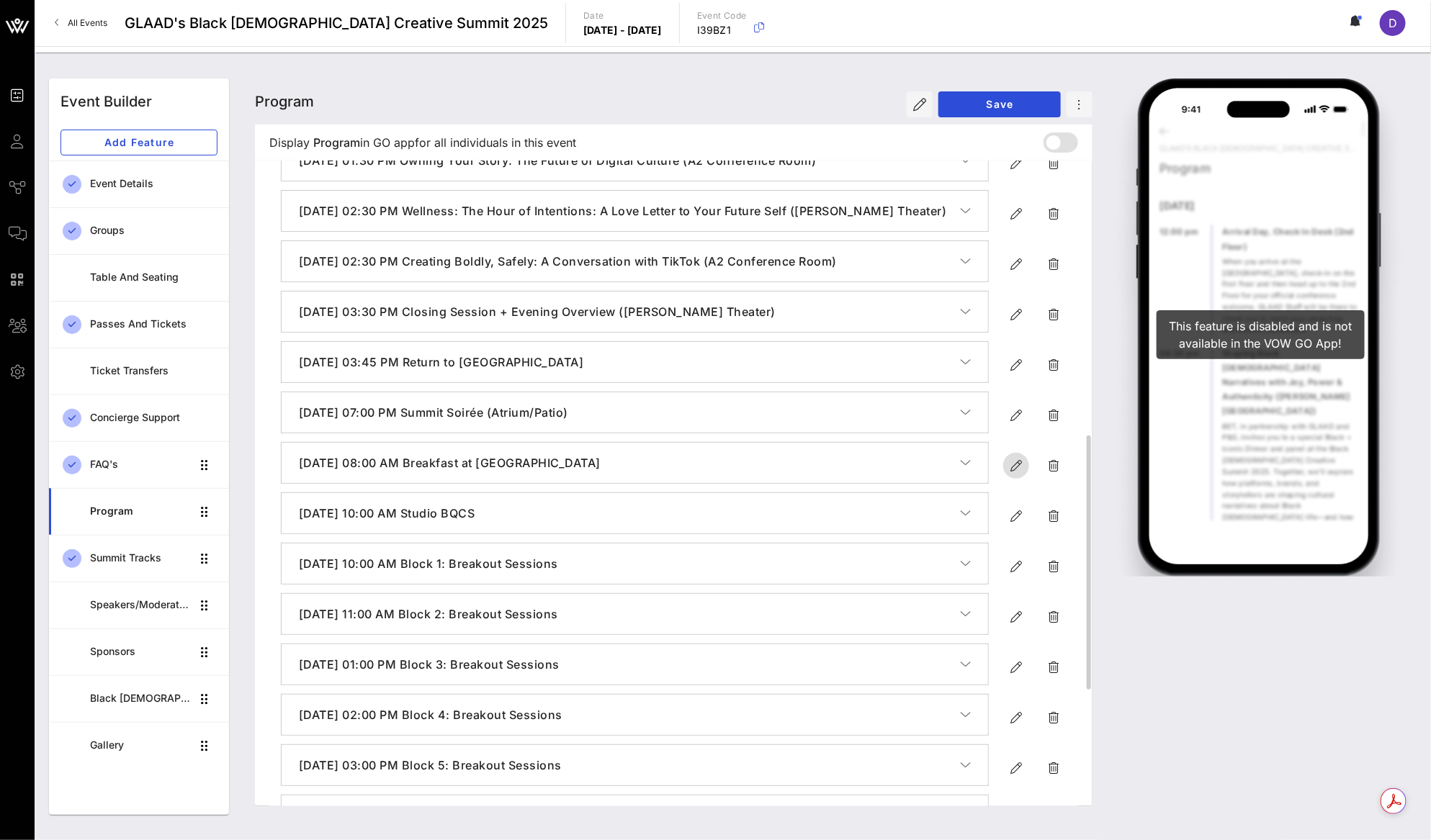
click at [1012, 474] on icon "button" at bounding box center [1015, 465] width 17 height 17
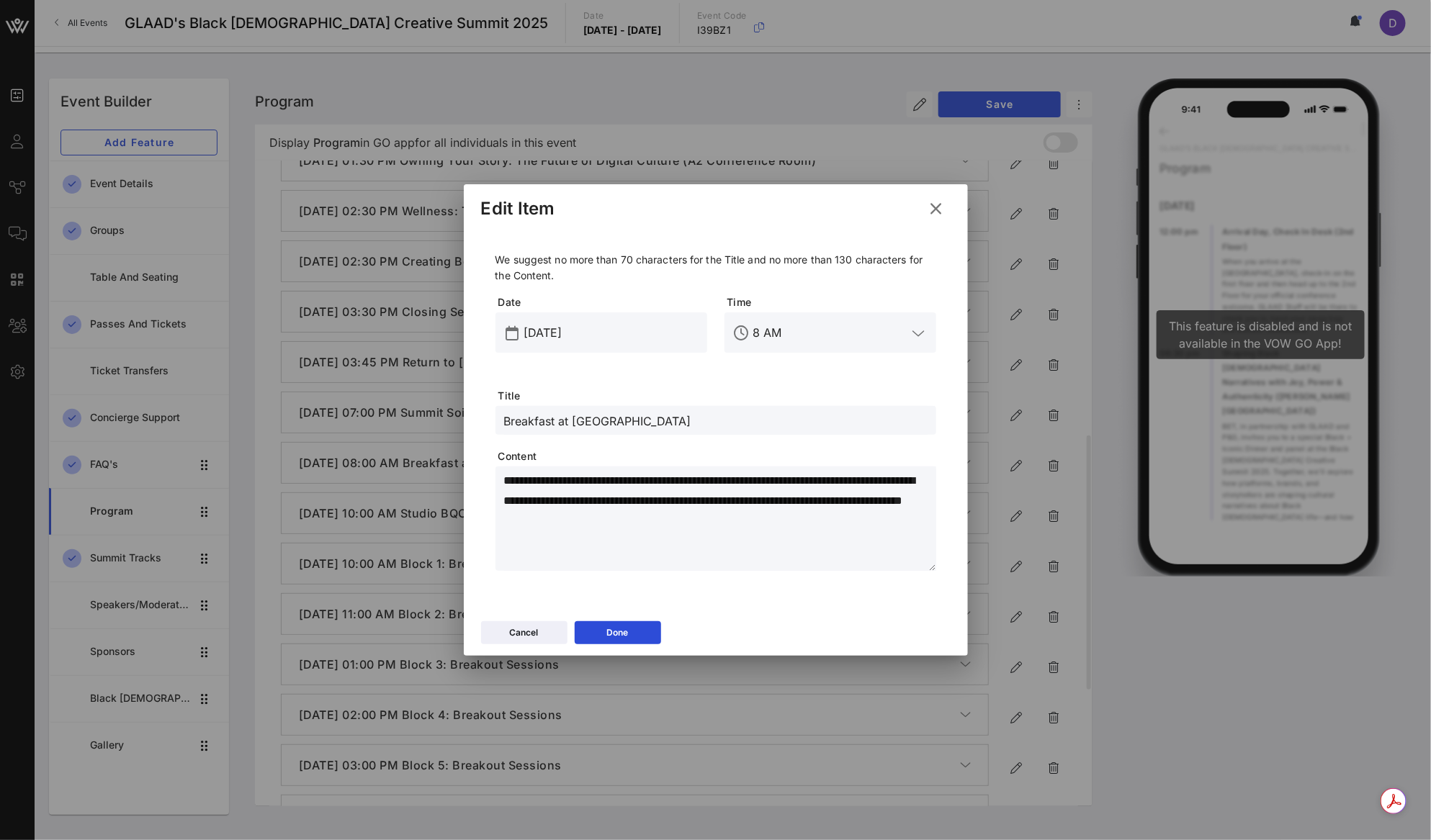
click at [611, 411] on input "Breakfast at Sofitel Patio" at bounding box center [716, 420] width 423 height 19
paste input "Summit Breakfast"
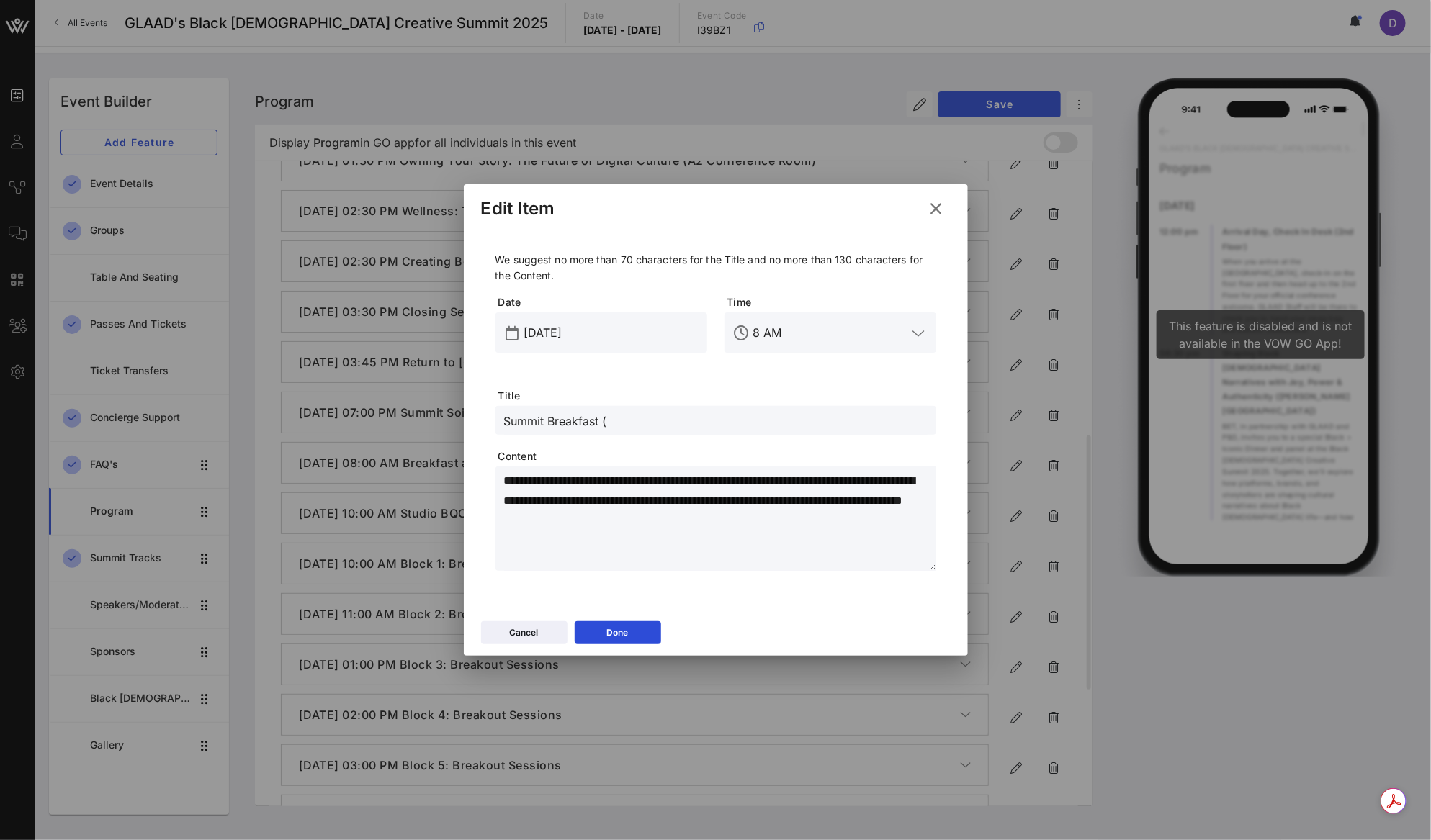
paste input "La Terrasse Patio"
click at [713, 488] on textarea "**********" at bounding box center [720, 521] width 432 height 101
click at [626, 514] on textarea "**********" at bounding box center [720, 521] width 432 height 101
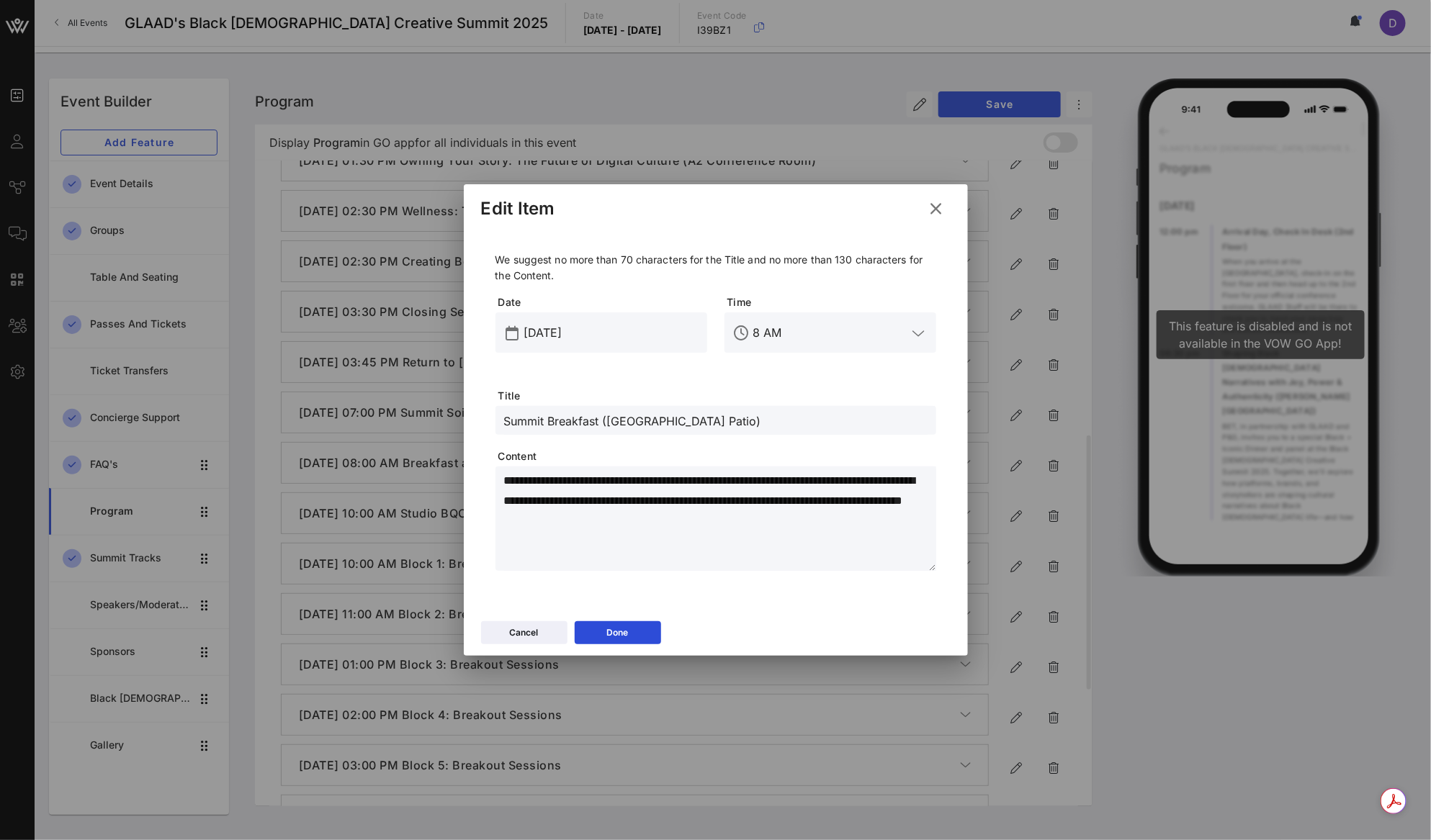
paste textarea "**********"
click at [621, 633] on icon at bounding box center [617, 632] width 10 height 8
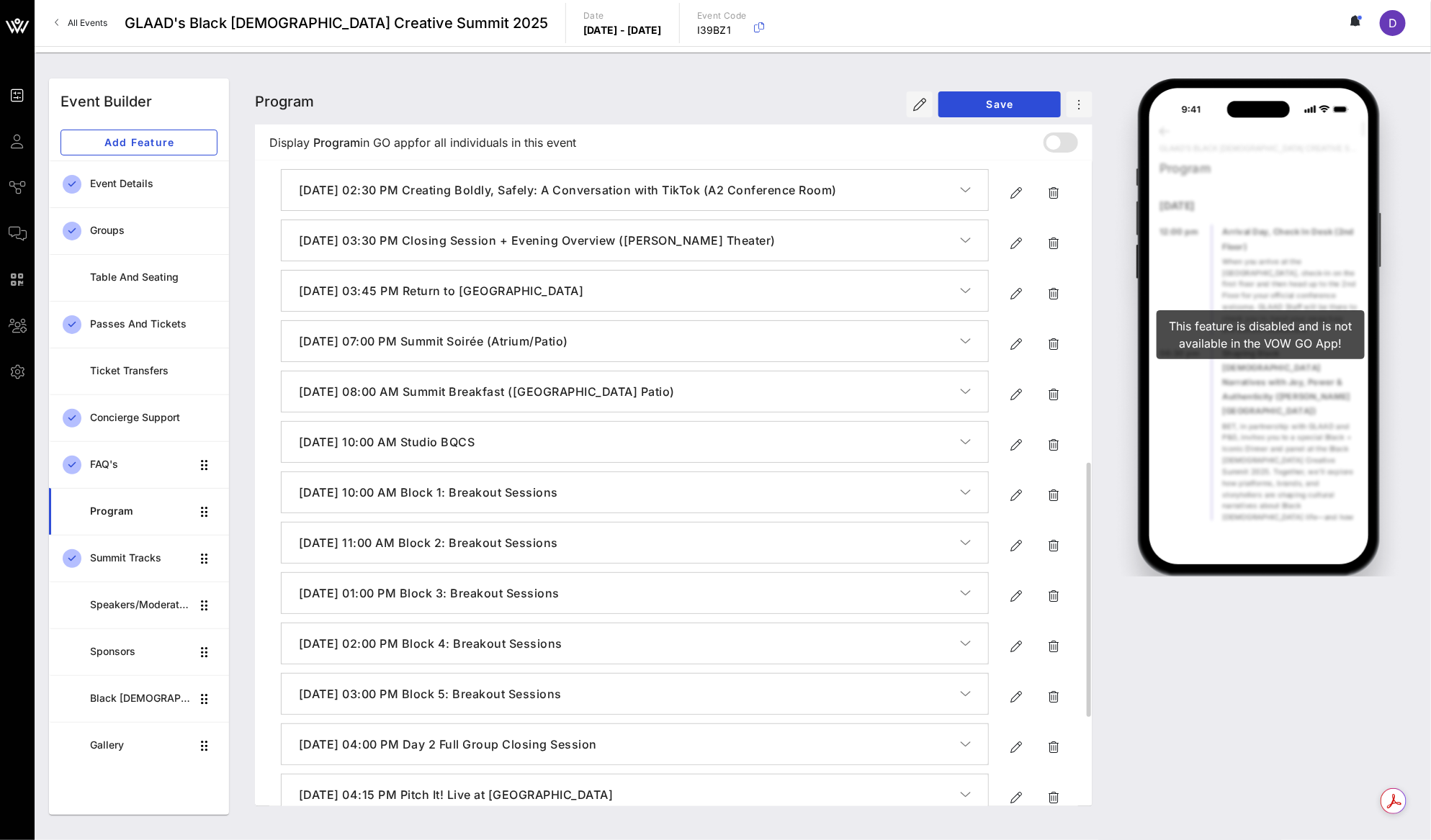
scroll to position [771, 0]
click at [1009, 453] on icon "button" at bounding box center [1015, 443] width 17 height 17
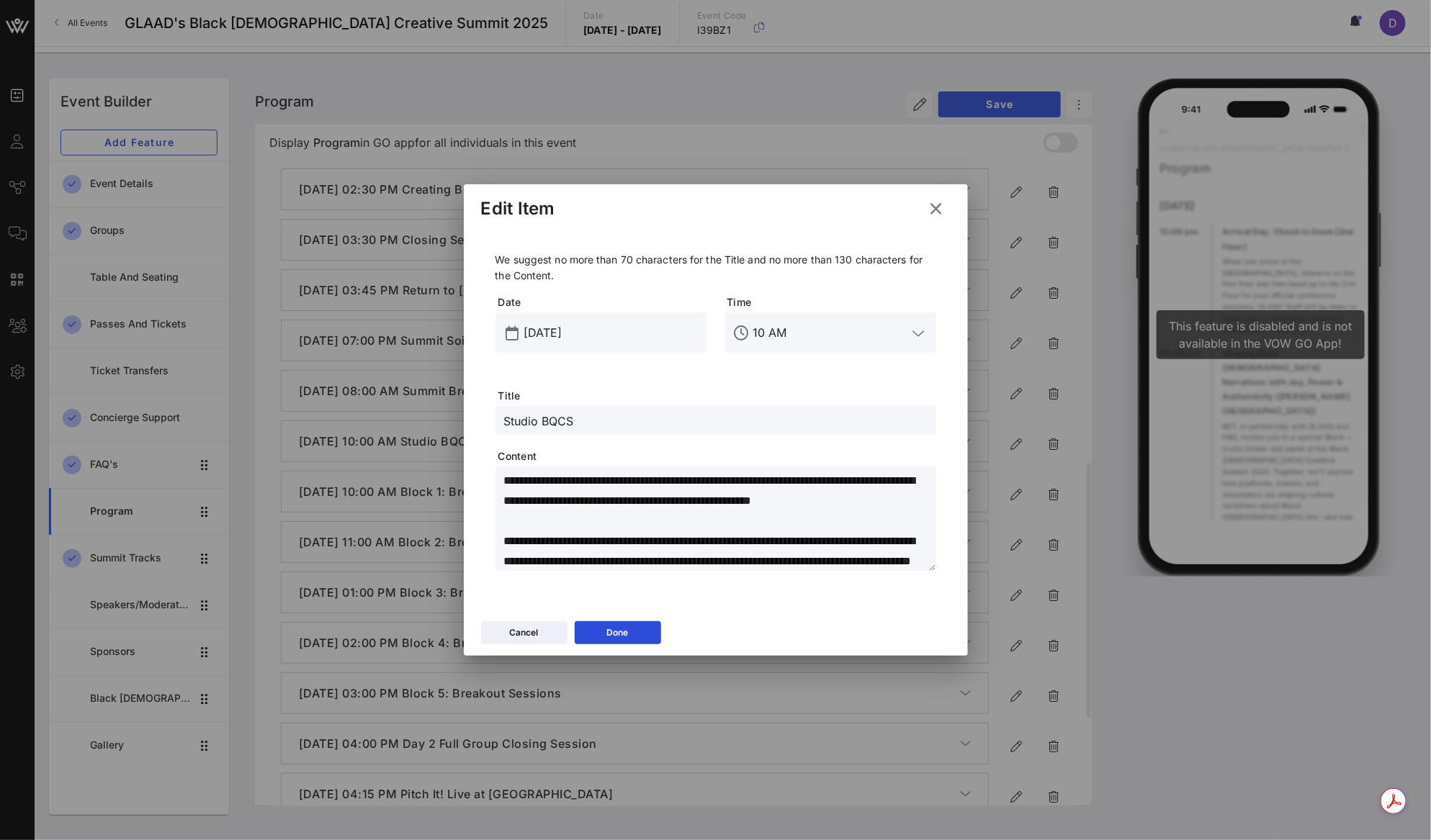
click at [703, 497] on textarea "**********" at bounding box center [720, 521] width 432 height 101
click at [619, 490] on textarea "**********" at bounding box center [720, 521] width 432 height 101
paste textarea
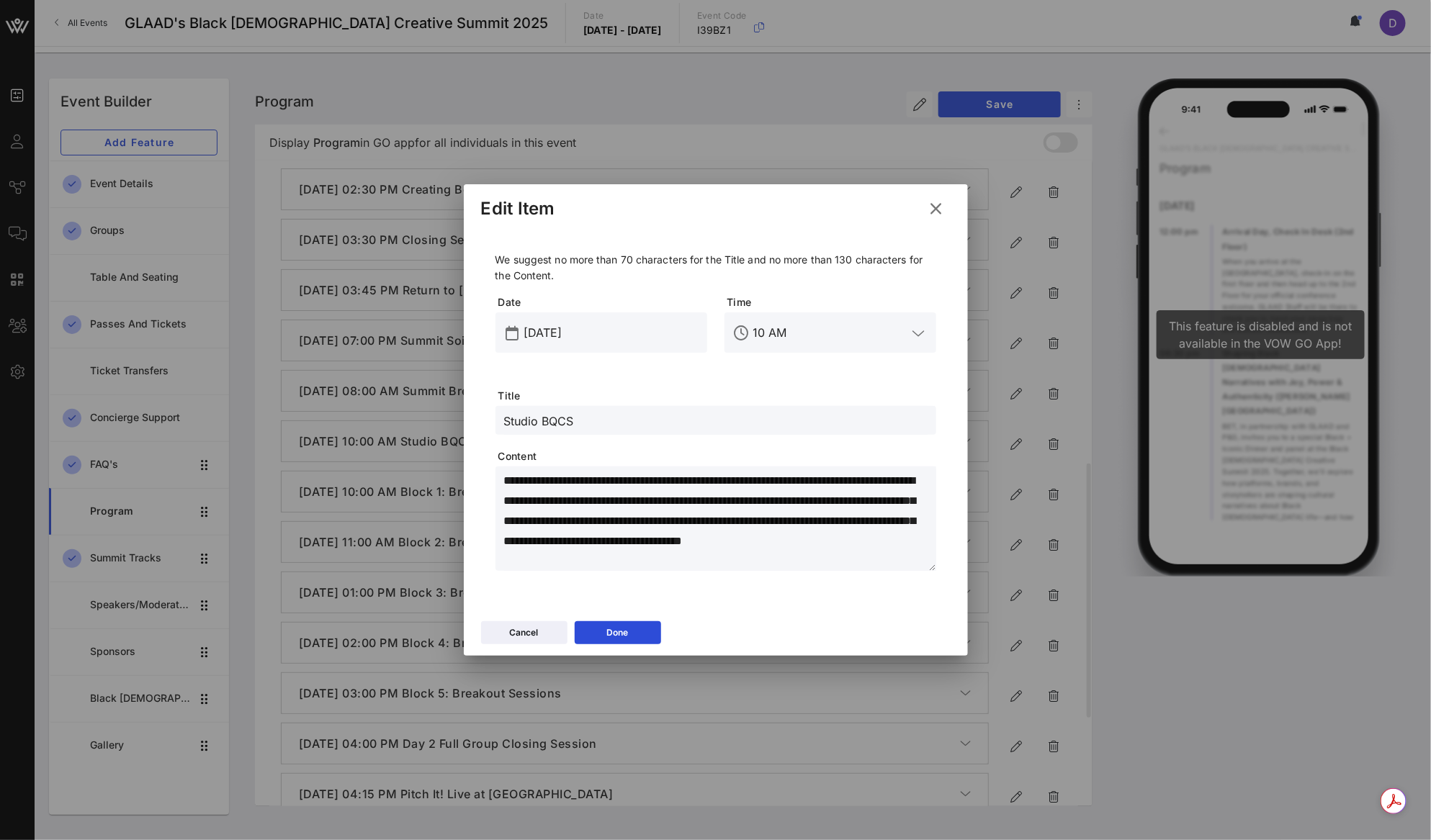
click at [636, 649] on div "Cancel Done" at bounding box center [716, 634] width 504 height 42
click at [636, 634] on button "Done" at bounding box center [618, 633] width 86 height 23
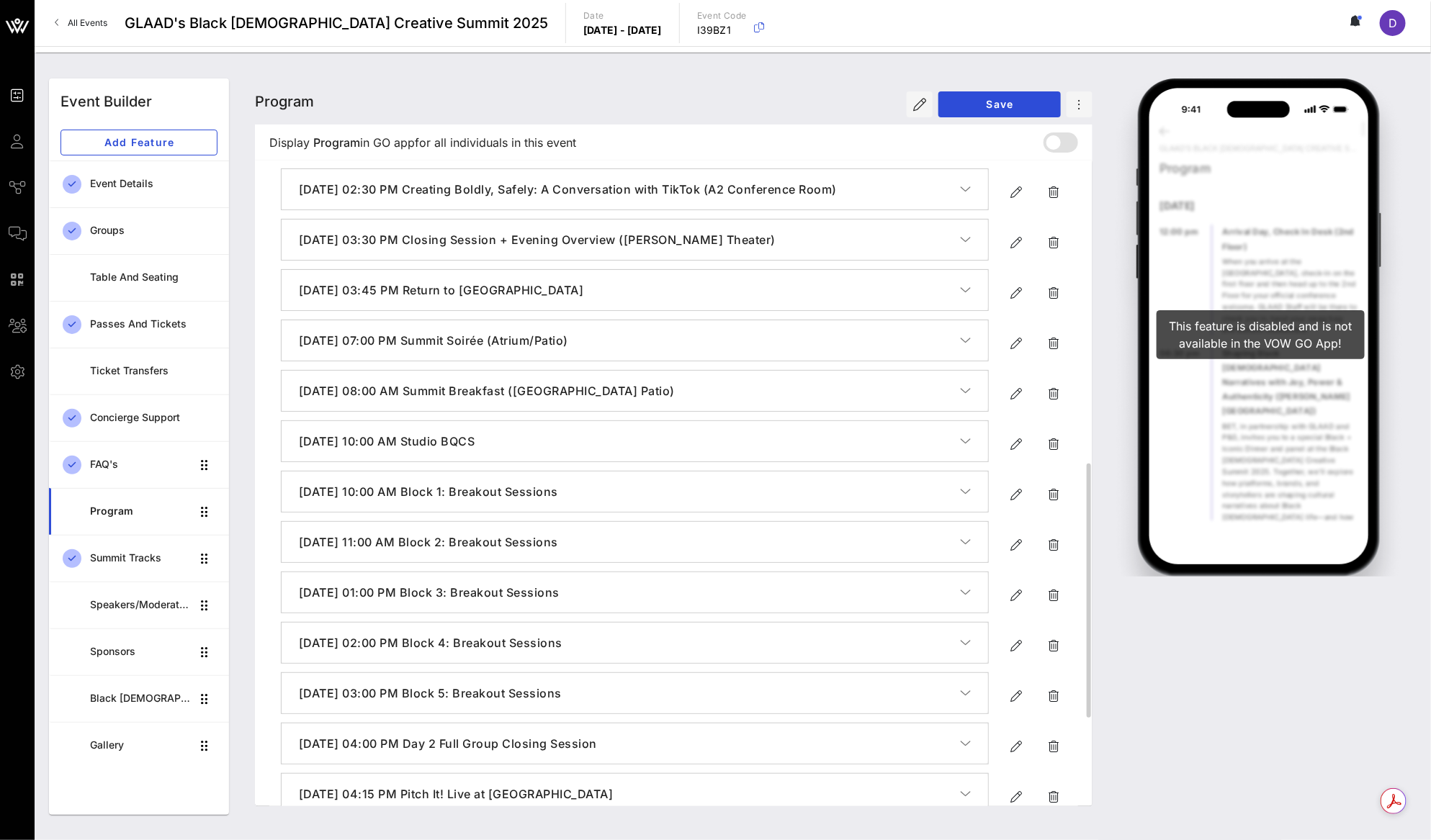
scroll to position [775, 0]
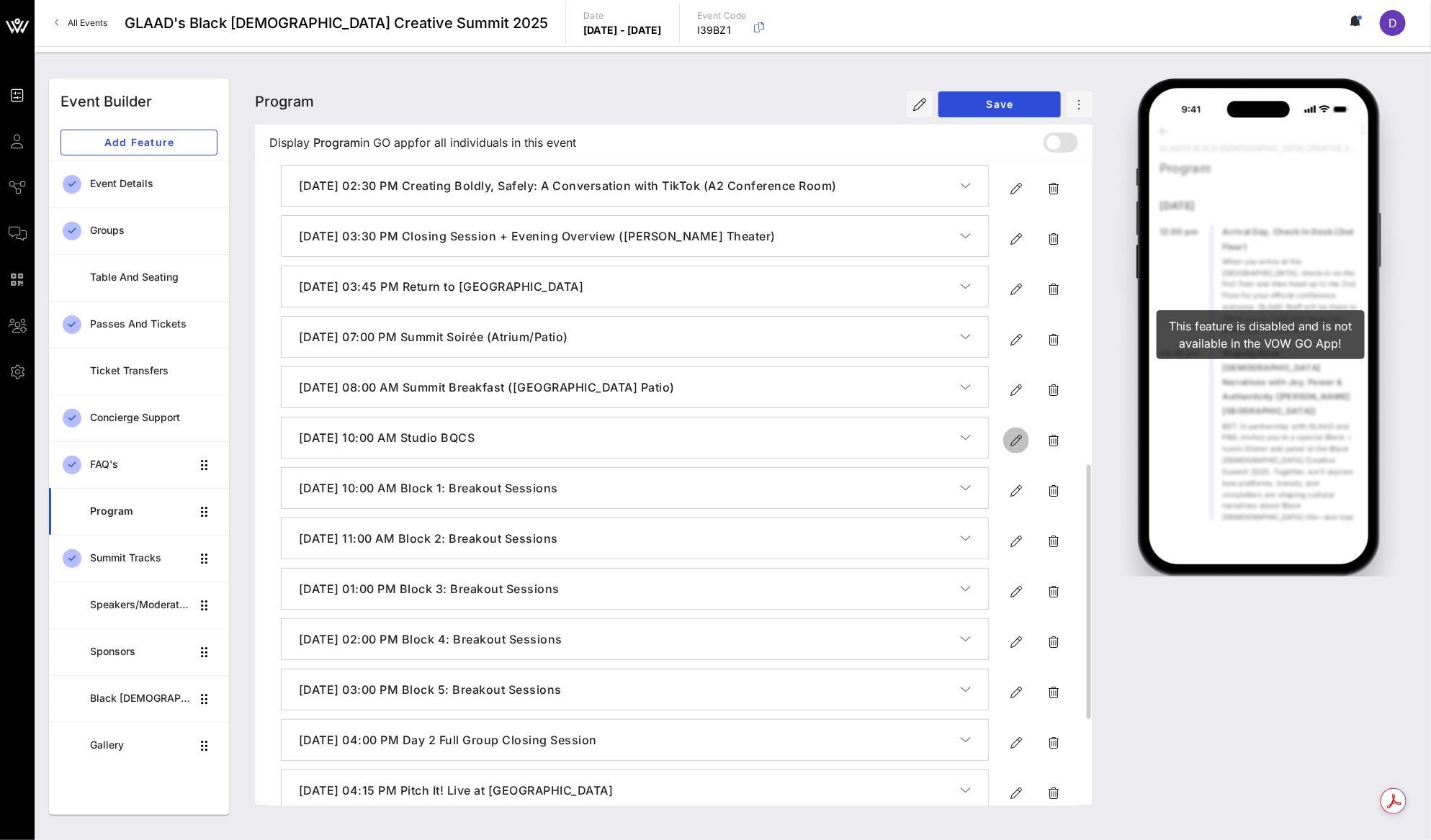
click at [1013, 449] on icon "button" at bounding box center [1015, 440] width 17 height 17
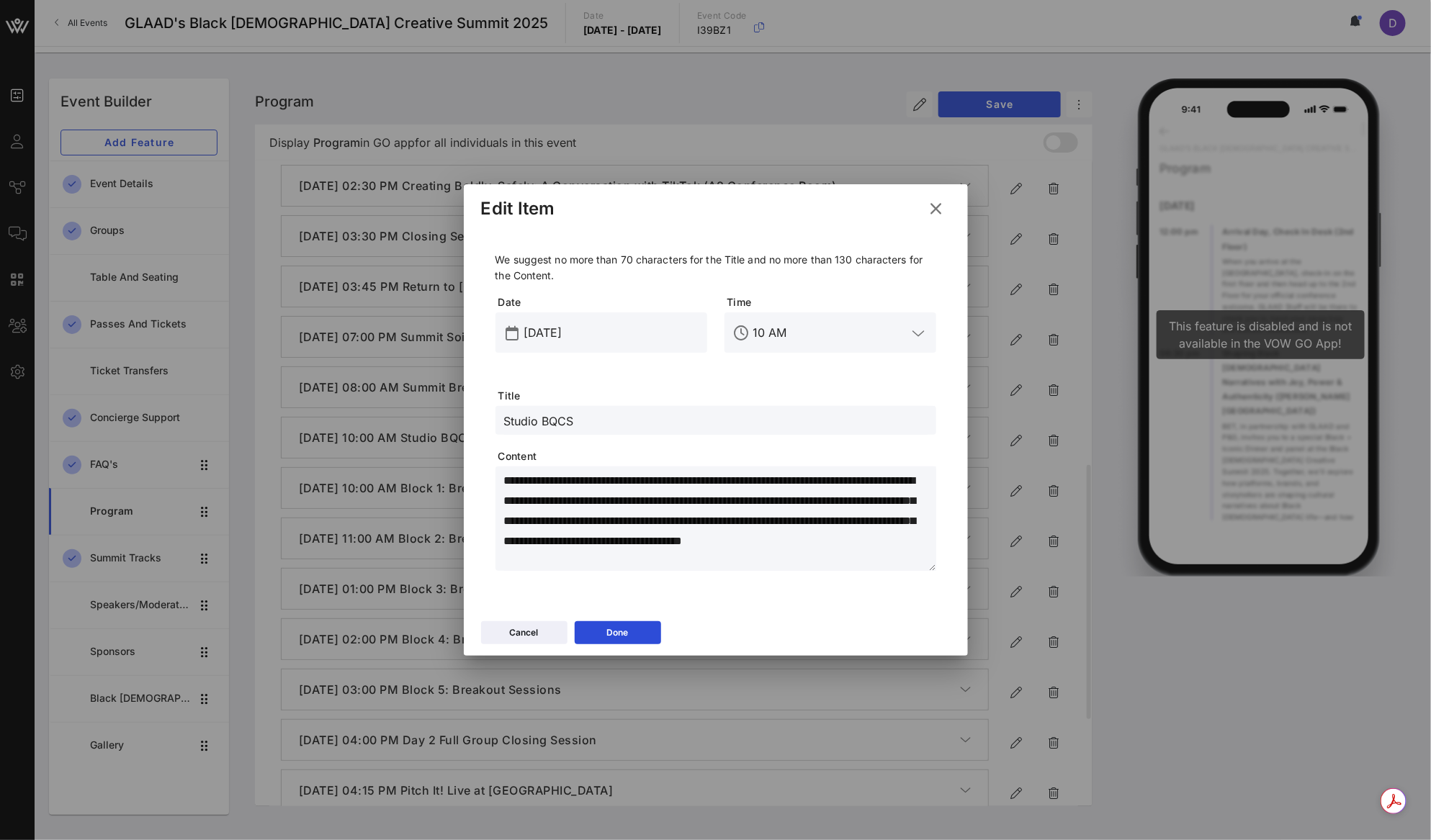
click at [715, 408] on div "Studio BQCS" at bounding box center [716, 420] width 423 height 29
click at [619, 629] on icon at bounding box center [617, 633] width 11 height 9
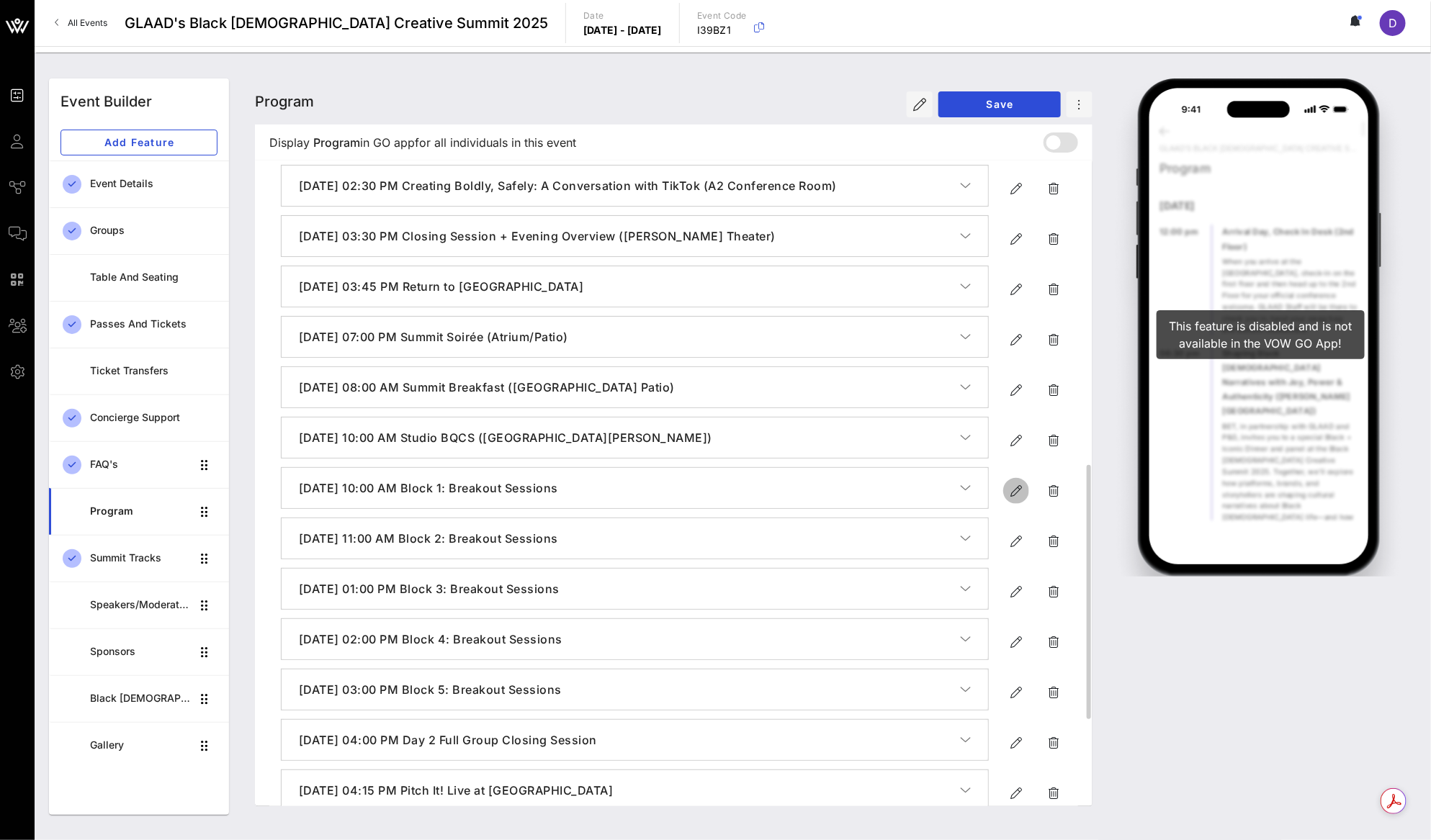
click at [1009, 499] on icon "button" at bounding box center [1015, 490] width 17 height 17
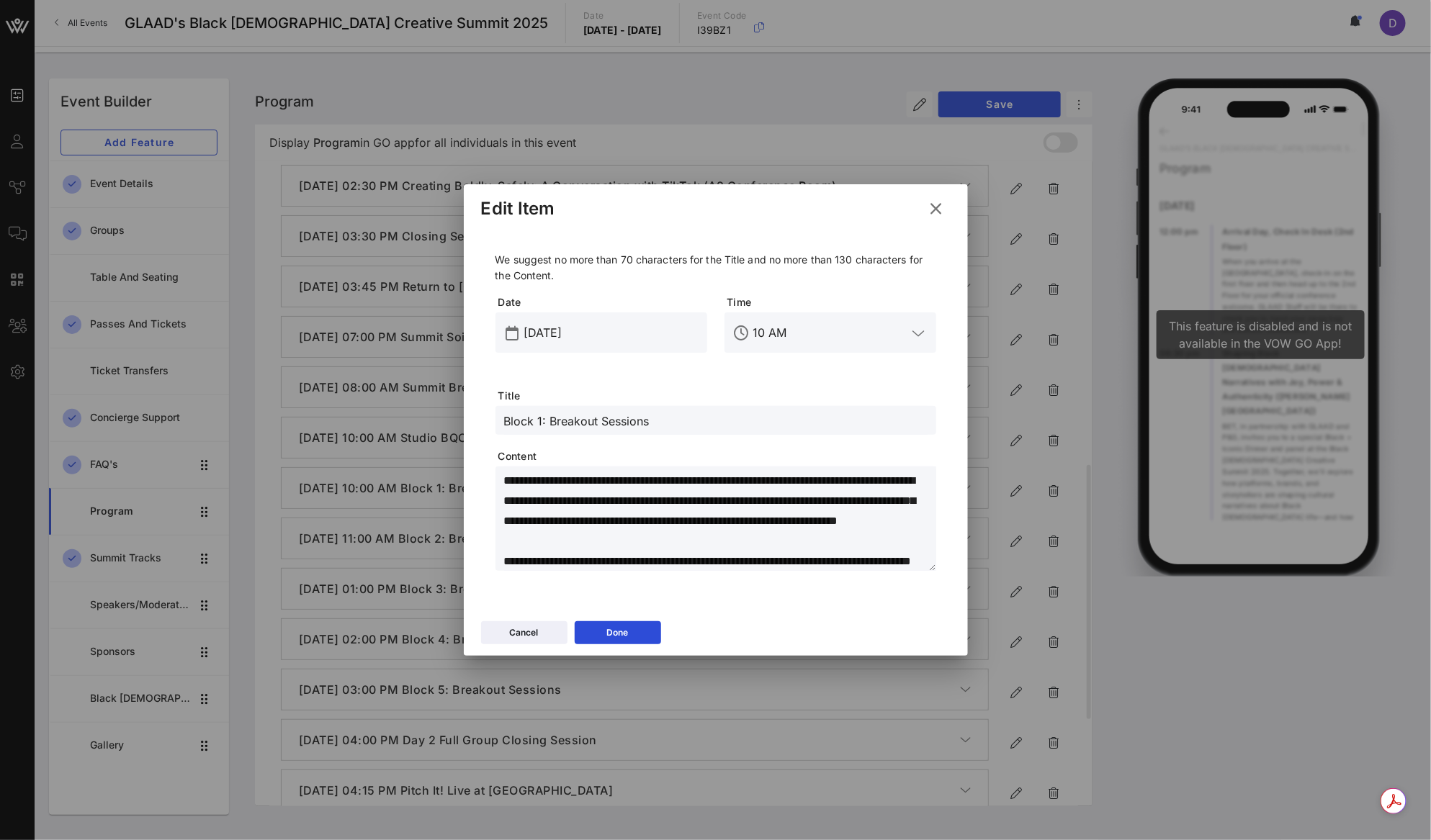
click at [719, 415] on input "Block 1: Breakout Sessions" at bounding box center [716, 420] width 423 height 19
click at [709, 549] on textarea "**********" at bounding box center [720, 521] width 432 height 101
click at [751, 535] on textarea "**********" at bounding box center [720, 521] width 432 height 101
click at [785, 540] on textarea "**********" at bounding box center [720, 521] width 432 height 101
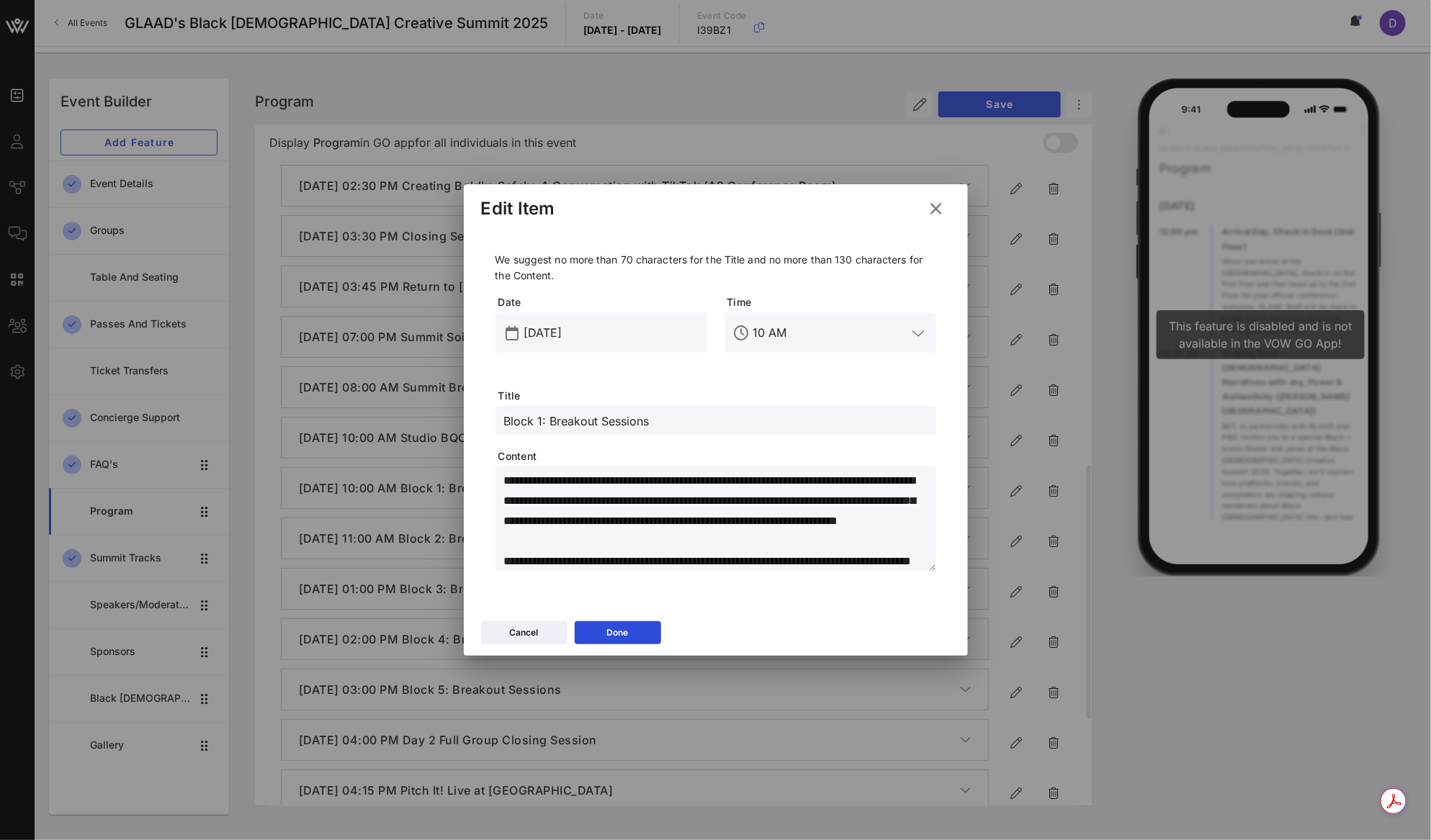
click at [811, 540] on textarea "**********" at bounding box center [720, 521] width 432 height 101
click at [669, 540] on textarea "**********" at bounding box center [720, 521] width 432 height 101
click at [722, 543] on textarea "**********" at bounding box center [720, 521] width 432 height 101
click at [661, 561] on textarea "**********" at bounding box center [720, 521] width 432 height 101
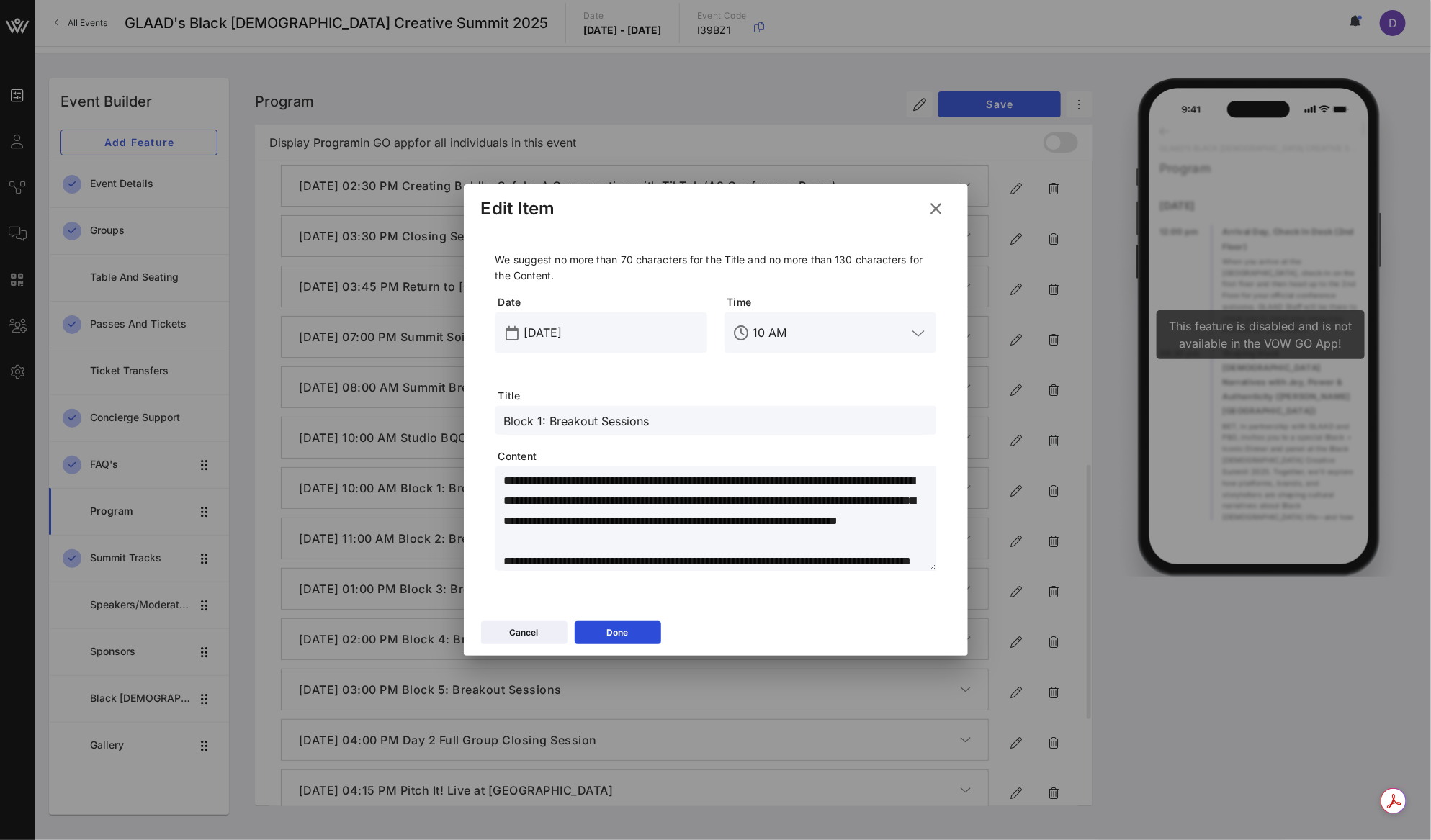
click at [661, 561] on textarea "**********" at bounding box center [720, 521] width 432 height 101
click at [656, 560] on textarea "**********" at bounding box center [720, 521] width 432 height 101
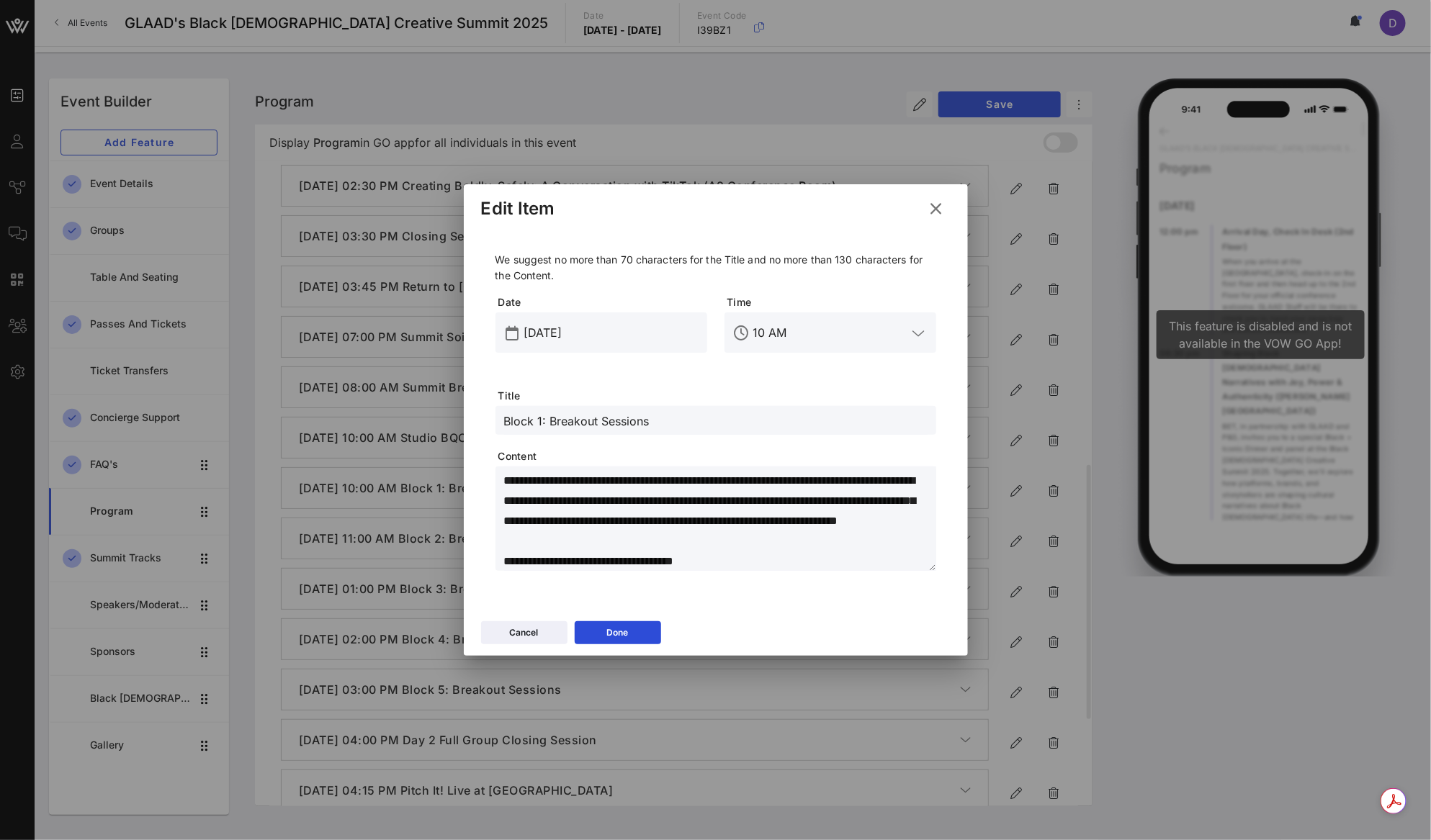
scroll to position [0, 0]
click at [656, 525] on textarea "**********" at bounding box center [720, 521] width 432 height 101
click at [634, 627] on button "Done" at bounding box center [618, 633] width 86 height 23
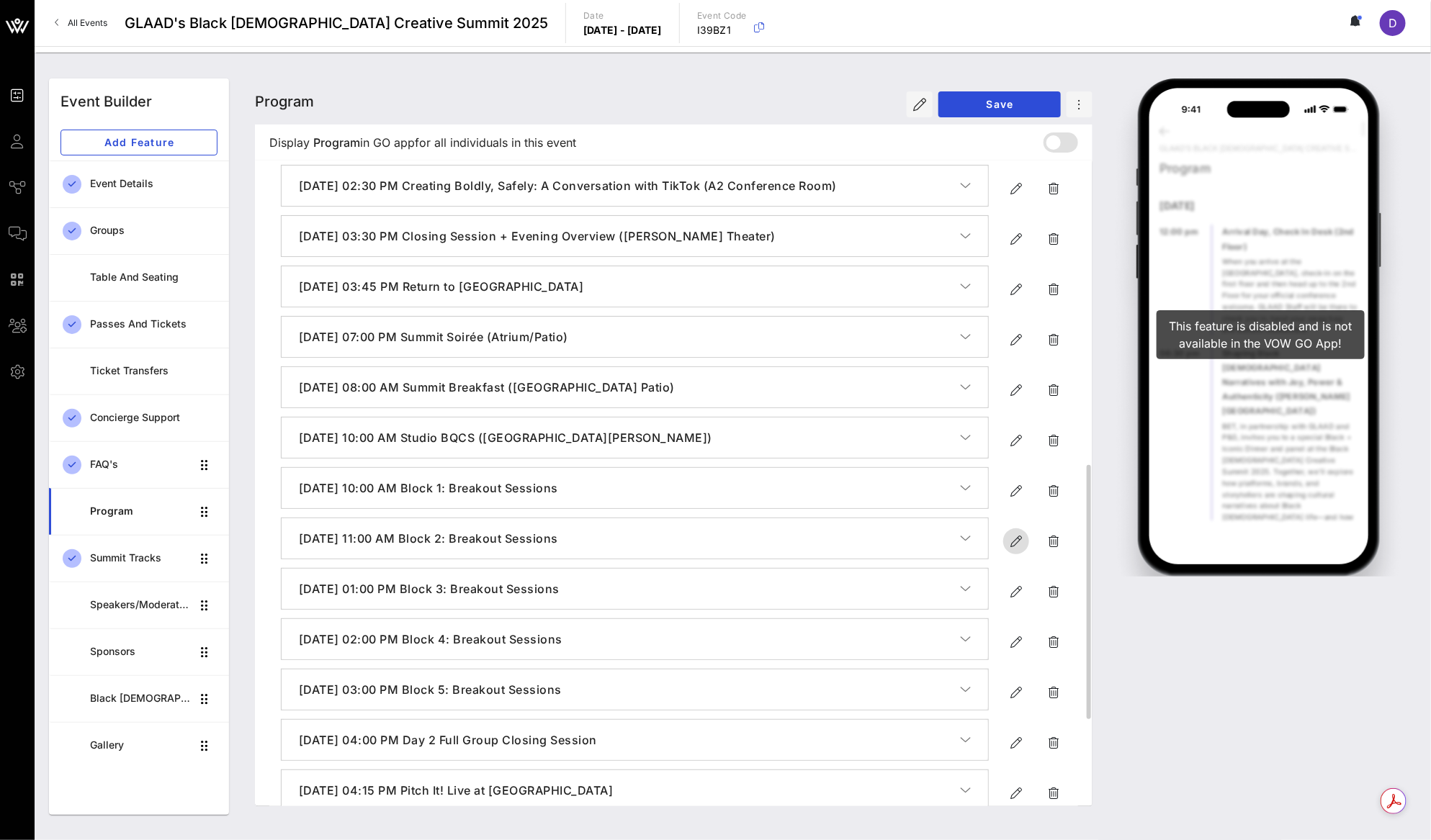
click at [1018, 550] on icon "button" at bounding box center [1015, 541] width 17 height 17
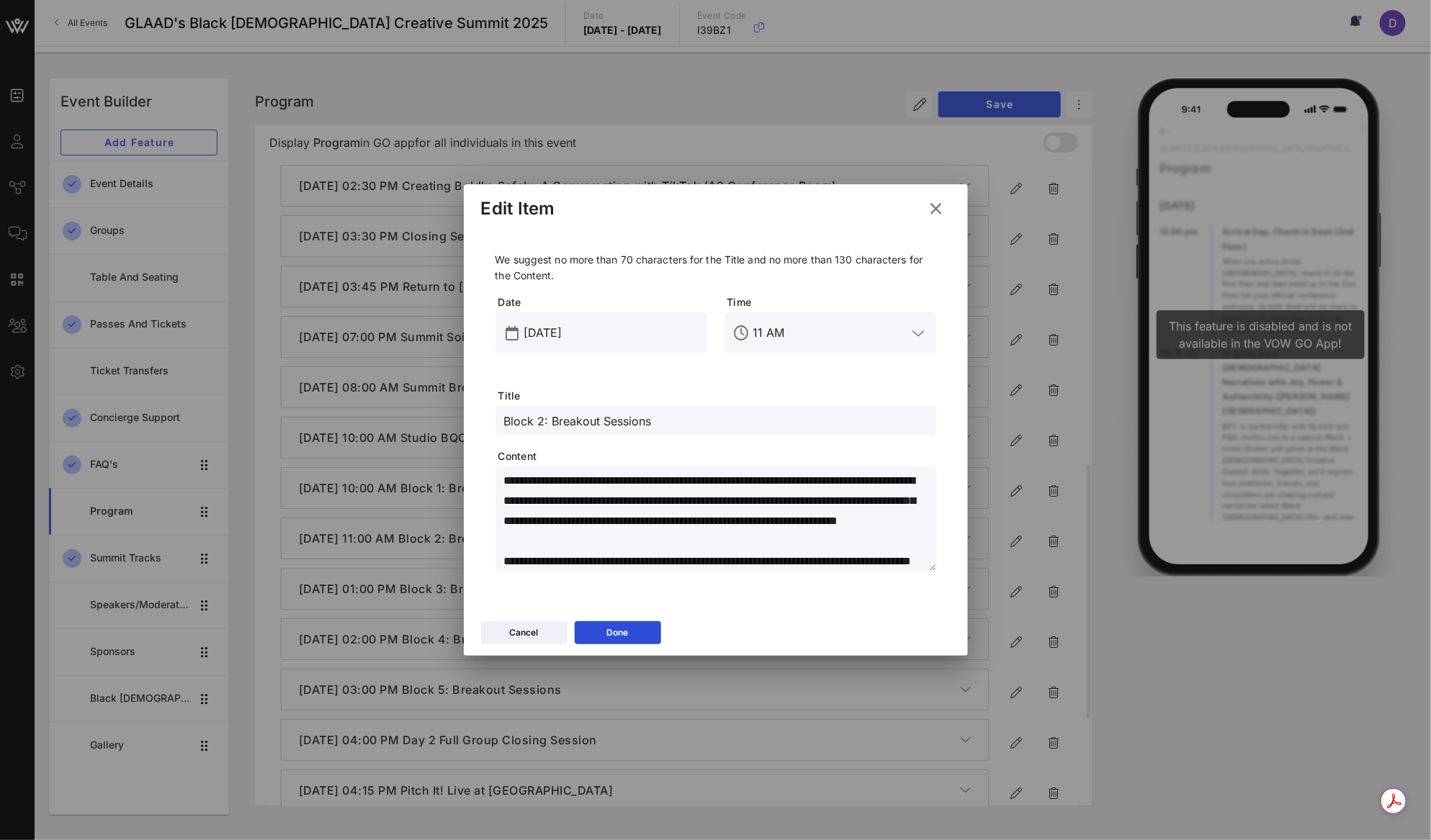
click at [815, 506] on textarea "**********" at bounding box center [720, 521] width 432 height 101
paste textarea
click at [634, 636] on button "Done" at bounding box center [618, 633] width 86 height 23
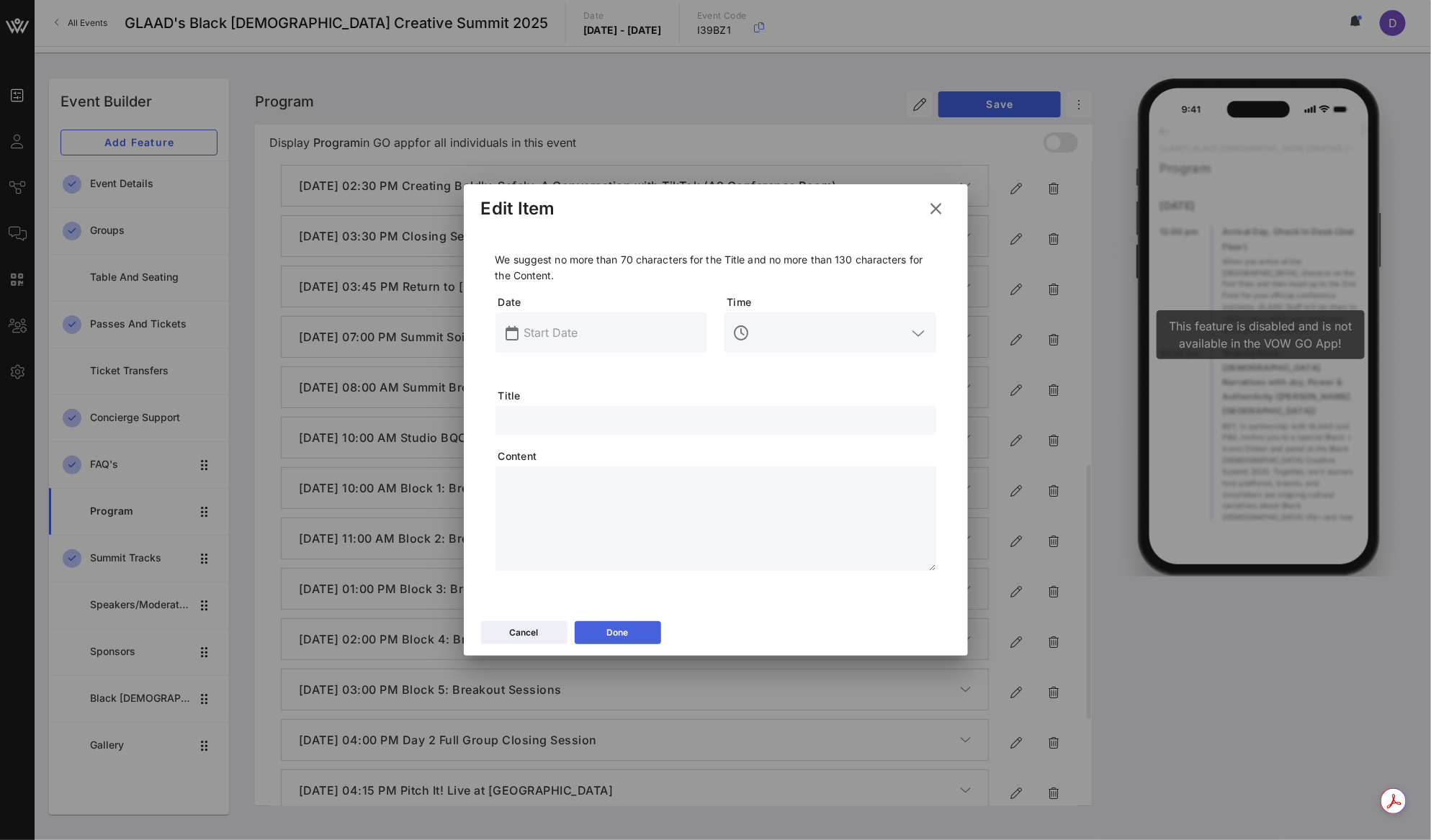
scroll to position [0, 0]
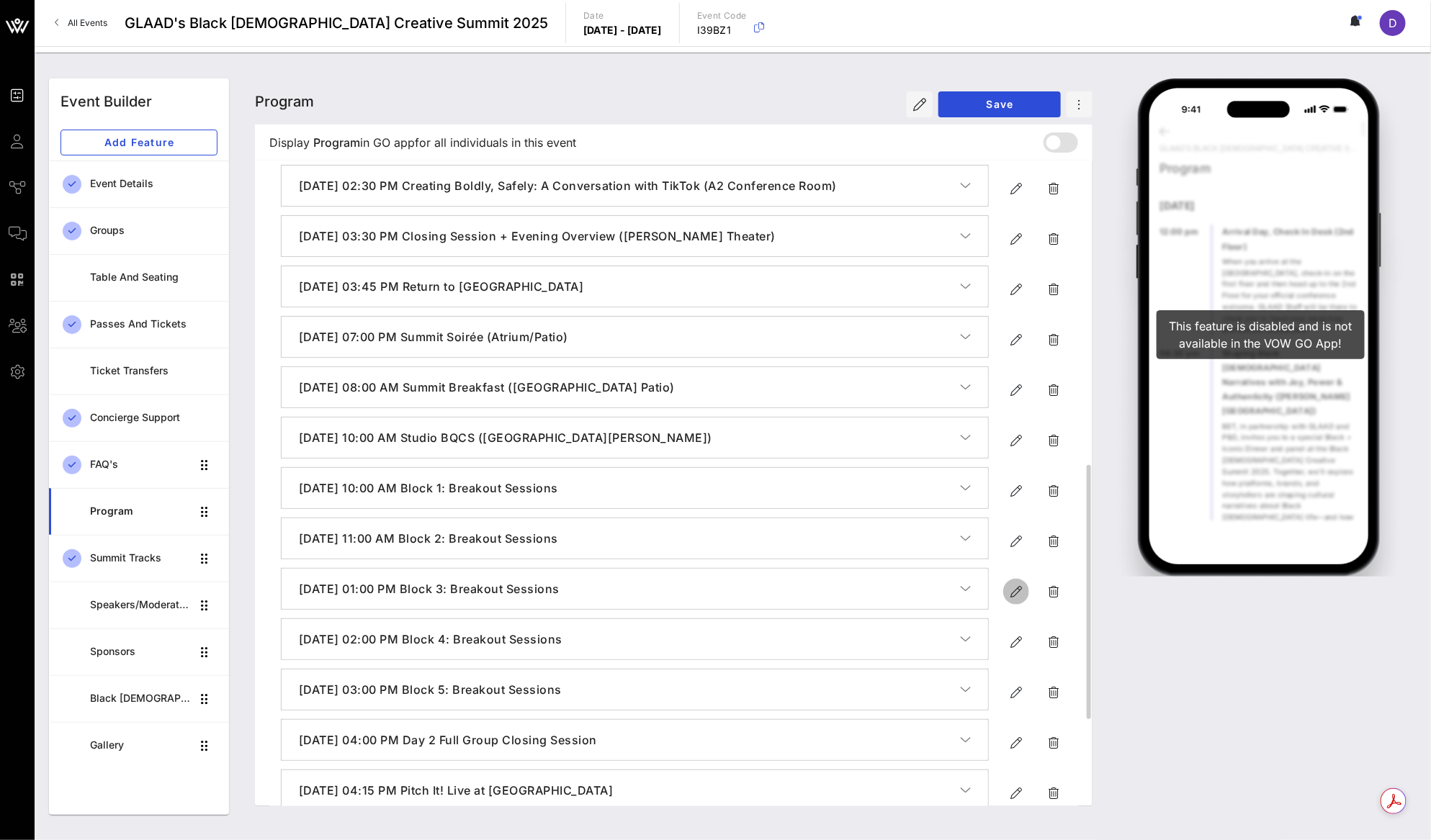
click at [1020, 600] on icon "button" at bounding box center [1015, 591] width 17 height 17
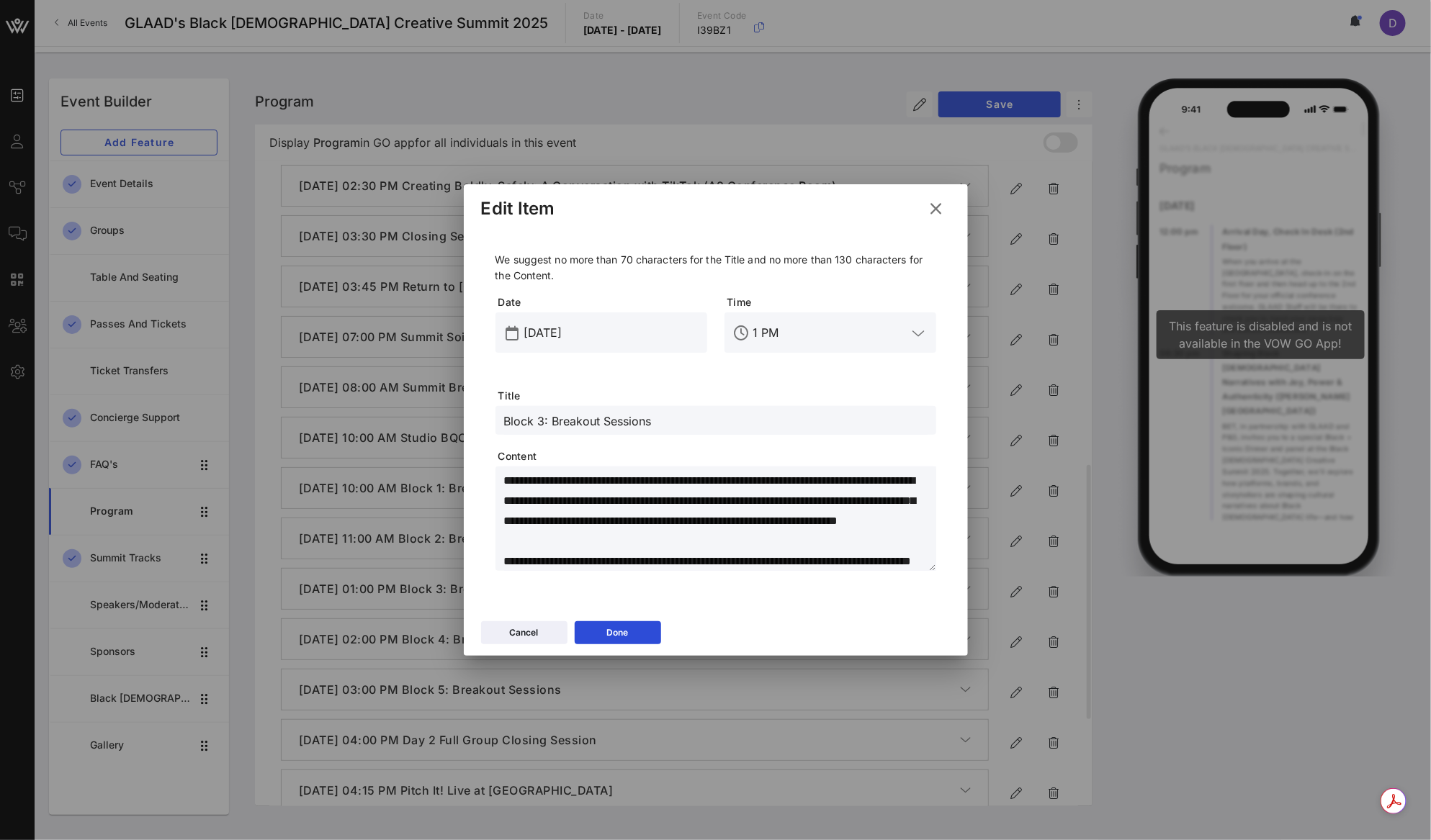
click at [769, 512] on textarea "**********" at bounding box center [720, 521] width 432 height 101
paste textarea
click at [607, 569] on textarea "**********" at bounding box center [720, 521] width 432 height 101
click at [641, 562] on textarea "**********" at bounding box center [720, 521] width 432 height 101
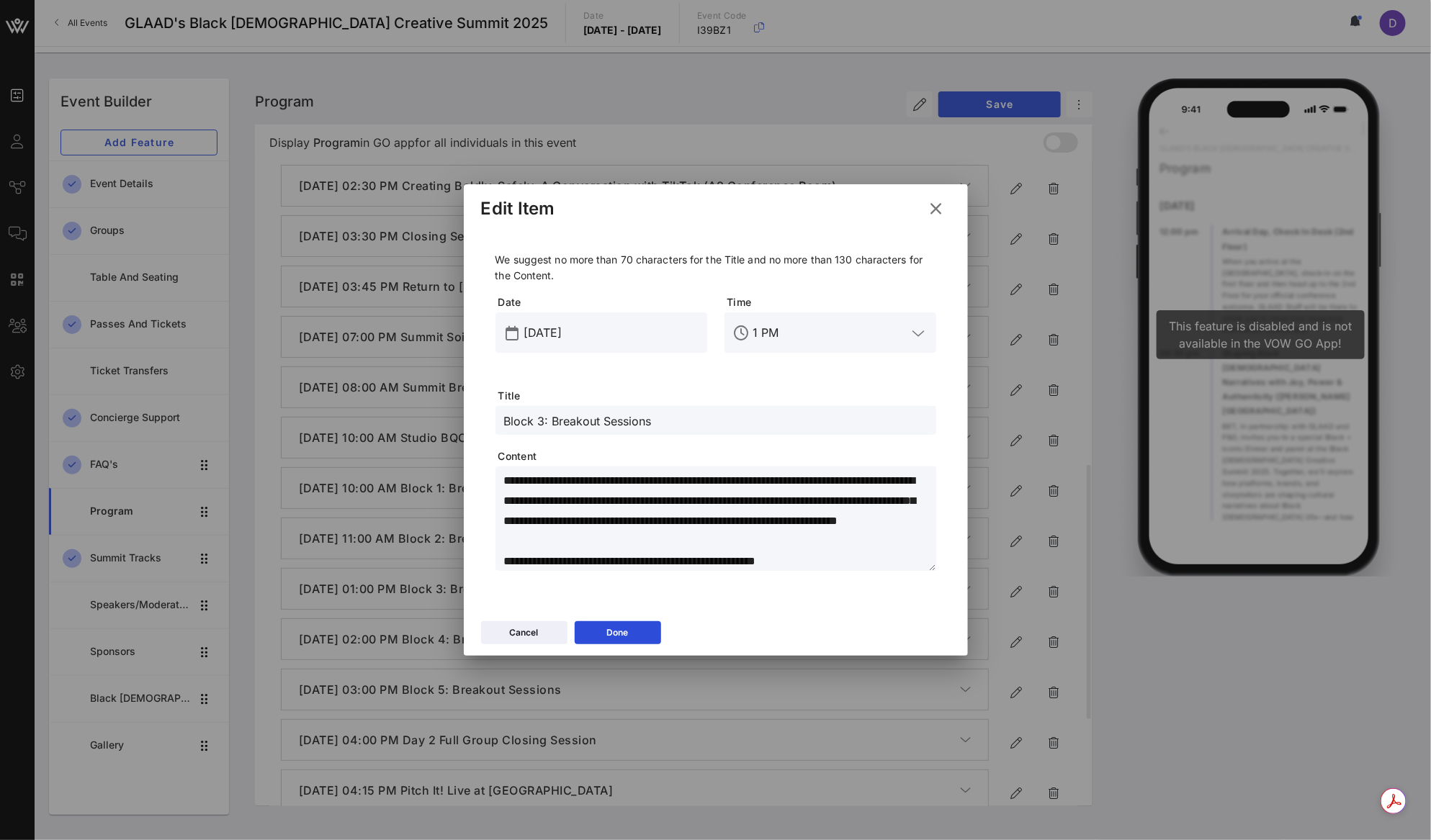
click at [641, 562] on textarea "**********" at bounding box center [720, 521] width 432 height 101
click at [641, 521] on textarea "**********" at bounding box center [720, 521] width 432 height 101
click at [618, 633] on icon at bounding box center [617, 633] width 11 height 9
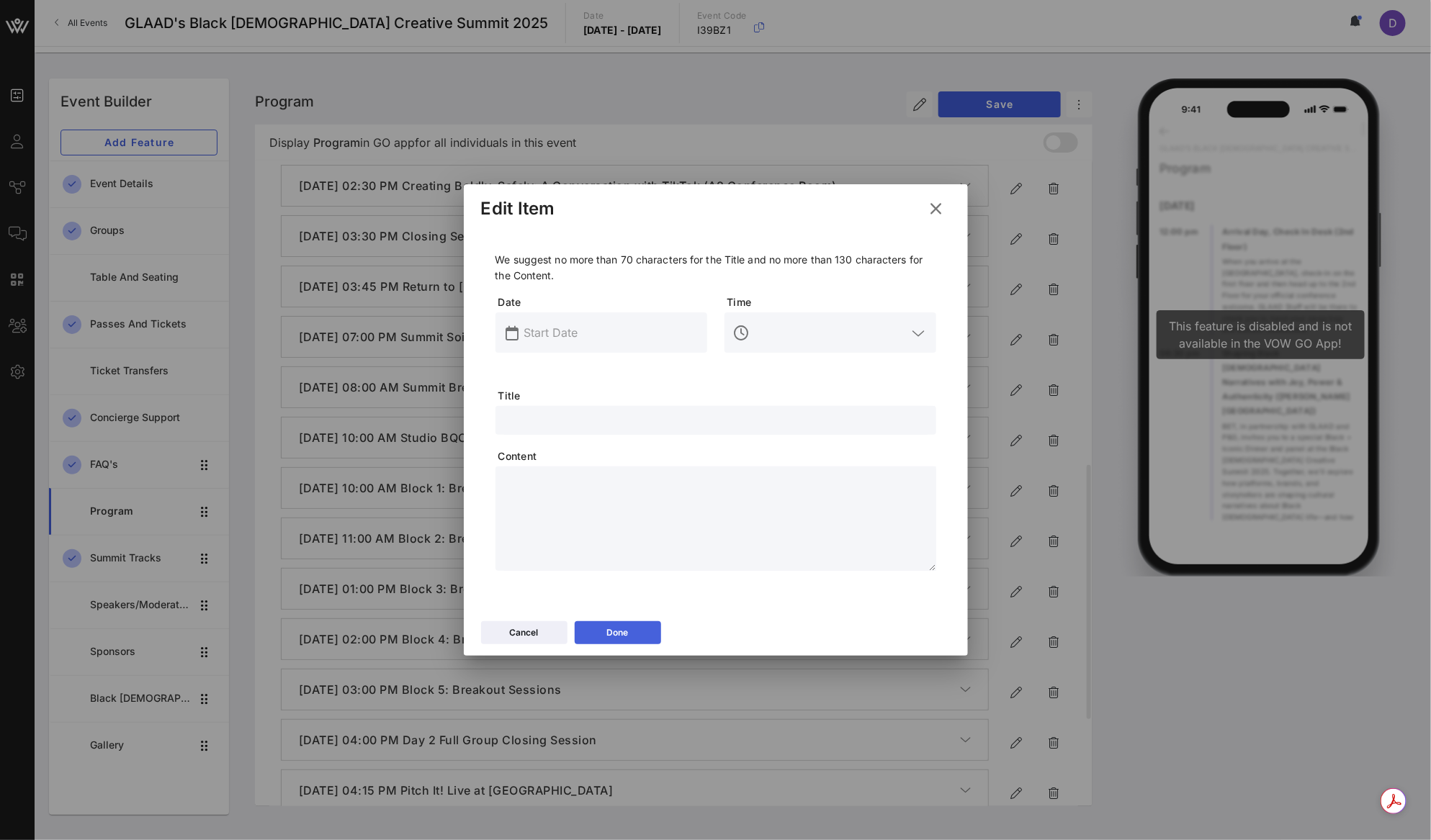
scroll to position [0, 0]
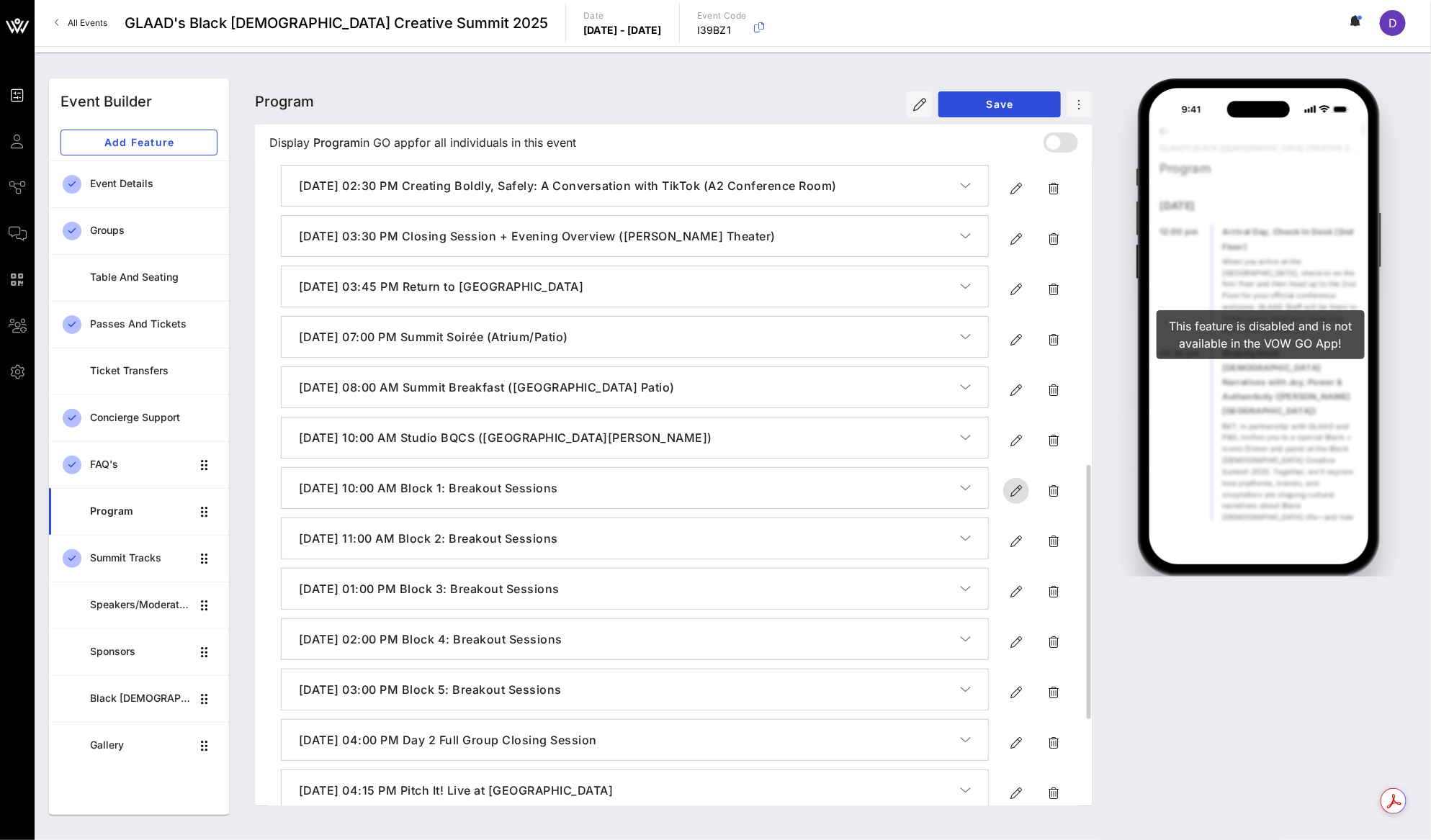
click at [1015, 499] on icon "button" at bounding box center [1015, 490] width 17 height 17
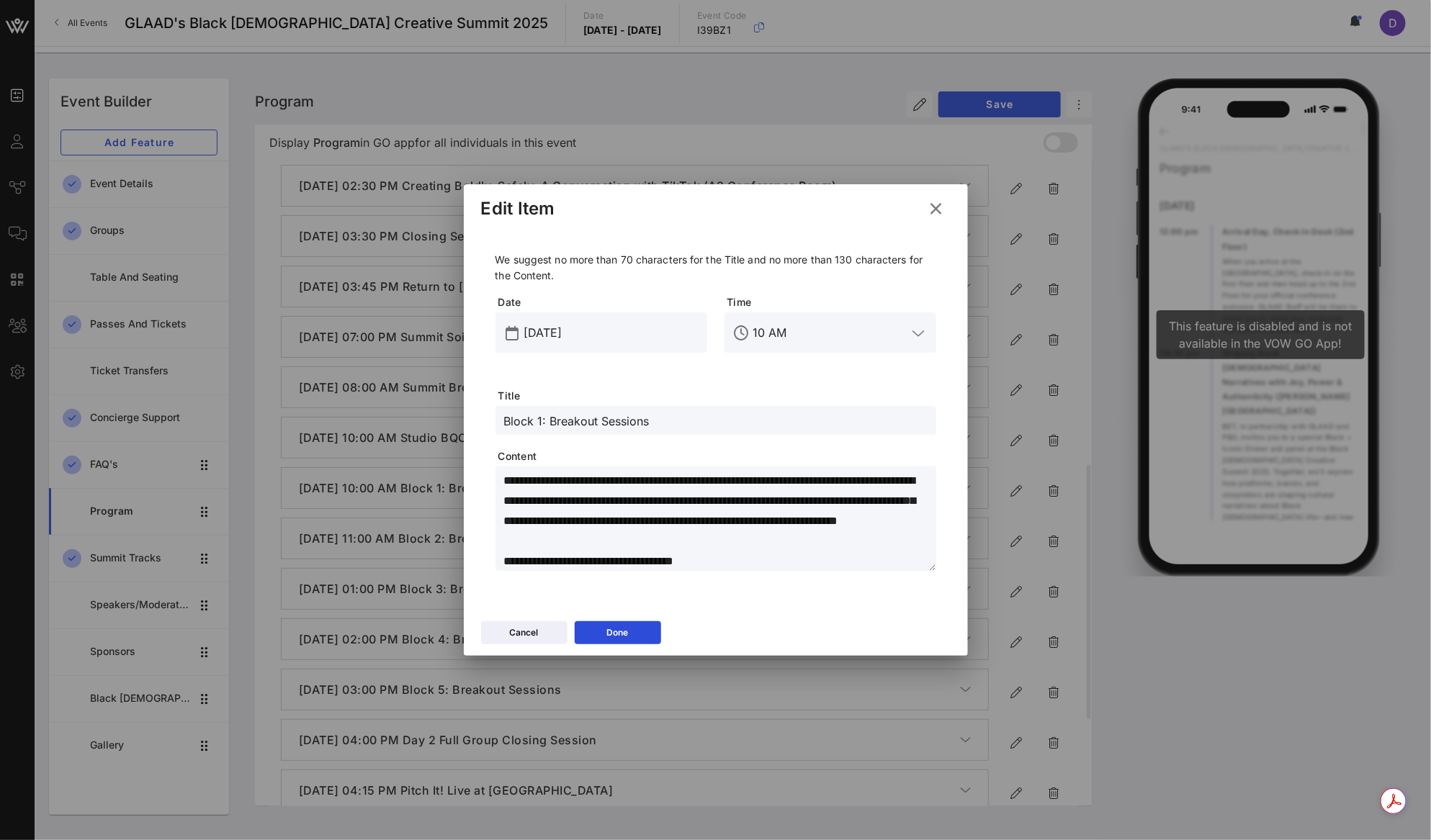
click at [759, 501] on textarea "**********" at bounding box center [720, 521] width 432 height 101
paste textarea "**********"
click at [621, 624] on button "Done" at bounding box center [618, 633] width 86 height 23
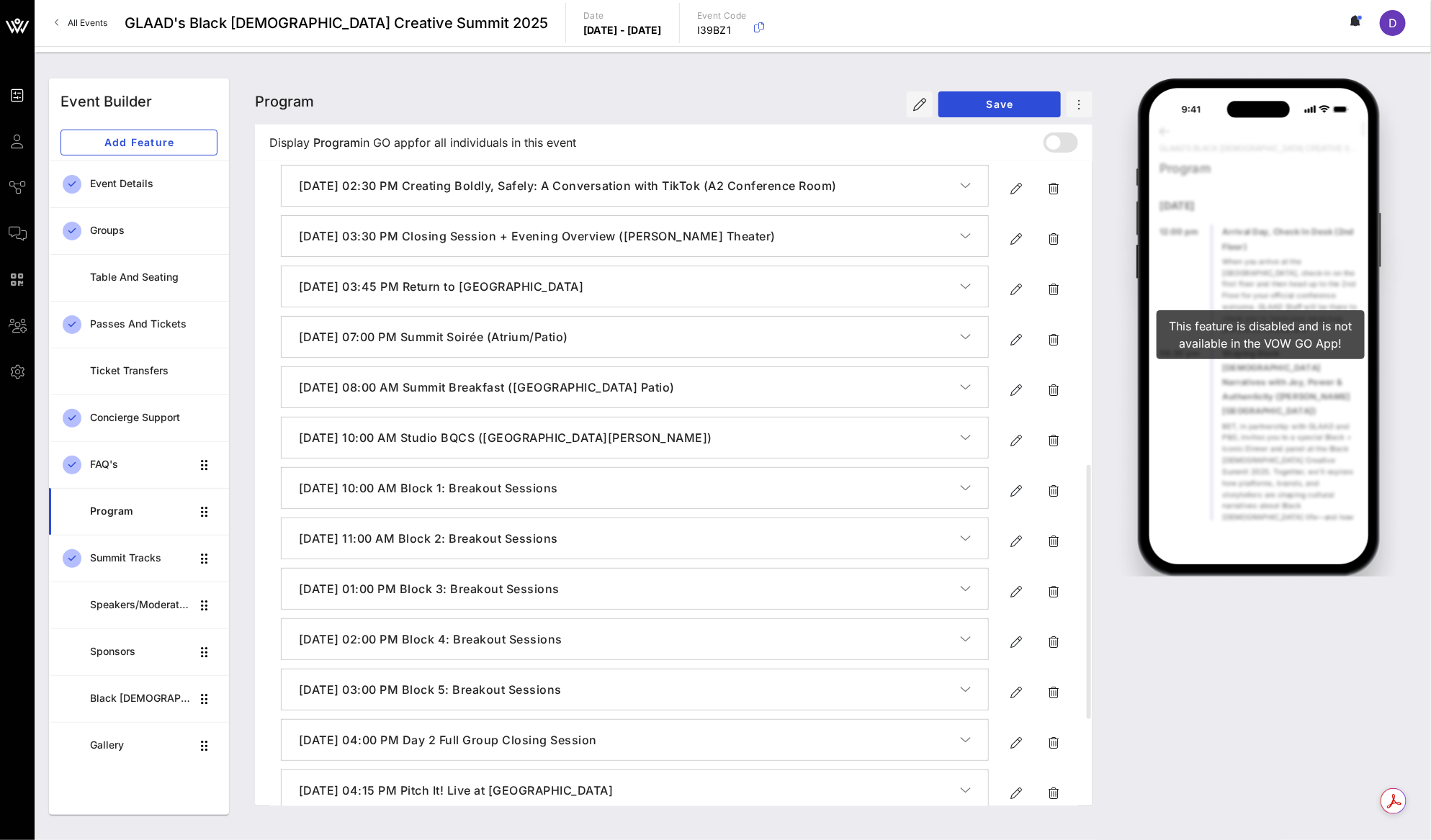
scroll to position [0, 0]
click at [1018, 550] on icon "button" at bounding box center [1015, 541] width 17 height 17
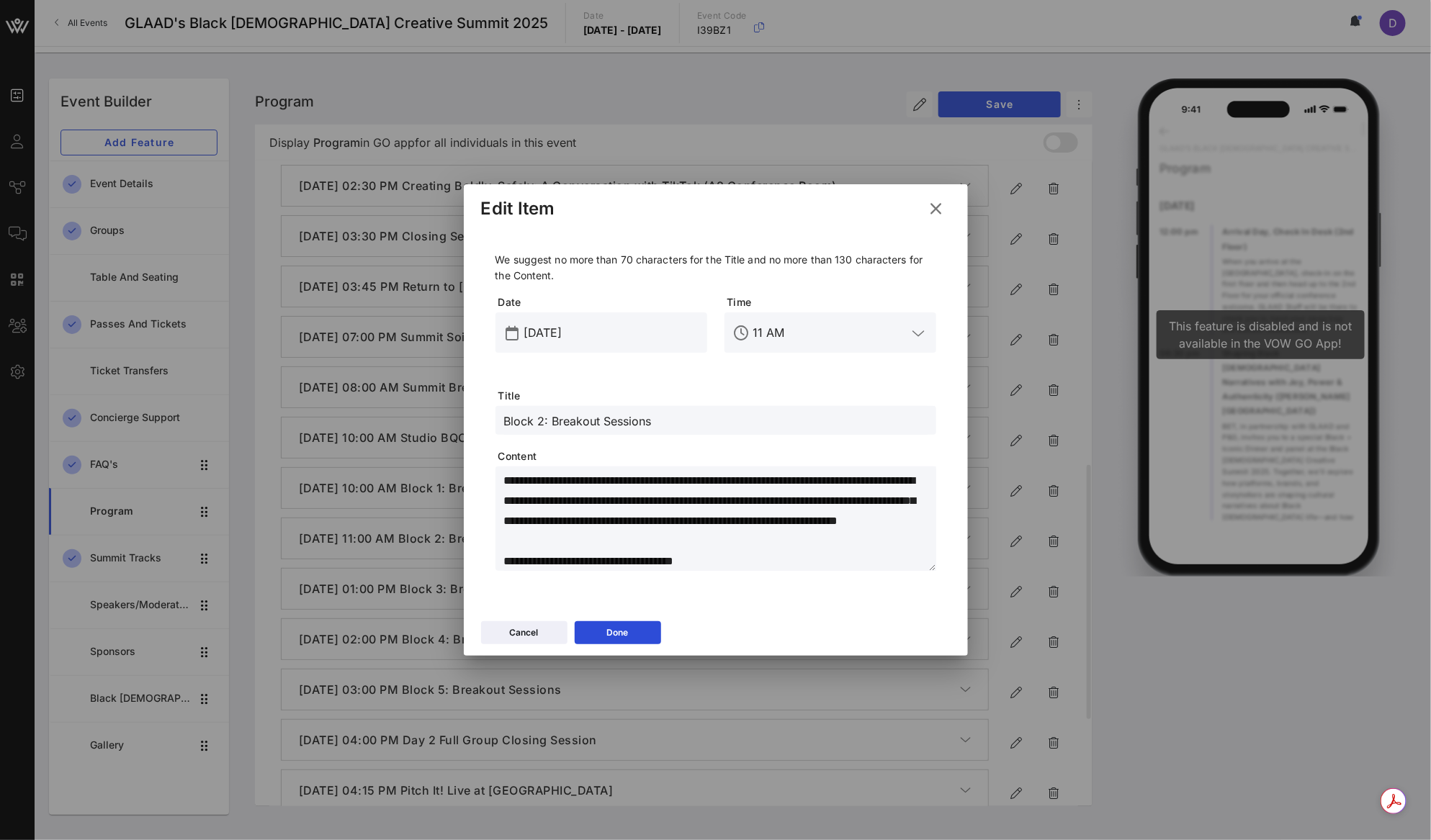
click at [803, 565] on textarea "**********" at bounding box center [720, 521] width 432 height 101
click at [803, 545] on textarea "**********" at bounding box center [720, 521] width 432 height 101
paste textarea "**********"
click at [656, 624] on button "Done" at bounding box center [618, 633] width 86 height 23
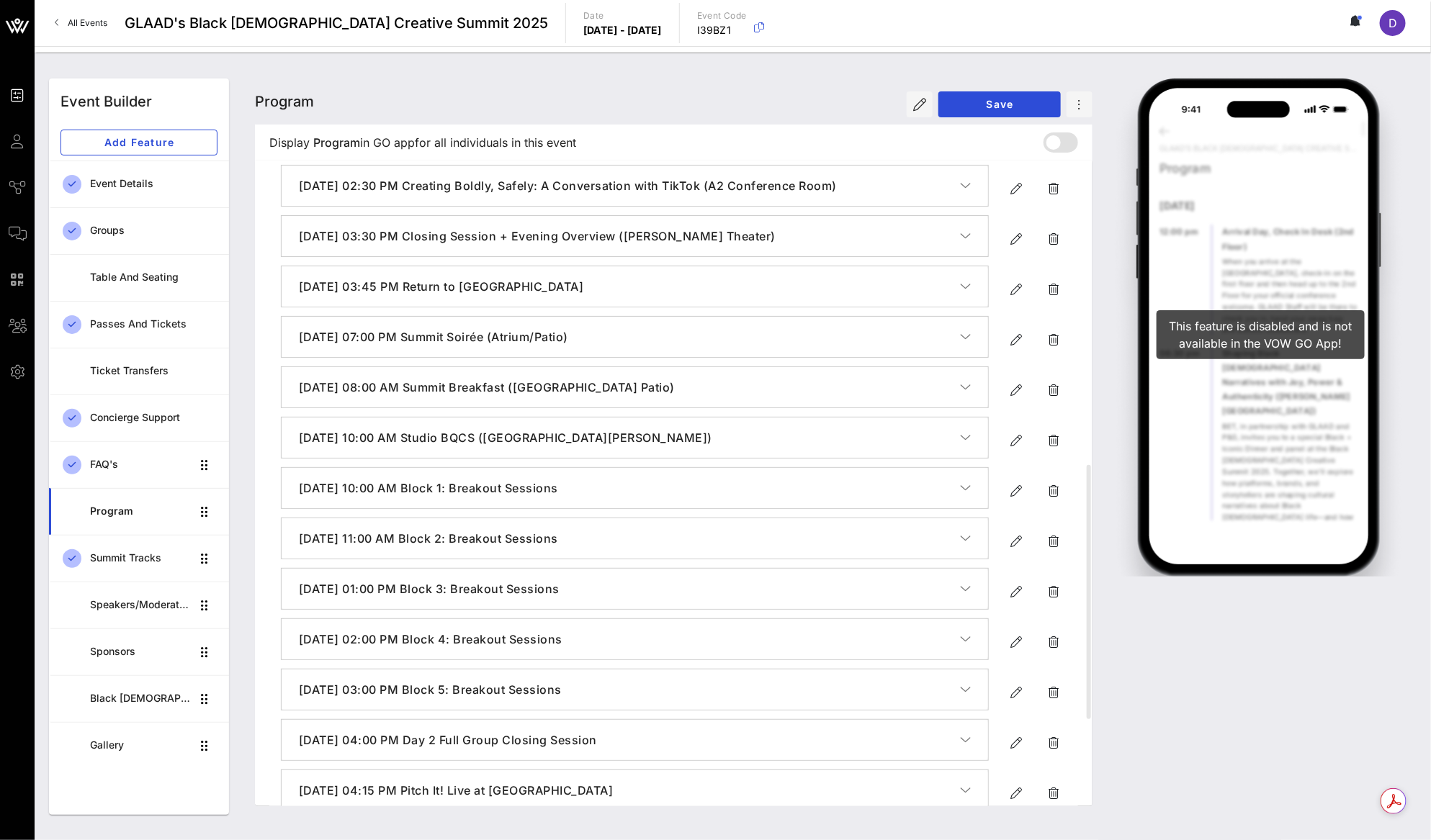
scroll to position [0, 0]
click at [1015, 600] on icon "button" at bounding box center [1015, 591] width 17 height 17
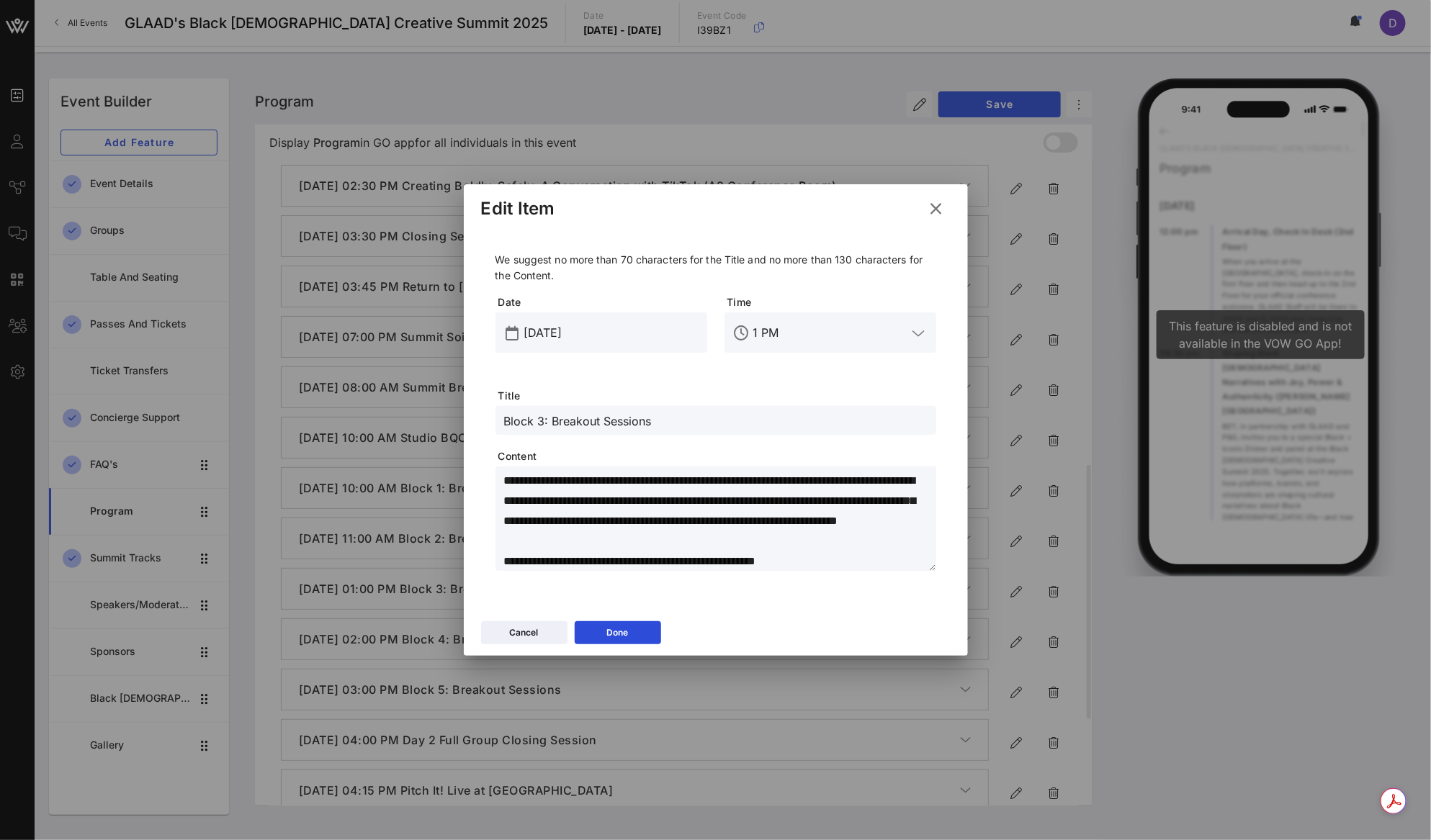
click at [738, 539] on textarea "**********" at bounding box center [720, 521] width 432 height 101
click at [613, 623] on button "Done" at bounding box center [618, 633] width 86 height 23
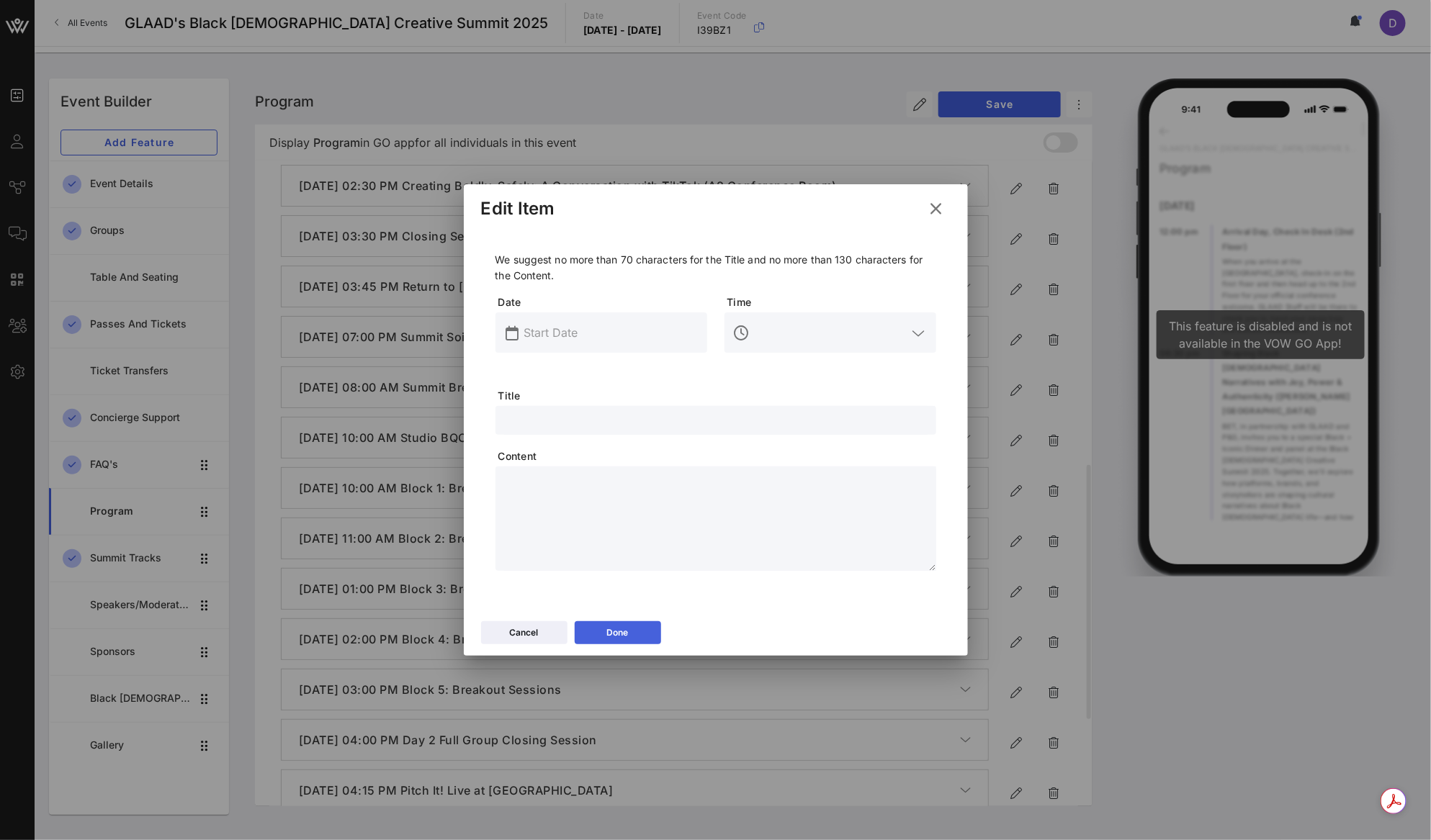
scroll to position [0, 0]
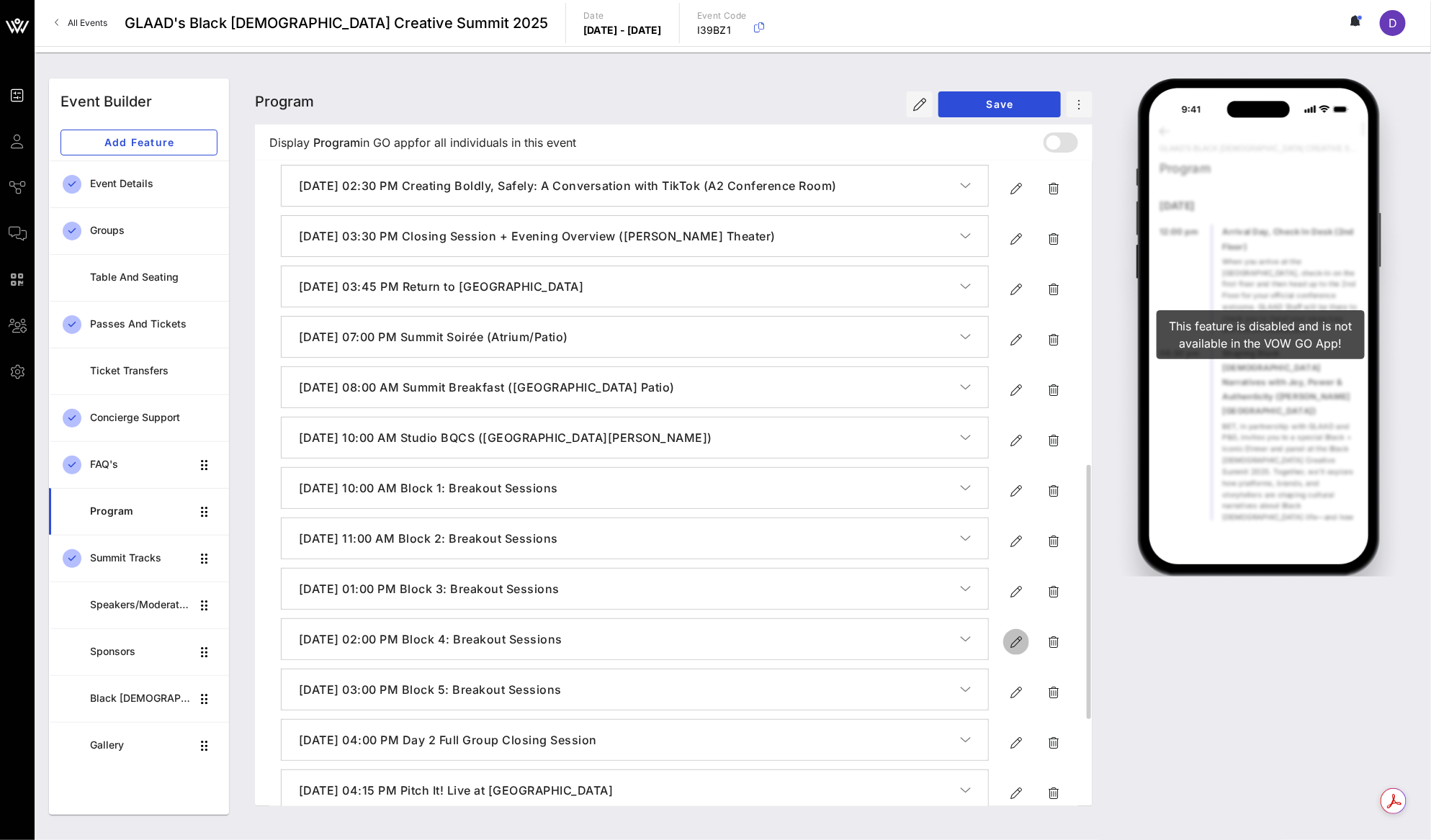
click at [1009, 651] on icon "button" at bounding box center [1015, 642] width 17 height 17
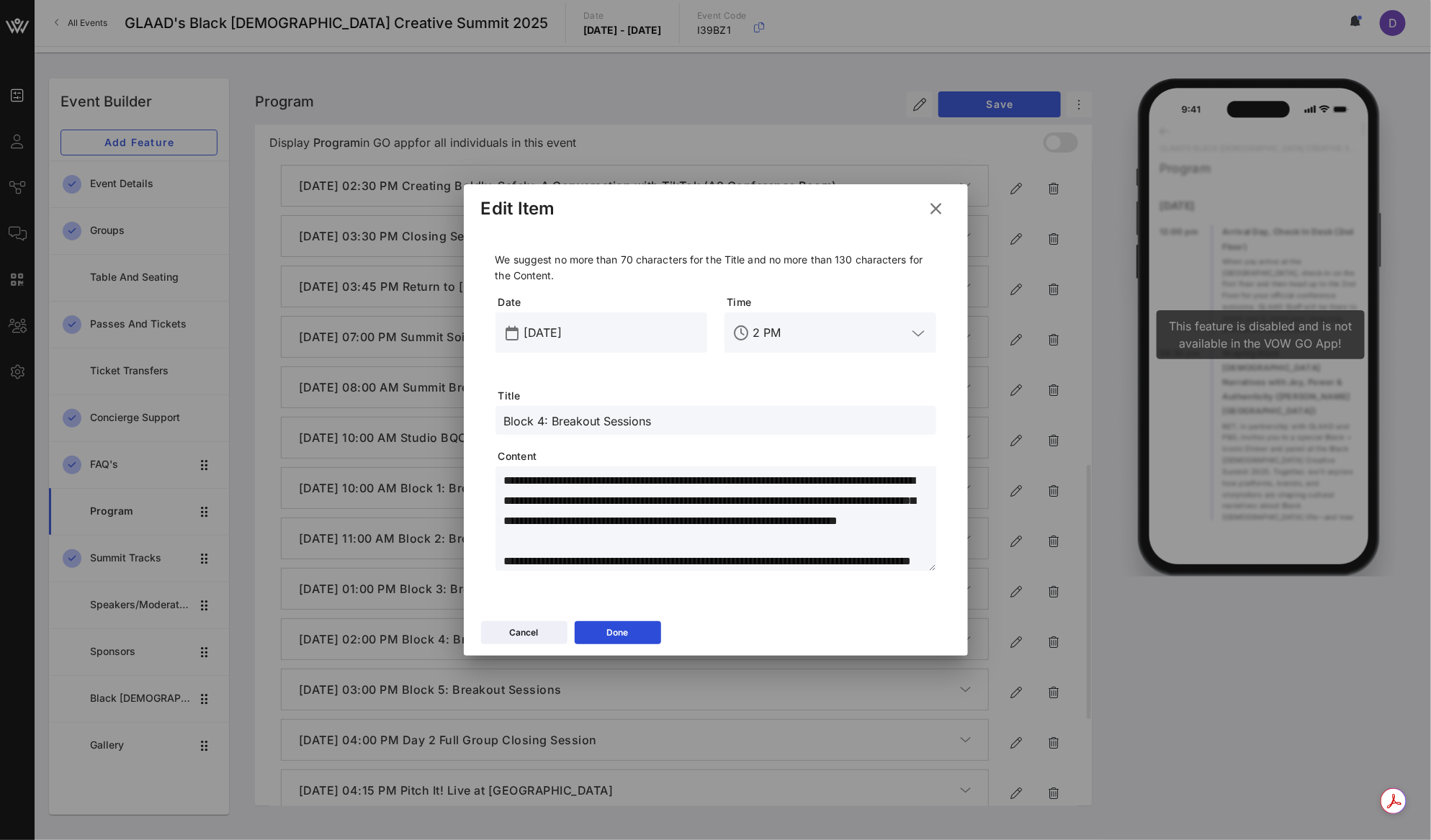
click at [733, 509] on textarea "**********" at bounding box center [720, 521] width 432 height 101
paste textarea
click at [644, 634] on button "Done" at bounding box center [618, 633] width 86 height 23
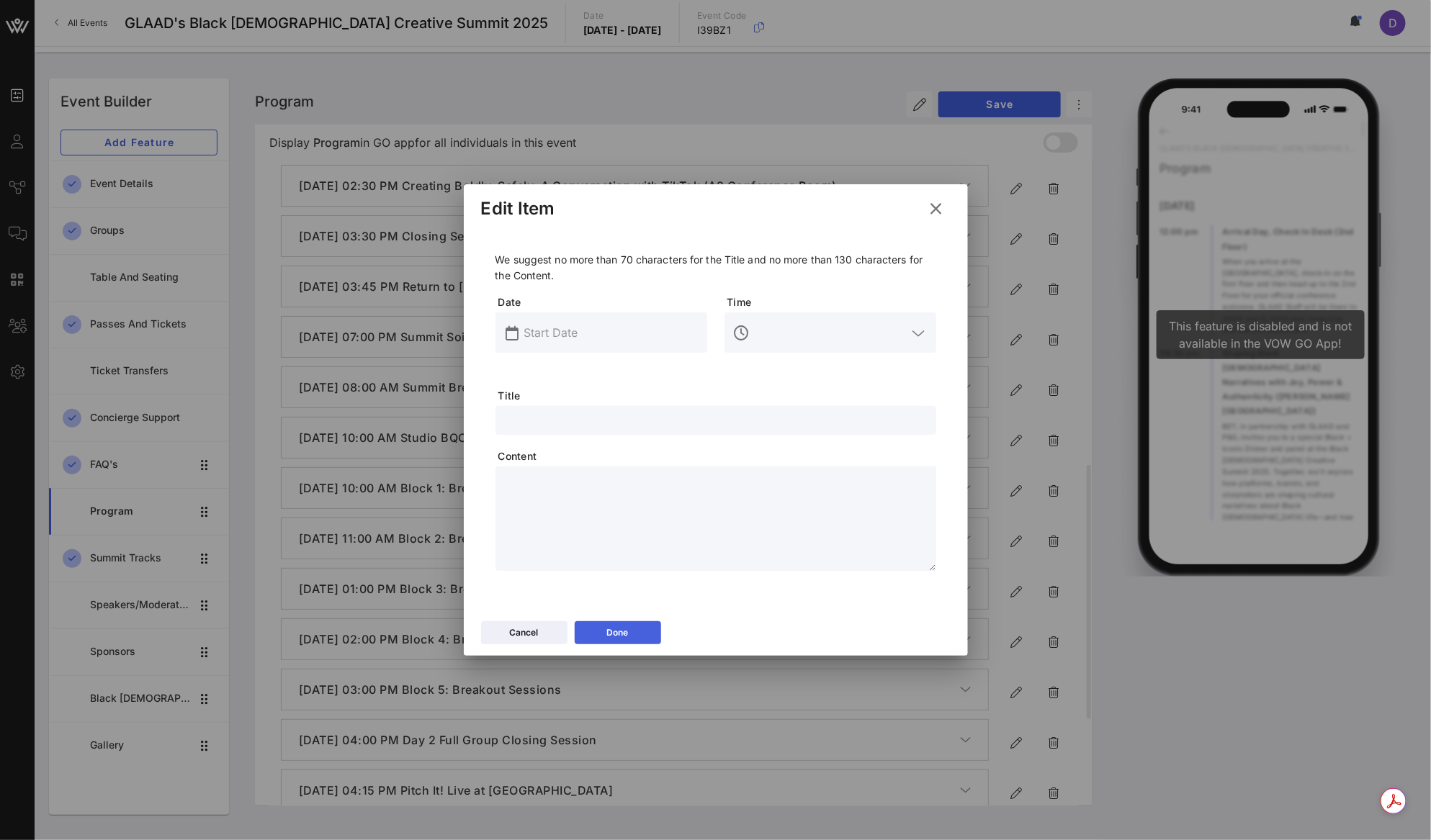
scroll to position [0, 0]
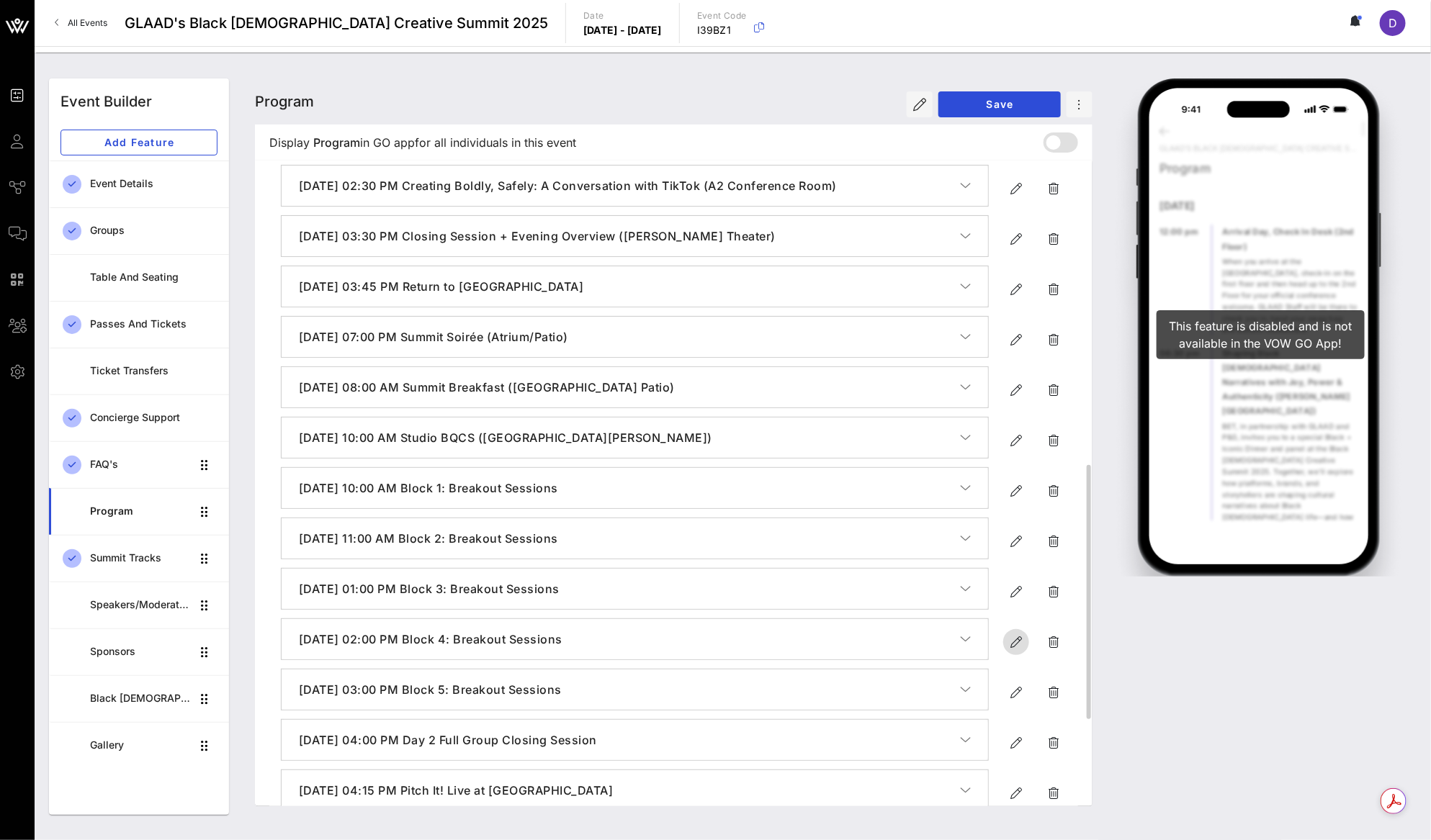
click at [1018, 651] on icon "button" at bounding box center [1015, 642] width 17 height 17
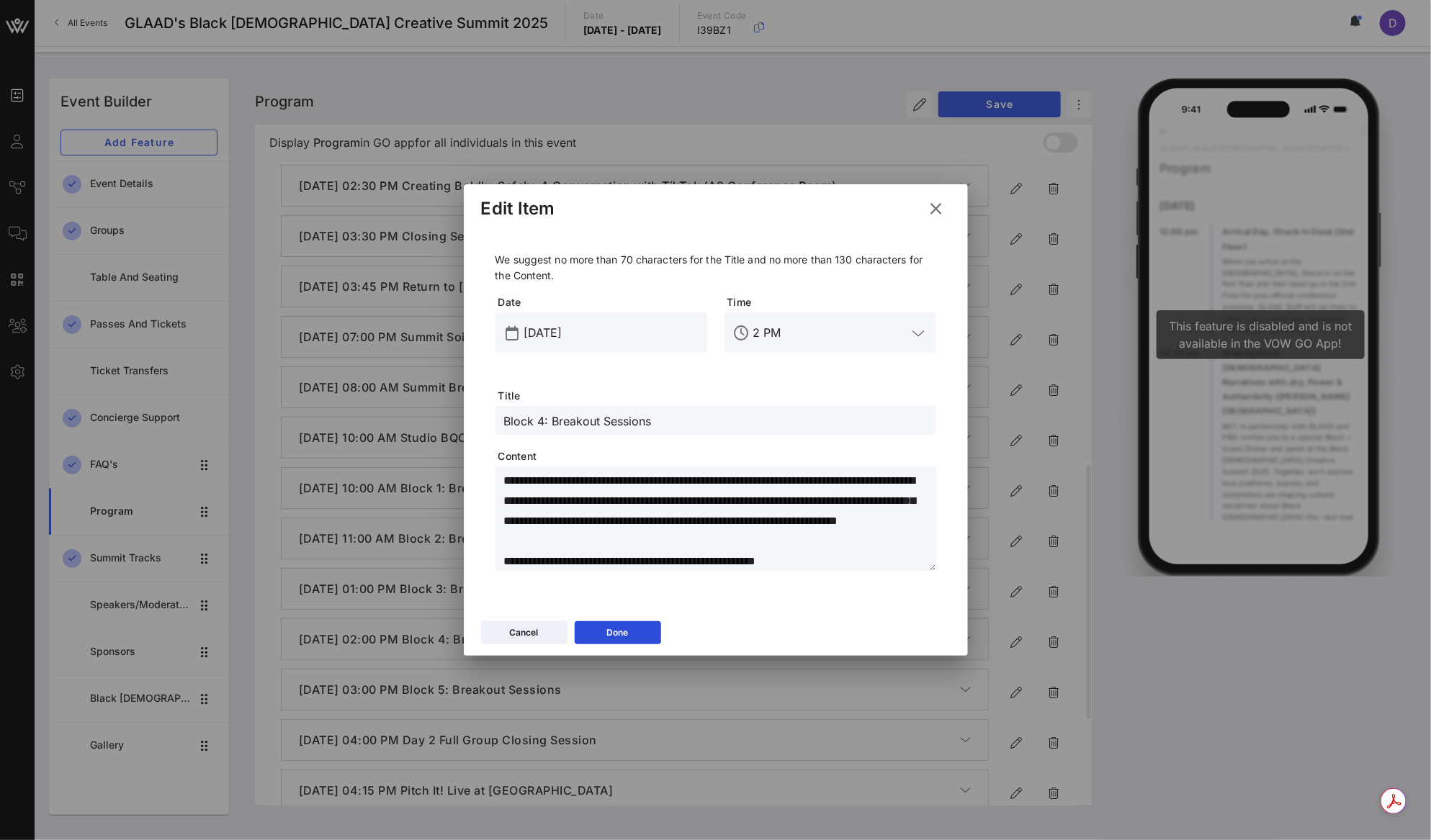
click at [720, 510] on textarea "**********" at bounding box center [720, 521] width 432 height 101
click at [610, 630] on div "Done" at bounding box center [618, 632] width 22 height 14
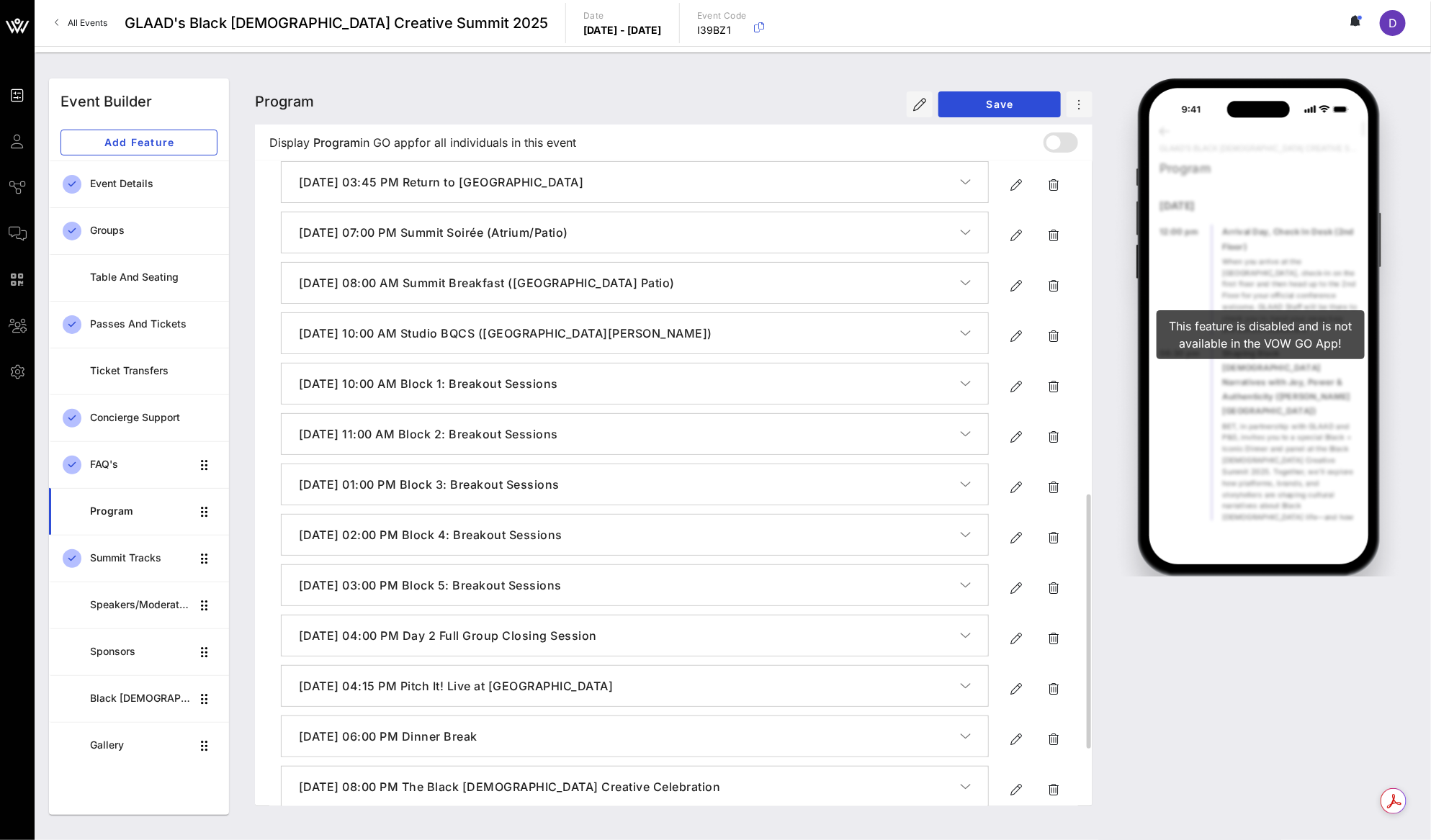
scroll to position [944, 0]
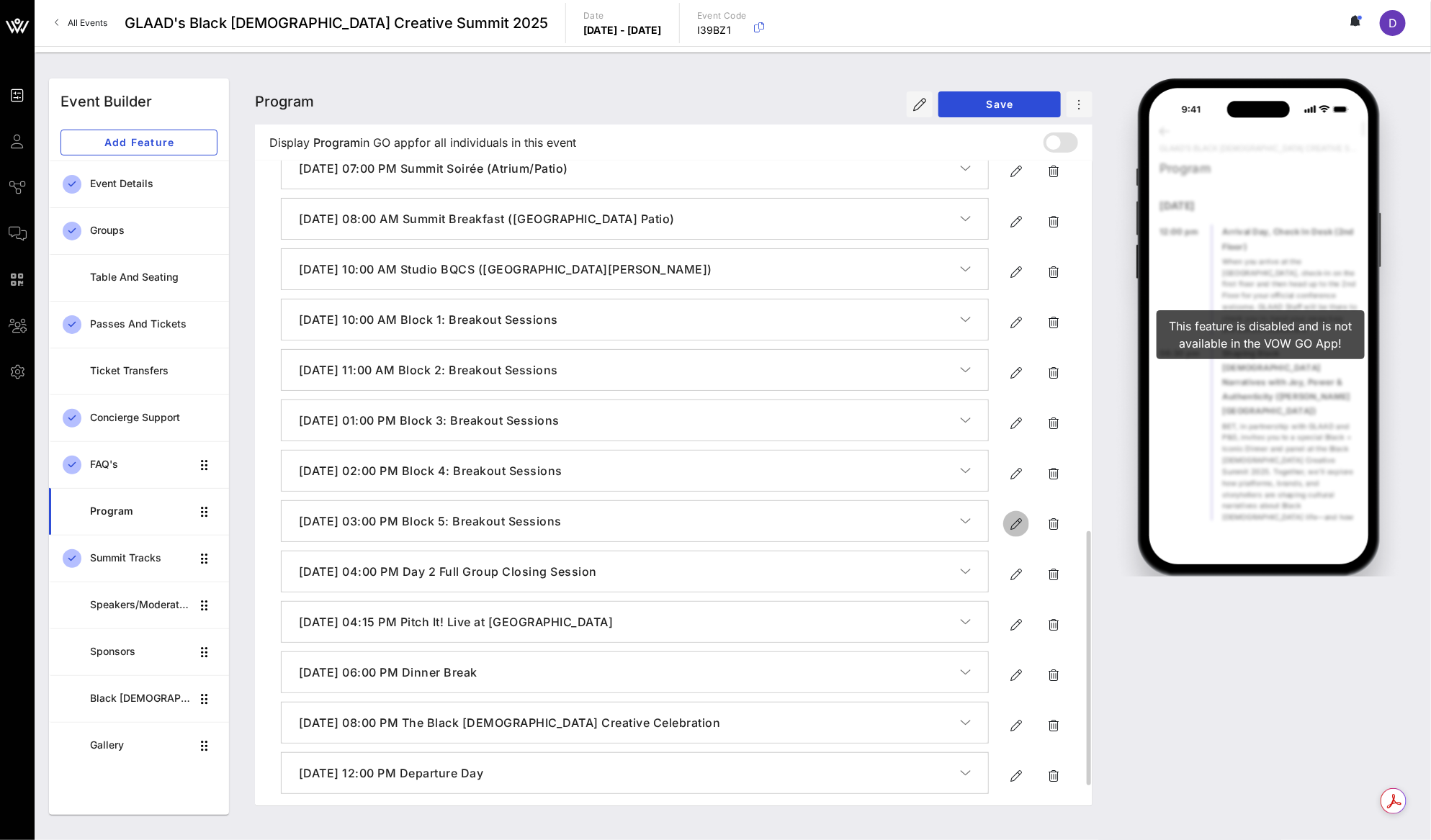
click at [1016, 533] on icon "button" at bounding box center [1015, 524] width 17 height 17
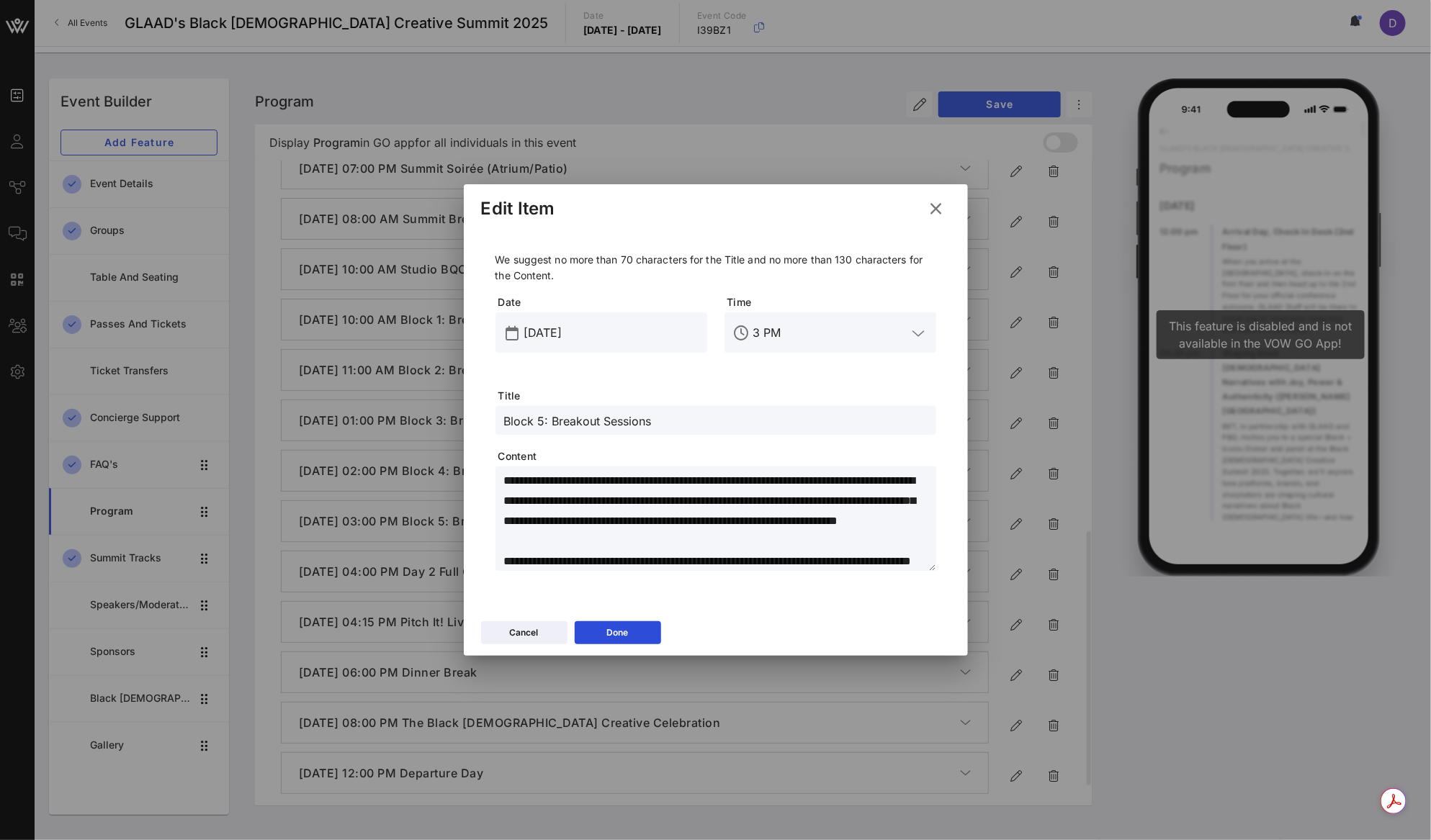
click at [696, 515] on textarea "**********" at bounding box center [720, 521] width 432 height 101
paste textarea
click at [628, 632] on button "Done" at bounding box center [618, 633] width 86 height 23
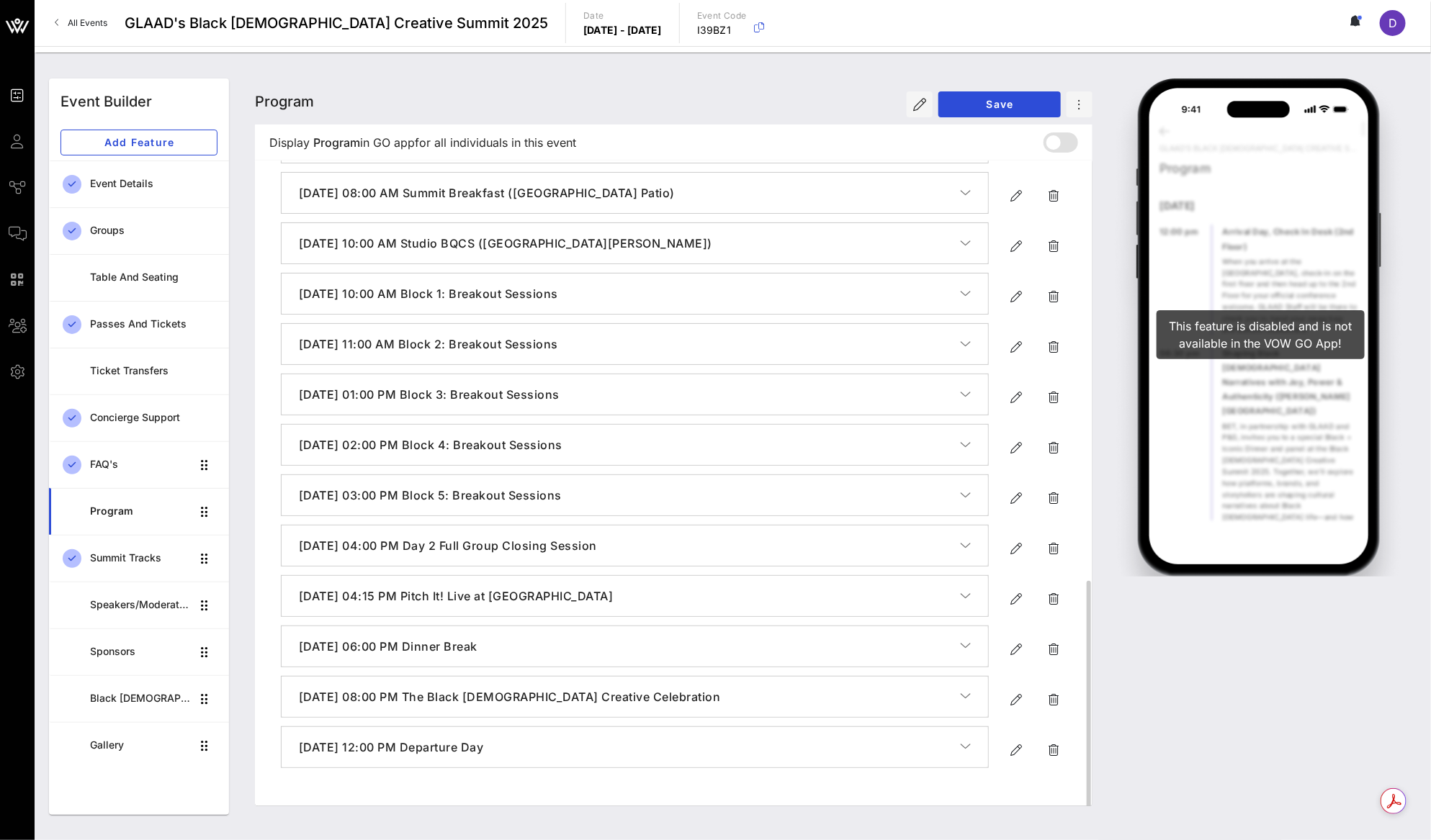
scroll to position [997, 0]
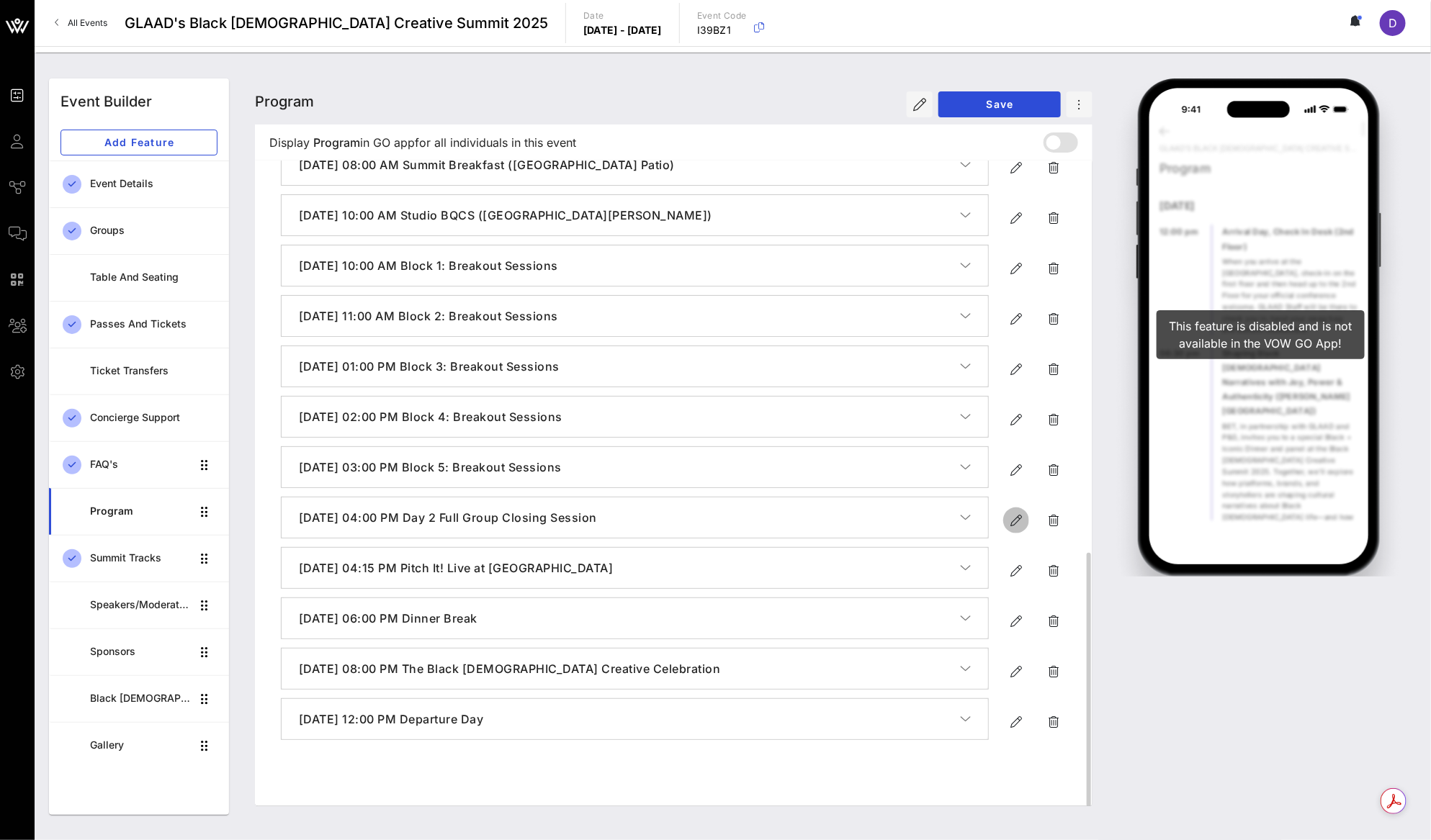
click at [1012, 529] on icon "button" at bounding box center [1015, 520] width 17 height 17
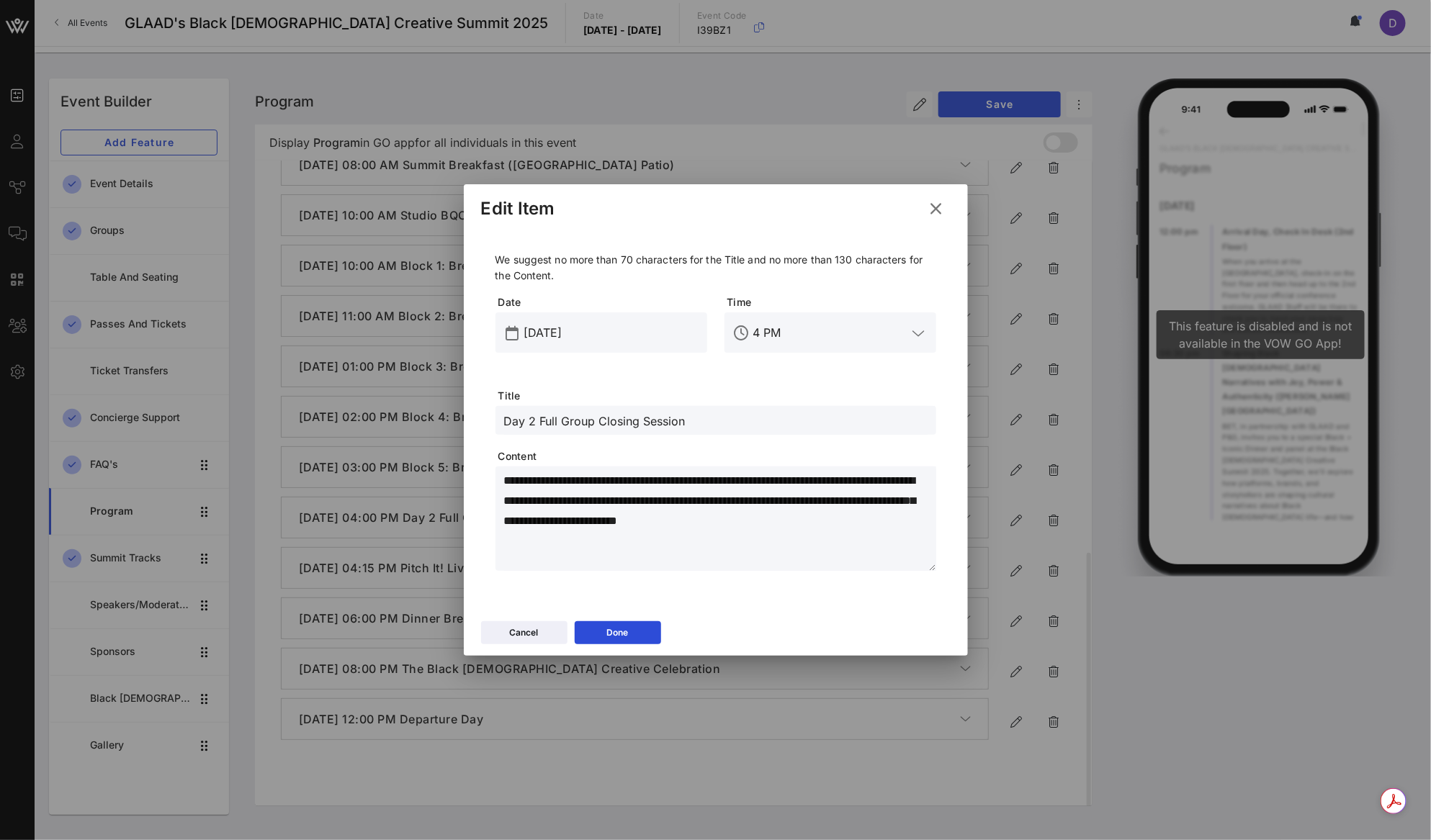
click at [599, 425] on input "Day 2 Full Group Closing Session" at bounding box center [716, 420] width 423 height 19
paste input "Pitch Perfect presented by STARZ & TikTok"
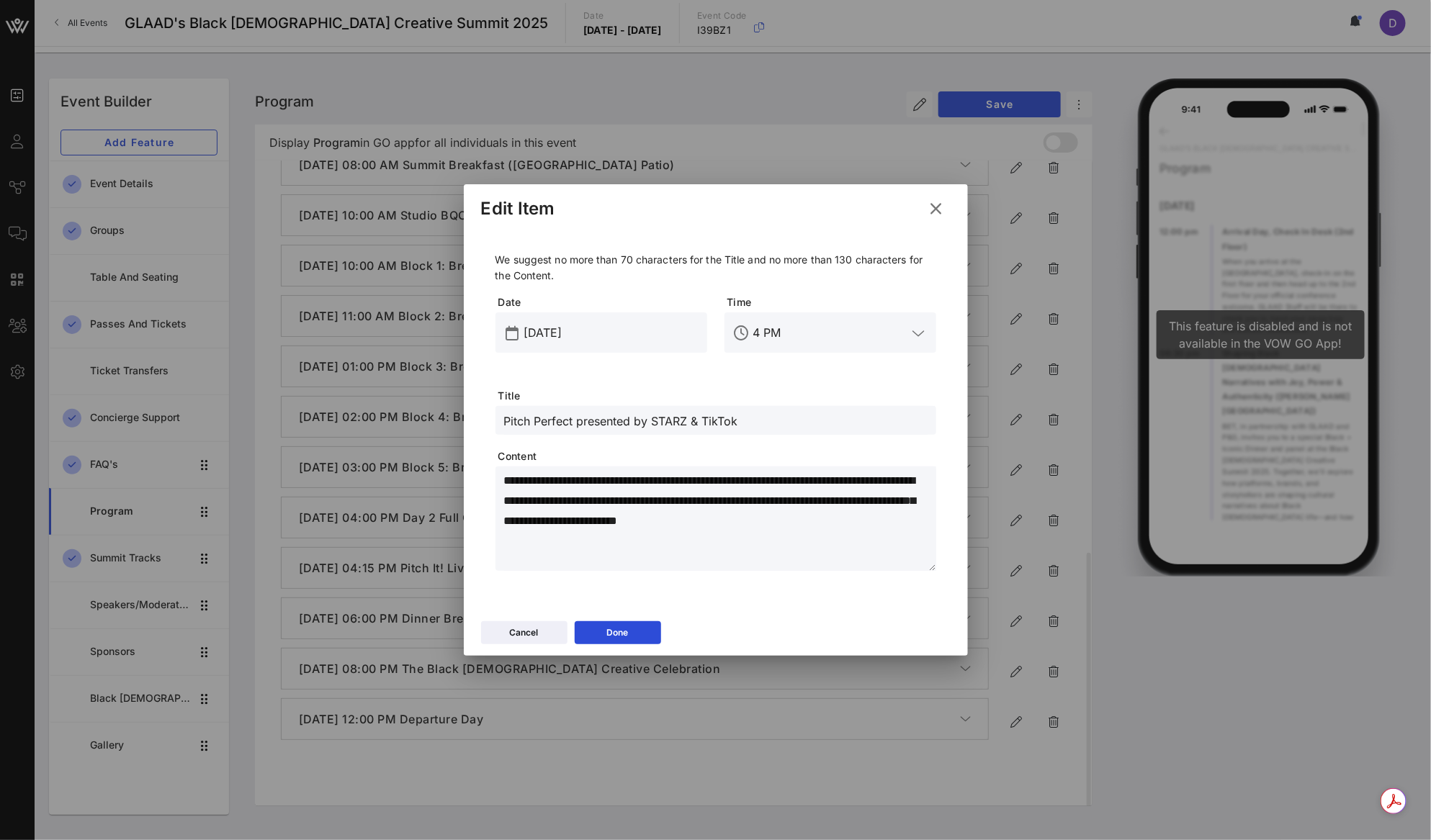
click at [619, 503] on textarea "**********" at bounding box center [720, 521] width 432 height 101
click at [586, 499] on textarea "**********" at bounding box center [720, 521] width 432 height 101
paste textarea "**********"
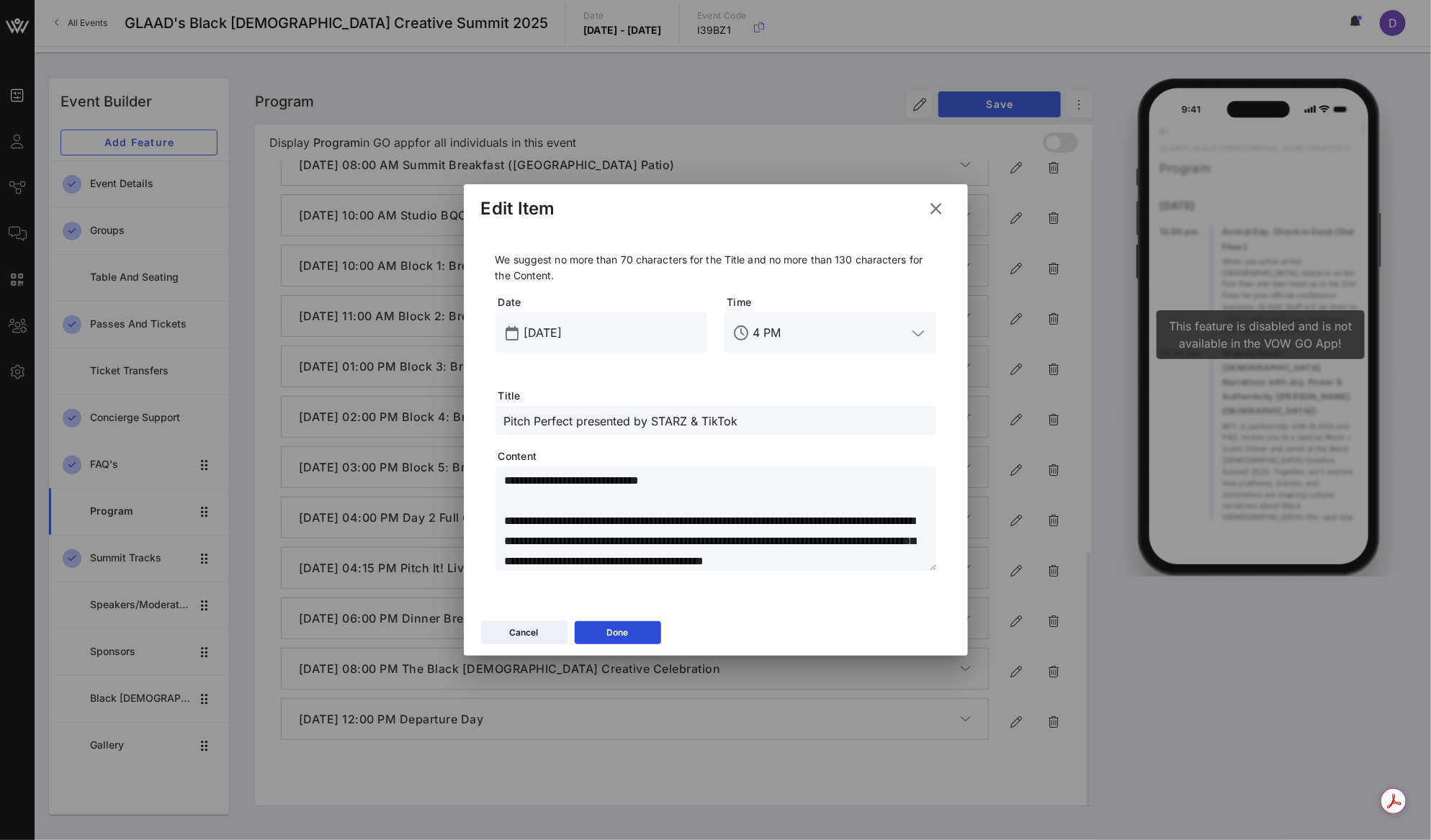
scroll to position [14, 0]
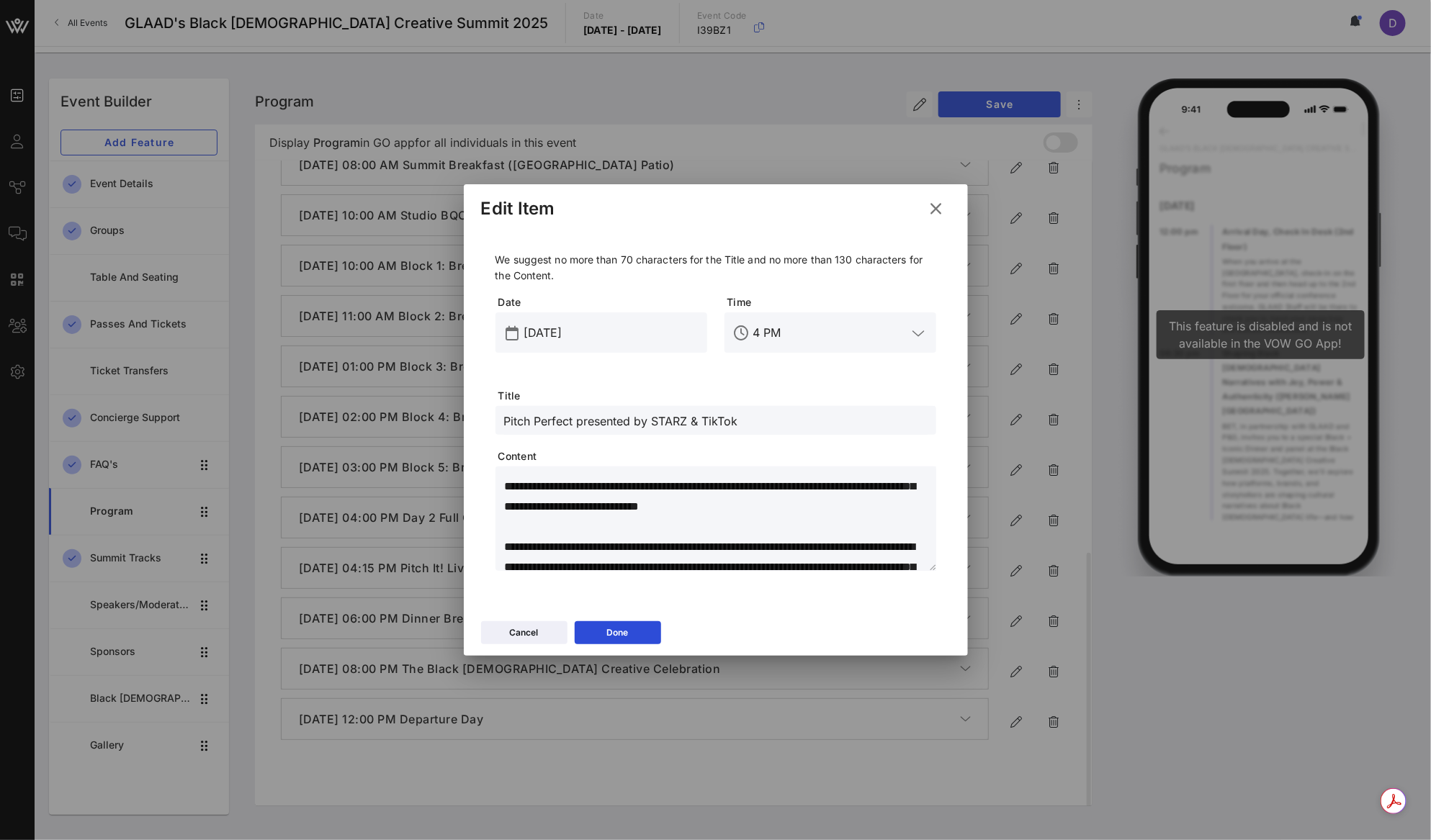
drag, startPoint x: 520, startPoint y: 546, endPoint x: 463, endPoint y: 545, distance: 57.0
click at [463, 545] on div "**********" at bounding box center [716, 422] width 504 height 386
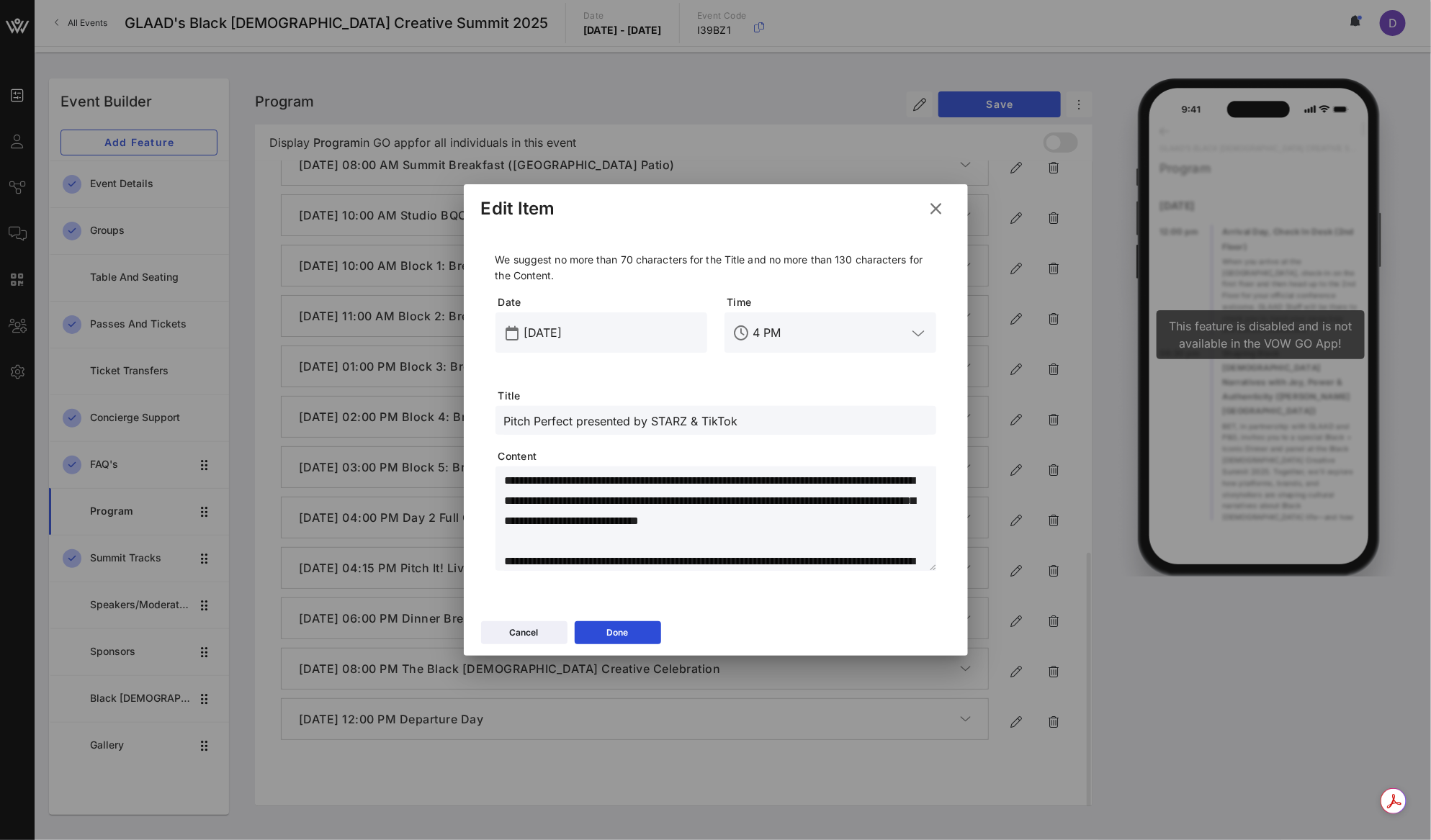
click at [799, 325] on input "4 PM" at bounding box center [831, 332] width 154 height 23
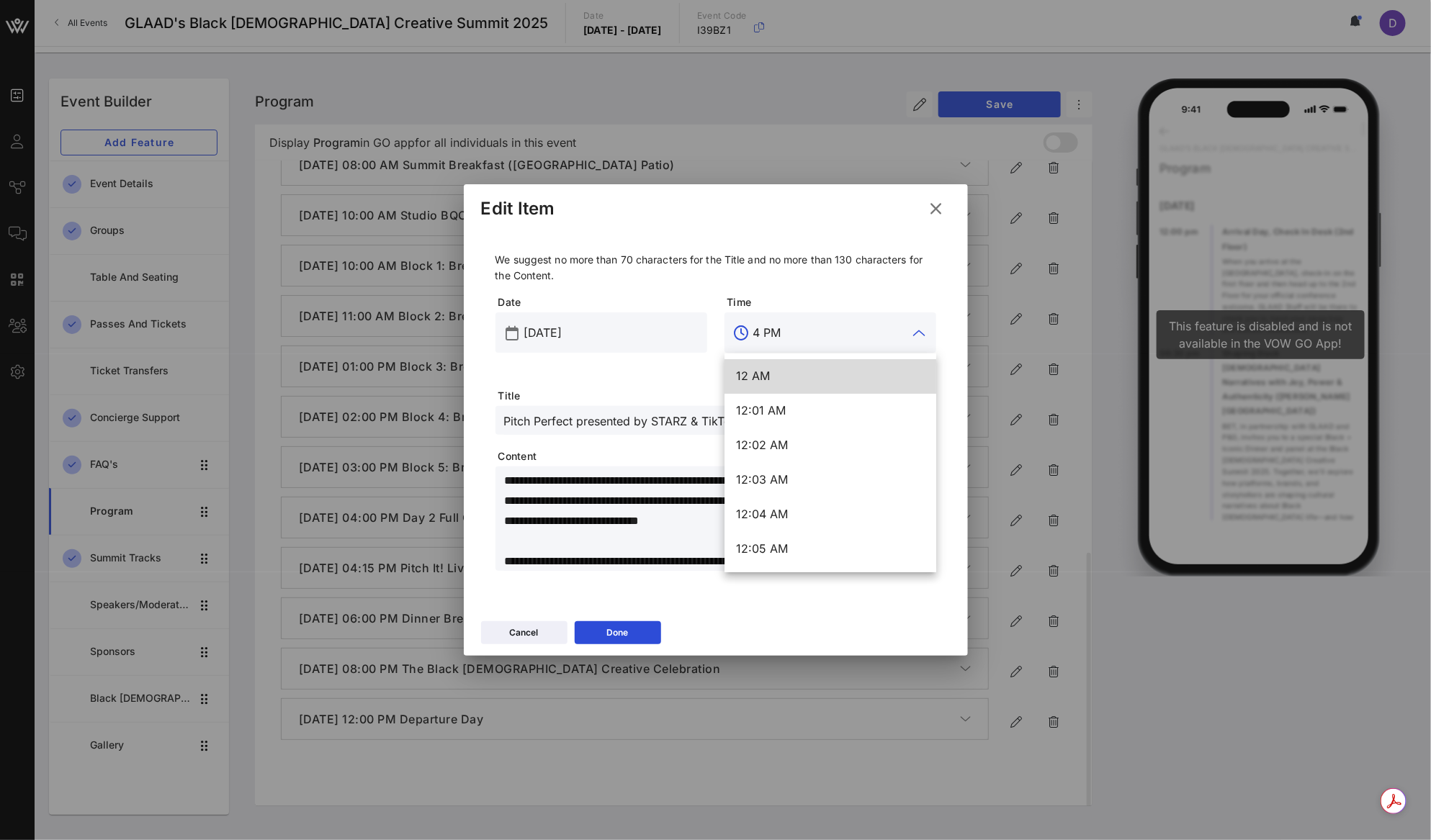
click at [799, 325] on input "4 PM" at bounding box center [831, 332] width 154 height 23
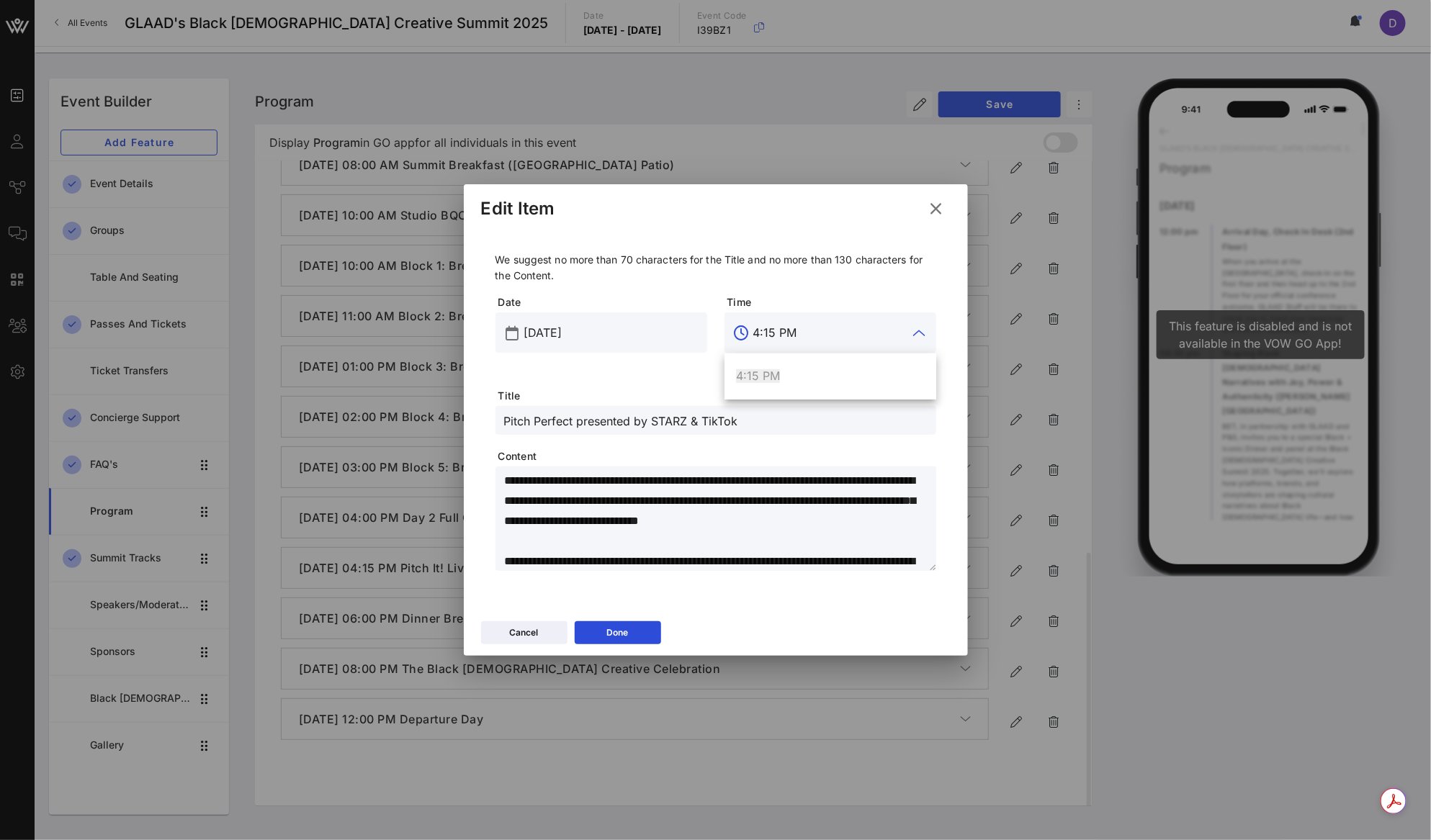
click at [799, 394] on div "4:15 PM" at bounding box center [831, 376] width 212 height 46
click at [798, 381] on div "4:15 PM" at bounding box center [830, 376] width 189 height 14
click at [768, 523] on textarea "**********" at bounding box center [720, 521] width 432 height 101
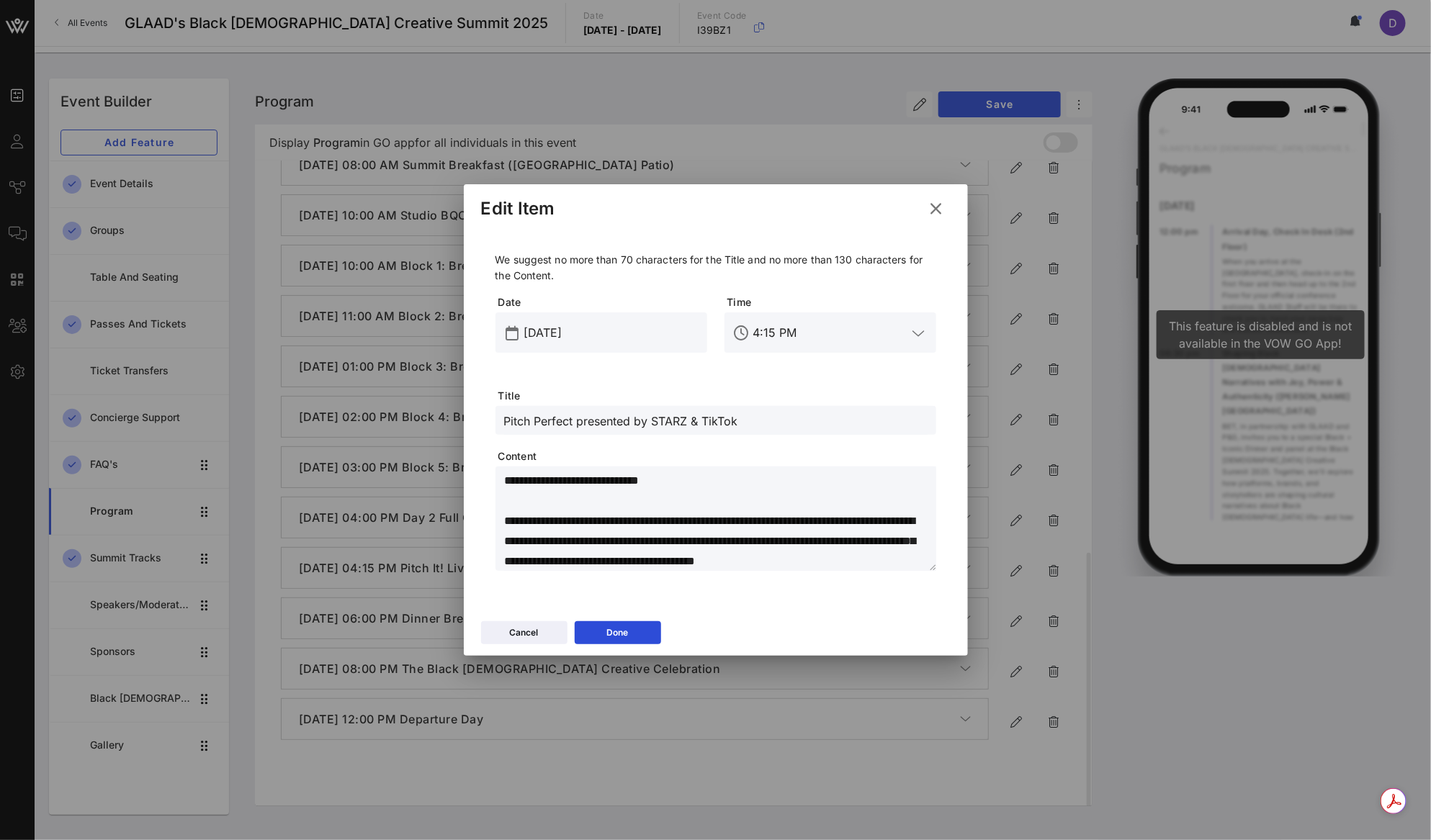
scroll to position [81, 0]
click at [750, 521] on textarea "**********" at bounding box center [720, 521] width 432 height 101
drag, startPoint x: 700, startPoint y: 518, endPoint x: 492, endPoint y: 502, distance: 208.6
click at [492, 502] on div "**********" at bounding box center [716, 414] width 469 height 372
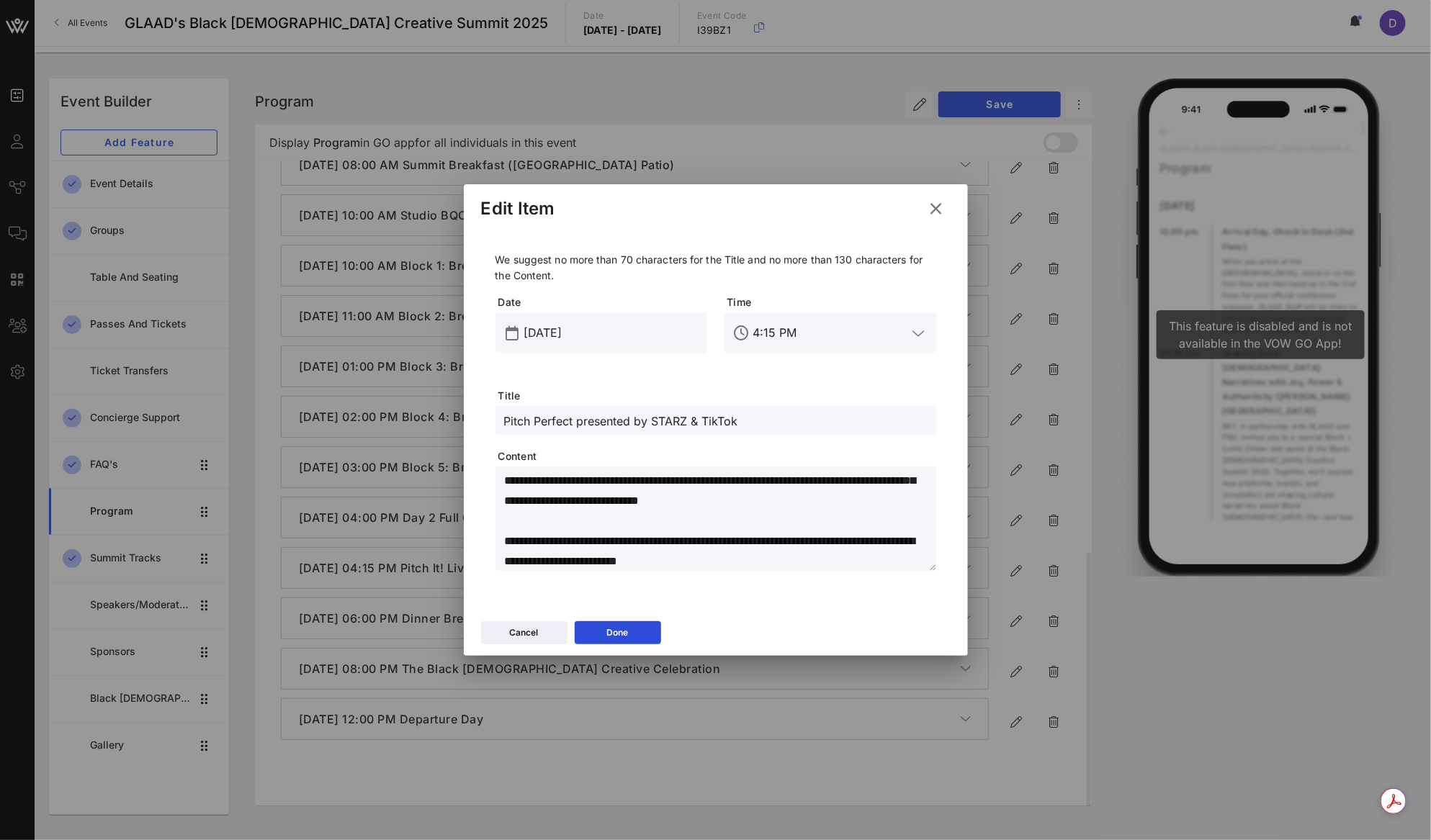
scroll to position [0, 0]
click at [626, 634] on div "Done" at bounding box center [618, 632] width 22 height 14
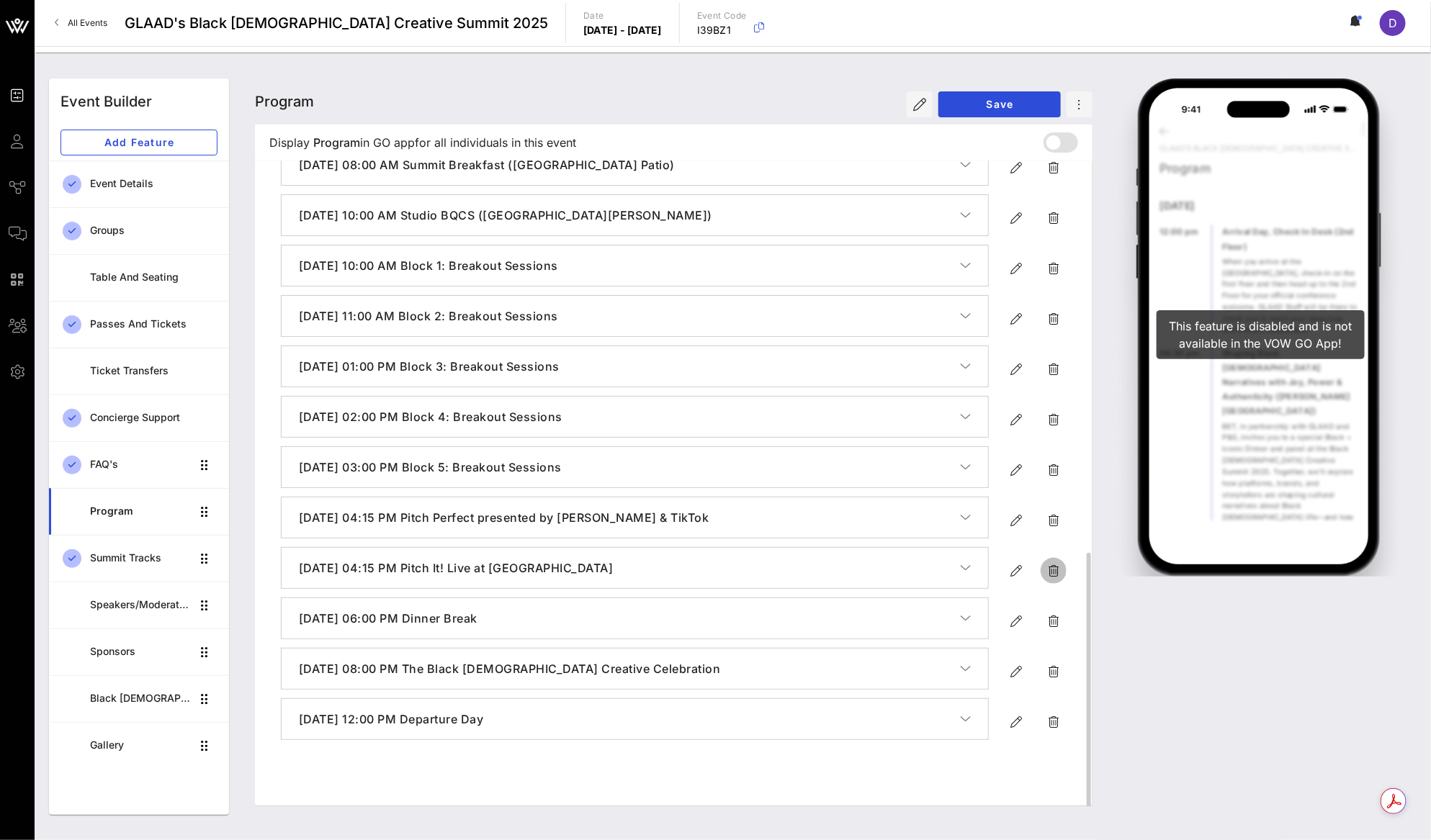
click at [1052, 580] on icon "button" at bounding box center [1053, 571] width 17 height 17
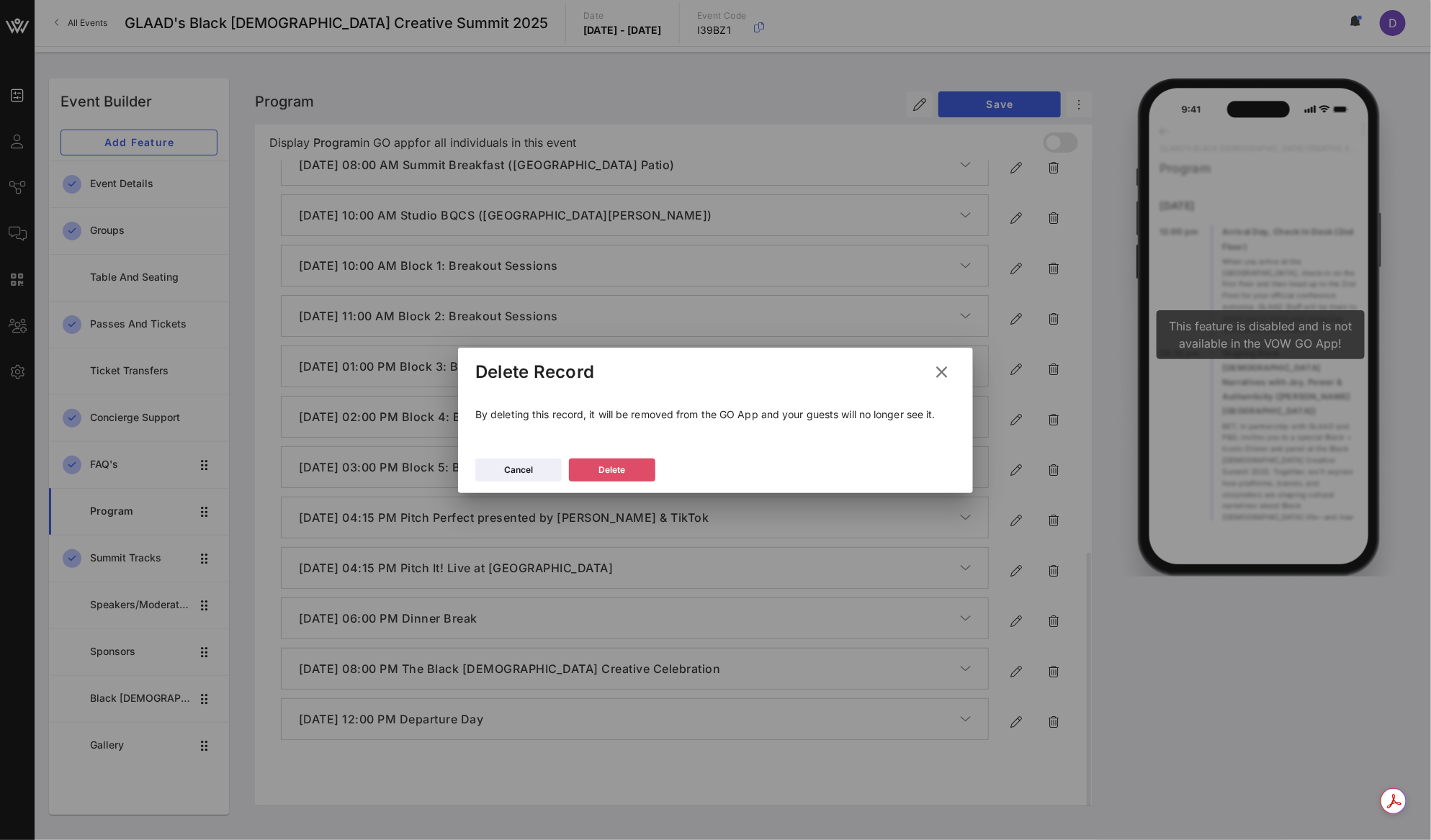
click at [611, 470] on icon at bounding box center [612, 469] width 11 height 9
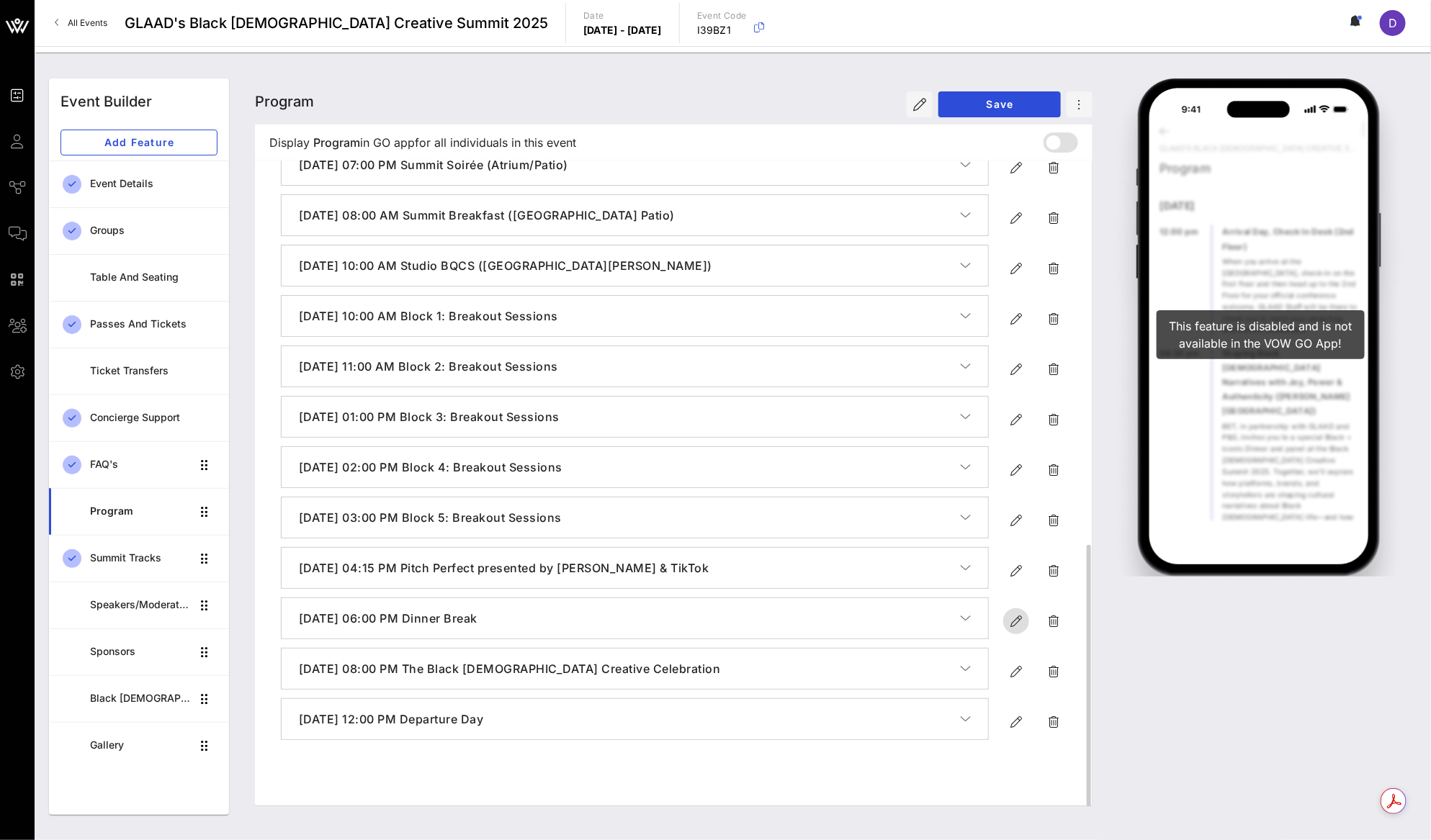
click at [1013, 630] on icon "button" at bounding box center [1015, 621] width 17 height 17
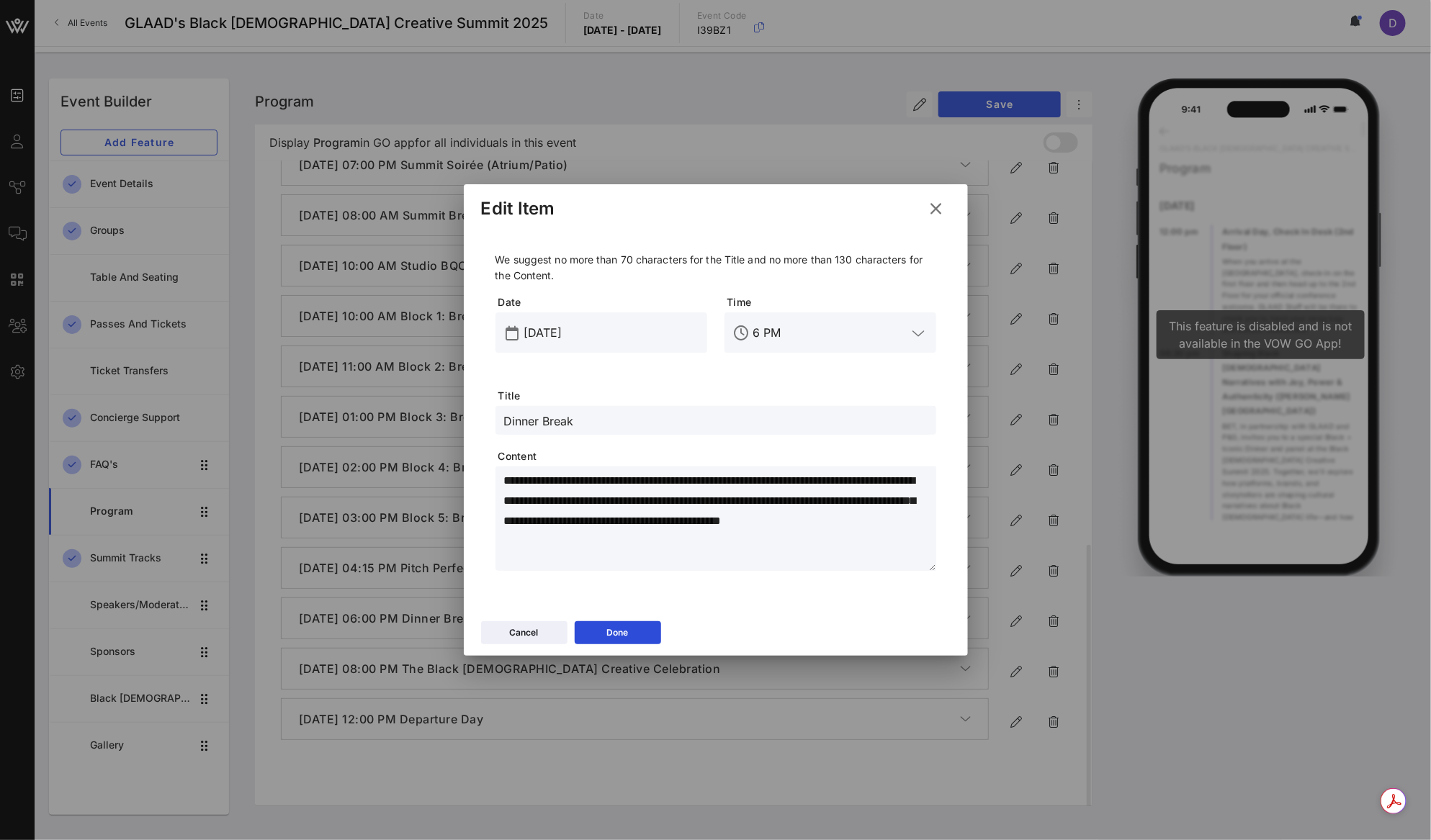
click at [609, 527] on textarea "**********" at bounding box center [720, 521] width 432 height 101
click at [664, 543] on textarea "**********" at bounding box center [720, 521] width 432 height 101
click at [582, 496] on textarea "**********" at bounding box center [720, 521] width 432 height 101
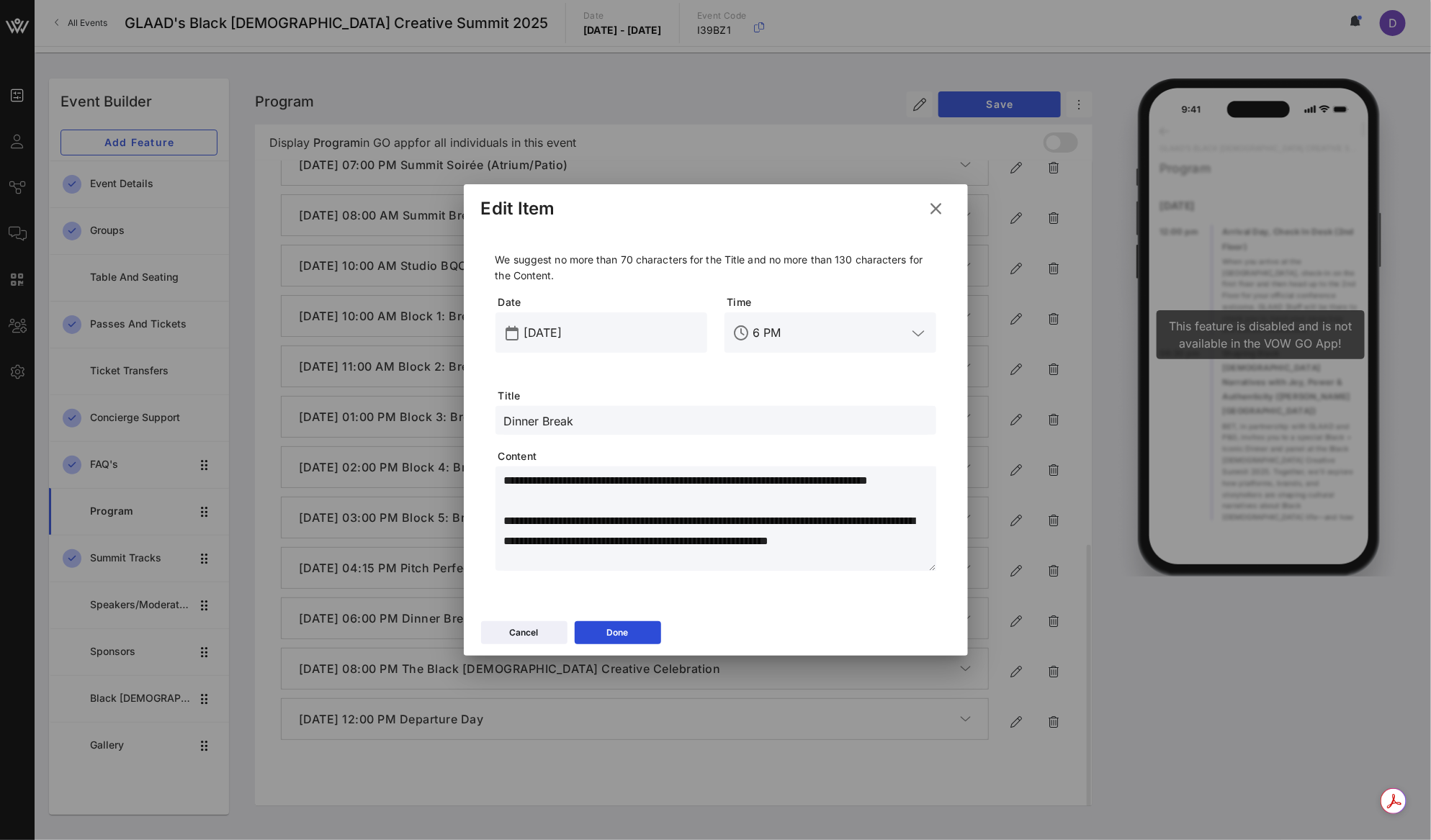
click at [622, 613] on div "**********" at bounding box center [716, 422] width 504 height 386
click at [622, 627] on div "Done" at bounding box center [618, 632] width 22 height 14
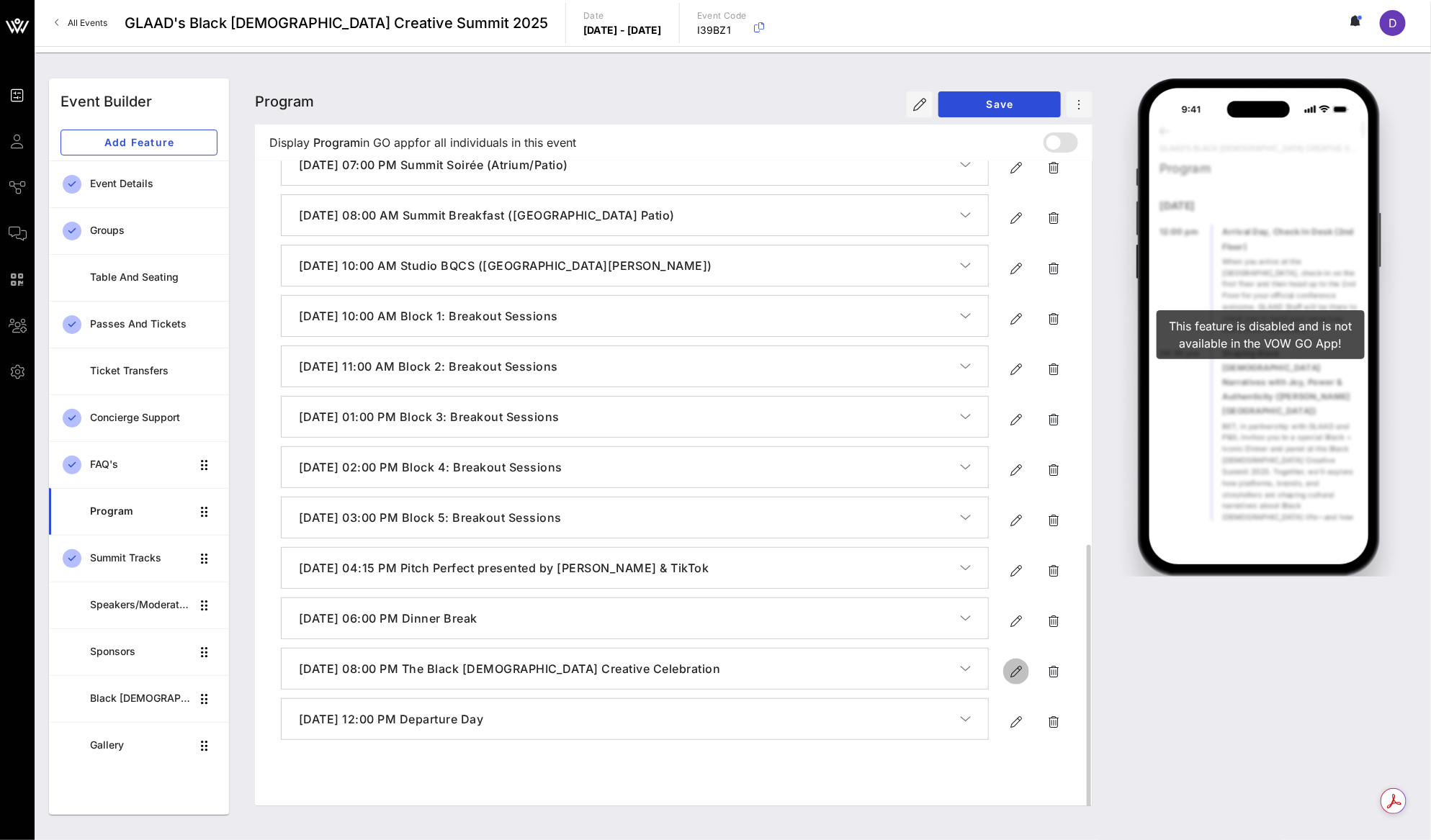
click at [1008, 680] on icon "button" at bounding box center [1015, 671] width 17 height 17
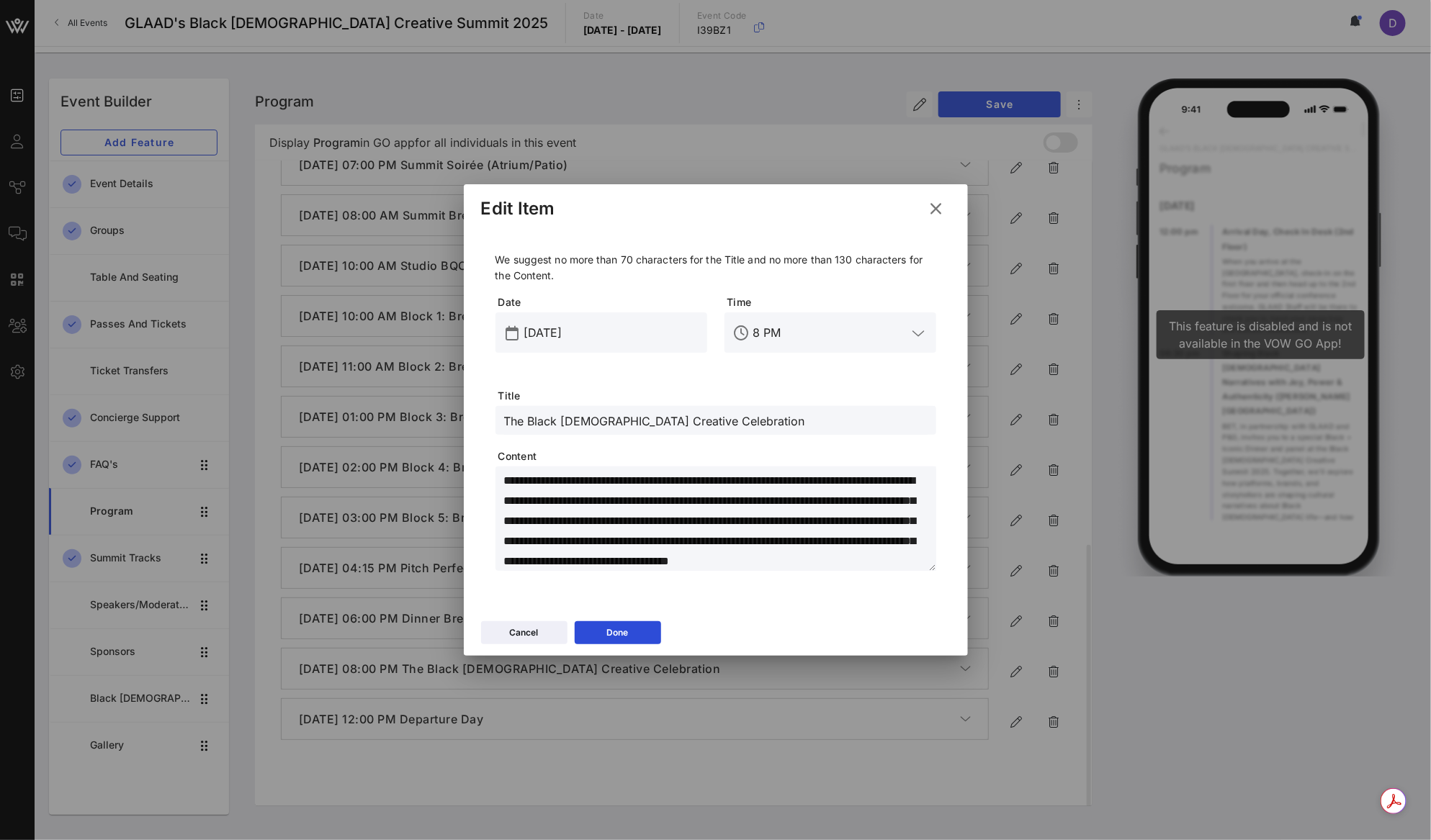
click at [662, 413] on input "The Black Queer Creative Celebration" at bounding box center [716, 420] width 423 height 19
paste input "Black Queer Creative Summit Closing"
click at [697, 519] on textarea "**********" at bounding box center [720, 521] width 432 height 101
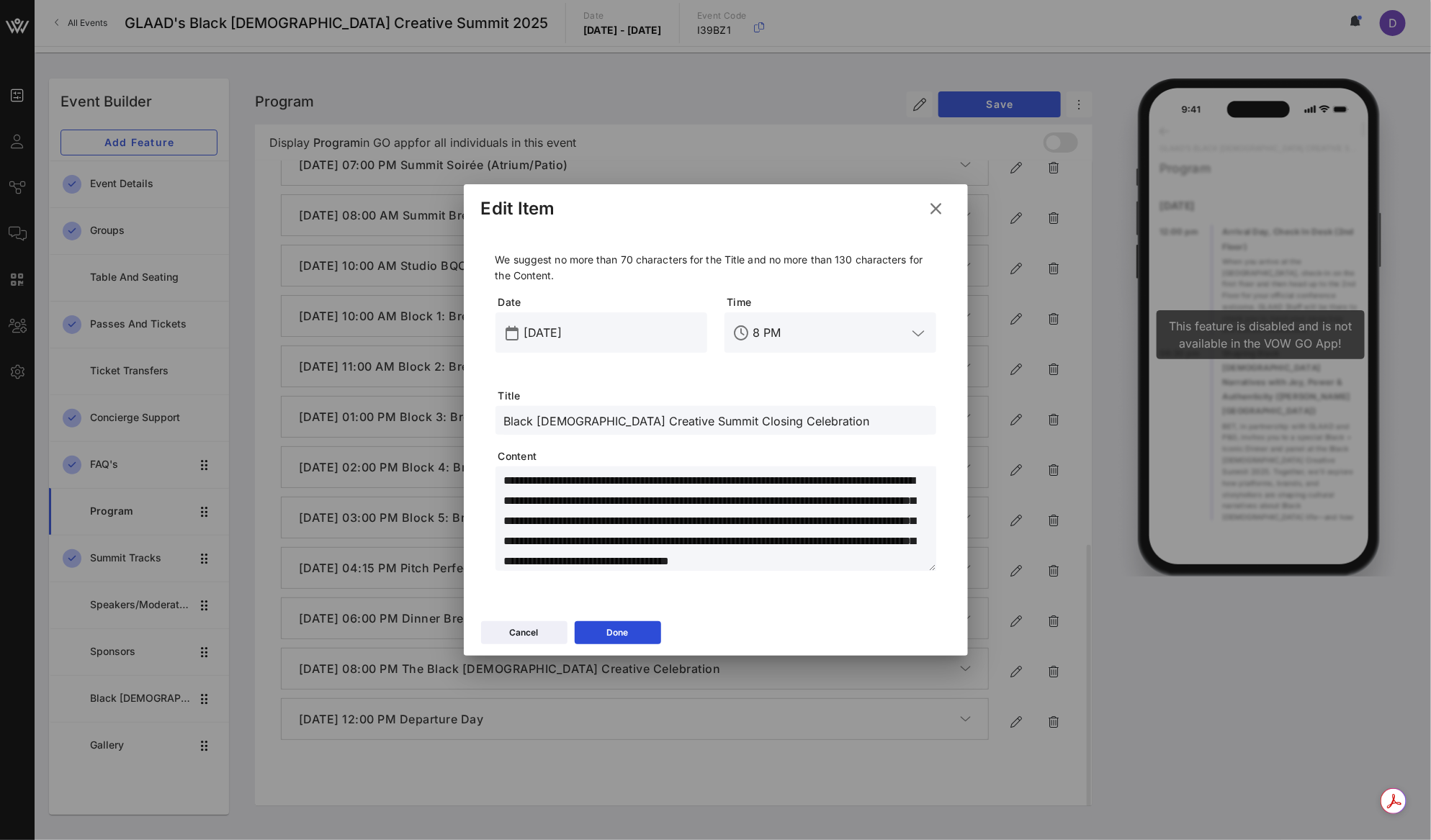
click at [787, 515] on textarea "**********" at bounding box center [720, 521] width 432 height 101
click at [613, 521] on textarea "**********" at bounding box center [720, 521] width 432 height 101
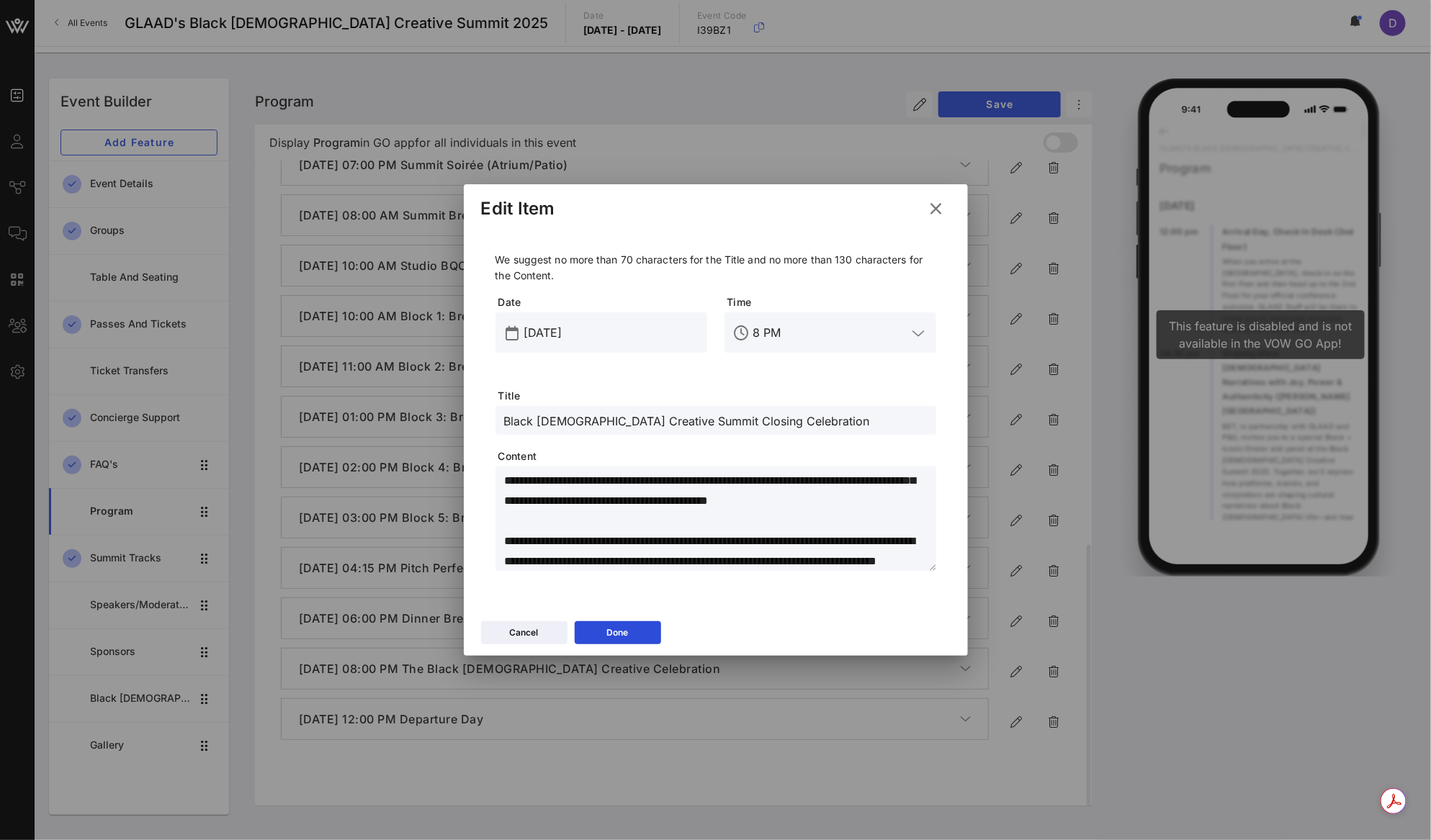
scroll to position [0, 0]
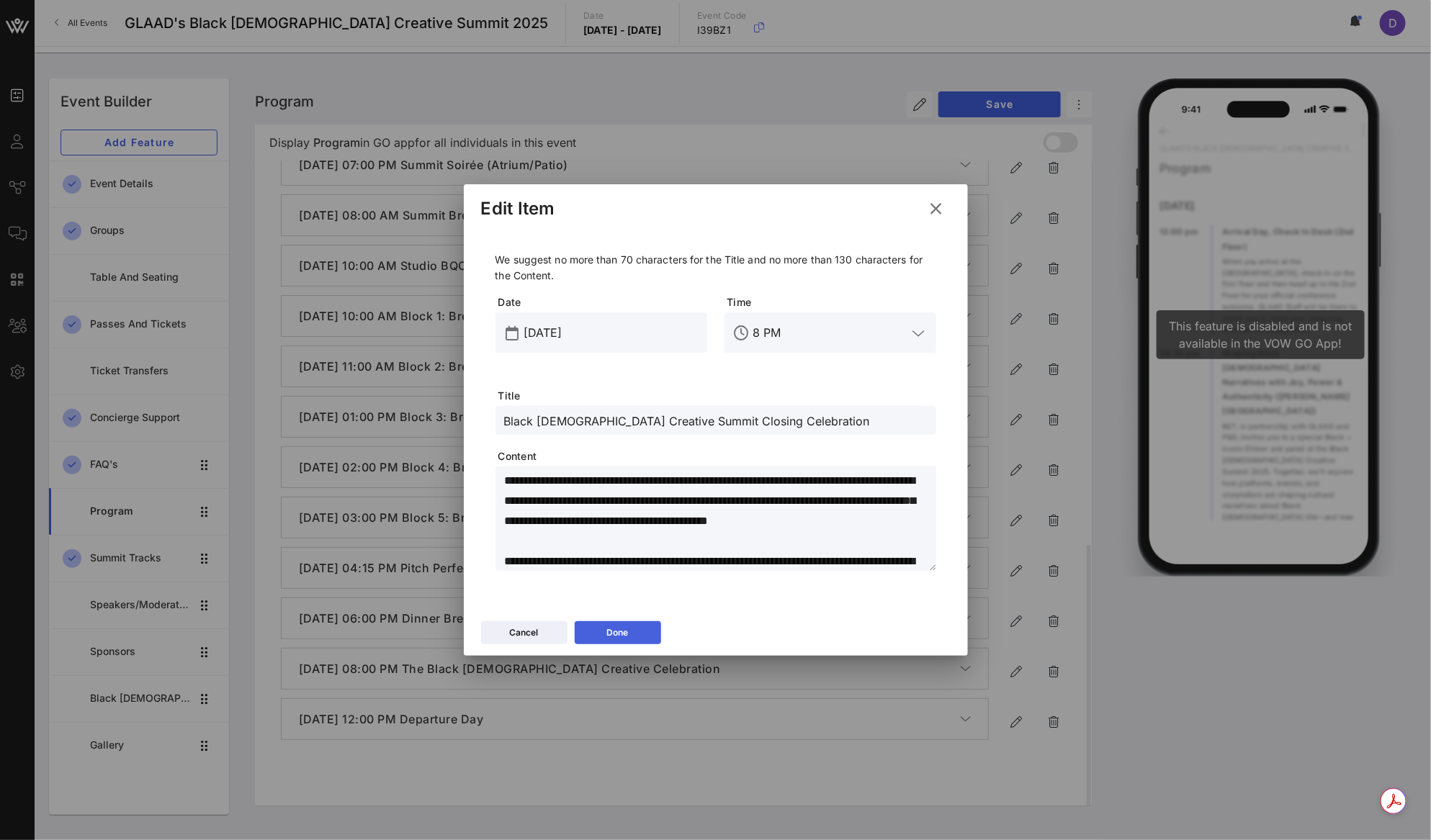
click at [613, 637] on div "Done" at bounding box center [618, 632] width 22 height 14
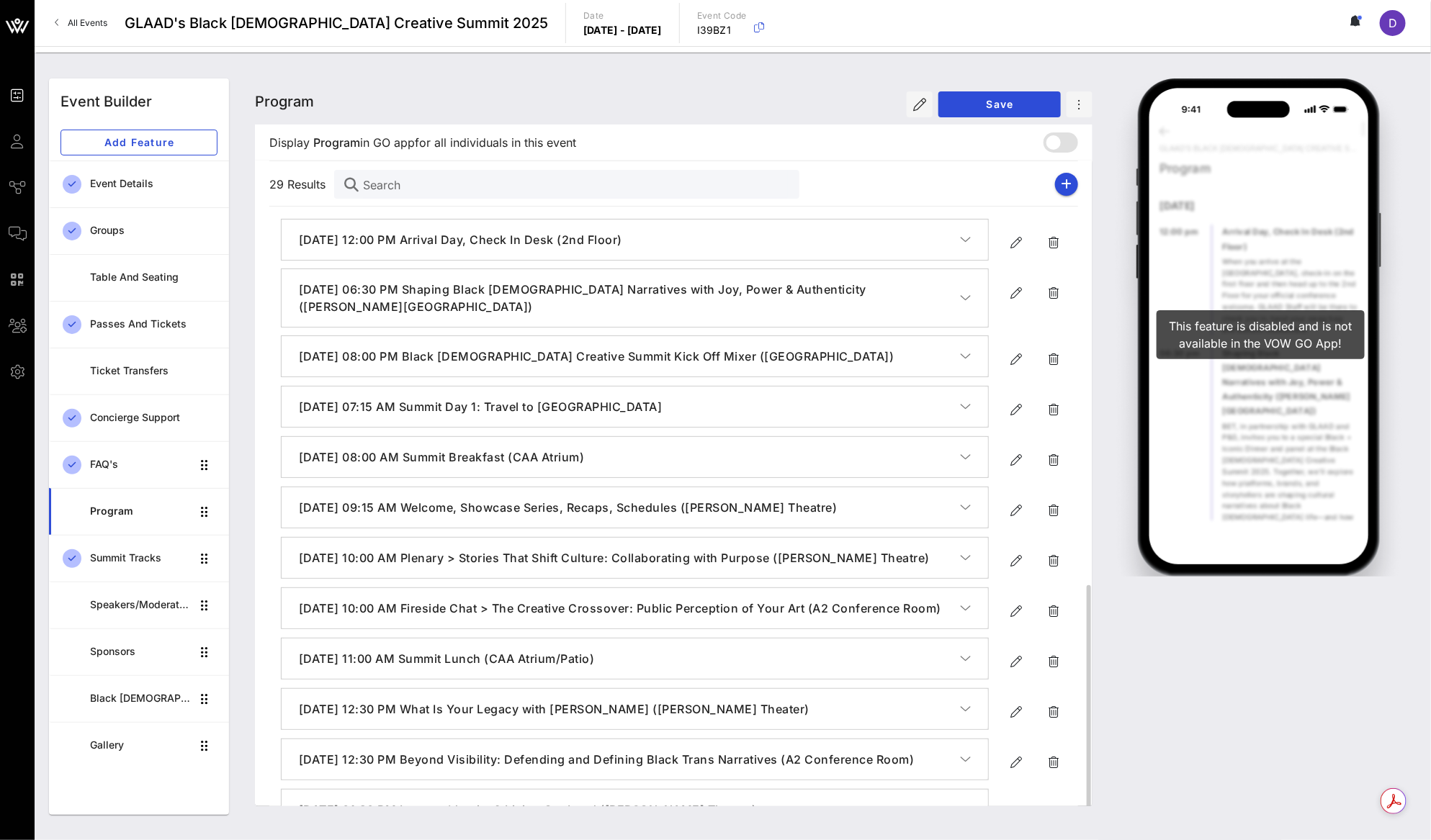
scroll to position [947, 0]
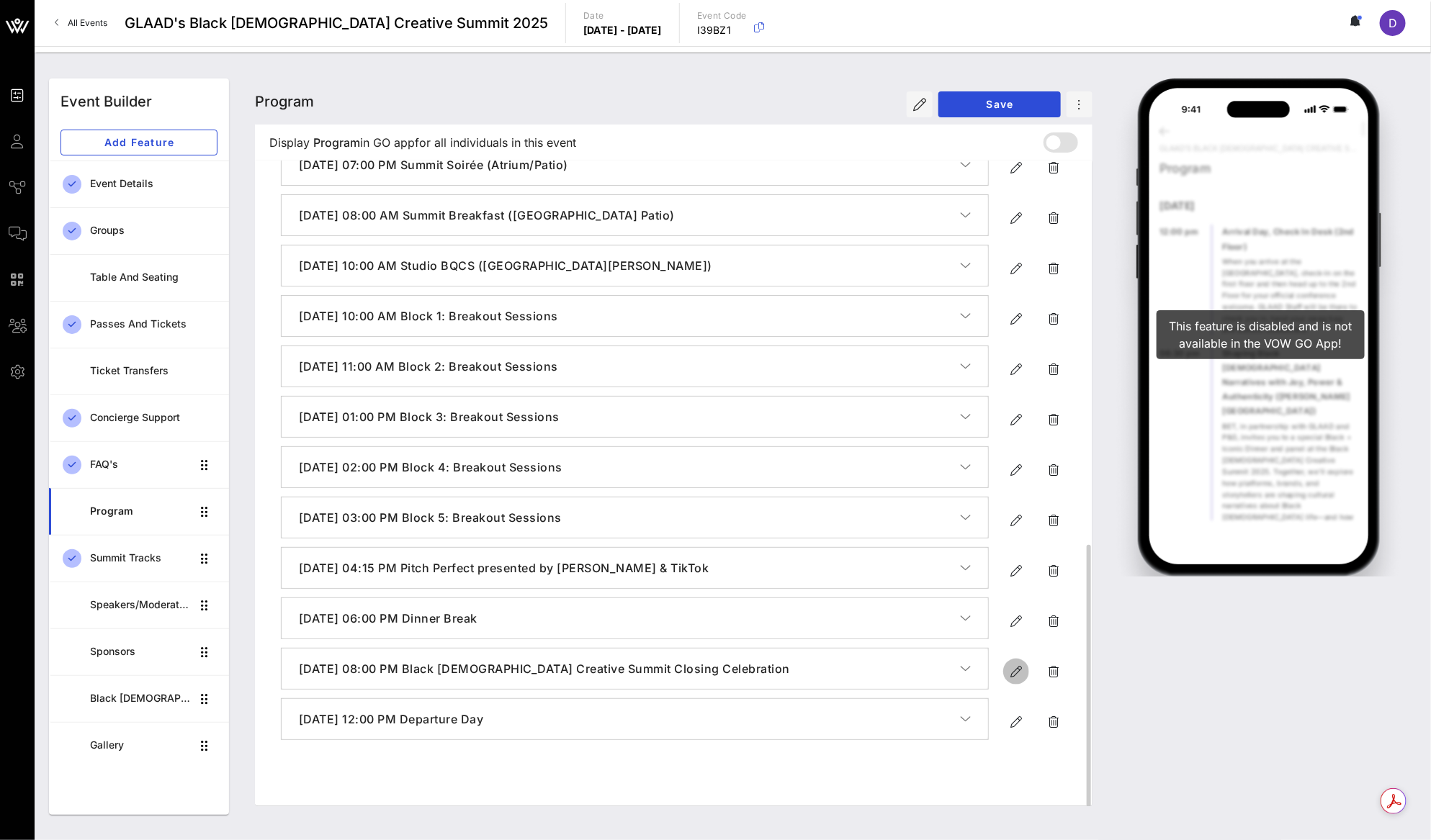
click at [1008, 680] on icon "button" at bounding box center [1015, 671] width 17 height 17
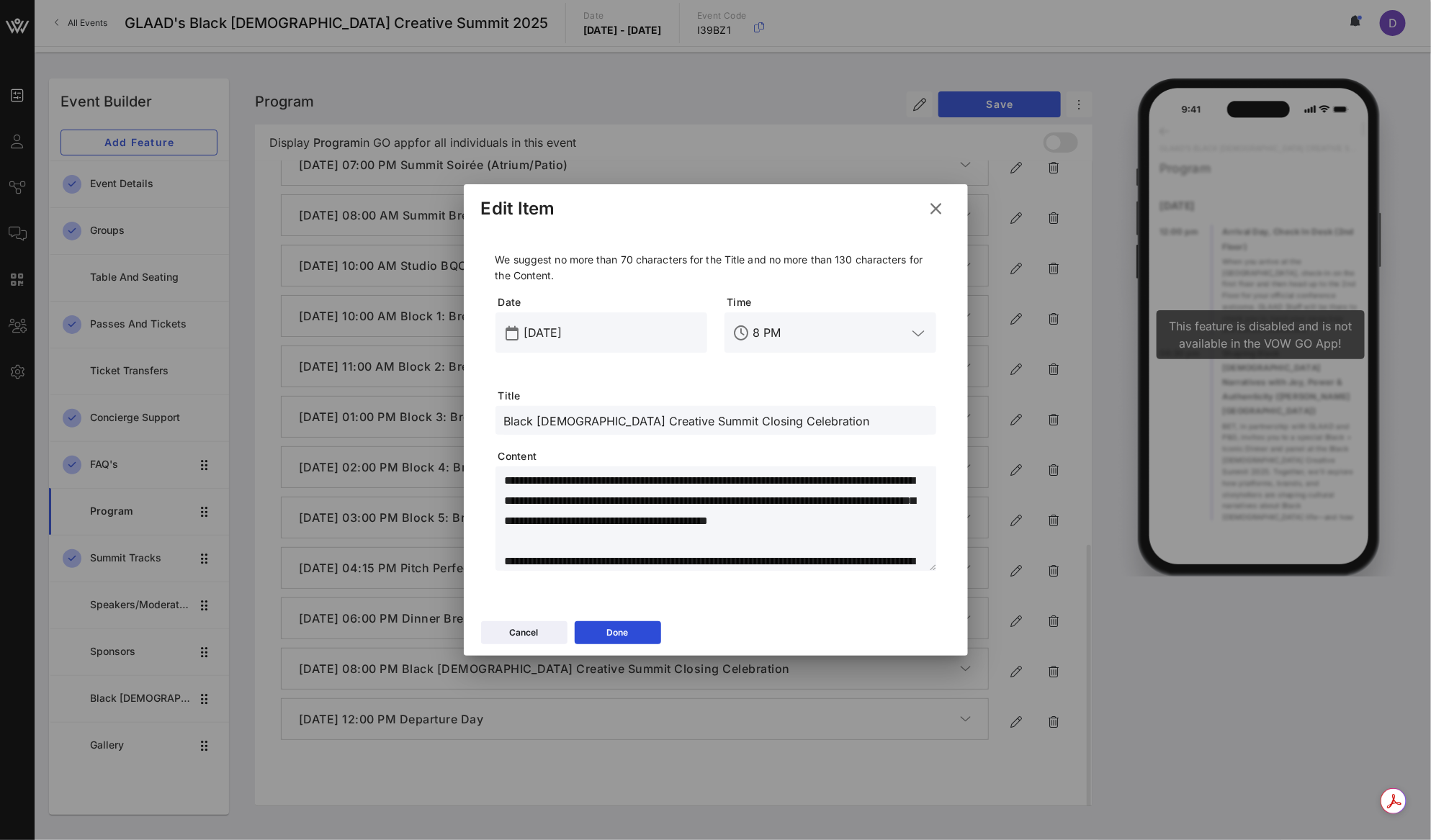
click at [834, 428] on input "Black Queer Creative Summit Closing Celebration" at bounding box center [716, 420] width 423 height 19
click at [637, 630] on button "Done" at bounding box center [618, 633] width 86 height 23
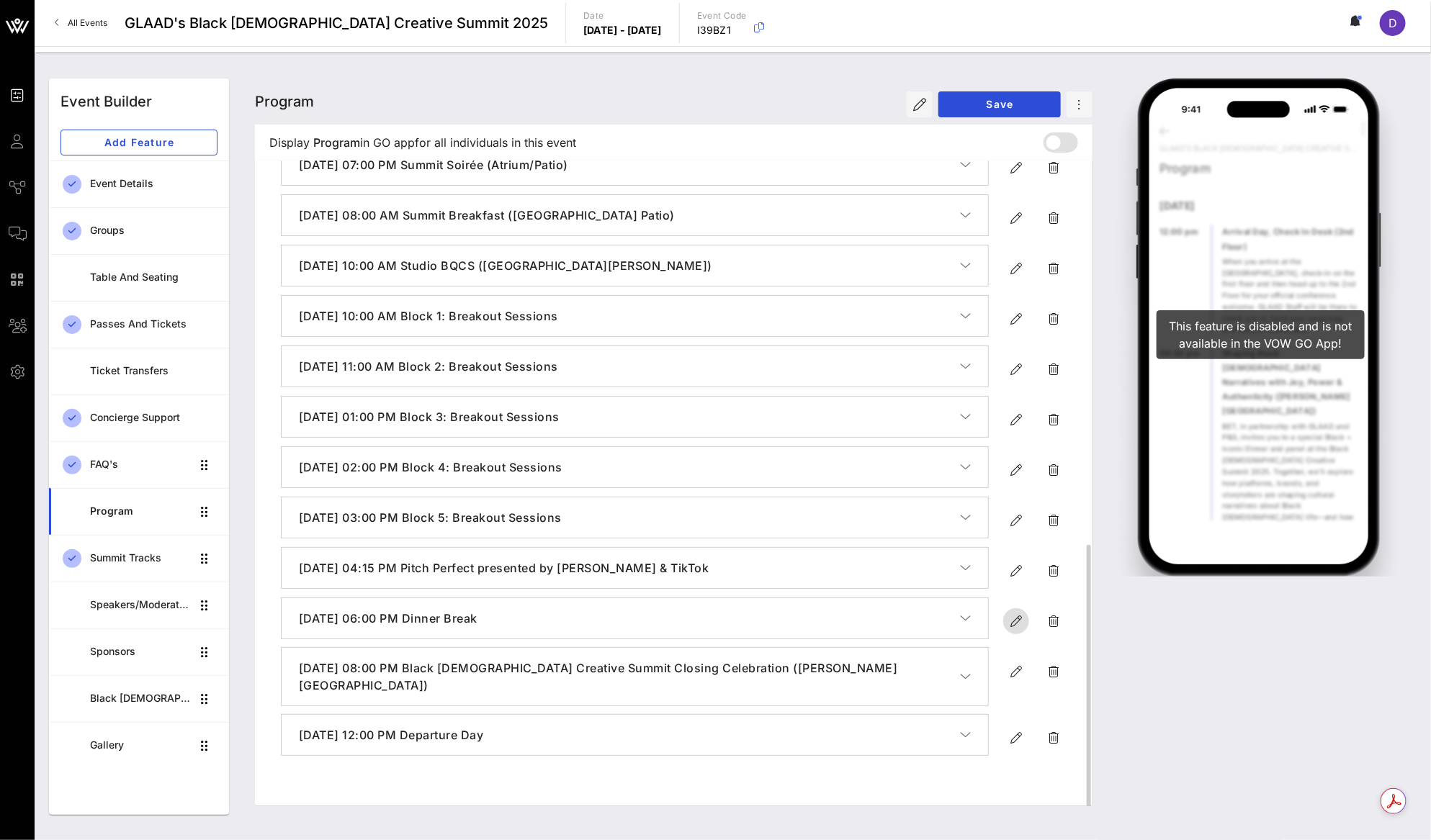
click at [1013, 630] on icon "button" at bounding box center [1015, 621] width 17 height 17
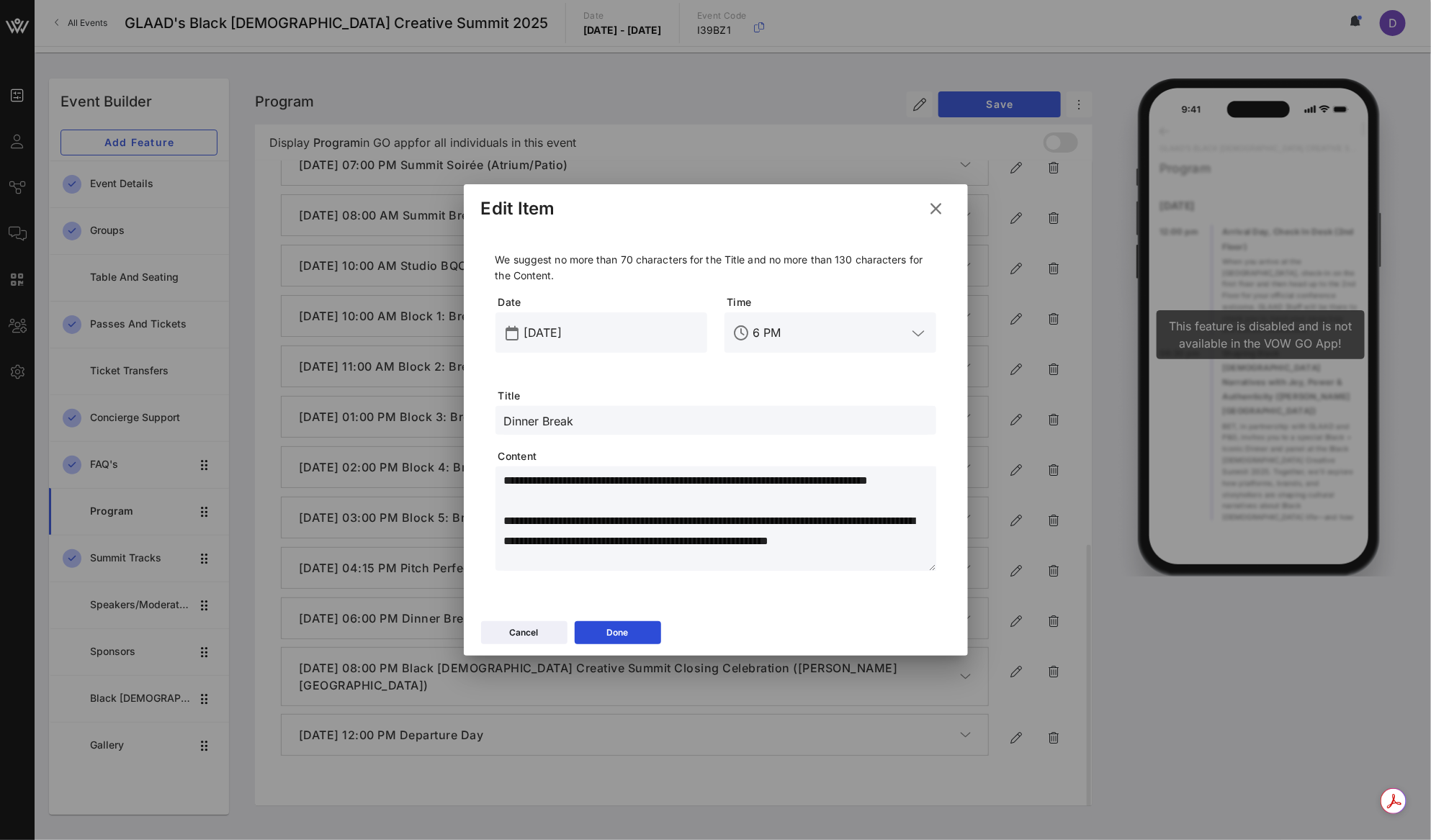
click at [719, 411] on input "Dinner Break" at bounding box center [716, 420] width 423 height 19
click at [703, 433] on div "Dinner Break" at bounding box center [716, 420] width 423 height 29
click at [700, 411] on input "Dinner Break" at bounding box center [716, 420] width 423 height 19
click at [698, 425] on input "Dinner Break" at bounding box center [716, 420] width 423 height 19
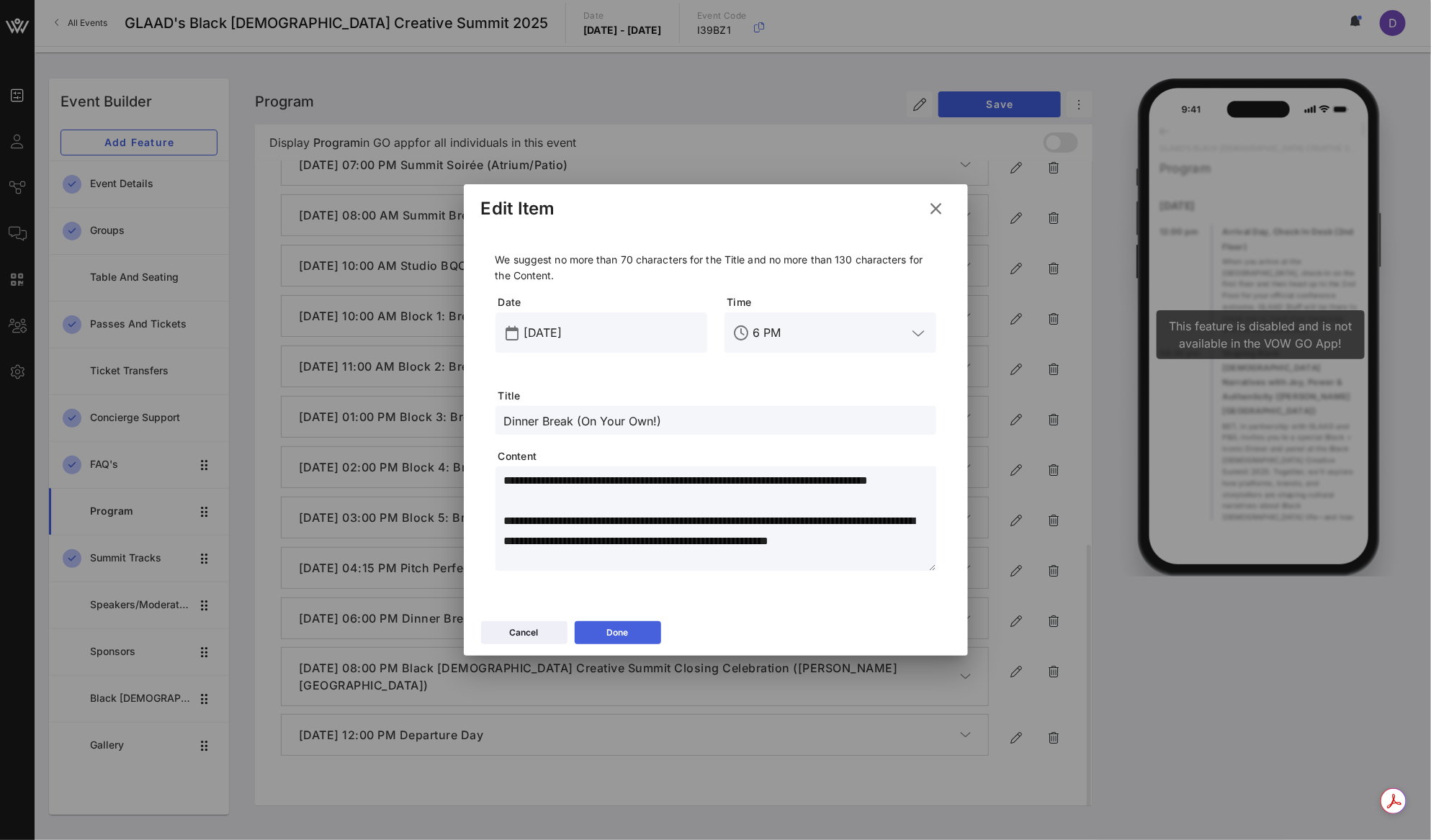
click at [633, 641] on button "Done" at bounding box center [618, 633] width 86 height 23
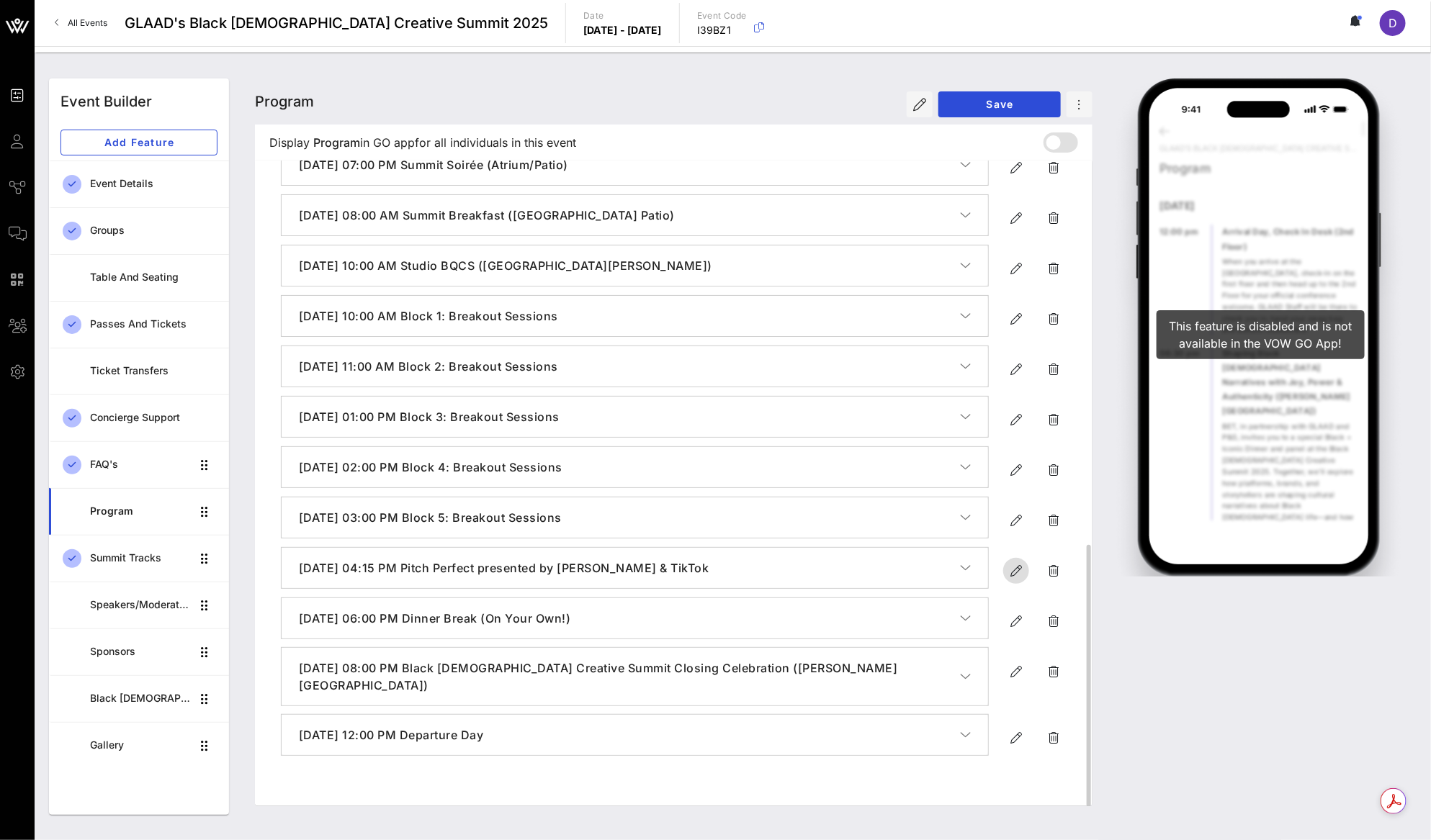
click at [1015, 580] on icon "button" at bounding box center [1015, 571] width 17 height 17
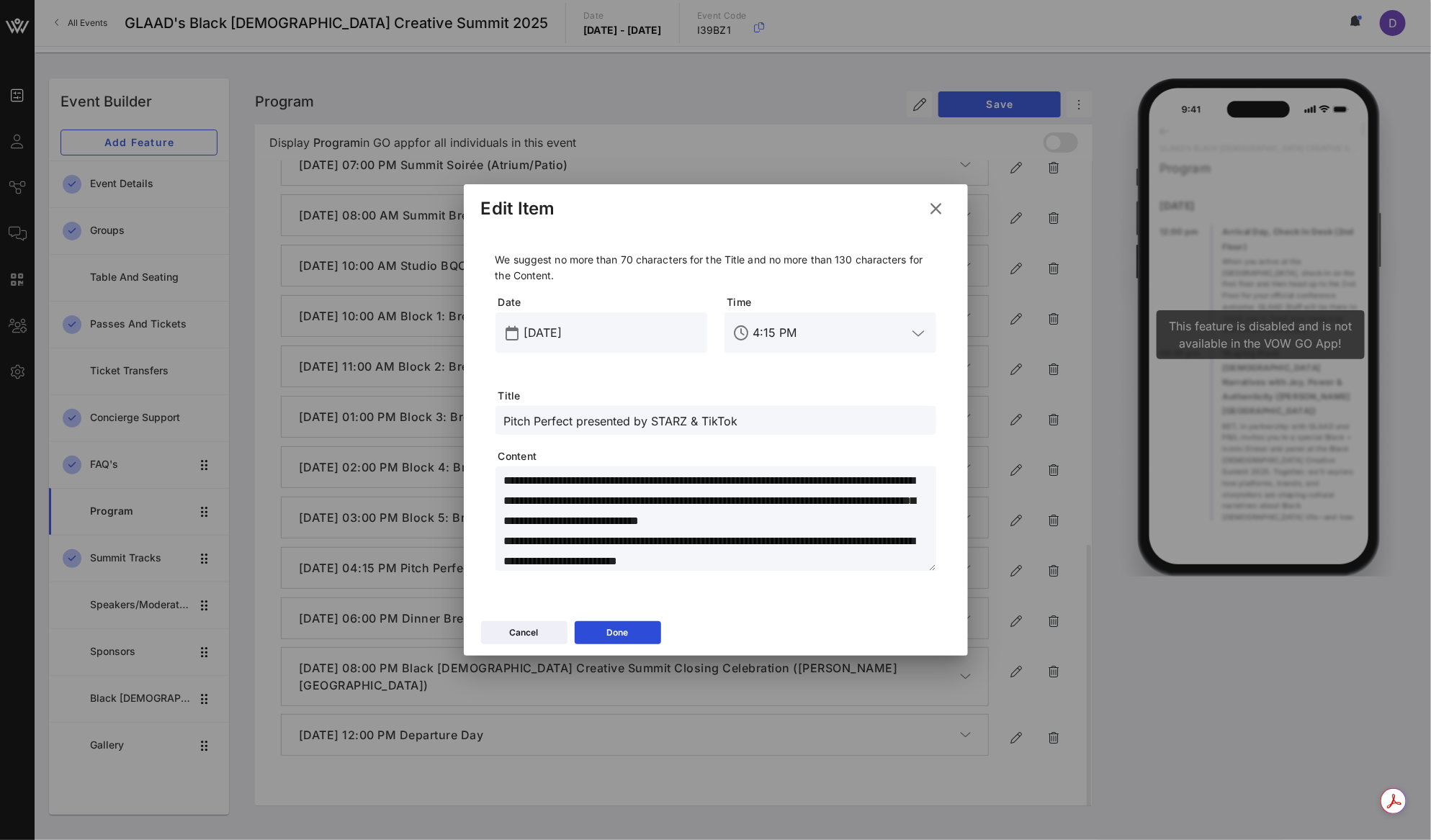
click at [757, 420] on input "Pitch Perfect presented by STARZ & TikTok" at bounding box center [716, 420] width 423 height 19
click at [637, 639] on button "Done" at bounding box center [618, 633] width 86 height 23
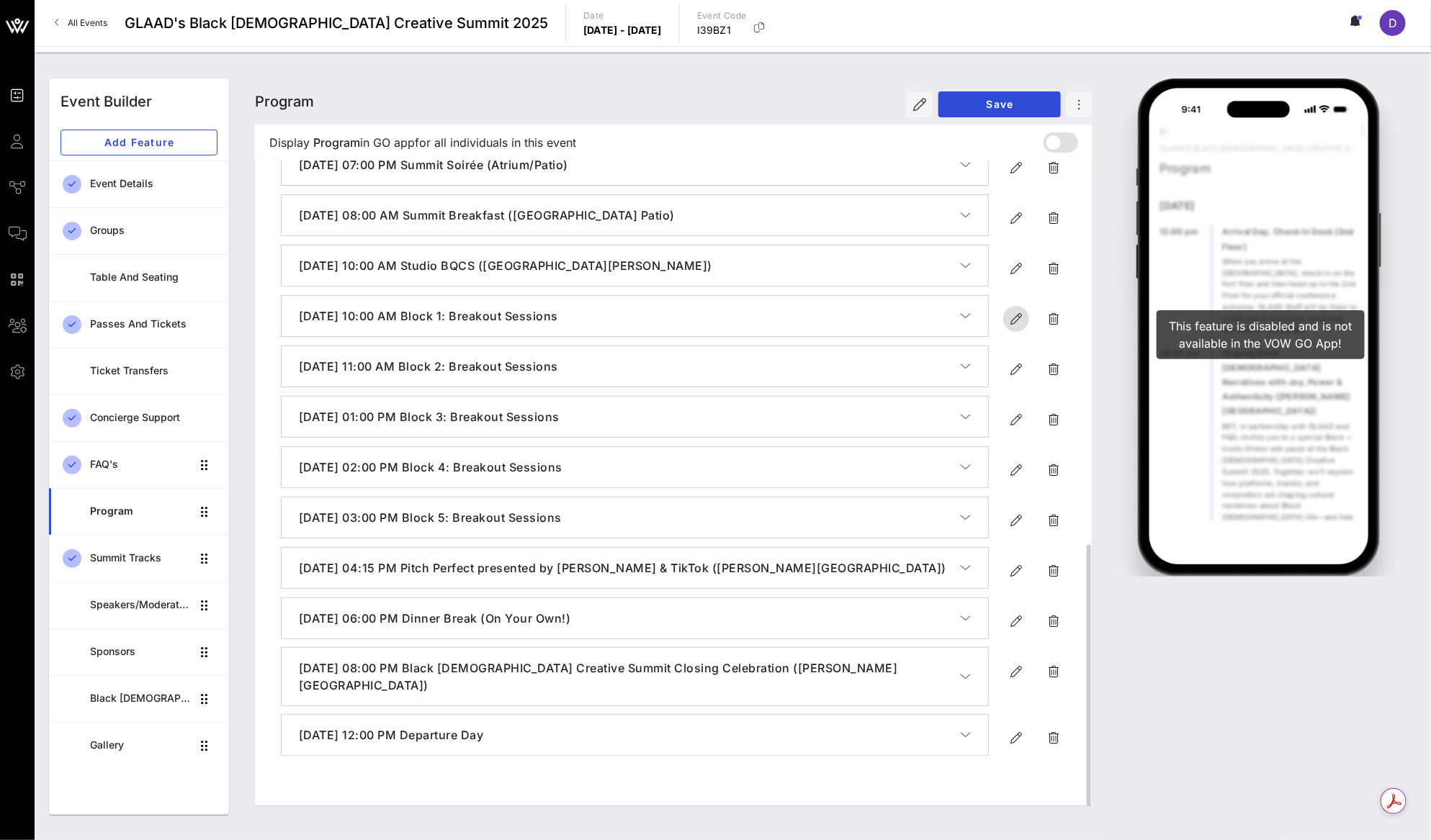
click at [1024, 331] on button "button" at bounding box center [1016, 319] width 26 height 26
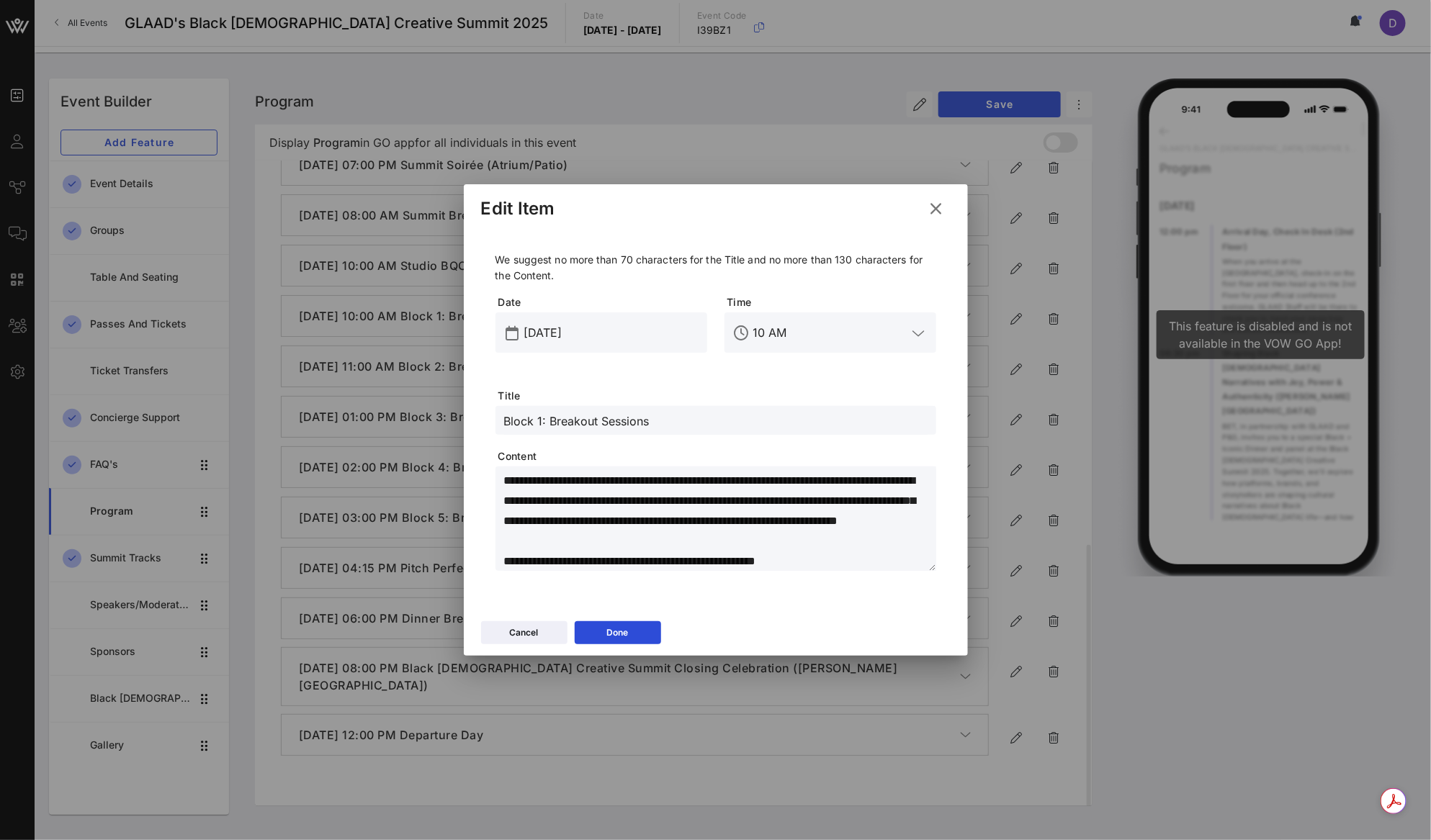
click at [759, 419] on input "Block 1: Breakout Sessions" at bounding box center [716, 420] width 423 height 19
click at [640, 640] on button "Done" at bounding box center [618, 633] width 86 height 23
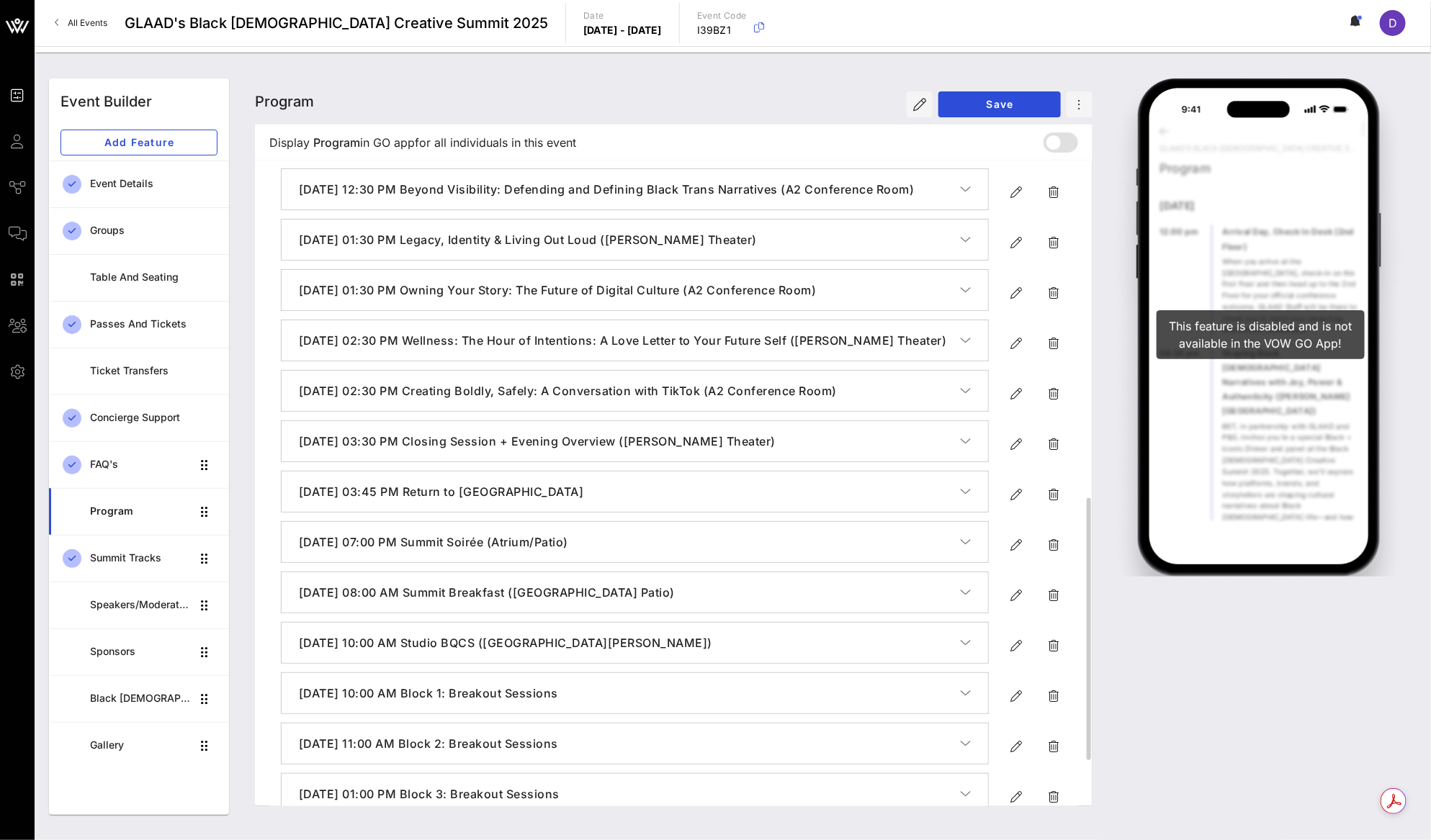
scroll to position [398, 0]
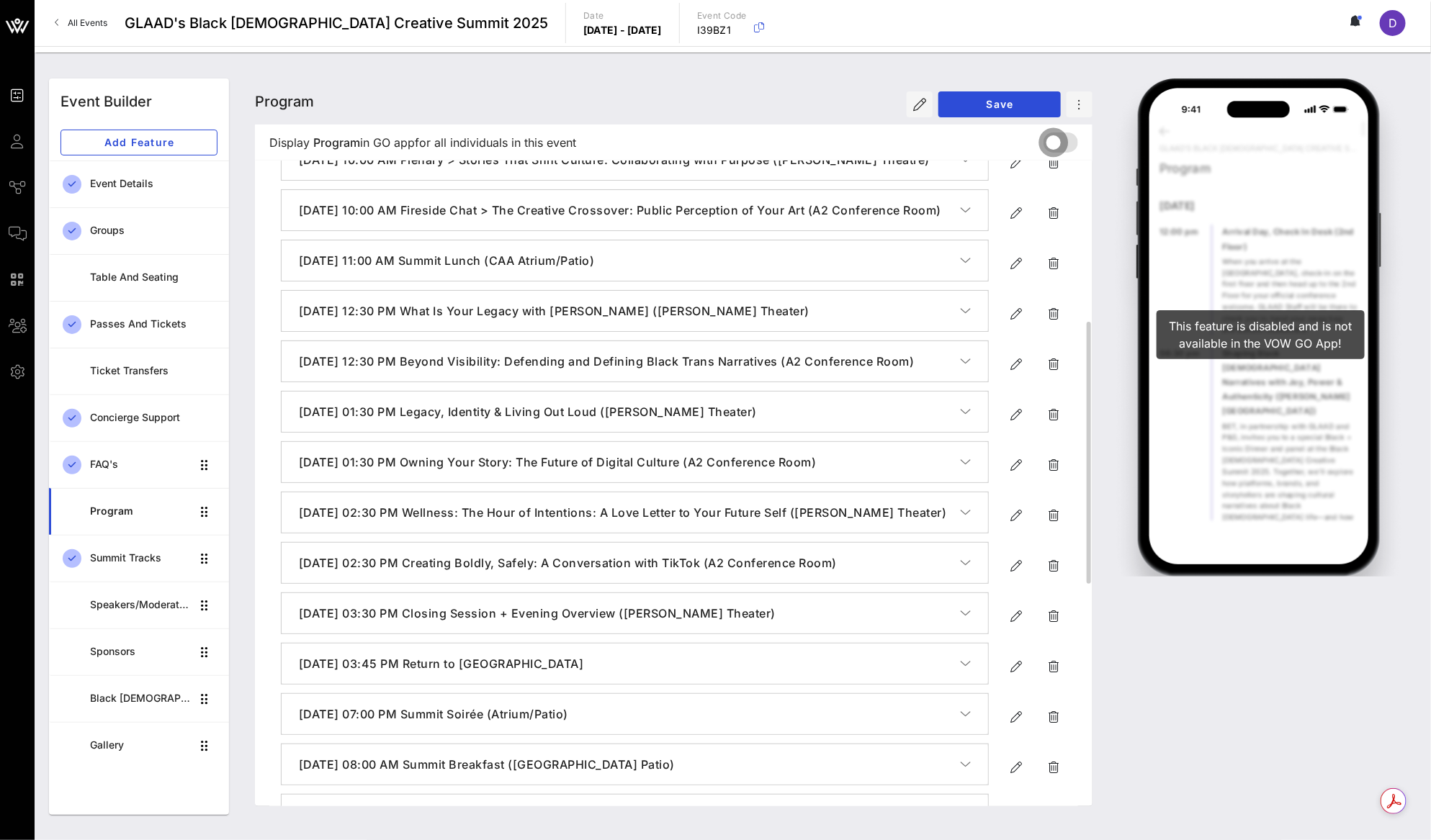
click at [1058, 135] on div at bounding box center [1053, 142] width 24 height 24
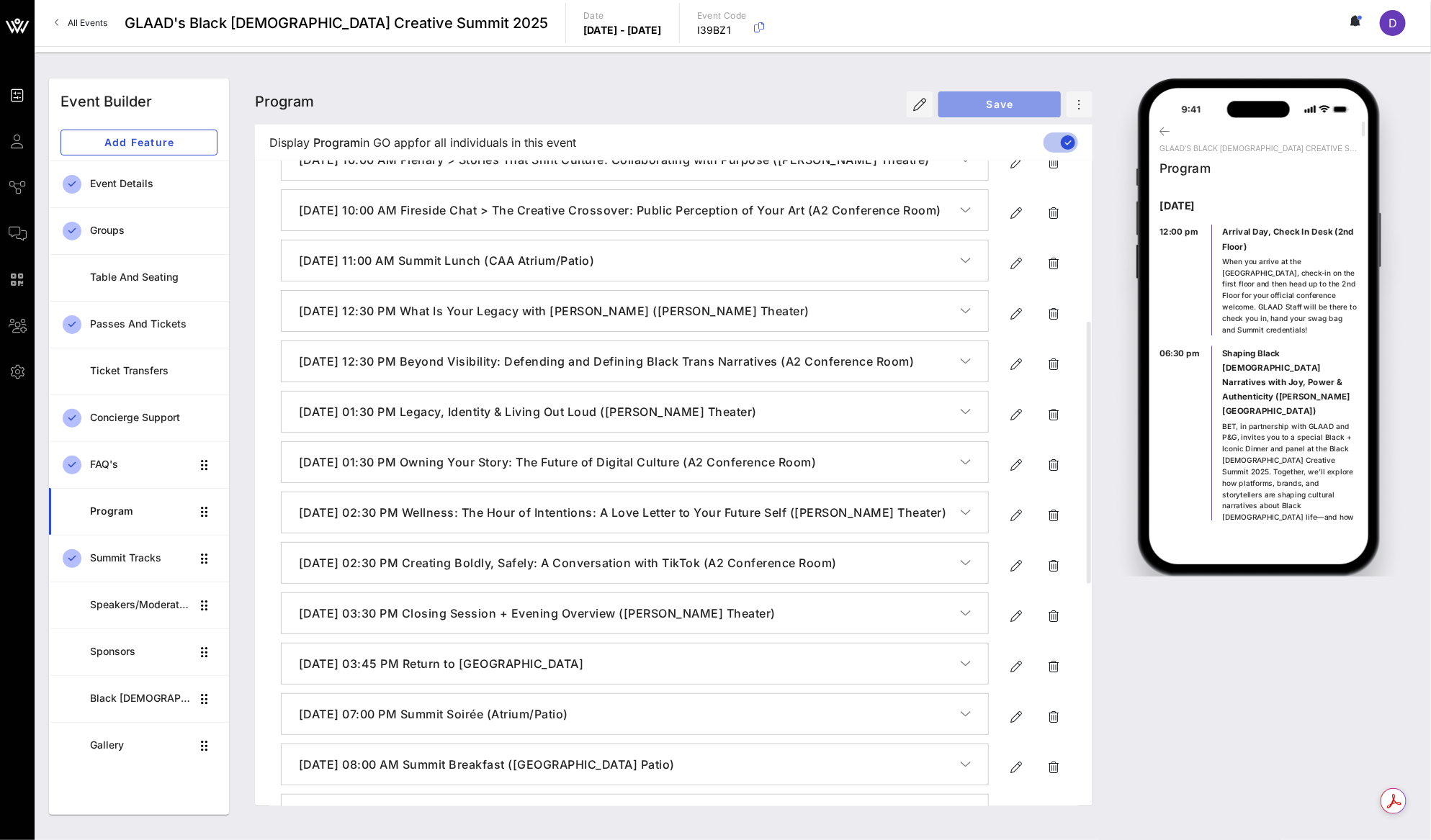
click at [1013, 95] on button "Save" at bounding box center [999, 104] width 123 height 26
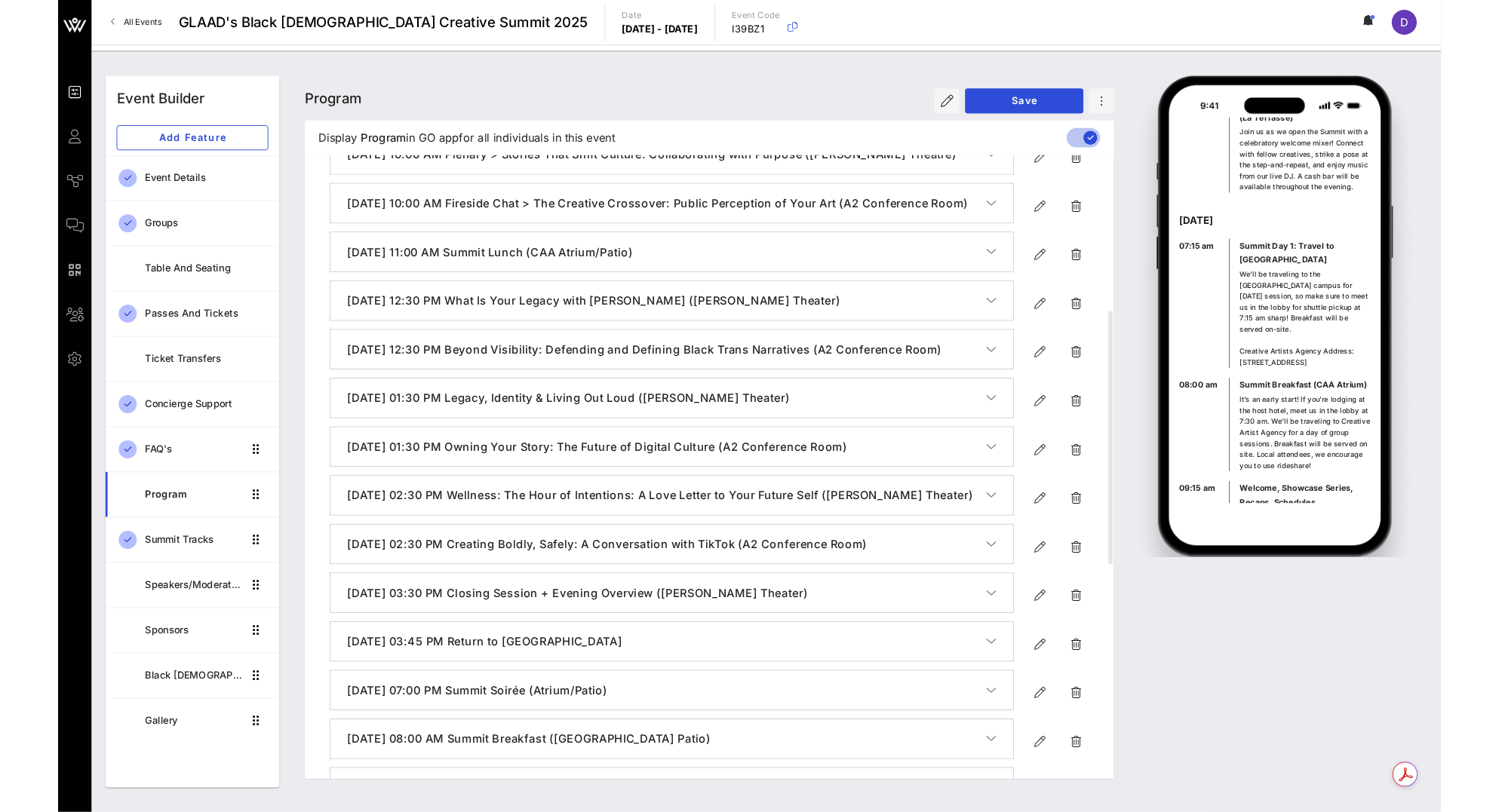
scroll to position [0, 0]
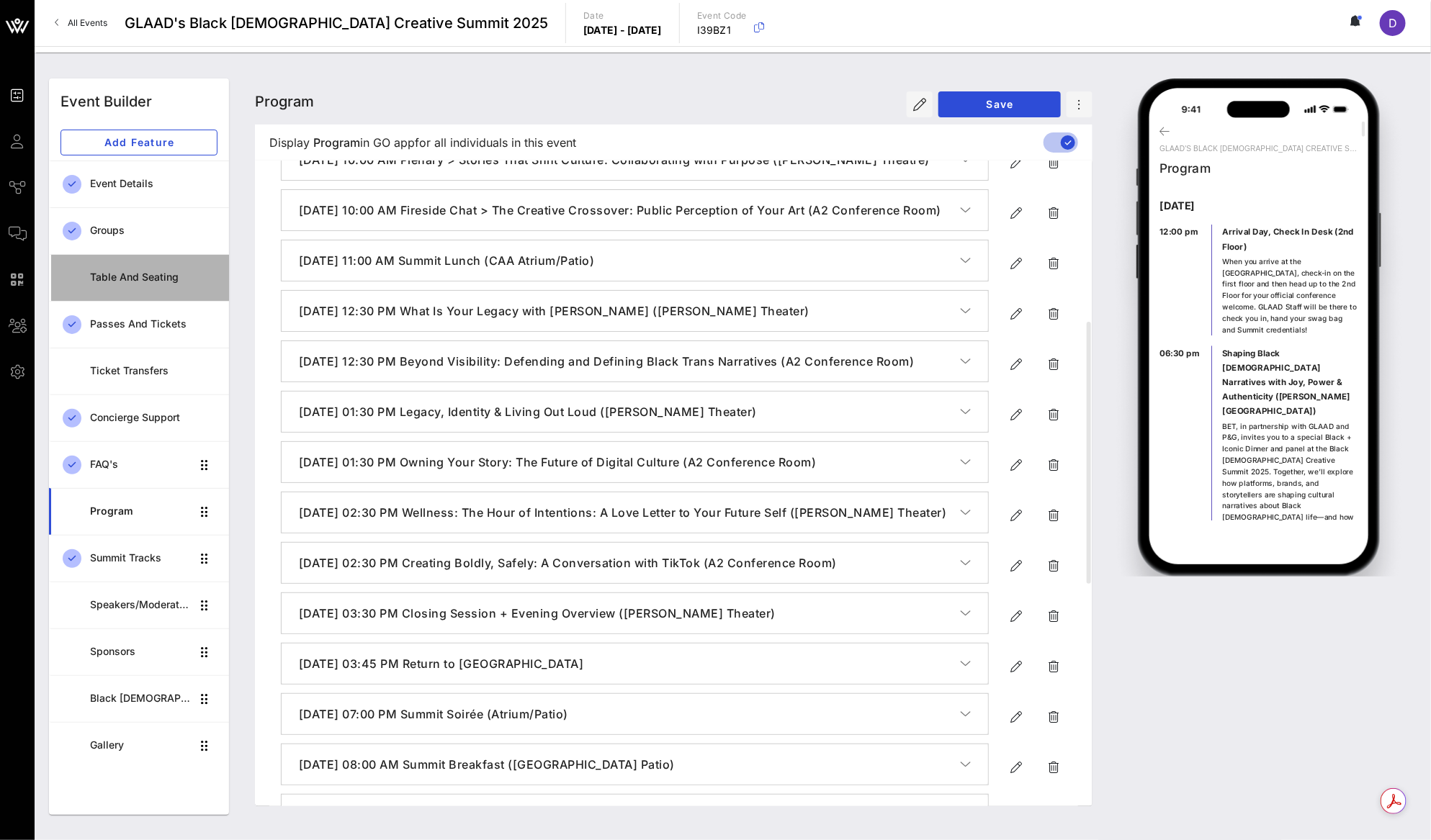
click at [162, 278] on div "Table and Seating" at bounding box center [154, 278] width 127 height 12
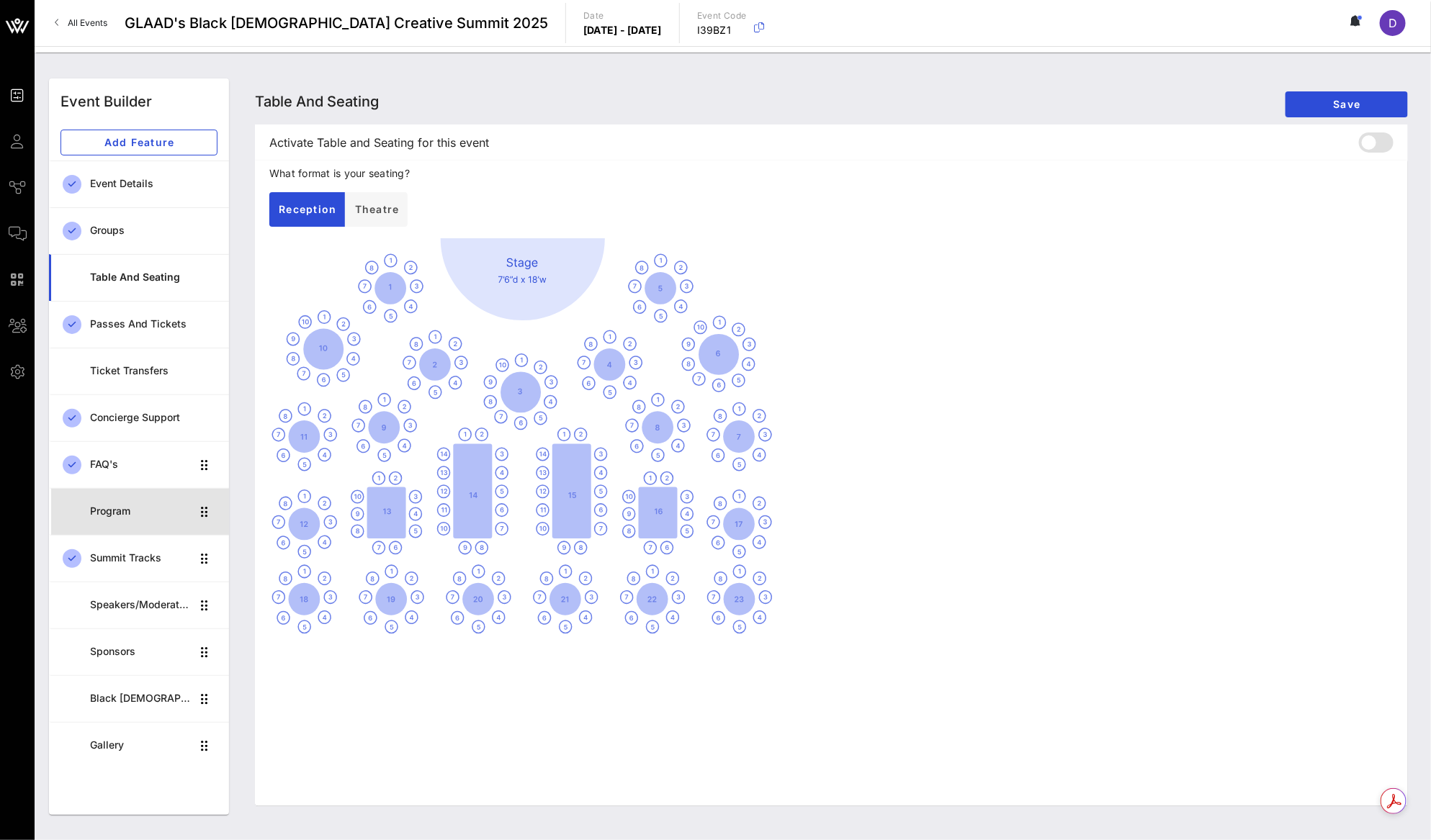
click at [129, 506] on div "Program" at bounding box center [141, 512] width 101 height 12
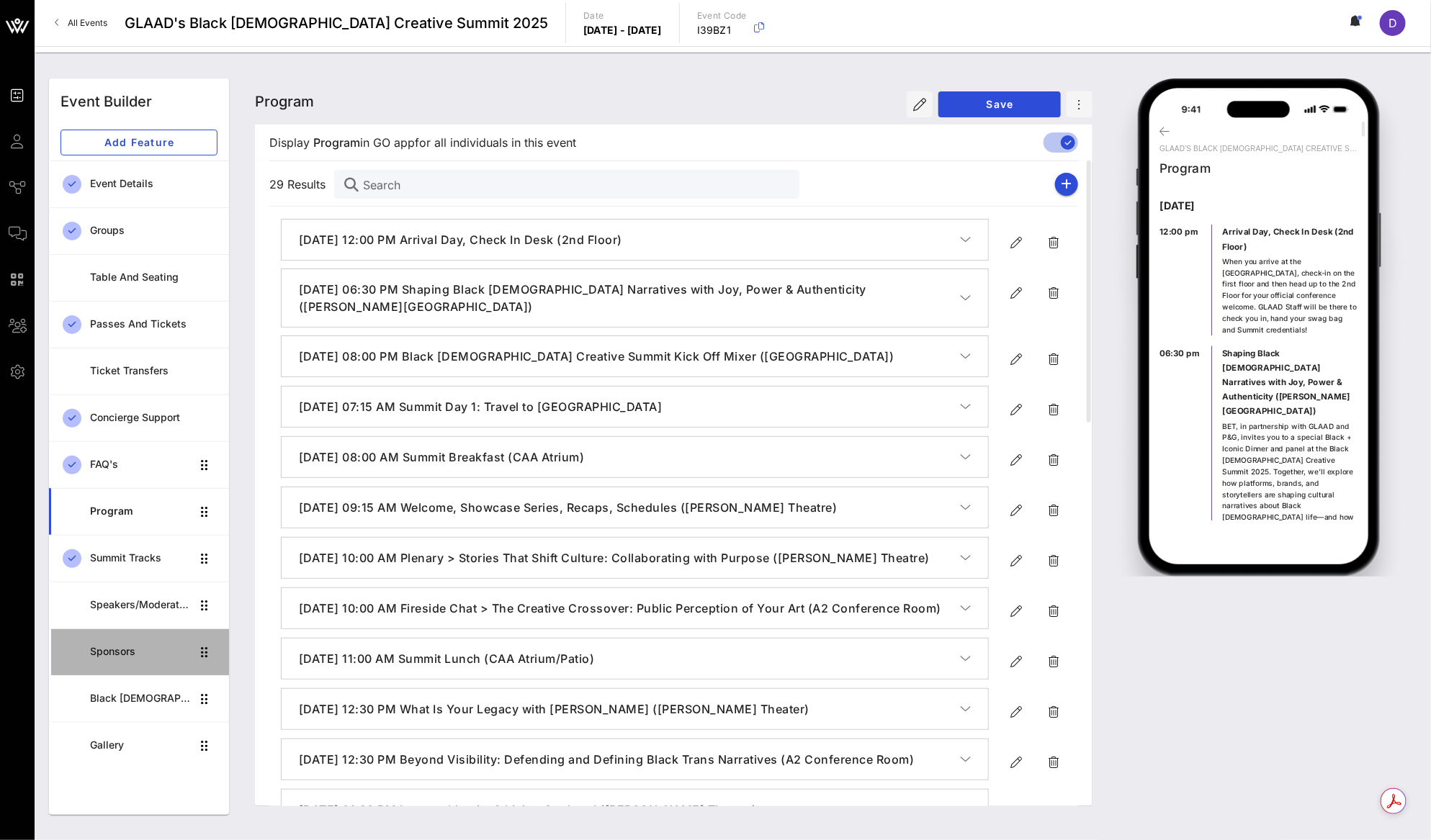
click at [138, 647] on div "Sponsors" at bounding box center [141, 652] width 101 height 12
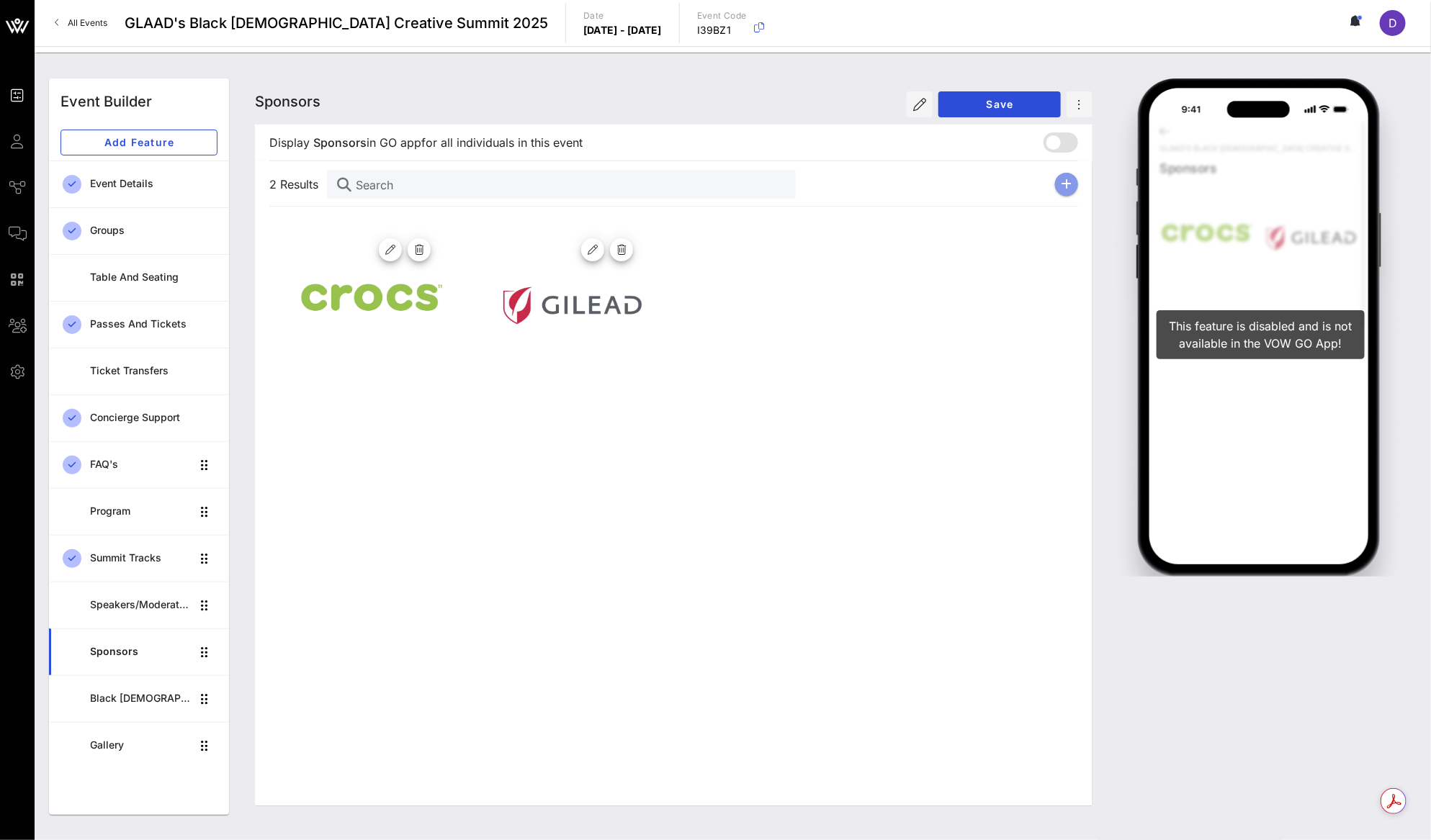
click at [1074, 181] on button "button" at bounding box center [1066, 184] width 23 height 23
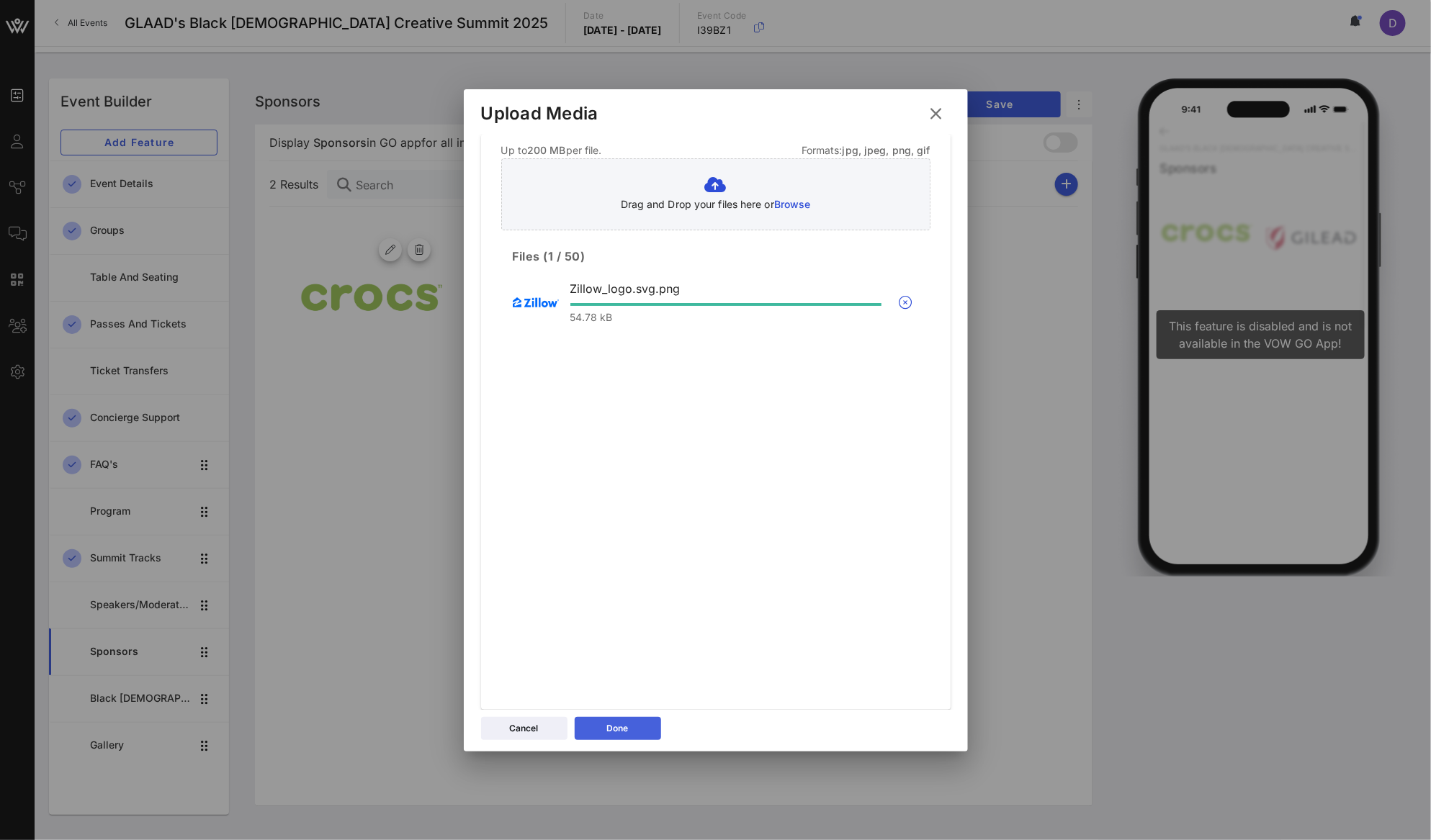
click at [638, 723] on button "Done" at bounding box center [618, 728] width 86 height 23
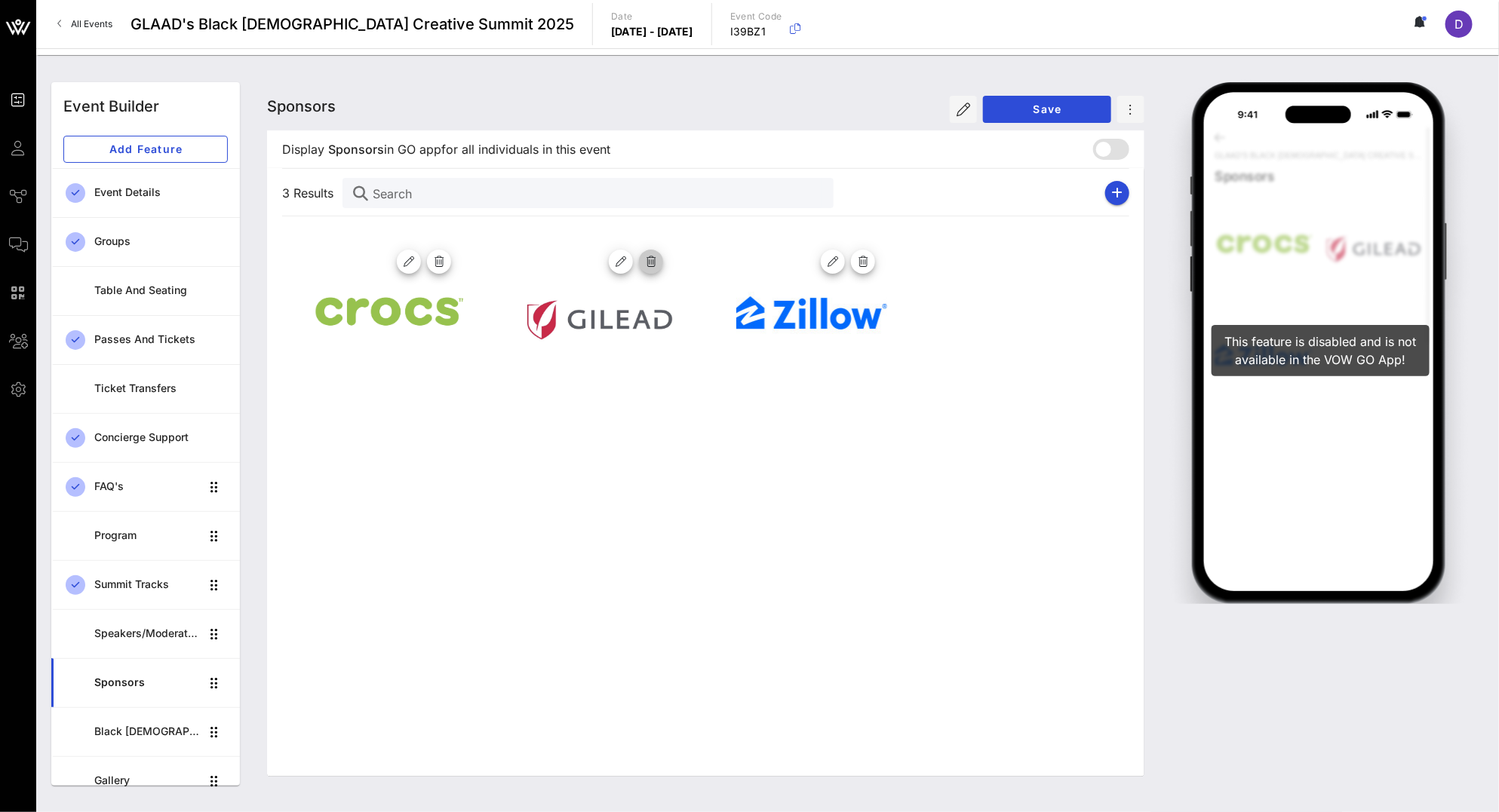
click at [650, 259] on icon "button" at bounding box center [650, 261] width 13 height 13
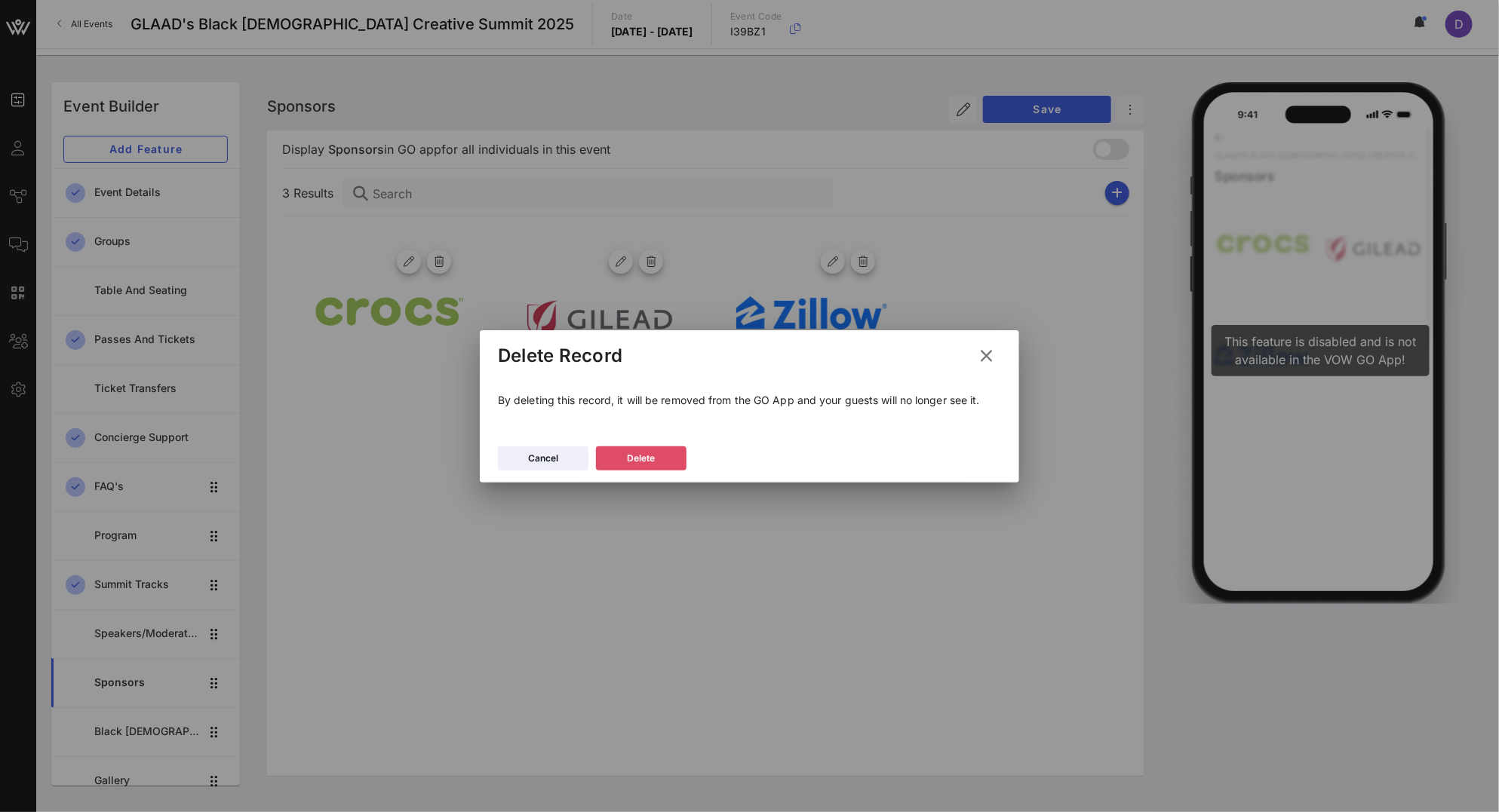
click at [672, 454] on button "Delete" at bounding box center [641, 458] width 90 height 24
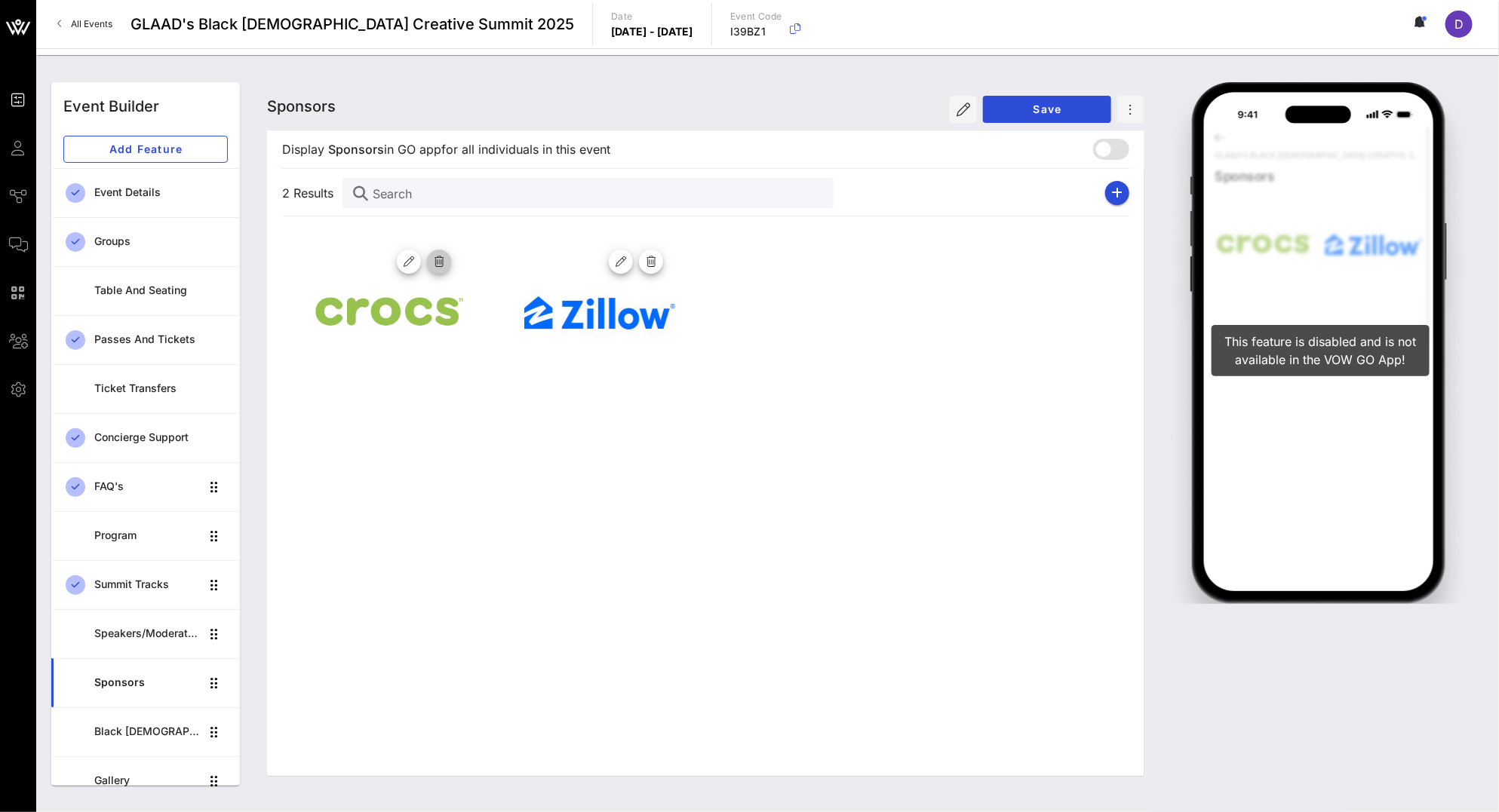
click at [443, 261] on icon "button" at bounding box center [439, 261] width 13 height 13
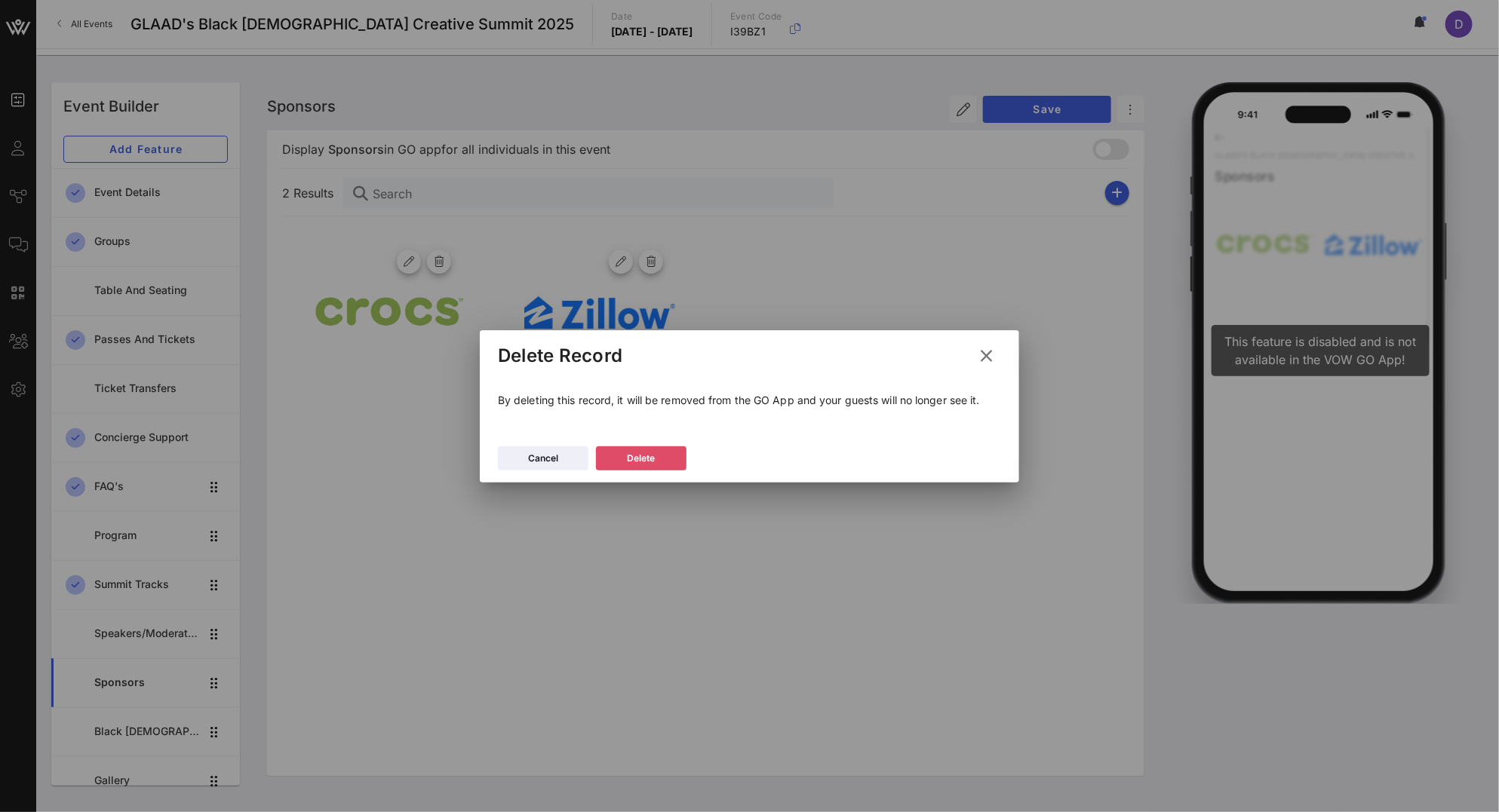
click at [658, 454] on button "Delete" at bounding box center [641, 458] width 90 height 24
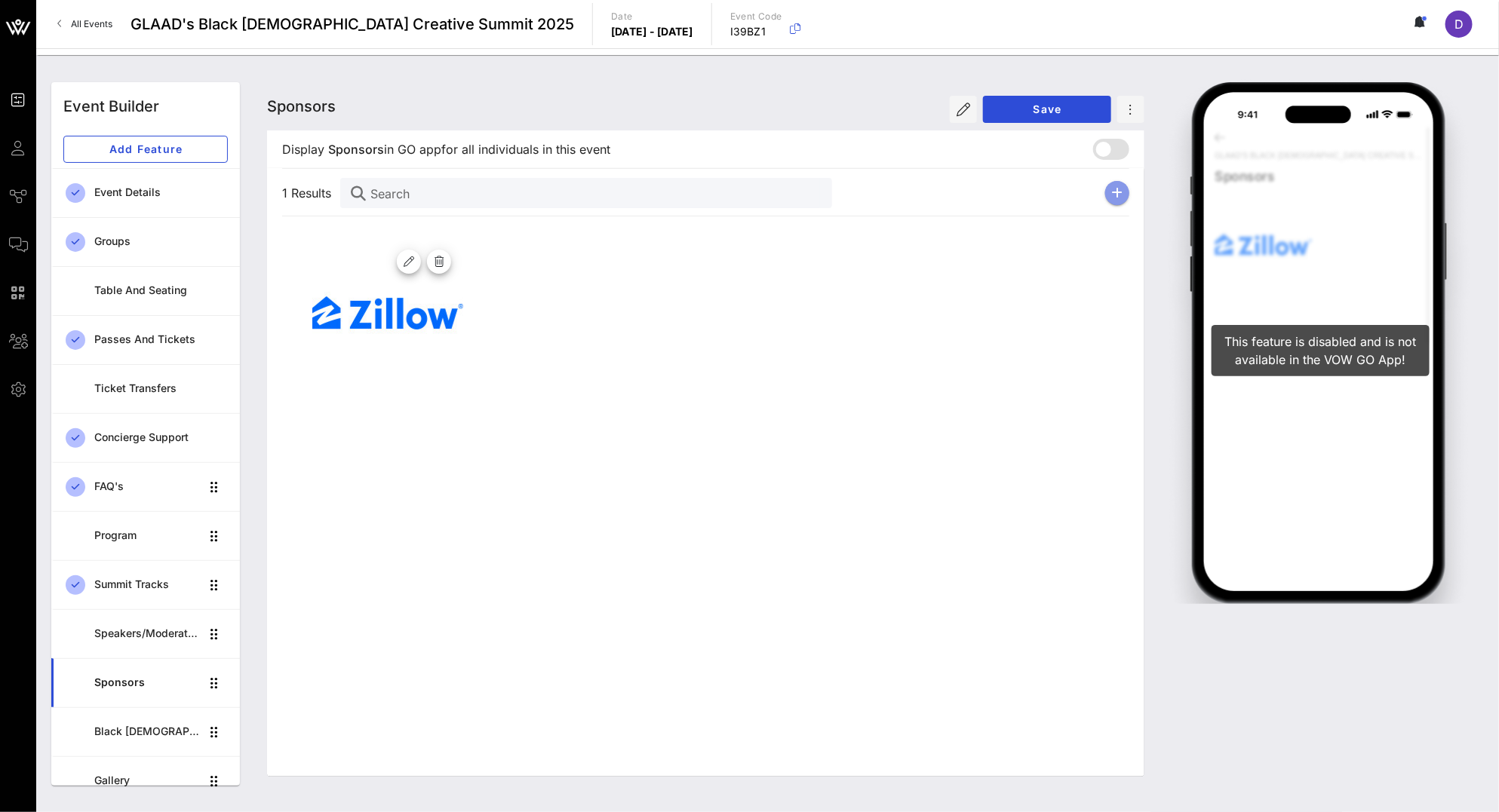
click at [1116, 192] on icon "button" at bounding box center [1118, 193] width 11 height 12
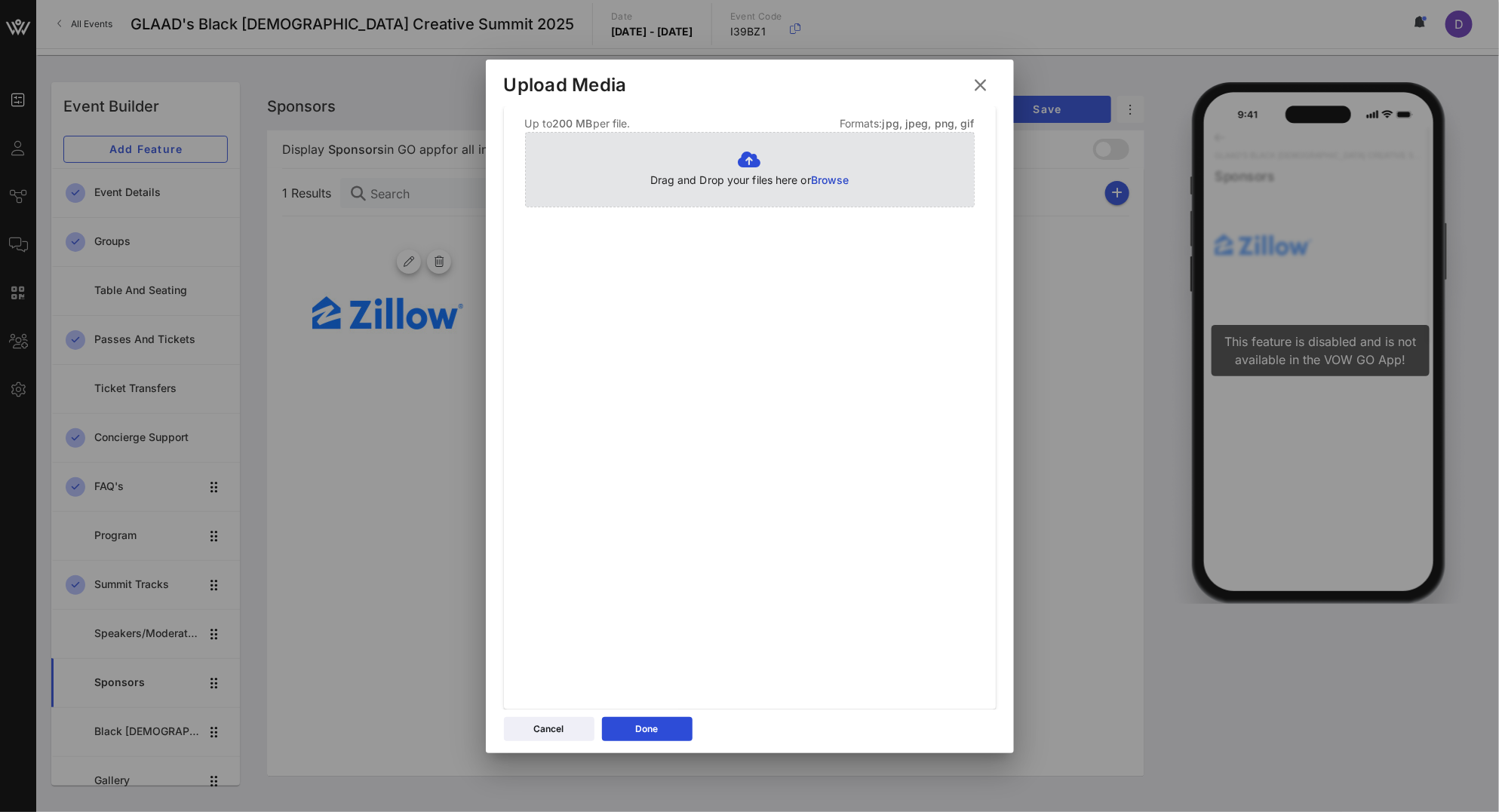
click at [817, 179] on span "Browse" at bounding box center [830, 180] width 38 height 13
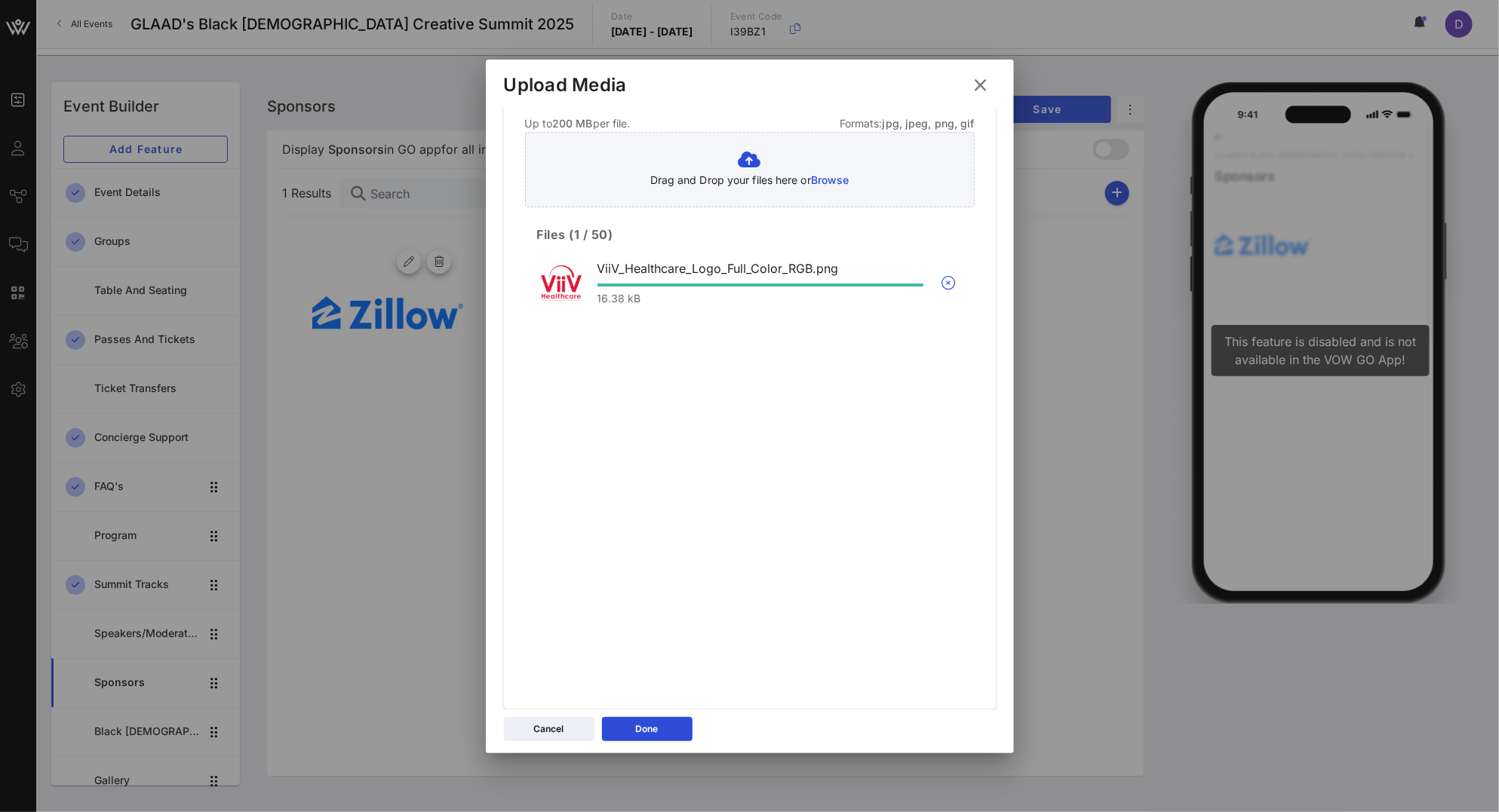
click at [668, 715] on div "Cancel Done" at bounding box center [750, 731] width 528 height 44
click at [668, 737] on button "Done" at bounding box center [647, 729] width 90 height 24
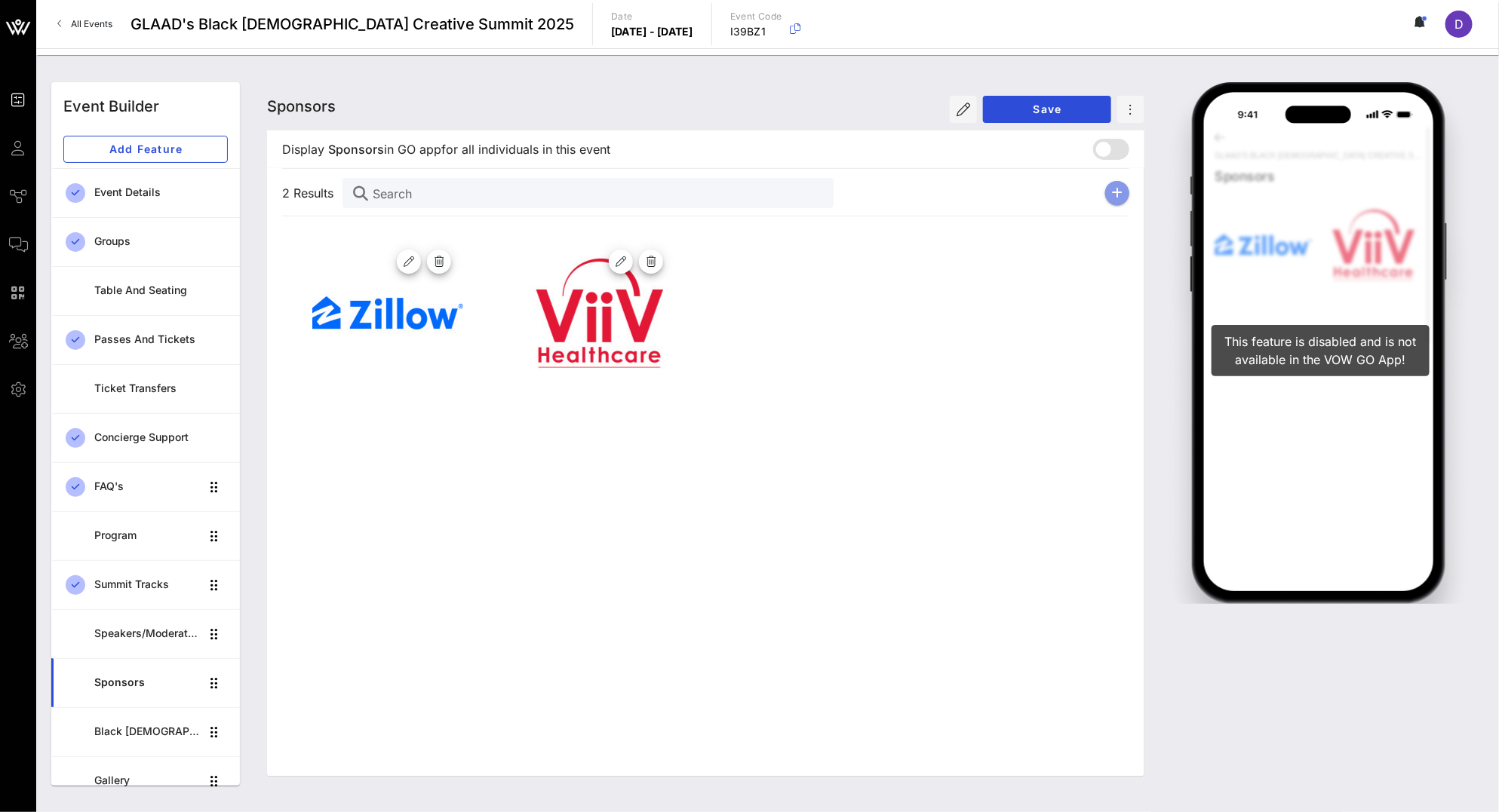
click at [1121, 194] on icon "button" at bounding box center [1118, 193] width 11 height 12
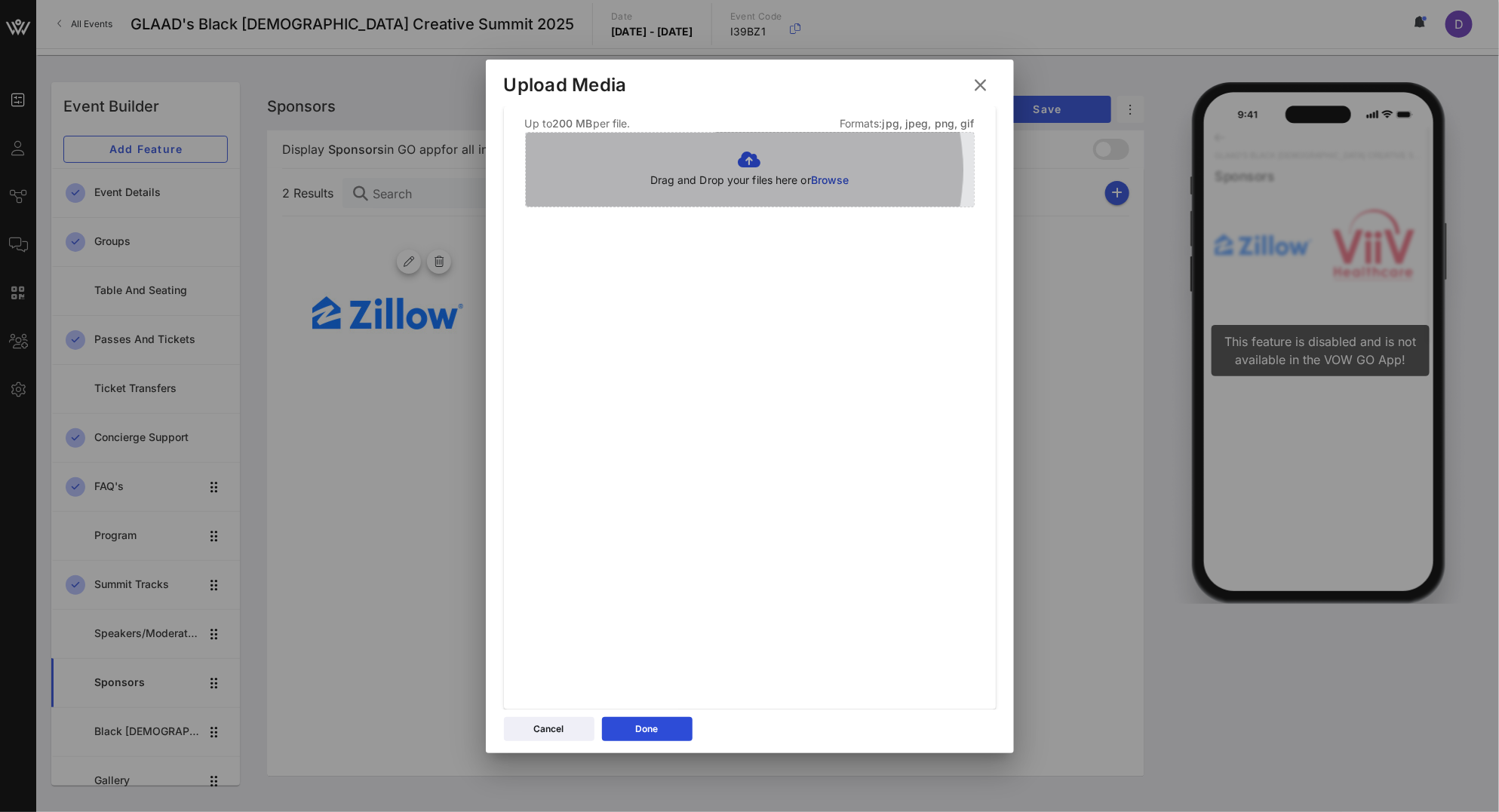
click at [811, 182] on span "Browse" at bounding box center [830, 180] width 38 height 13
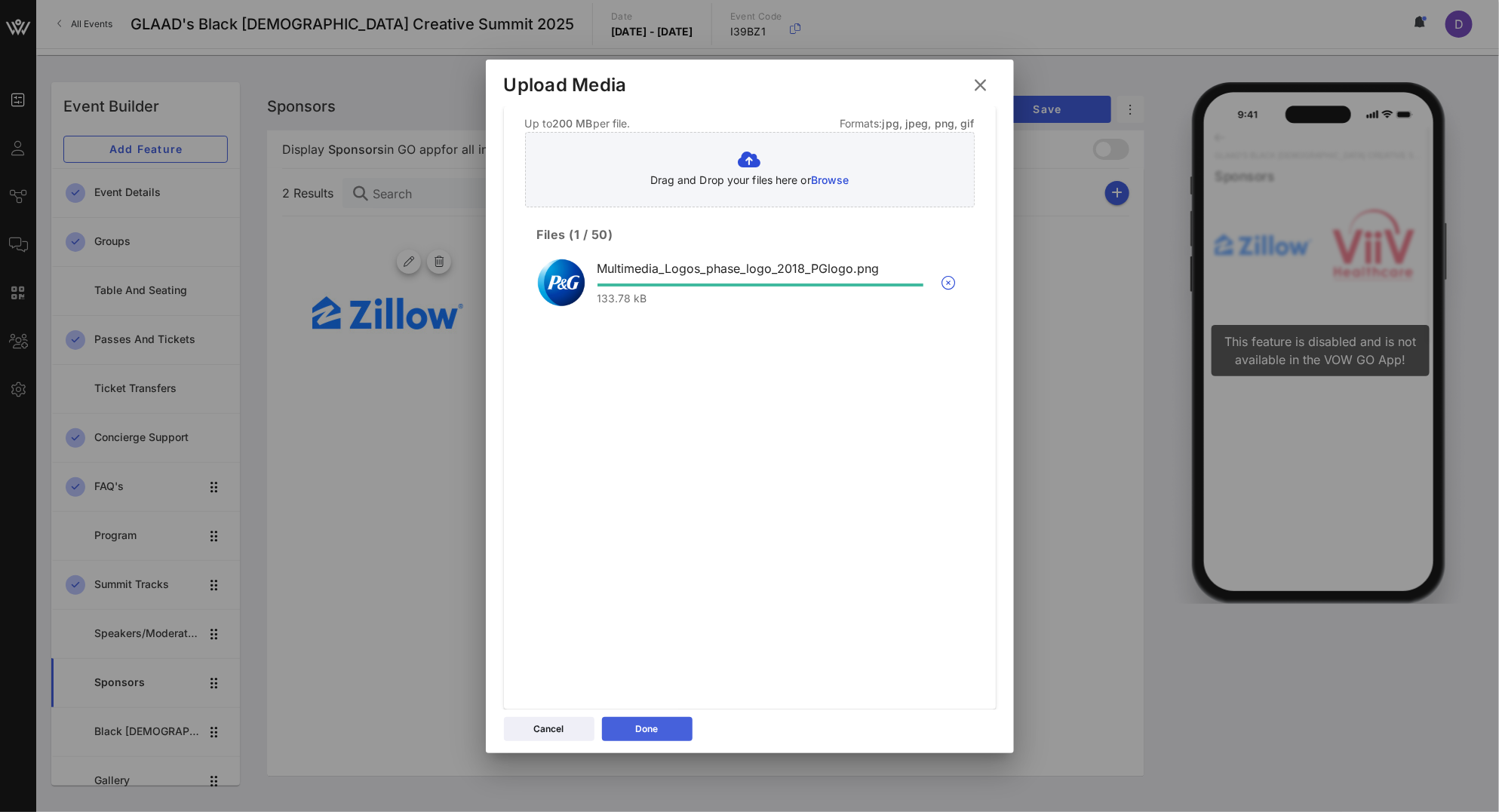
click at [677, 728] on button "Done" at bounding box center [647, 729] width 90 height 24
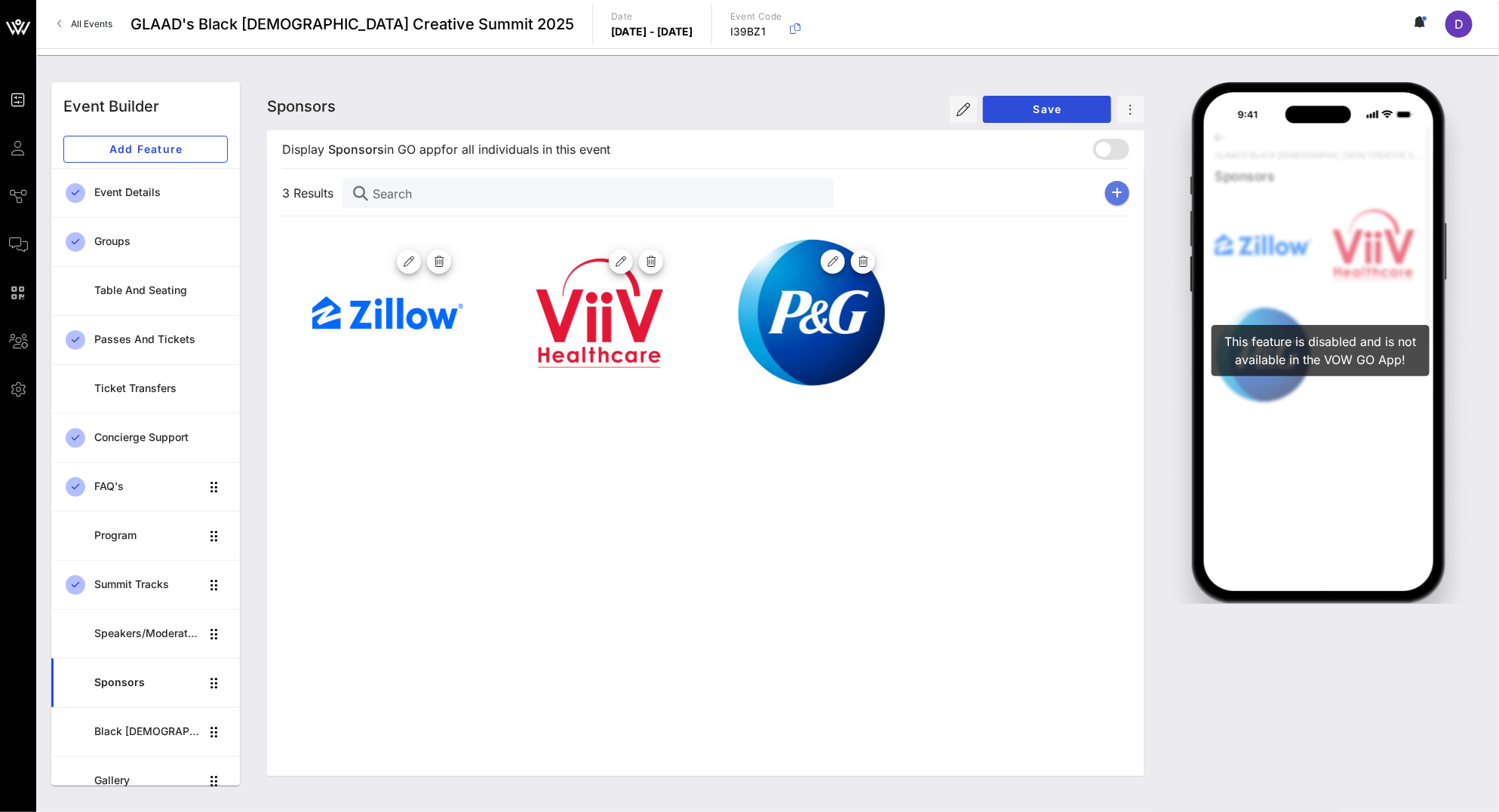
click at [1118, 190] on icon "button" at bounding box center [1118, 193] width 11 height 12
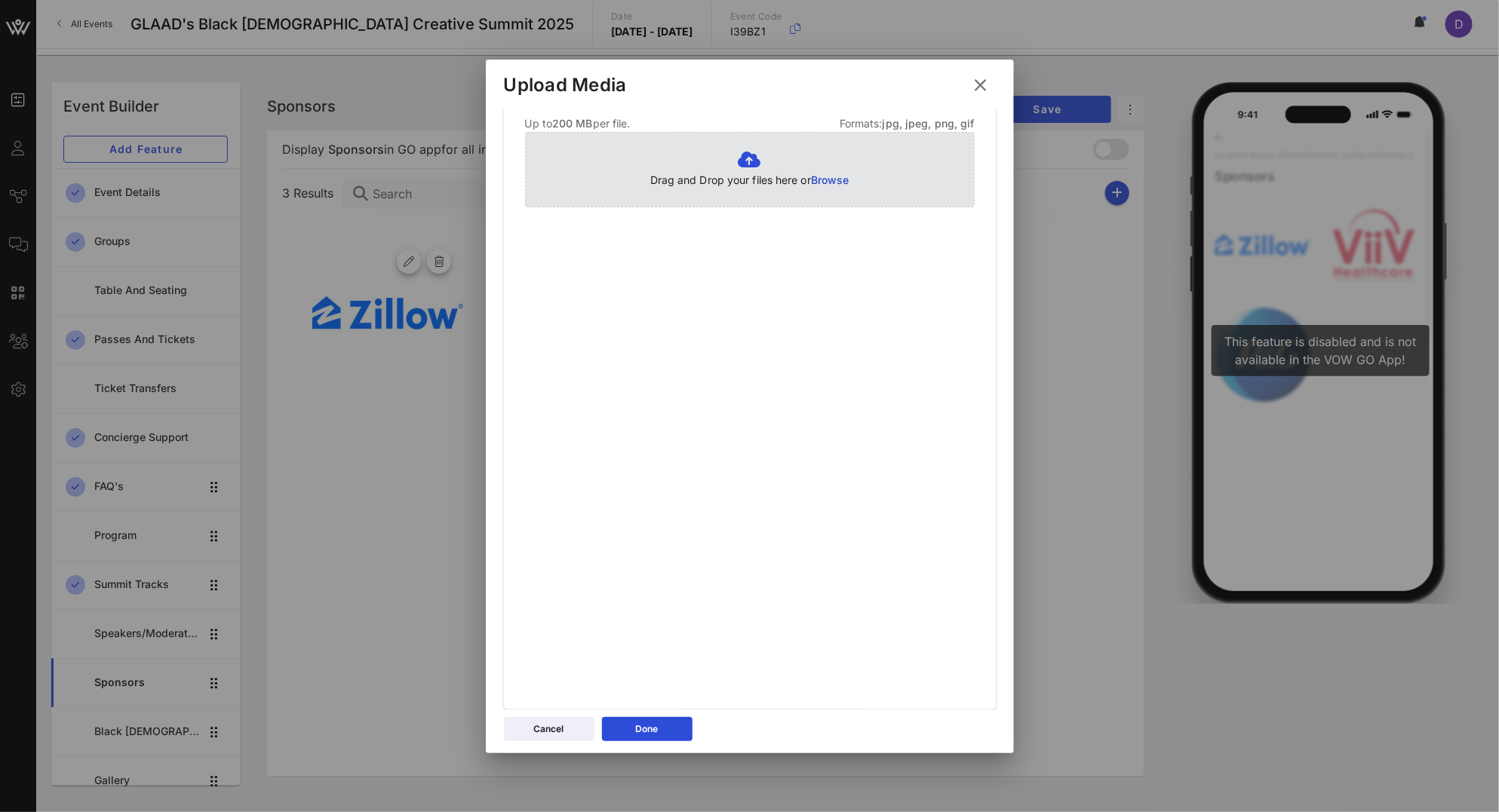
click at [819, 184] on span "Browse" at bounding box center [830, 180] width 38 height 13
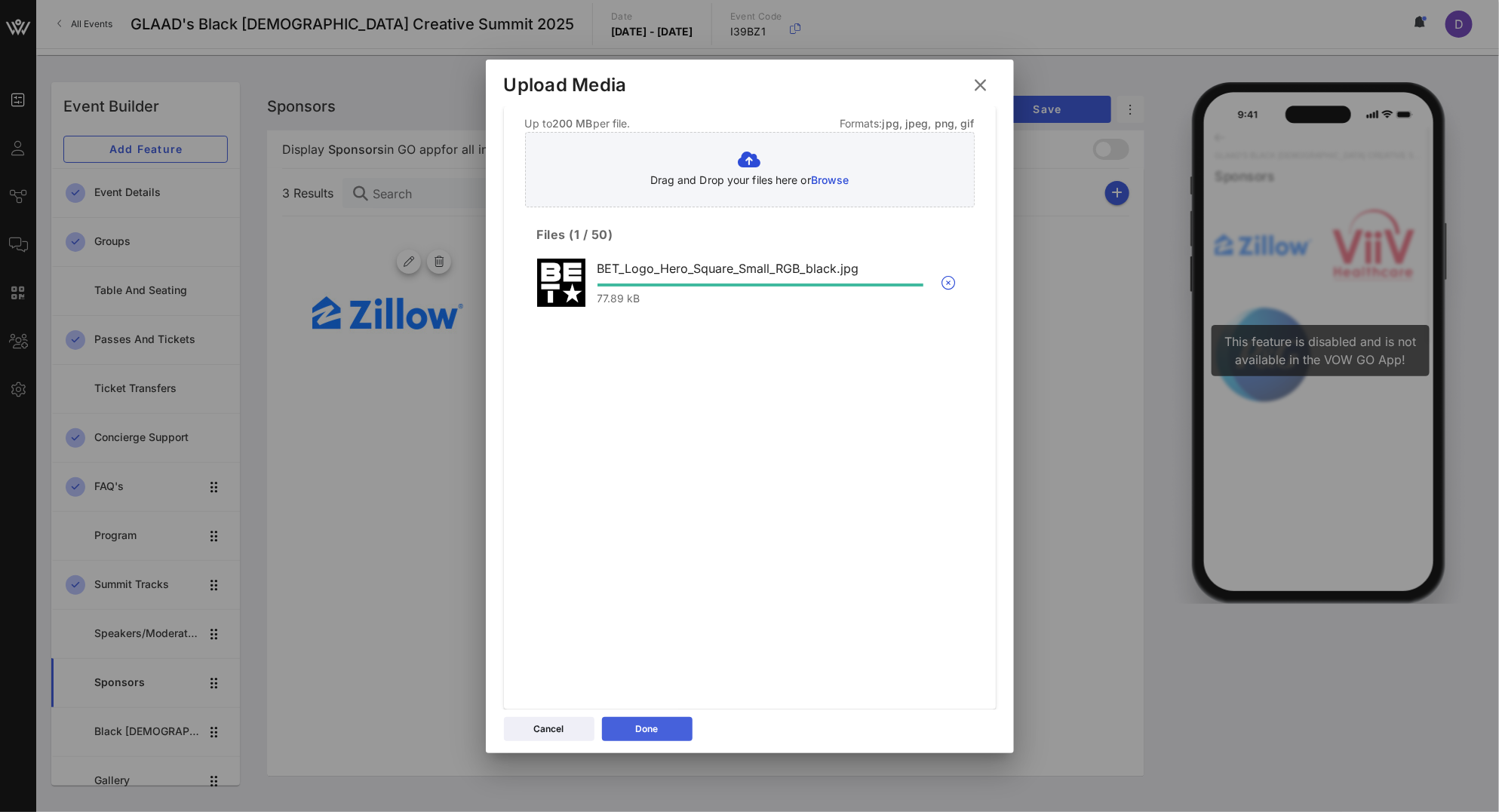
click at [658, 732] on button "Done" at bounding box center [647, 729] width 90 height 24
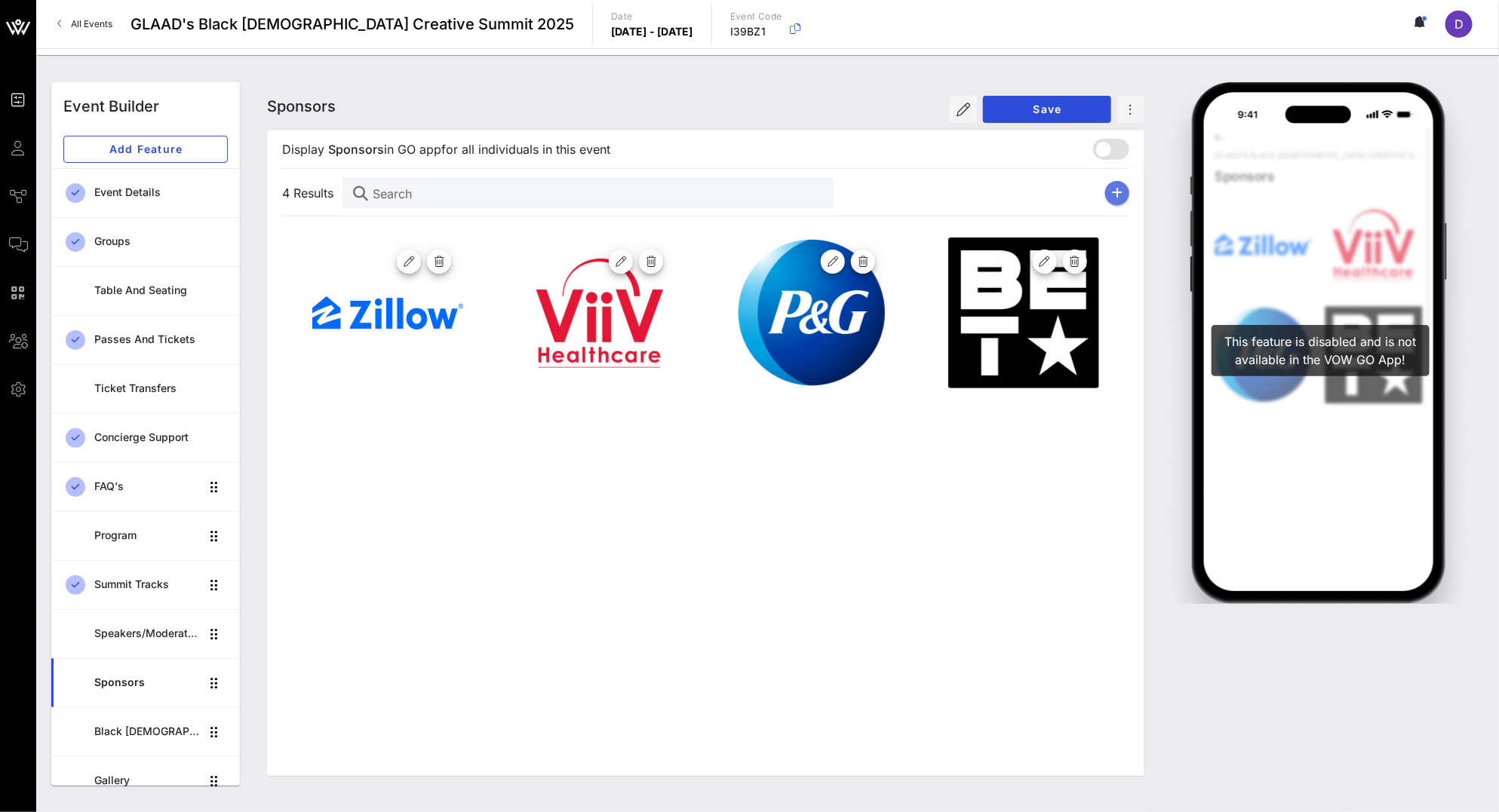
click at [1120, 195] on icon "button" at bounding box center [1118, 193] width 11 height 12
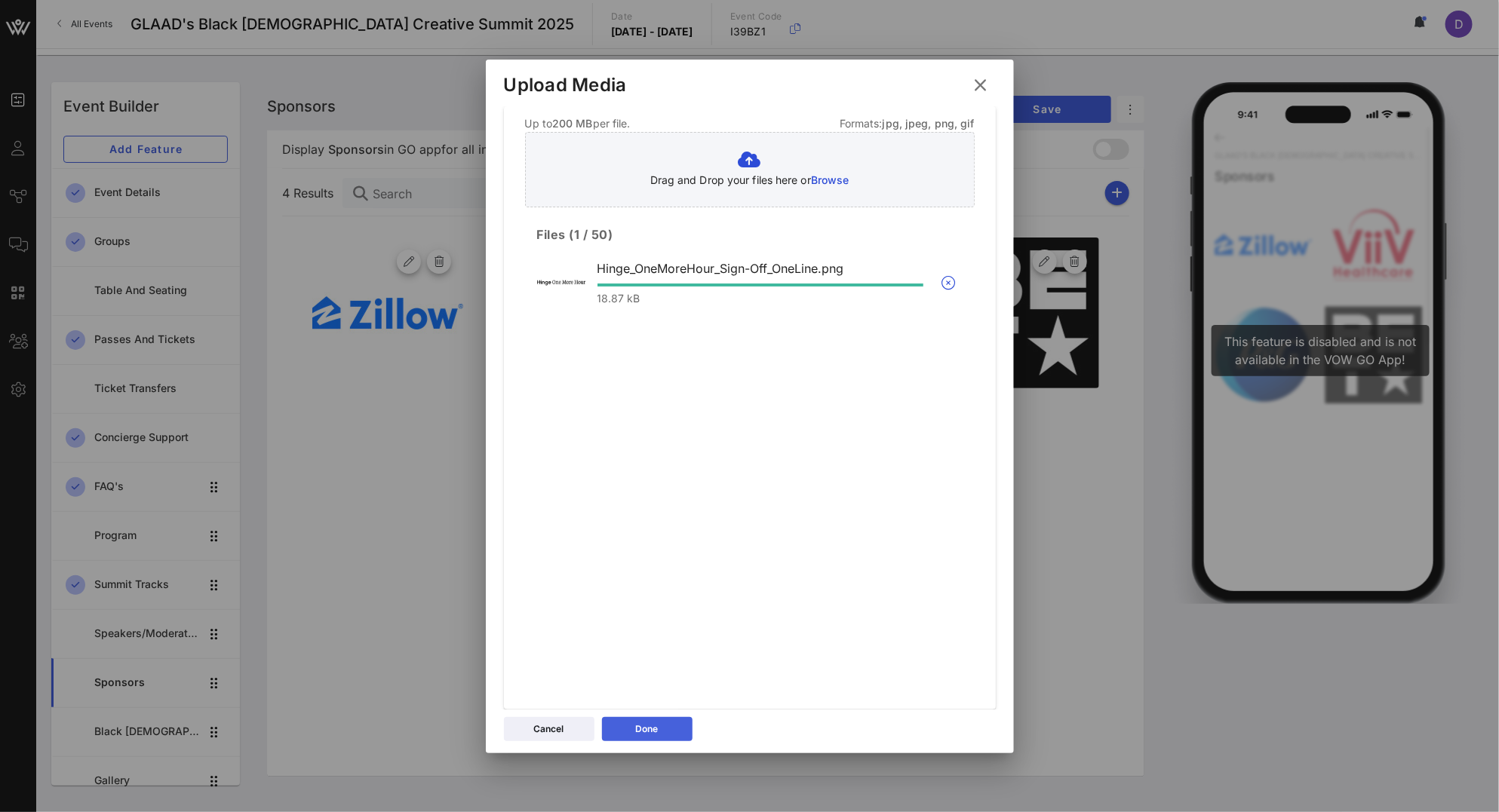
click at [659, 732] on button "Done" at bounding box center [647, 729] width 90 height 24
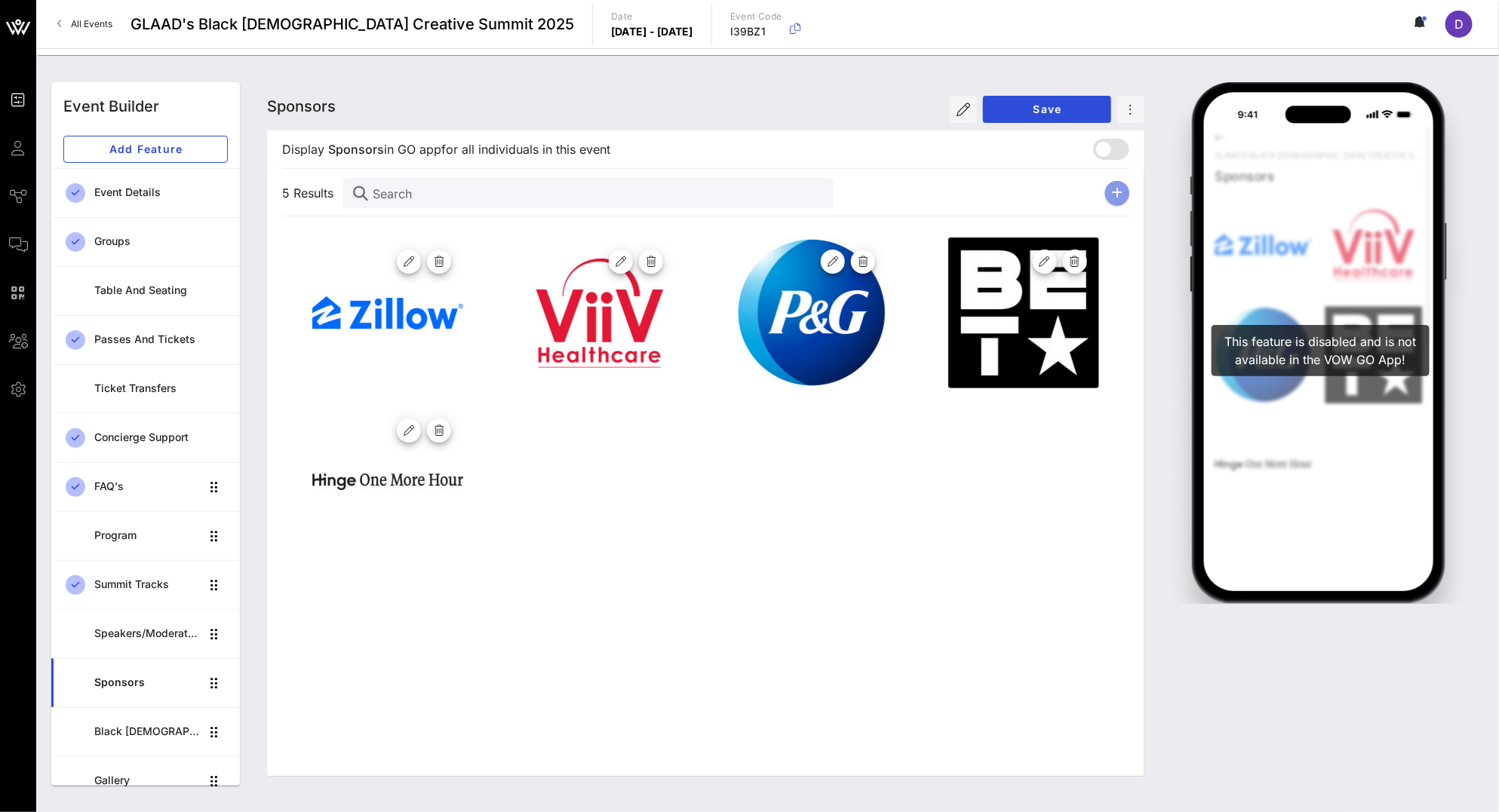
click at [1114, 190] on icon "button" at bounding box center [1118, 193] width 11 height 12
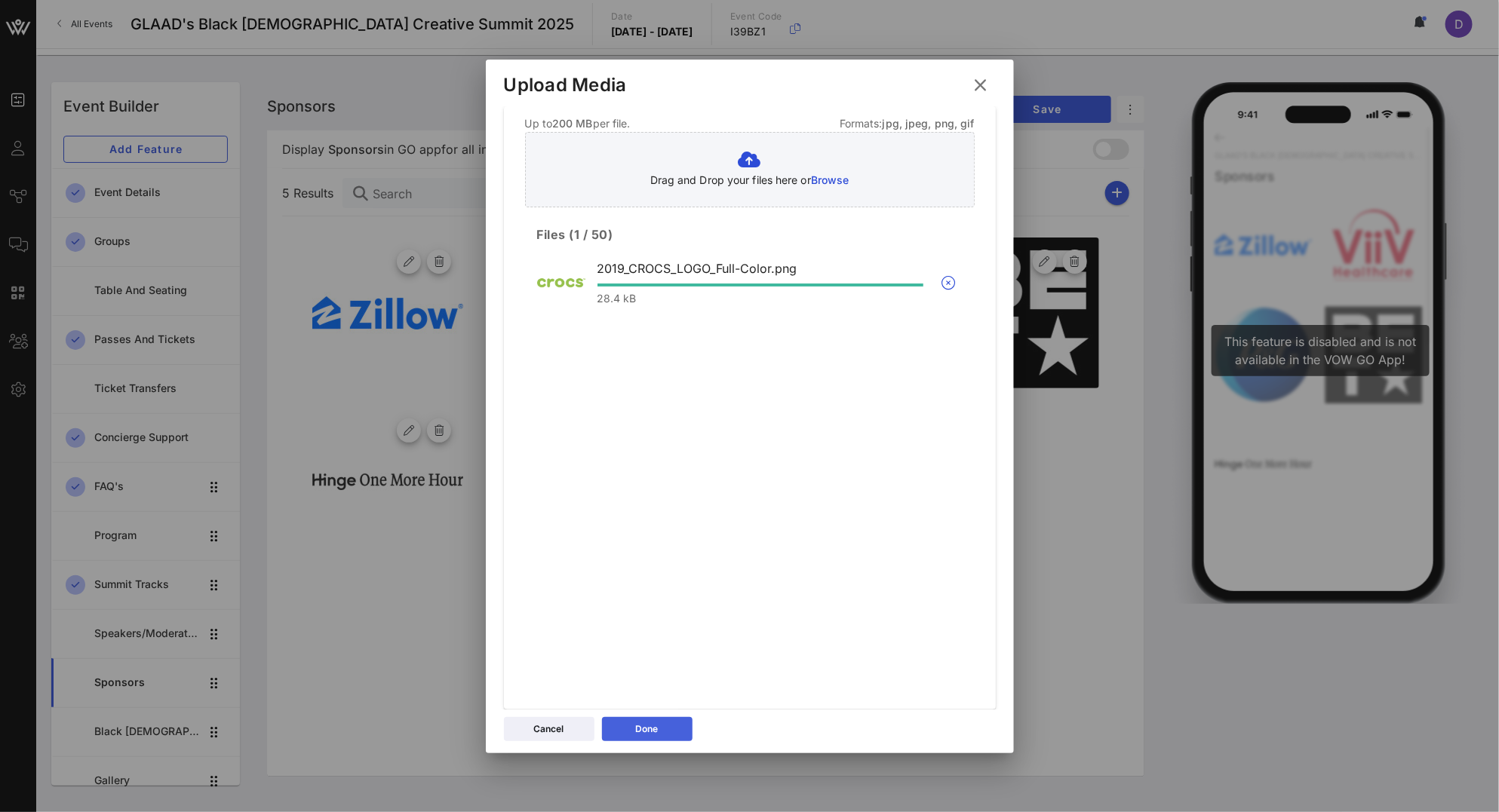
click at [642, 729] on icon at bounding box center [646, 729] width 10 height 9
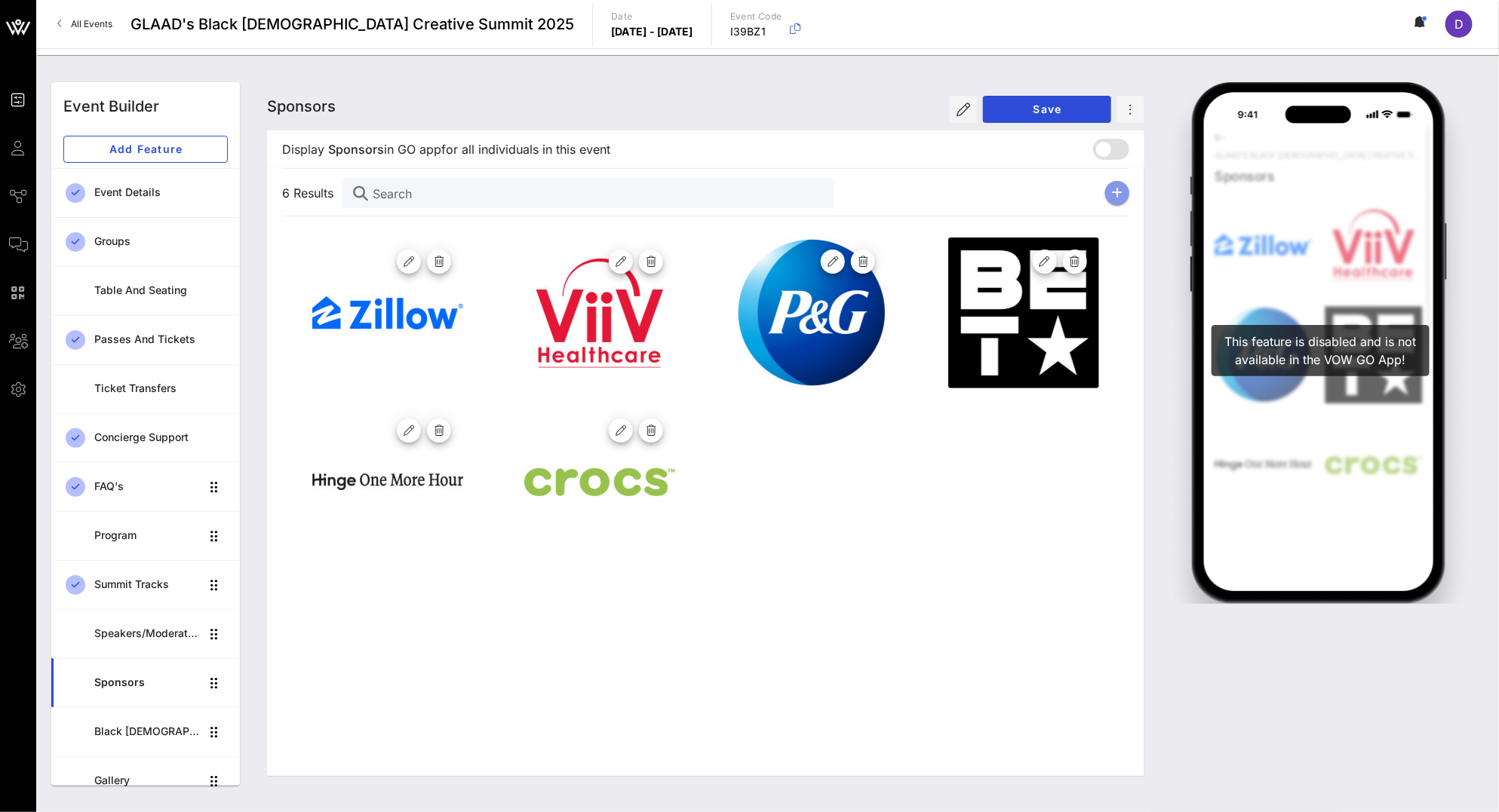
click at [1113, 193] on icon "button" at bounding box center [1118, 193] width 11 height 12
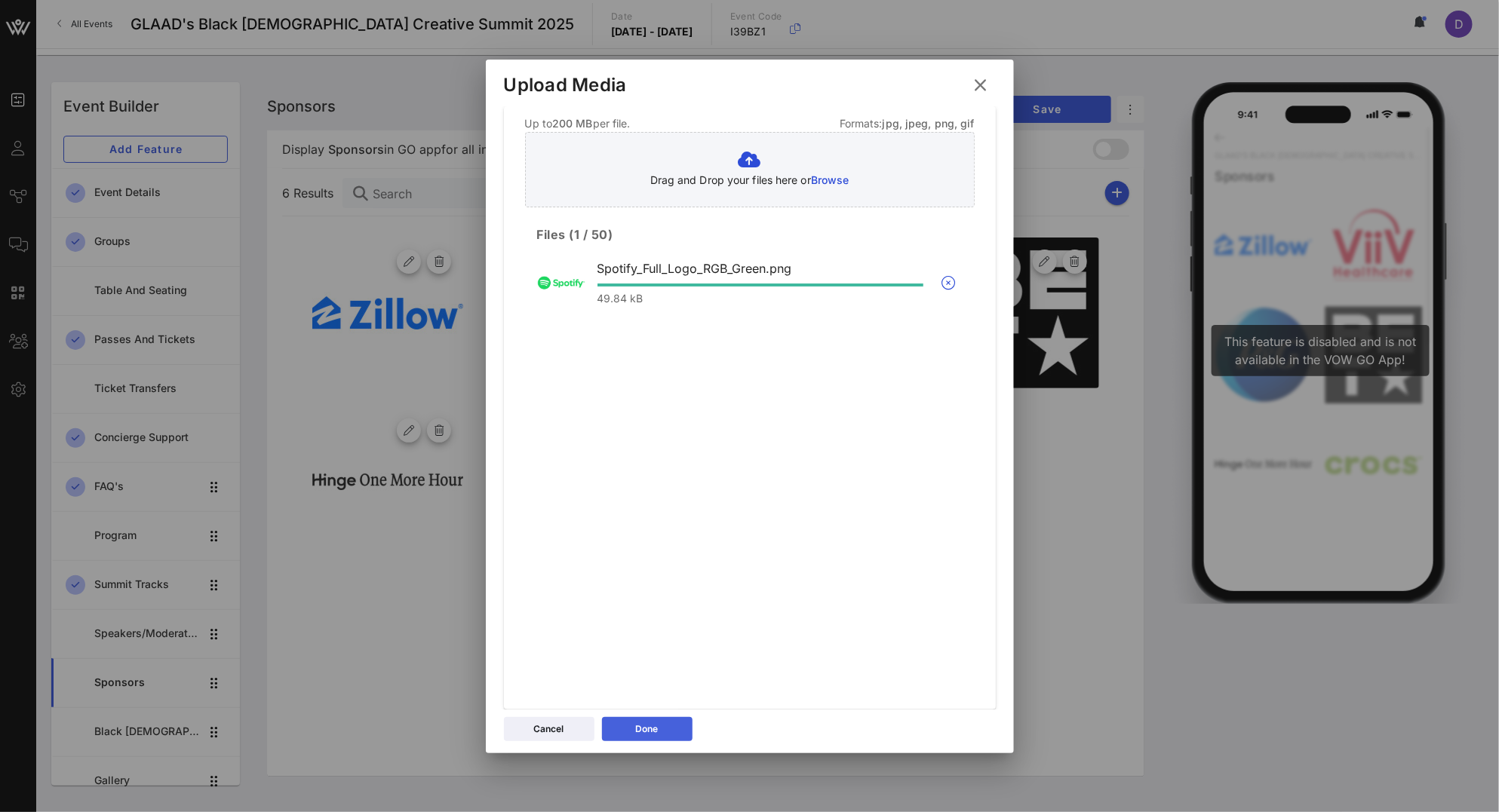
click at [673, 725] on button "Done" at bounding box center [647, 729] width 90 height 24
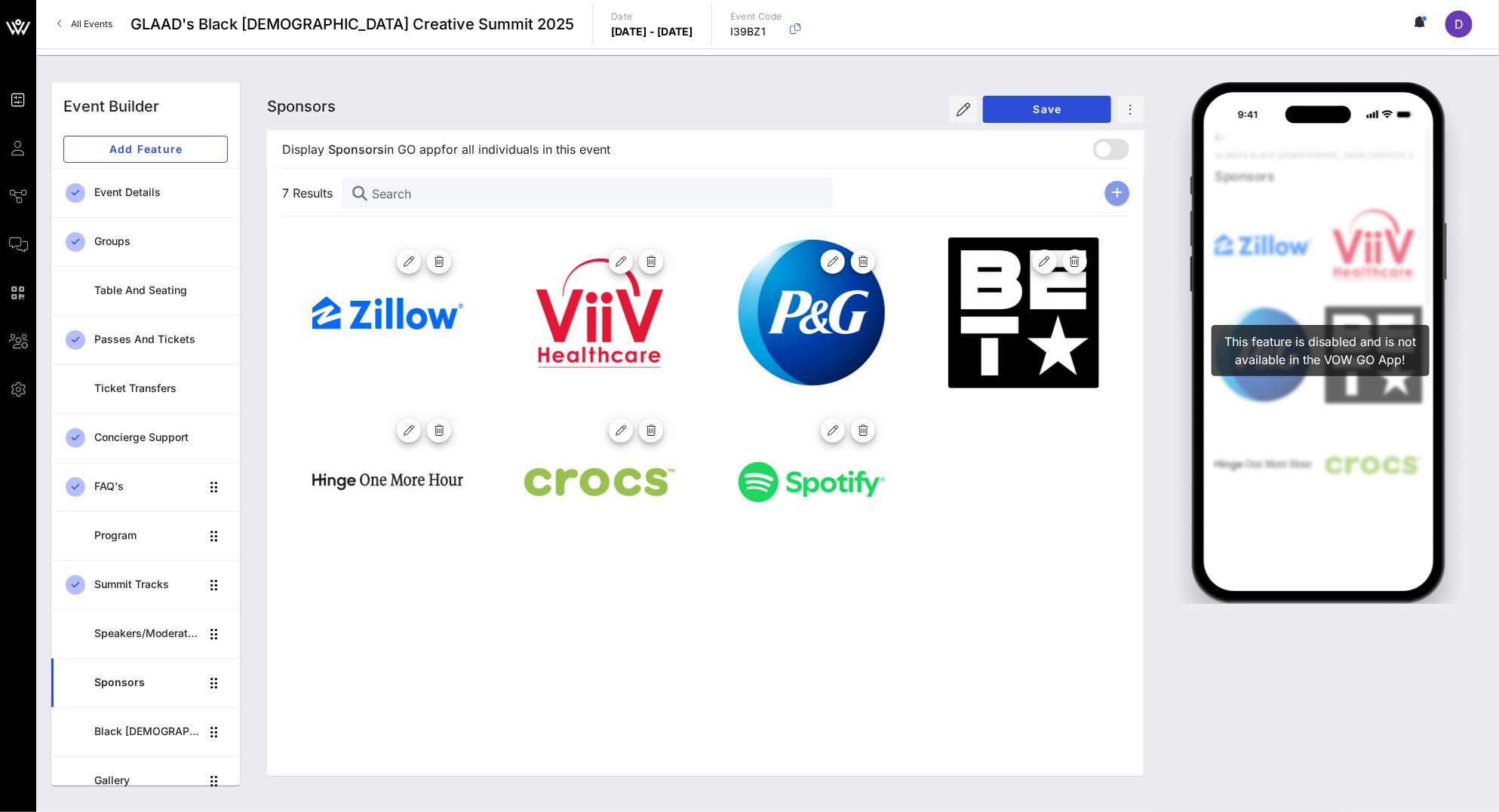
click at [1110, 197] on button "button" at bounding box center [1117, 193] width 24 height 24
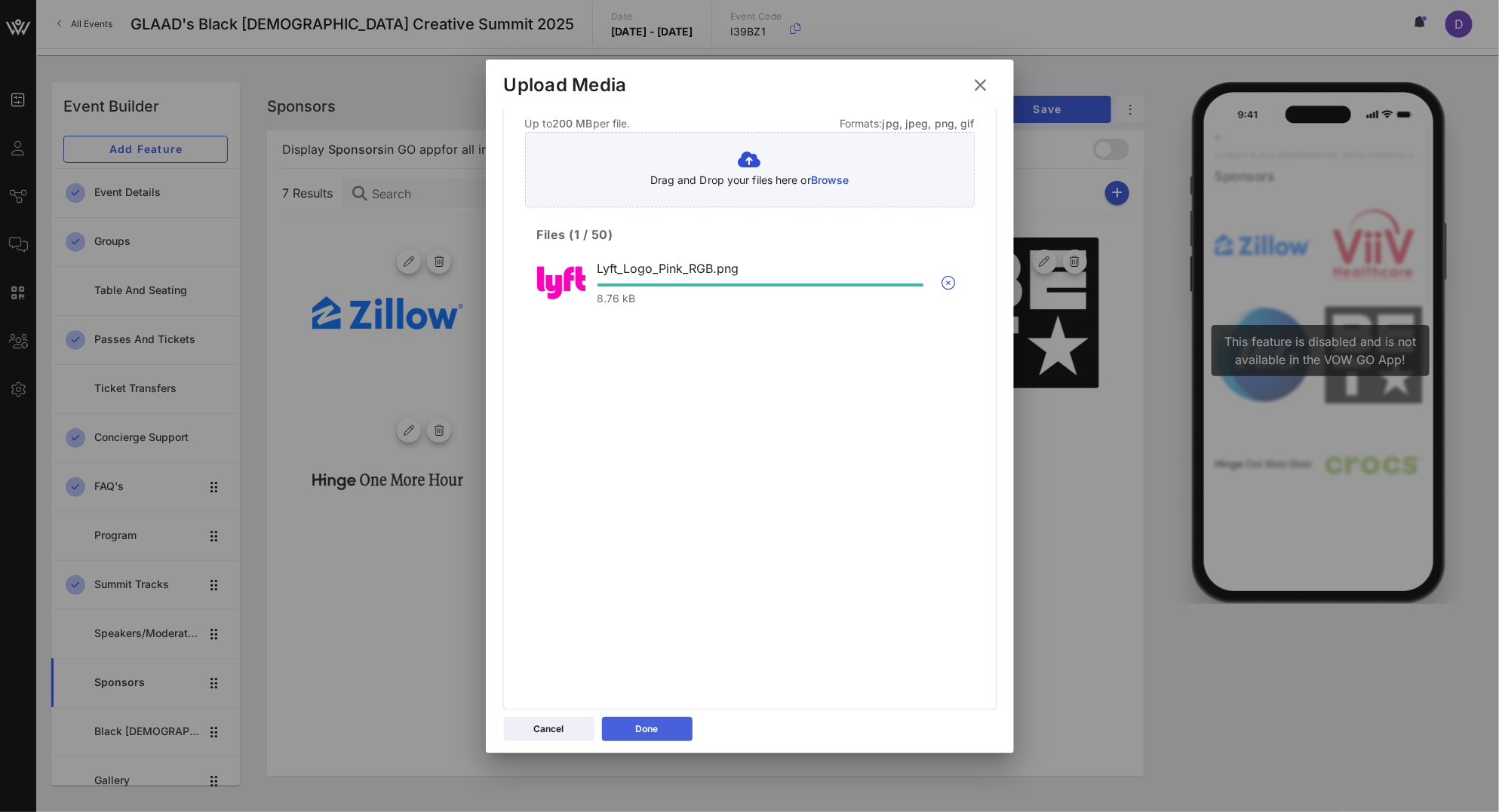
click at [654, 732] on div "Done" at bounding box center [647, 729] width 23 height 15
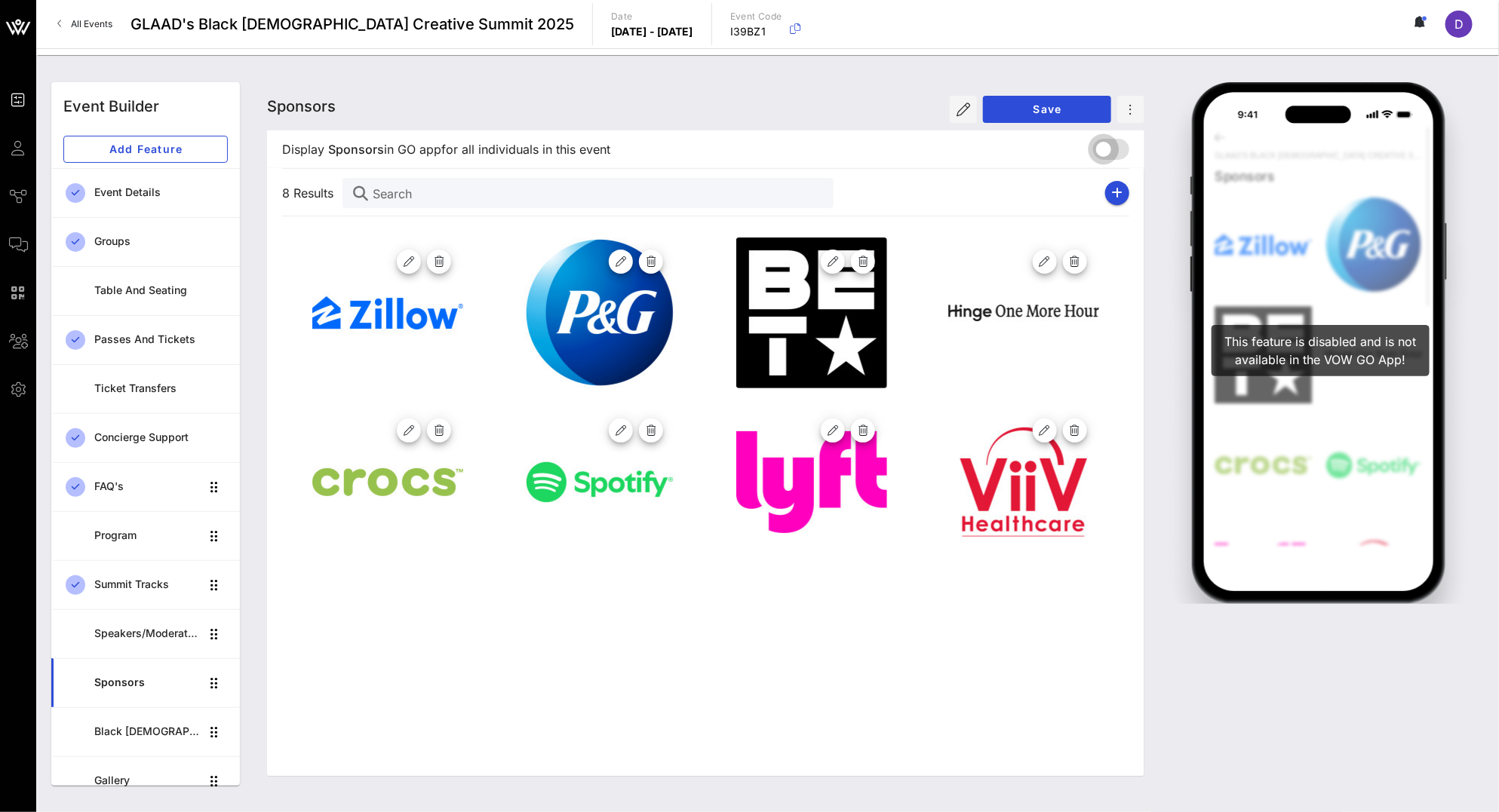
click at [1100, 150] on div at bounding box center [1103, 149] width 25 height 25
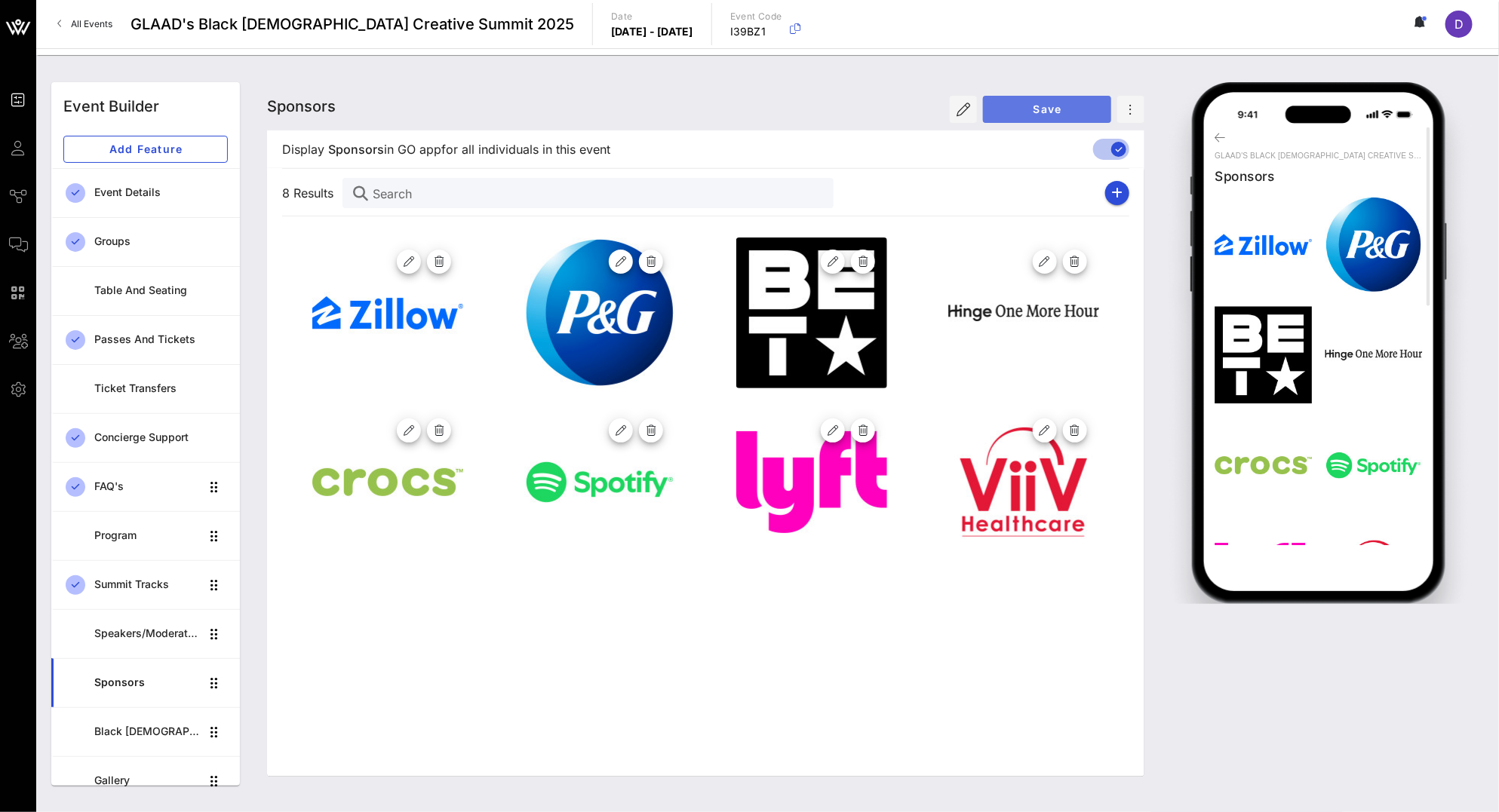
click at [1075, 105] on span "Save" at bounding box center [1046, 109] width 104 height 13
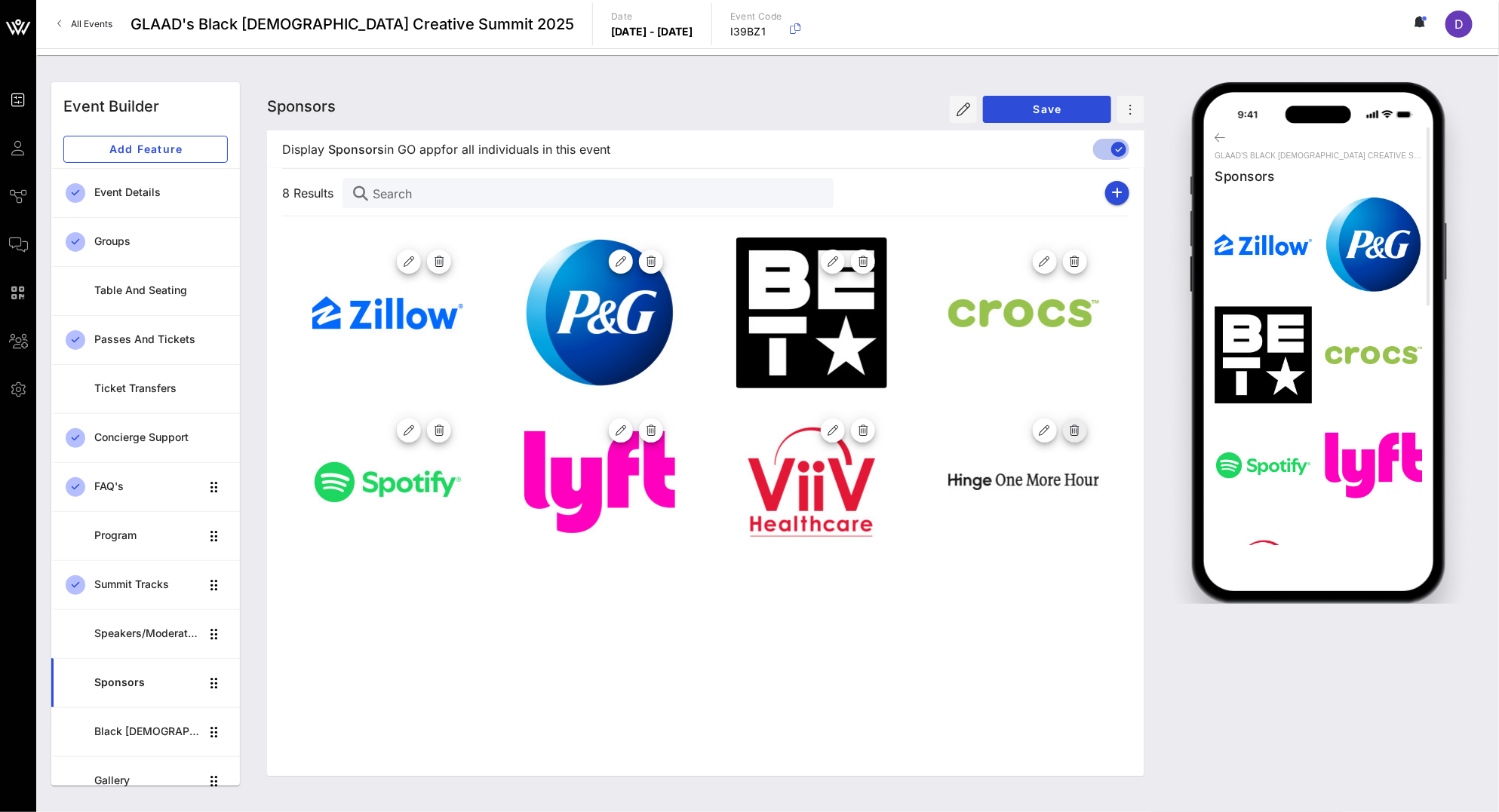
click at [1079, 440] on div at bounding box center [1023, 431] width 151 height 36
click at [1079, 437] on button "button" at bounding box center [1075, 431] width 24 height 24
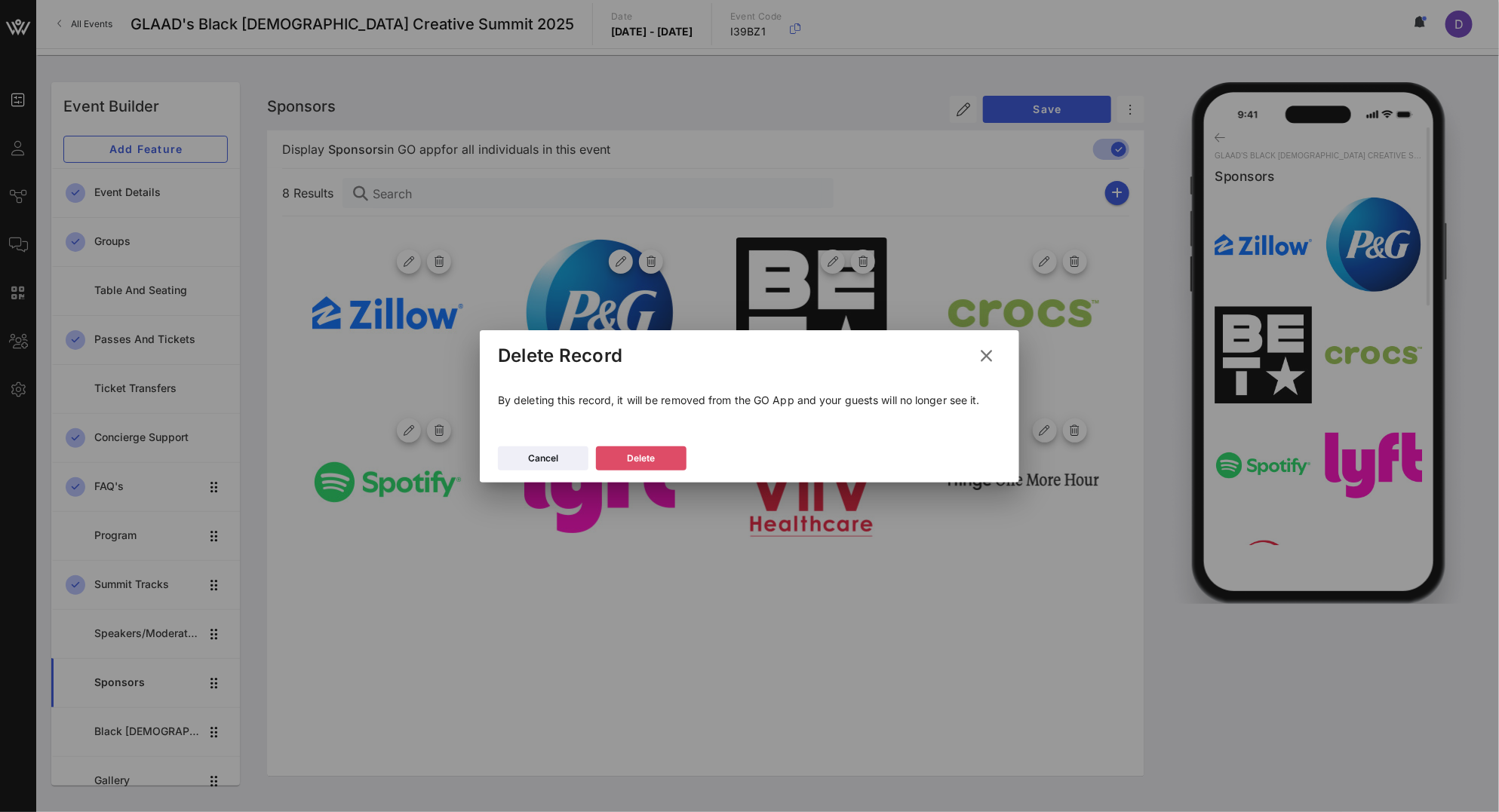
click at [666, 463] on button "Delete" at bounding box center [641, 458] width 90 height 24
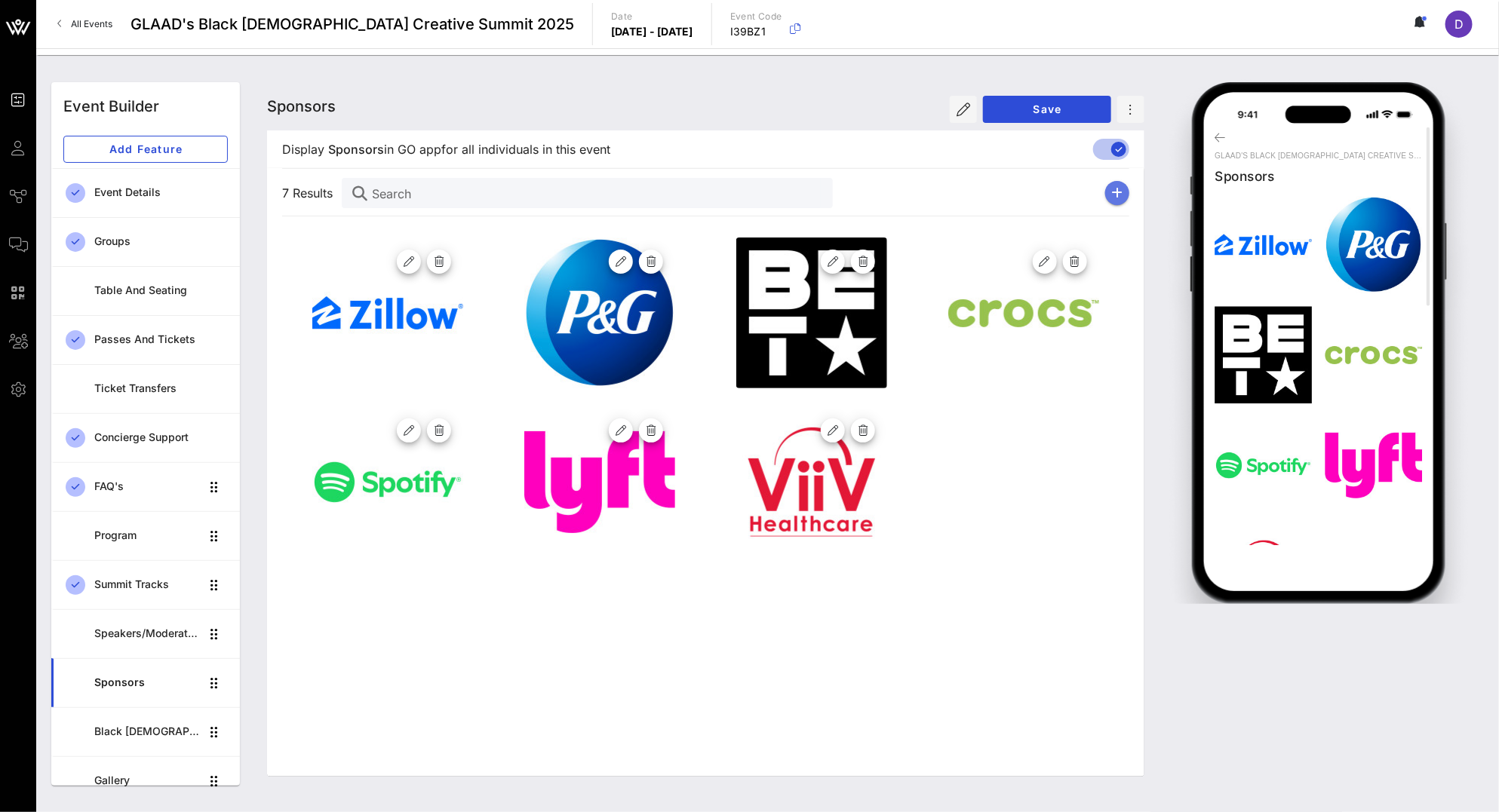
click at [1122, 197] on button "button" at bounding box center [1117, 193] width 24 height 24
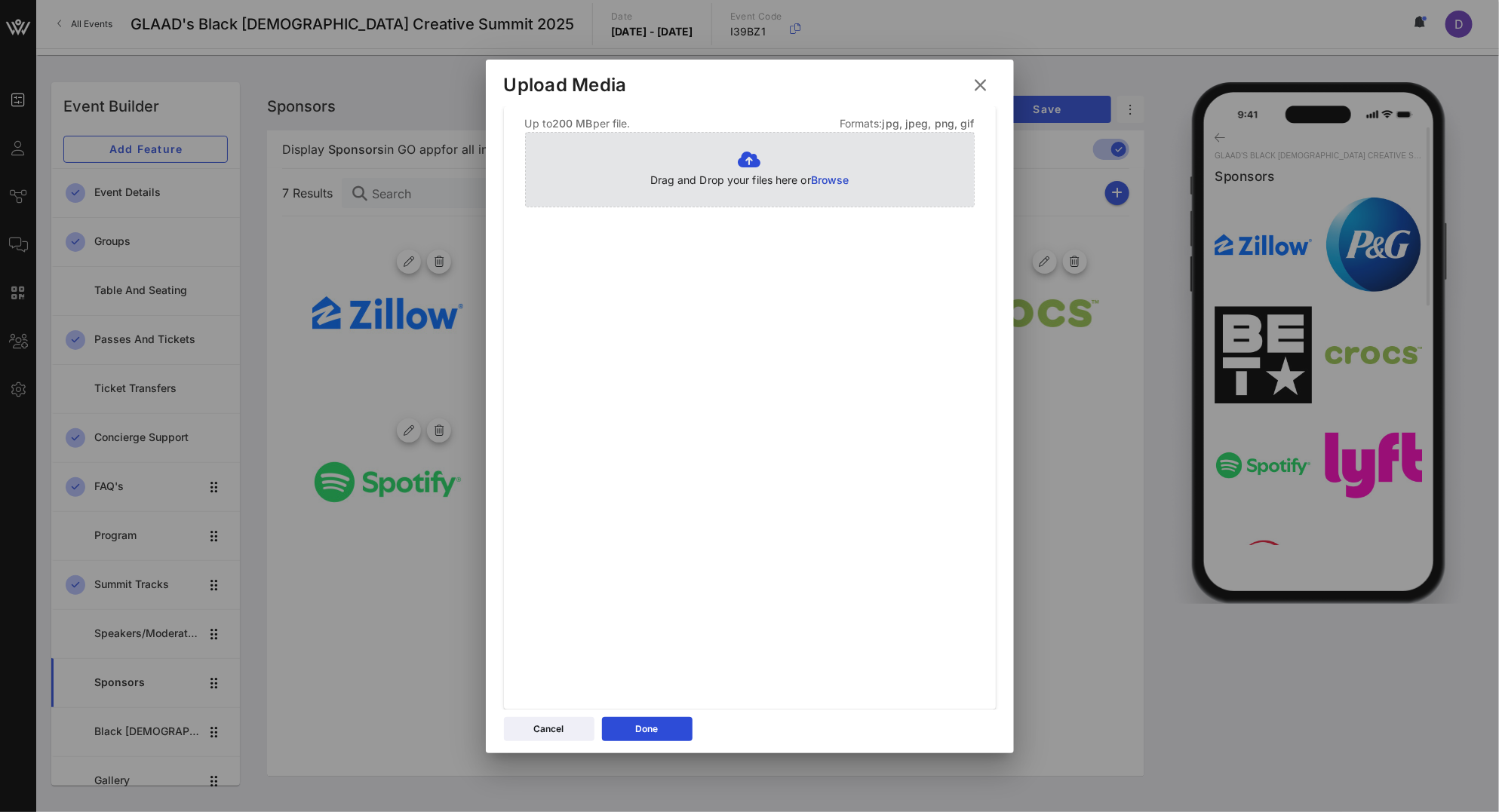
click at [830, 176] on span "Browse" at bounding box center [830, 180] width 38 height 13
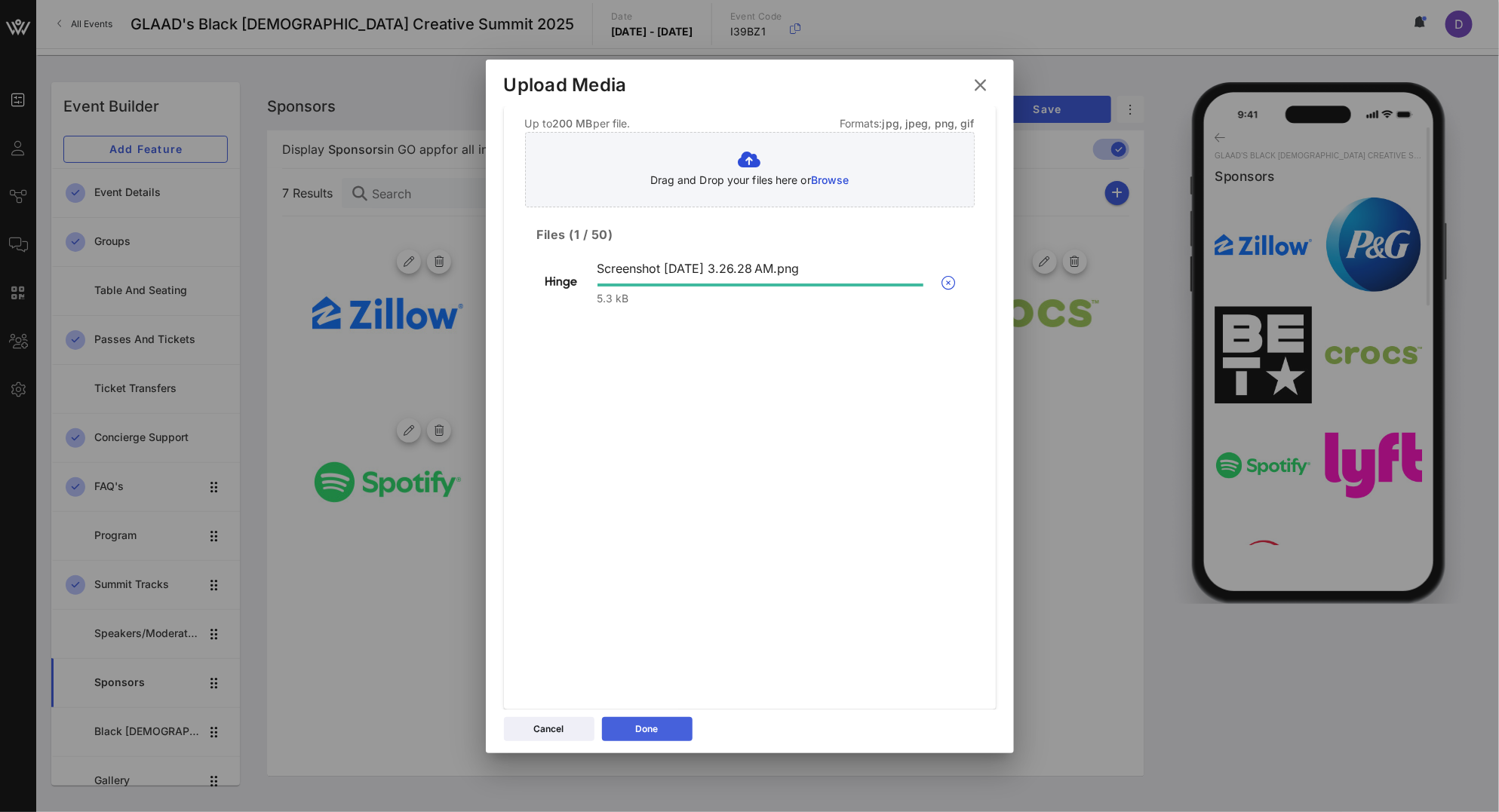
click at [654, 730] on div "Done" at bounding box center [647, 729] width 23 height 15
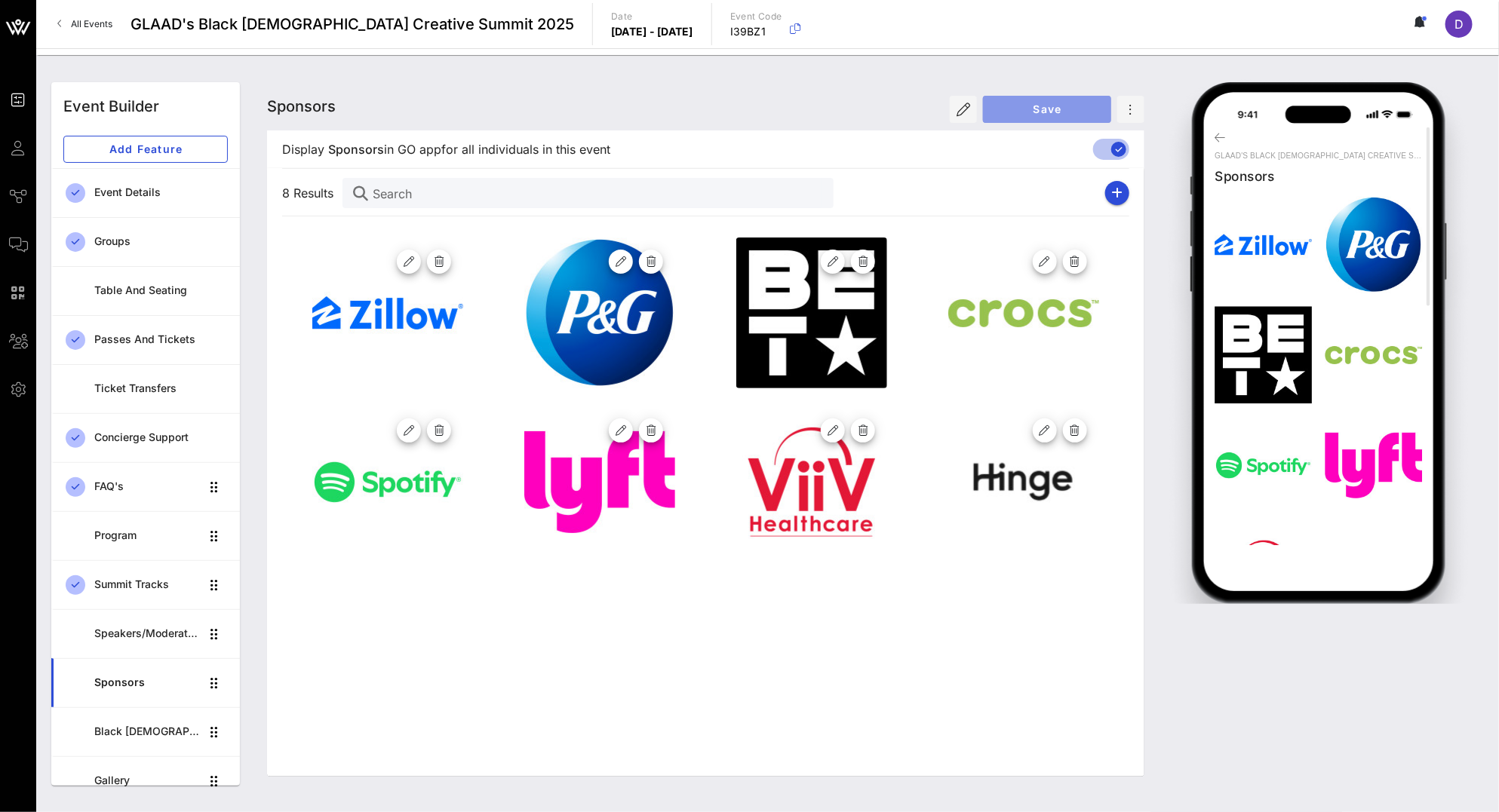
click at [1018, 112] on span "Save" at bounding box center [1046, 109] width 104 height 13
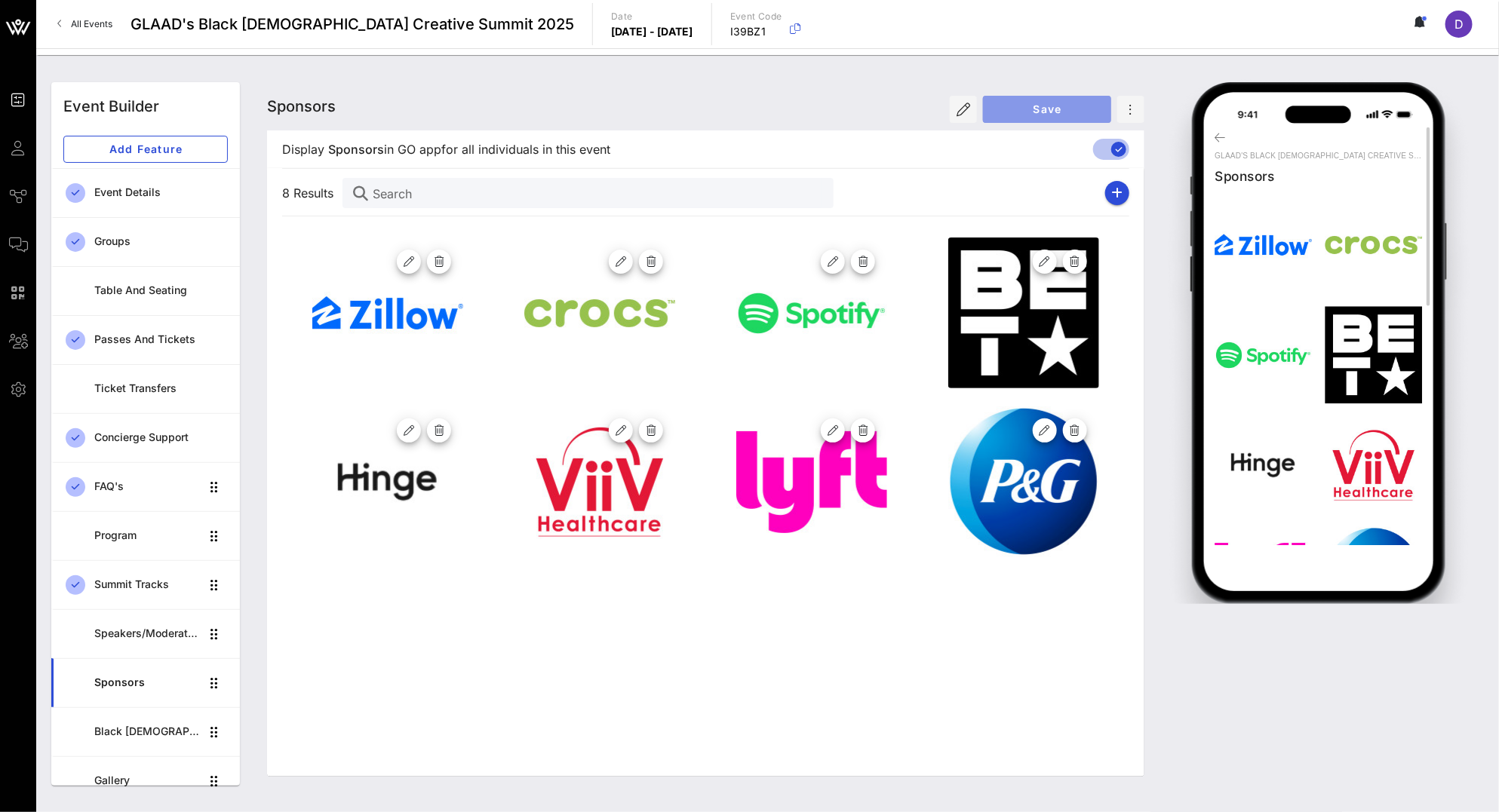
click at [1055, 98] on button "Save" at bounding box center [1047, 109] width 128 height 27
click at [654, 431] on icon "button" at bounding box center [650, 430] width 13 height 13
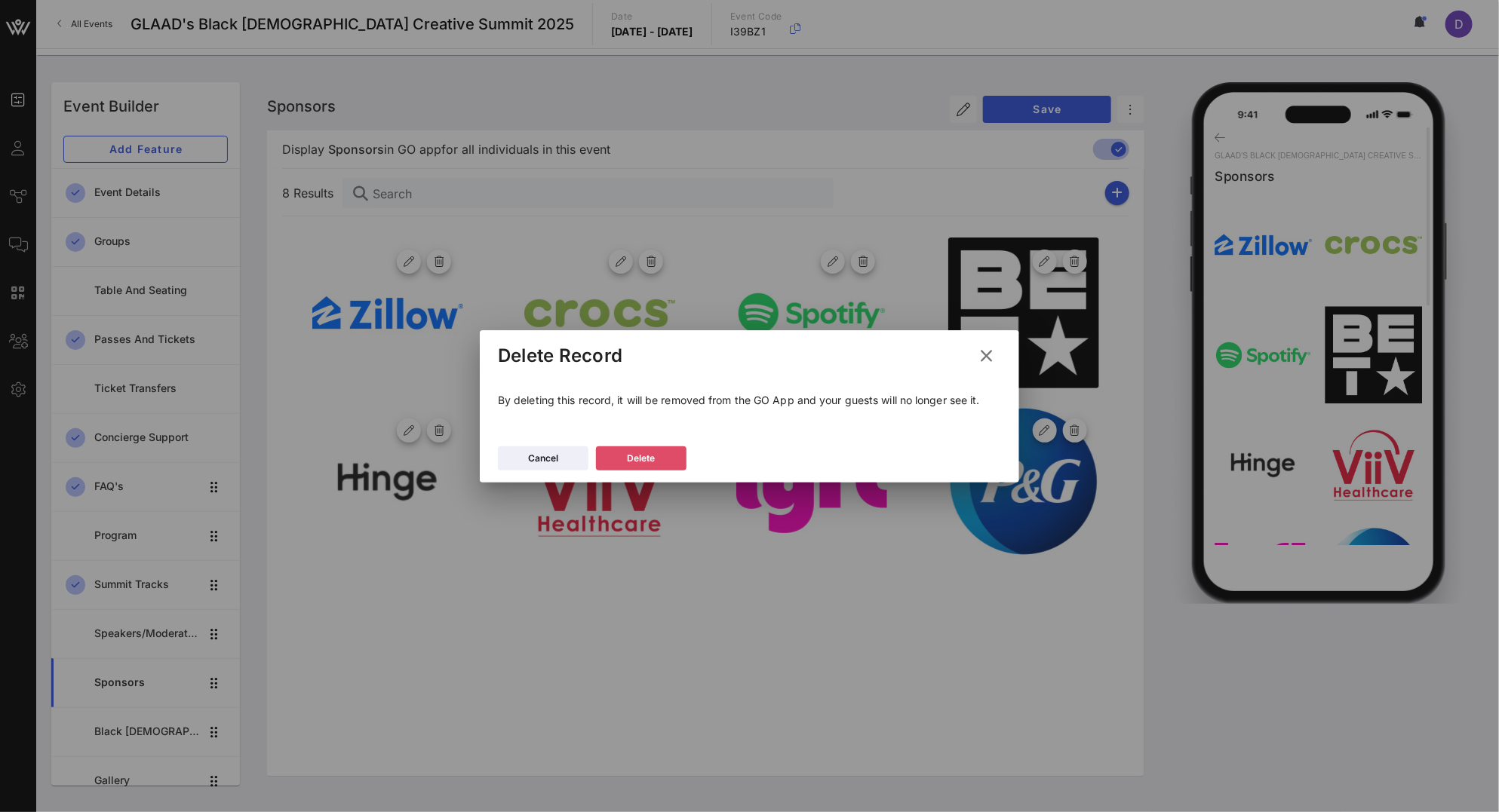
click at [669, 463] on button "Delete" at bounding box center [641, 458] width 90 height 24
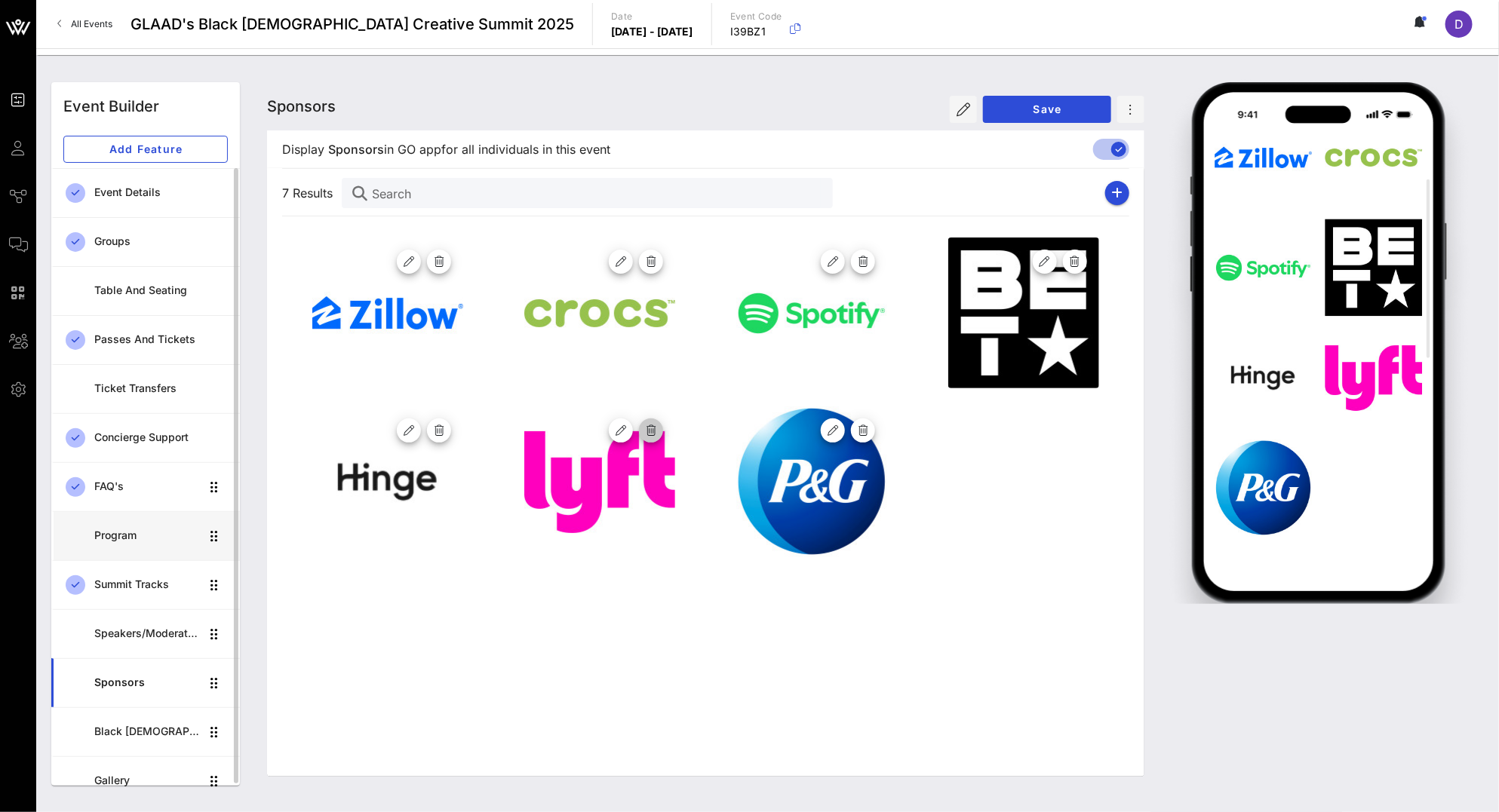
scroll to position [9, 0]
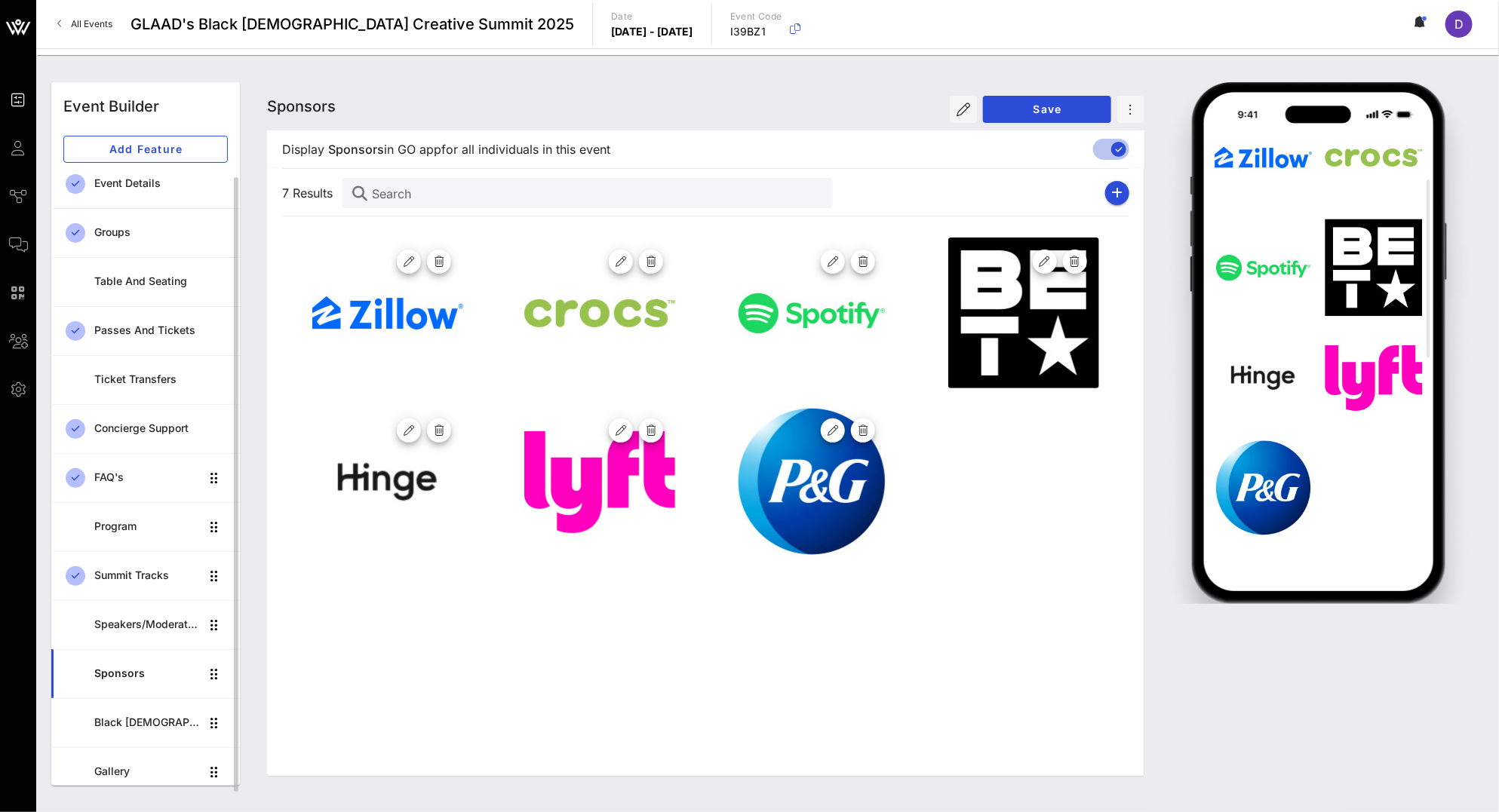
click at [137, 668] on div "Sponsors" at bounding box center [148, 674] width 106 height 13
click at [159, 634] on div "Speakers/Moderators" at bounding box center [148, 624] width 106 height 31
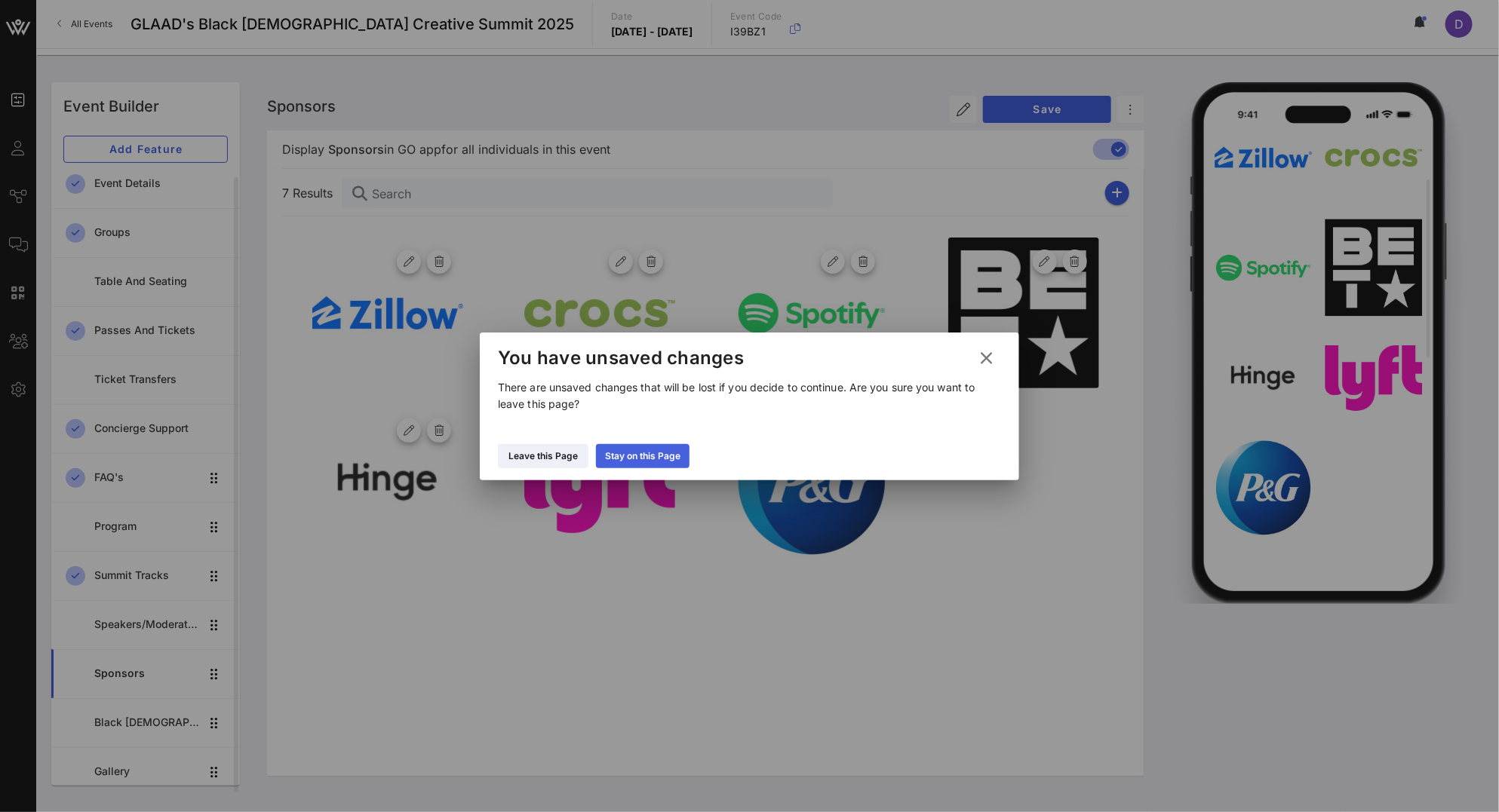
click at [636, 457] on div "Stay on this Page" at bounding box center [642, 456] width 75 height 15
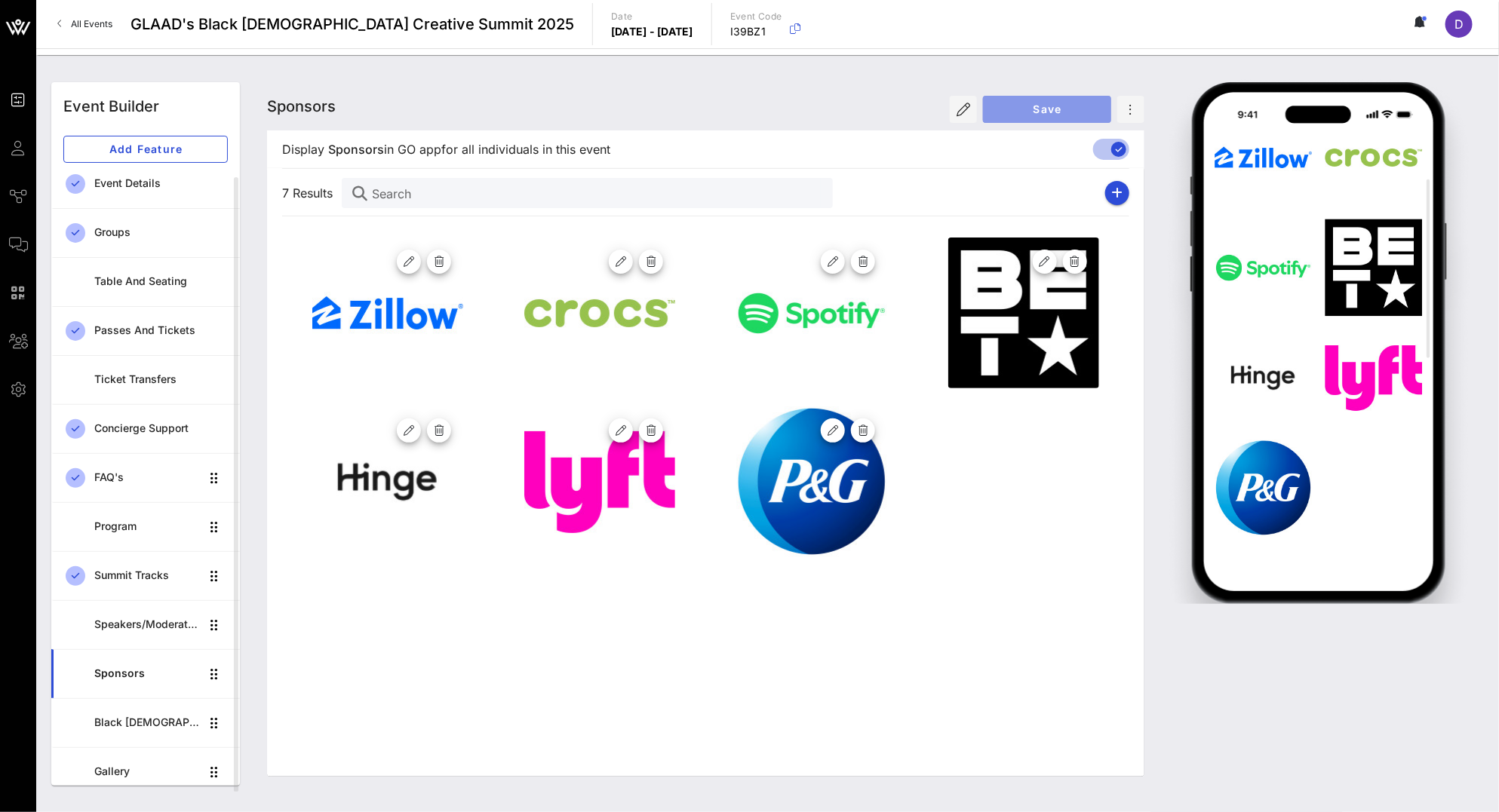
click at [1025, 112] on span "Save" at bounding box center [1046, 109] width 104 height 13
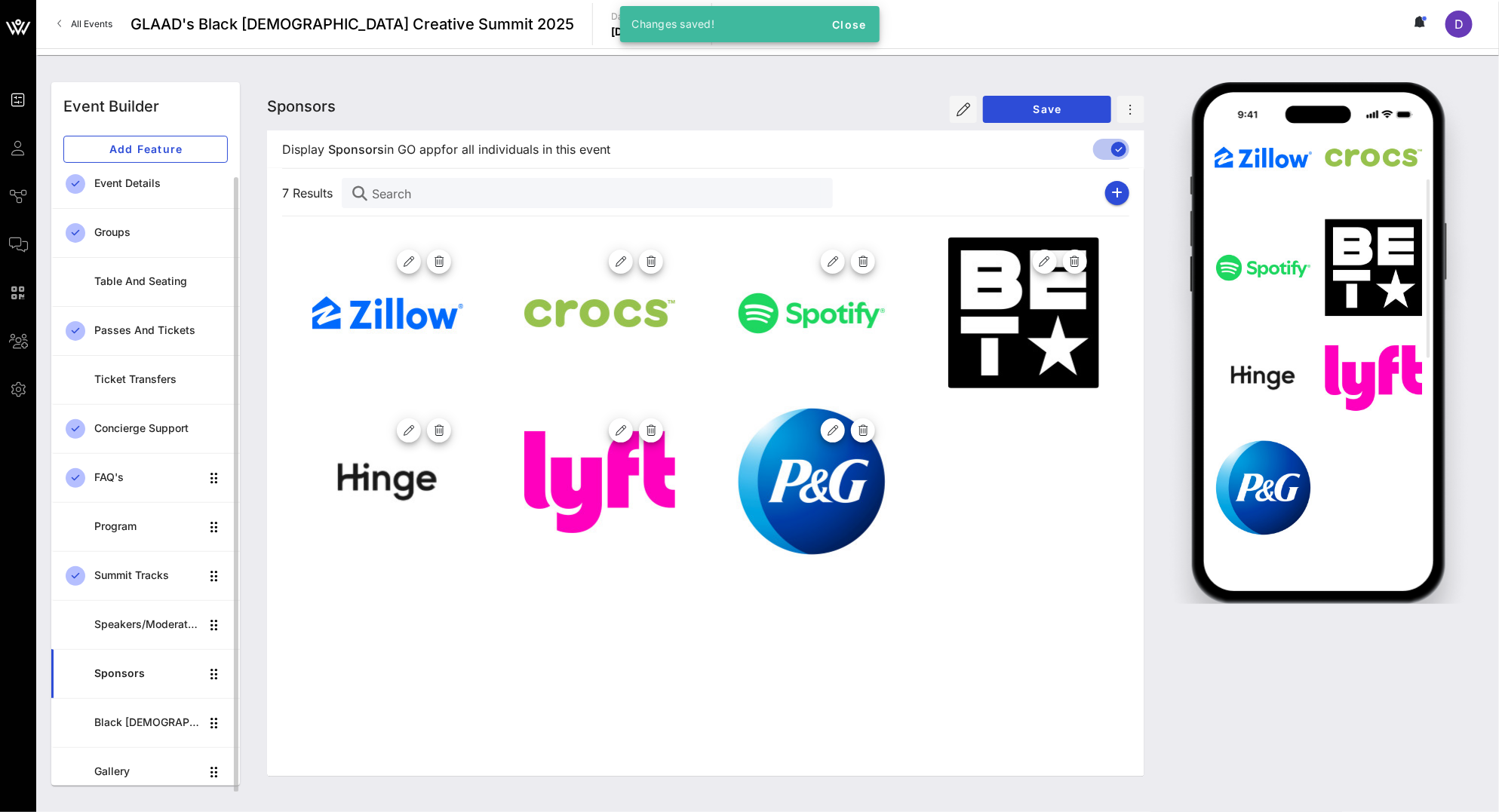
click at [147, 668] on div "Sponsors" at bounding box center [148, 674] width 106 height 13
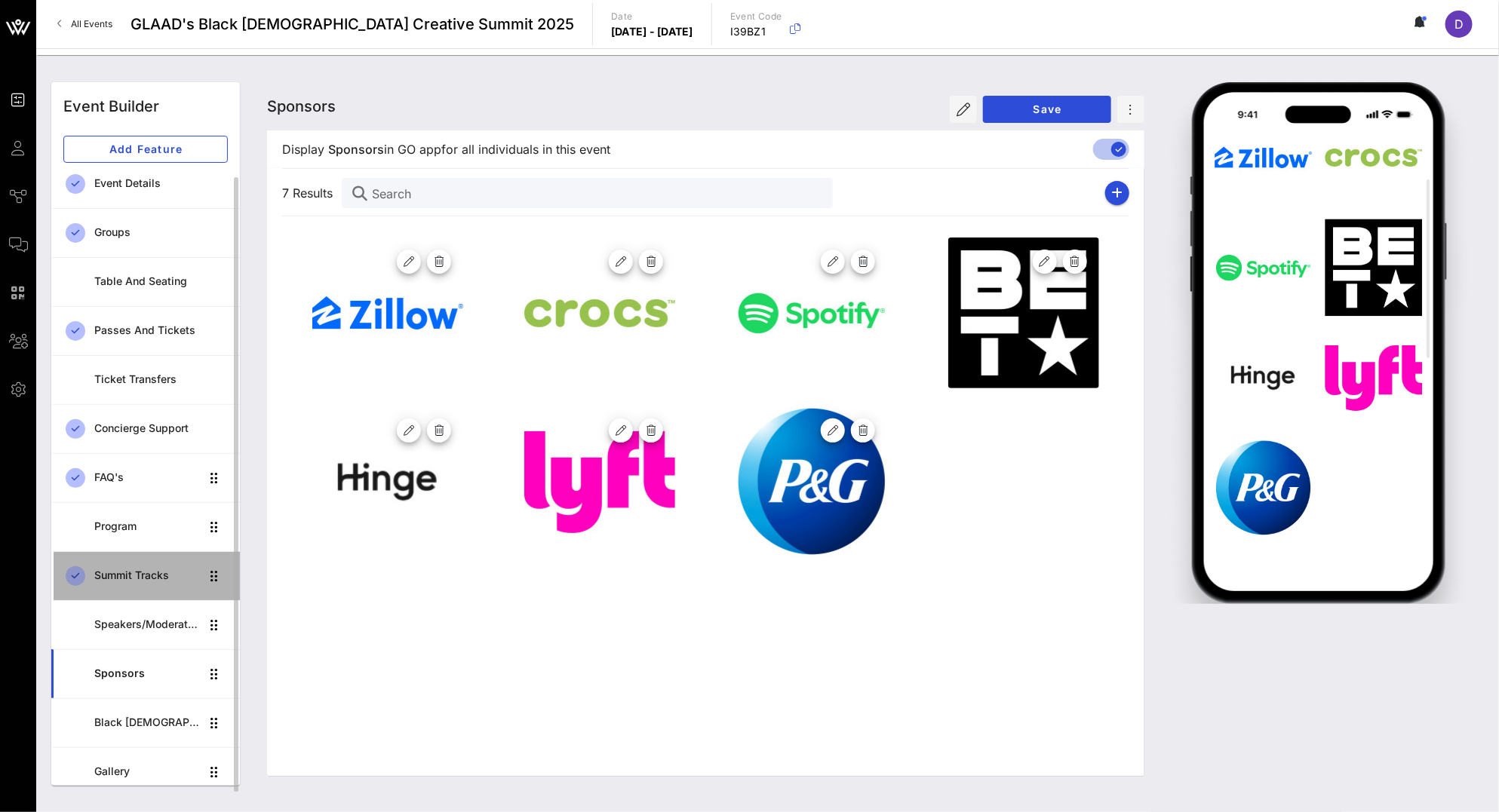
click at [148, 556] on link "Summit Tracks" at bounding box center [146, 576] width 189 height 49
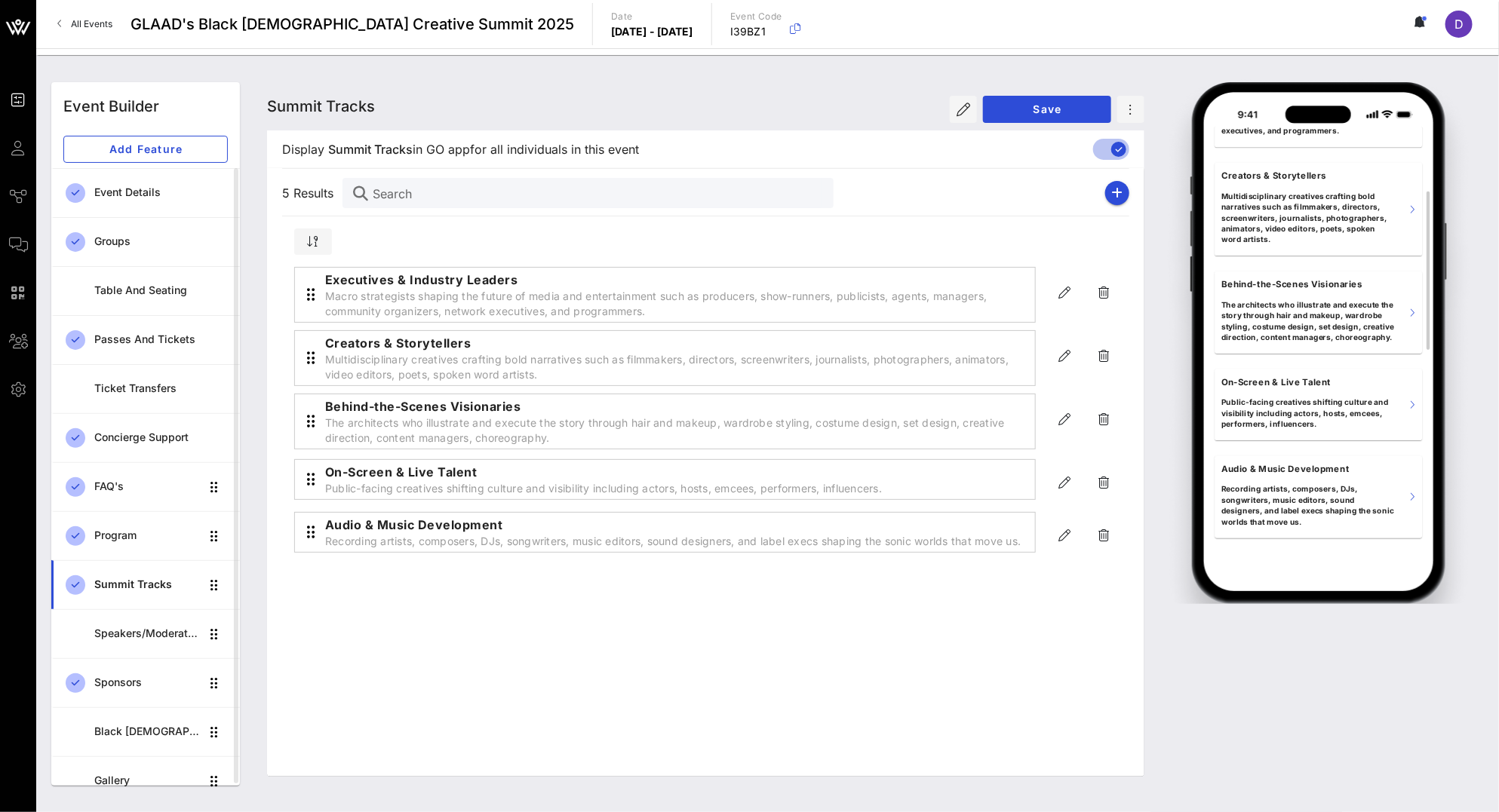
scroll to position [212, 0]
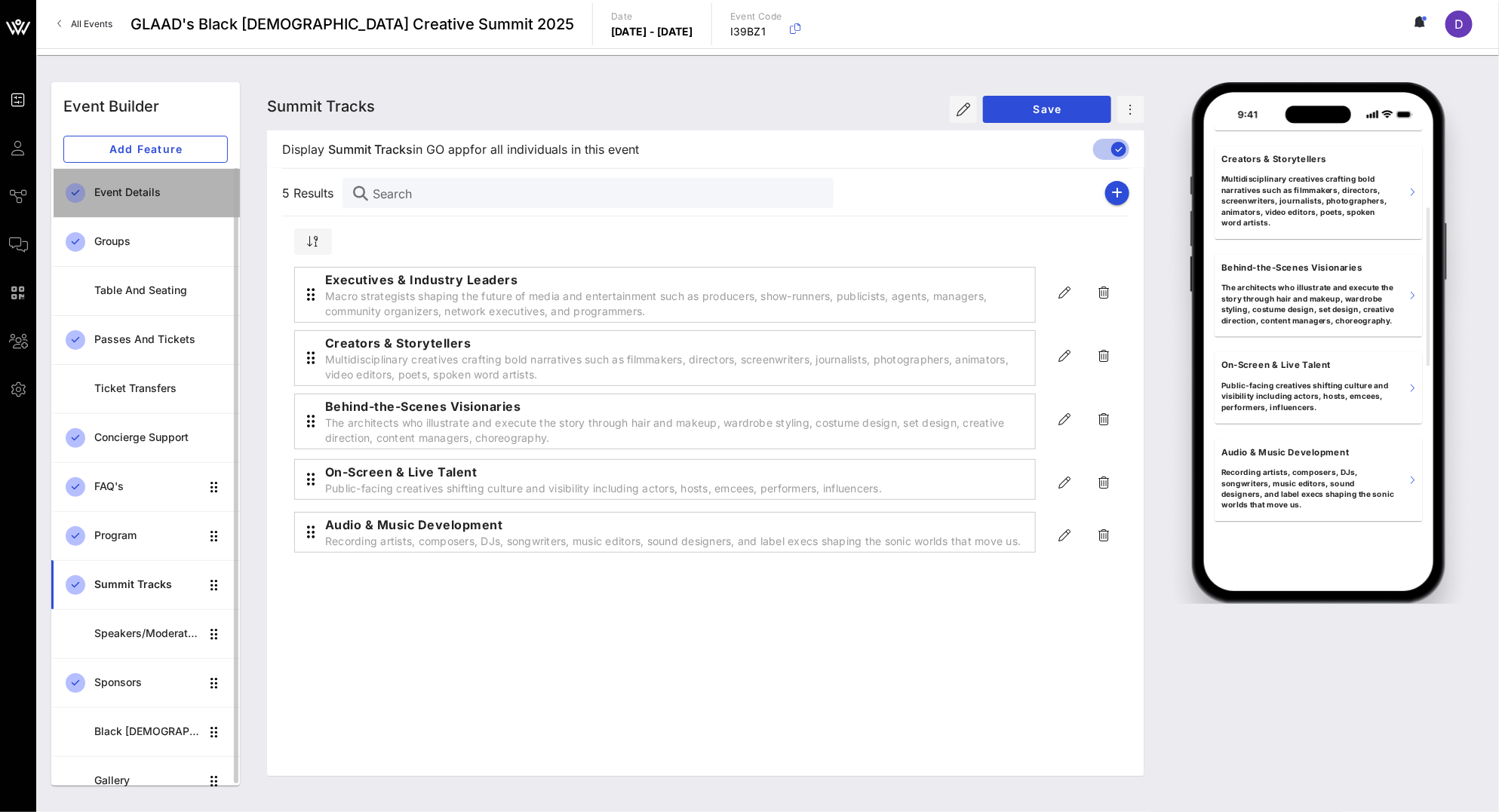
click at [154, 201] on div "Event Details" at bounding box center [161, 192] width 133 height 31
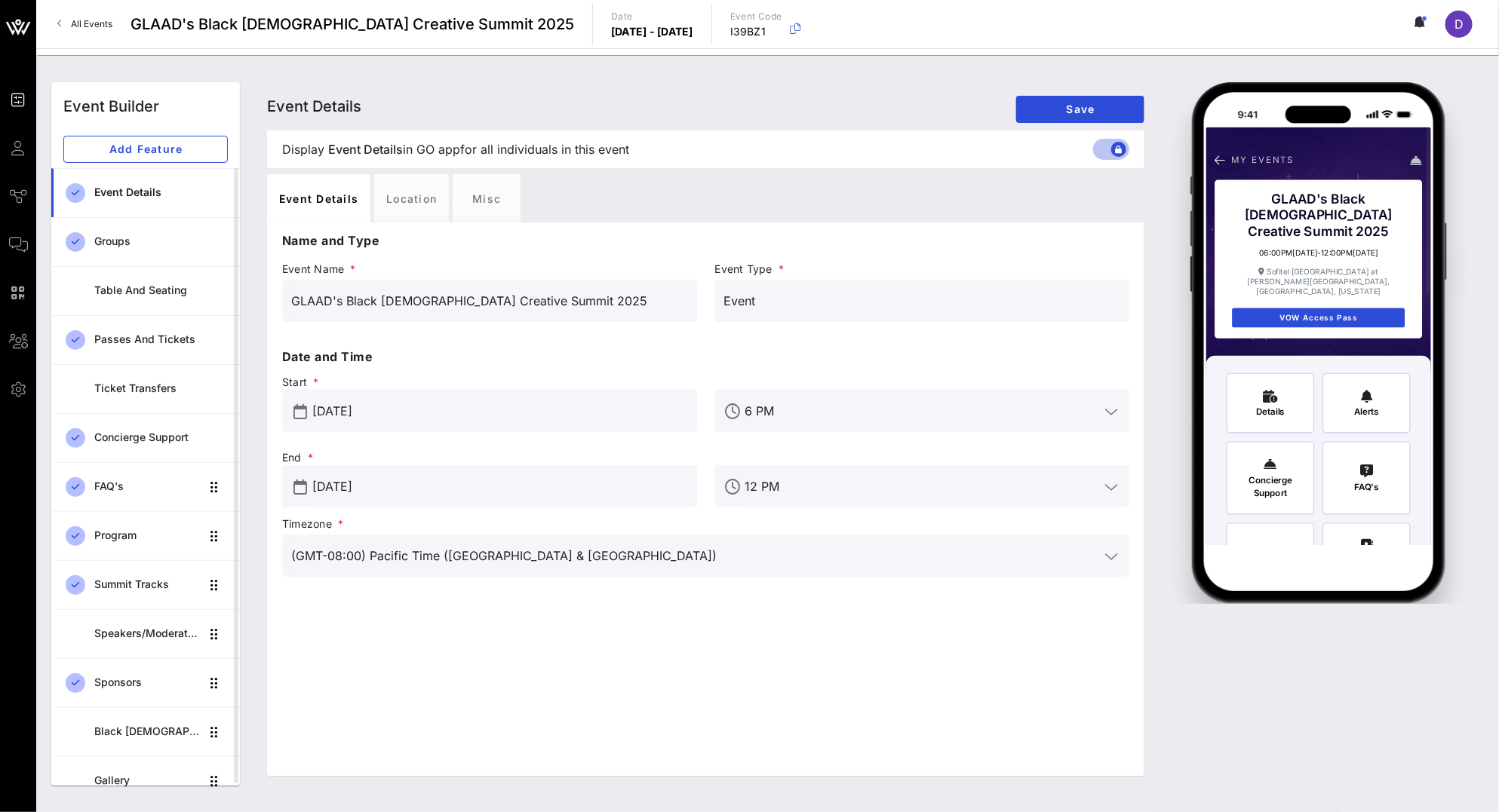
click at [435, 490] on input "[DATE]" at bounding box center [500, 486] width 376 height 24
click at [433, 486] on input "[DATE]" at bounding box center [500, 486] width 376 height 24
click at [443, 331] on div at bounding box center [489, 333] width 397 height 10
click at [131, 243] on div "Groups" at bounding box center [161, 242] width 133 height 13
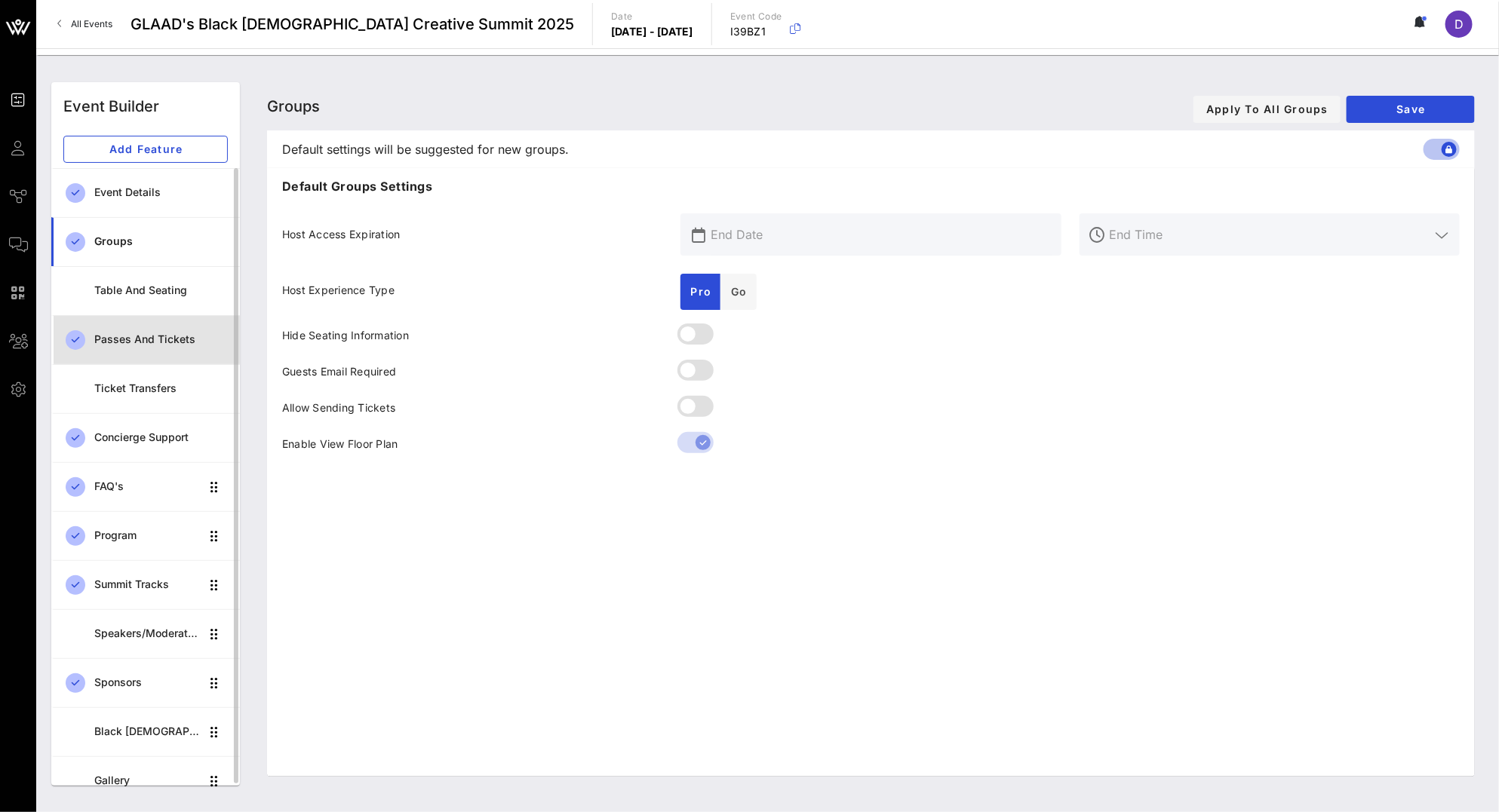
click at [138, 346] on div "Passes and Tickets" at bounding box center [161, 339] width 133 height 31
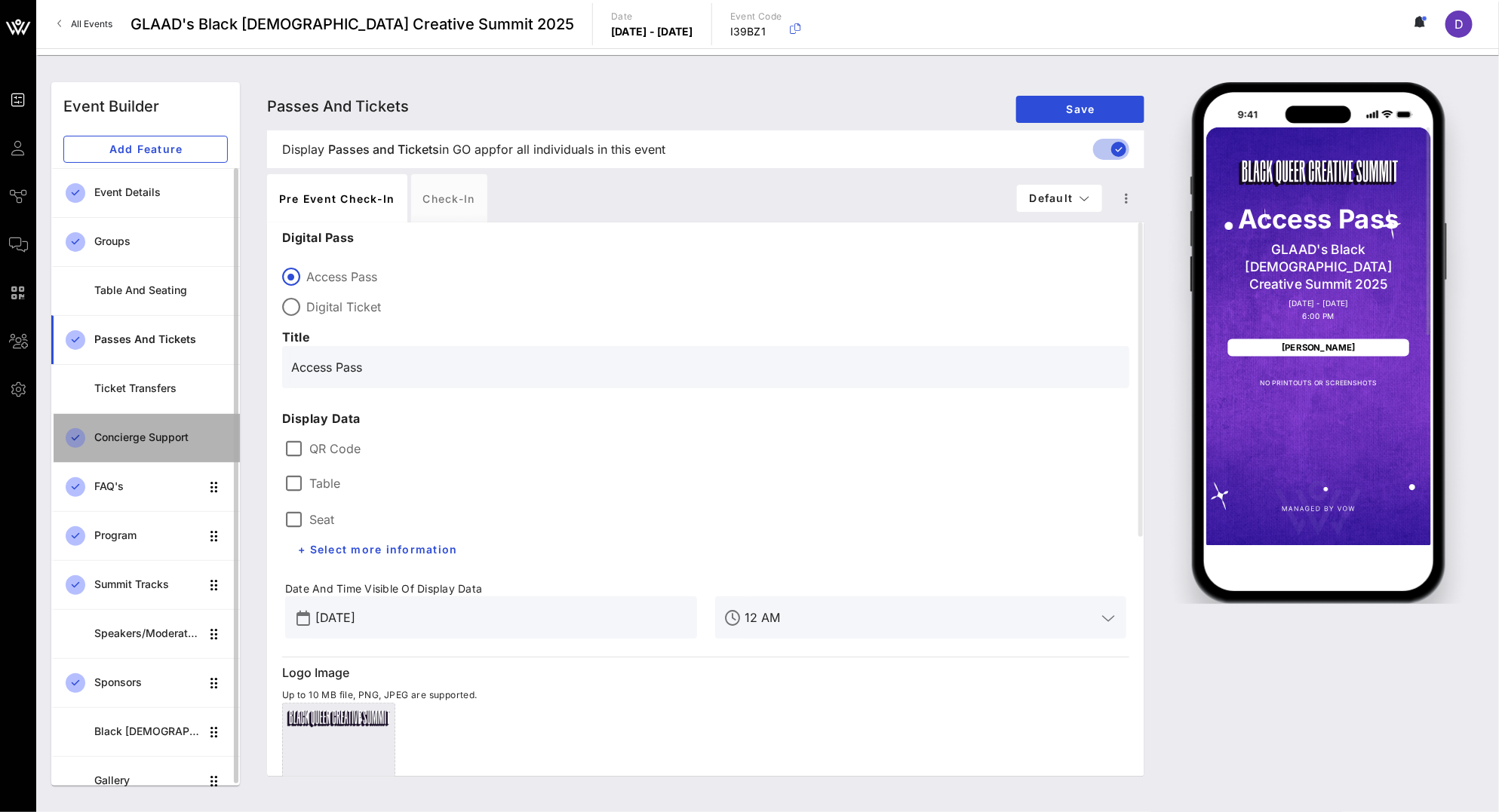
click at [150, 423] on div "Concierge Support" at bounding box center [161, 438] width 133 height 31
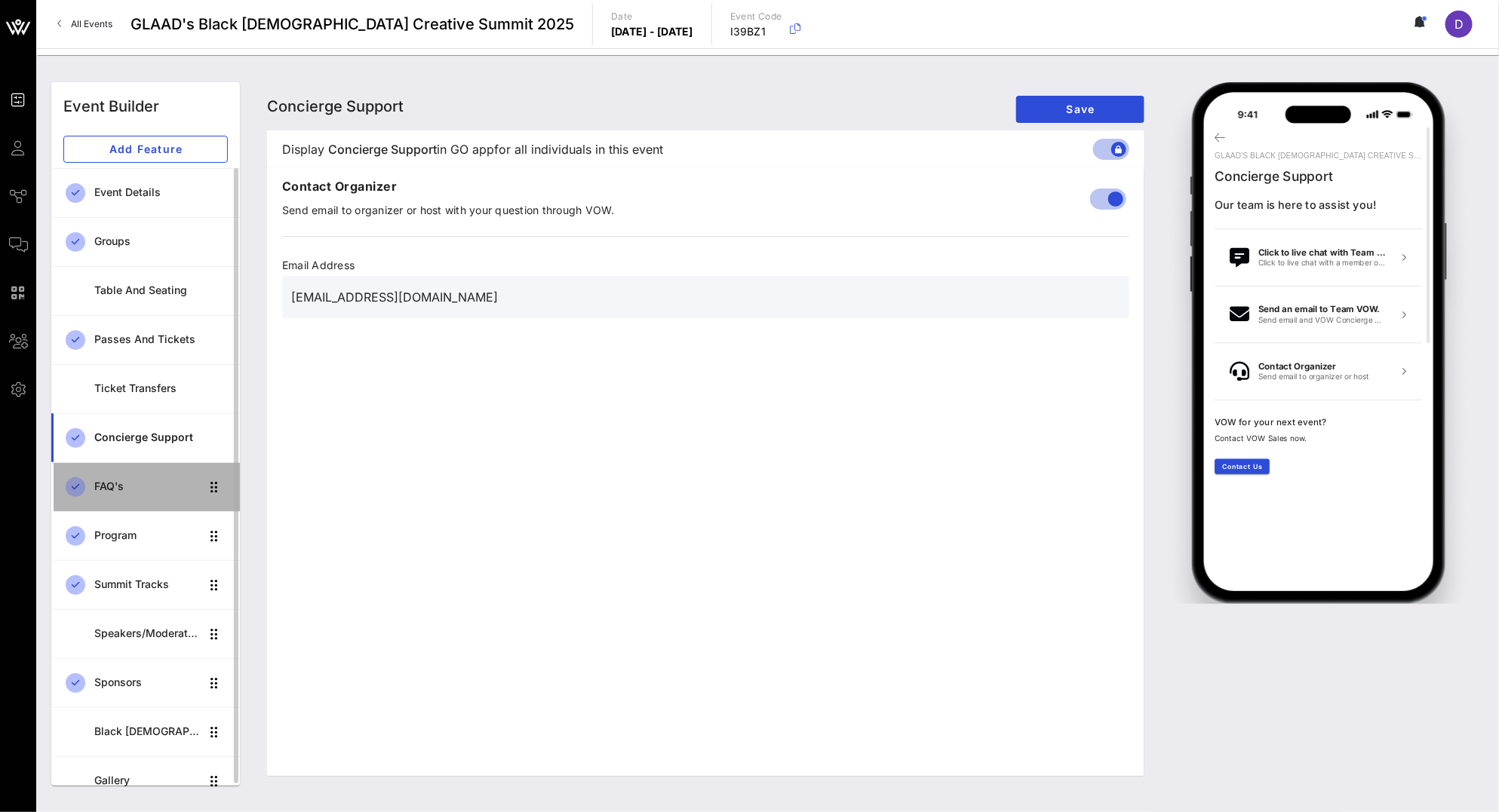
click at [150, 481] on div "FAQ's" at bounding box center [148, 487] width 106 height 13
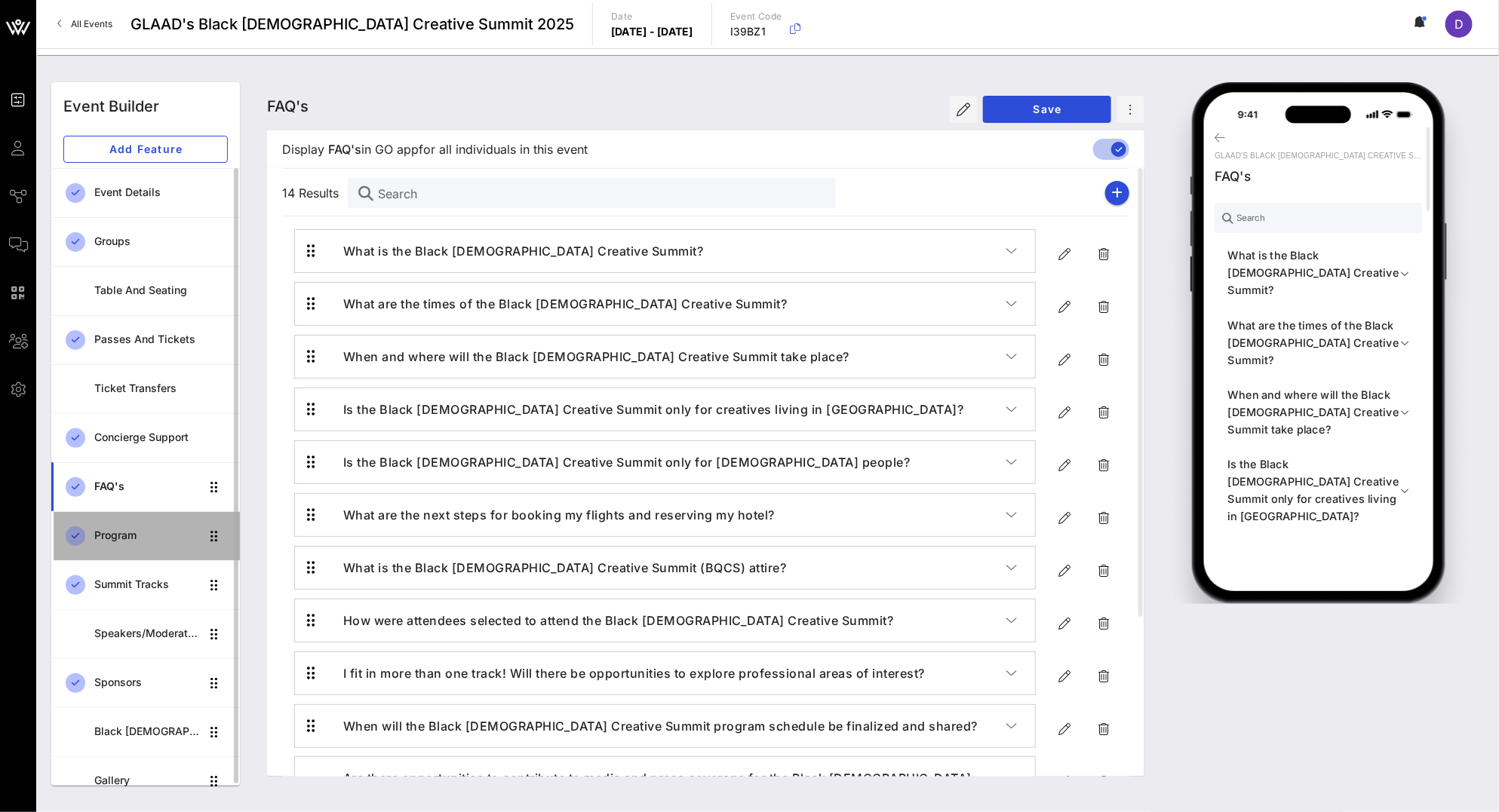
click at [149, 535] on div "Program" at bounding box center [148, 536] width 106 height 13
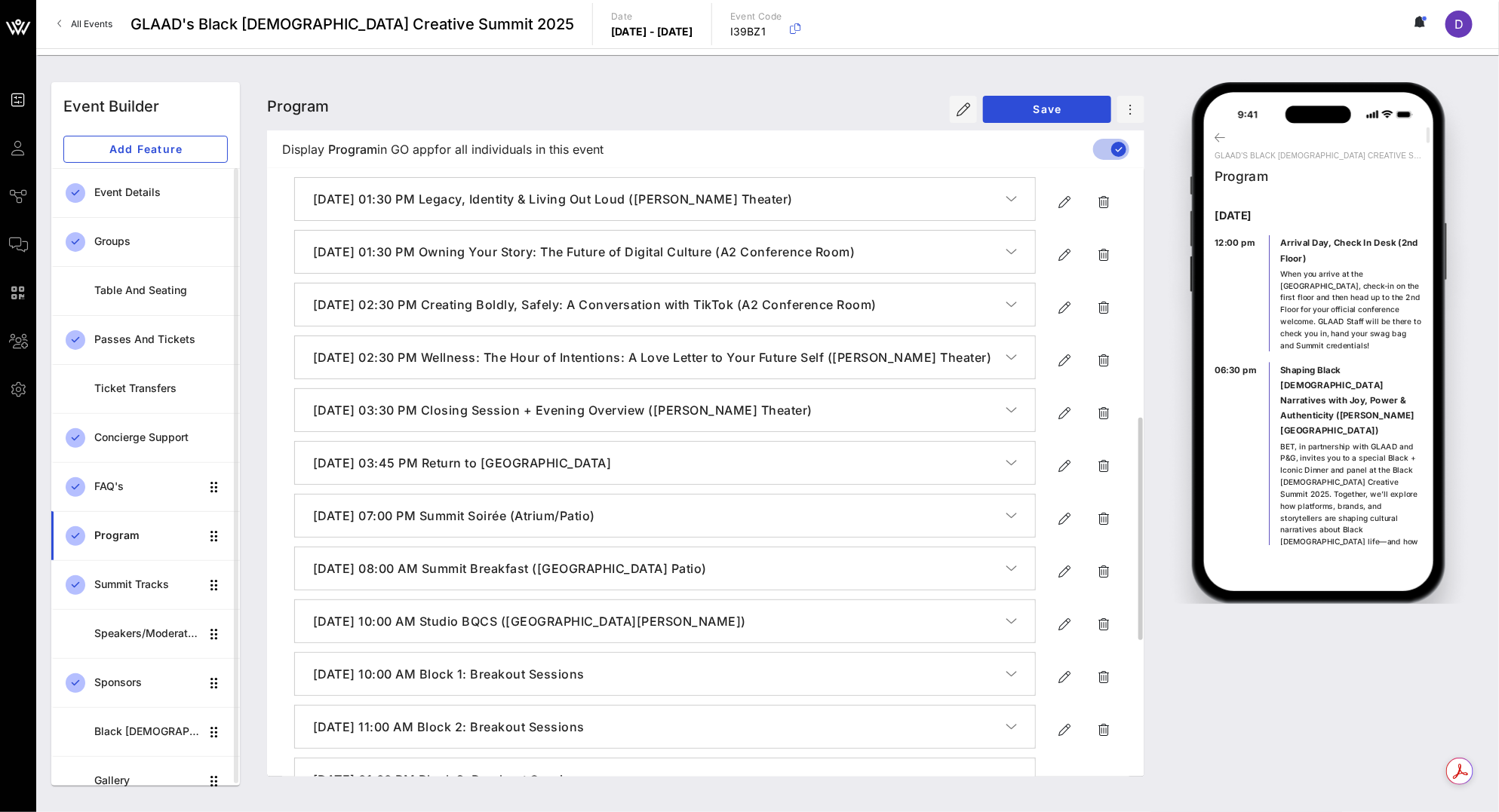
scroll to position [660, 0]
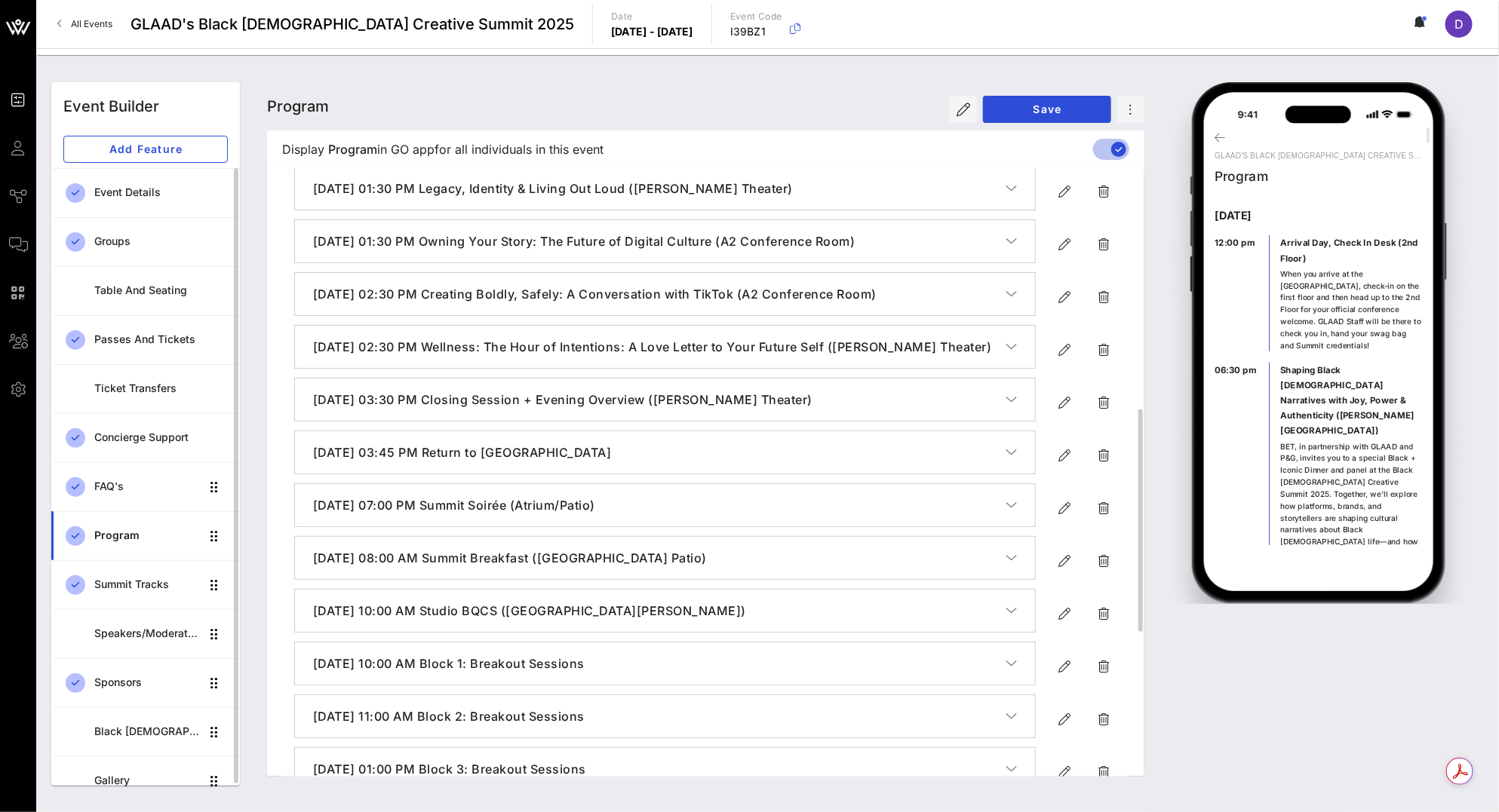
click at [153, 530] on div "Program" at bounding box center [148, 536] width 106 height 13
click at [159, 580] on div "Summit Tracks" at bounding box center [148, 584] width 106 height 13
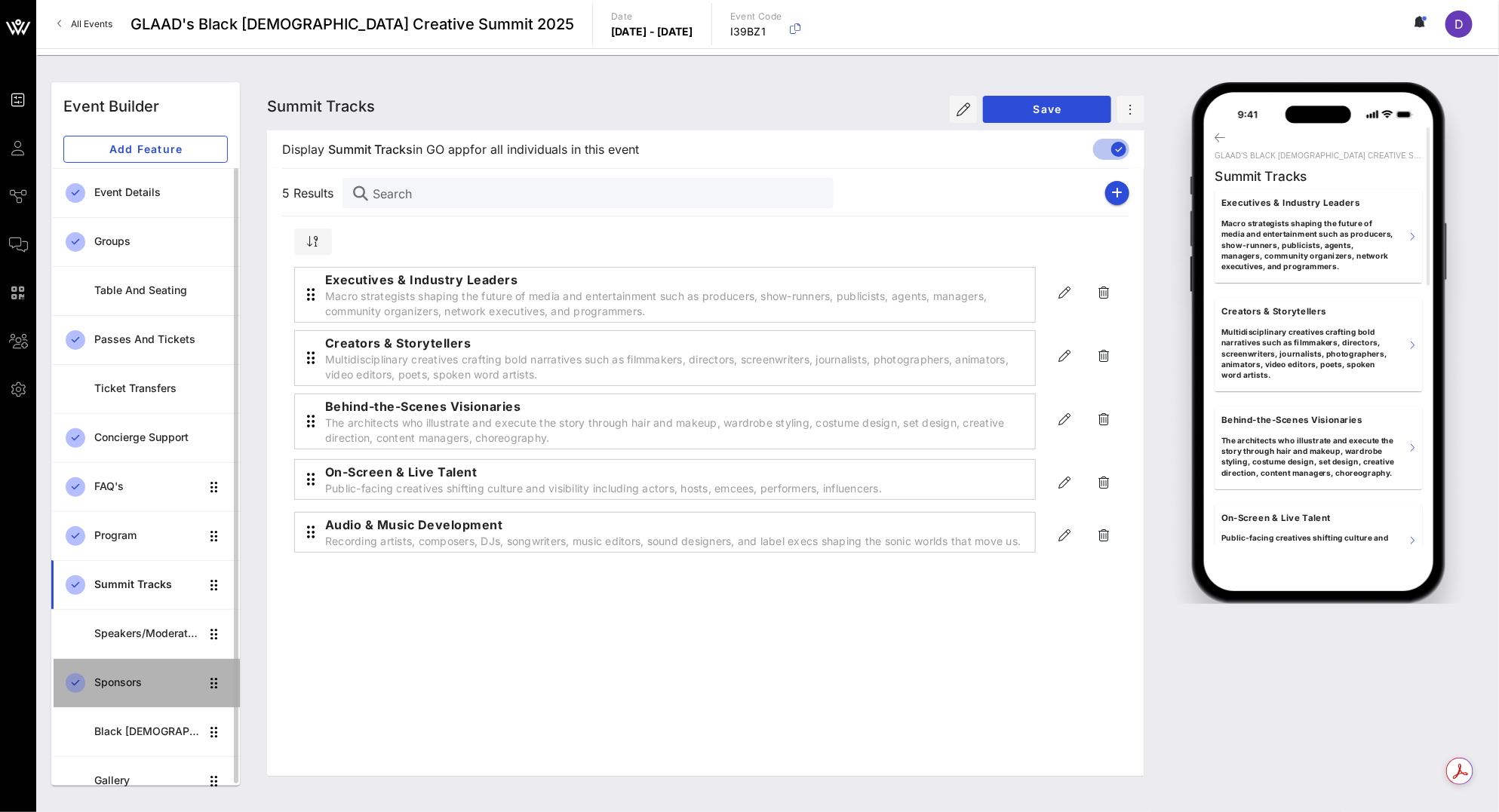
click at [158, 692] on div "Sponsors" at bounding box center [148, 683] width 106 height 31
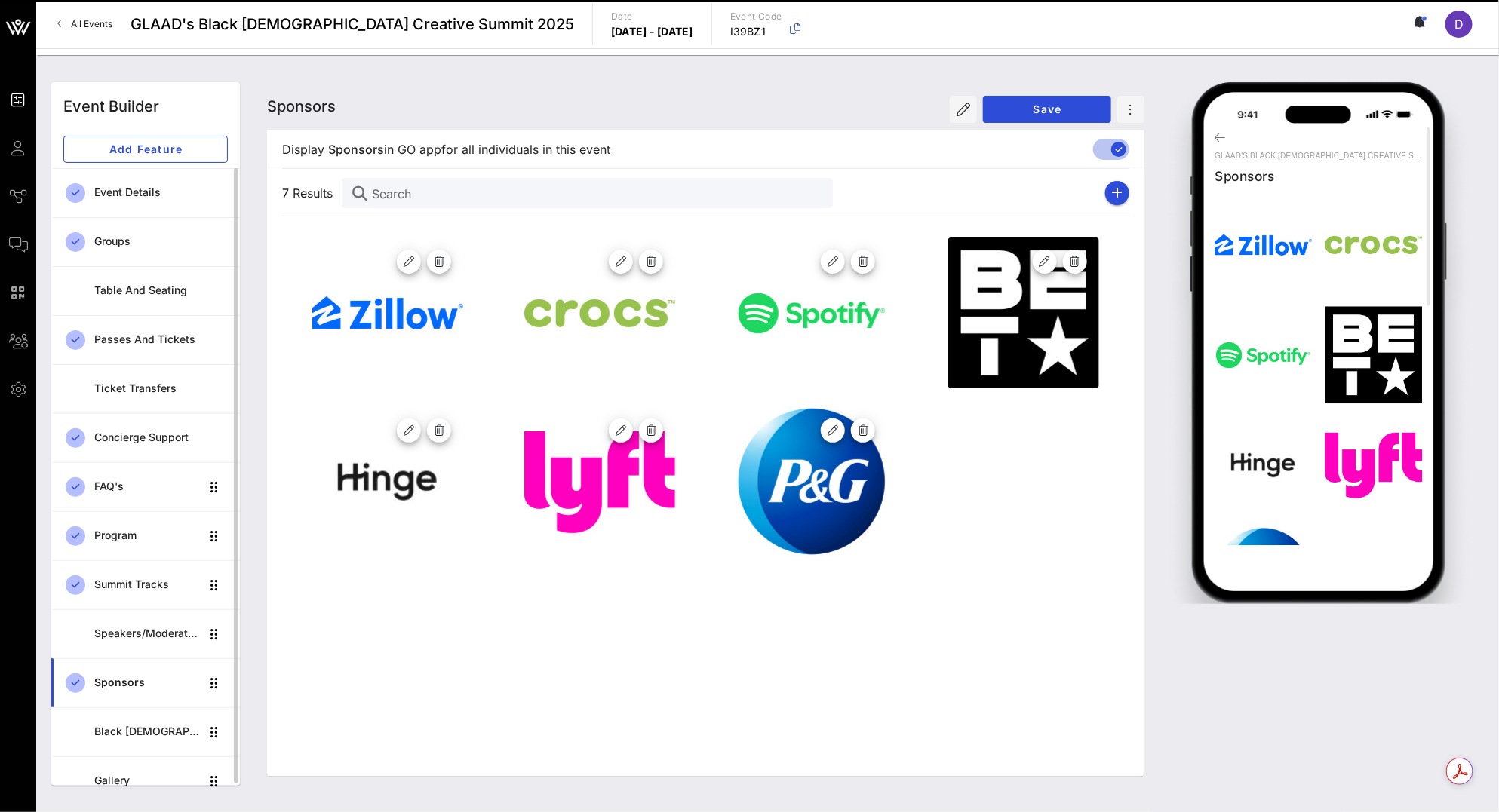
scroll to position [9, 0]
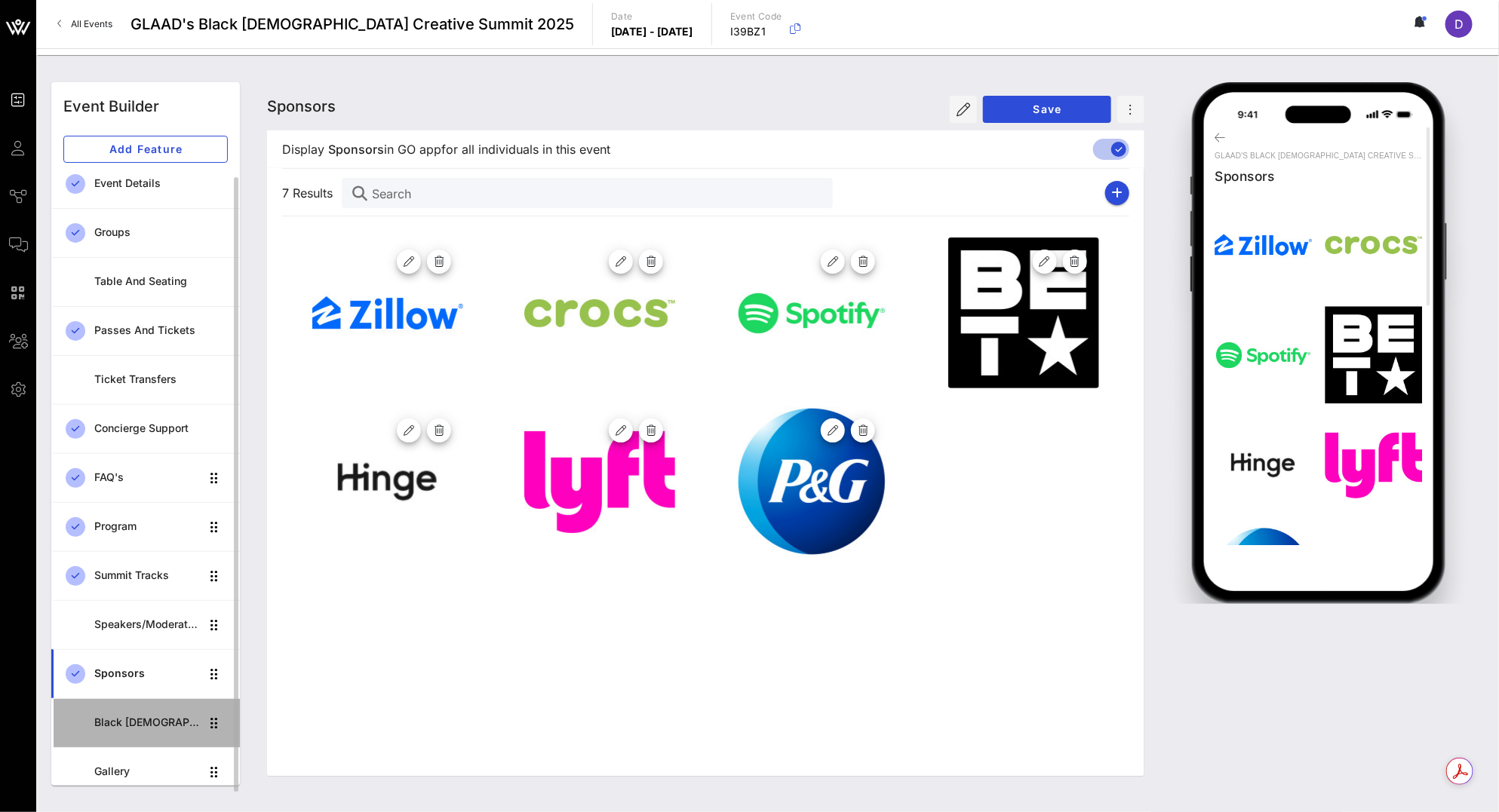
click at [155, 721] on div "Black [DEMOGRAPHIC_DATA] Creative Summit CoHort" at bounding box center [148, 722] width 106 height 13
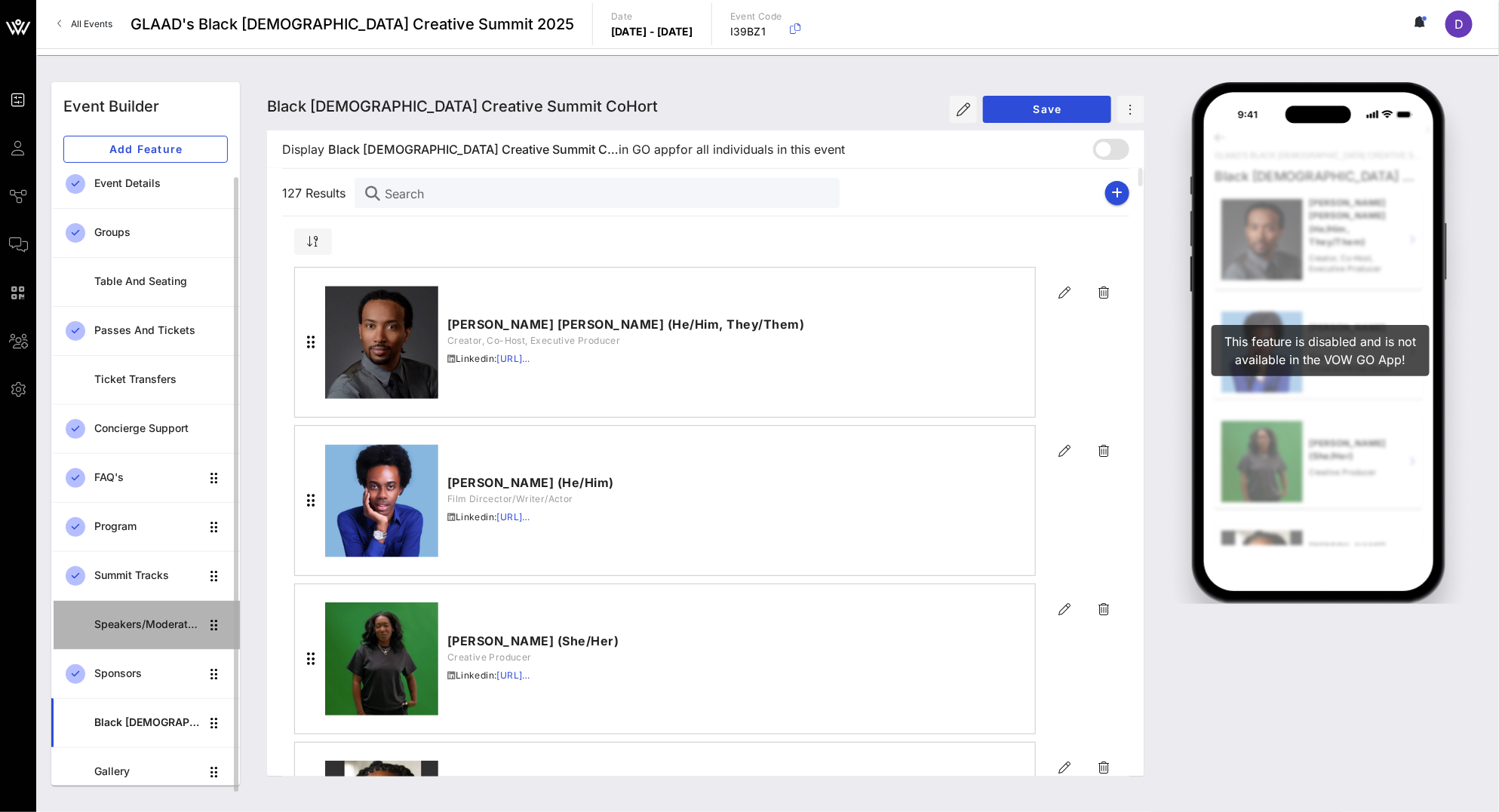
click at [150, 609] on div "Speakers/Moderators" at bounding box center [148, 624] width 106 height 31
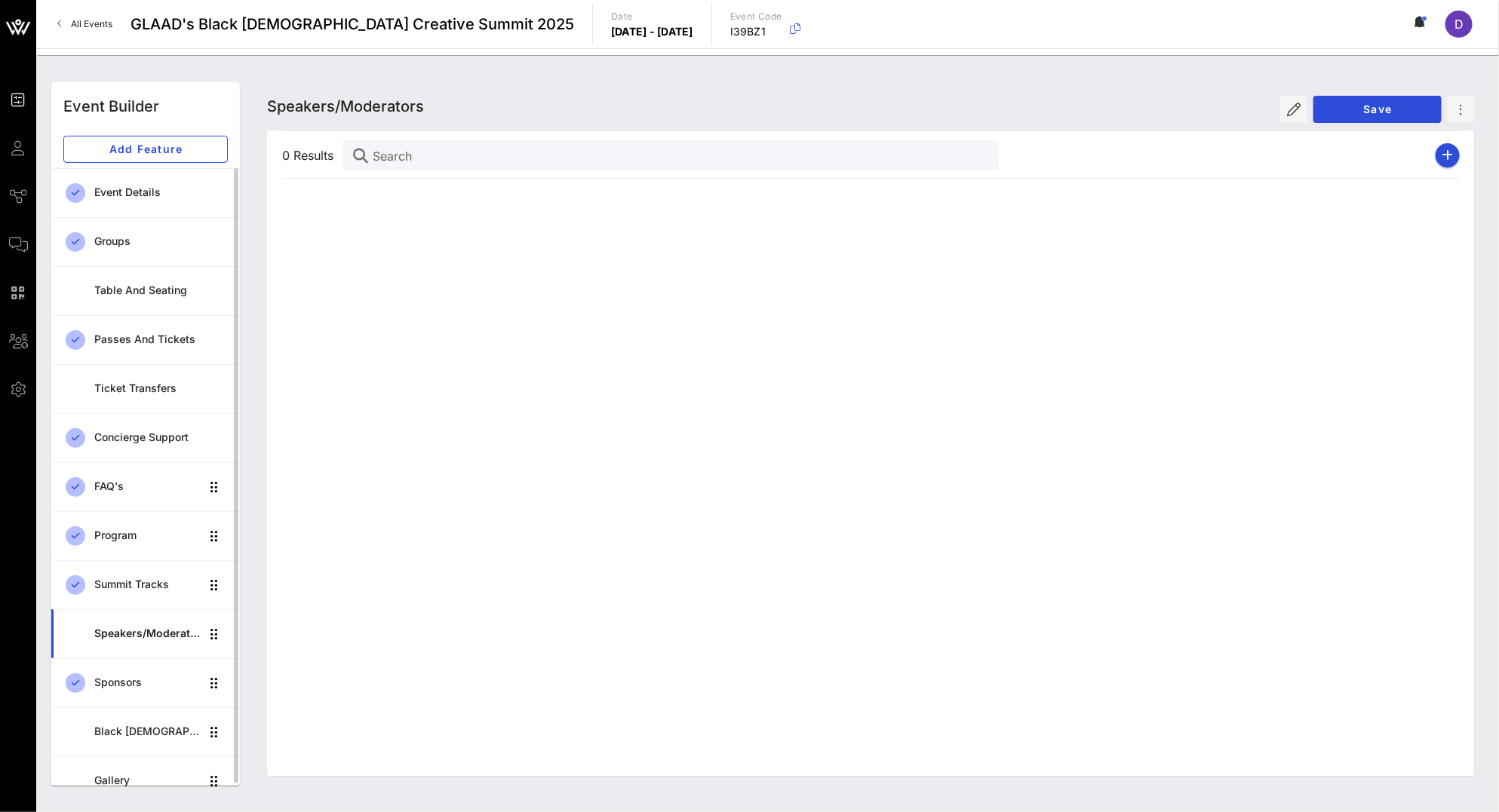
click at [374, 368] on div "0 Results Search" at bounding box center [871, 454] width 1207 height 646
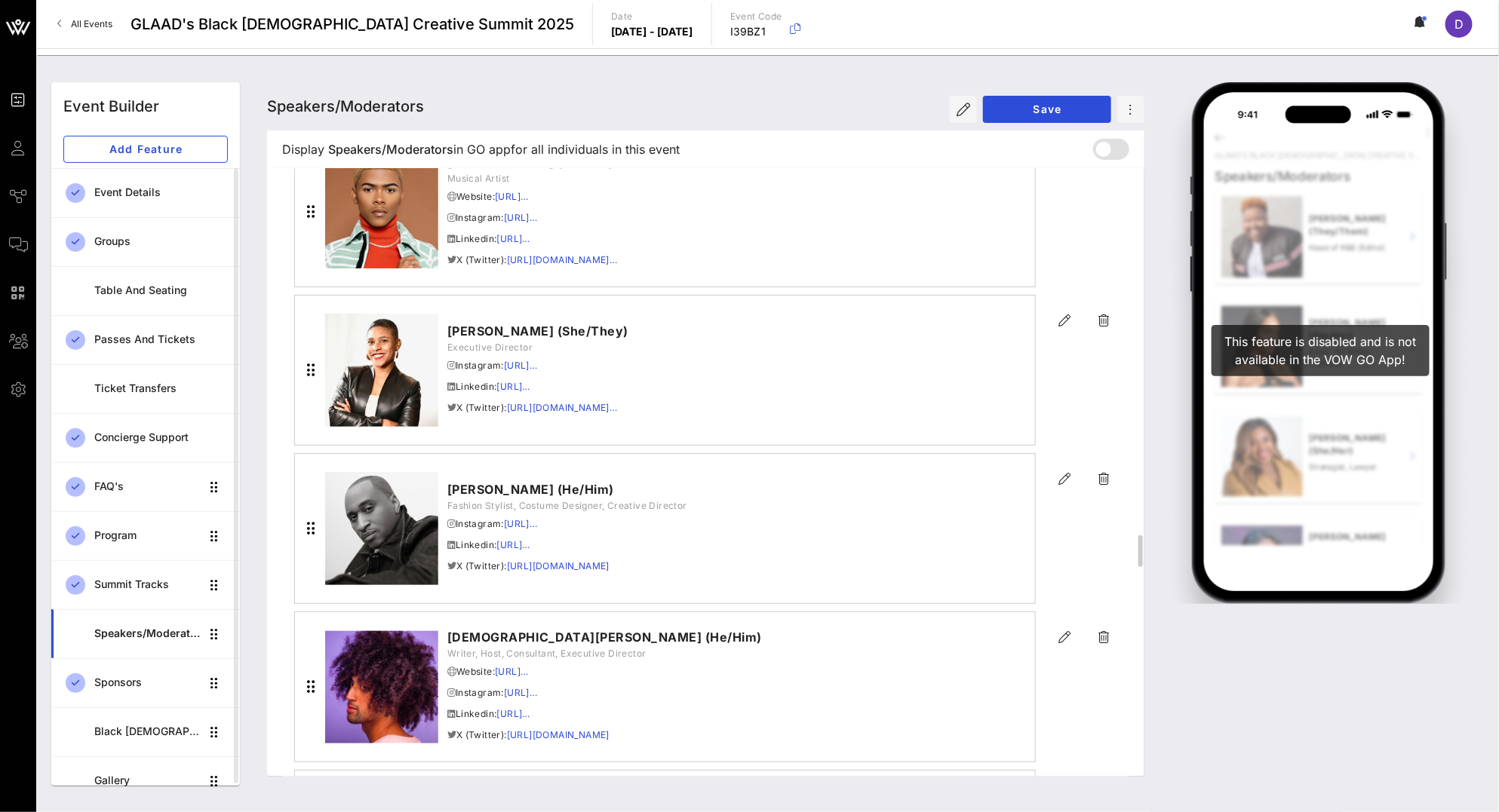
scroll to position [5675, 0]
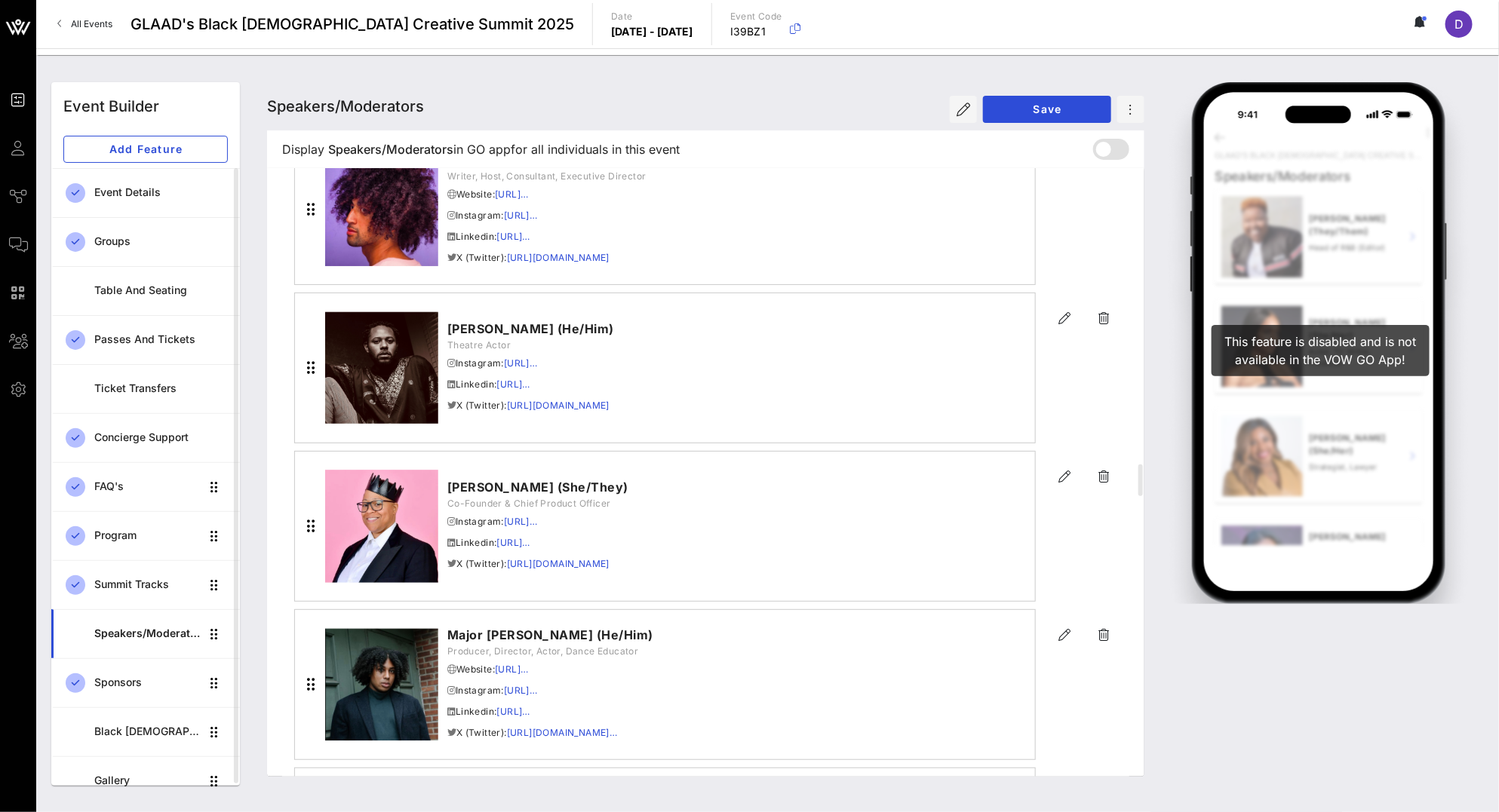
click at [232, 52] on div at bounding box center [768, 52] width 1463 height 7
